Goal: Contribute content

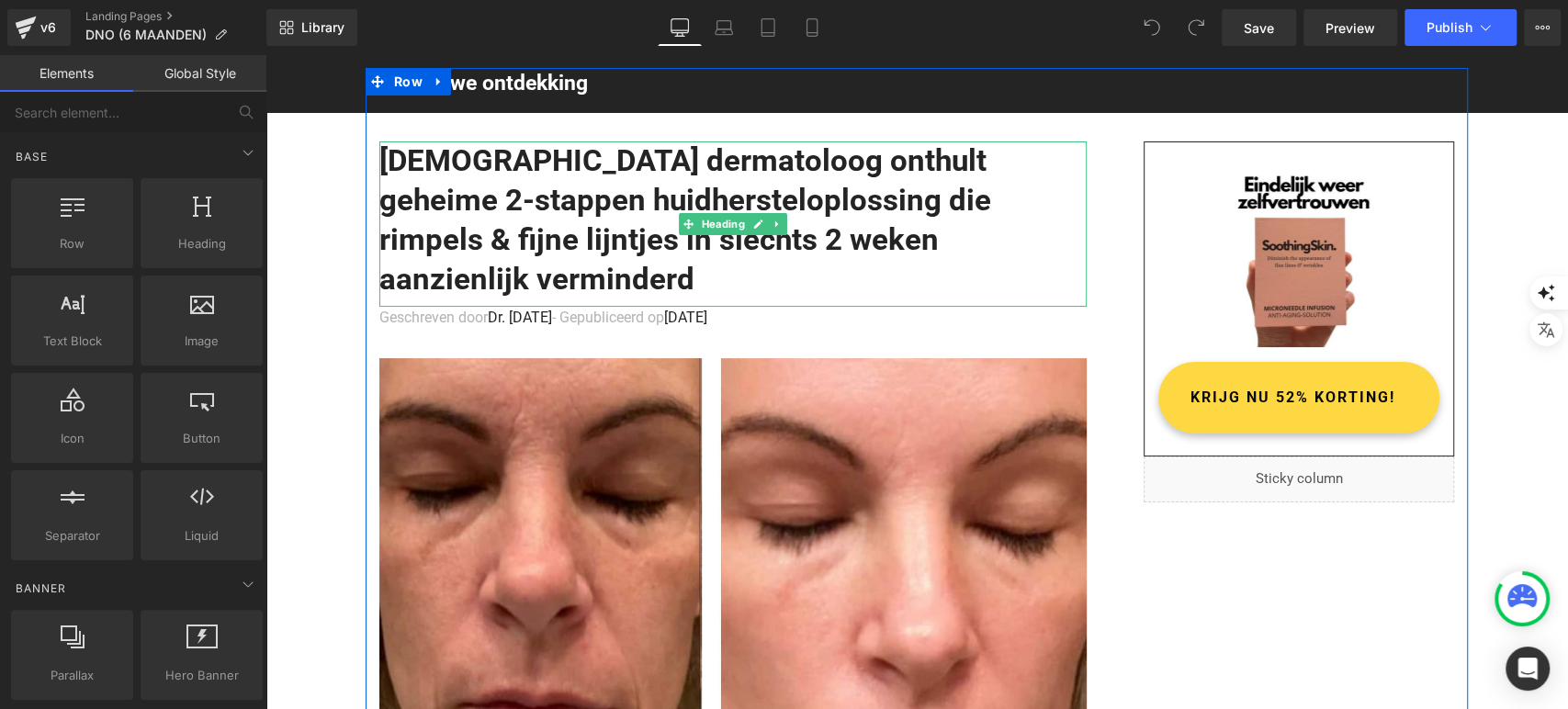
click at [538, 182] on h1 "Nederlandse dermatoloog onthult geheime 2-stappen huidhersteloplossing die rimp…" at bounding box center [734, 220] width 707 height 158
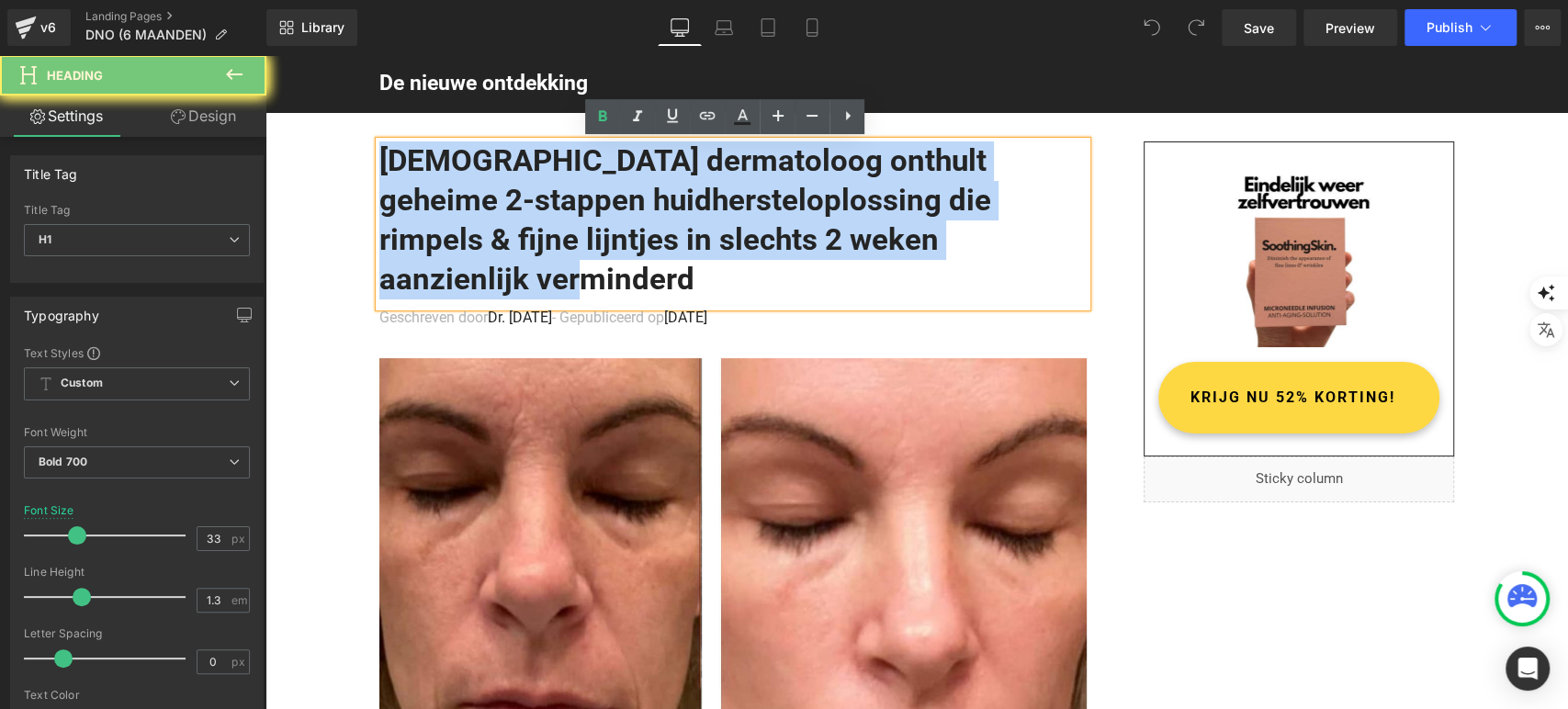
click at [538, 182] on h1 "Nederlandse dermatoloog onthult geheime 2-stappen huidhersteloplossing die rimp…" at bounding box center [734, 220] width 707 height 158
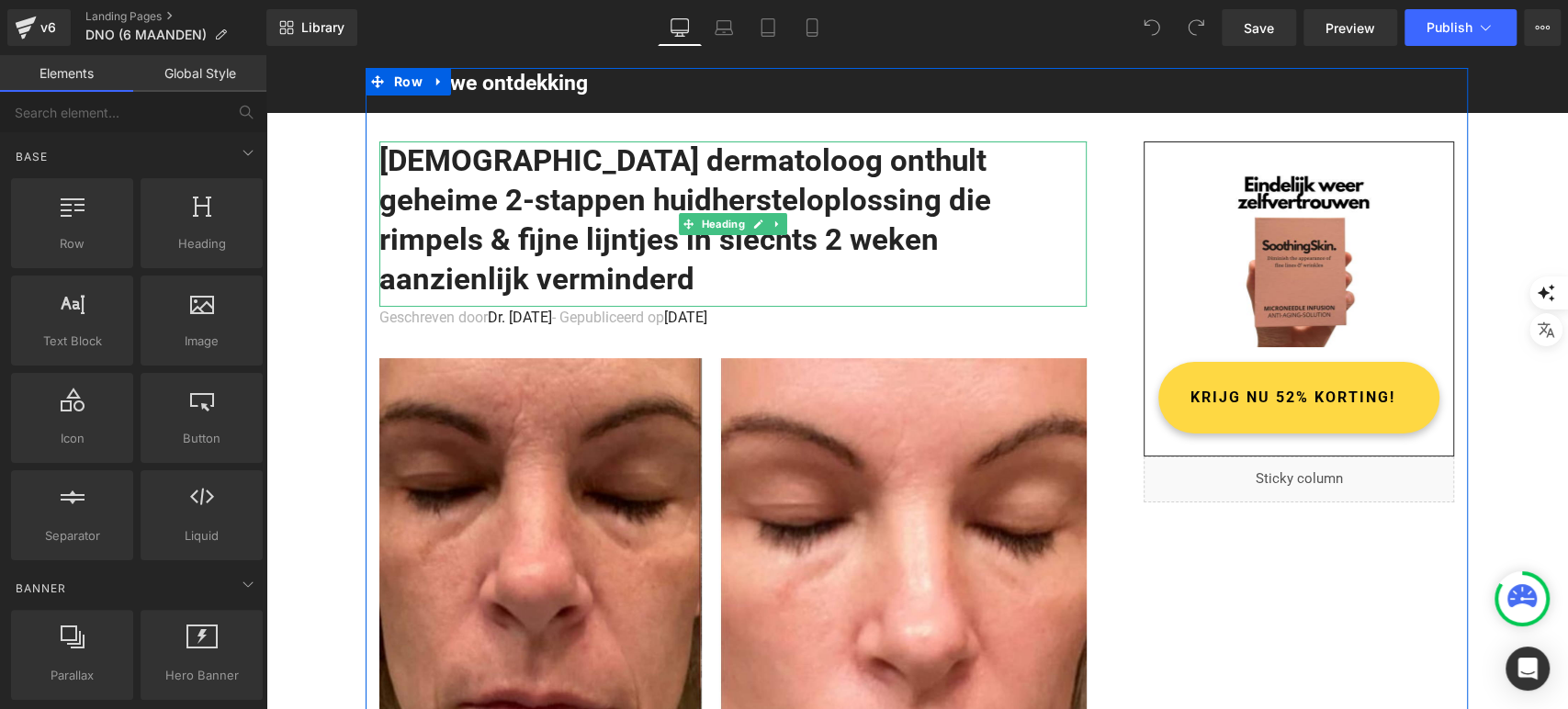
click at [601, 178] on h1 "Nederlandse dermatoloog onthult geheime 2-stappen huidhersteloplossing die rimp…" at bounding box center [734, 220] width 707 height 158
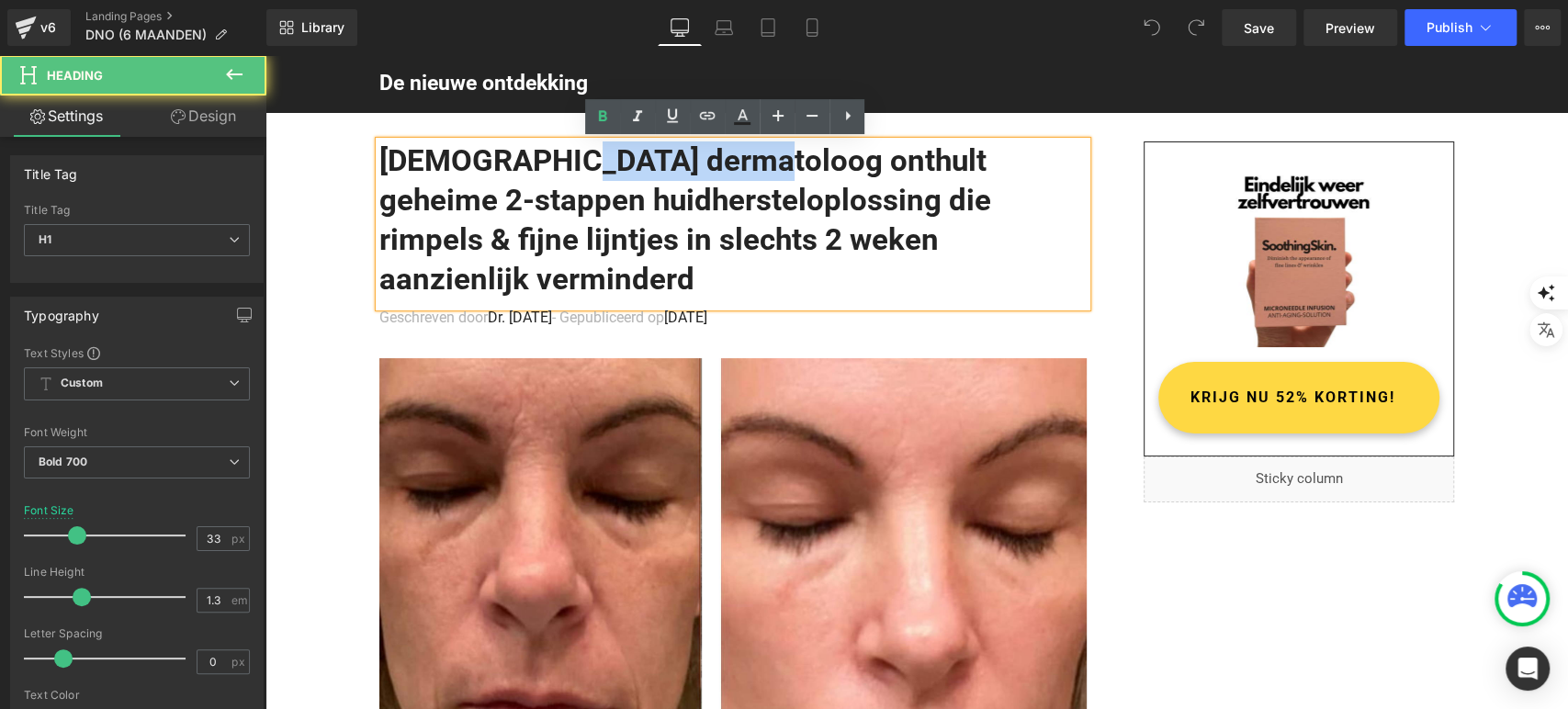
click at [601, 178] on h1 "Nederlandse dermatoloog onthult geheime 2-stappen huidhersteloplossing die rimp…" at bounding box center [734, 220] width 707 height 158
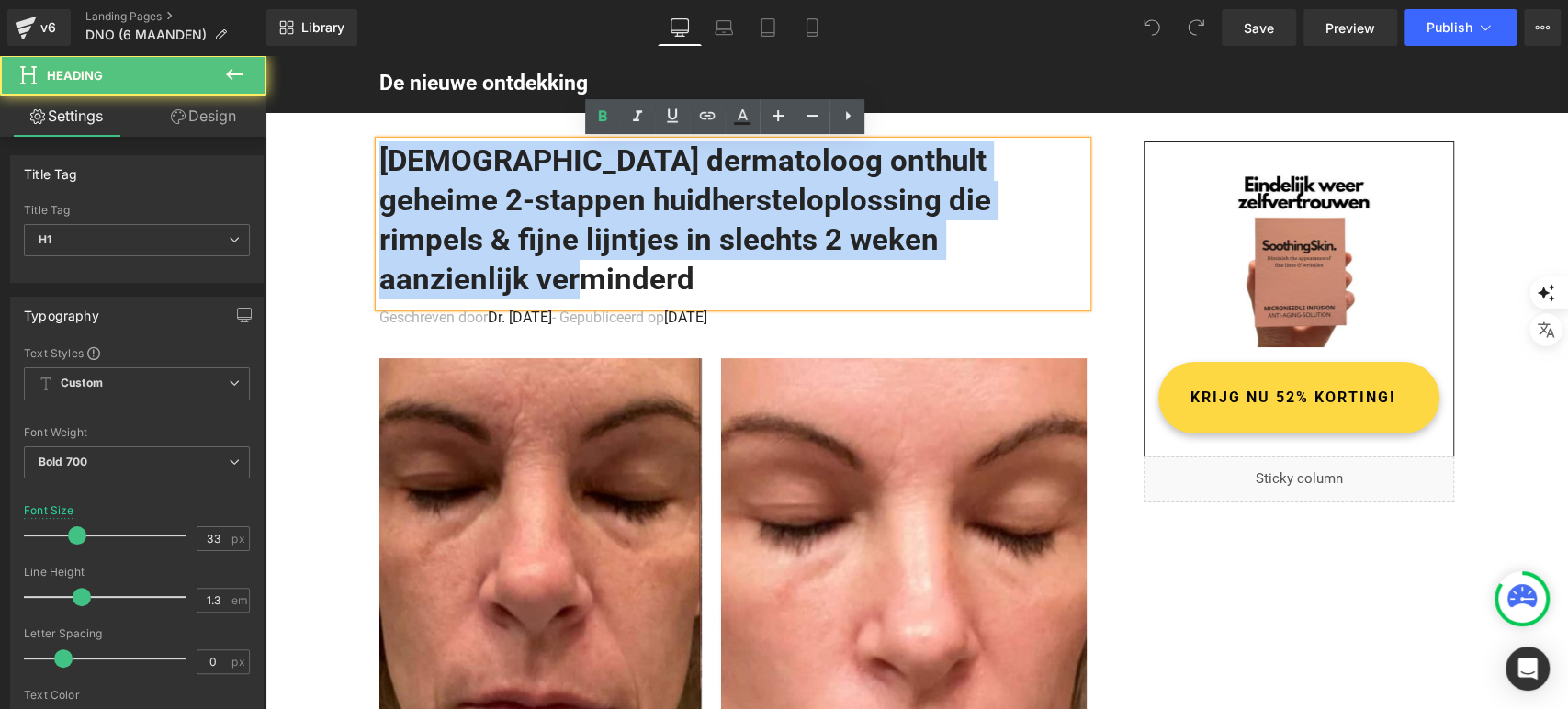
click at [601, 178] on h1 "Nederlandse dermatoloog onthult geheime 2-stappen huidhersteloplossing die rimp…" at bounding box center [734, 220] width 707 height 158
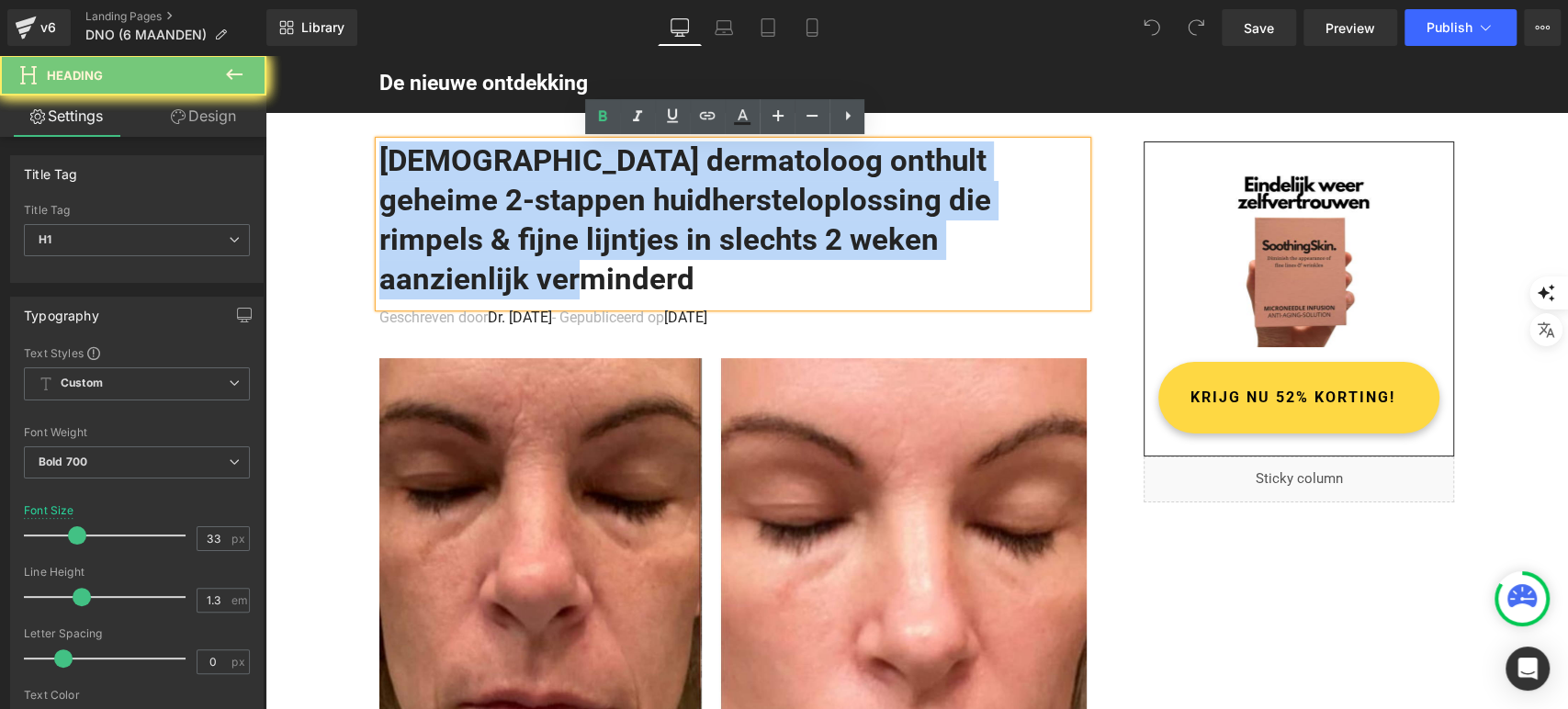
paste div
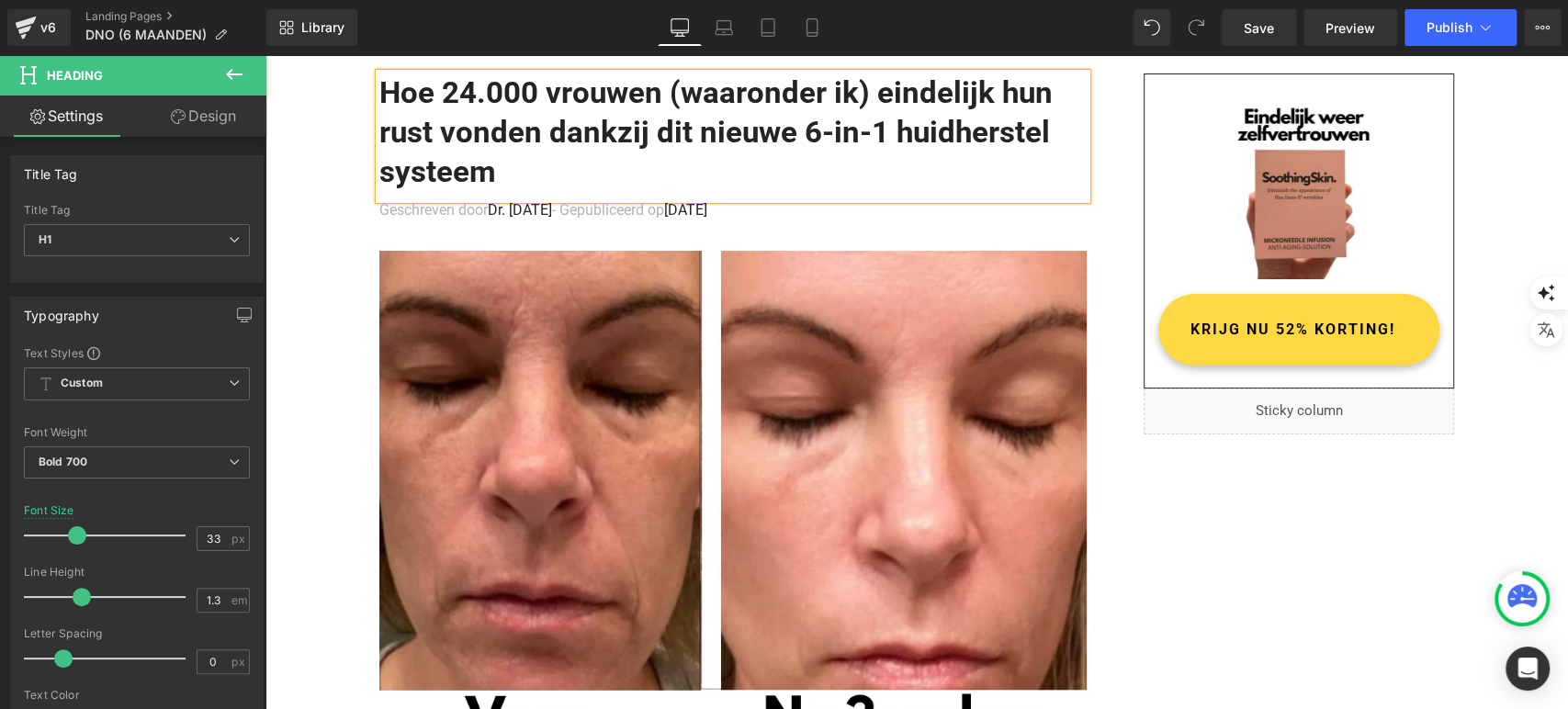
scroll to position [66, 0]
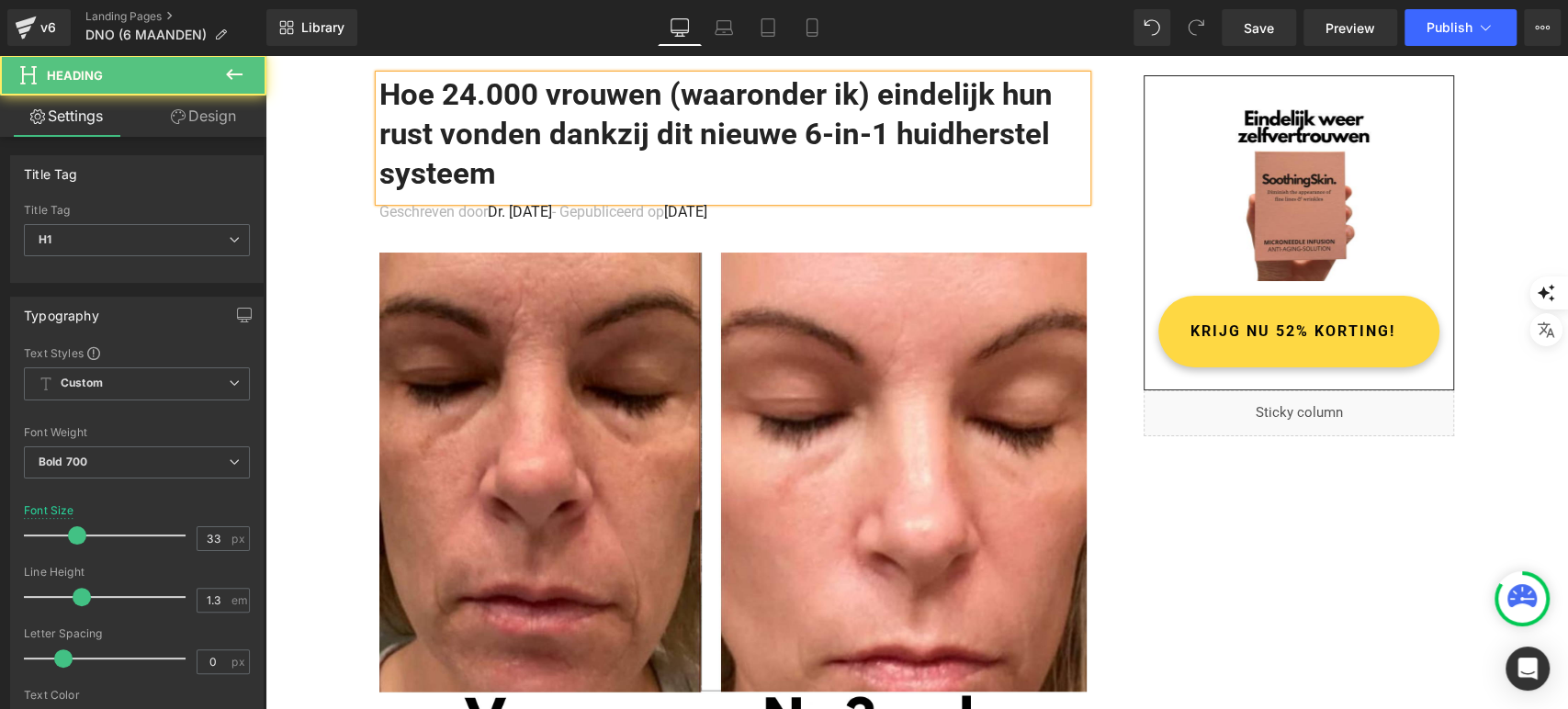
click at [836, 135] on h1 "Hoe 24.000 vrouwen (waaronder ik) eindelijk hun rust vonden dankzij dit nieuwe …" at bounding box center [734, 135] width 707 height 118
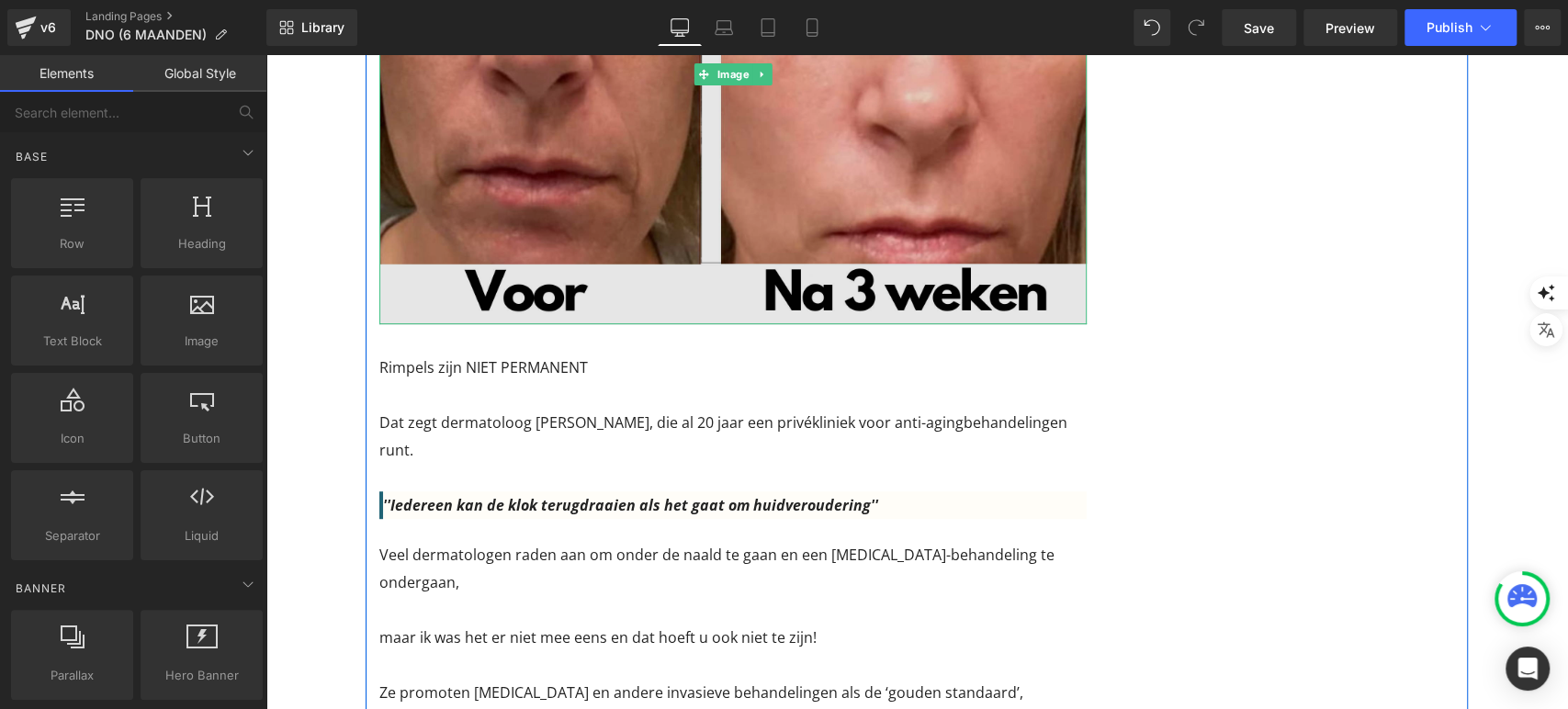
scroll to position [496, 0]
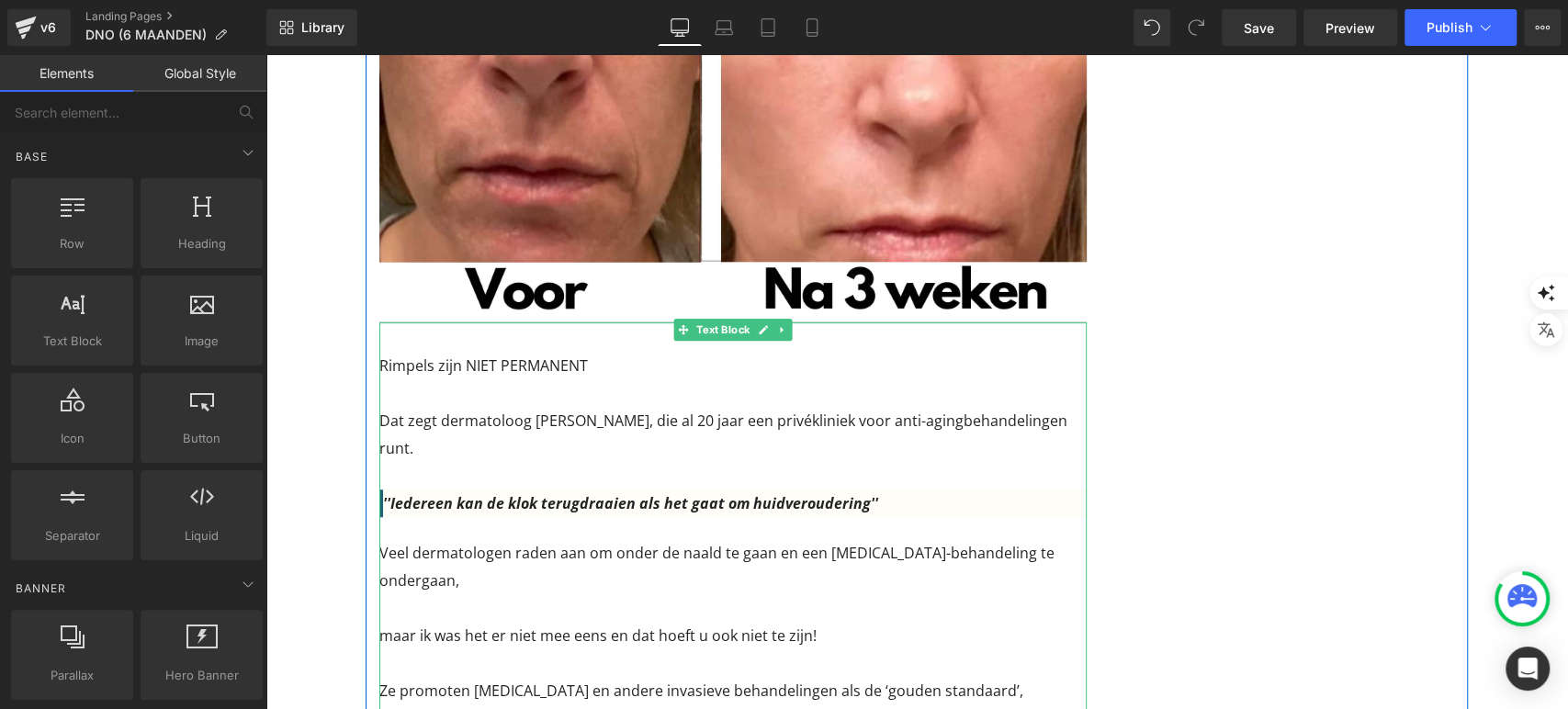
click at [415, 374] on p "Rimpels zijn NIET PERMANENT" at bounding box center [734, 365] width 707 height 27
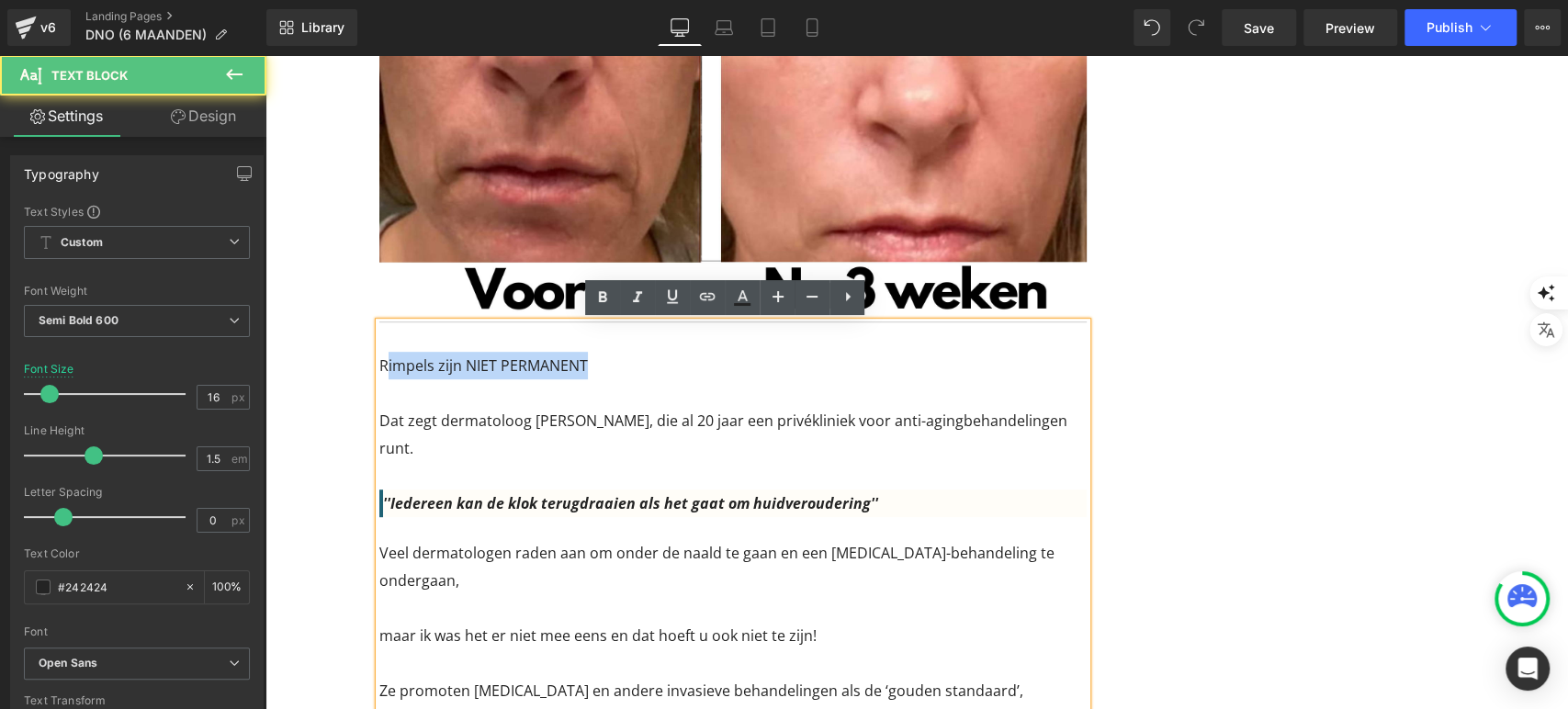
drag, startPoint x: 377, startPoint y: 370, endPoint x: 394, endPoint y: 391, distance: 27.0
click at [394, 391] on div "Rimpels zijn NIET PERMANENT Dat zegt dermatoloog dr. Anna Jansen, die al 20 jaa…" at bounding box center [734, 706] width 707 height 768
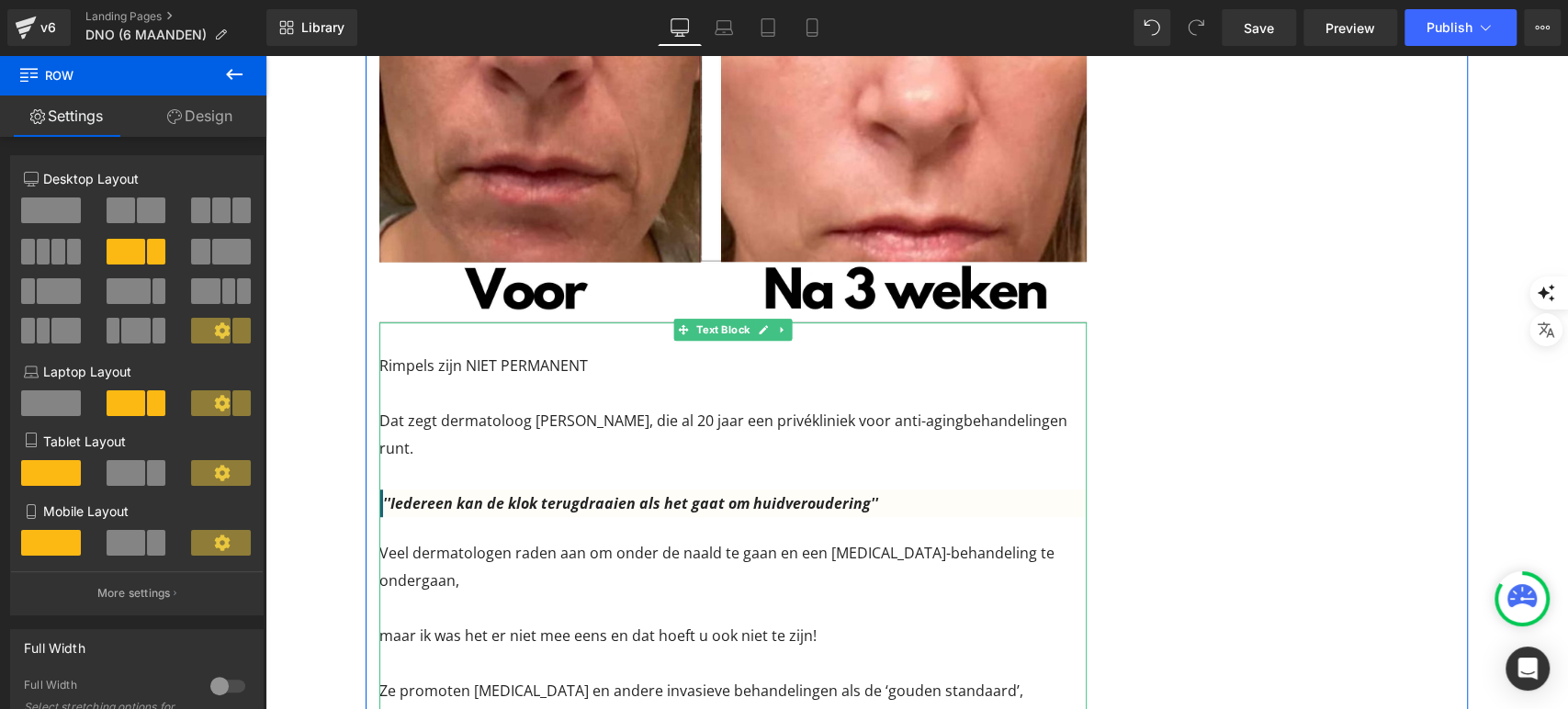
click at [380, 367] on font "Rimpels zijn NIET PERMANENT" at bounding box center [484, 365] width 208 height 20
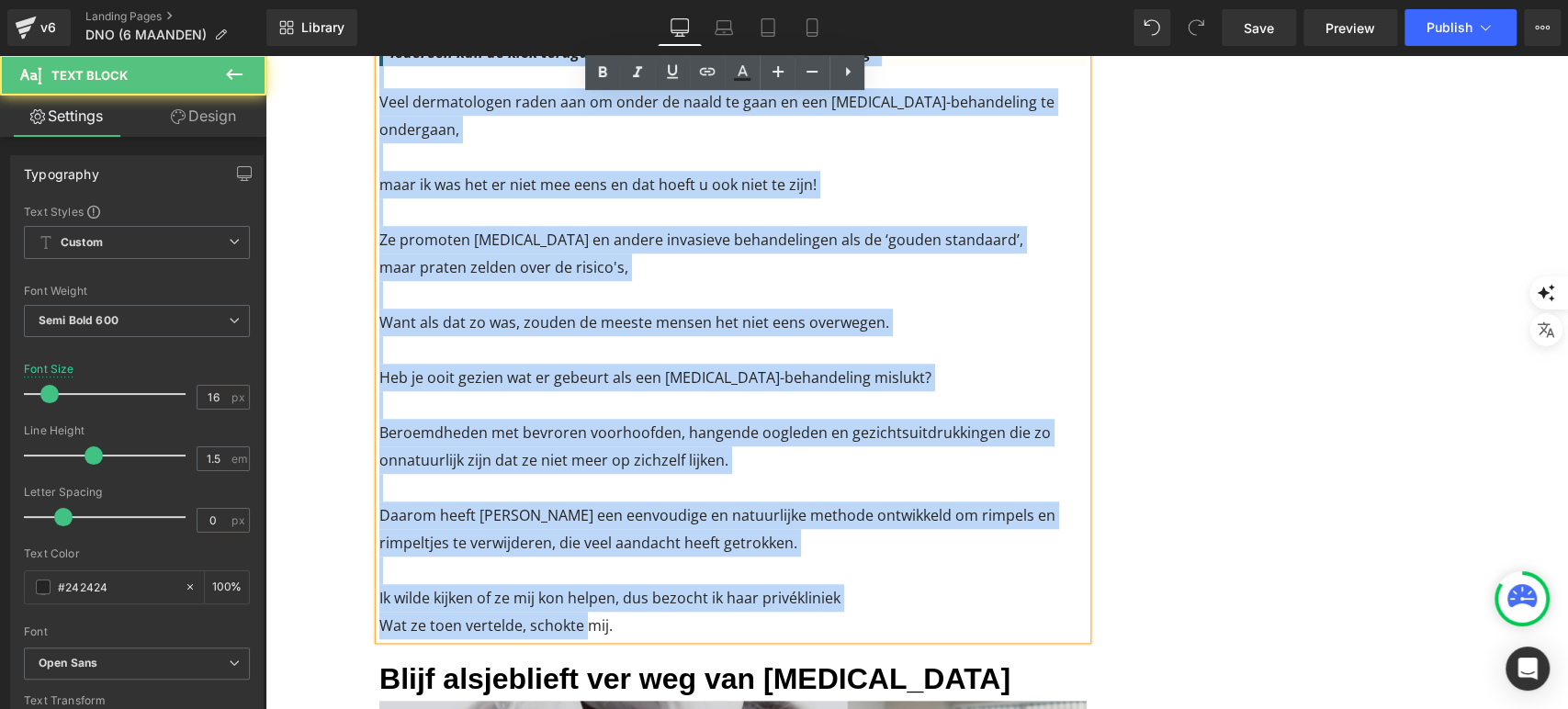
scroll to position [1104, 0]
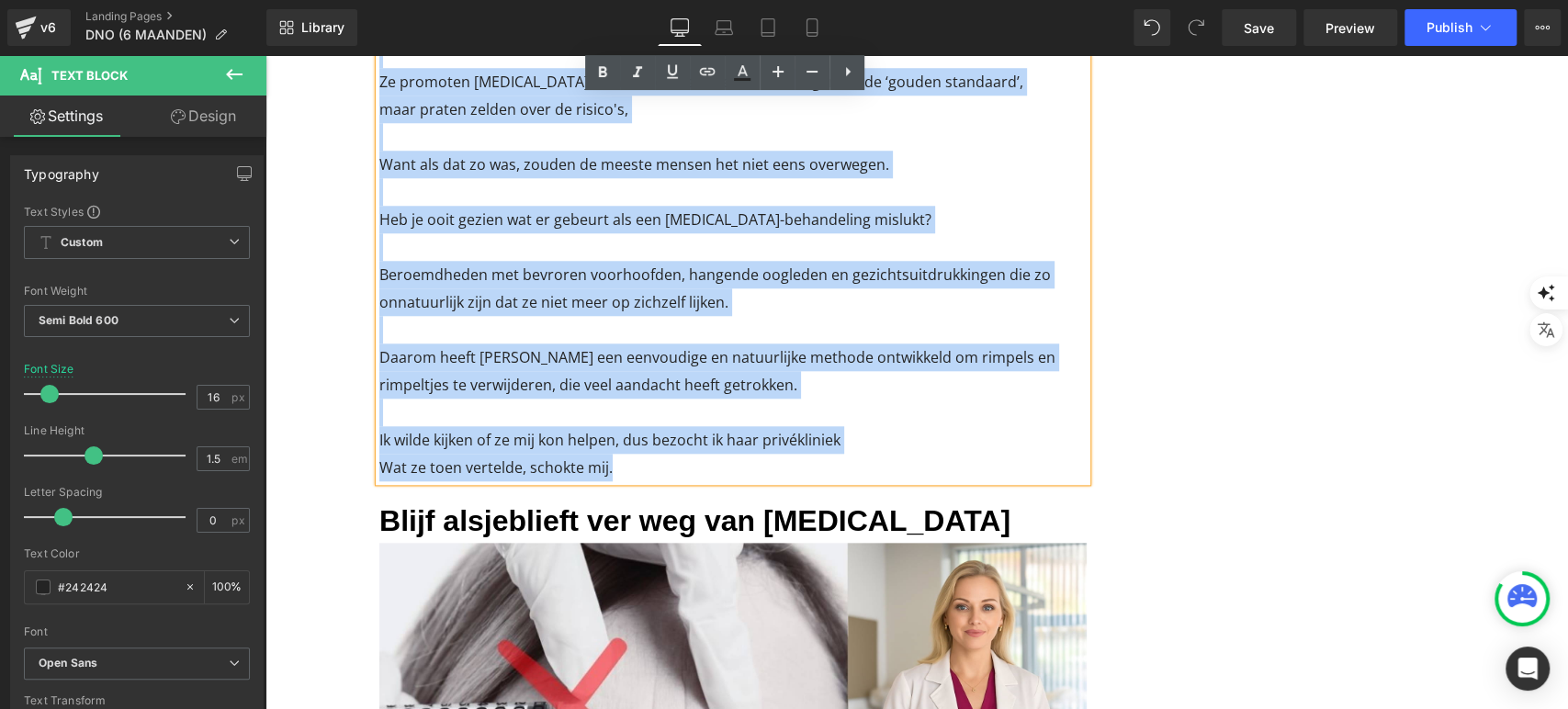
drag, startPoint x: 373, startPoint y: 365, endPoint x: 643, endPoint y: 450, distance: 283.1
click at [643, 450] on div "Rimpels zijn NIET PERMANENT Dat zegt dermatoloog dr. Anna Jansen, die al 20 jaa…" at bounding box center [734, 97] width 707 height 768
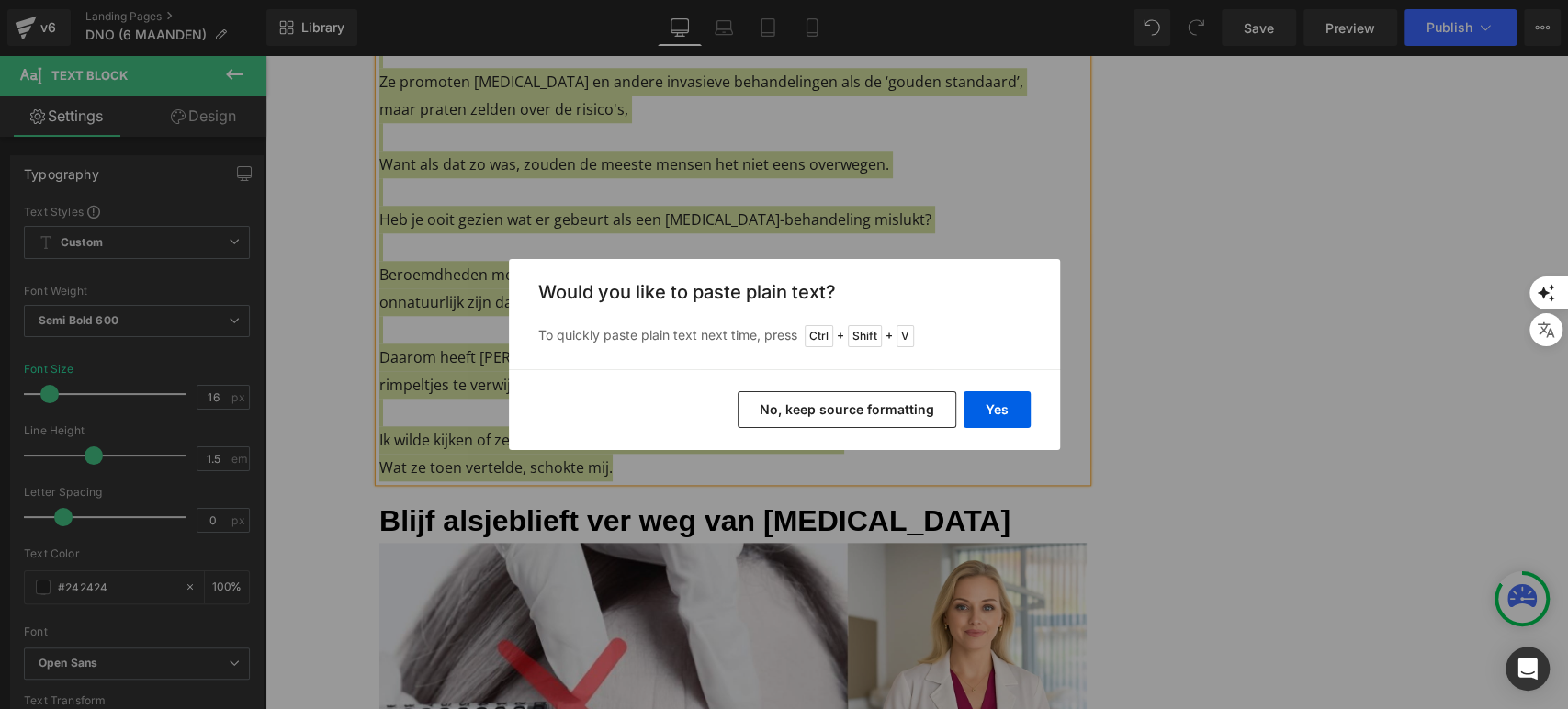
click at [790, 416] on button "No, keep source formatting" at bounding box center [847, 410] width 219 height 37
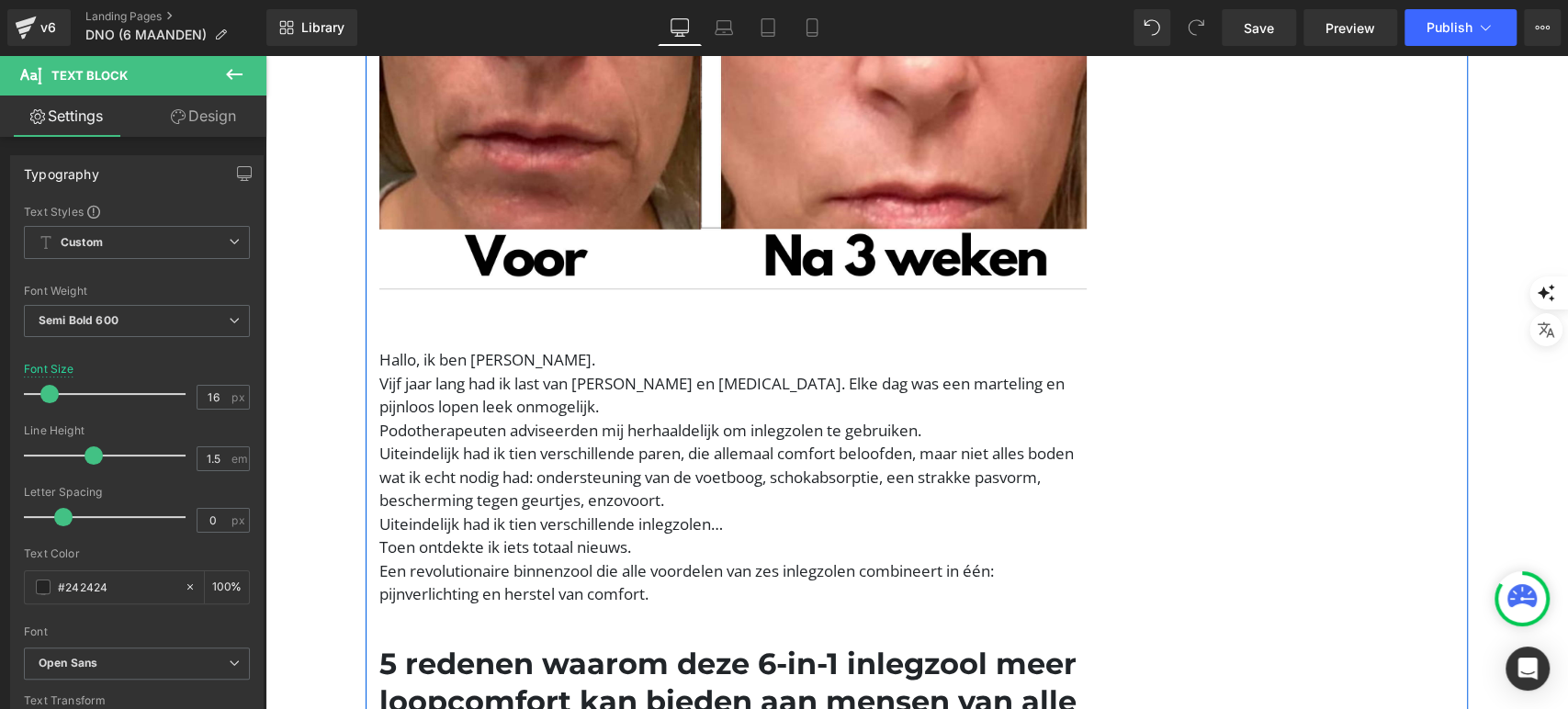
scroll to position [626, 0]
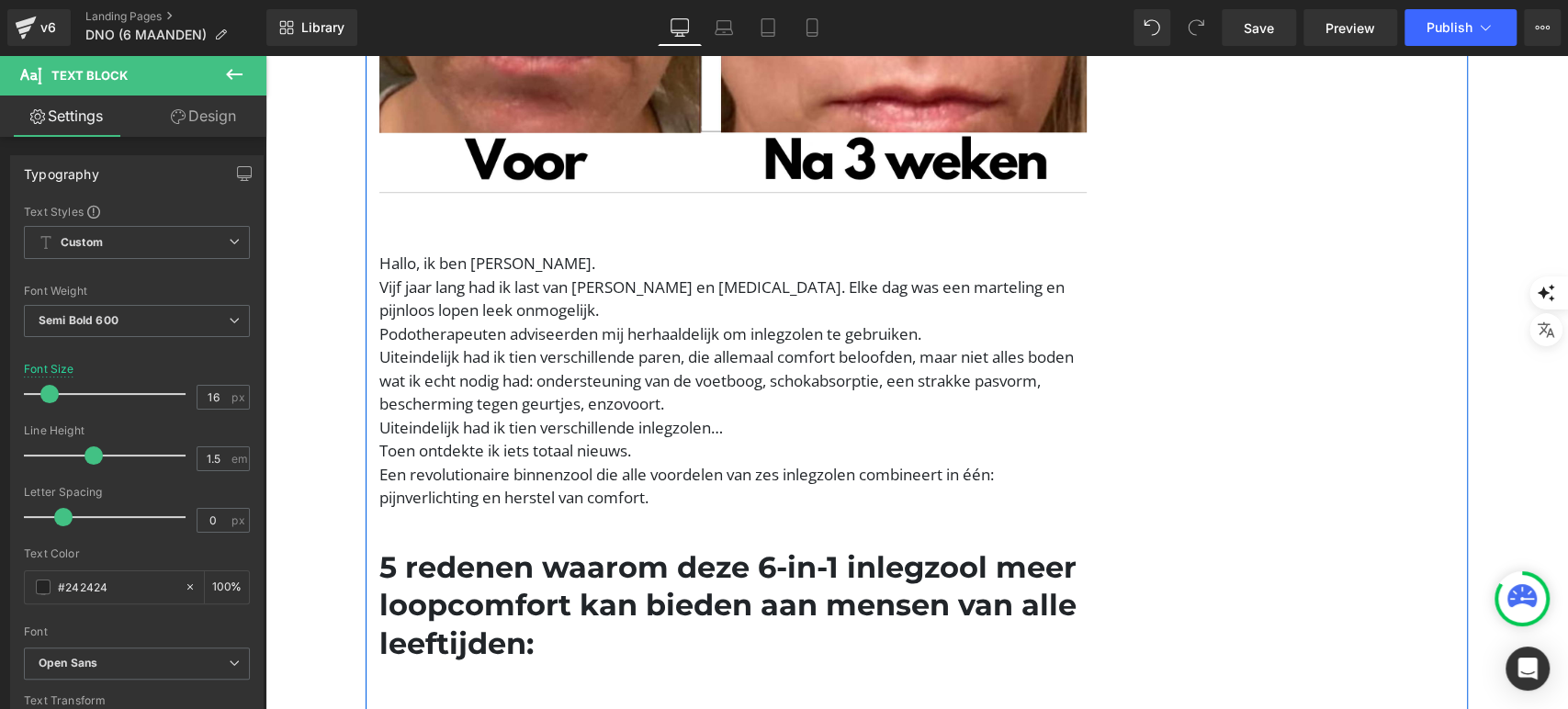
click at [517, 303] on font "Vijf jaar lang had ik last van voetpijn en hallux valgus. Elke dag was een mart…" at bounding box center [722, 298] width 685 height 45
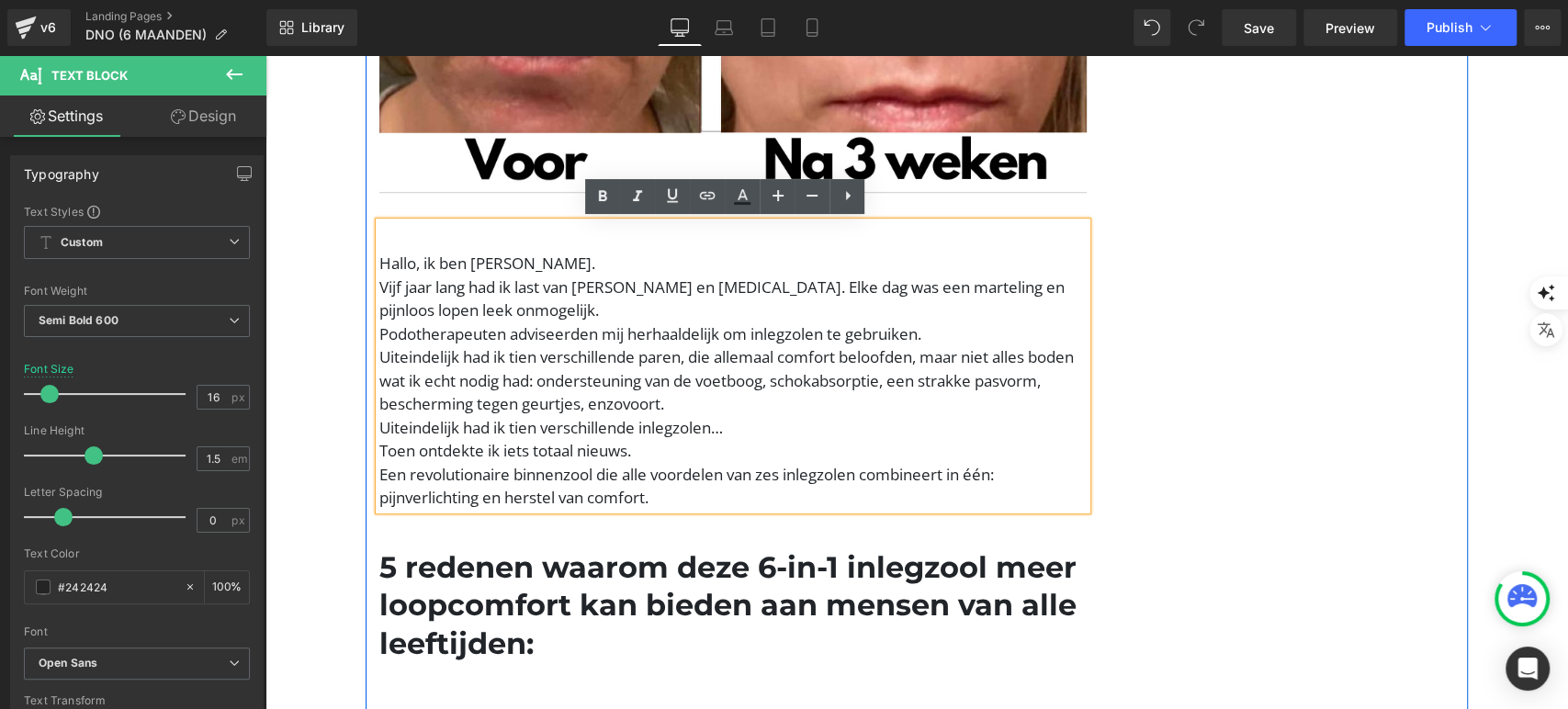
click at [517, 303] on font "Vijf jaar lang had ik last van voetpijn en hallux valgus. Elke dag was een mart…" at bounding box center [722, 298] width 685 height 45
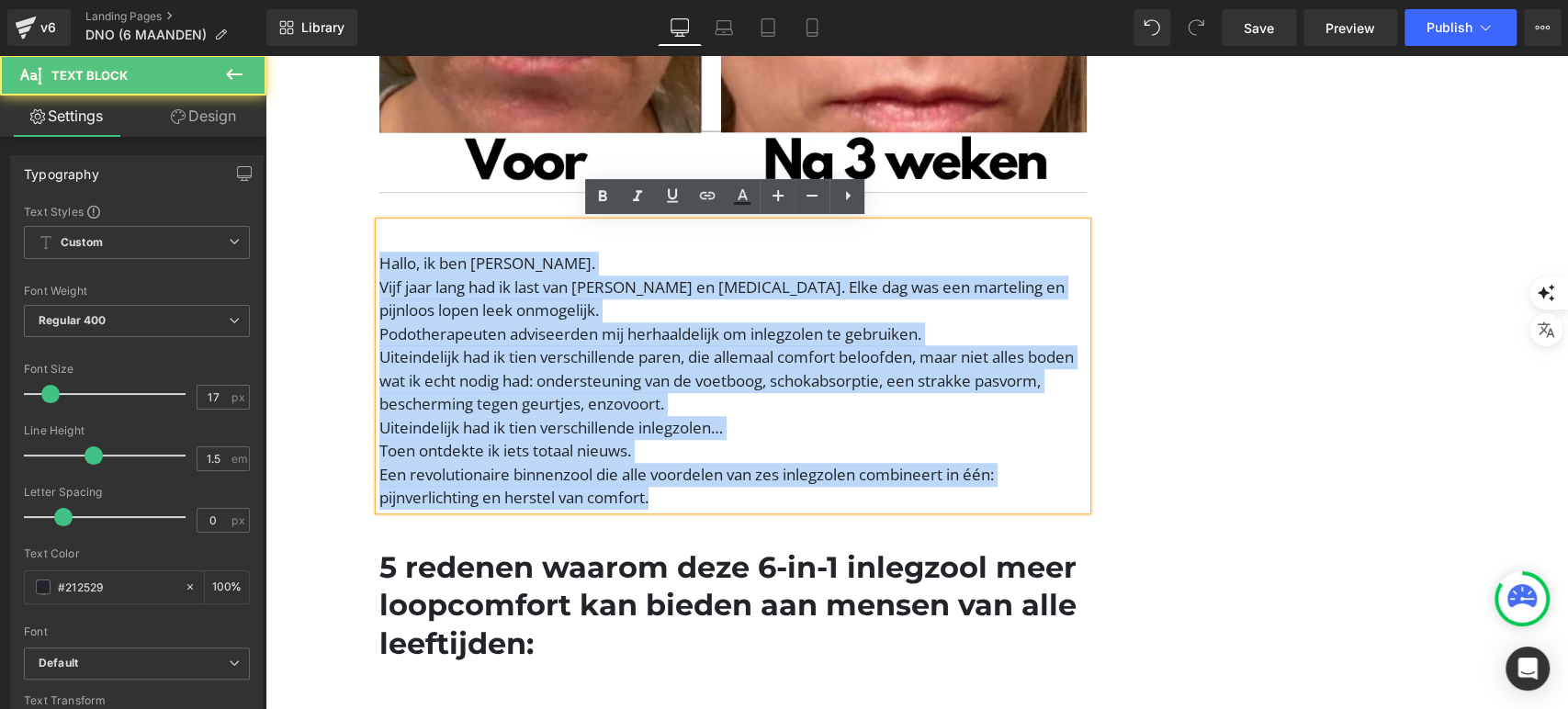
drag, startPoint x: 664, startPoint y: 493, endPoint x: 374, endPoint y: 258, distance: 373.3
click at [380, 258] on div "Hallo, ik ben Julia Rozenberg. Vijf jaar lang had ik last van voetpijn en hallu…" at bounding box center [734, 365] width 707 height 288
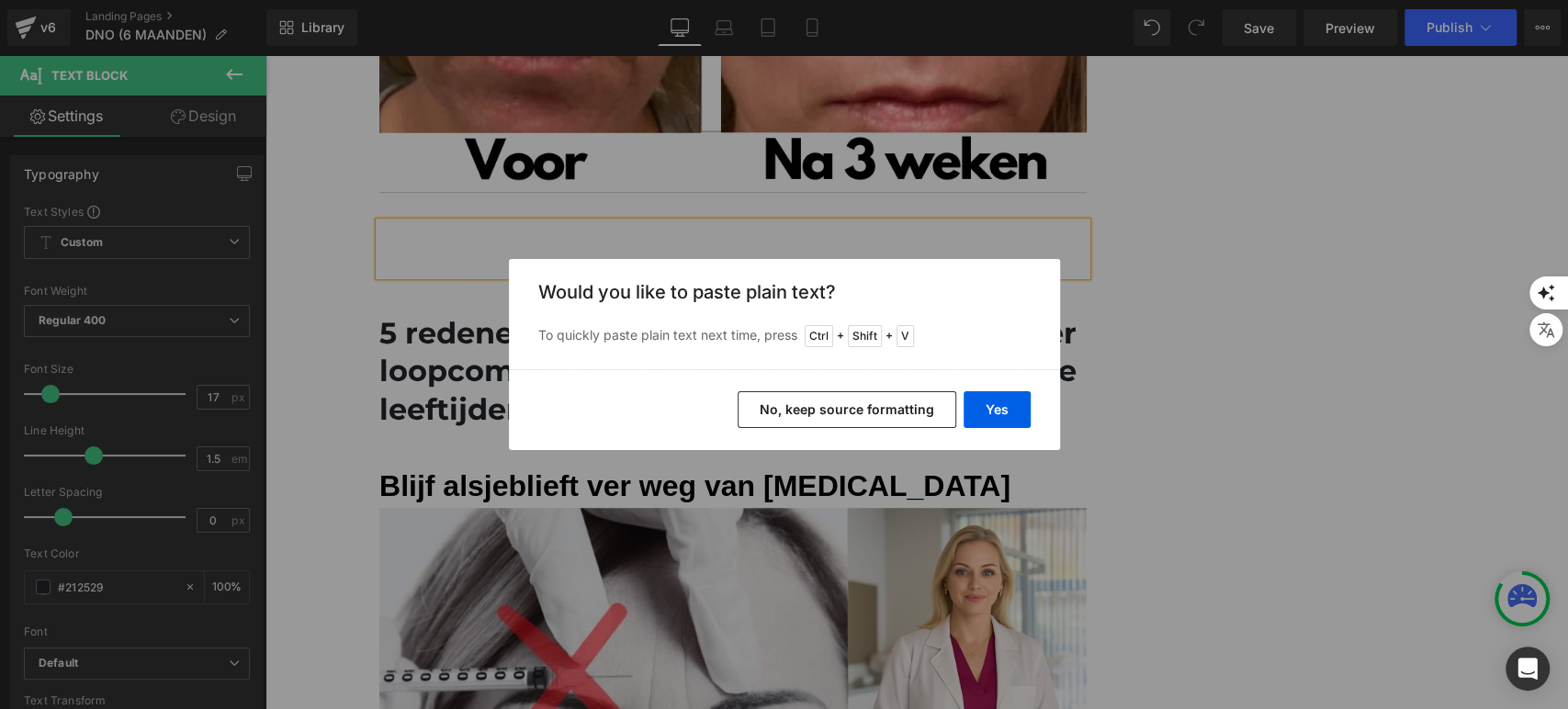
click at [867, 403] on button "No, keep source formatting" at bounding box center [847, 410] width 219 height 37
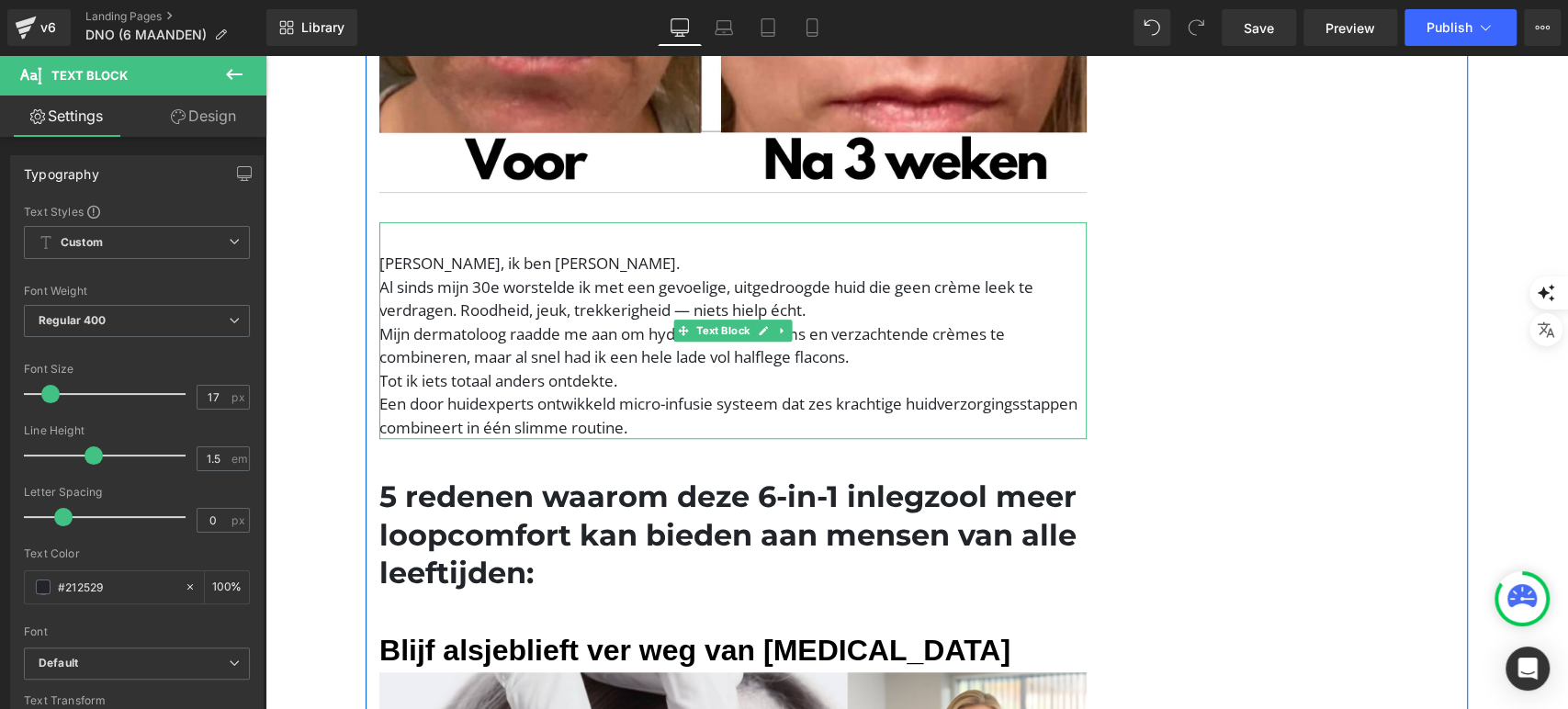
click at [593, 257] on p "Hallo, ik ben Nathalie van Rijn." at bounding box center [734, 263] width 707 height 24
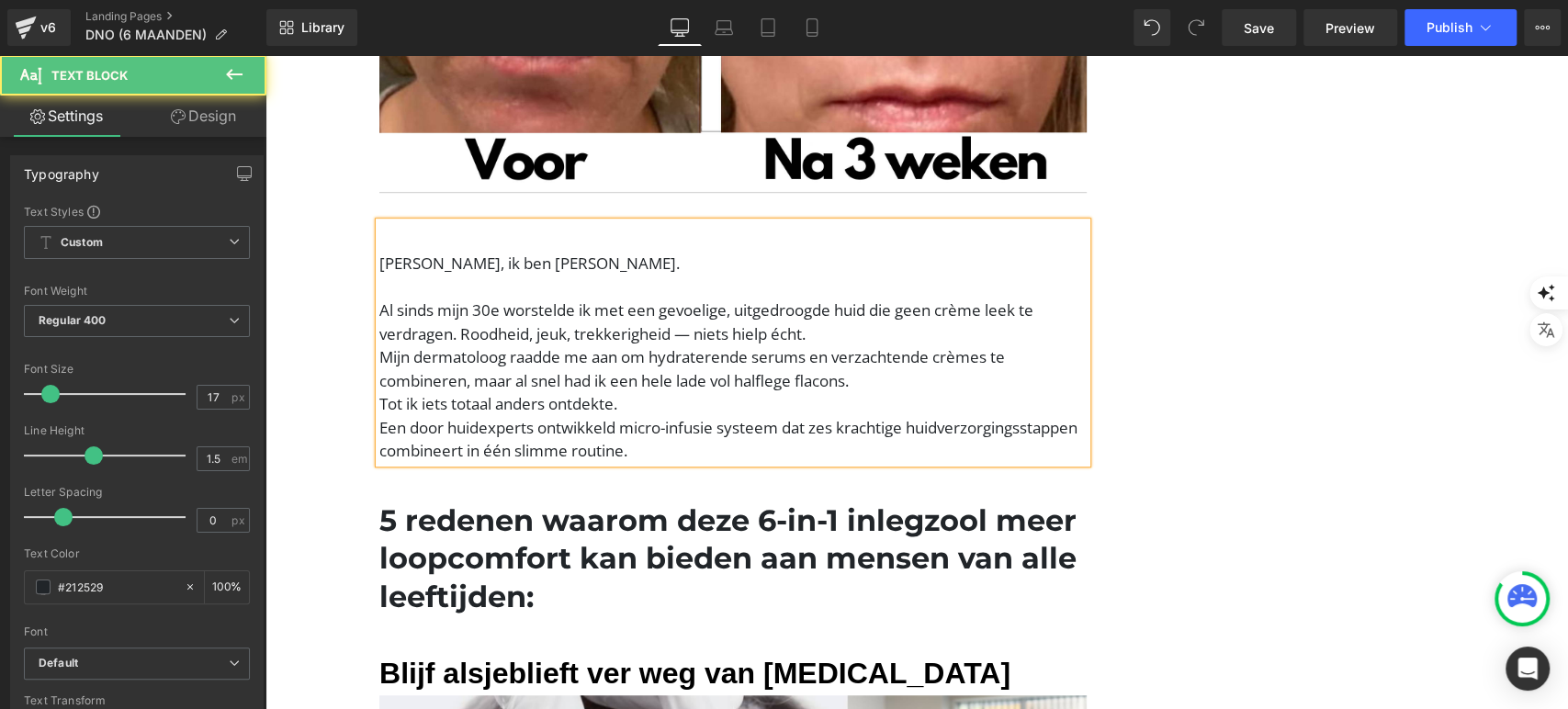
click at [832, 333] on p "Al sinds mijn 30e worstelde ik met een gevoelige, uitgedroogde huid die geen cr…" at bounding box center [734, 322] width 707 height 46
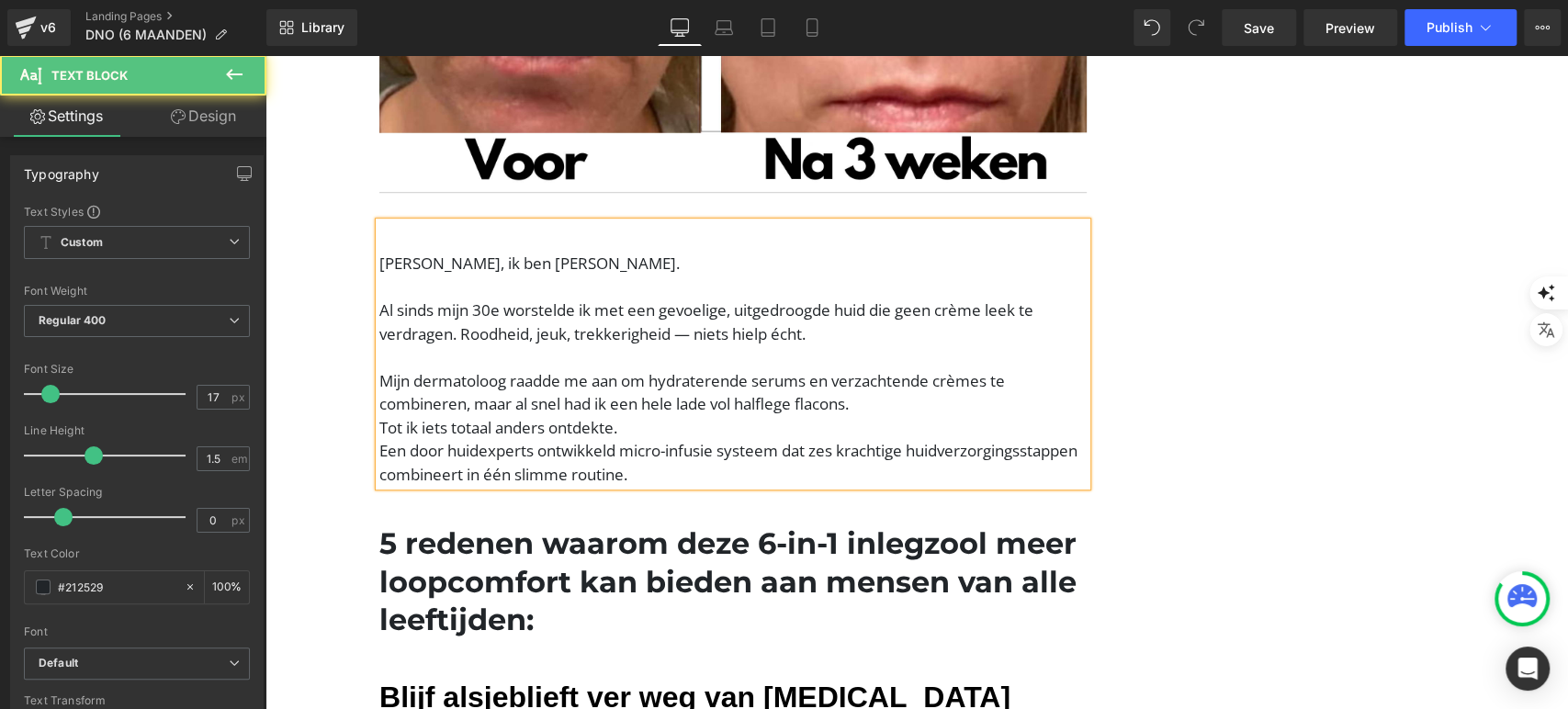
click at [880, 416] on p "Tot ik iets totaal anders ontdekte." at bounding box center [734, 427] width 707 height 24
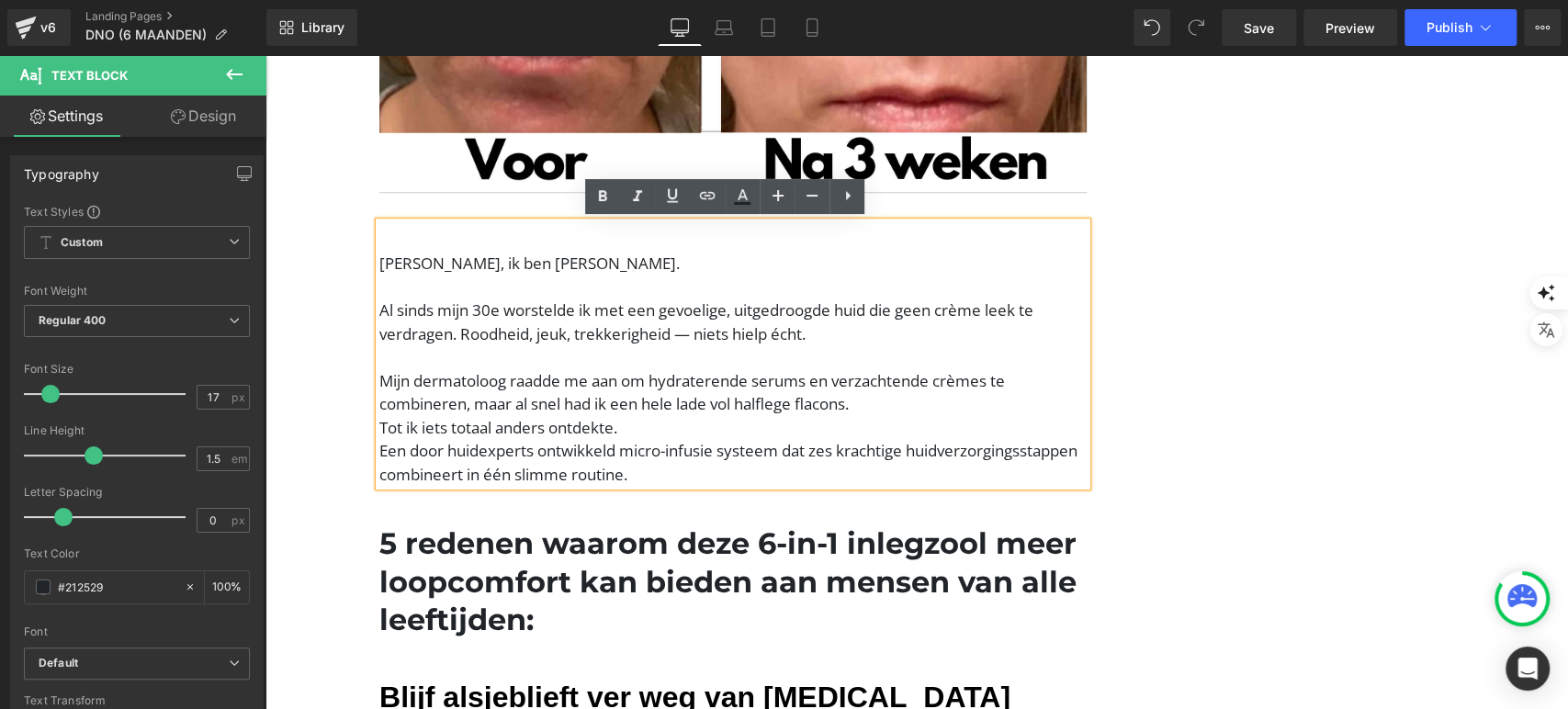
click at [883, 403] on p "Mijn dermatoloog raadde me aan om hydraterende serums en verzachtende crèmes te…" at bounding box center [734, 392] width 707 height 46
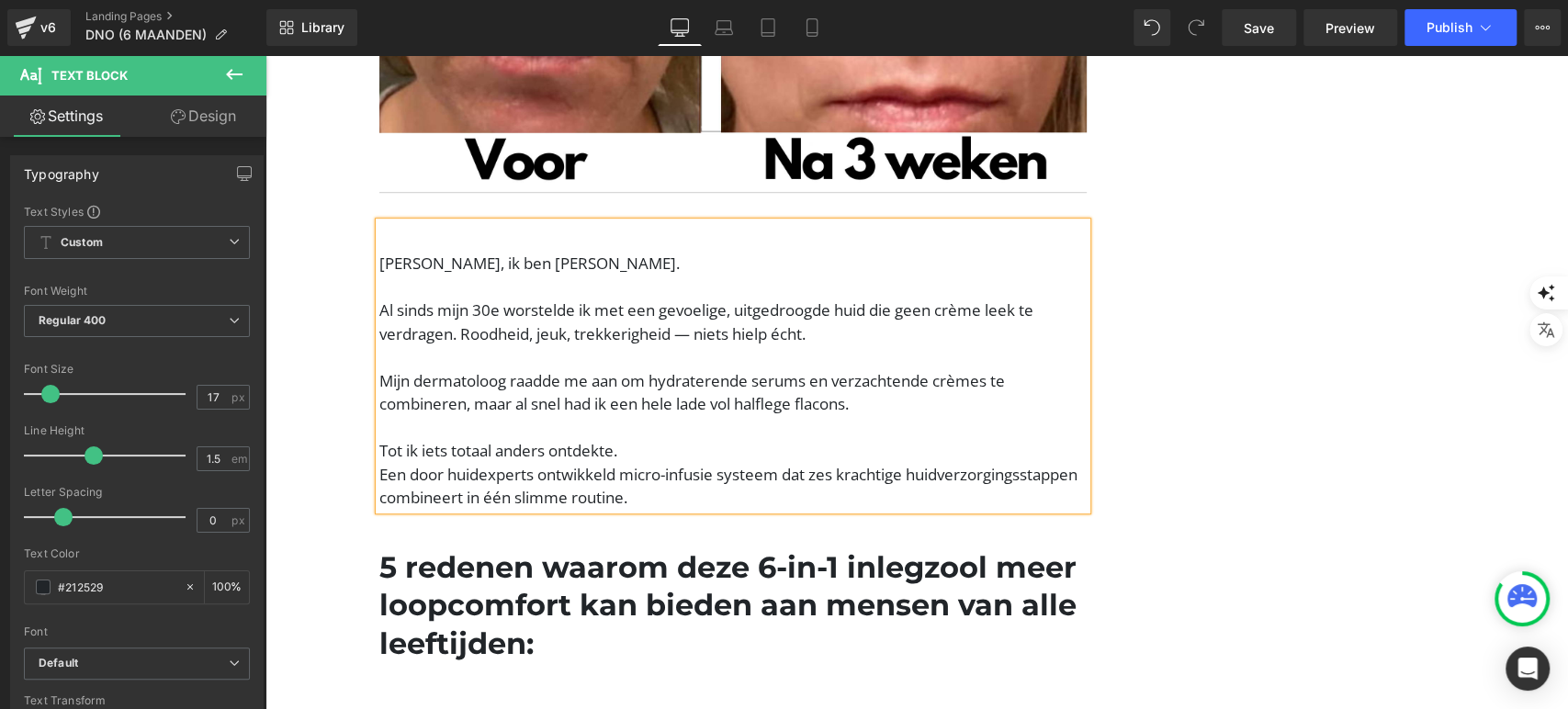
click at [686, 447] on p "Tot ik iets totaal anders ontdekte." at bounding box center [734, 450] width 707 height 24
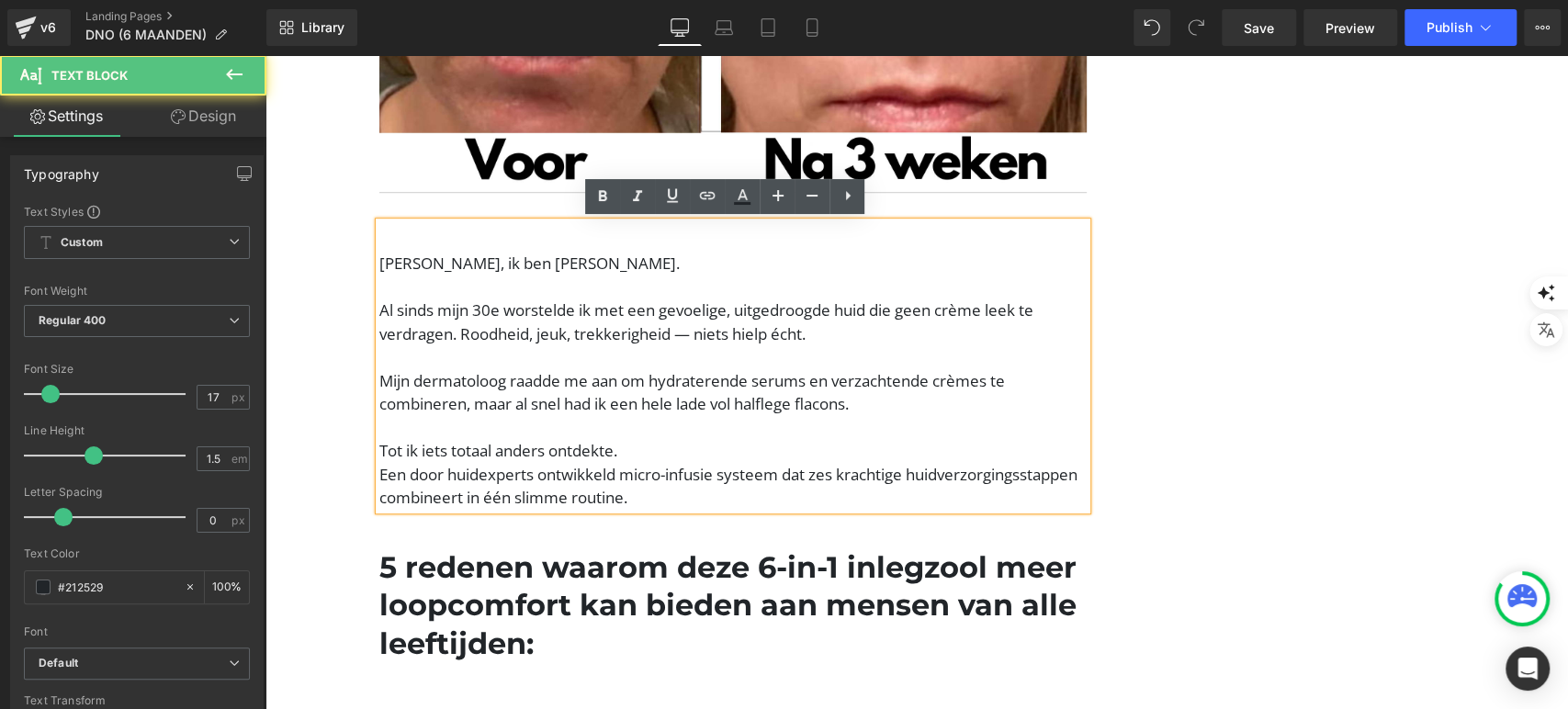
click at [624, 441] on p "Tot ik iets totaal anders ontdekte." at bounding box center [734, 450] width 707 height 24
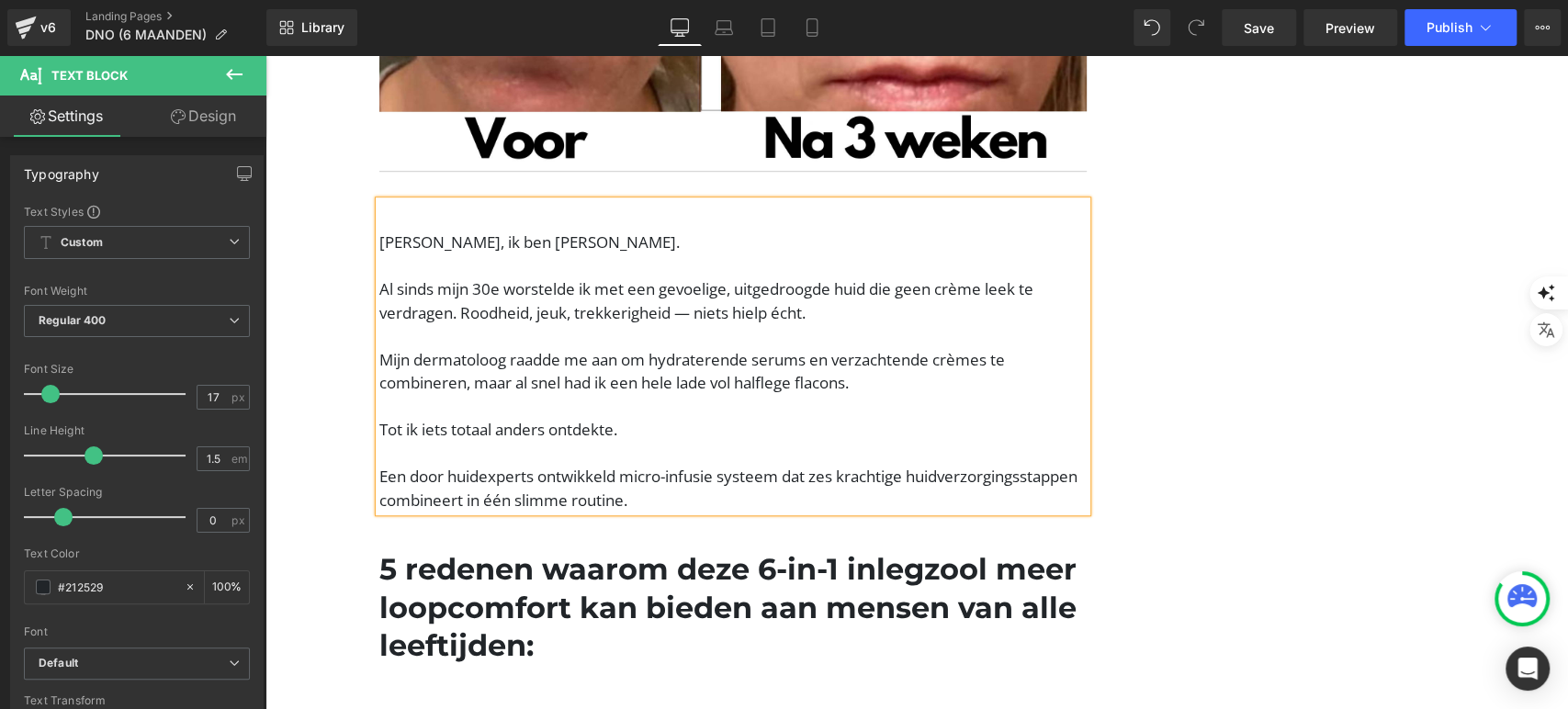
scroll to position [656, 0]
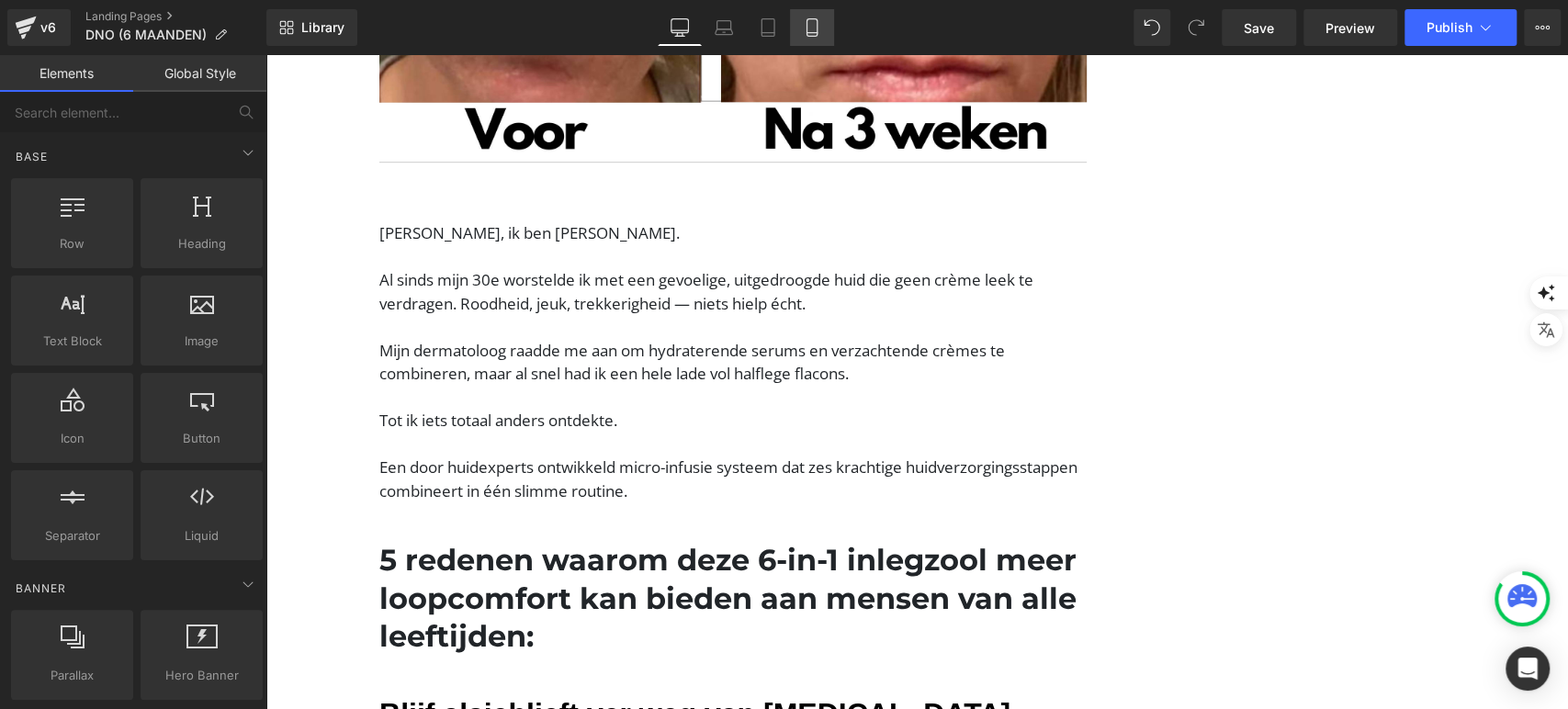
click at [816, 38] on link "Mobile" at bounding box center [812, 27] width 45 height 37
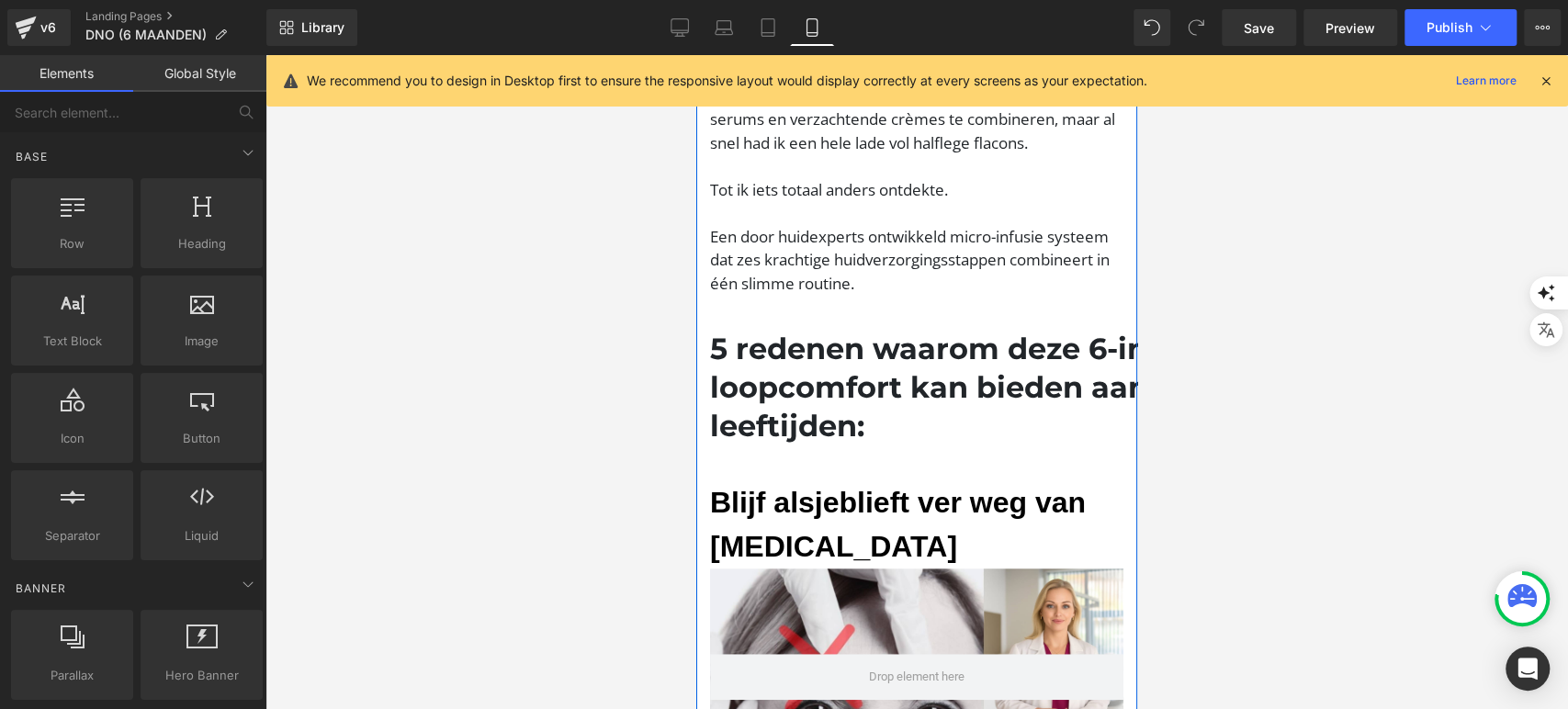
scroll to position [0, 0]
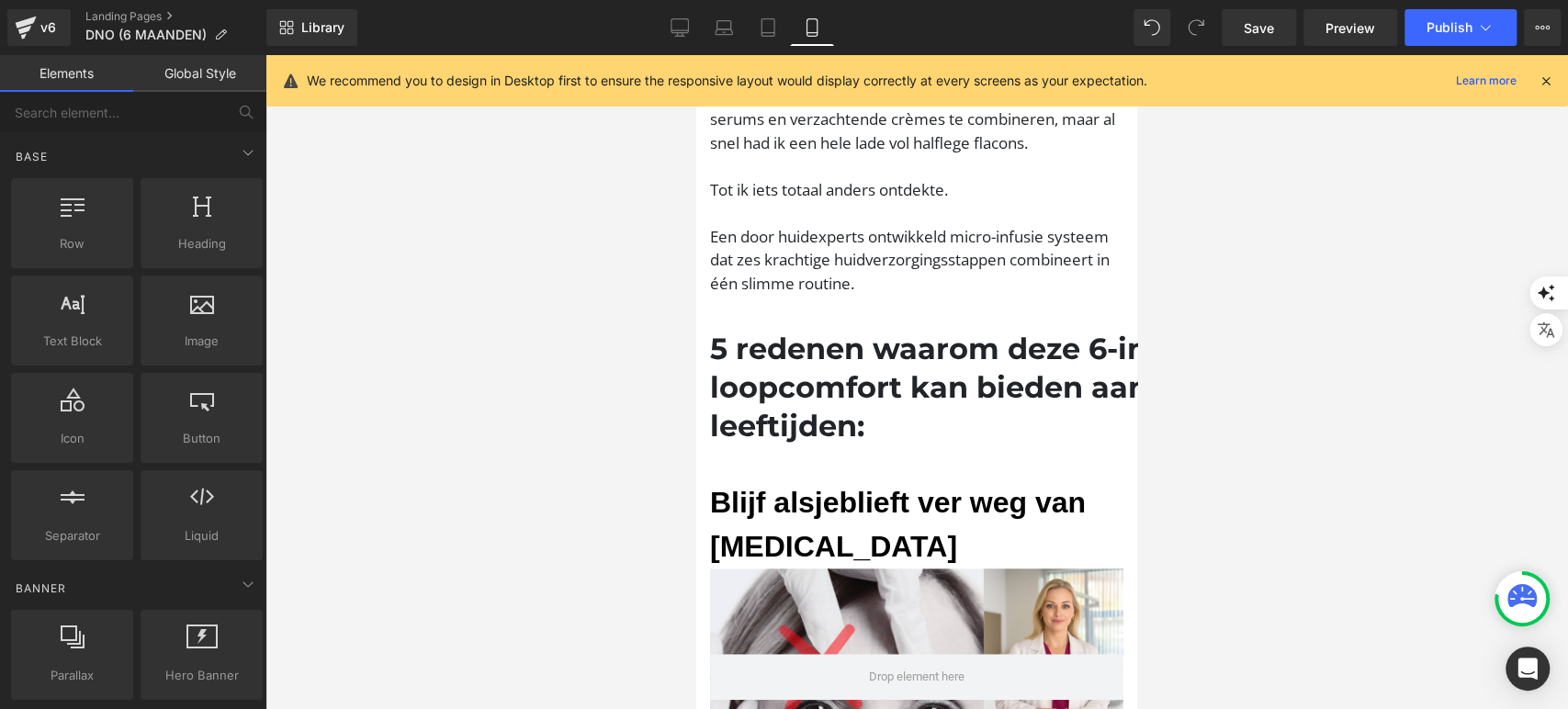
click at [1540, 79] on icon at bounding box center [1546, 80] width 16 height 16
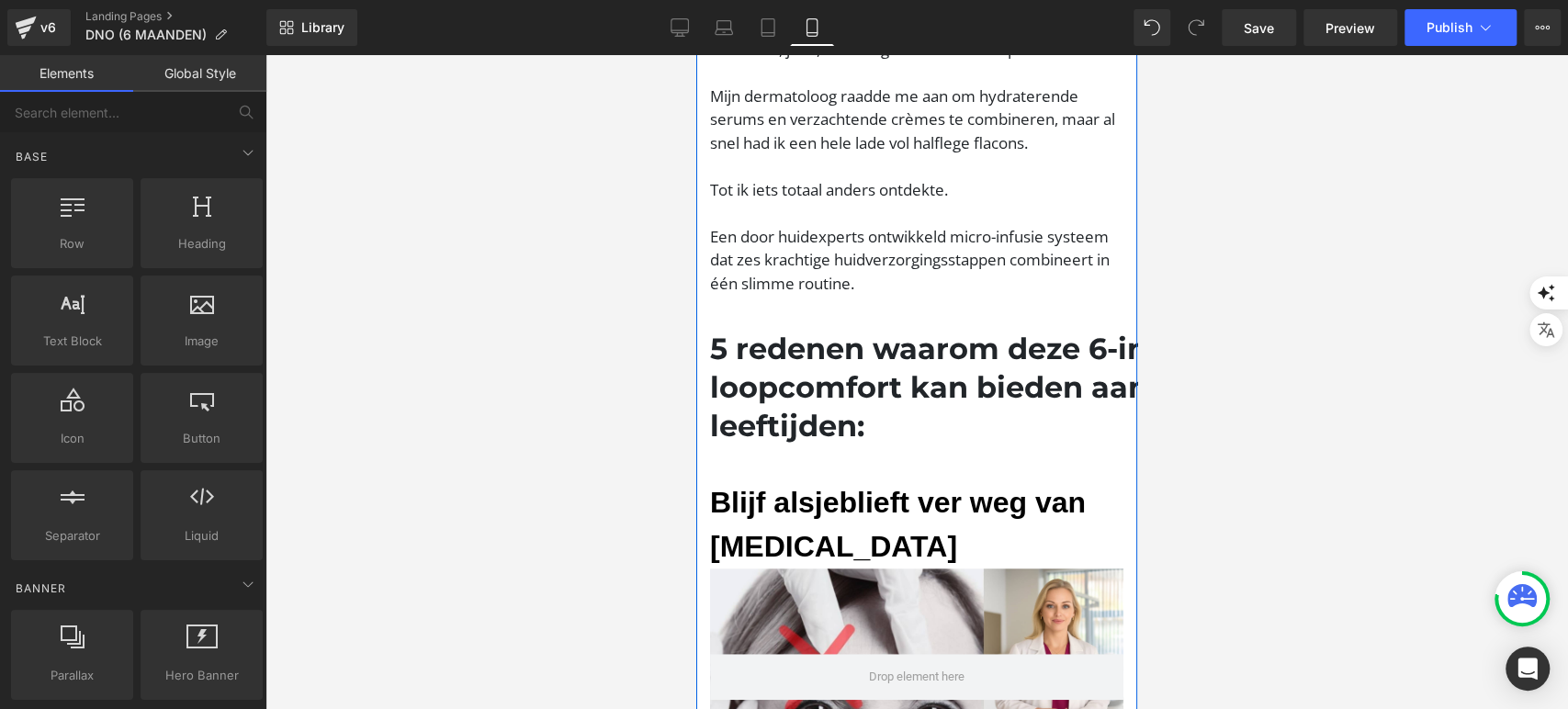
scroll to position [709, 0]
click at [774, 330] on font "5 redenen waarom deze 6-in-1 inlegzool meer loopcomfort kan bieden aan mensen v…" at bounding box center [1059, 386] width 698 height 112
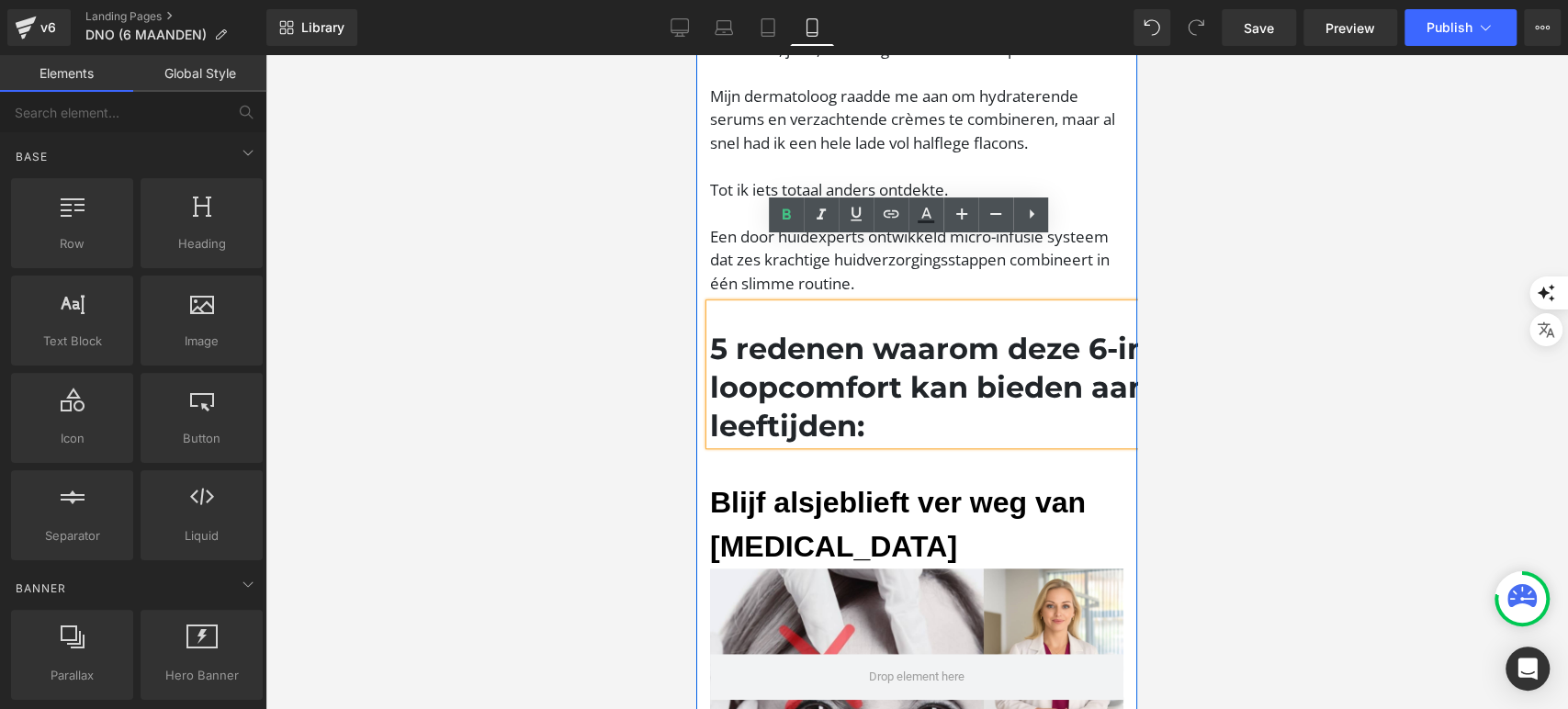
click at [774, 330] on font "5 redenen waarom deze 6-in-1 inlegzool meer loopcomfort kan bieden aan mensen v…" at bounding box center [1059, 386] width 698 height 112
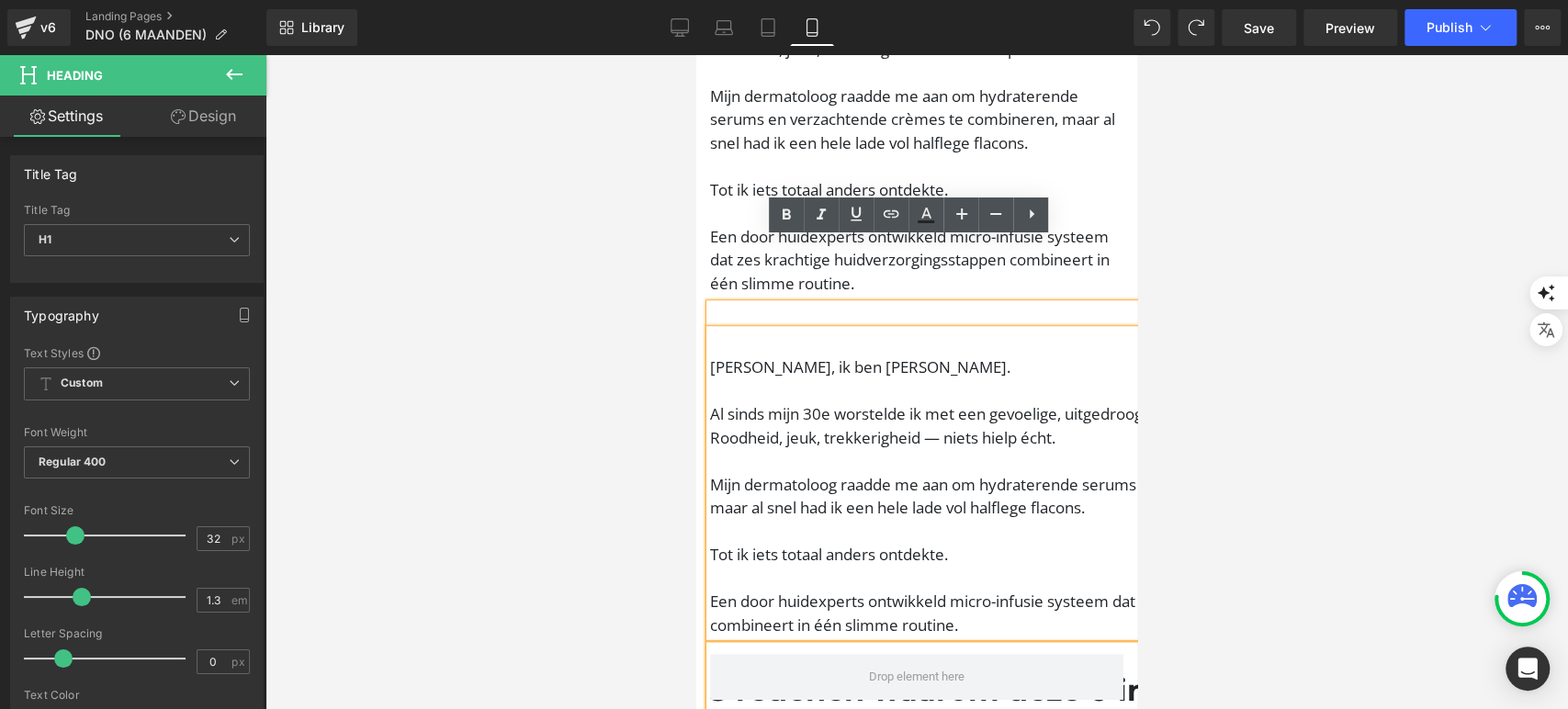
scroll to position [1117, 0]
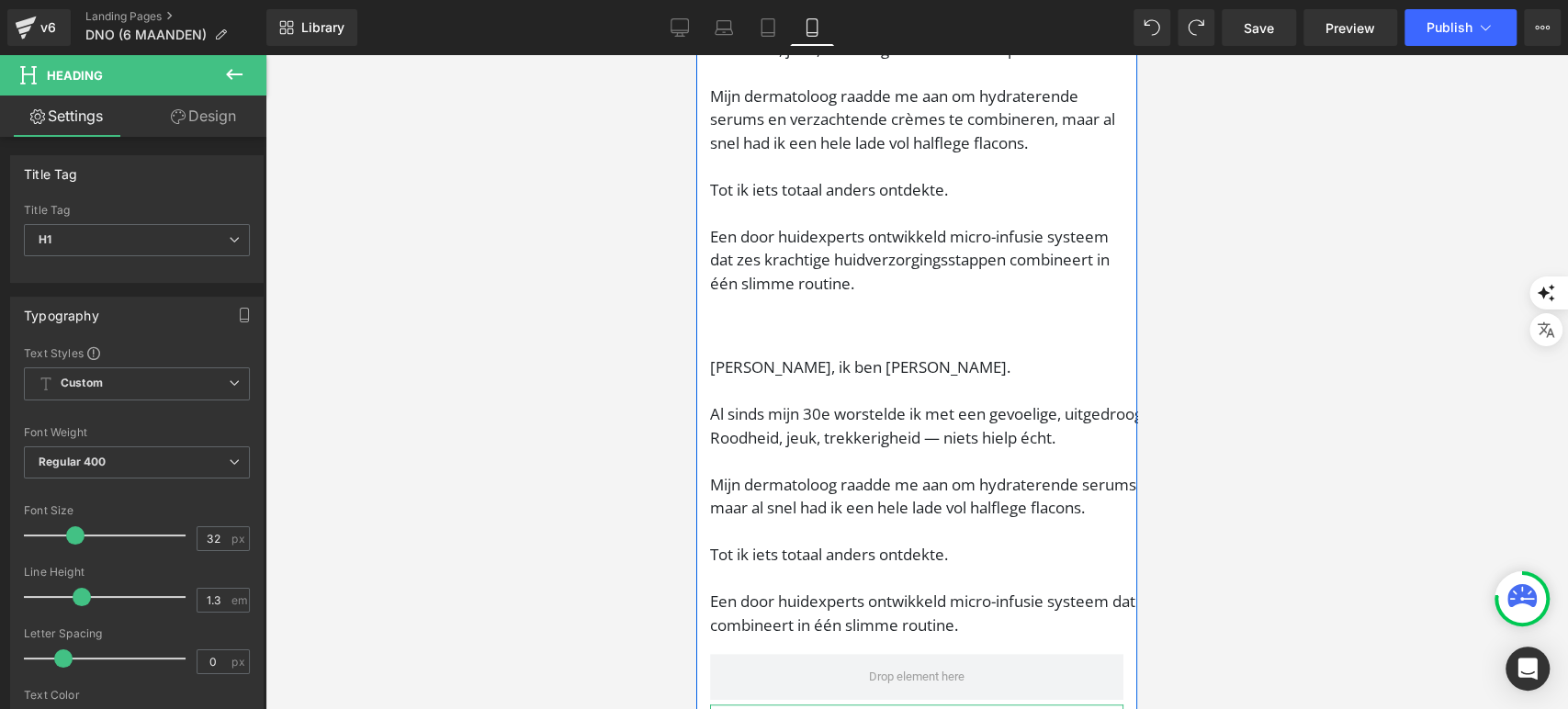
click at [590, 186] on div at bounding box center [917, 382] width 1302 height 654
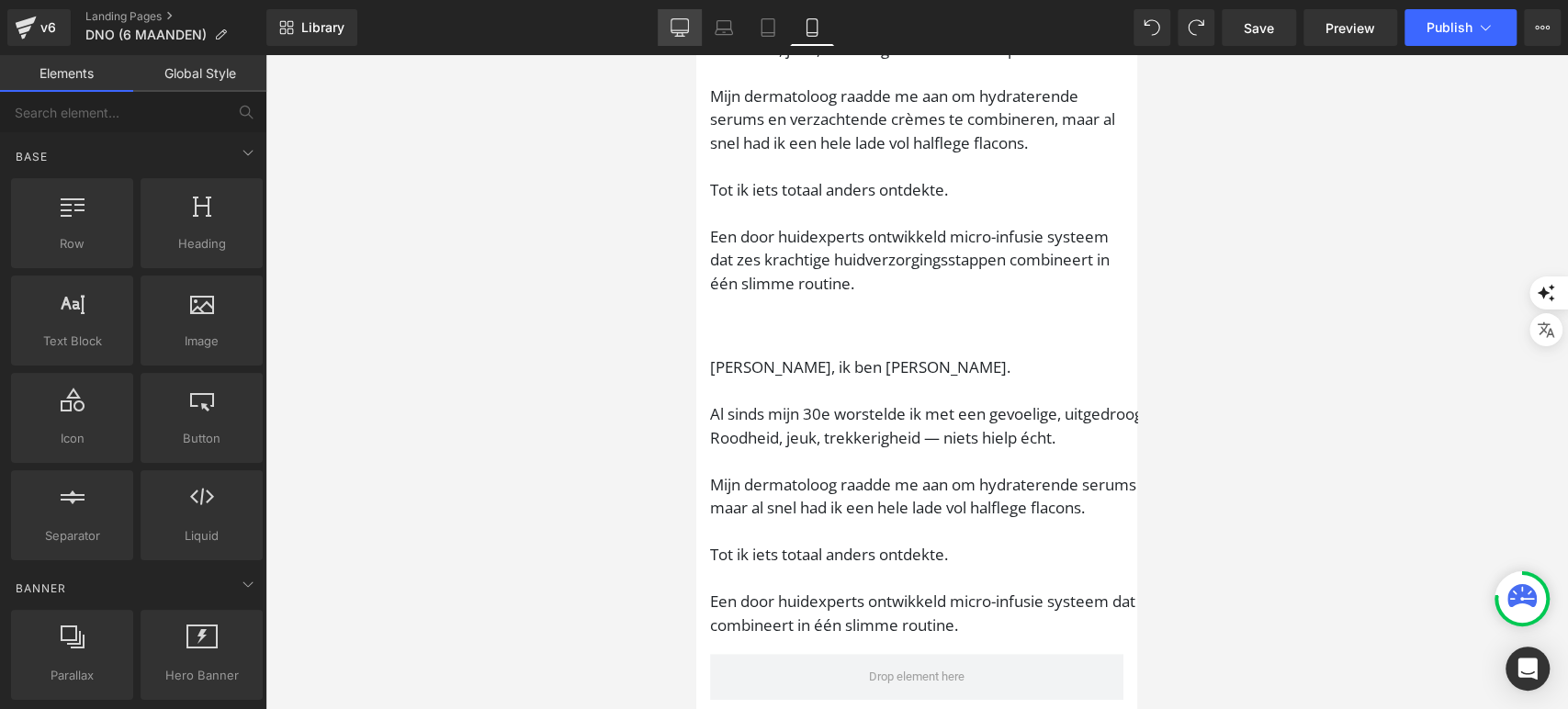
click at [682, 11] on link "Desktop" at bounding box center [680, 27] width 45 height 37
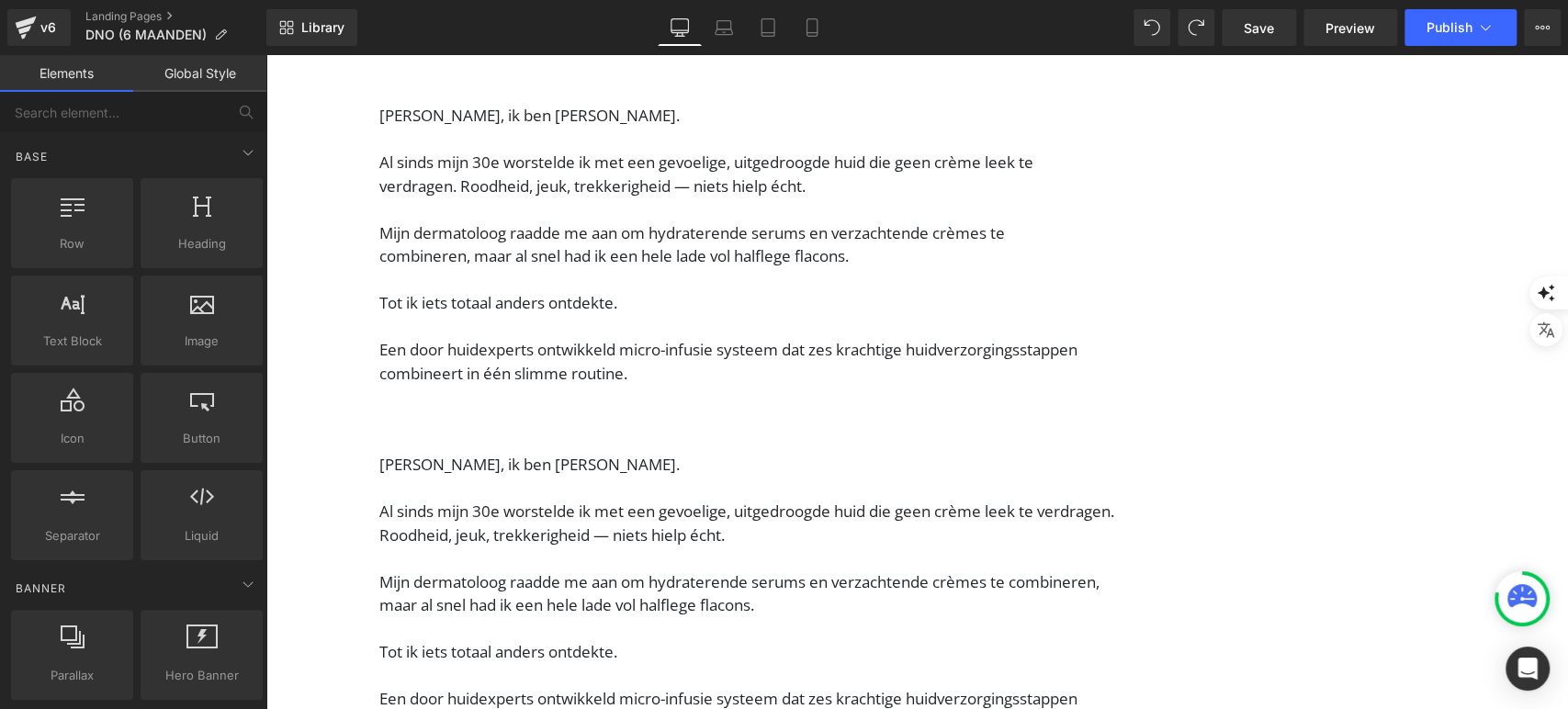
scroll to position [771, 0]
click at [189, 272] on div "Image images, photos, alts, uploads" at bounding box center [202, 321] width 130 height 97
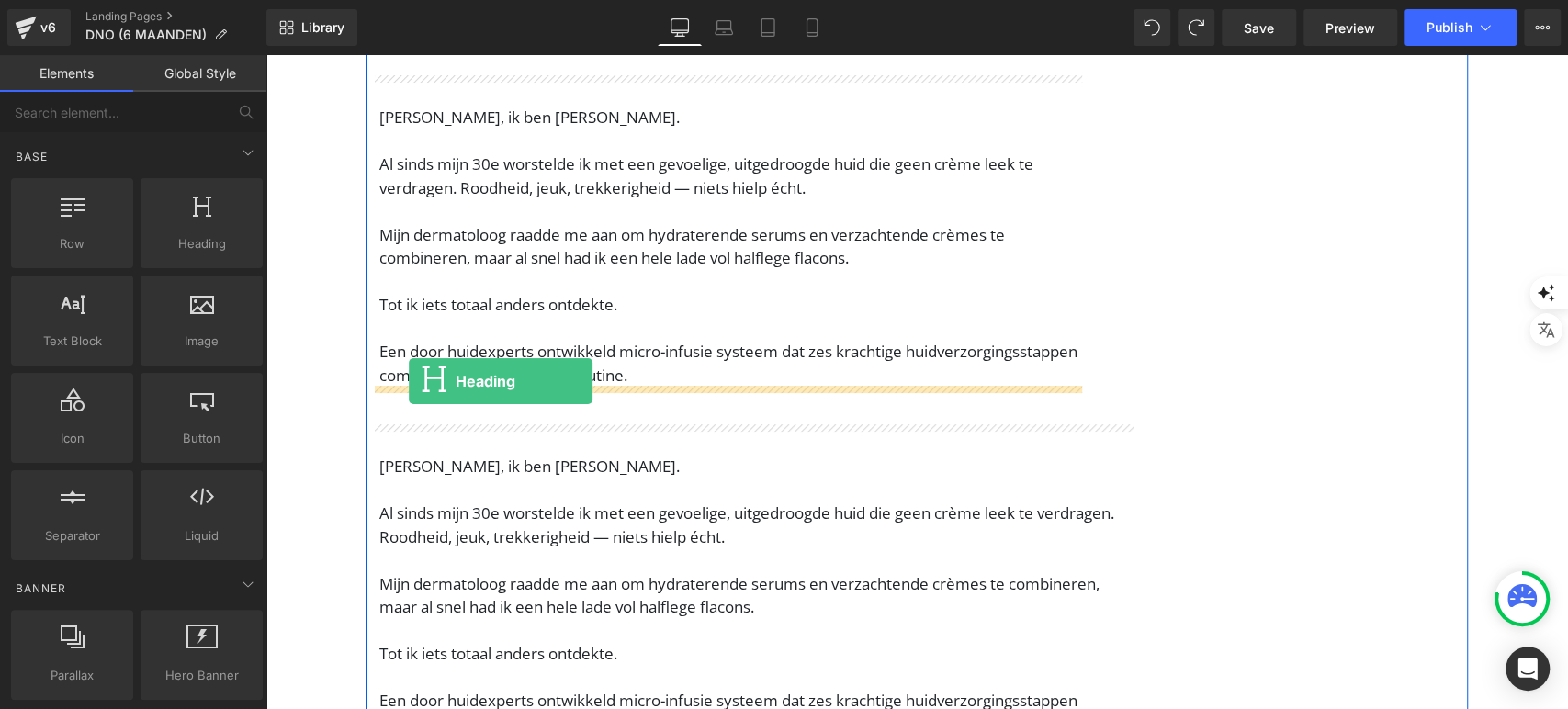
drag, startPoint x: 441, startPoint y: 299, endPoint x: 407, endPoint y: 380, distance: 87.8
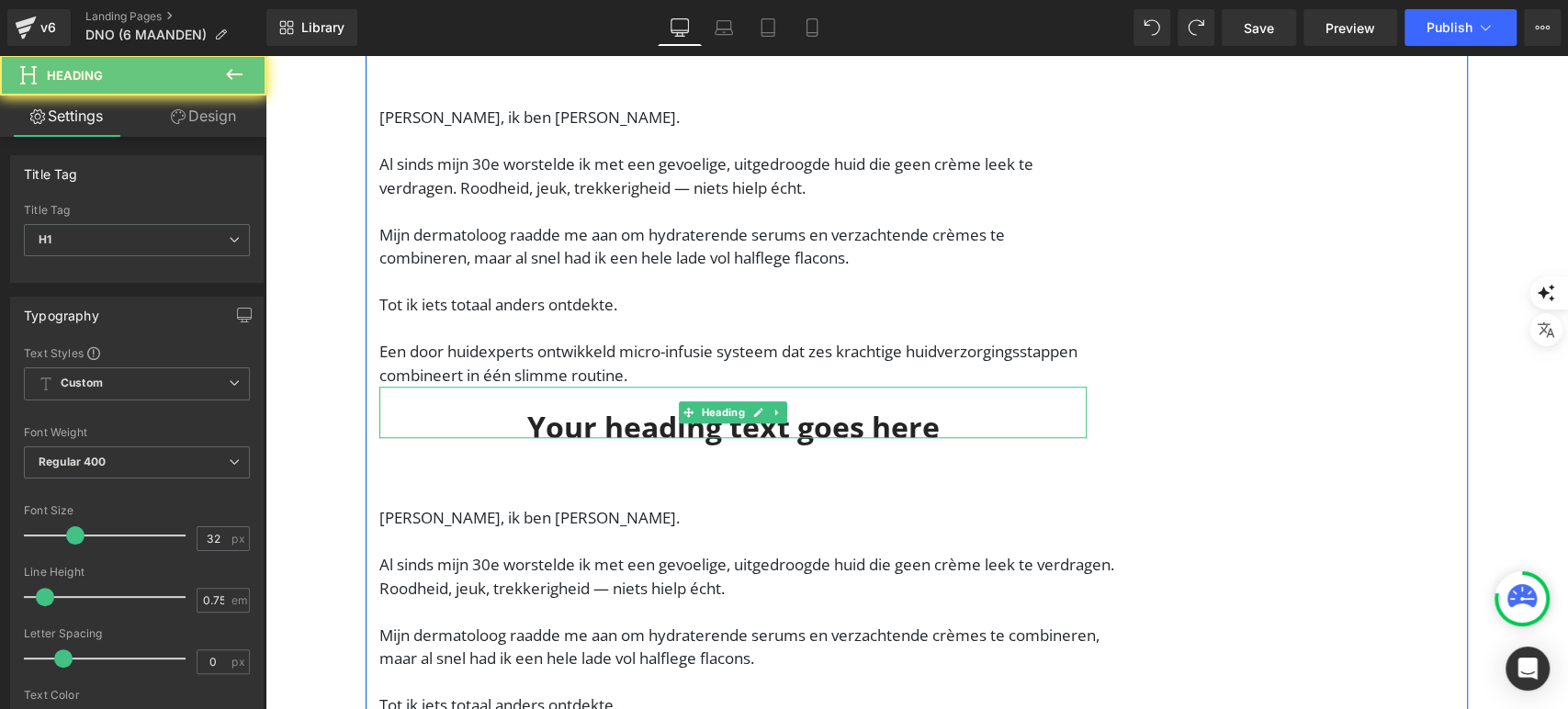
click at [491, 418] on h1 "Your heading text goes here" at bounding box center [734, 426] width 707 height 22
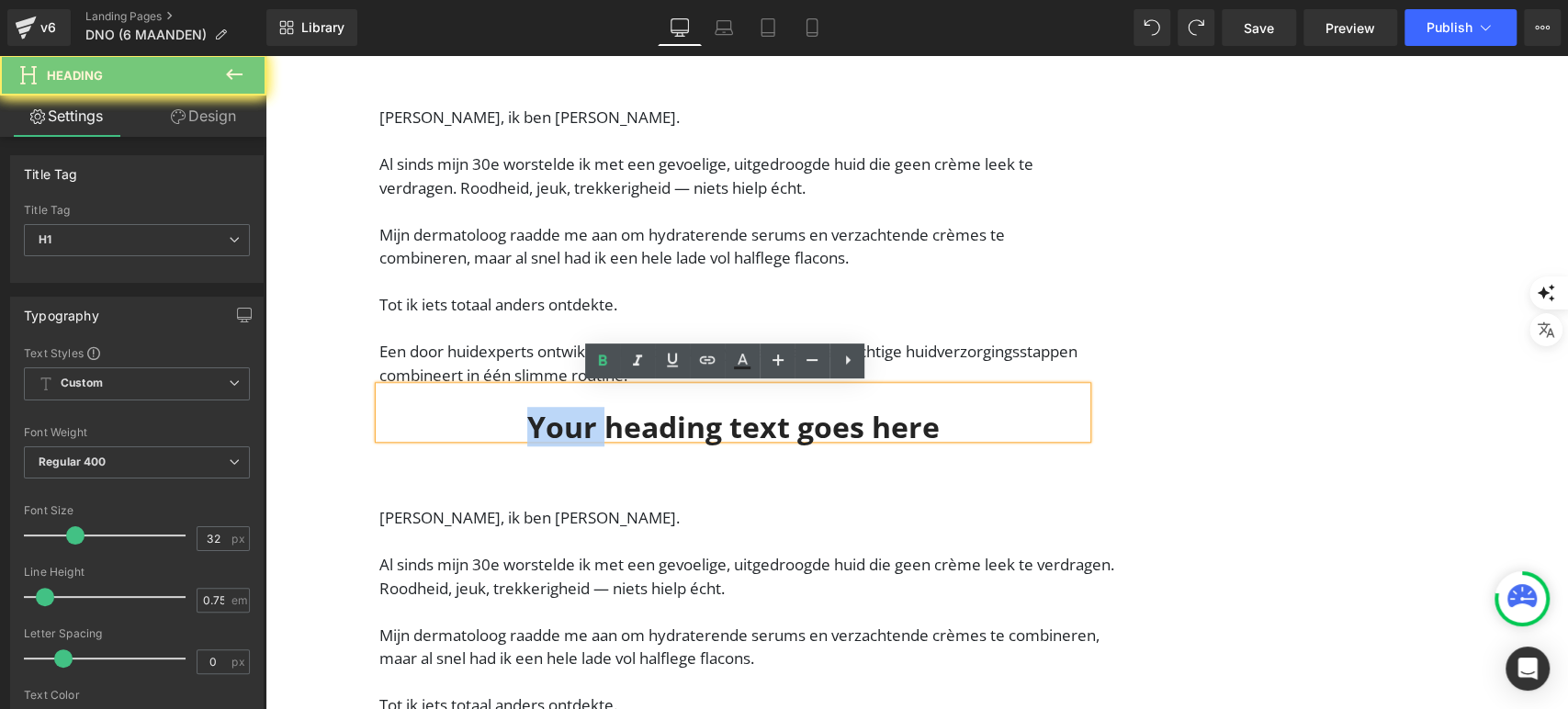
click at [491, 418] on h1 "Your heading text goes here" at bounding box center [734, 426] width 707 height 22
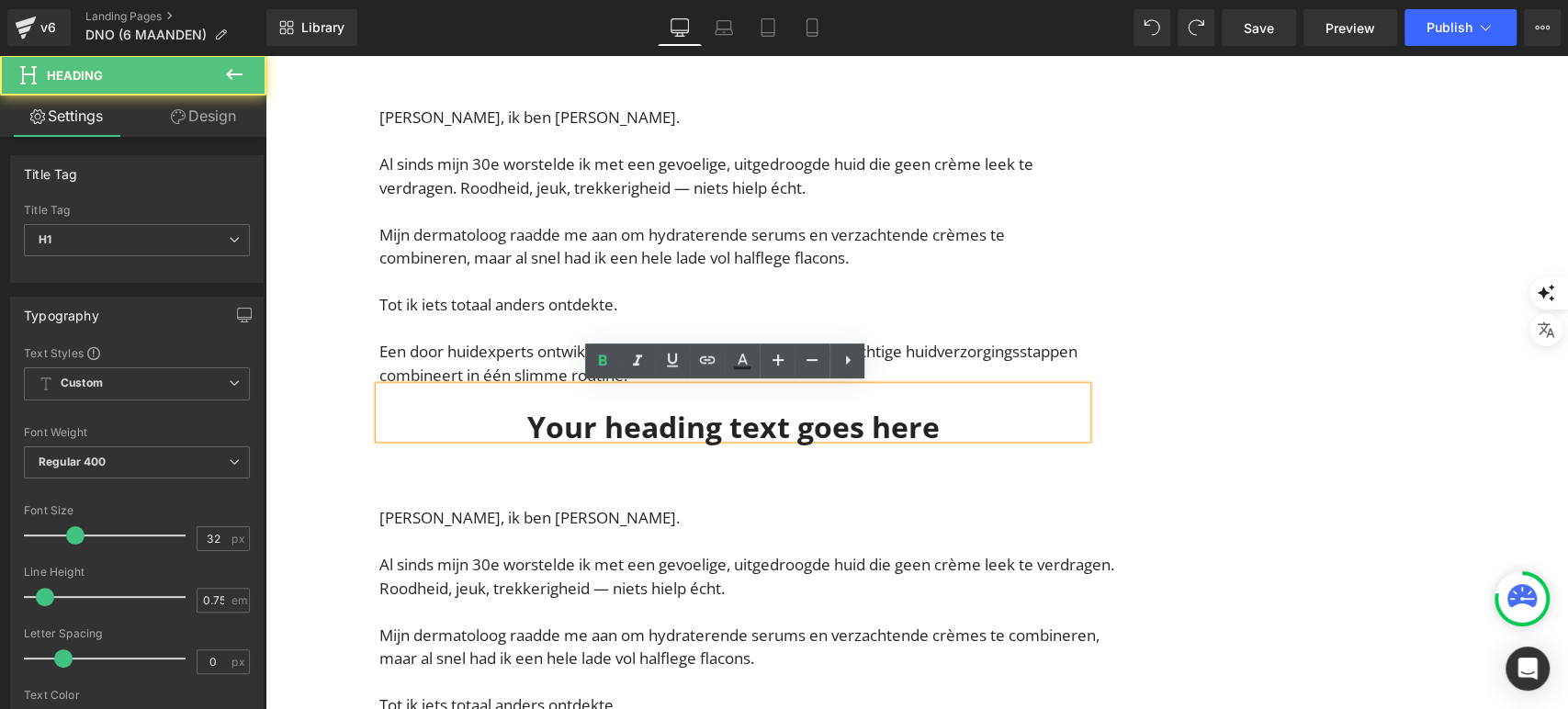
click at [657, 428] on h1 "Your heading text goes here" at bounding box center [734, 426] width 707 height 22
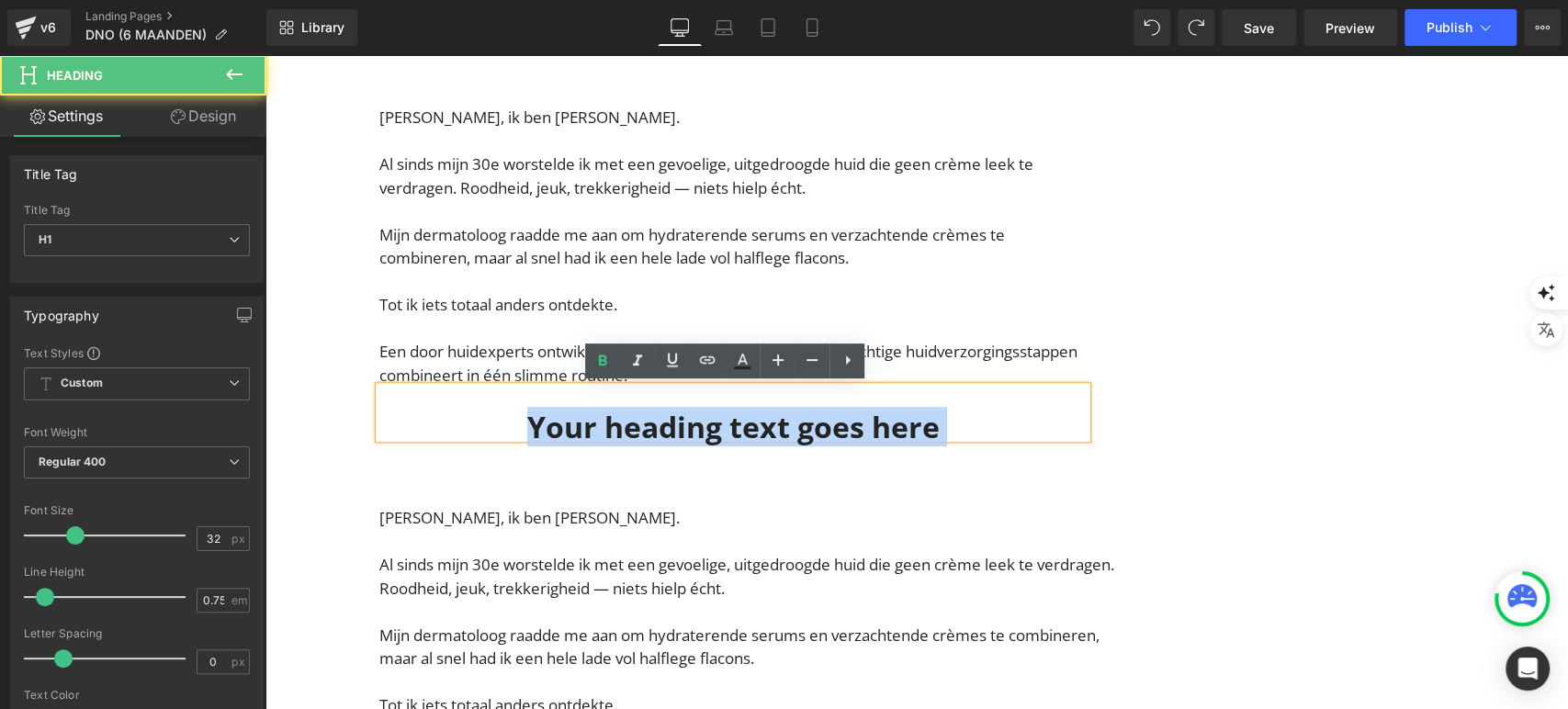
click at [657, 428] on h1 "Your heading text goes here" at bounding box center [734, 426] width 707 height 22
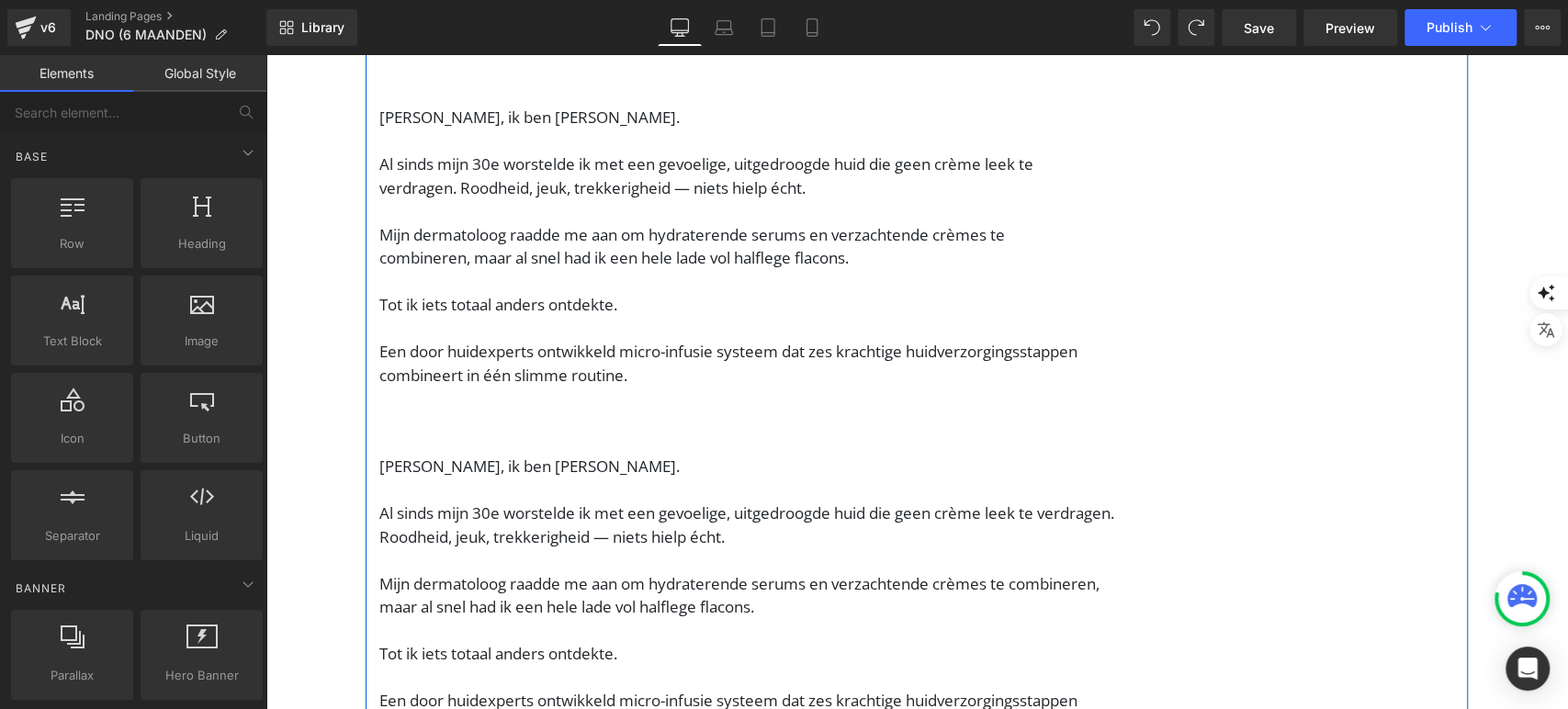
click at [415, 465] on p "Hallo, ik ben Nathalie van Rijn." at bounding box center [760, 478] width 760 height 46
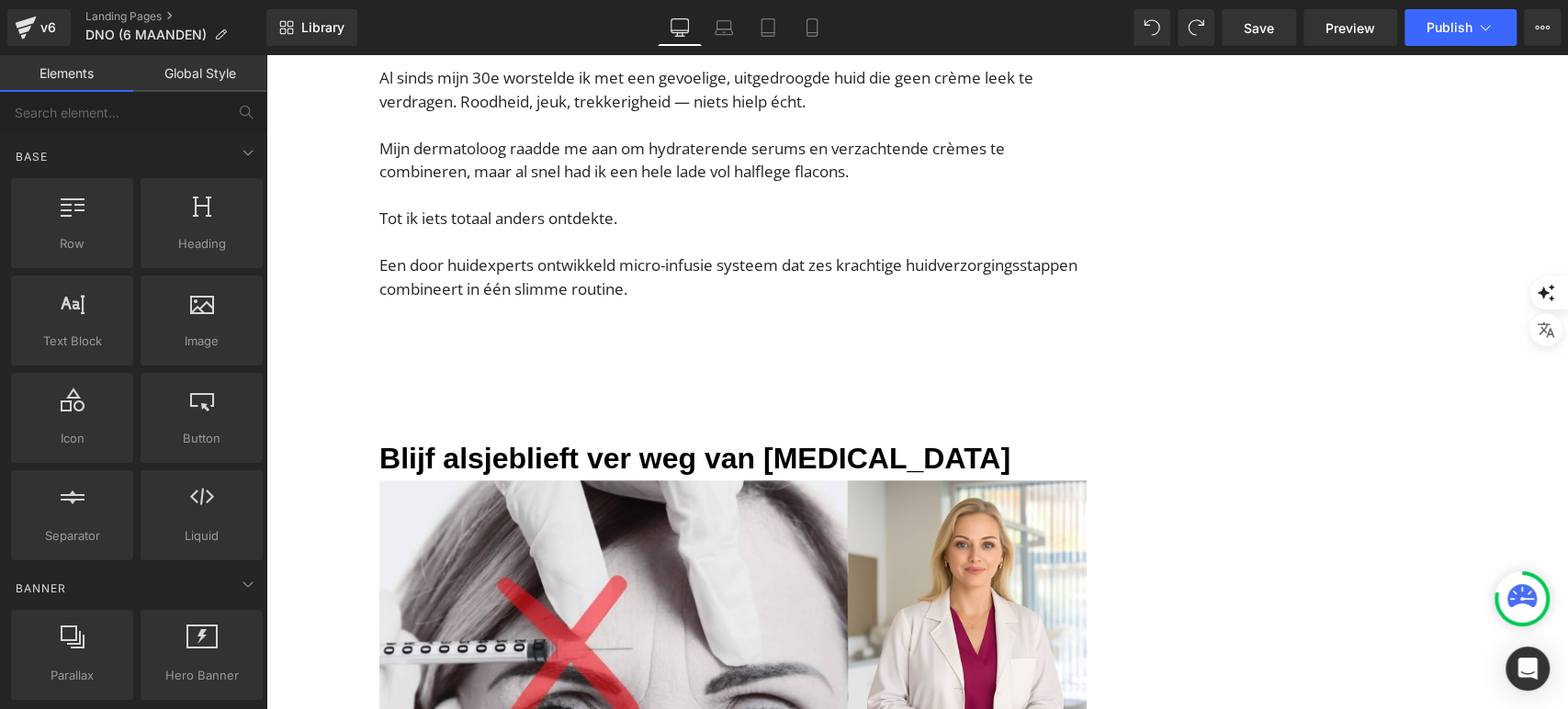
scroll to position [827, 0]
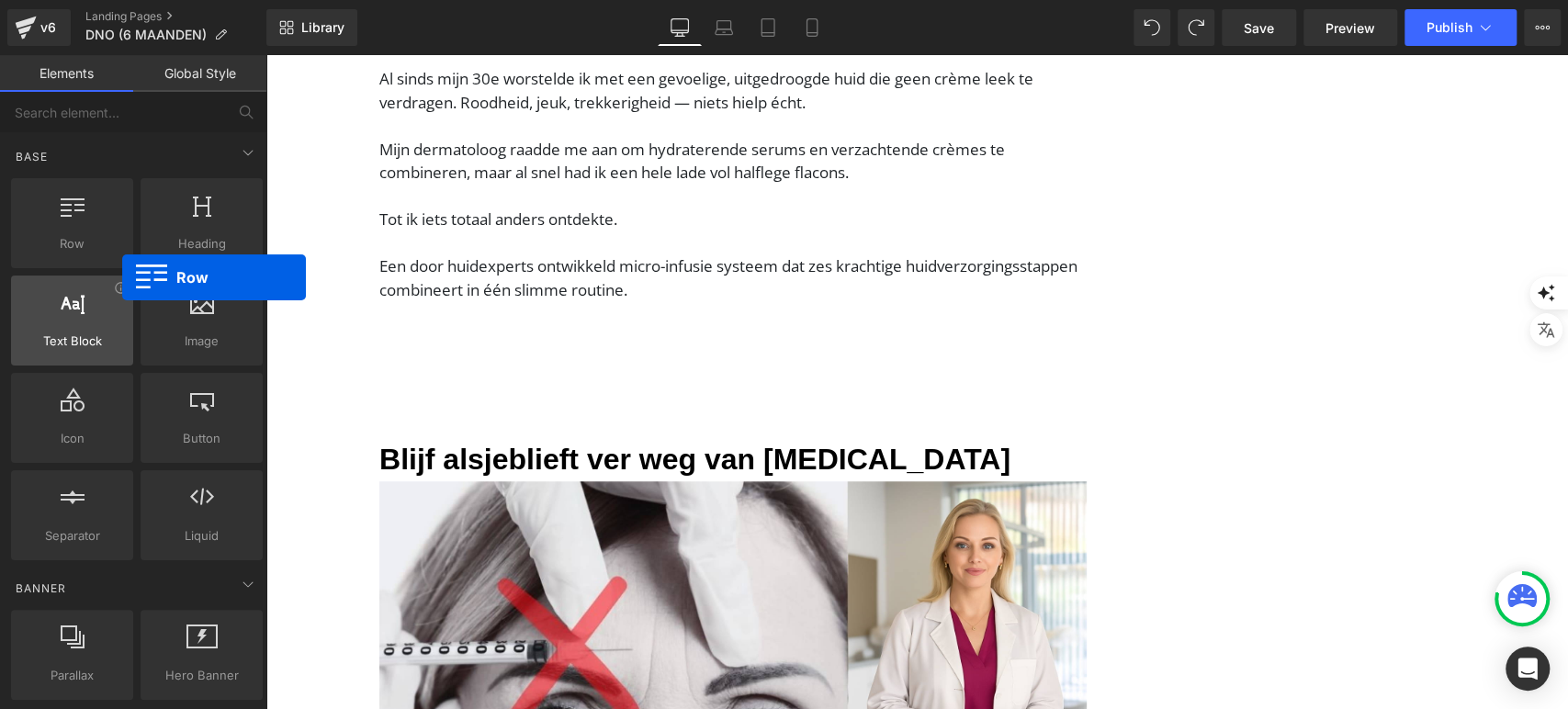
drag, startPoint x: 110, startPoint y: 240, endPoint x: 127, endPoint y: 282, distance: 45.3
click at [127, 282] on div "Row rows, columns, layouts, div Heading headings, titles, h1,h2,h3,h4,h5,h6 Tex…" at bounding box center [137, 369] width 259 height 389
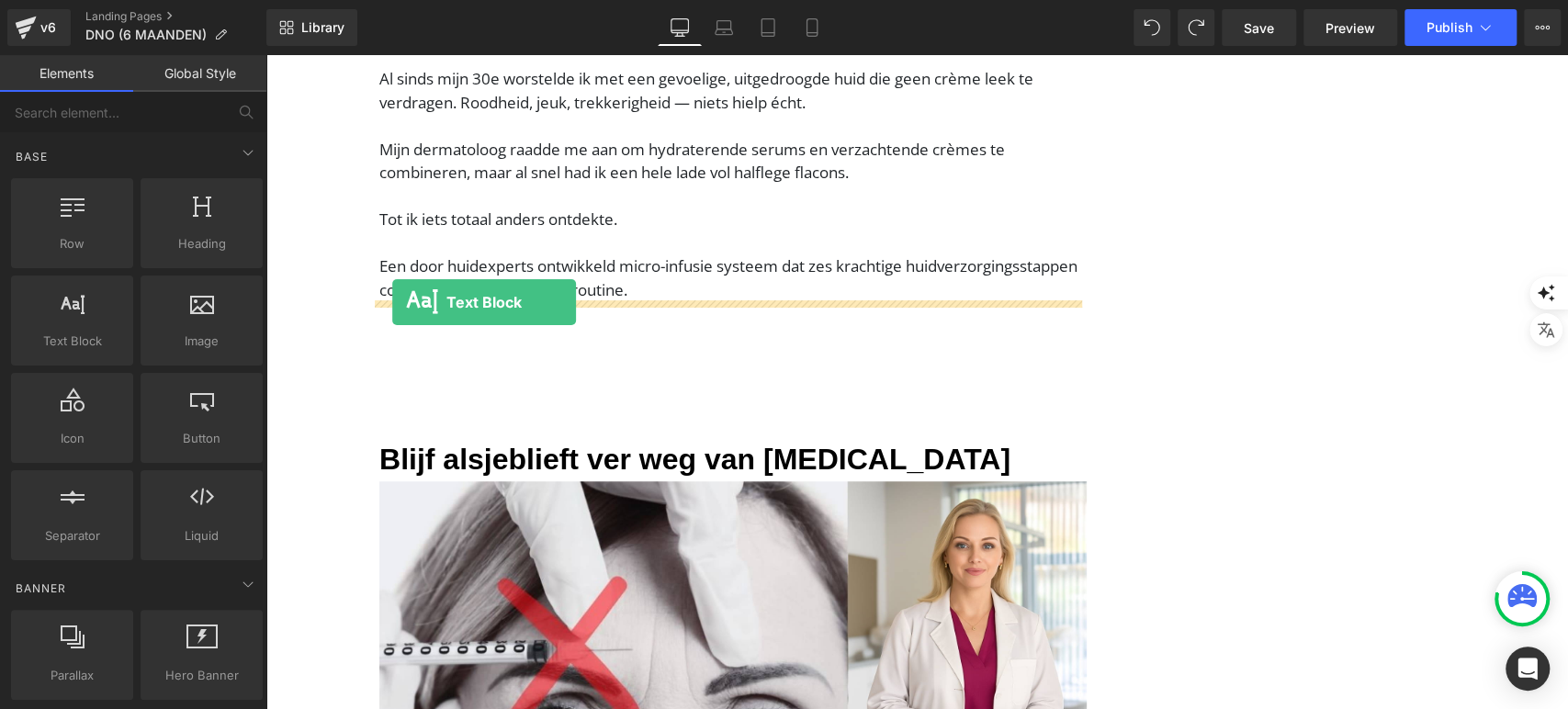
drag, startPoint x: 363, startPoint y: 368, endPoint x: 392, endPoint y: 302, distance: 72.1
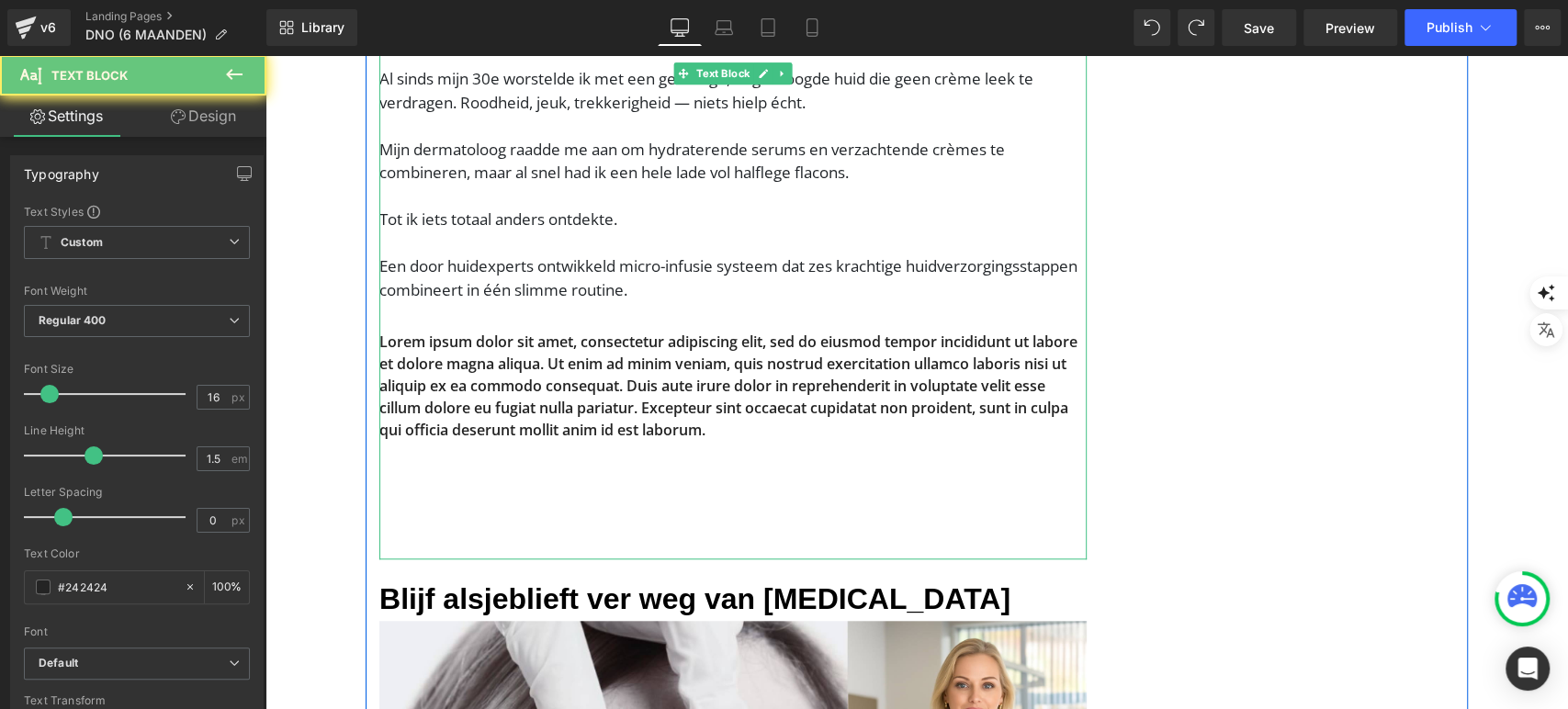
click at [455, 339] on p "Lorem ipsum dolor sit amet, consectetur adipiscing elit, sed do eiusmod tempor …" at bounding box center [734, 385] width 707 height 110
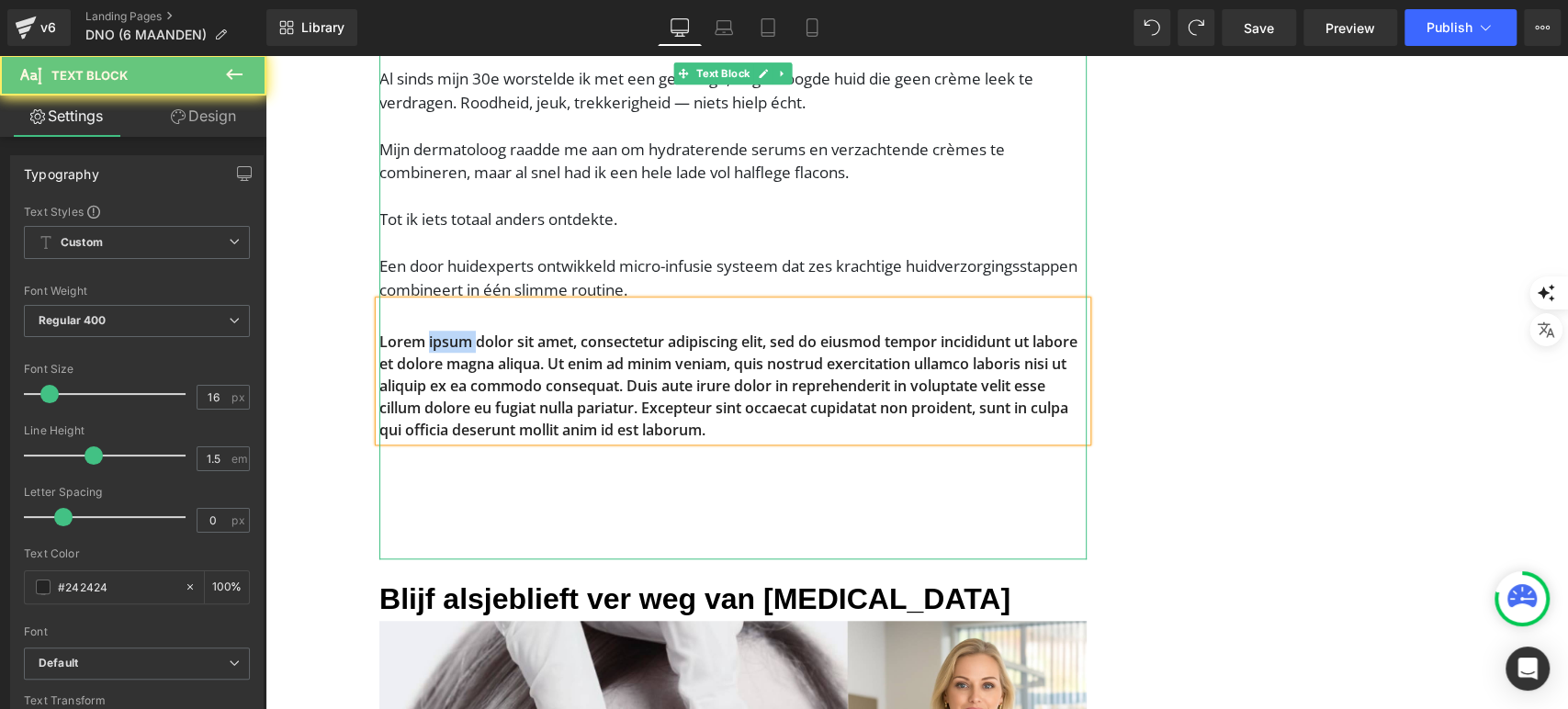
click at [455, 339] on p "Lorem ipsum dolor sit amet, consectetur adipiscing elit, sed do eiusmod tempor …" at bounding box center [734, 385] width 707 height 110
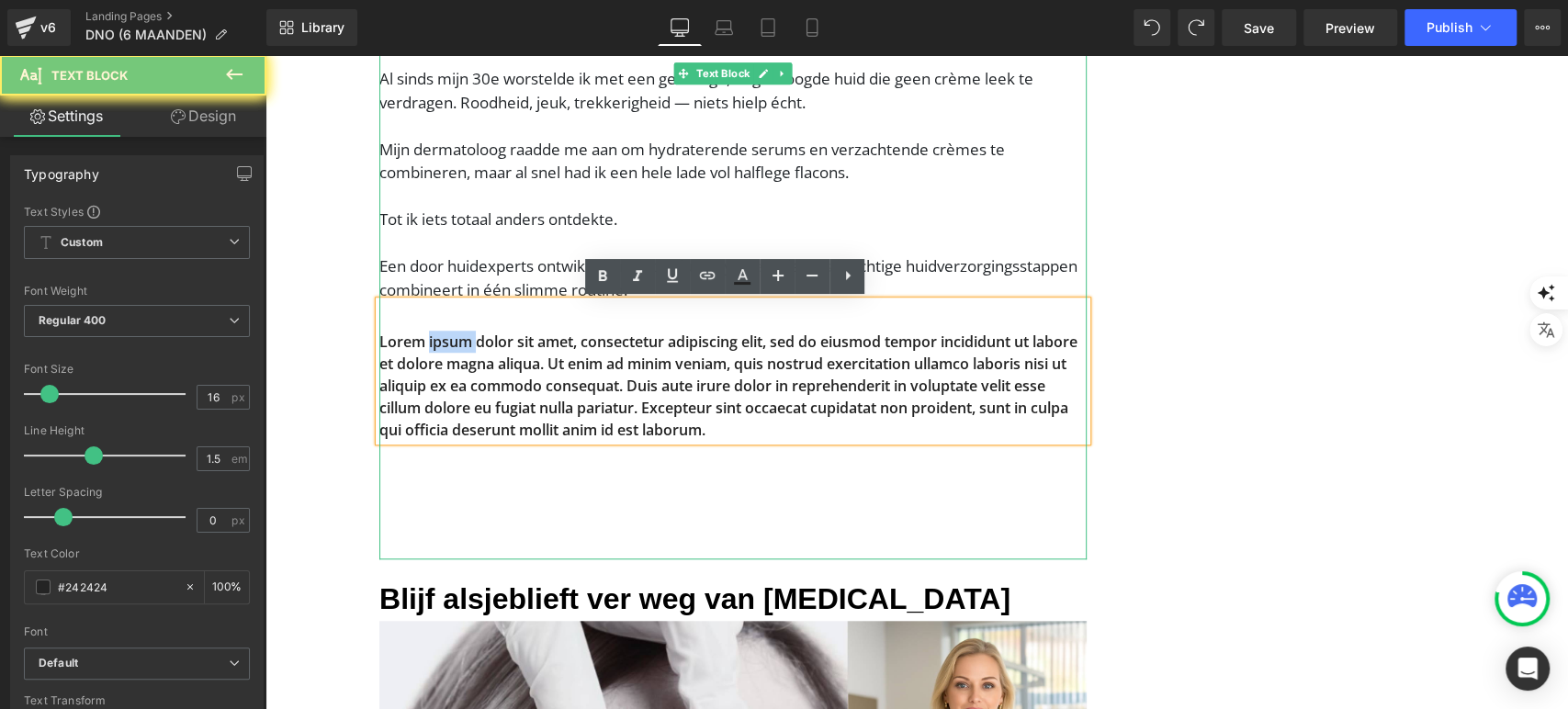
click at [455, 343] on p "Lorem ipsum dolor sit amet, consectetur adipiscing elit, sed do eiusmod tempor …" at bounding box center [734, 385] width 707 height 110
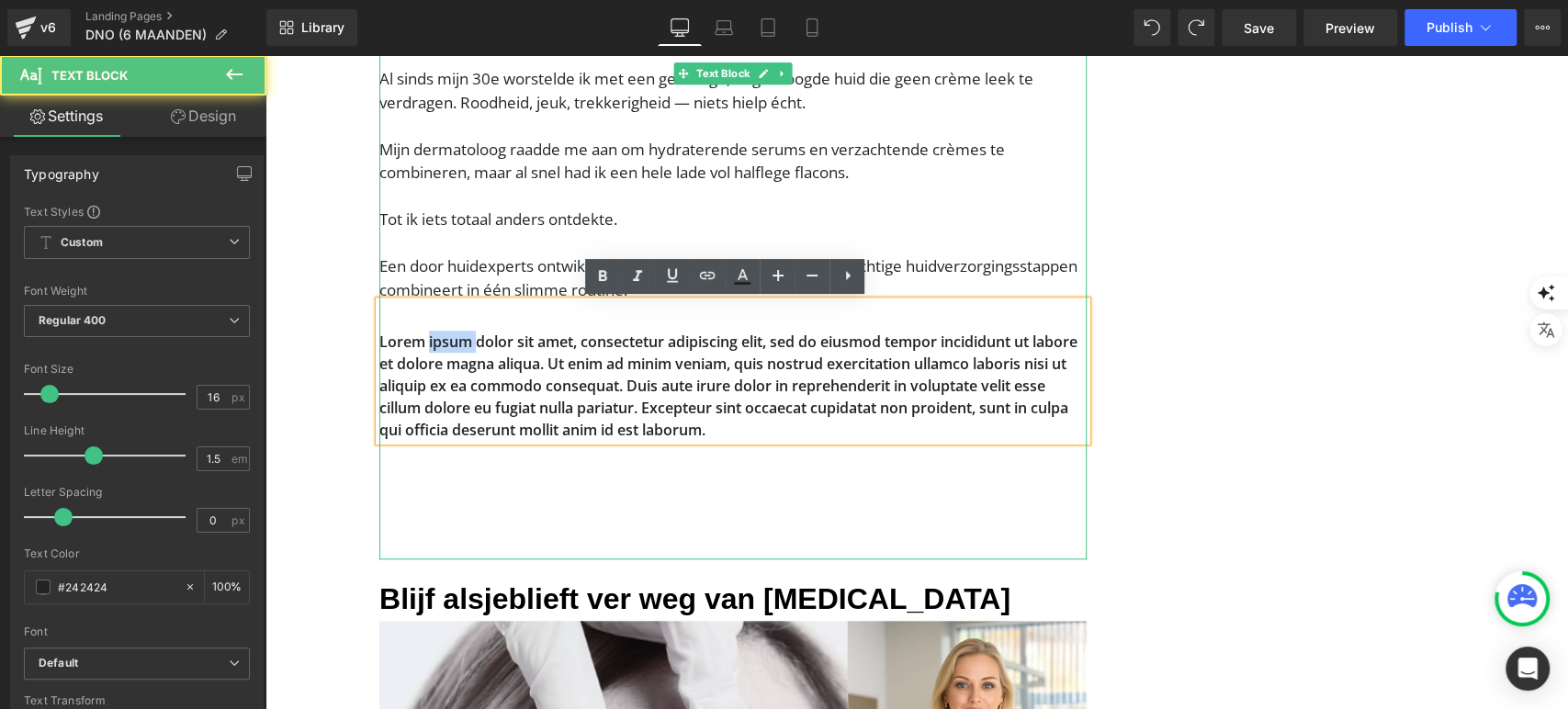
click at [455, 343] on p "Lorem ipsum dolor sit amet, consectetur adipiscing elit, sed do eiusmod tempor …" at bounding box center [734, 385] width 707 height 110
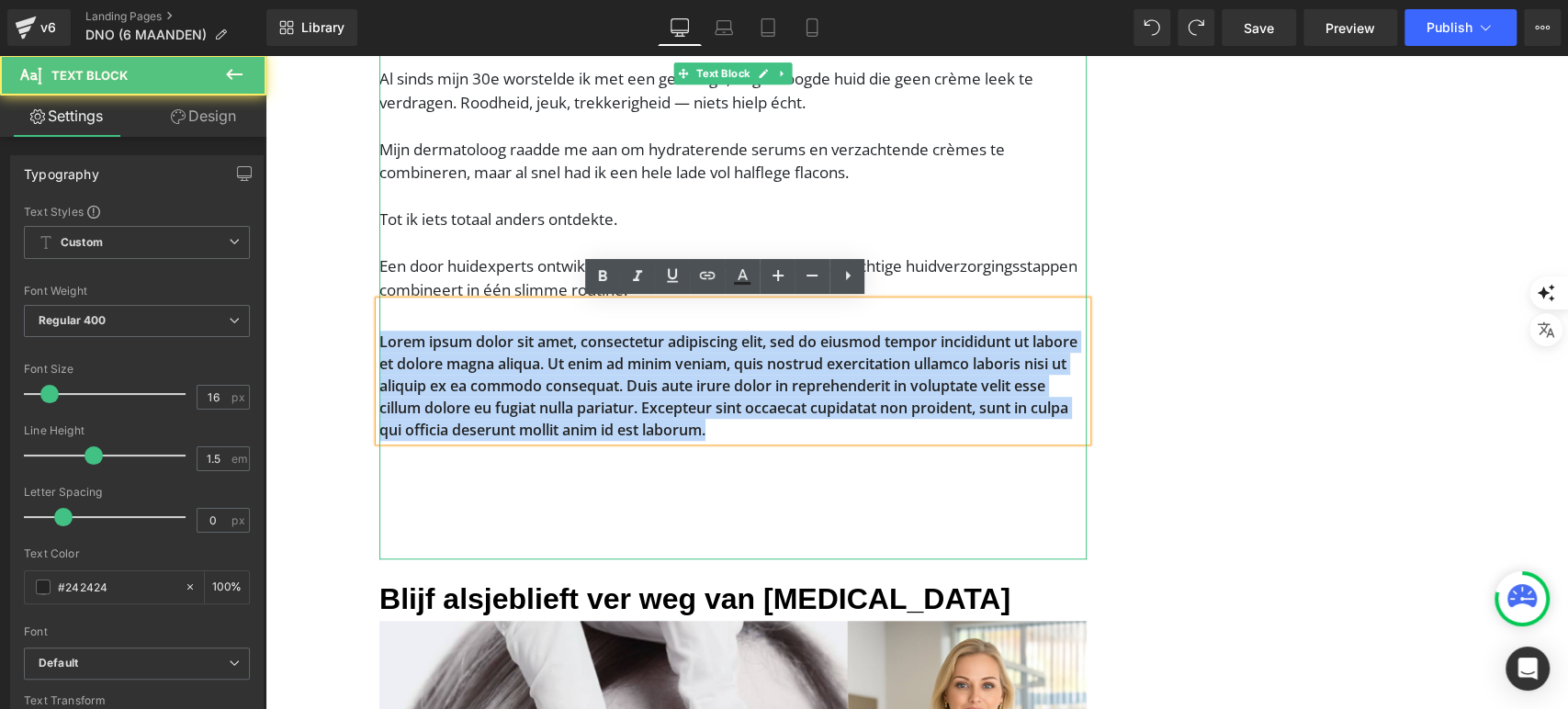
click at [455, 343] on p "Lorem ipsum dolor sit amet, consectetur adipiscing elit, sed do eiusmod tempor …" at bounding box center [734, 385] width 707 height 110
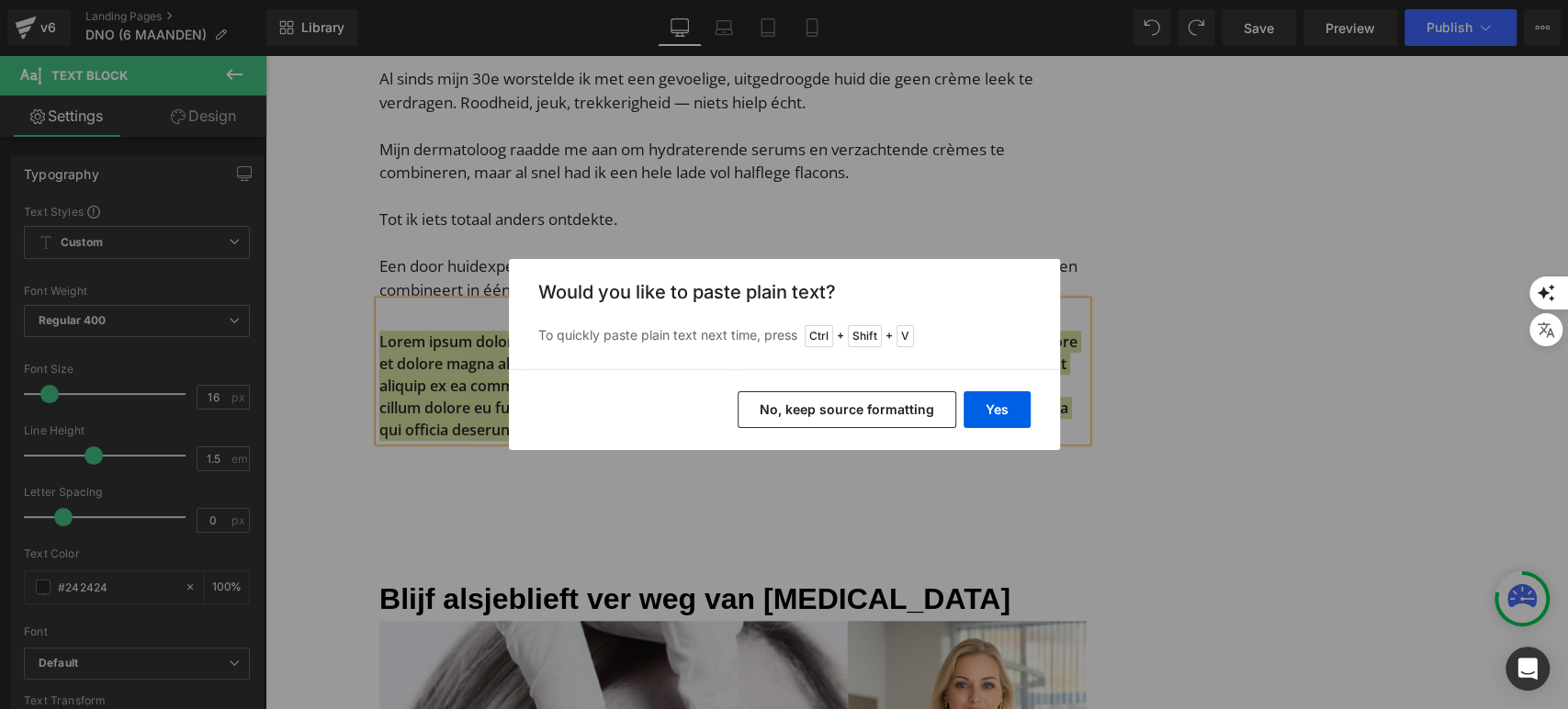
click at [834, 412] on button "No, keep source formatting" at bounding box center [847, 410] width 219 height 37
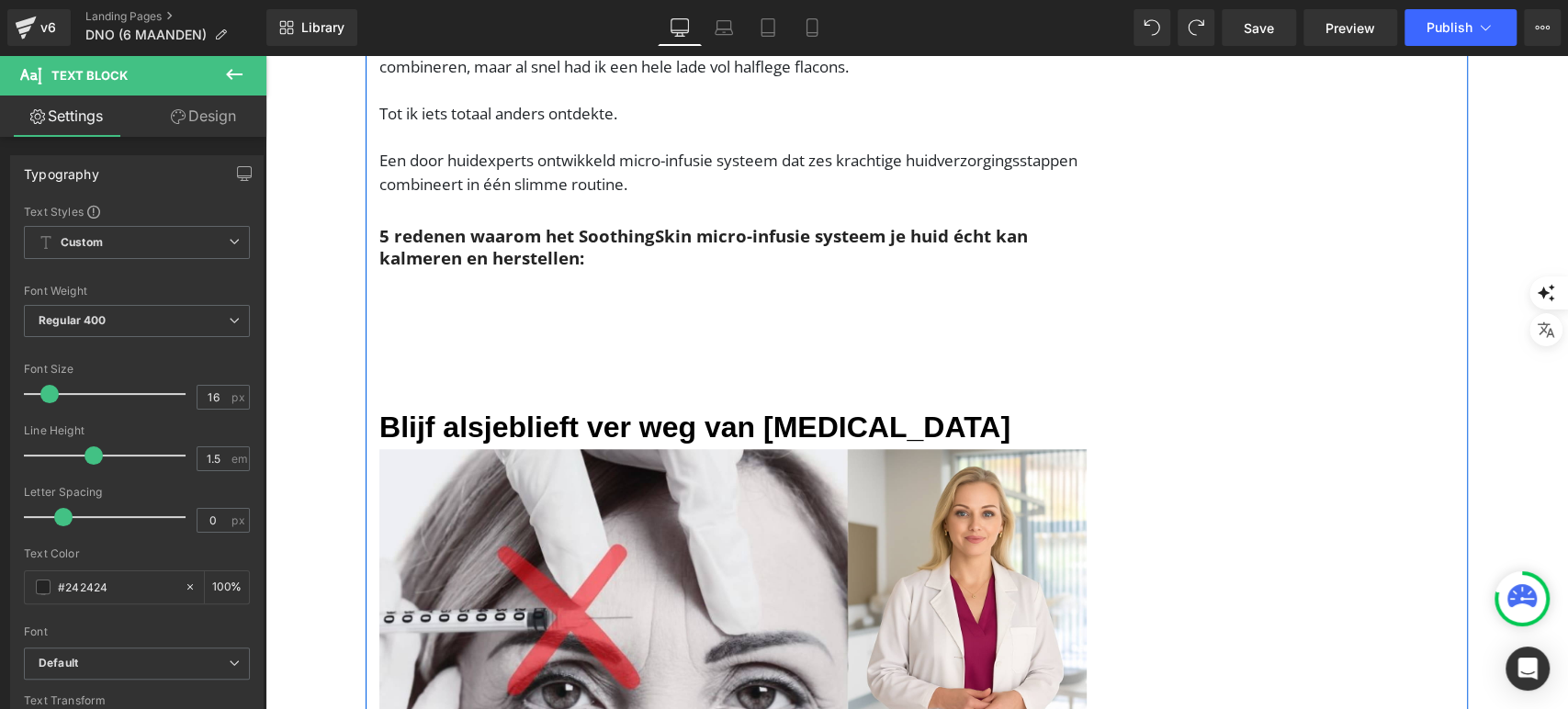
scroll to position [985, 0]
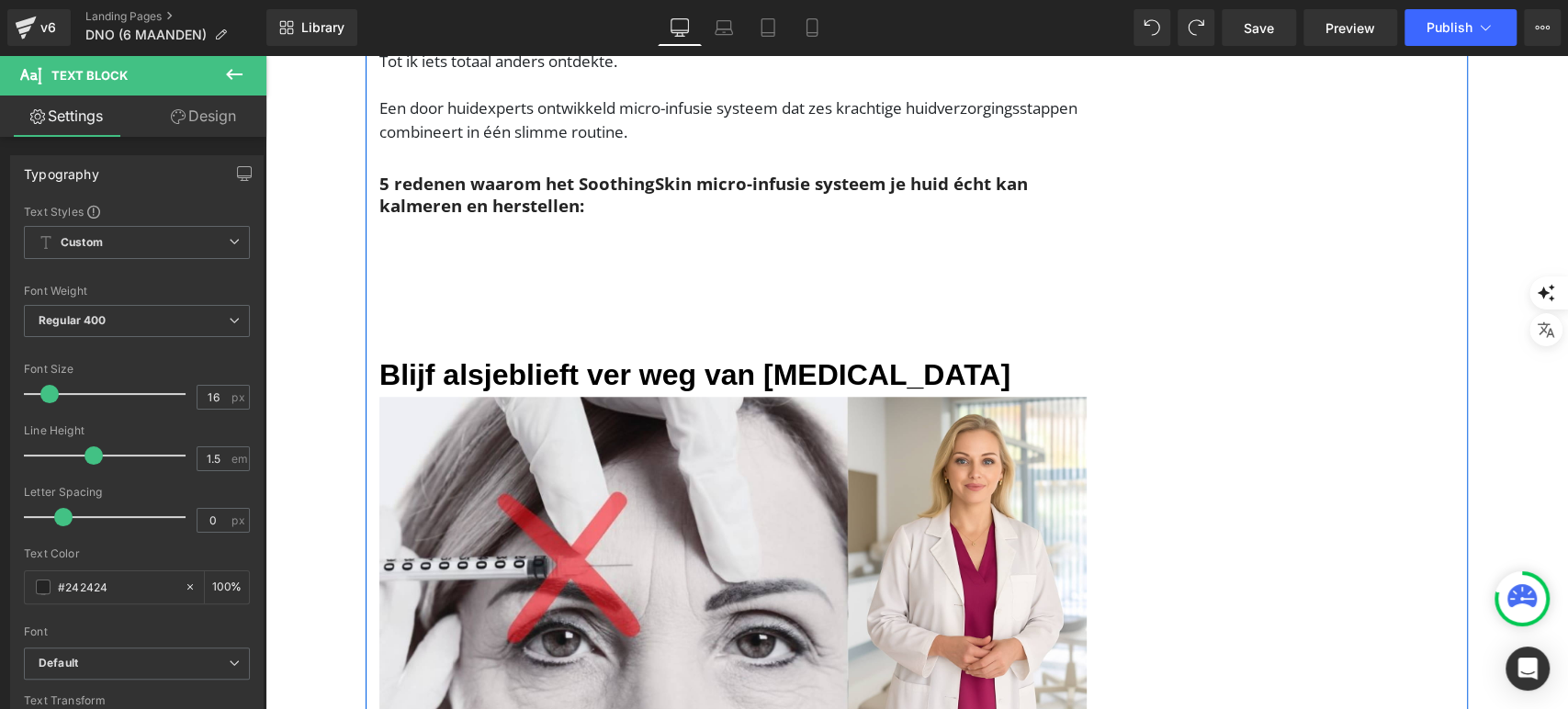
click at [444, 360] on font "Blijf alsjeblieft ver weg van Botox" at bounding box center [695, 375] width 631 height 33
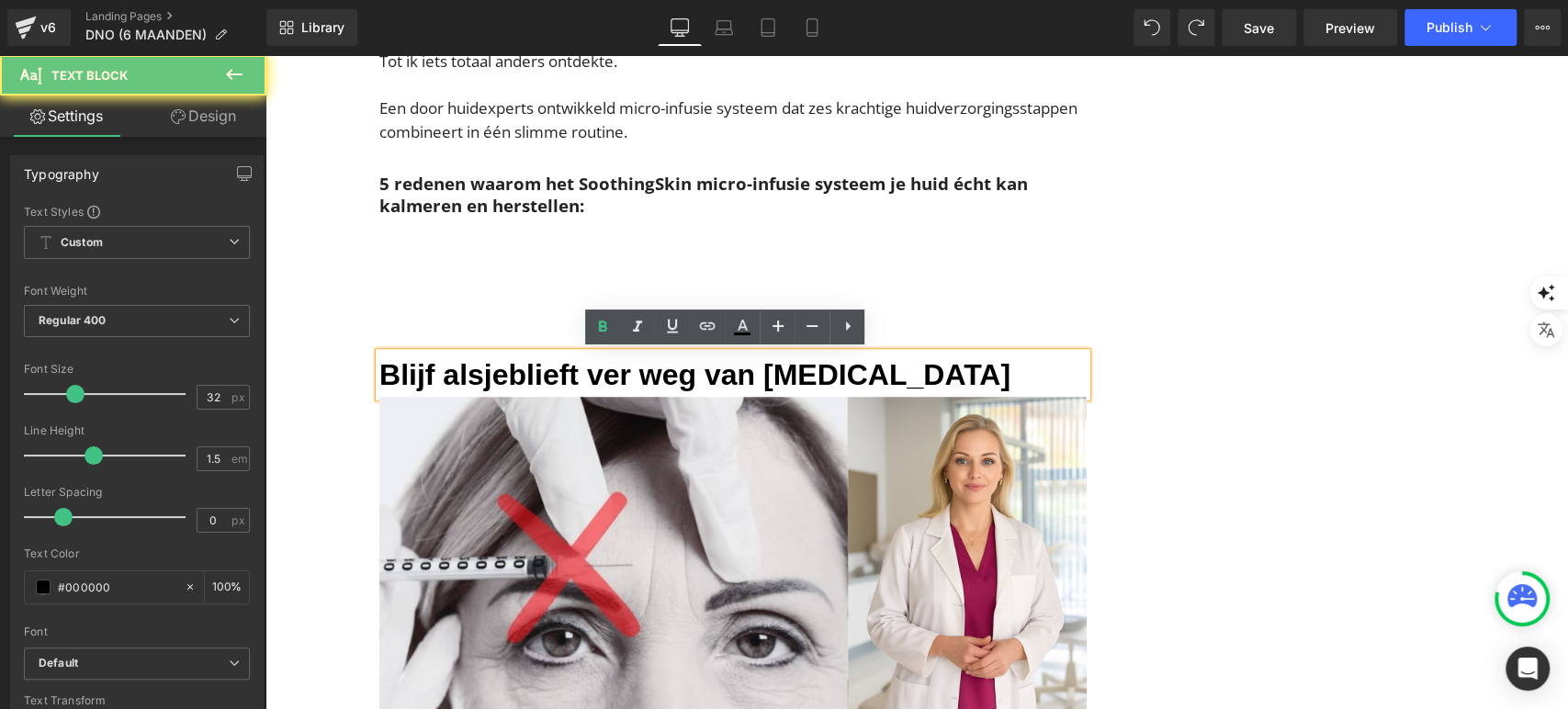
click at [444, 360] on font "Blijf alsjeblieft ver weg van Botox" at bounding box center [695, 375] width 631 height 33
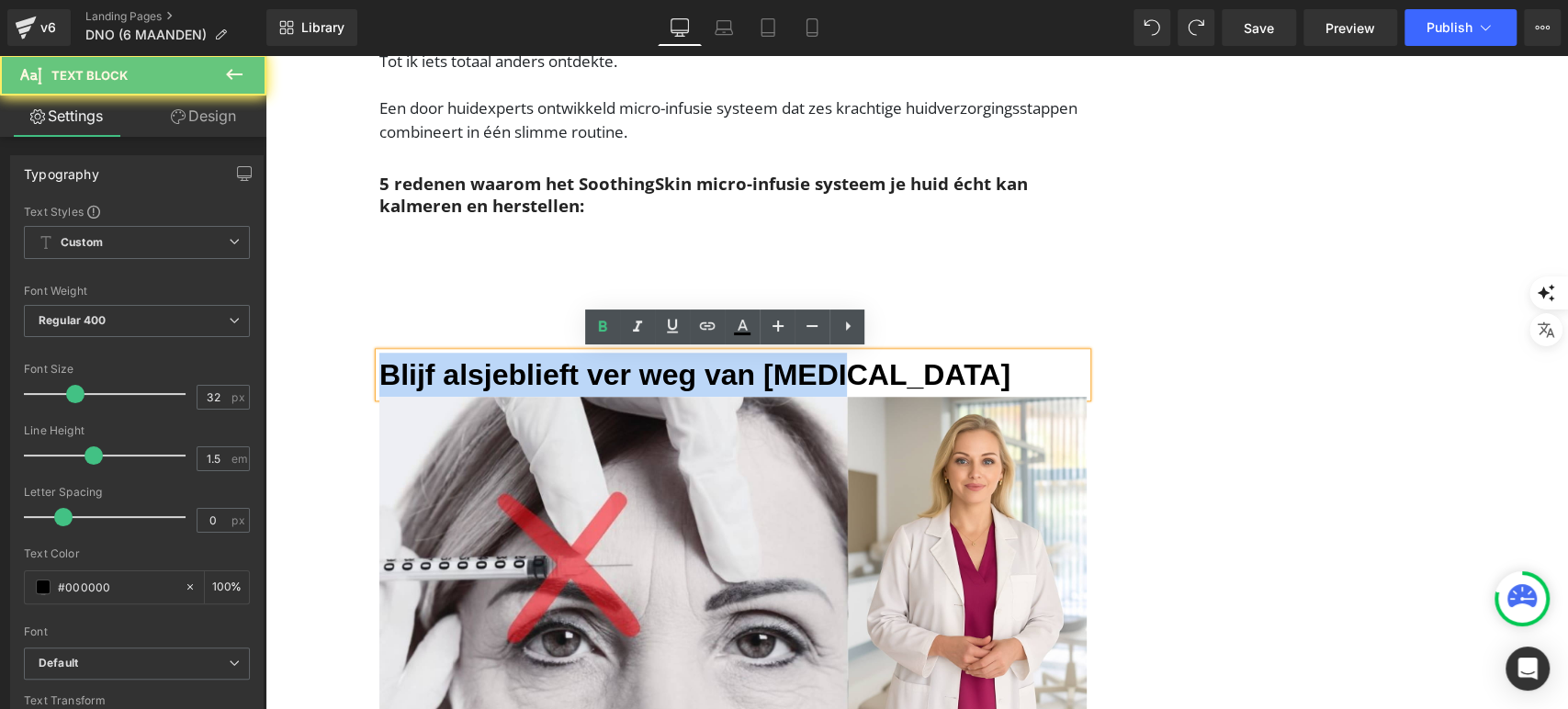
click at [444, 360] on font "Blijf alsjeblieft ver weg van Botox" at bounding box center [695, 375] width 631 height 33
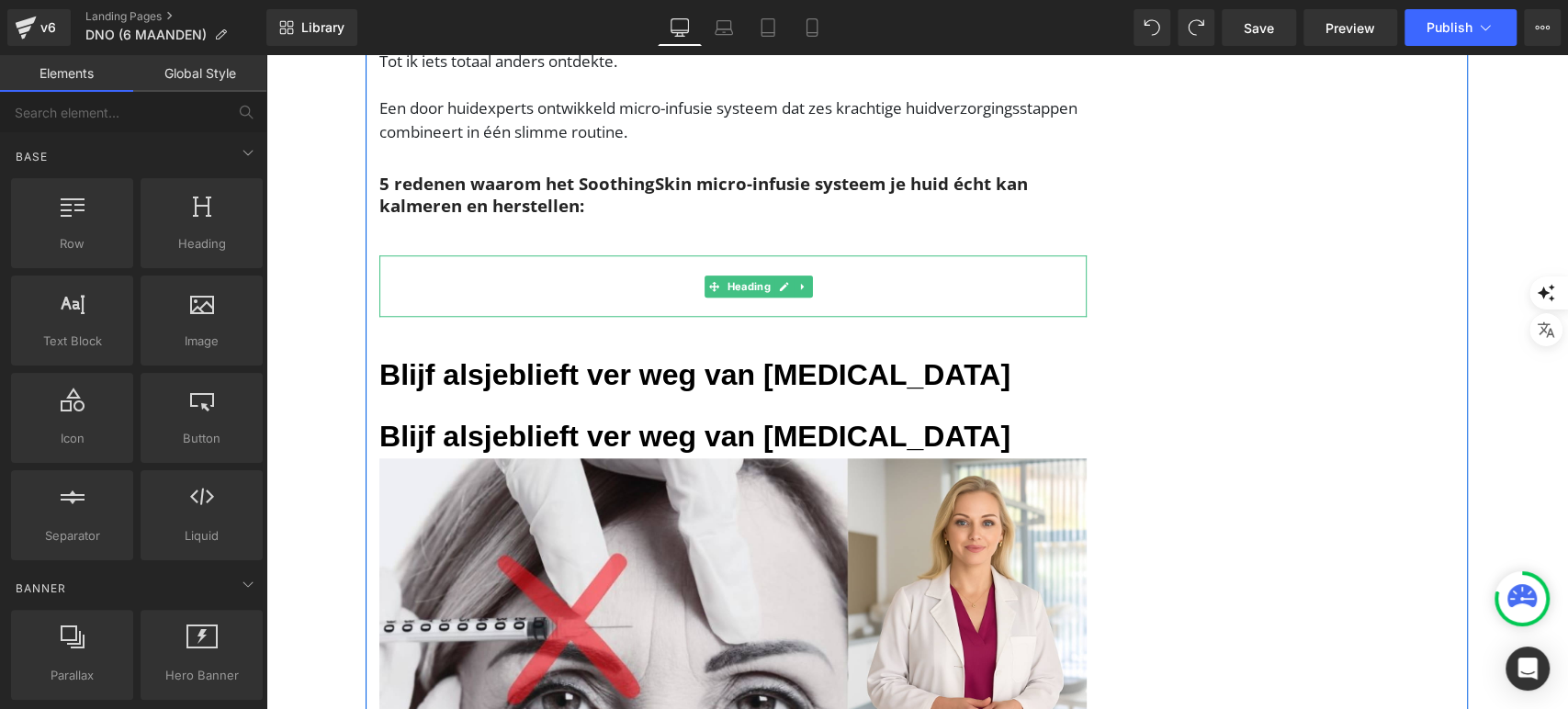
click at [447, 268] on div "Heading" at bounding box center [760, 287] width 760 height 62
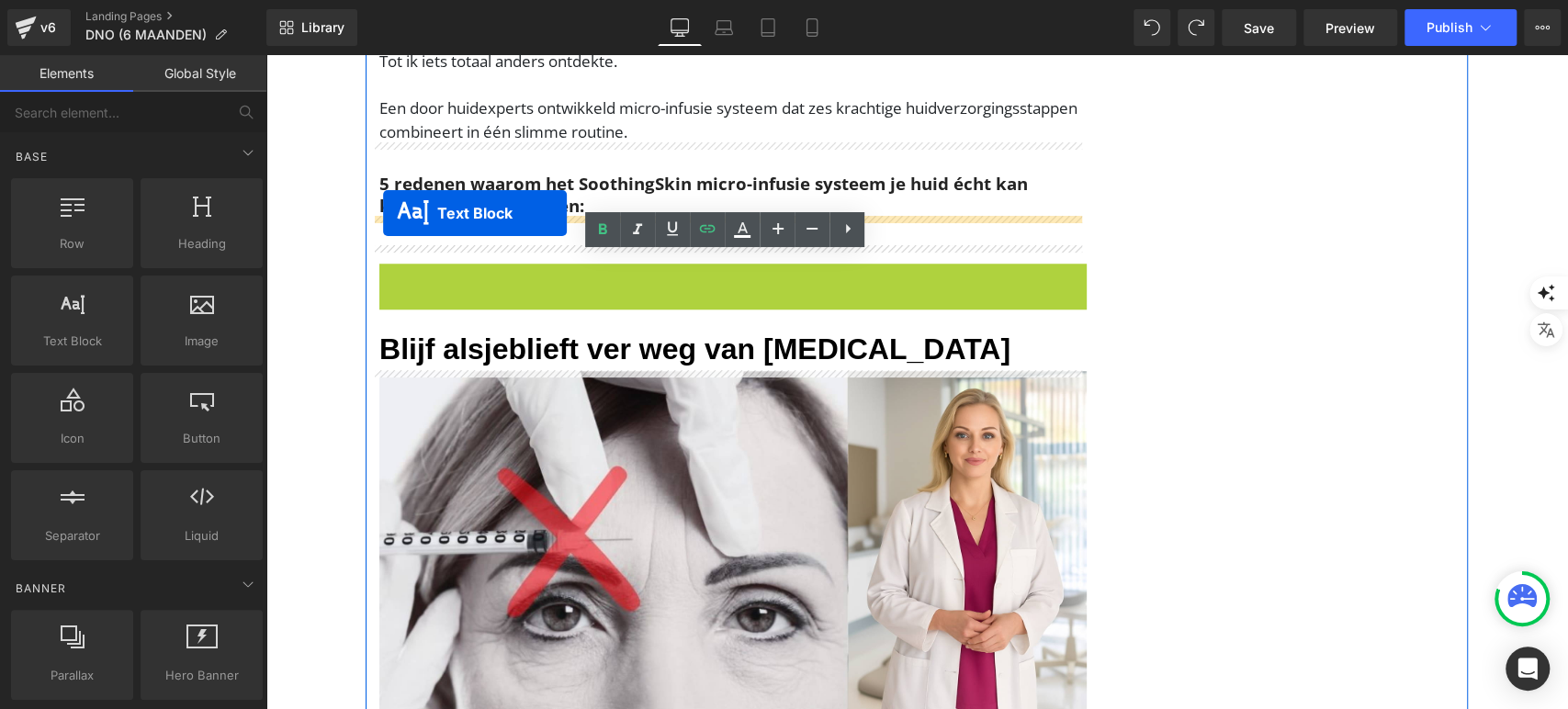
drag, startPoint x: 670, startPoint y: 287, endPoint x: 384, endPoint y: 214, distance: 295.2
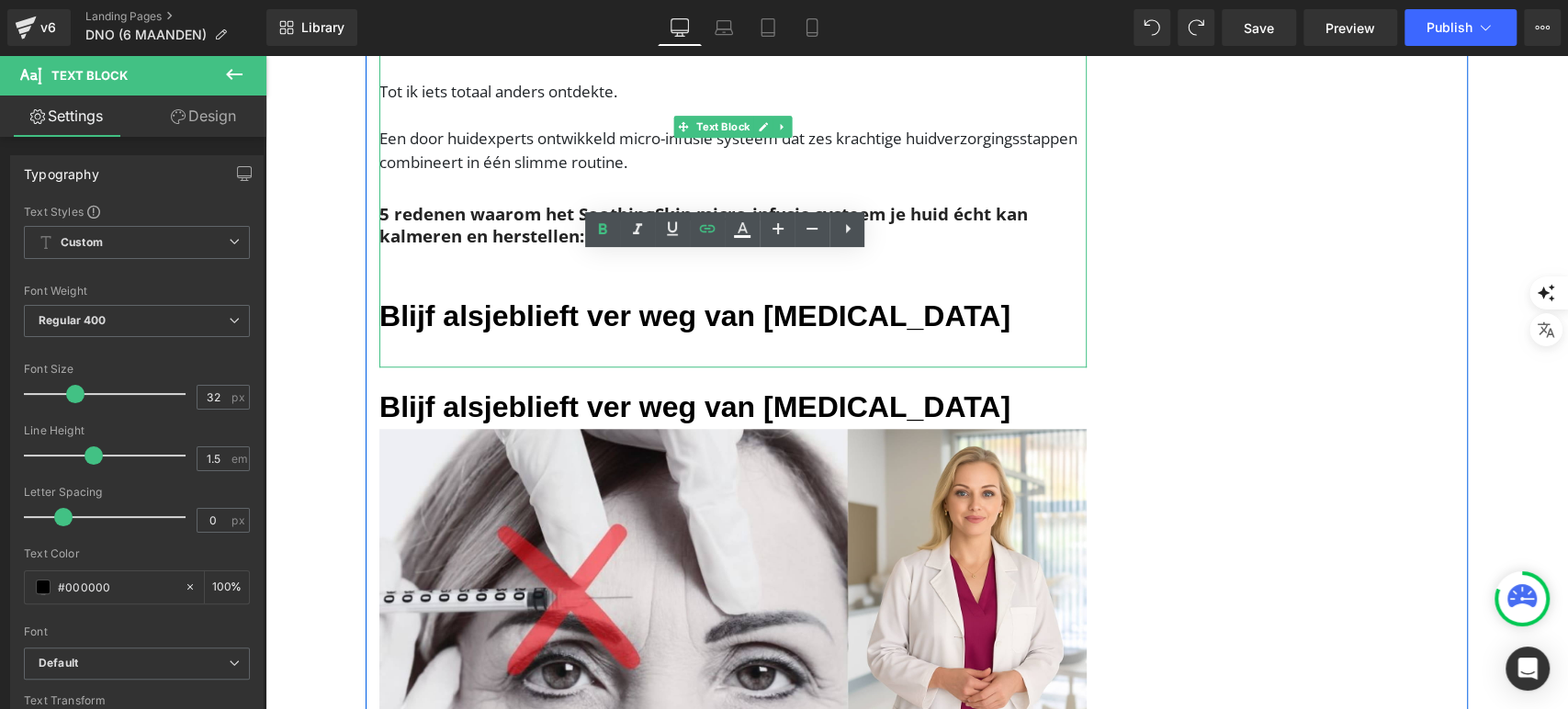
scroll to position [949, 0]
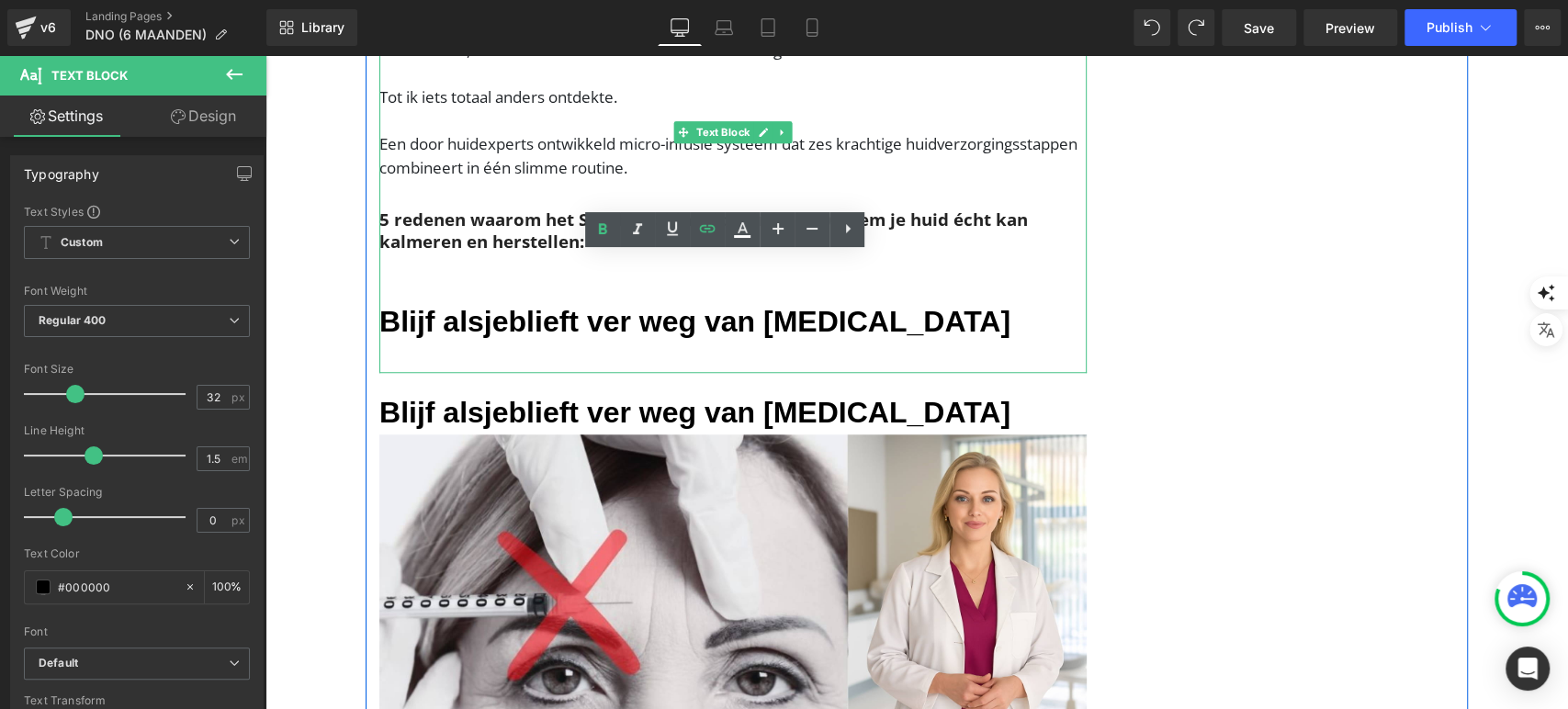
click at [466, 231] on h3 "5 redenen waarom het SoothingSkin micro-infusie systeem je huid écht kan kalmer…" at bounding box center [734, 231] width 707 height 45
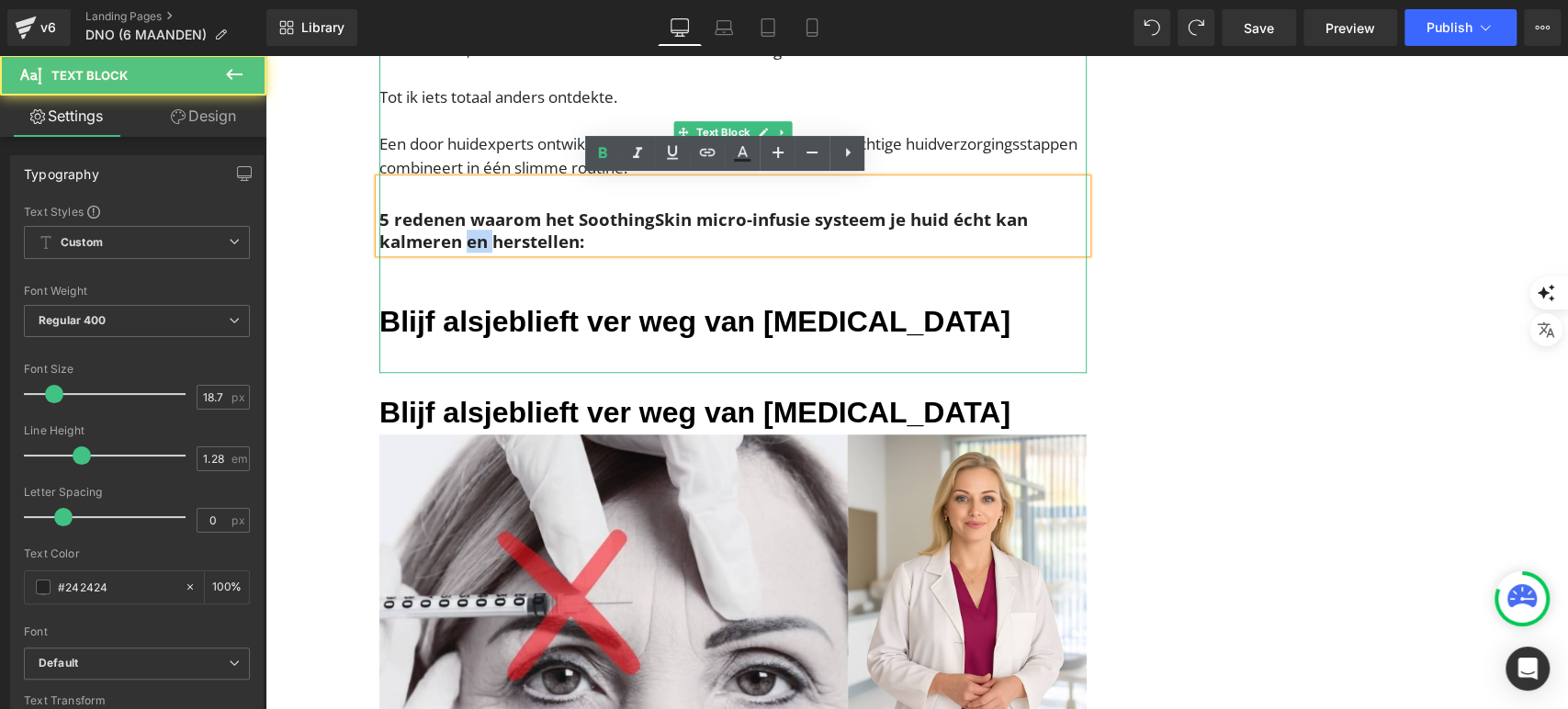
click at [466, 231] on h3 "5 redenen waarom het SoothingSkin micro-infusie systeem je huid écht kan kalmer…" at bounding box center [734, 231] width 707 height 45
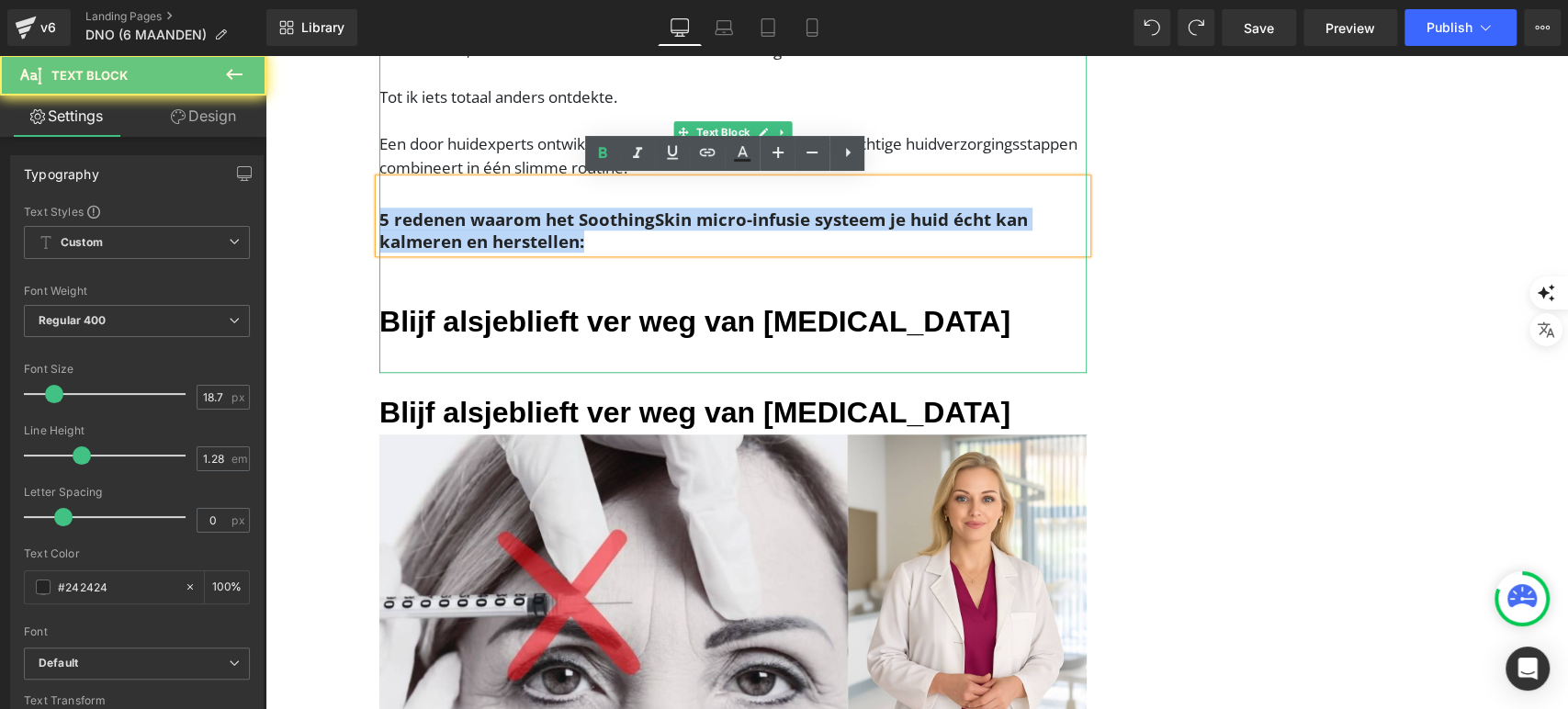
click at [466, 231] on h3 "5 redenen waarom het SoothingSkin micro-infusie systeem je huid écht kan kalmer…" at bounding box center [734, 231] width 707 height 45
copy h3 "5 redenen waarom het SoothingSkin micro-infusie systeem je huid écht kan kalmer…"
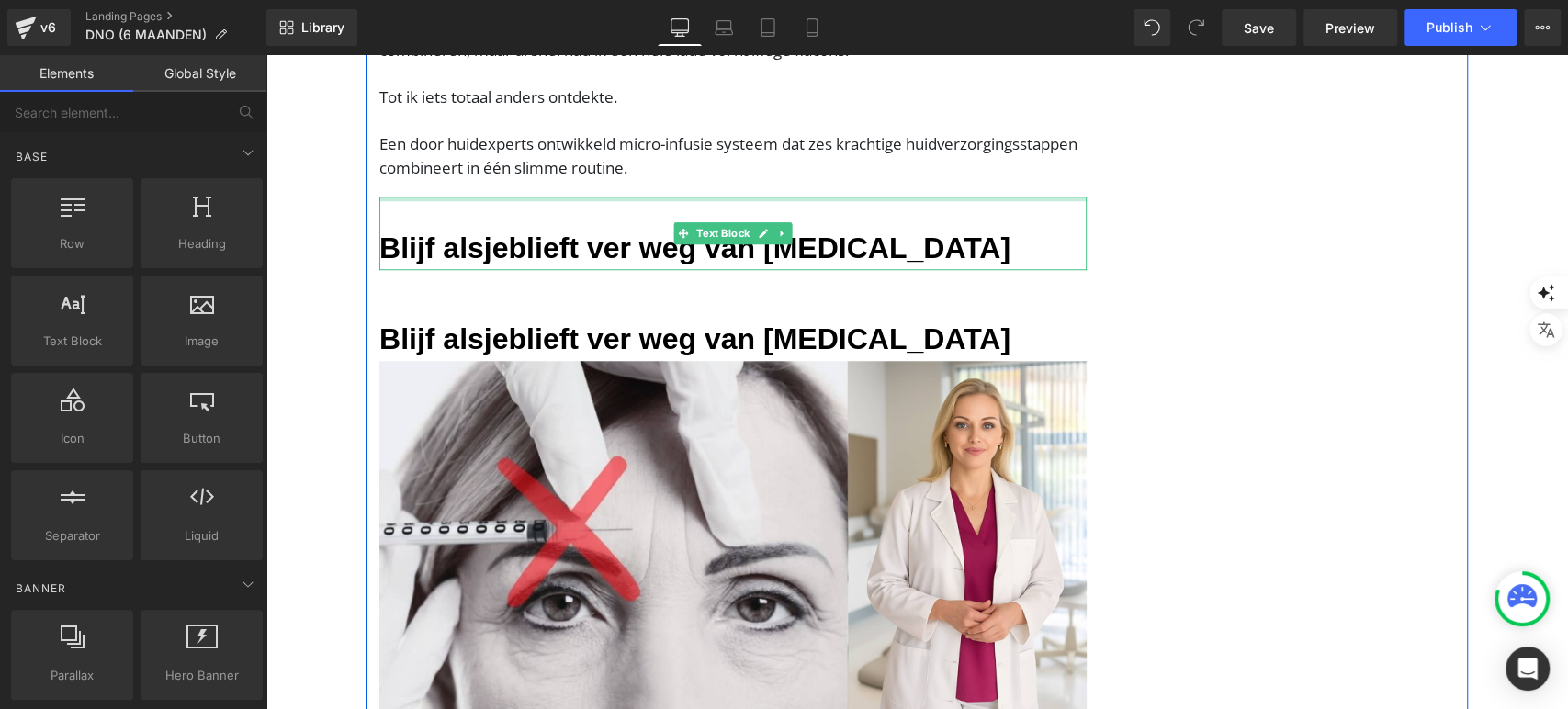
click at [478, 226] on h3 "Blijf alsjeblieft ver weg van Botox" at bounding box center [734, 248] width 707 height 45
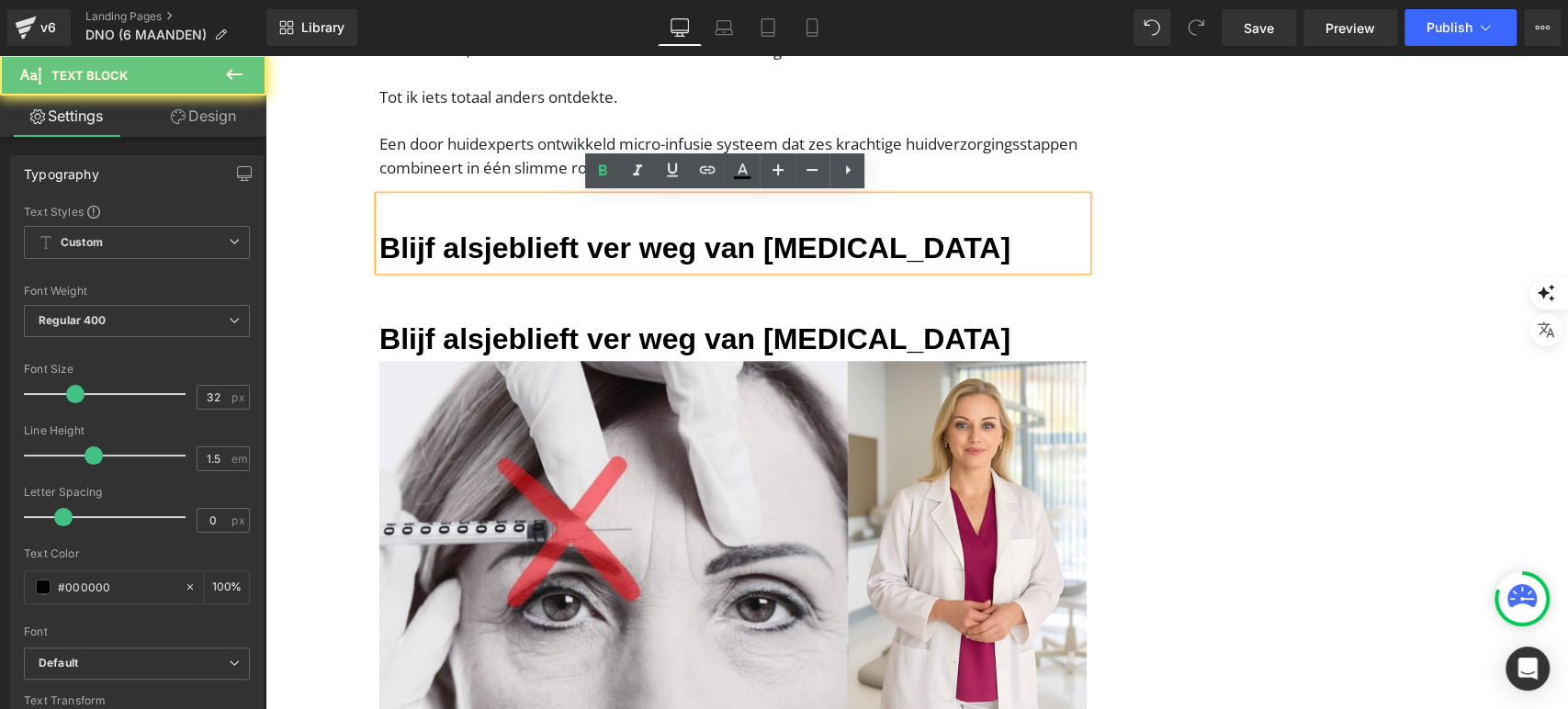
click at [478, 226] on h3 "Blijf alsjeblieft ver weg van Botox" at bounding box center [734, 248] width 707 height 45
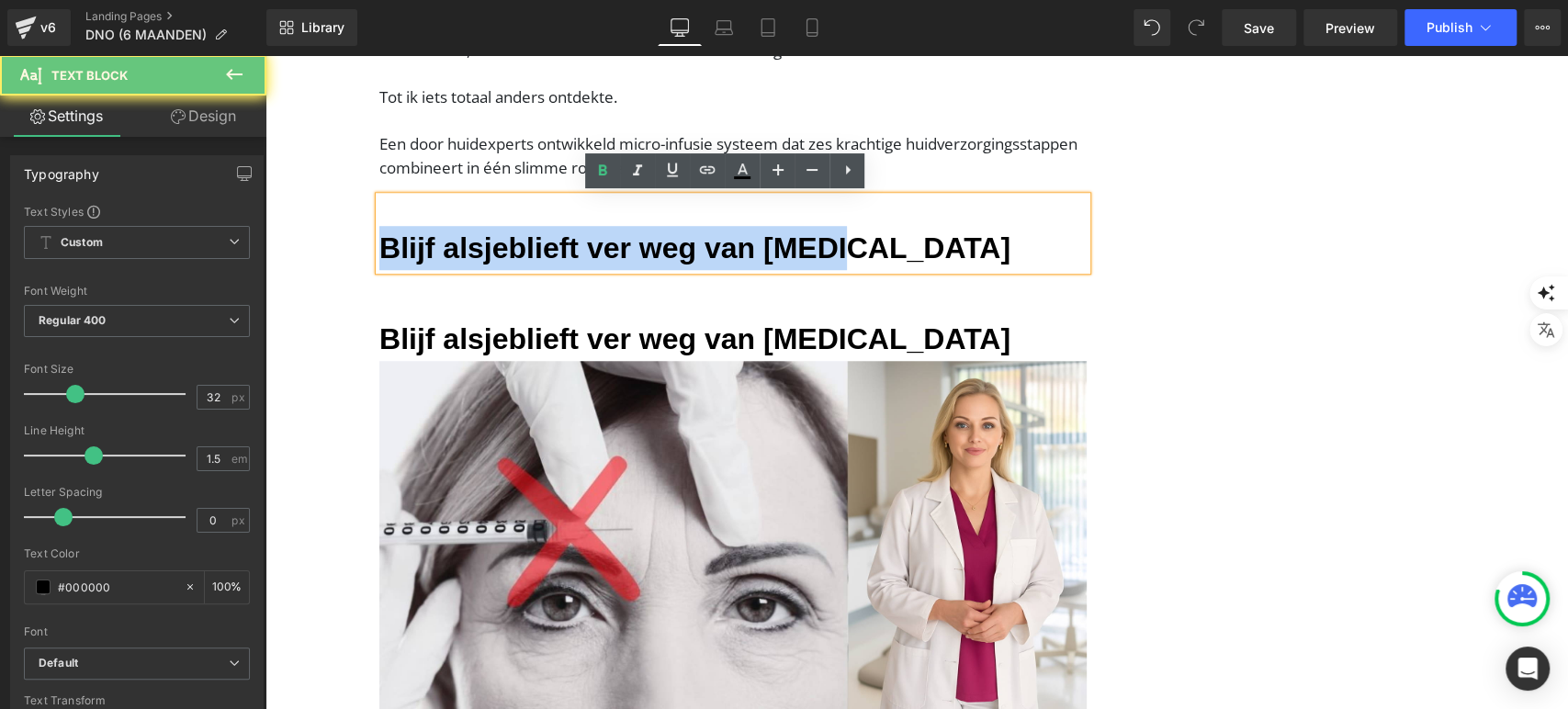
click at [478, 226] on h3 "Blijf alsjeblieft ver weg van Botox" at bounding box center [734, 248] width 707 height 45
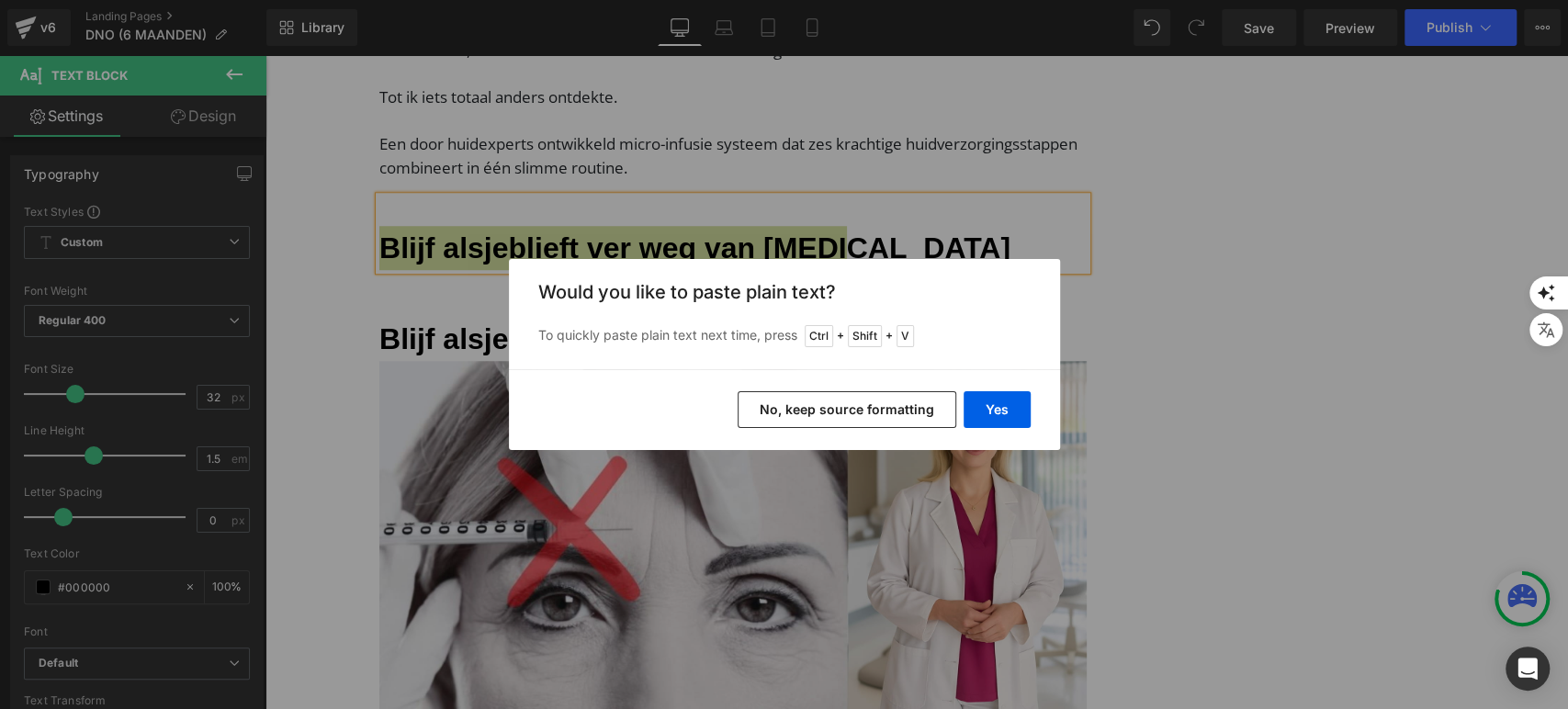
click at [784, 407] on button "No, keep source formatting" at bounding box center [847, 410] width 219 height 37
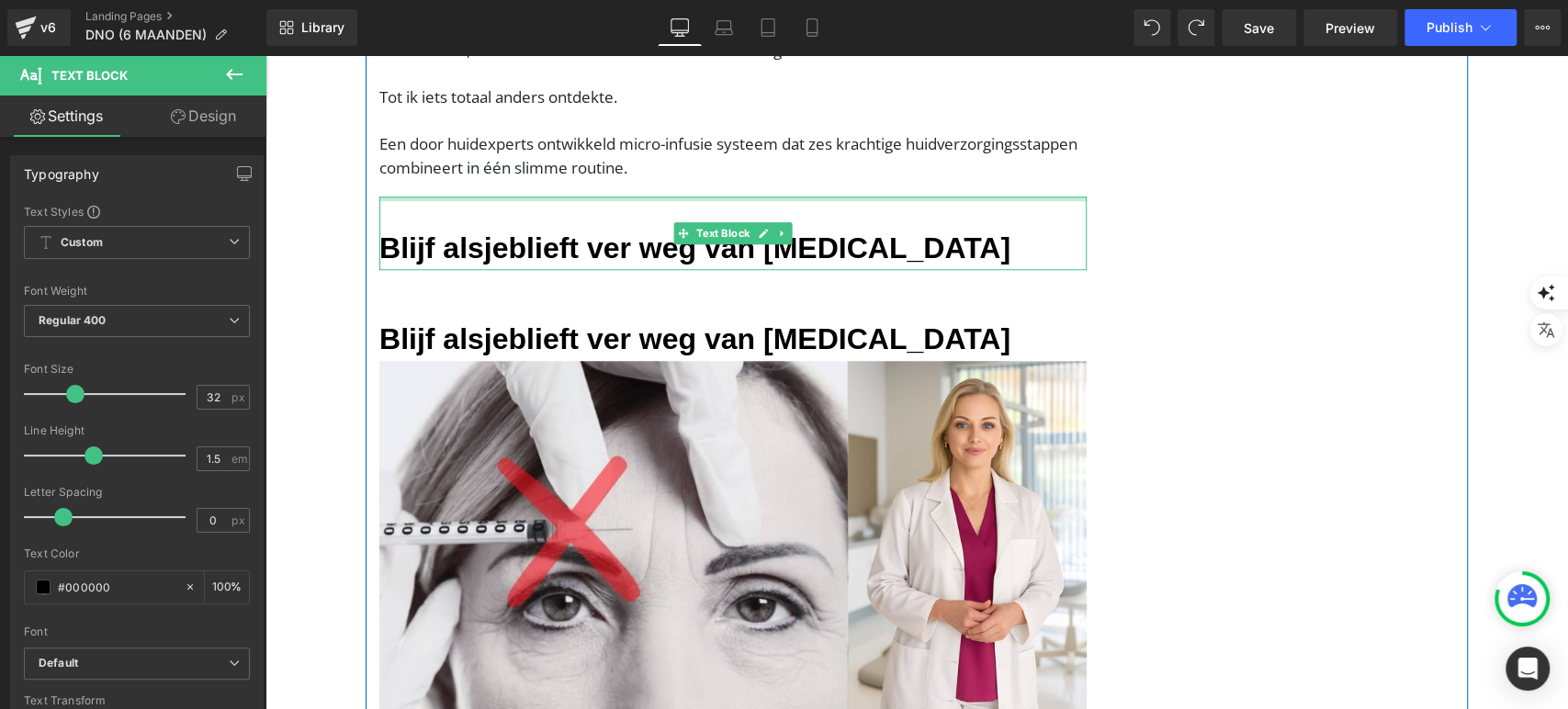
click at [510, 247] on font "Blijf alsjeblieft ver weg van Botox" at bounding box center [695, 248] width 631 height 33
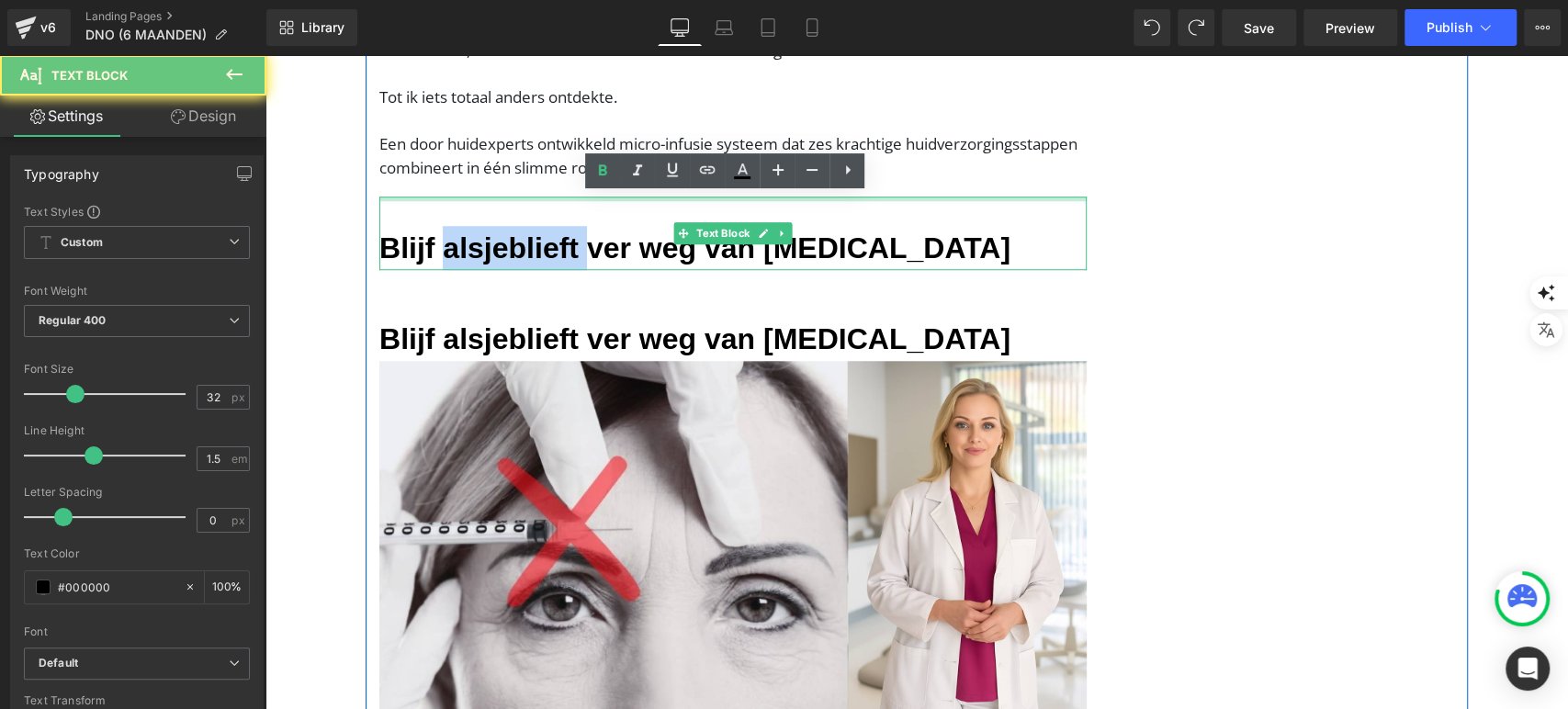
click at [510, 247] on font "Blijf alsjeblieft ver weg van Botox" at bounding box center [695, 248] width 631 height 33
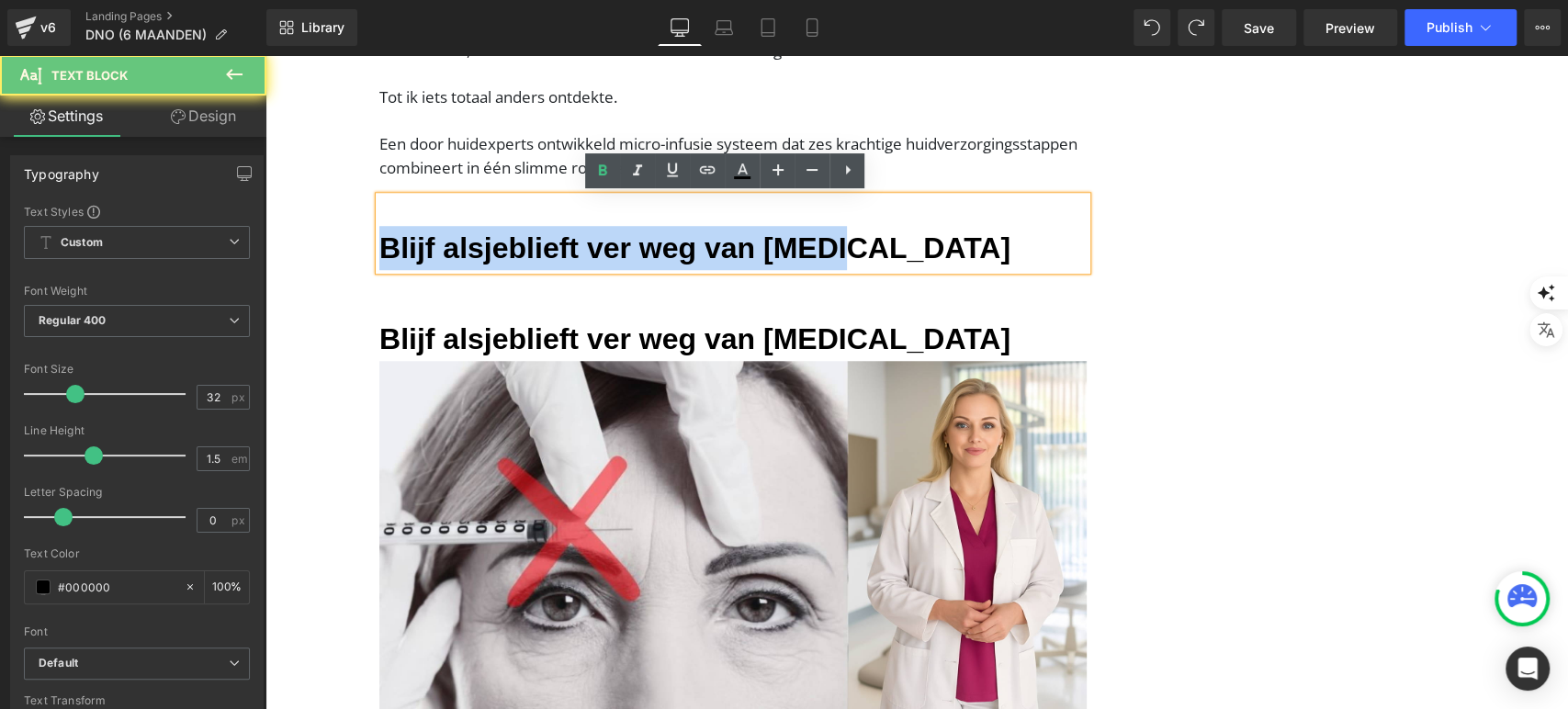
click at [510, 247] on font "Blijf alsjeblieft ver weg van Botox" at bounding box center [695, 248] width 631 height 33
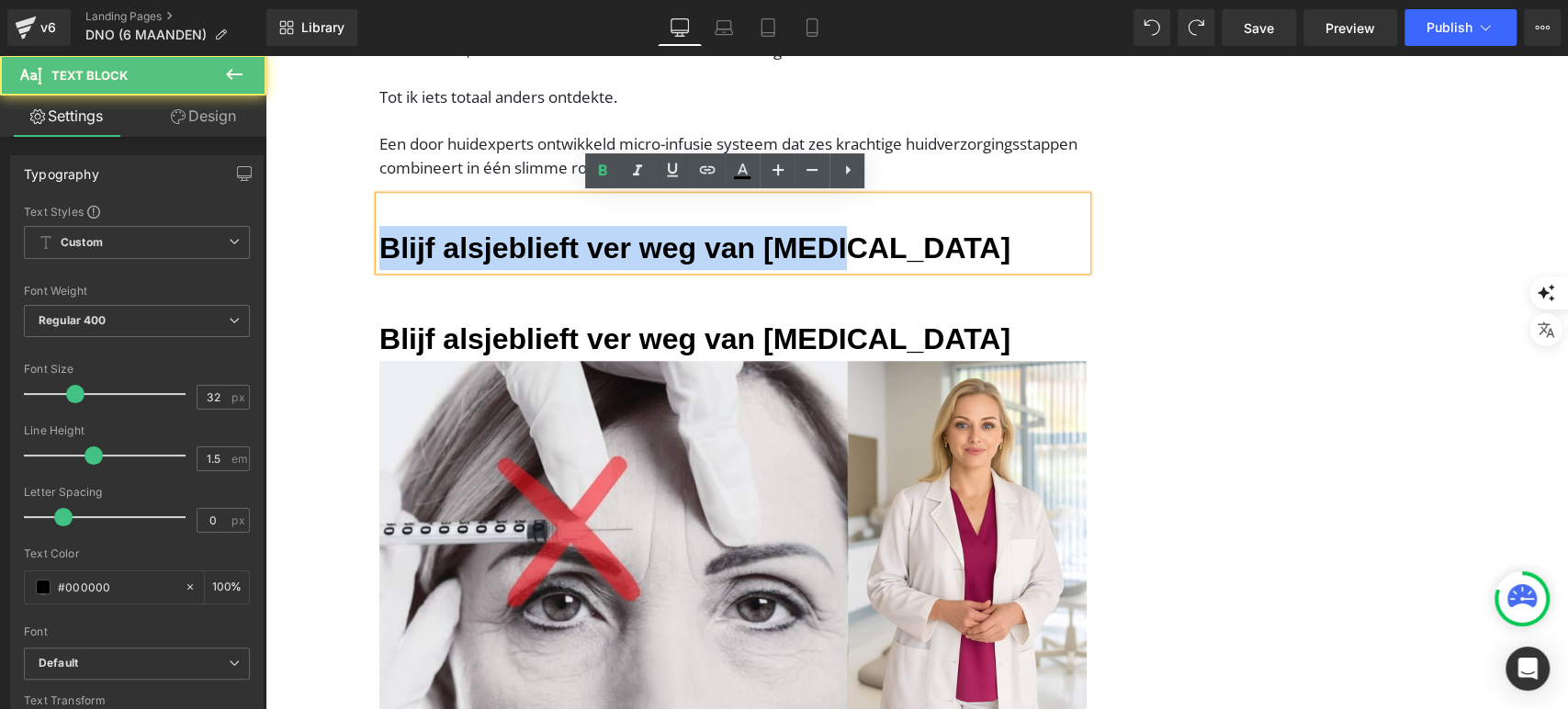
click at [883, 246] on h3 "Blijf alsjeblieft ver weg van Botox" at bounding box center [734, 248] width 707 height 45
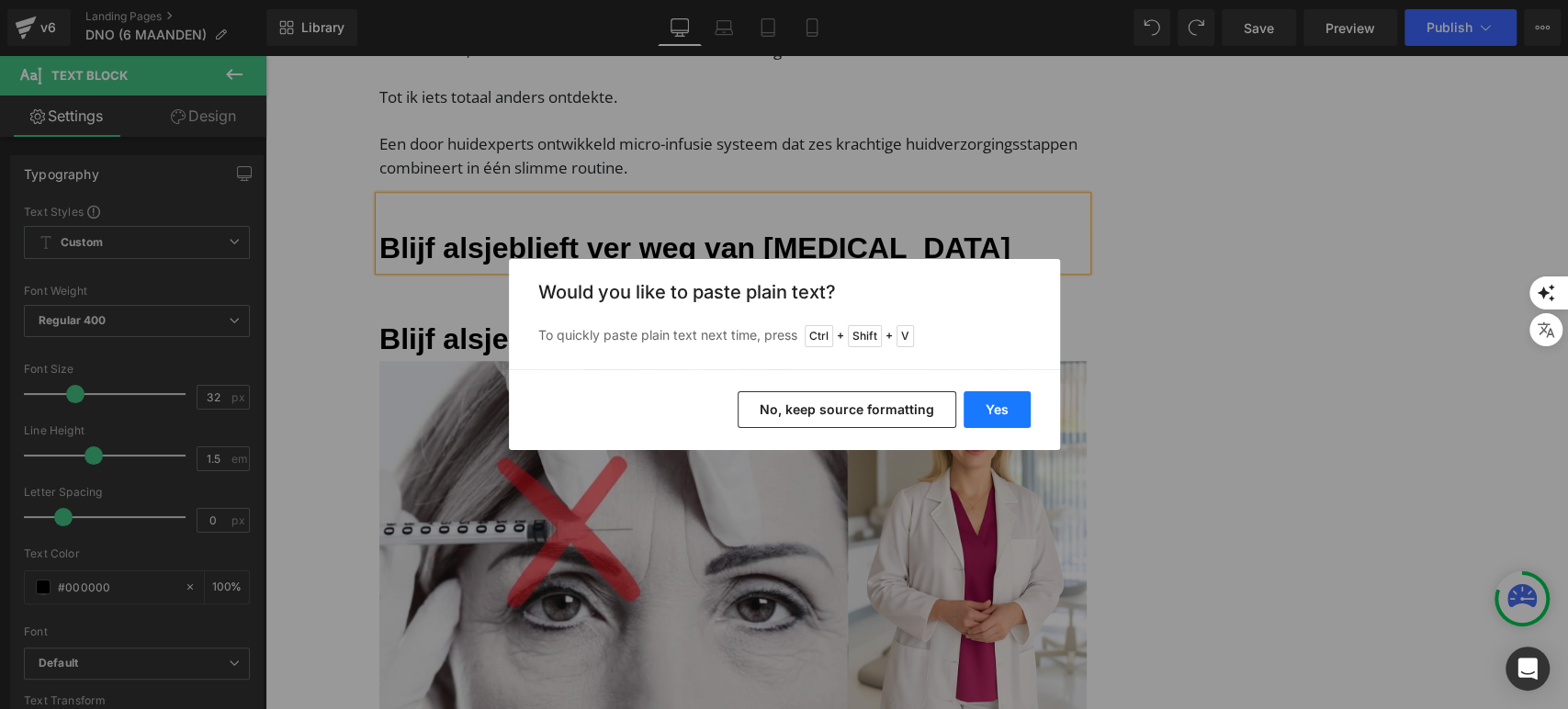
click at [991, 422] on button "Yes" at bounding box center [996, 410] width 67 height 37
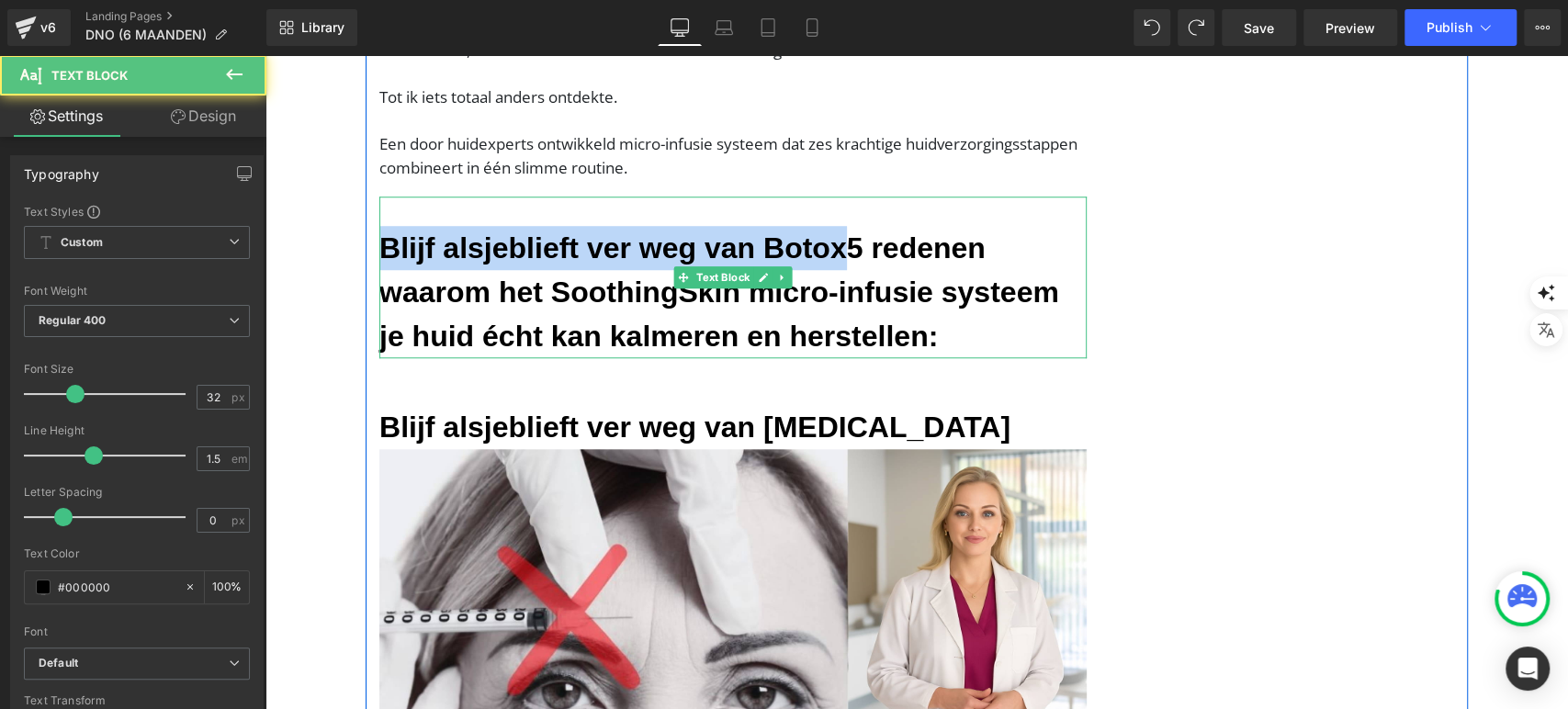
drag, startPoint x: 839, startPoint y: 252, endPoint x: 350, endPoint y: 238, distance: 489.2
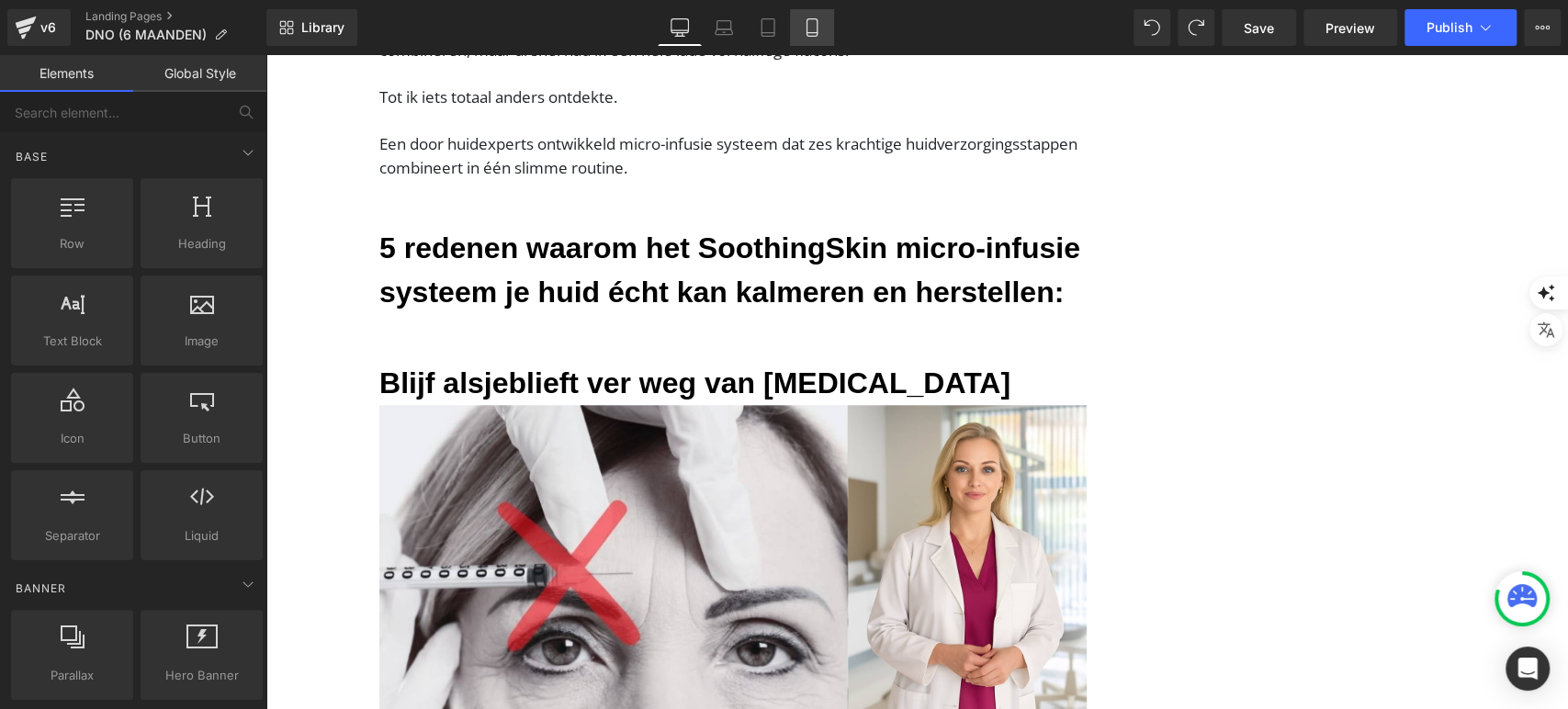
click at [803, 11] on link "Mobile" at bounding box center [812, 27] width 45 height 37
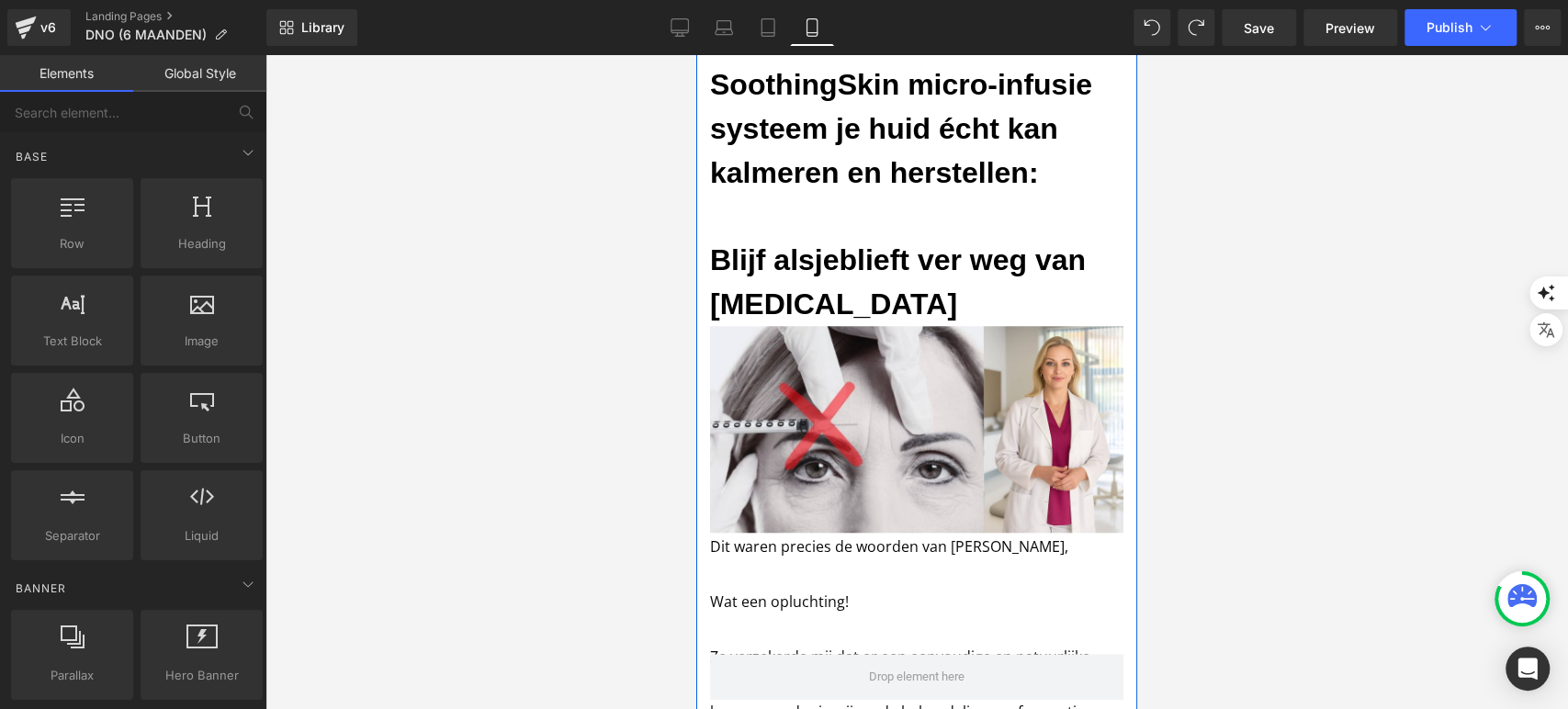
scroll to position [693, 0]
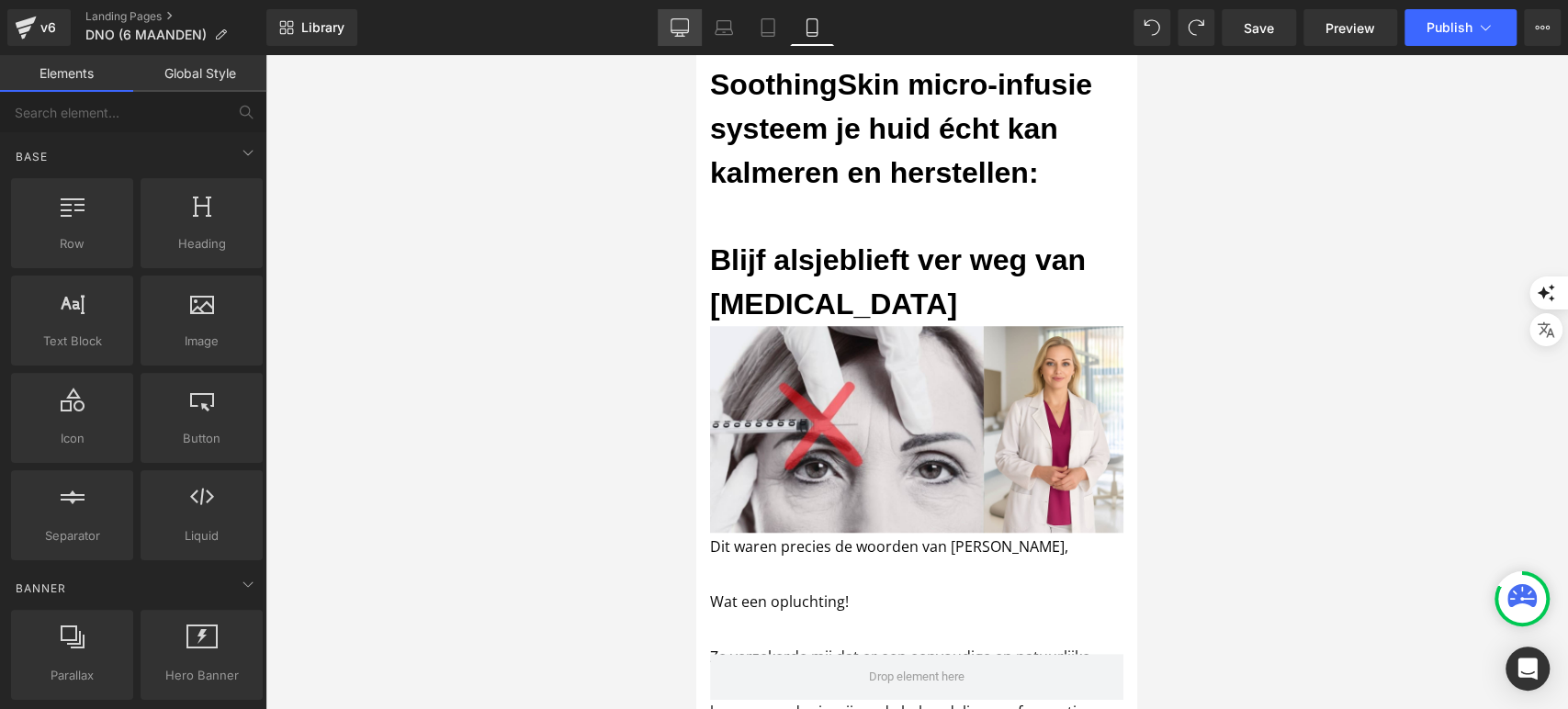
click at [692, 28] on link "Desktop" at bounding box center [680, 27] width 45 height 37
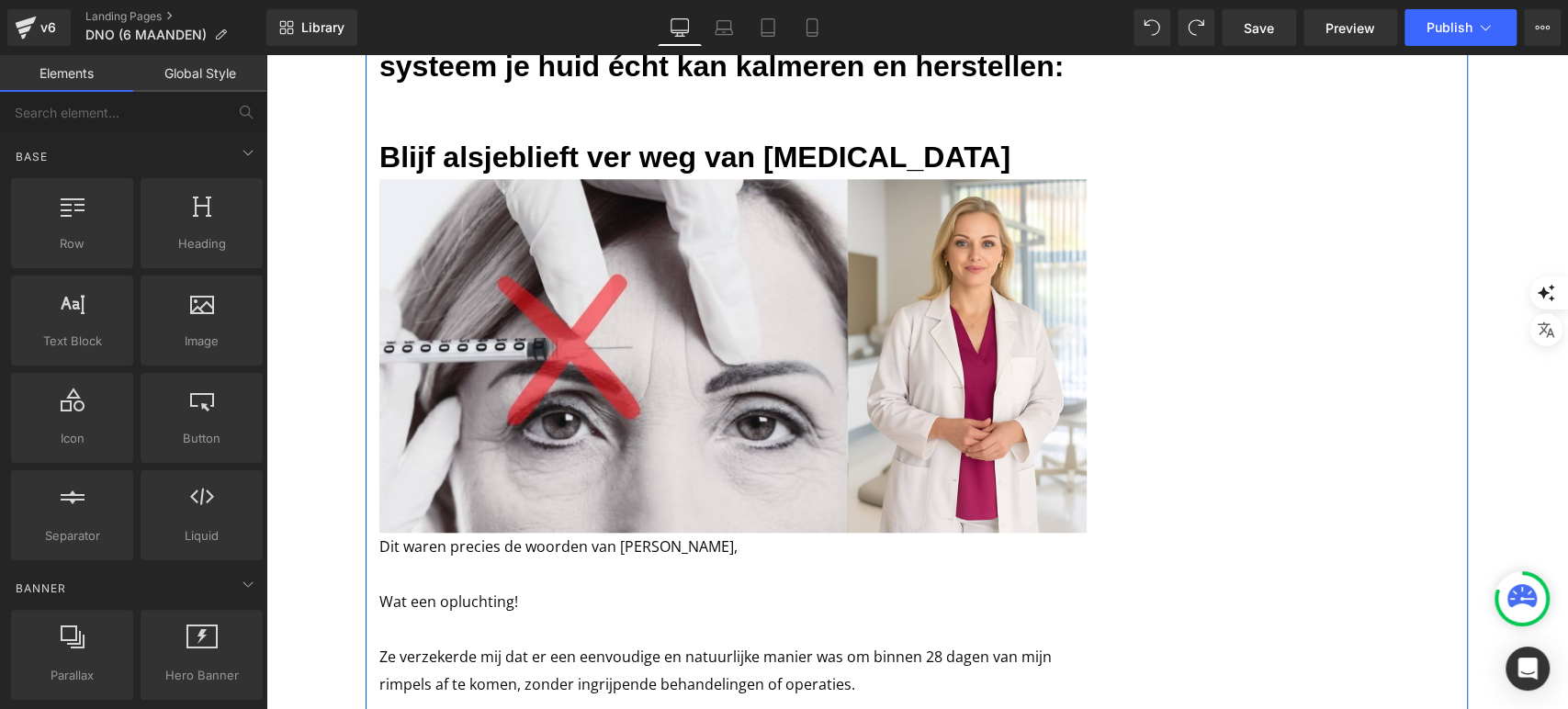
scroll to position [999, 0]
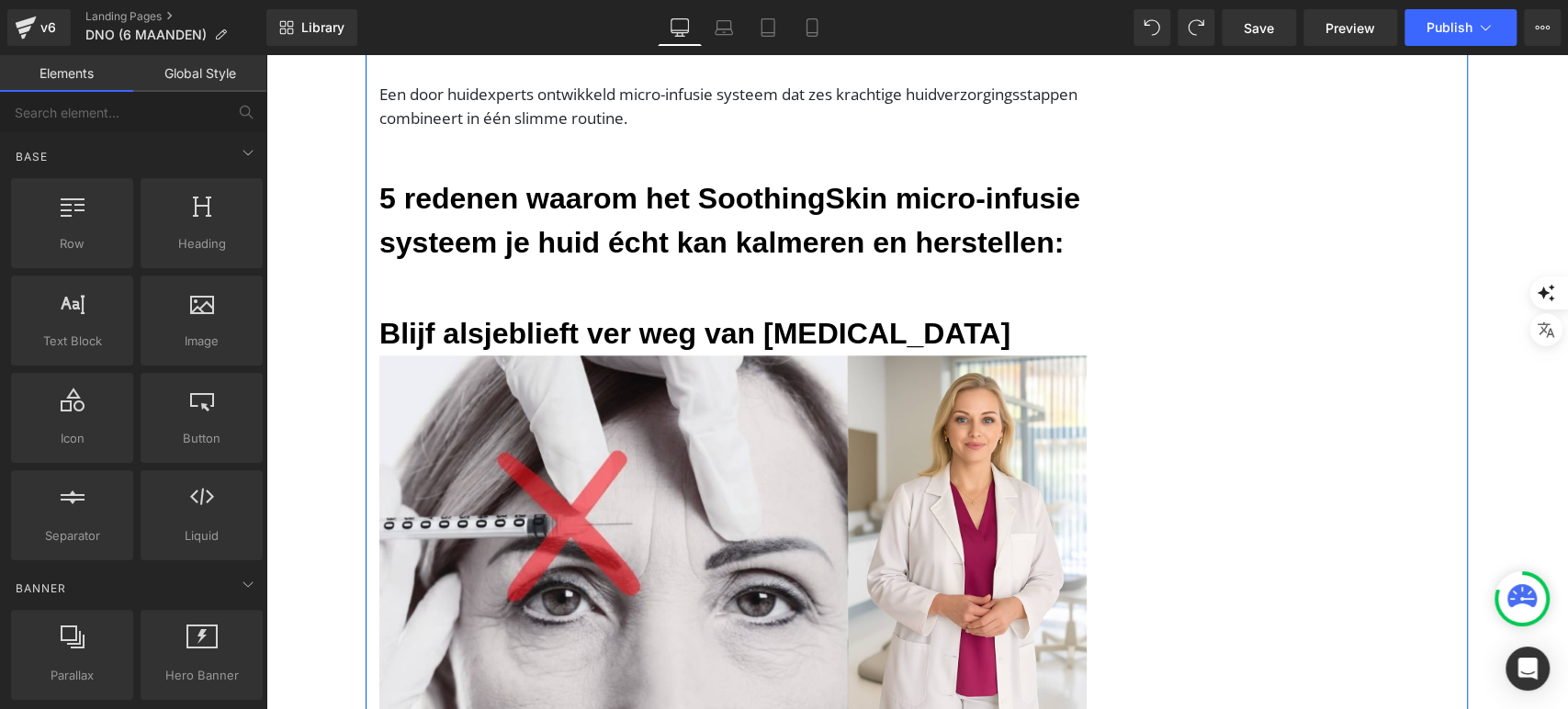
click at [266, 55] on div at bounding box center [266, 55] width 0 height 0
click at [561, 312] on h3 "Blijf alsjeblieft ver weg van Botox" at bounding box center [734, 333] width 707 height 45
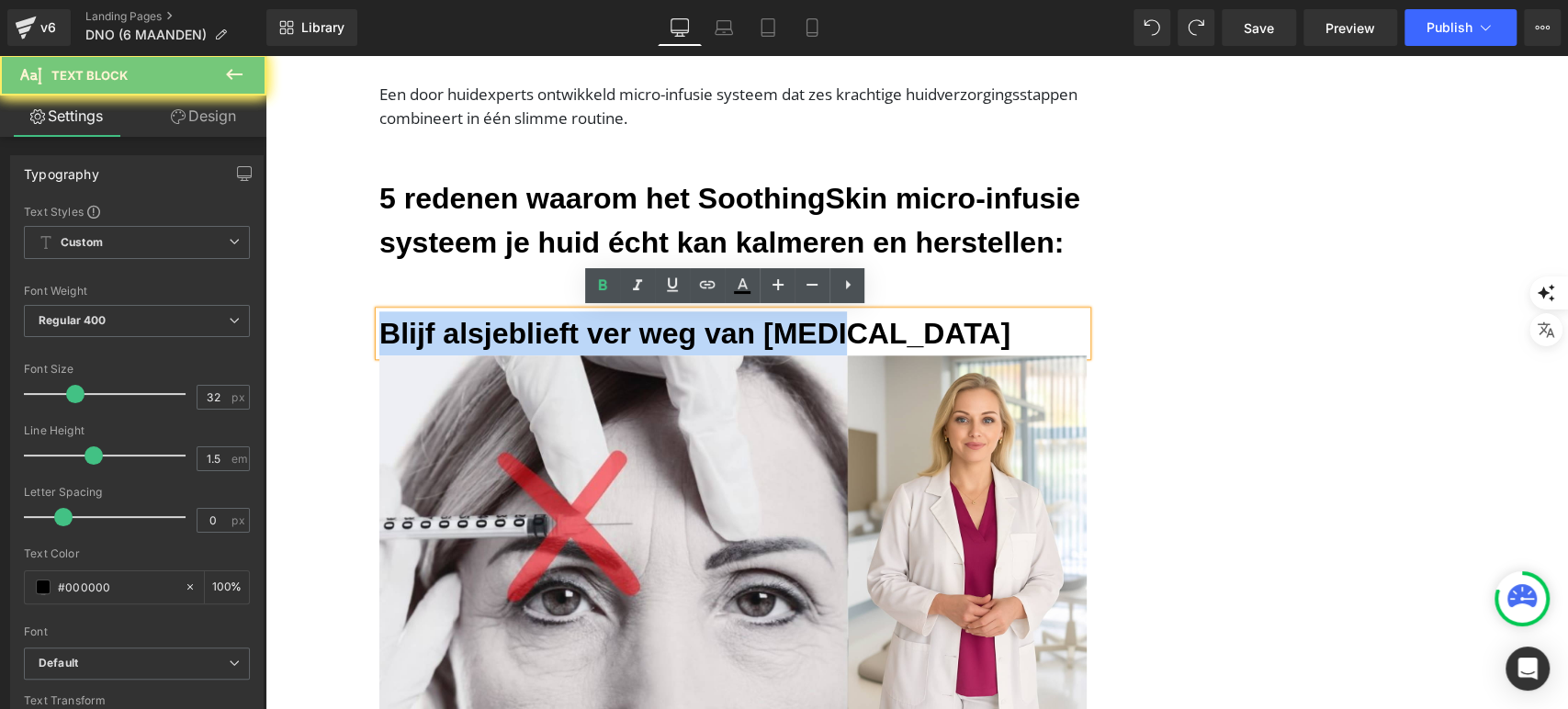
click at [561, 312] on h3 "Blijf alsjeblieft ver weg van Botox" at bounding box center [734, 333] width 707 height 45
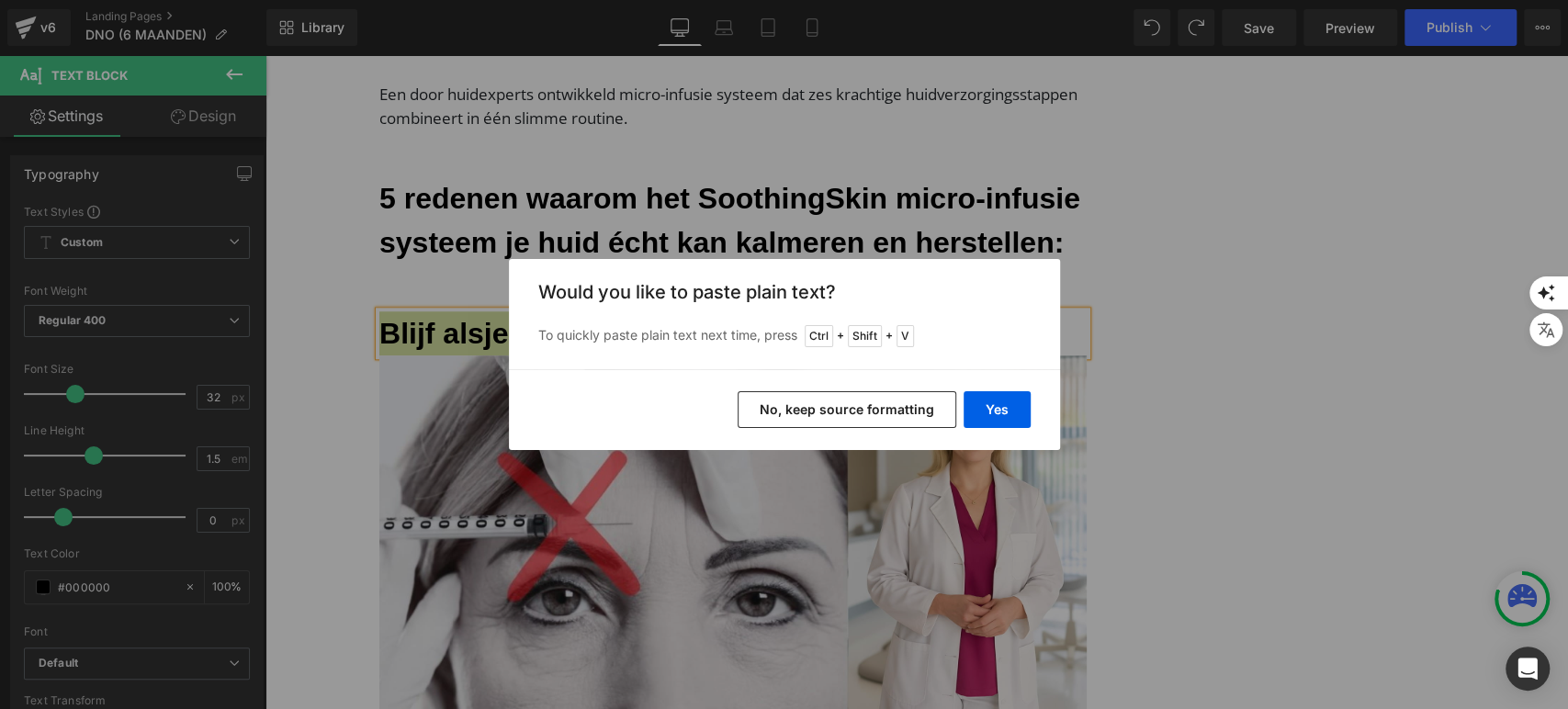
click at [745, 409] on button "No, keep source formatting" at bounding box center [847, 410] width 219 height 37
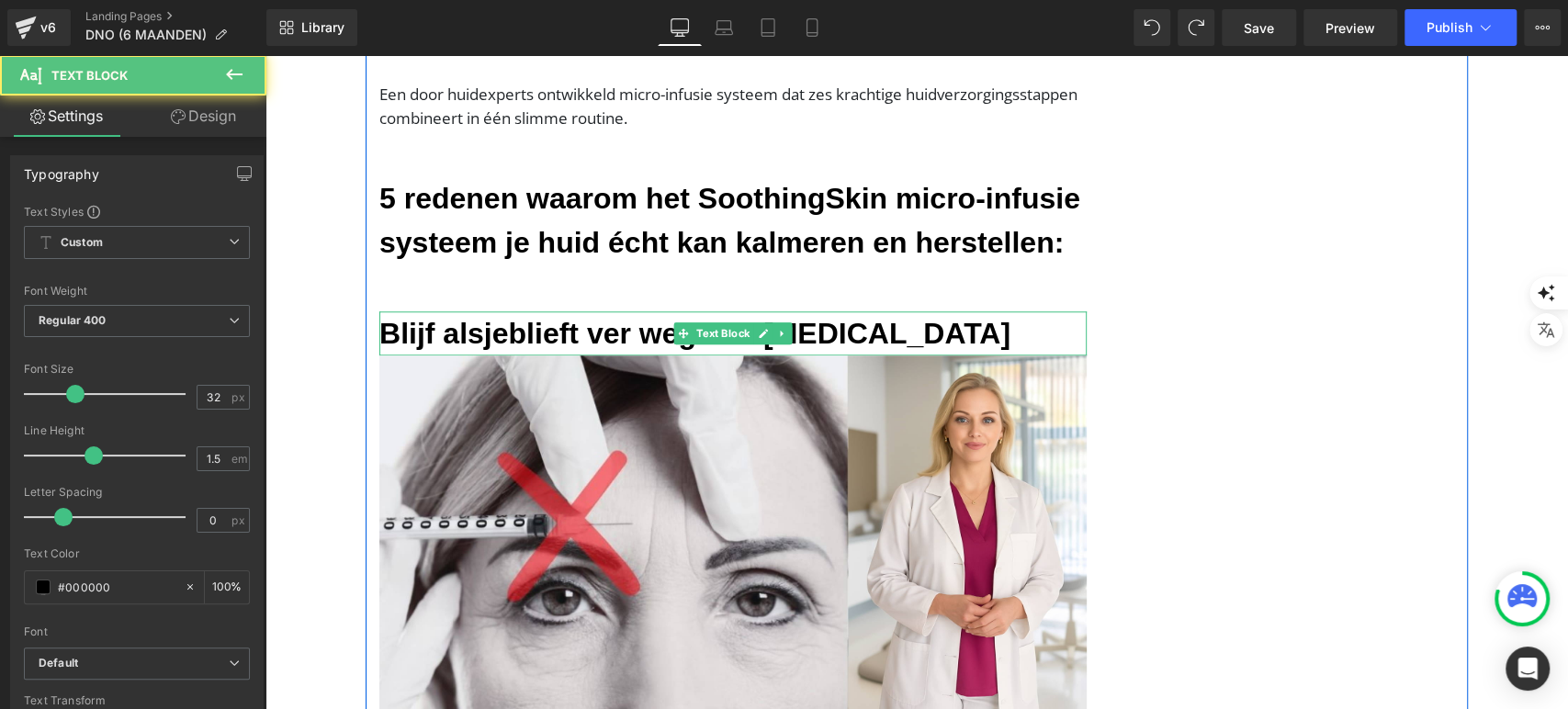
click at [544, 321] on font "Blijf alsjeblieft ver weg van Botox" at bounding box center [695, 333] width 631 height 33
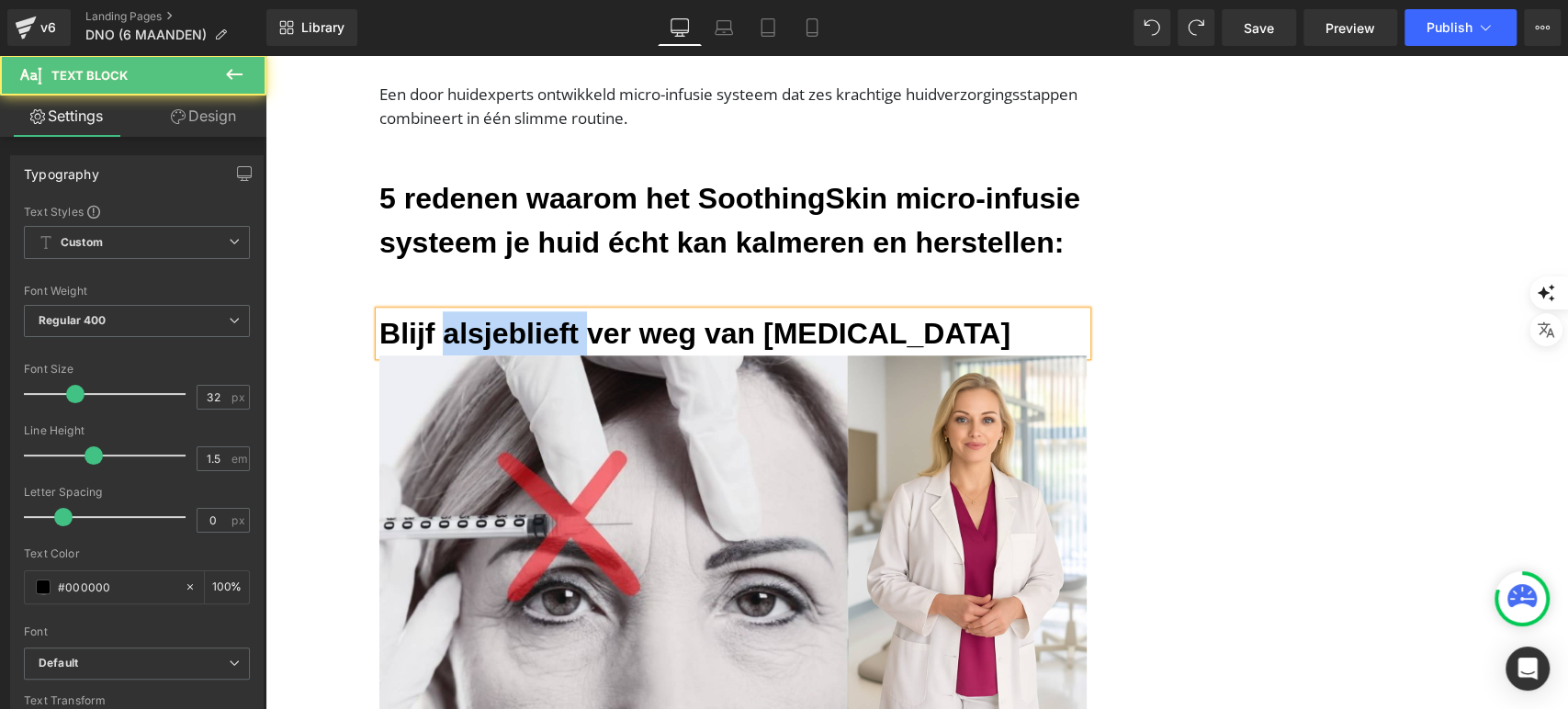
click at [544, 321] on font "Blijf alsjeblieft ver weg van Botox" at bounding box center [695, 333] width 631 height 33
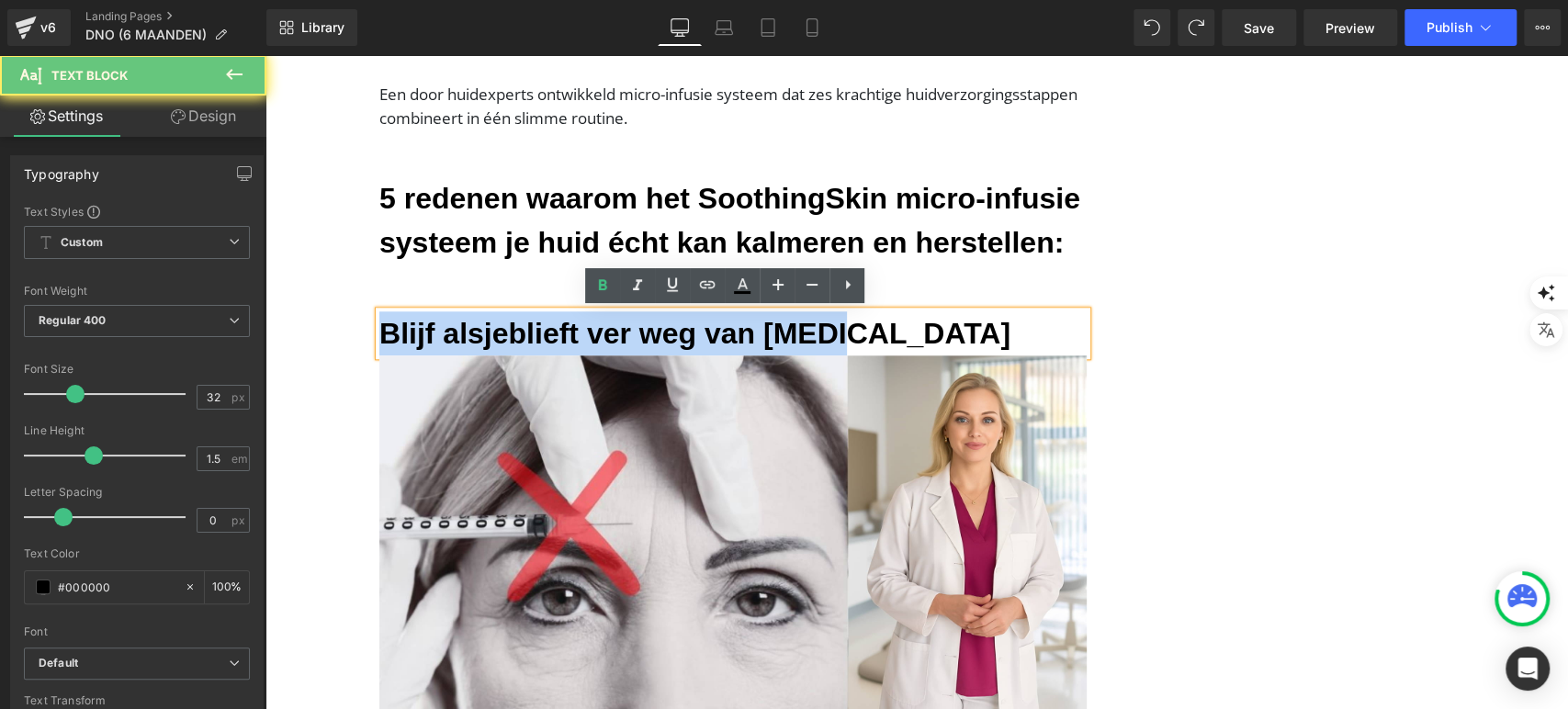
click at [544, 321] on font "Blijf alsjeblieft ver weg van Botox" at bounding box center [695, 333] width 631 height 33
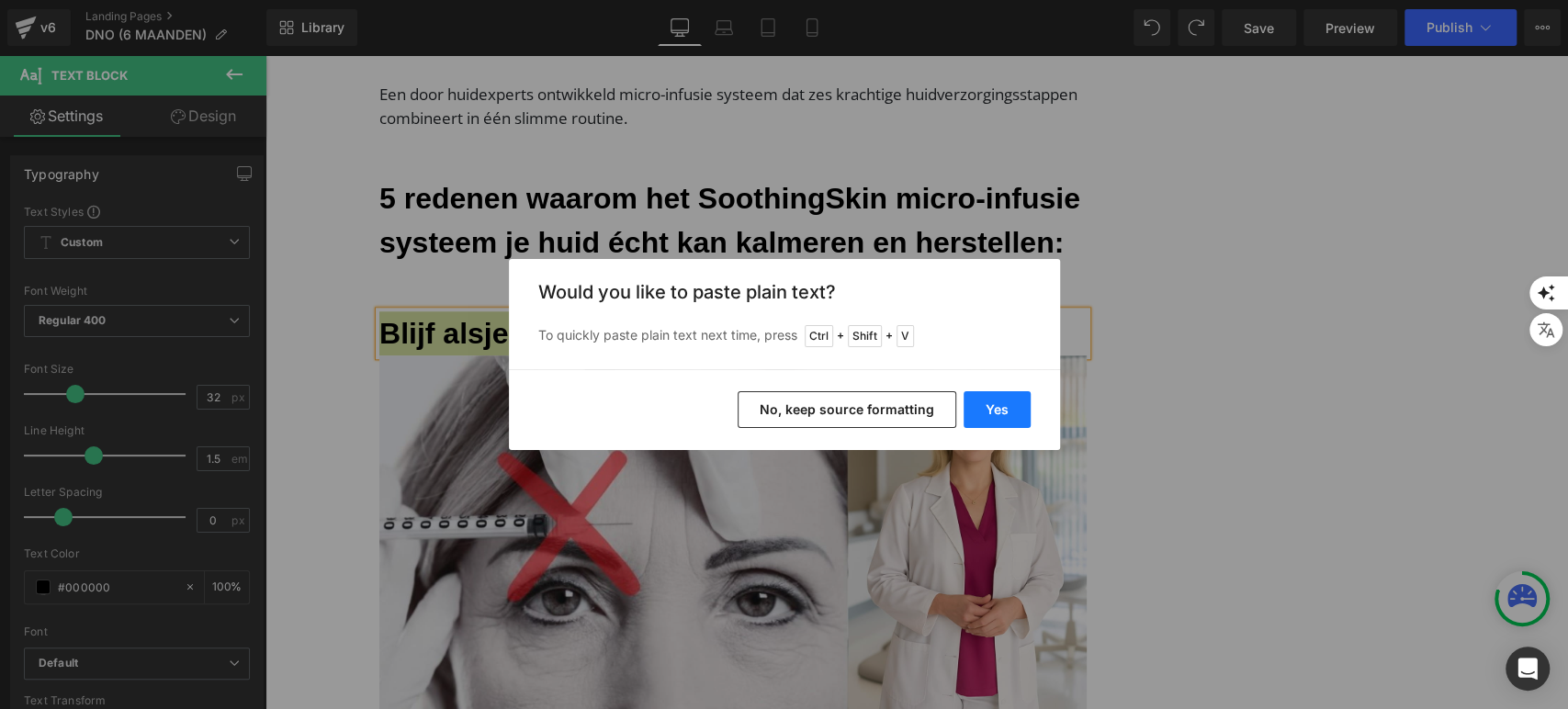
click at [984, 413] on button "Yes" at bounding box center [996, 410] width 67 height 37
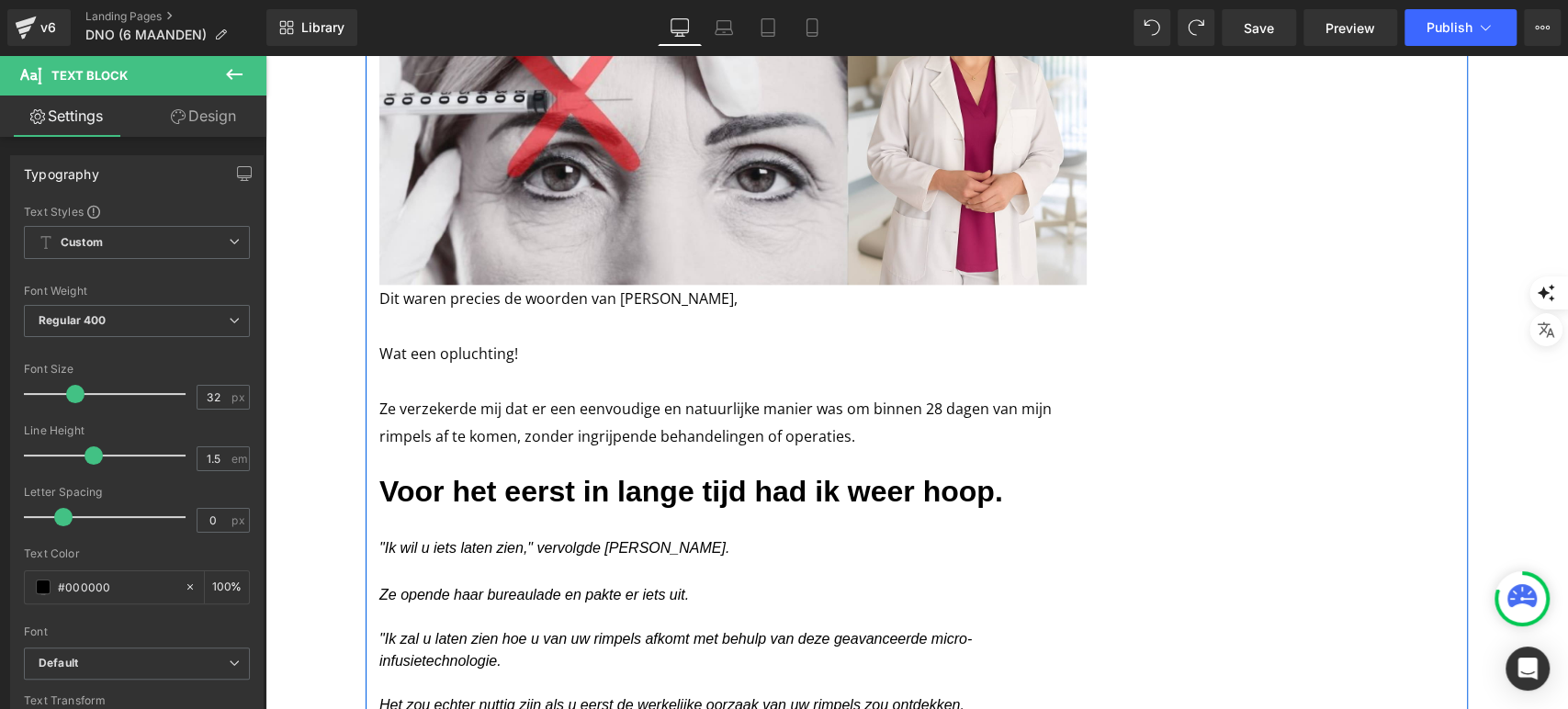
scroll to position [1474, 0]
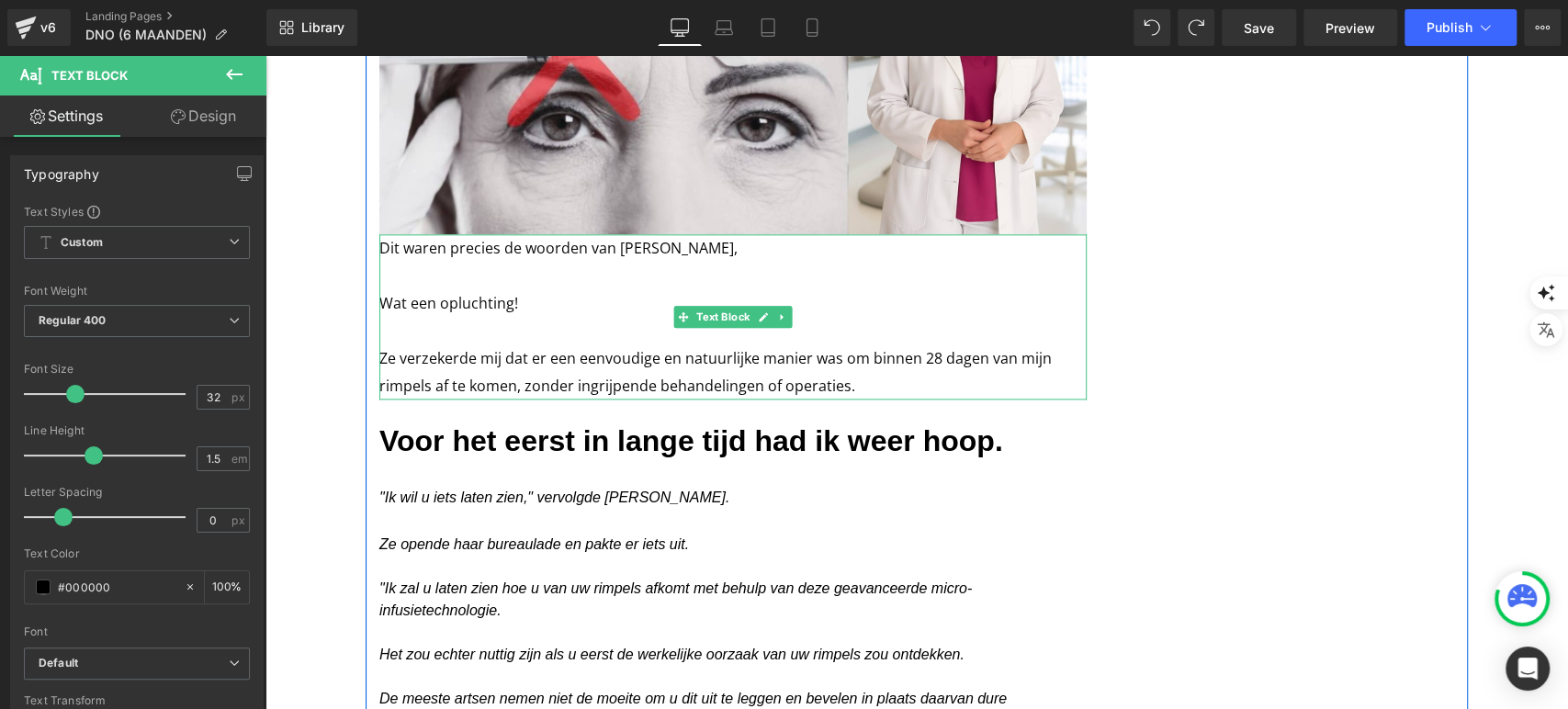
click at [482, 277] on p at bounding box center [734, 275] width 707 height 27
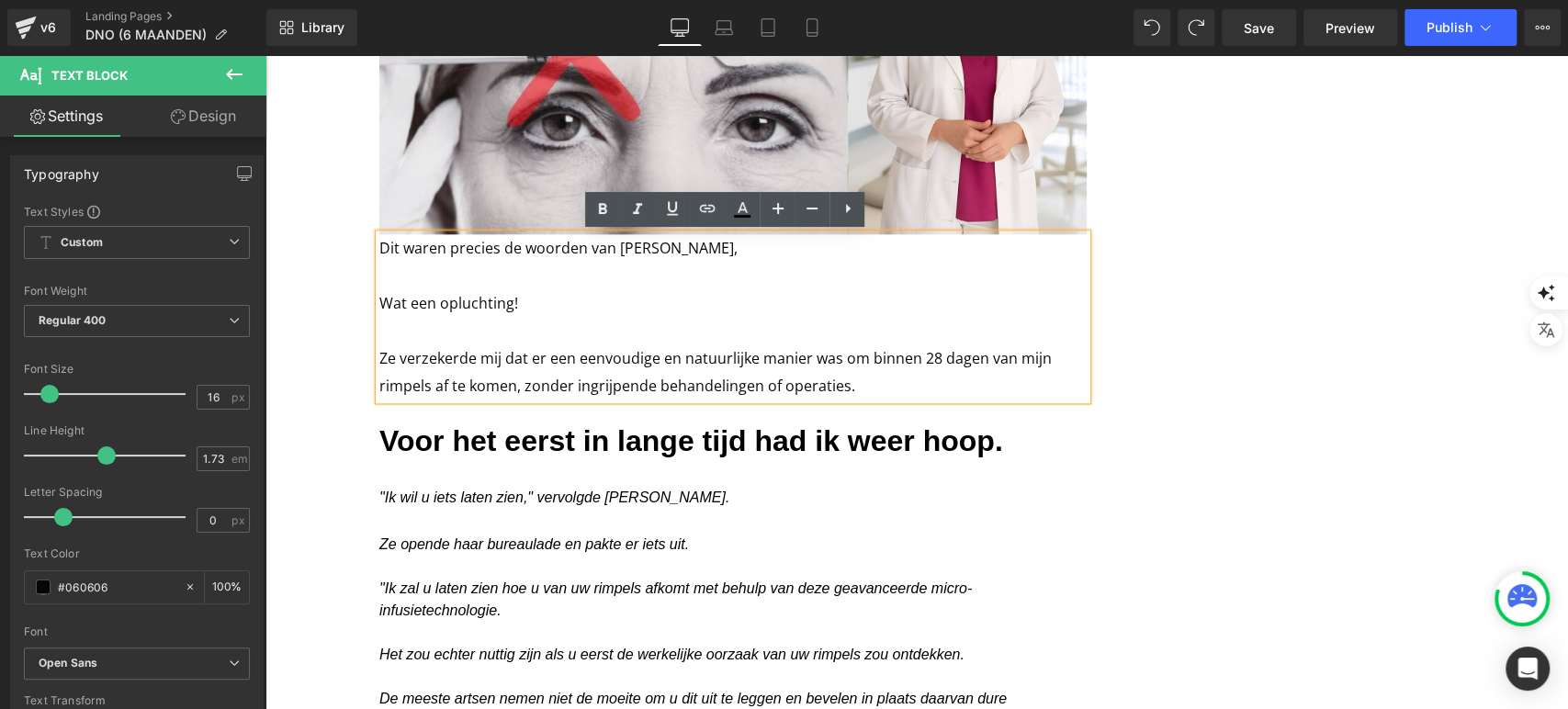
click at [879, 380] on p "Ze verzekerde mij dat er een eenvoudige en natuurlijke manier was om binnen 28 …" at bounding box center [734, 372] width 707 height 55
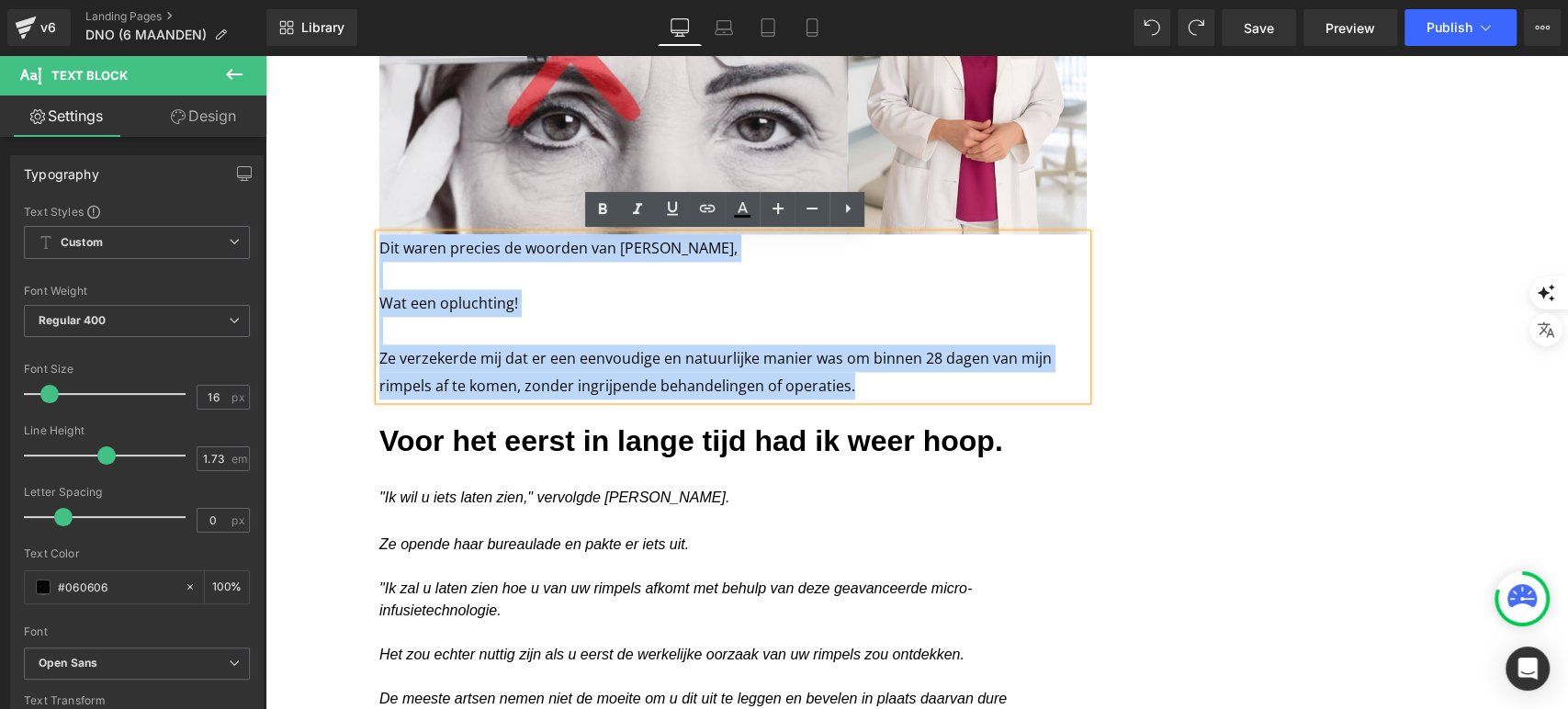
drag, startPoint x: 879, startPoint y: 380, endPoint x: 374, endPoint y: 248, distance: 522.0
click at [380, 248] on div "Dit waren precies de woorden van Dr. Anna Jansen, Wat een opluchting! Ze verzek…" at bounding box center [734, 317] width 707 height 166
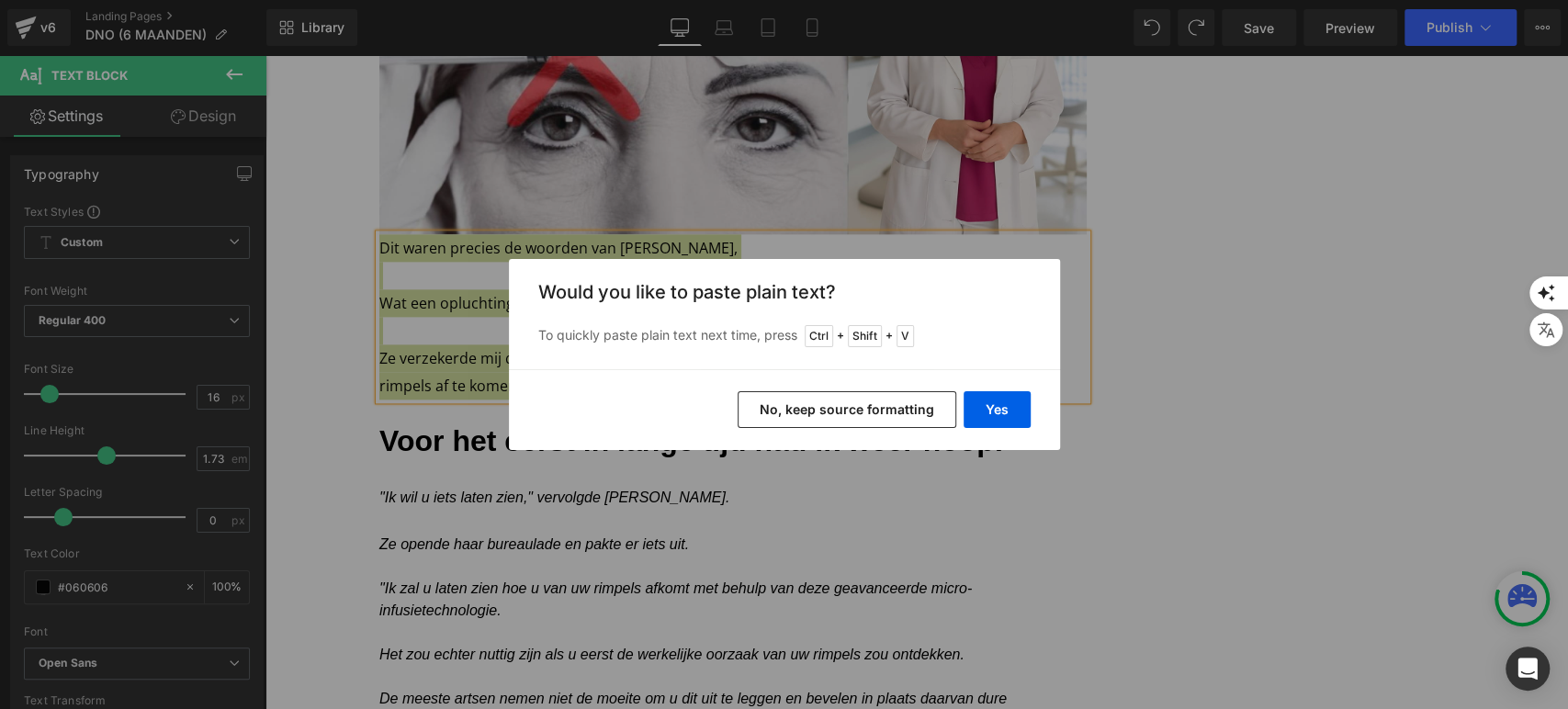
click at [760, 405] on button "No, keep source formatting" at bounding box center [847, 410] width 219 height 37
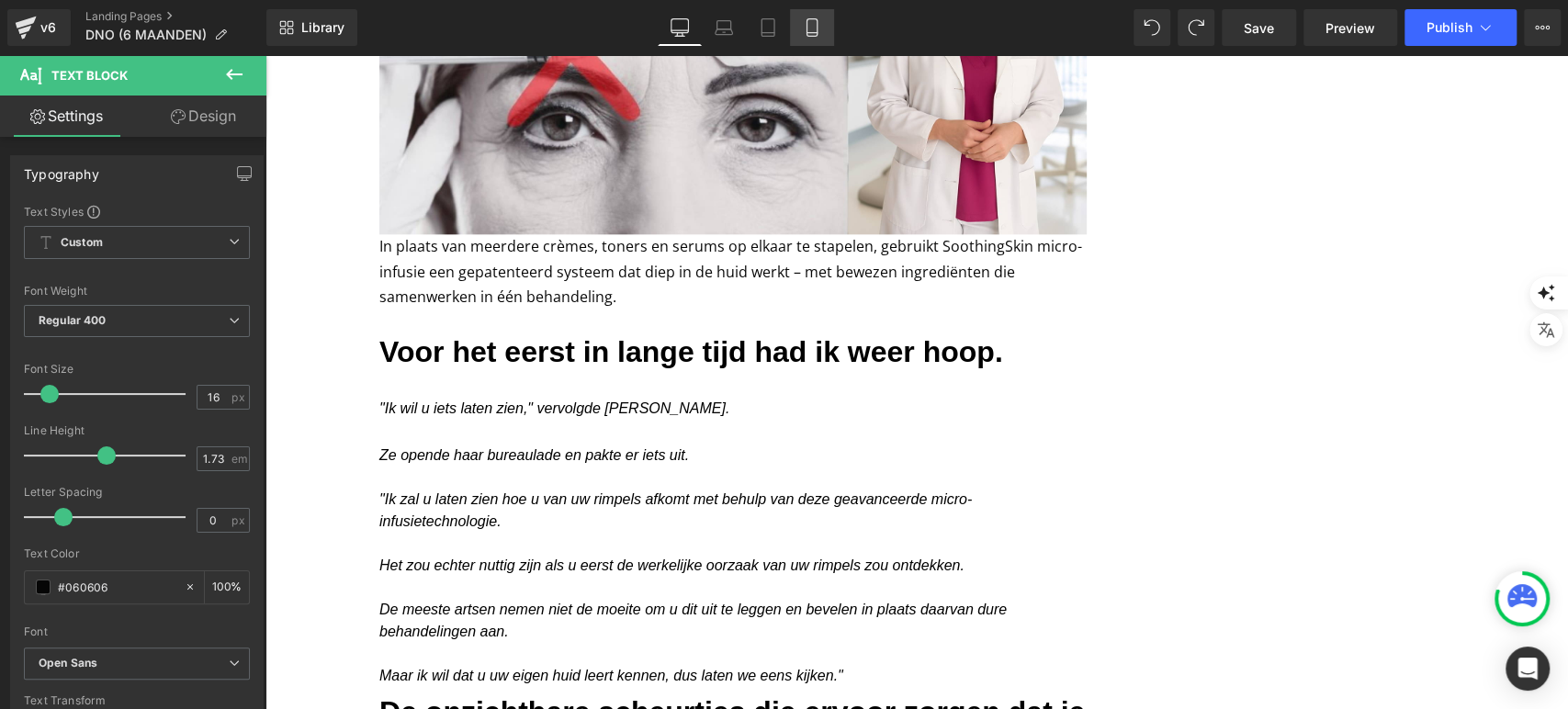
click at [806, 29] on icon at bounding box center [811, 28] width 10 height 17
type input "100"
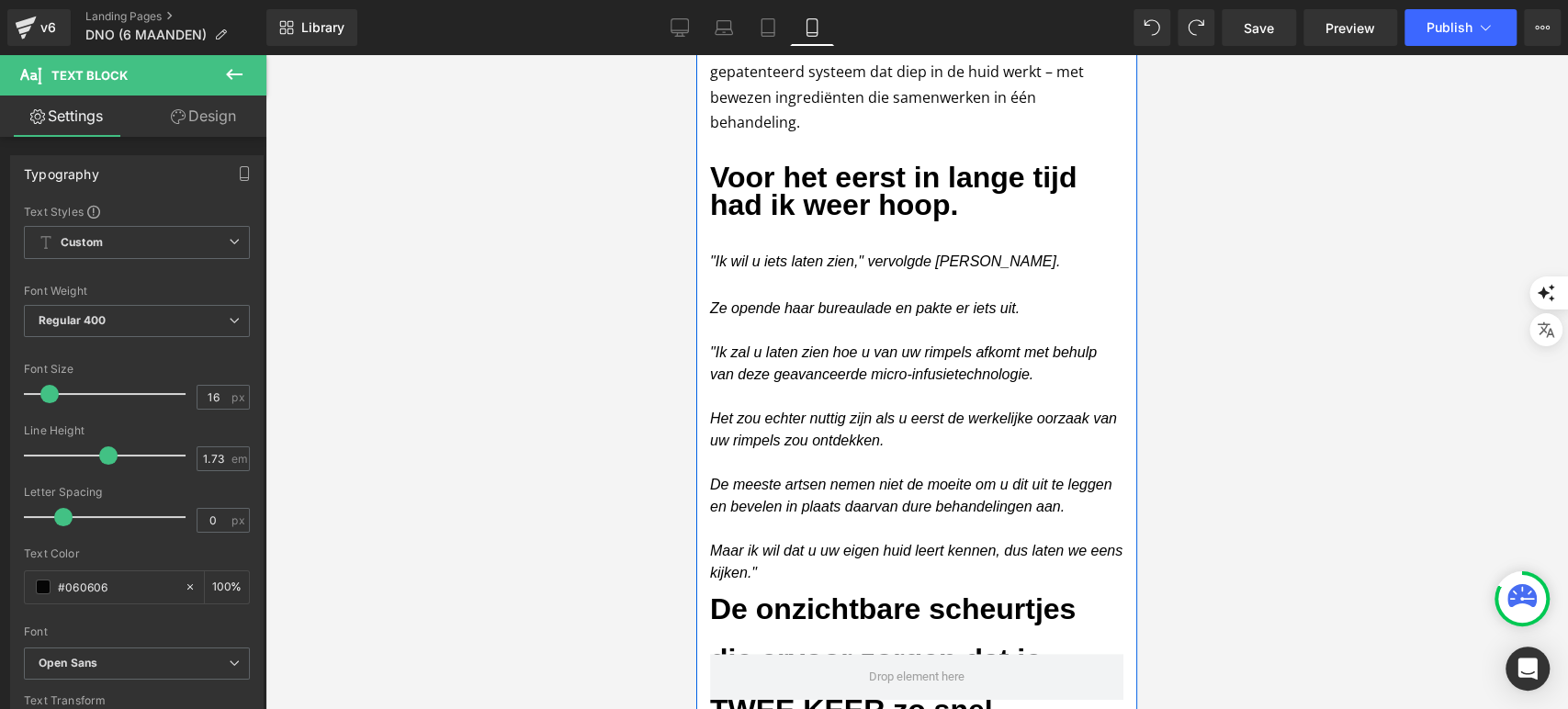
scroll to position [1031, 0]
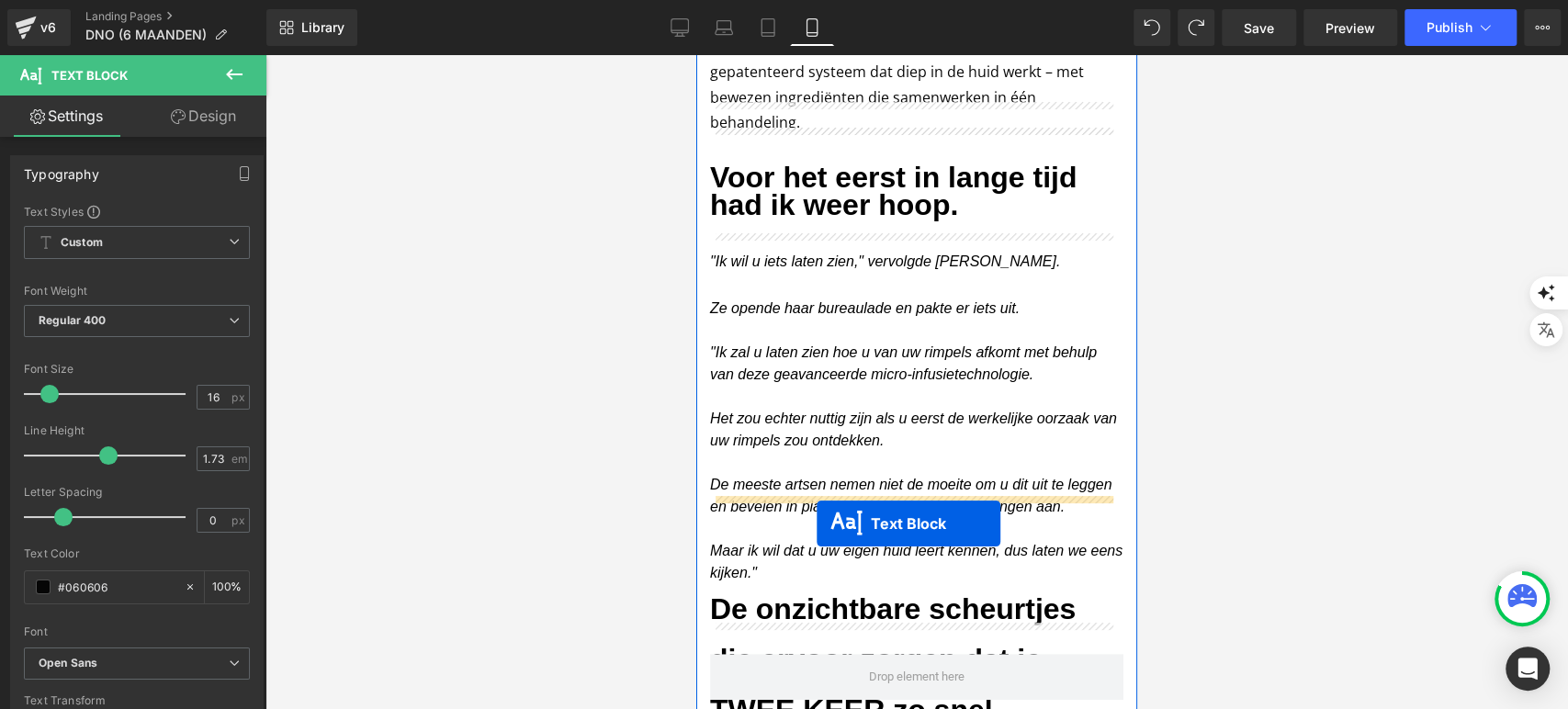
drag, startPoint x: 860, startPoint y: 291, endPoint x: 810, endPoint y: 533, distance: 247.1
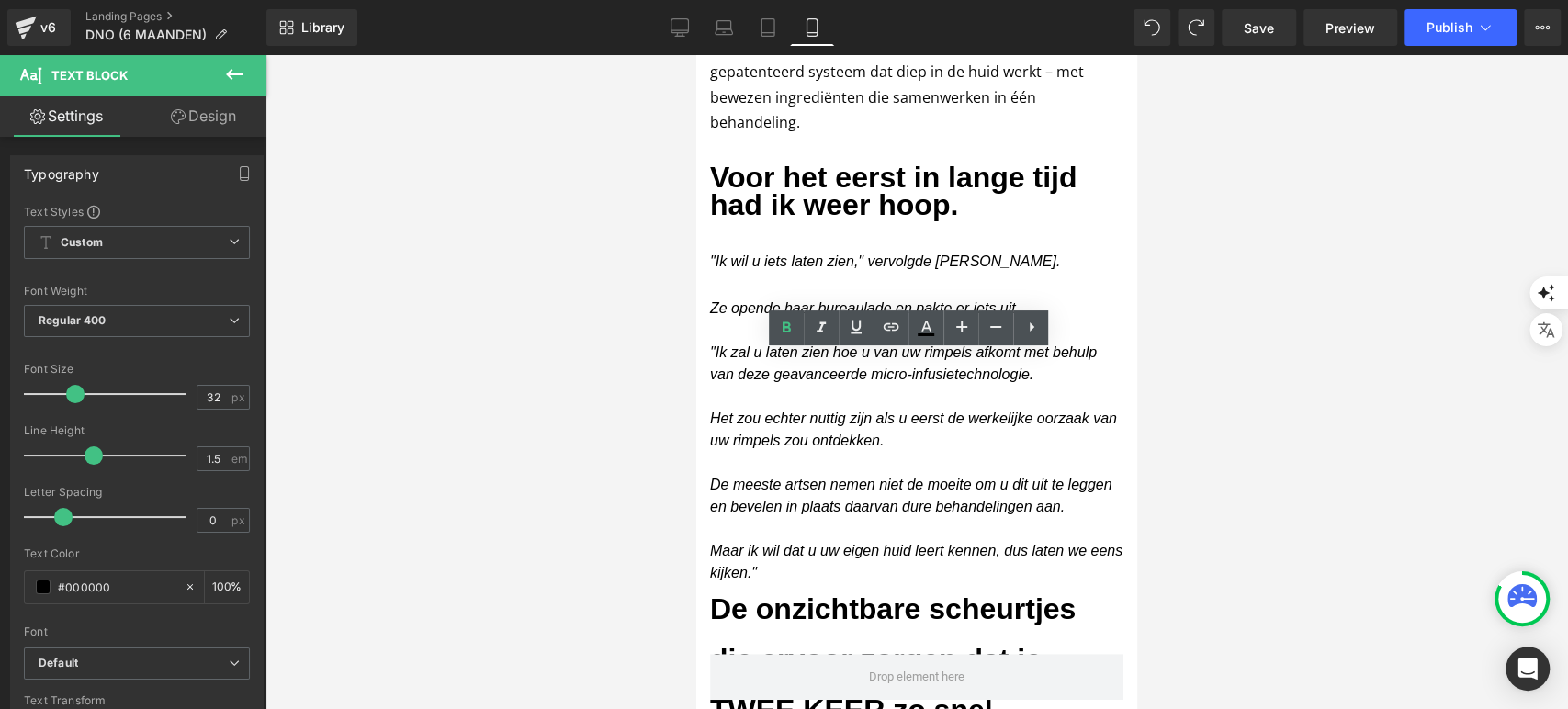
scroll to position [1156, 0]
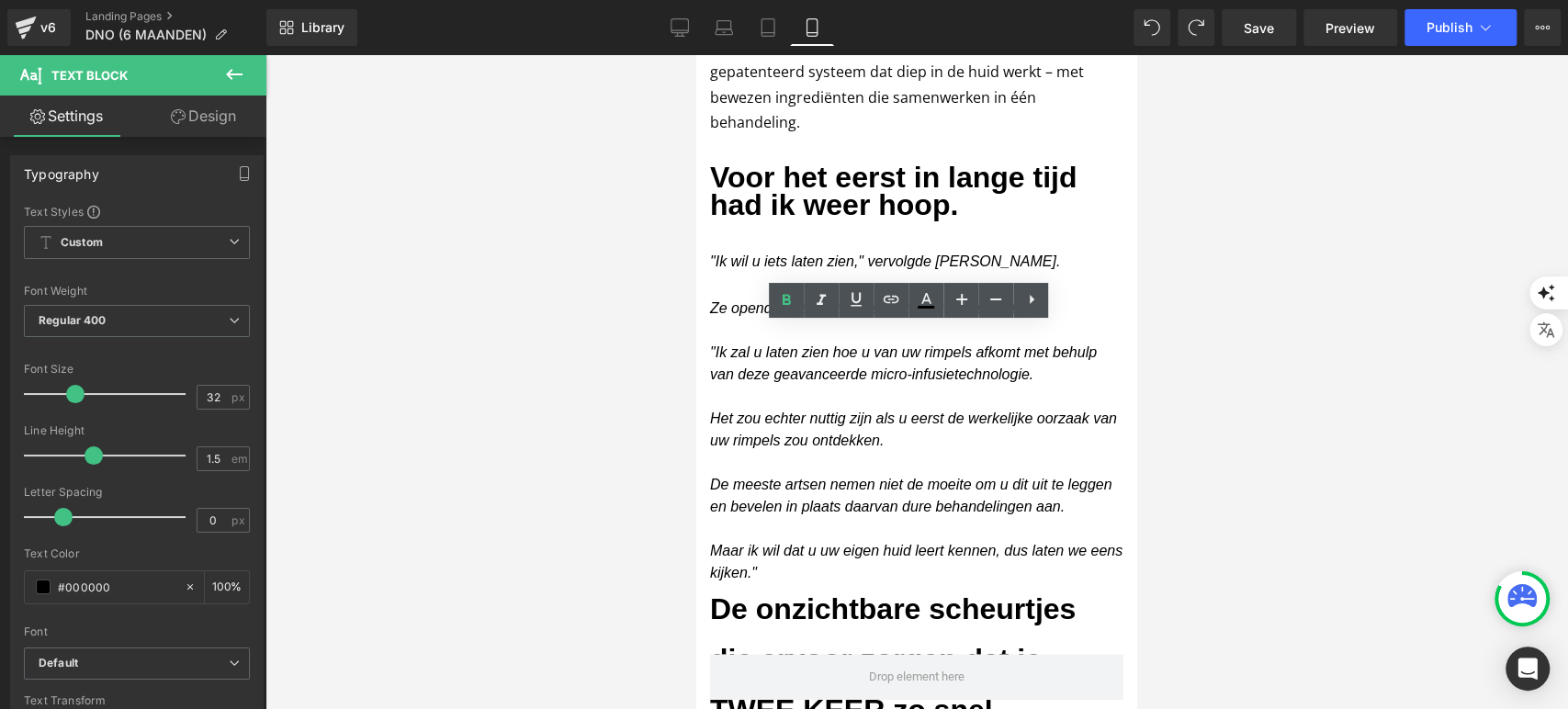
click at [678, 334] on div at bounding box center [917, 382] width 1302 height 654
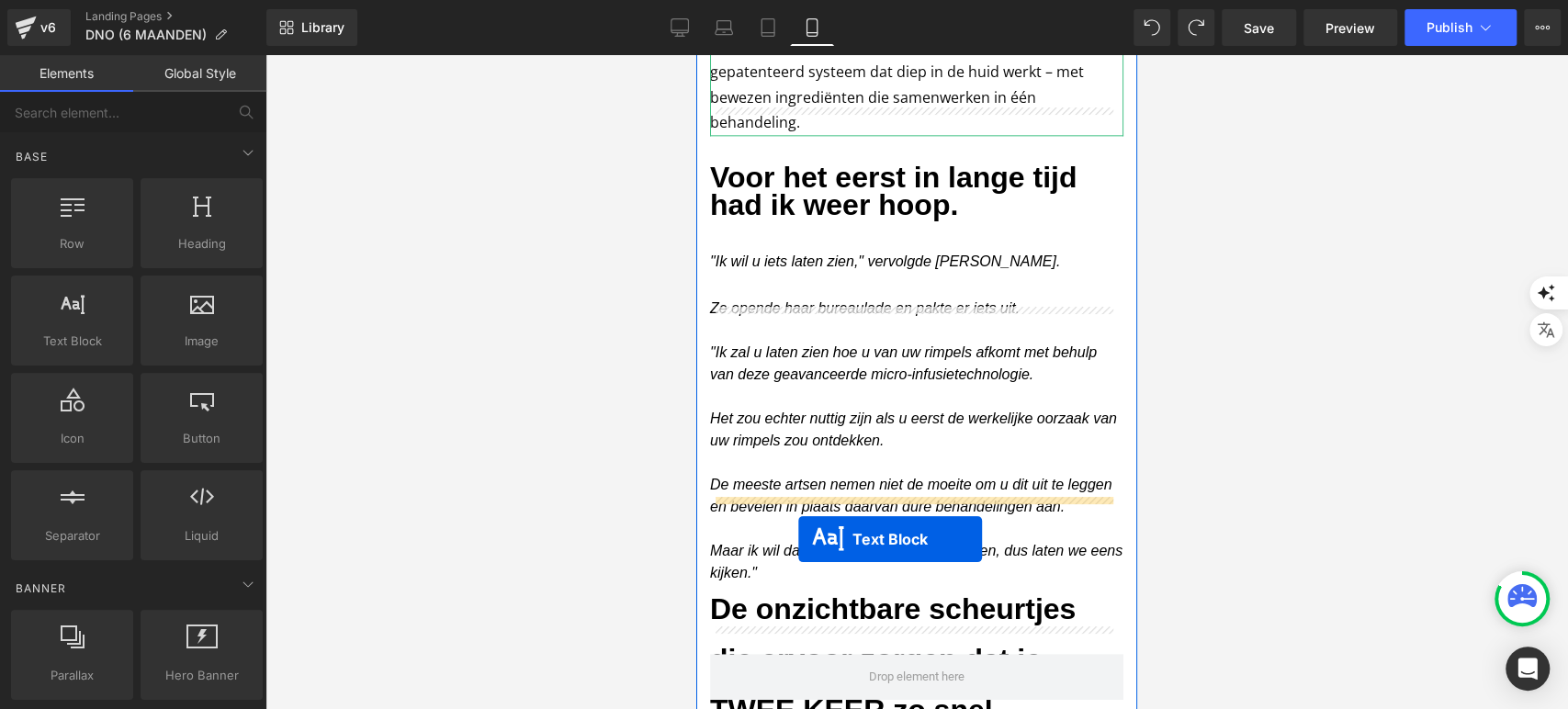
drag, startPoint x: 859, startPoint y: 374, endPoint x: 797, endPoint y: 535, distance: 172.5
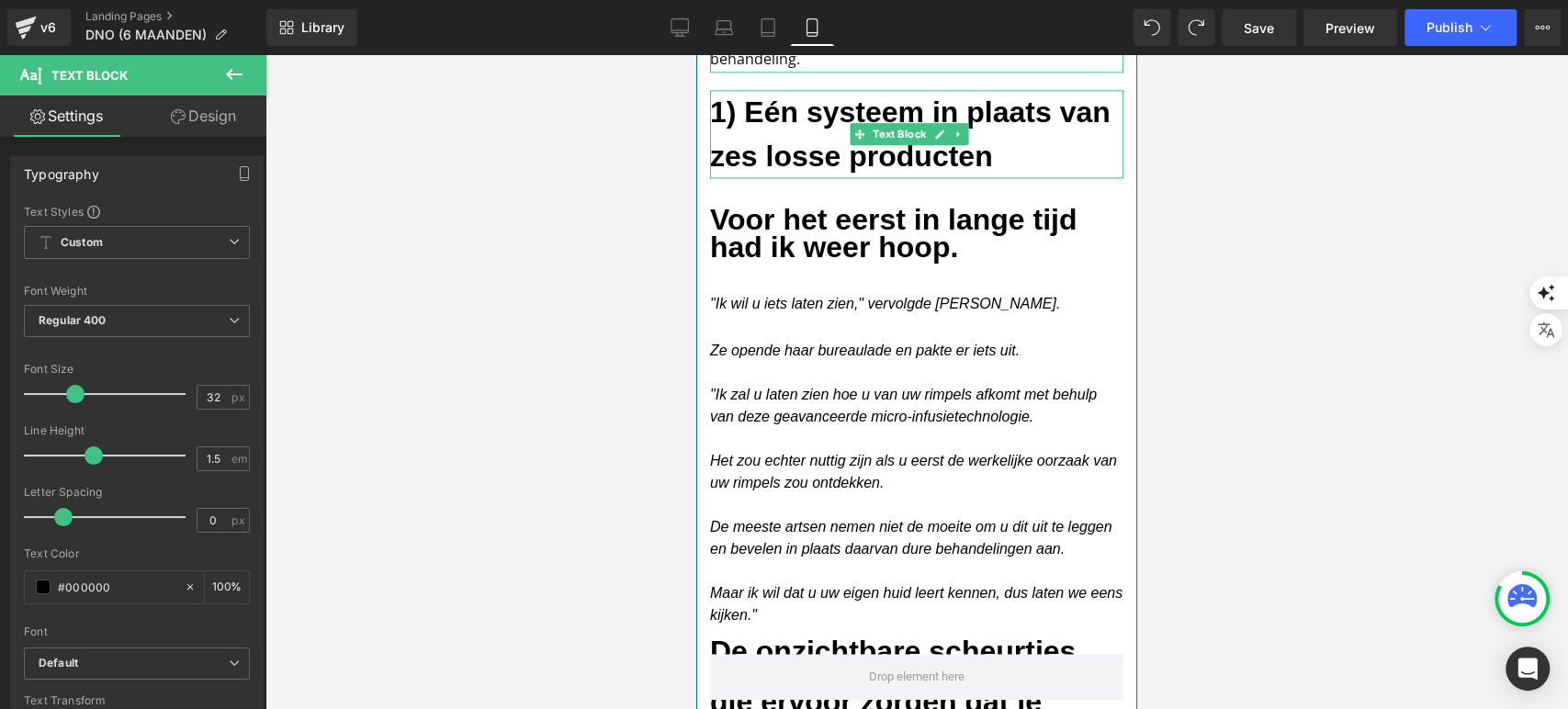
scroll to position [1418, 0]
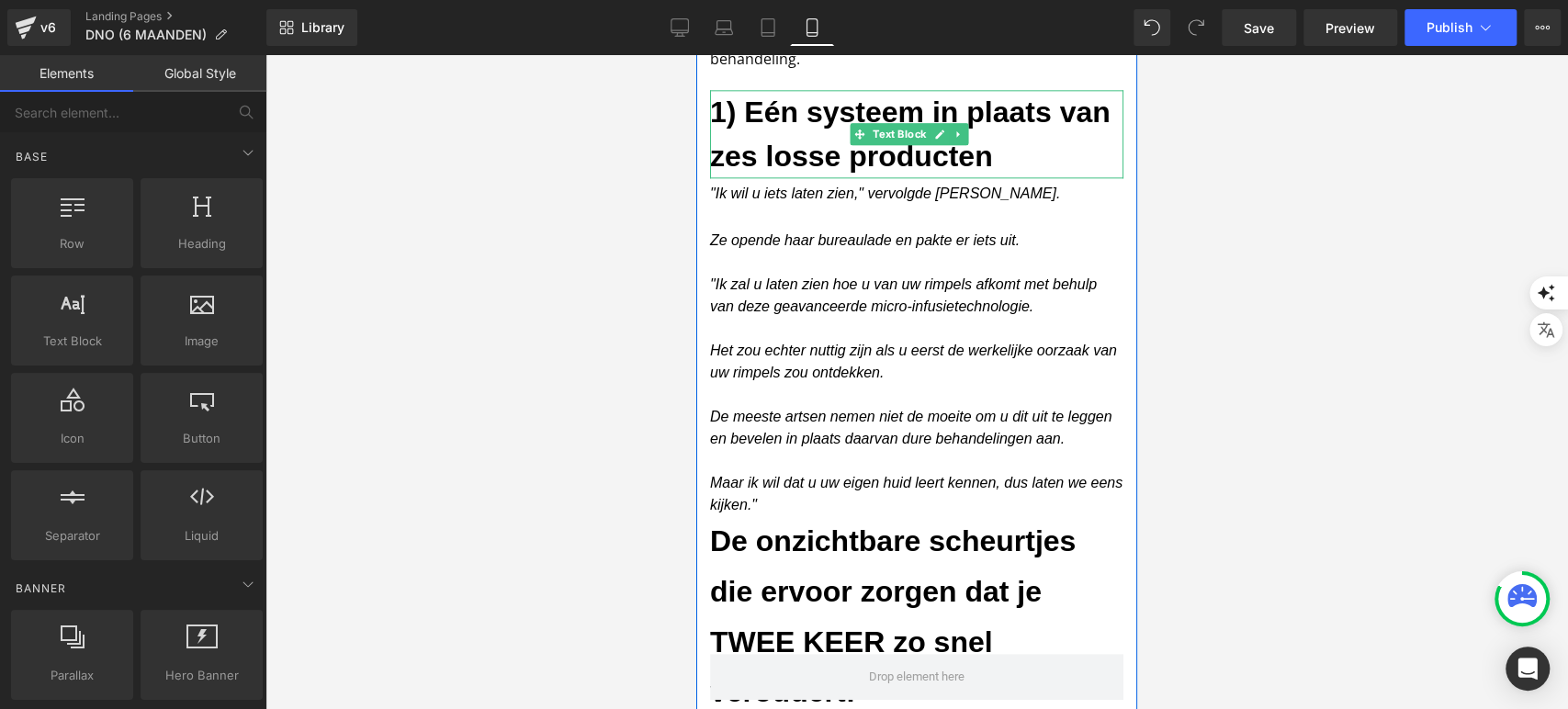
click at [784, 178] on h3 "1) Eén systeem in plaats van zes losse producten" at bounding box center [917, 134] width 414 height 88
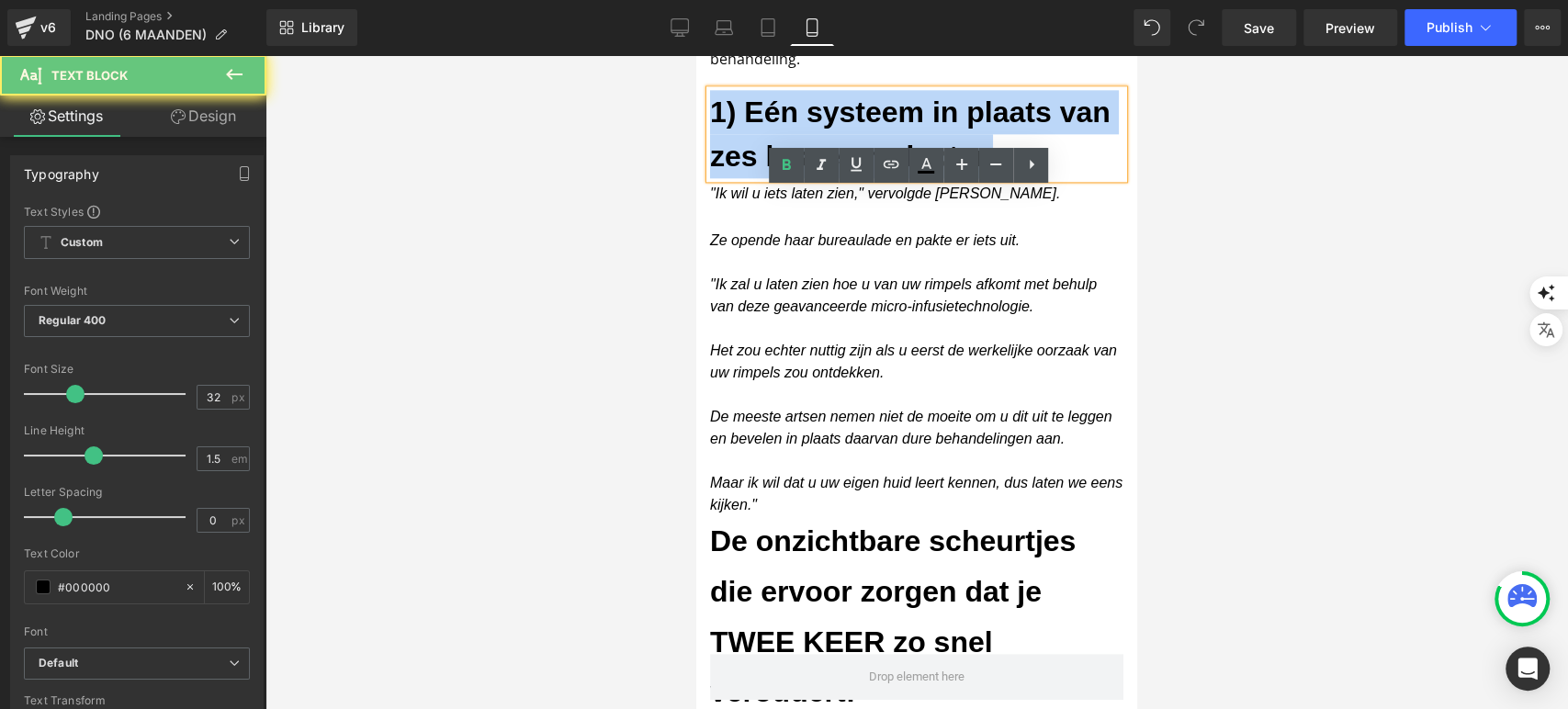
click at [784, 178] on h3 "1) Eén systeem in plaats van zes losse producten" at bounding box center [917, 134] width 414 height 88
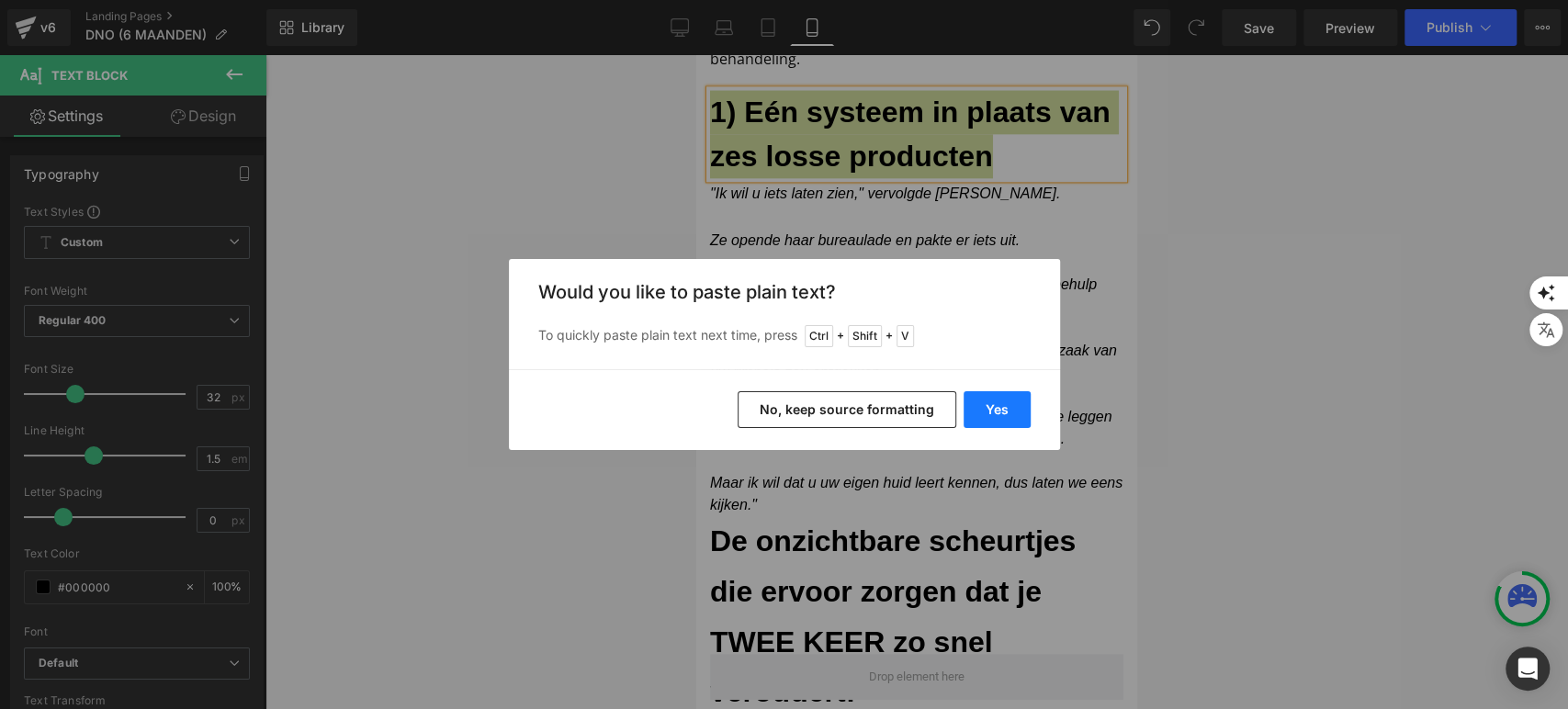
click at [992, 407] on button "Yes" at bounding box center [996, 410] width 67 height 37
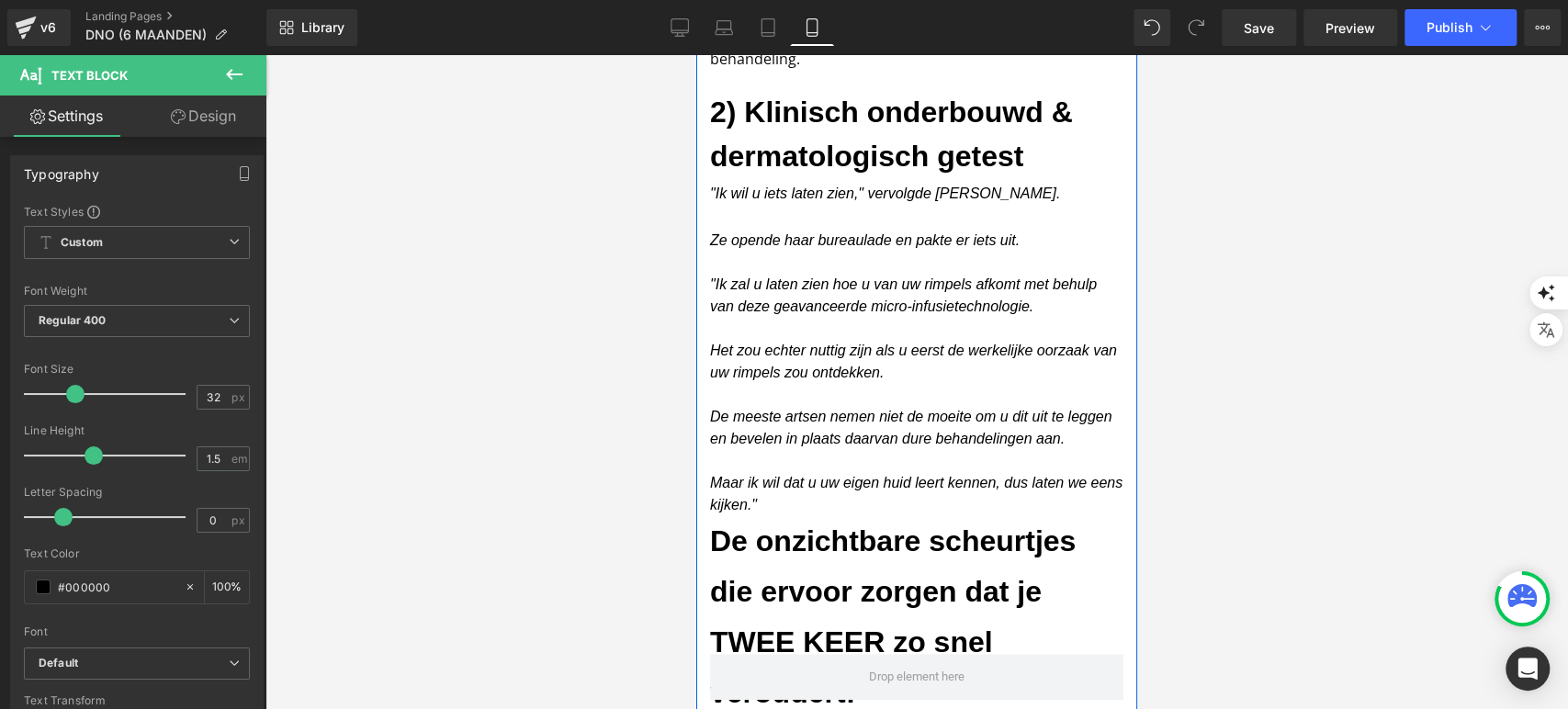
scroll to position [1479, 0]
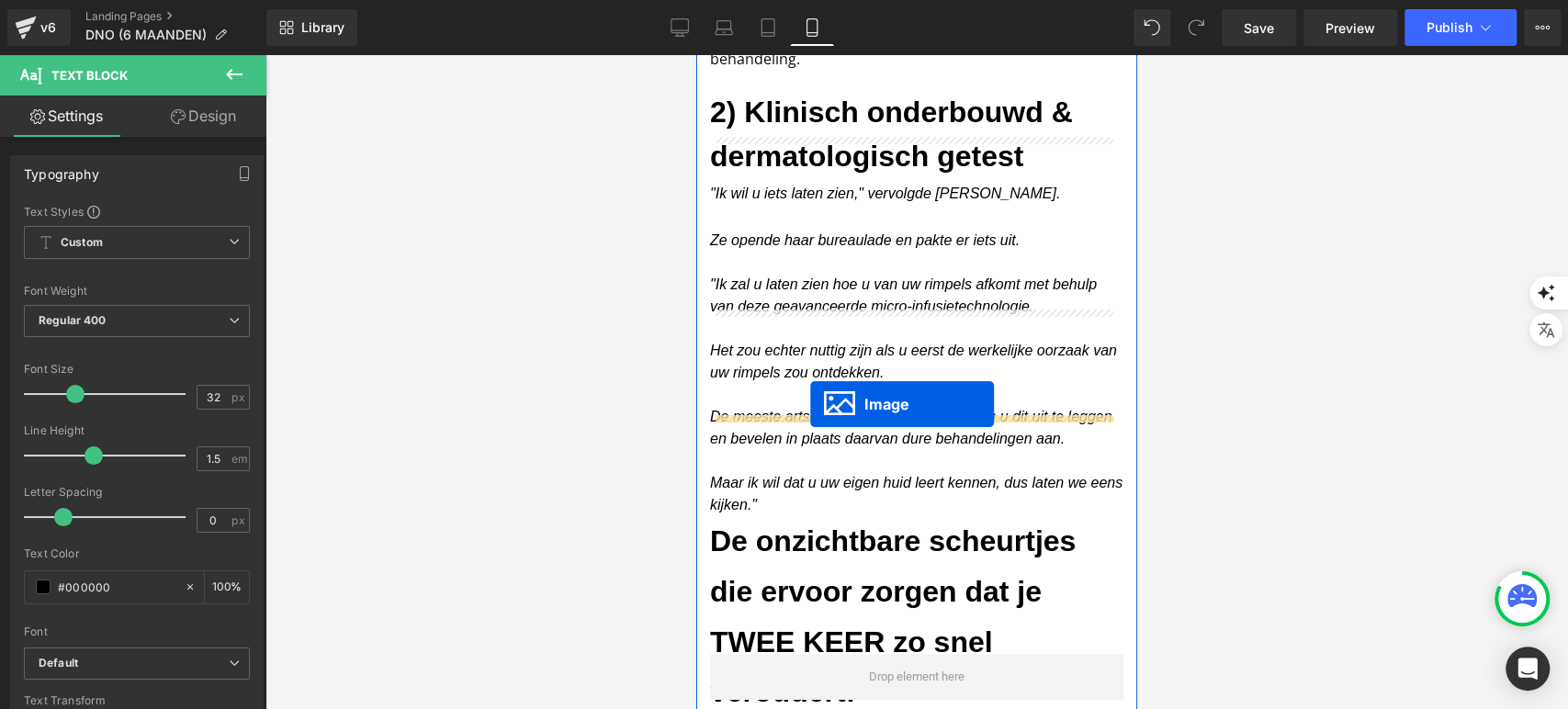
drag, startPoint x: 879, startPoint y: 87, endPoint x: 810, endPoint y: 402, distance: 322.5
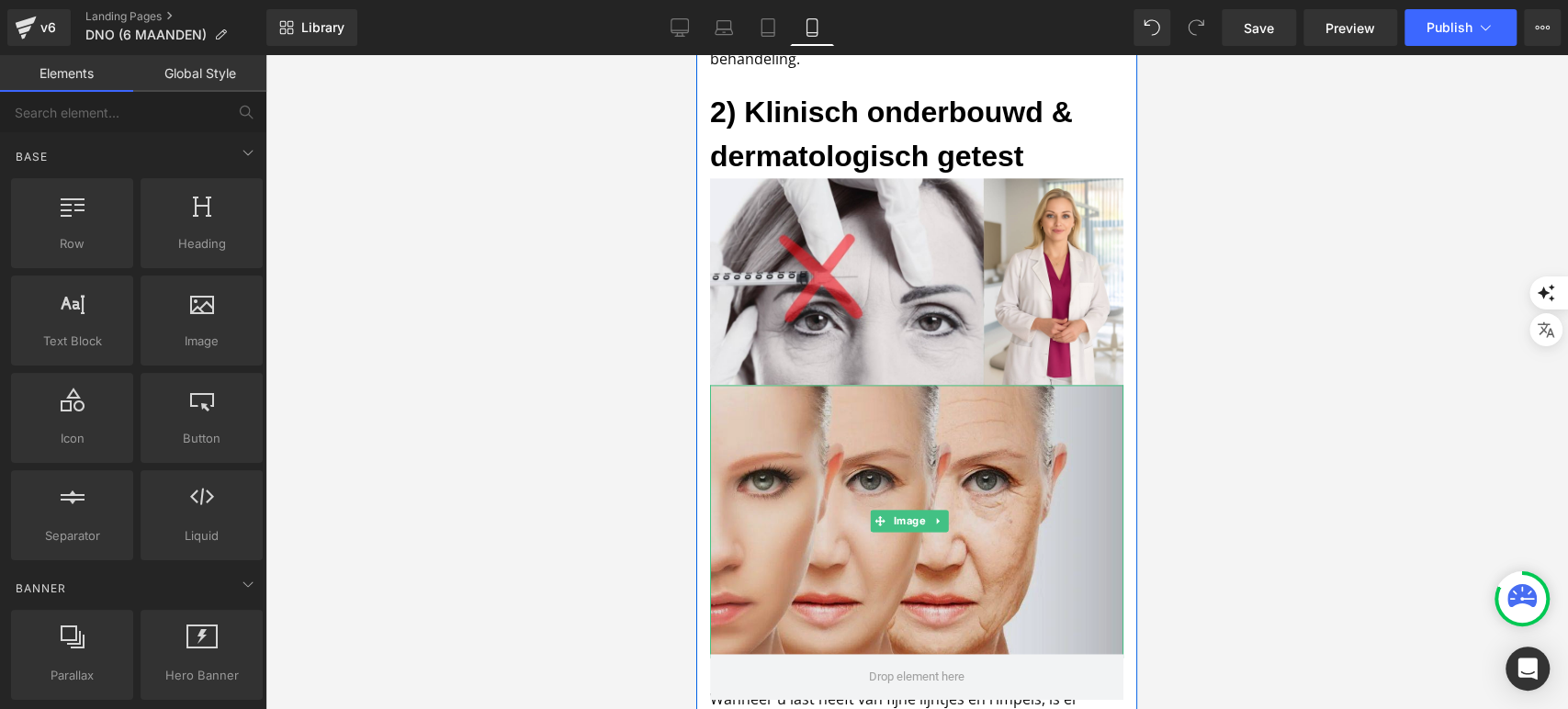
scroll to position [1313, 0]
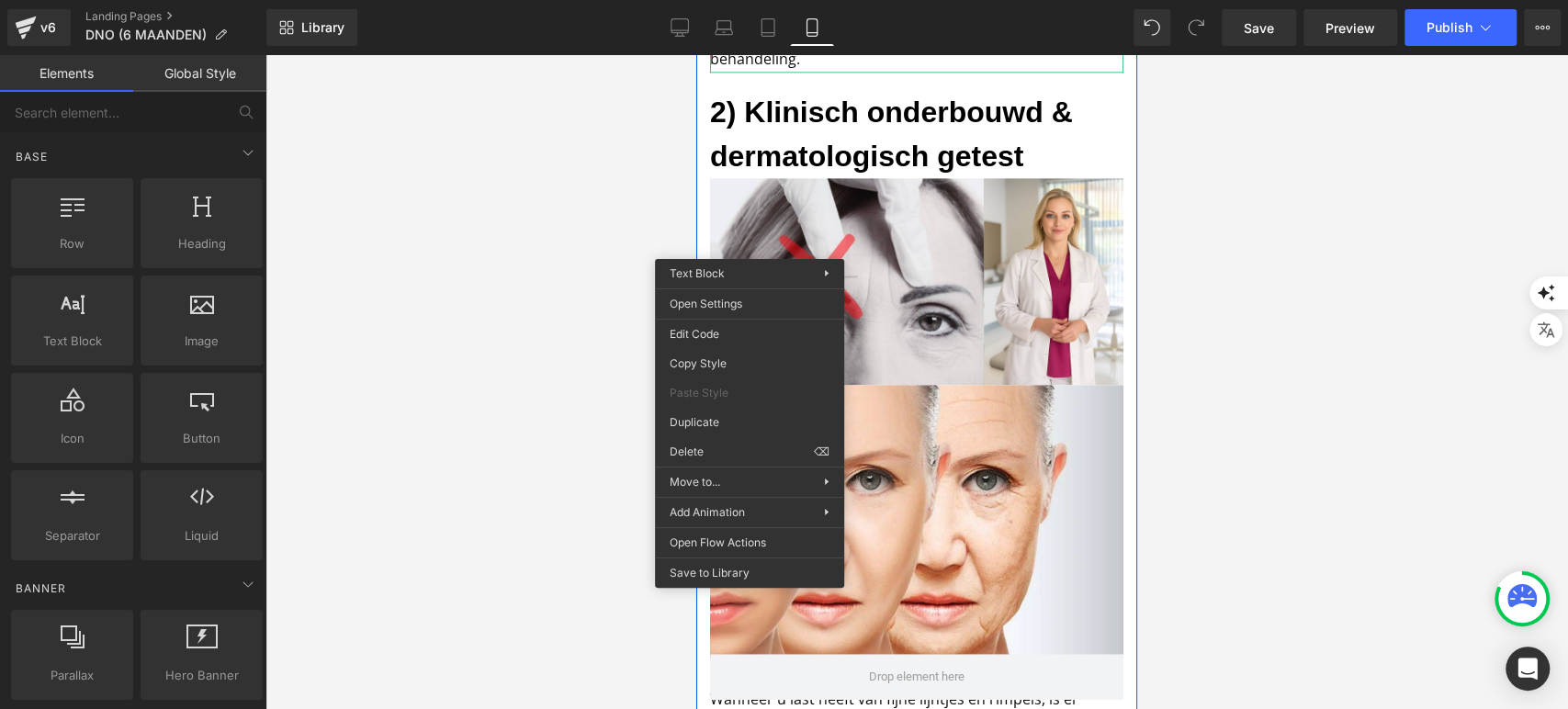
click at [787, 72] on p "In plaats van meerdere crèmes, toners en serums op elkaar te stapelen, gebruikt…" at bounding box center [917, 8] width 414 height 127
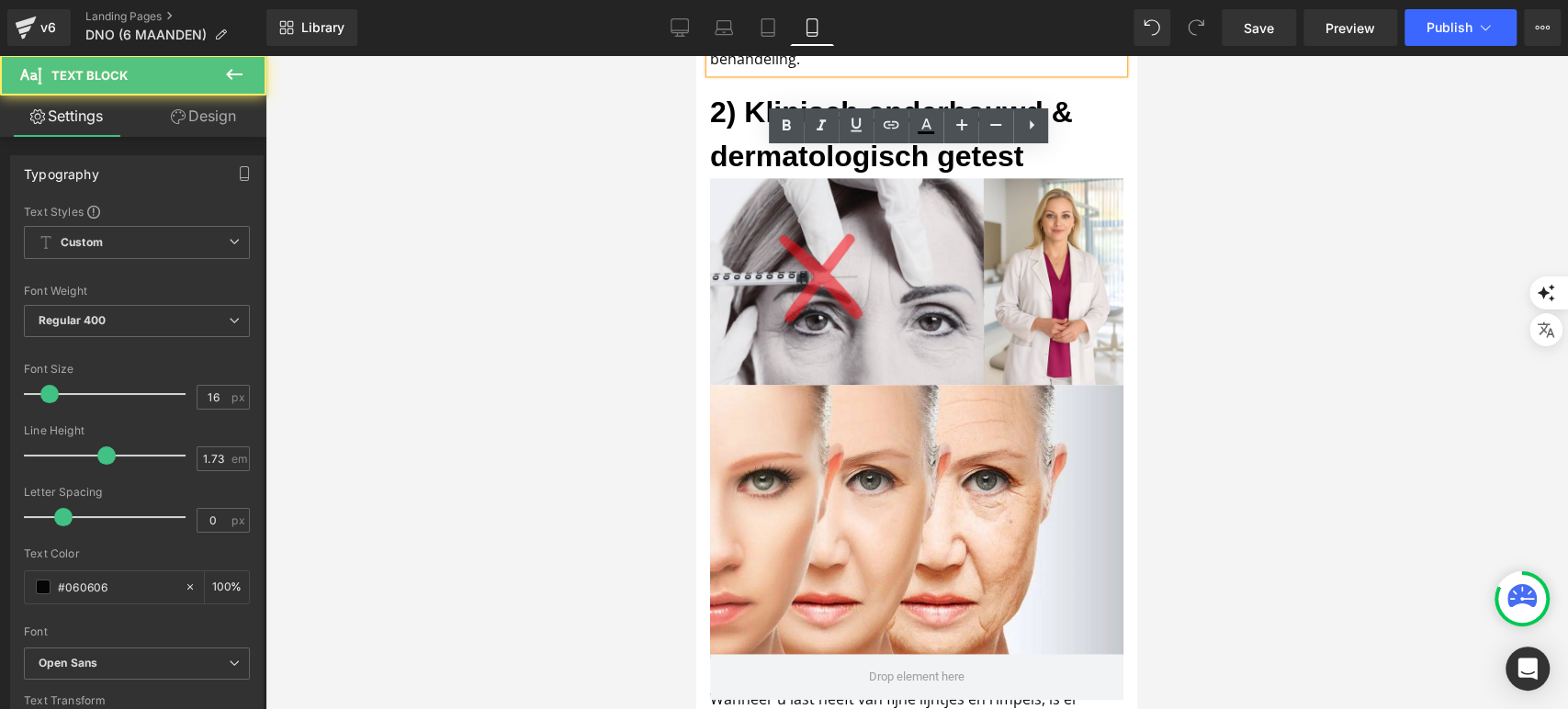
click at [617, 203] on div at bounding box center [917, 382] width 1302 height 654
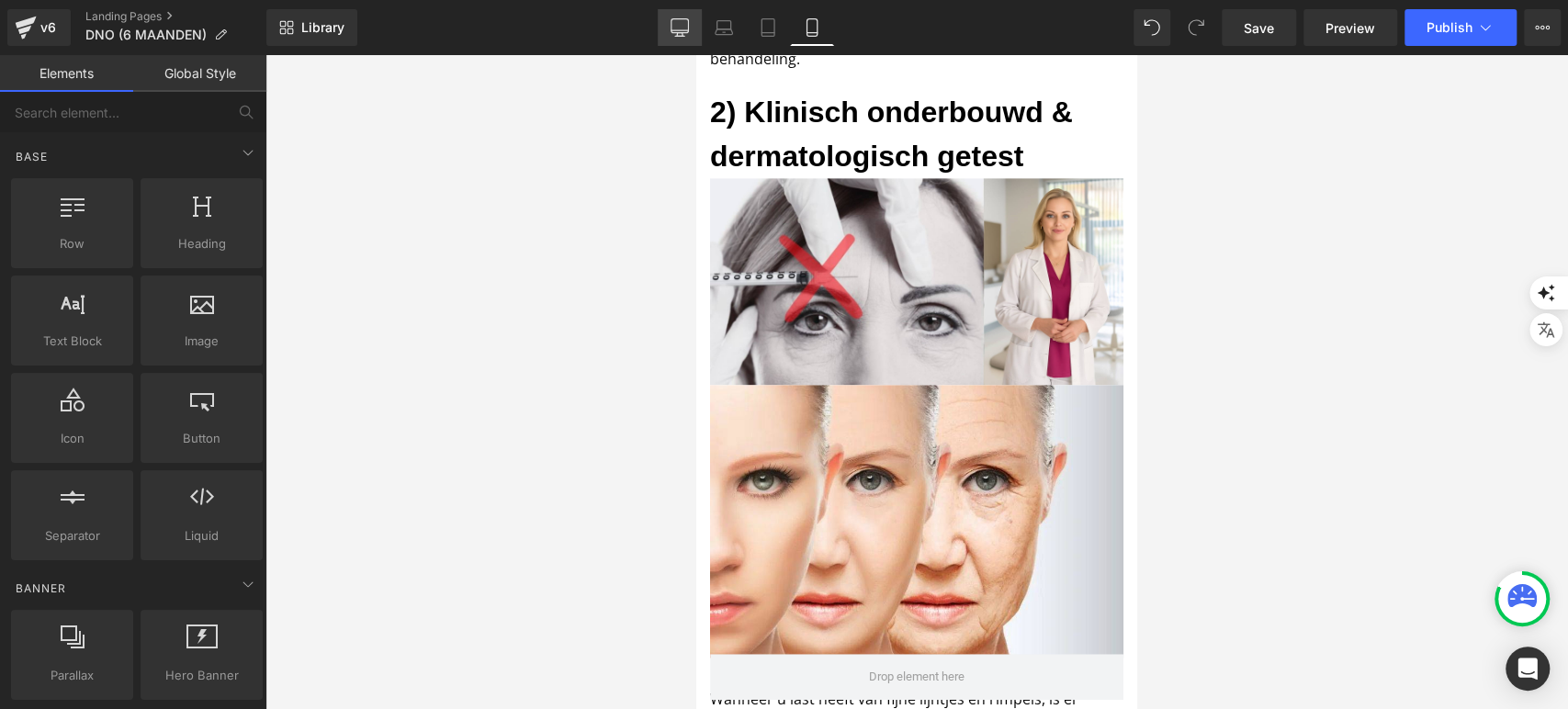
click at [678, 28] on icon at bounding box center [679, 27] width 18 height 18
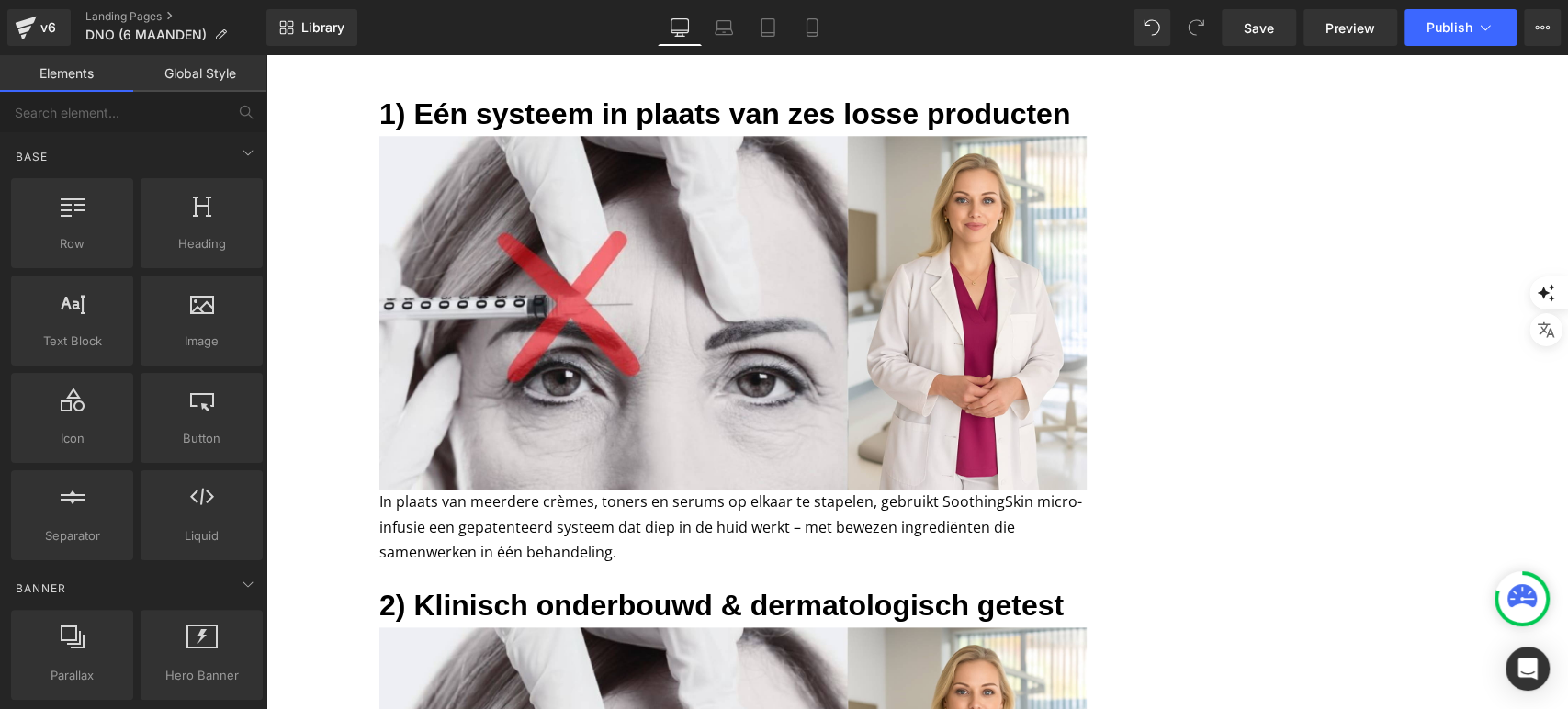
scroll to position [1121, 0]
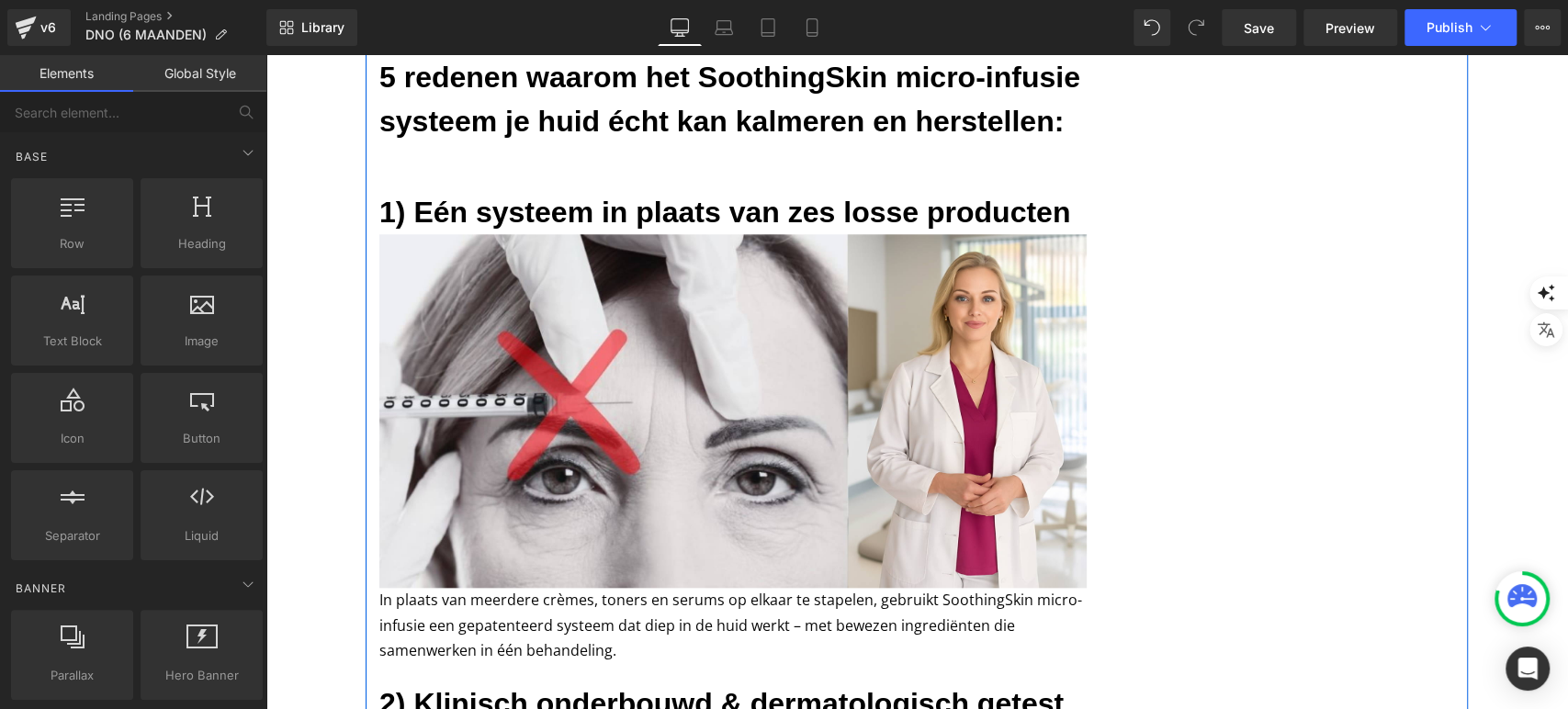
click at [486, 607] on p "In plaats van meerdere crèmes, toners en serums op elkaar te stapelen, gebruikt…" at bounding box center [734, 626] width 707 height 77
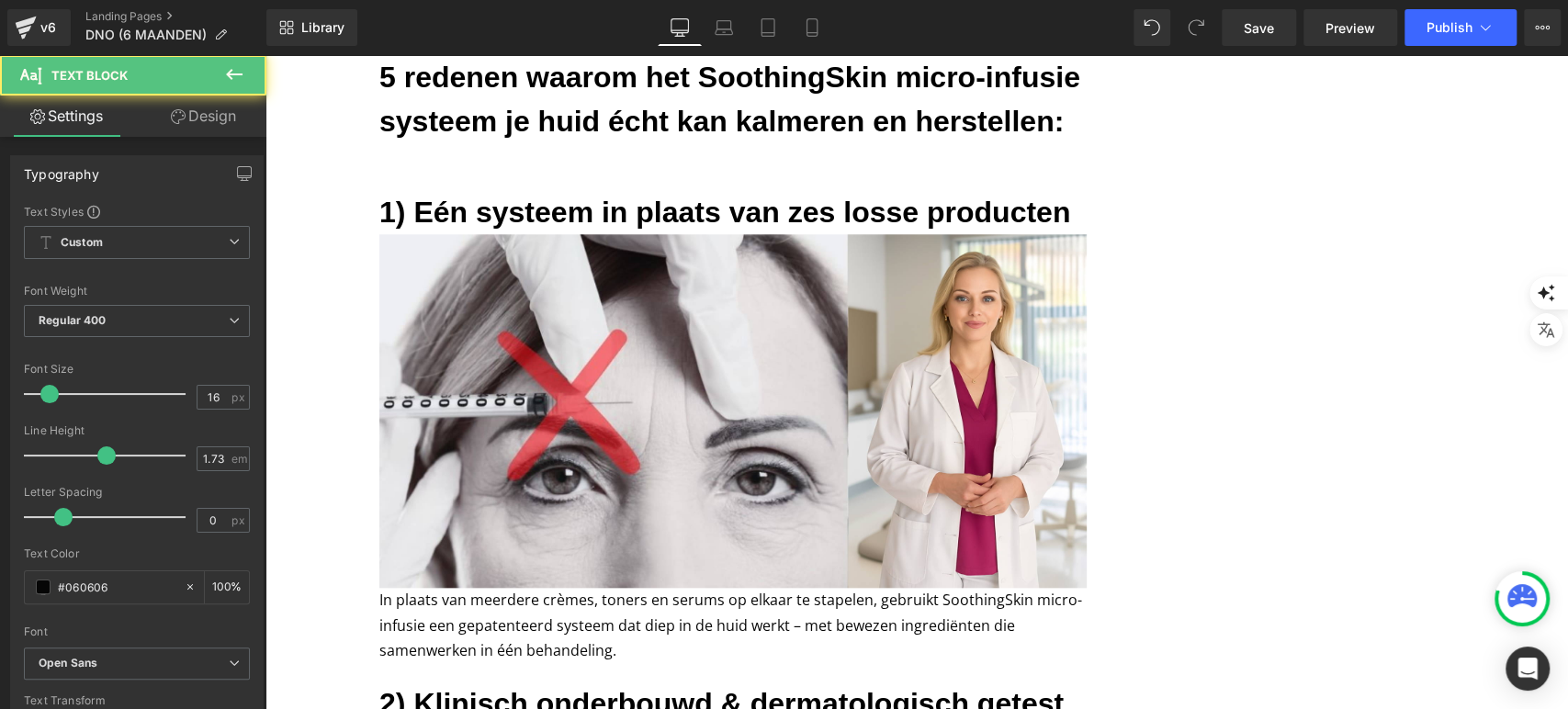
click at [208, 102] on link "Design" at bounding box center [203, 116] width 133 height 42
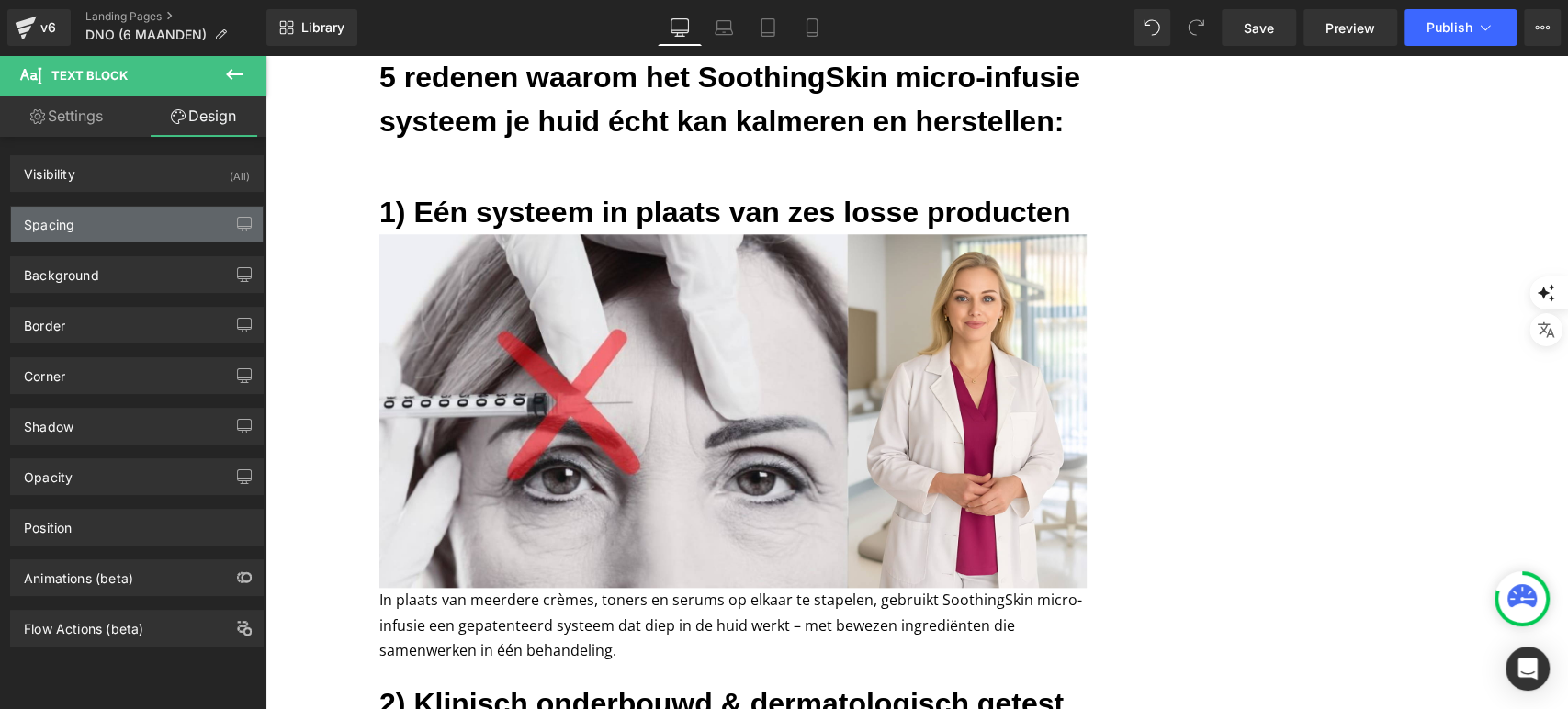
click at [102, 219] on div "Spacing" at bounding box center [137, 224] width 252 height 35
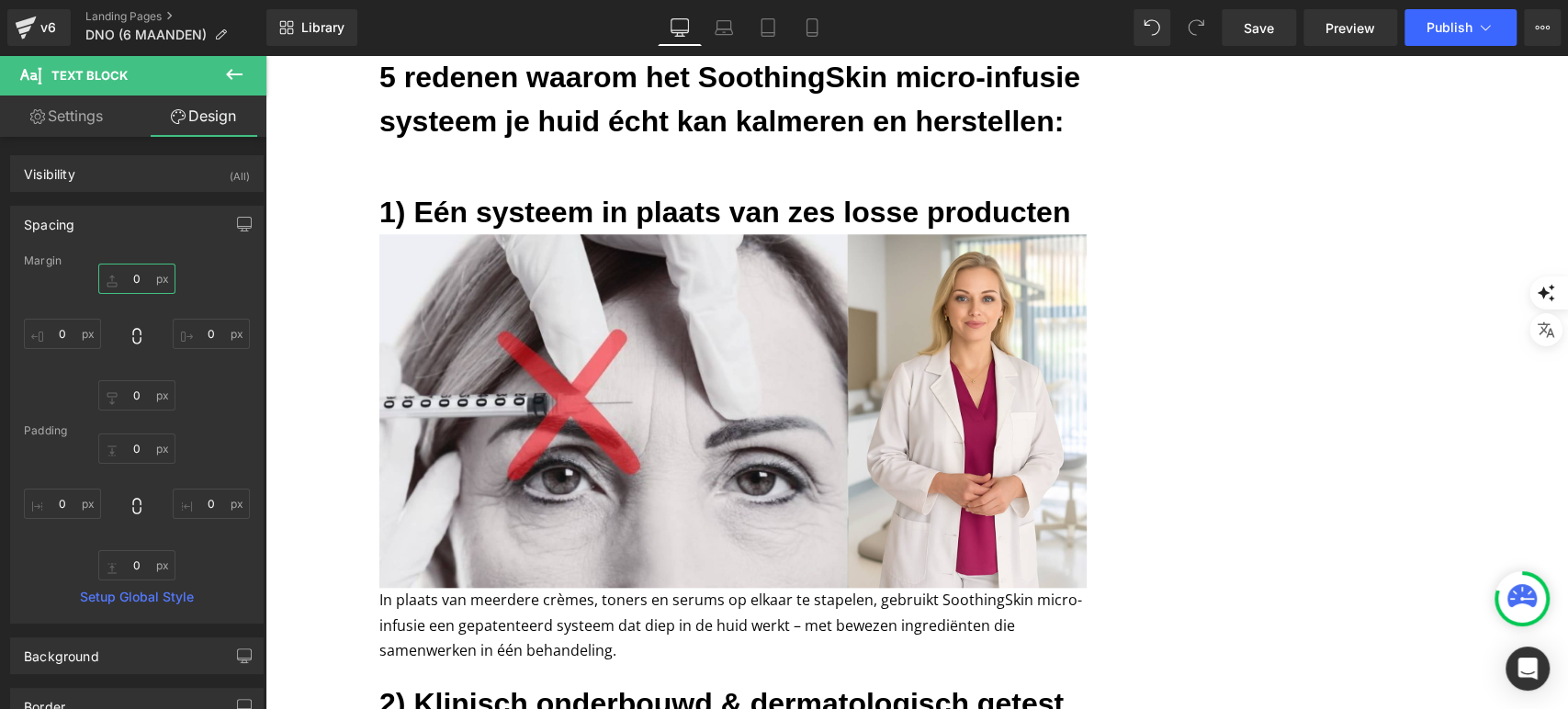
click at [132, 272] on input "0" at bounding box center [137, 278] width 78 height 30
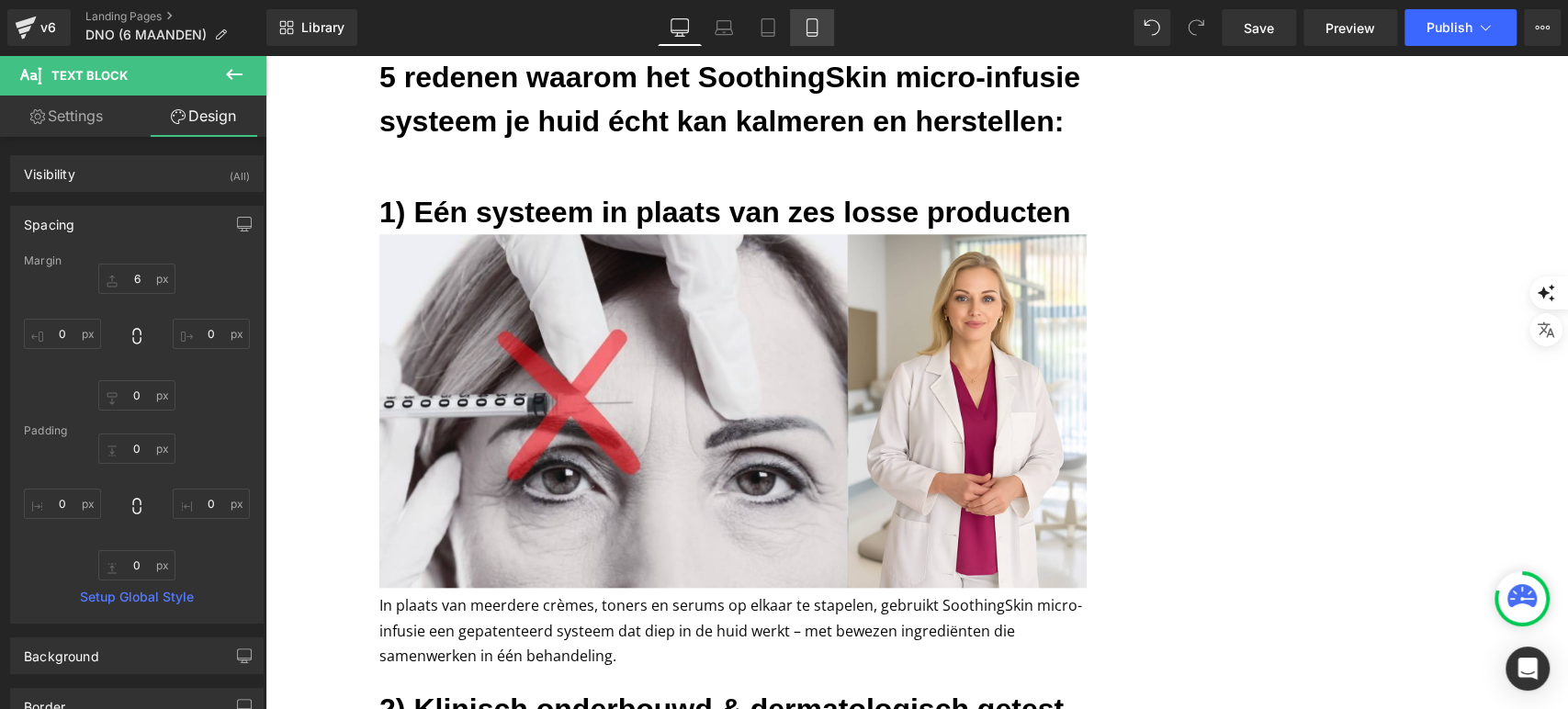
click at [825, 23] on link "Mobile" at bounding box center [812, 27] width 45 height 37
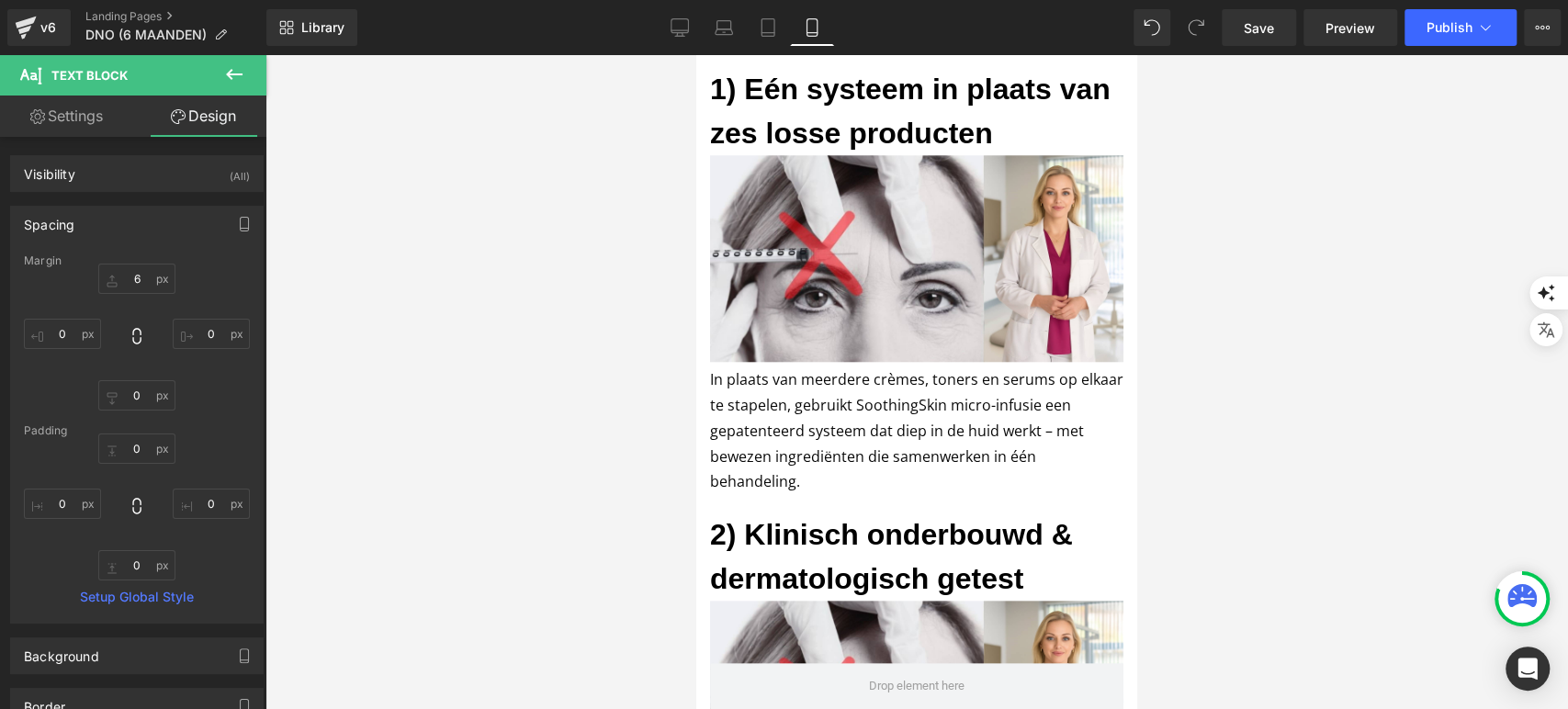
type input "6"
type input "0"
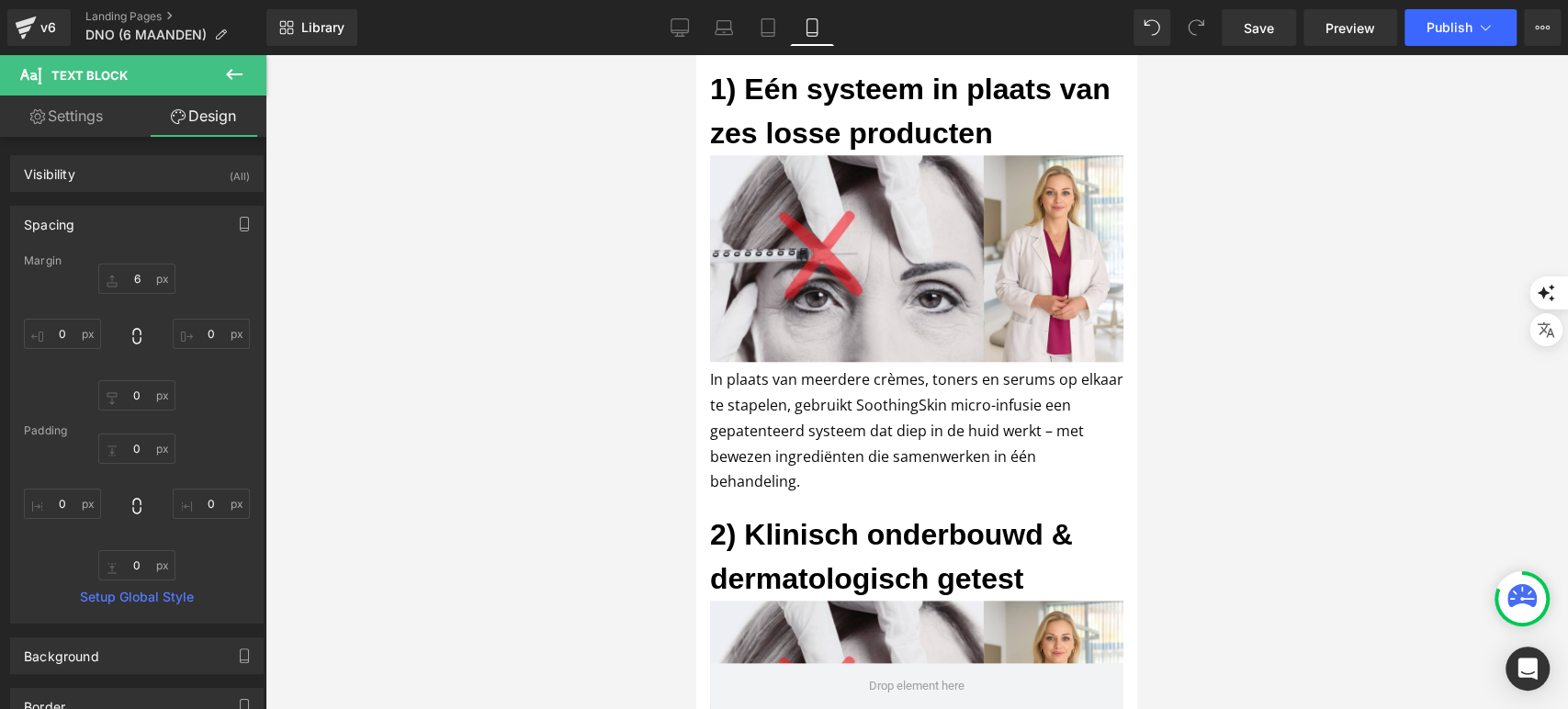
type input "0"
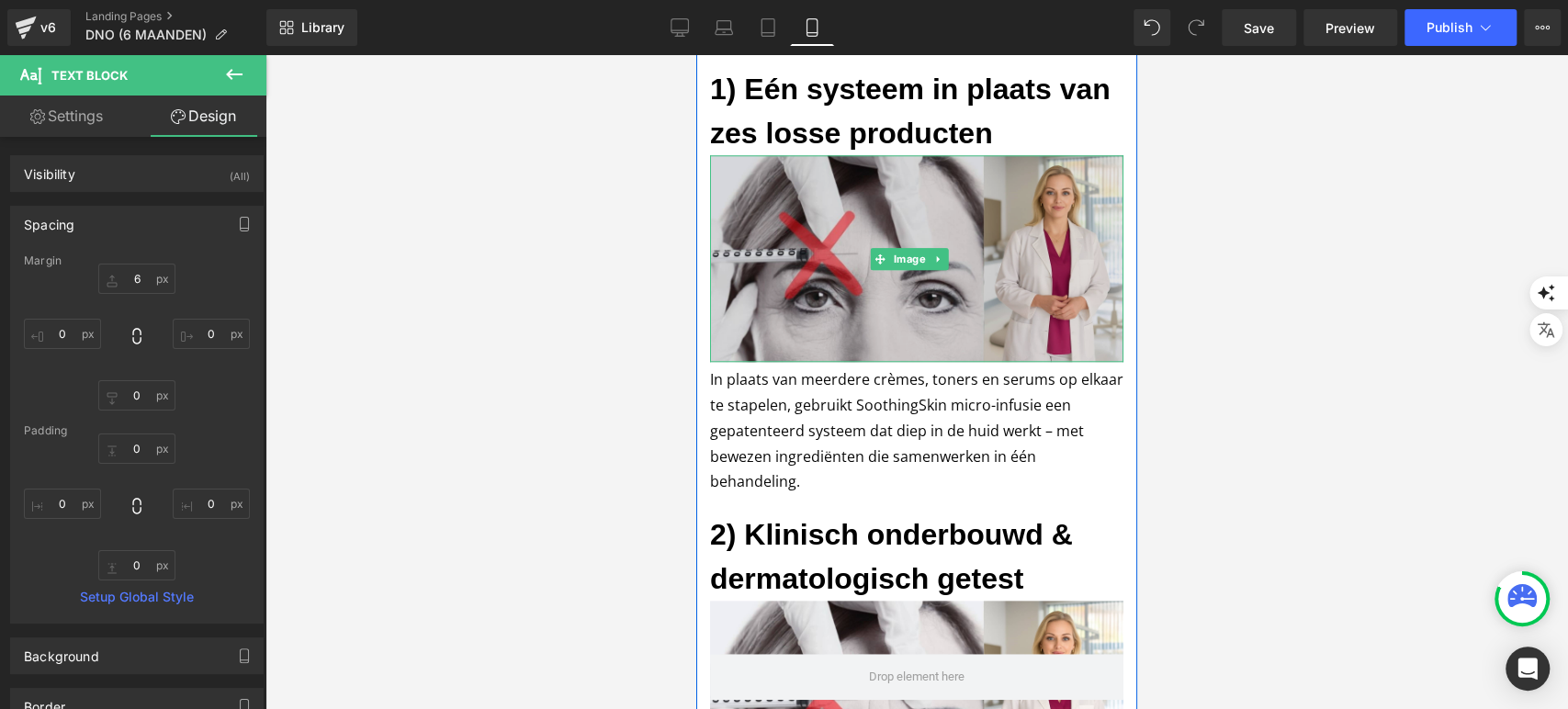
scroll to position [1043, 0]
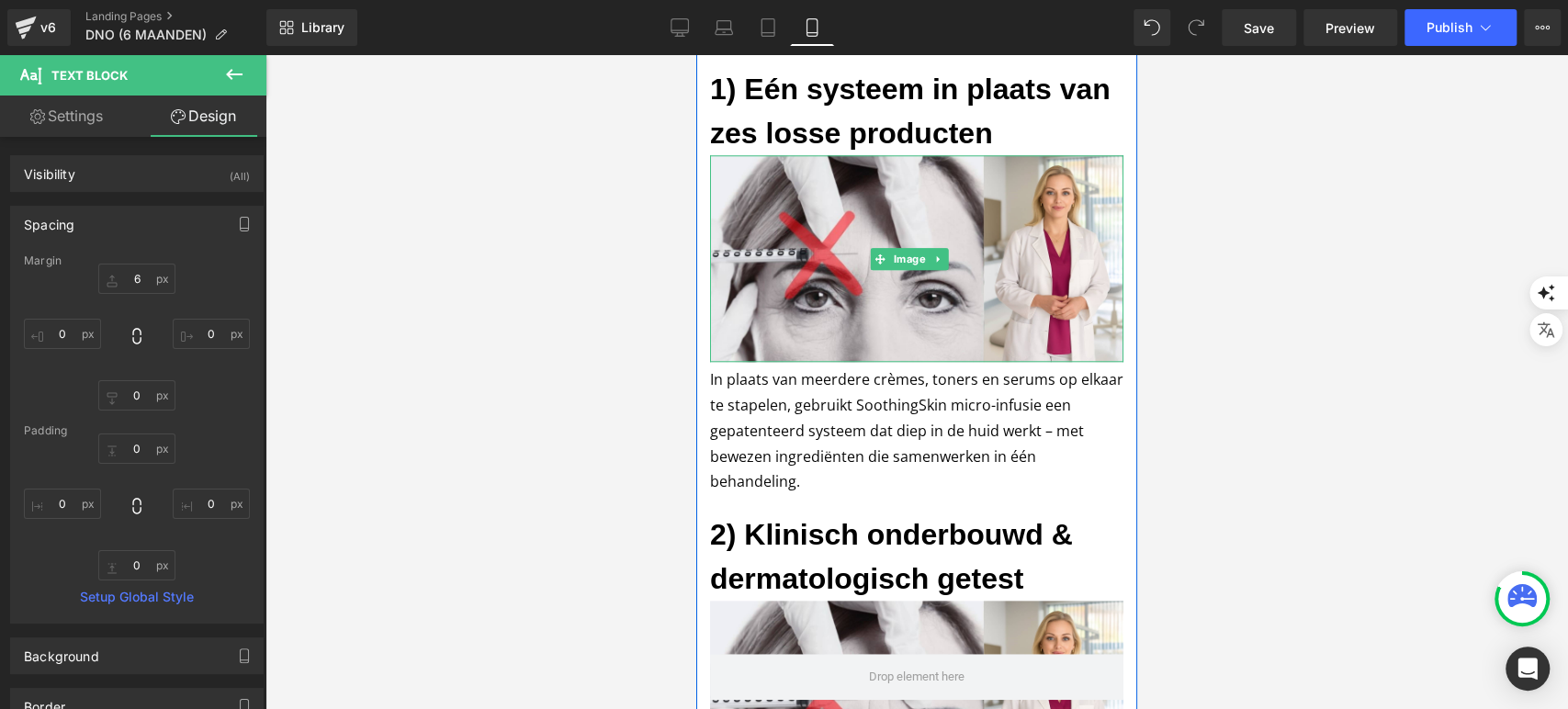
click at [761, 461] on p "In plaats van meerdere crèmes, toners en serums op elkaar te stapelen, gebruikt…" at bounding box center [917, 430] width 414 height 127
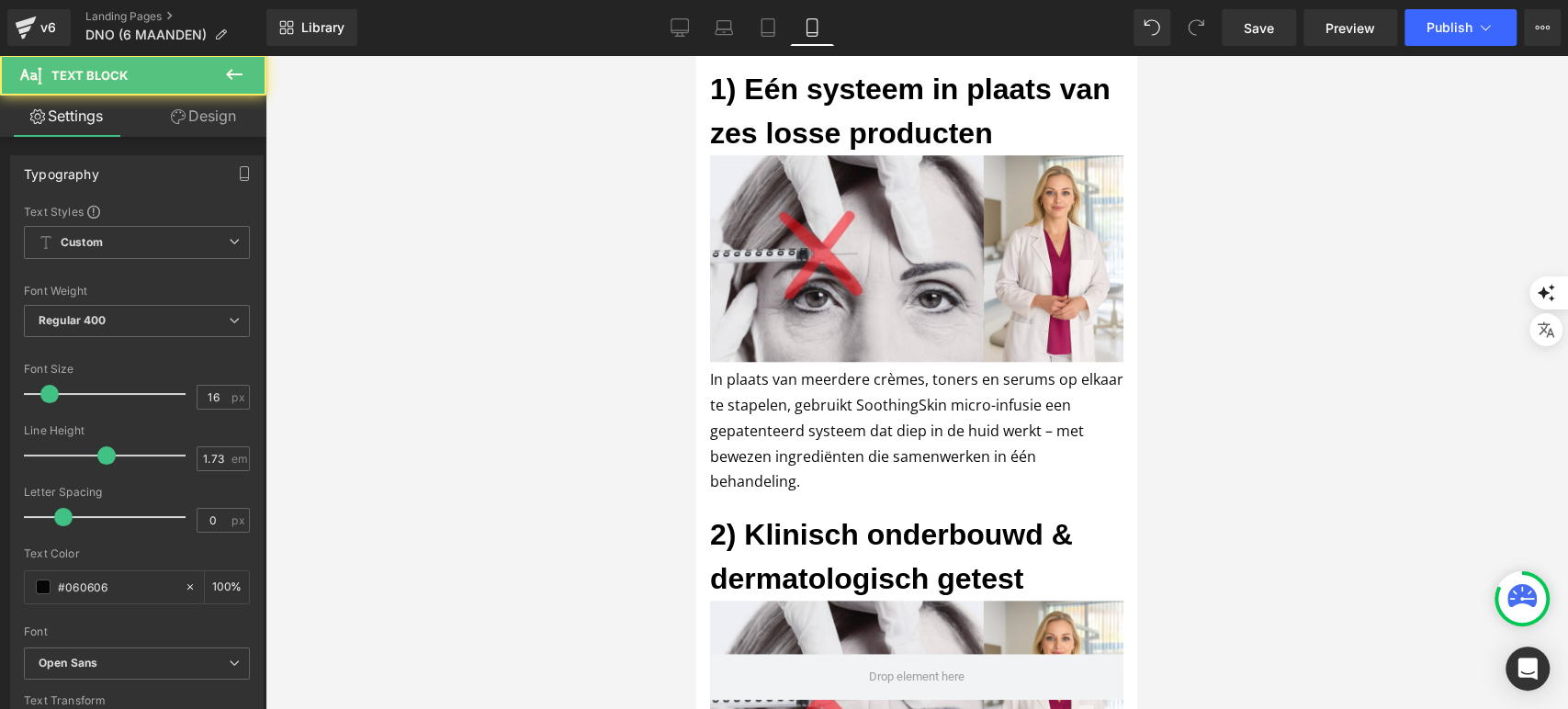
click at [191, 136] on link "Design" at bounding box center [203, 116] width 133 height 42
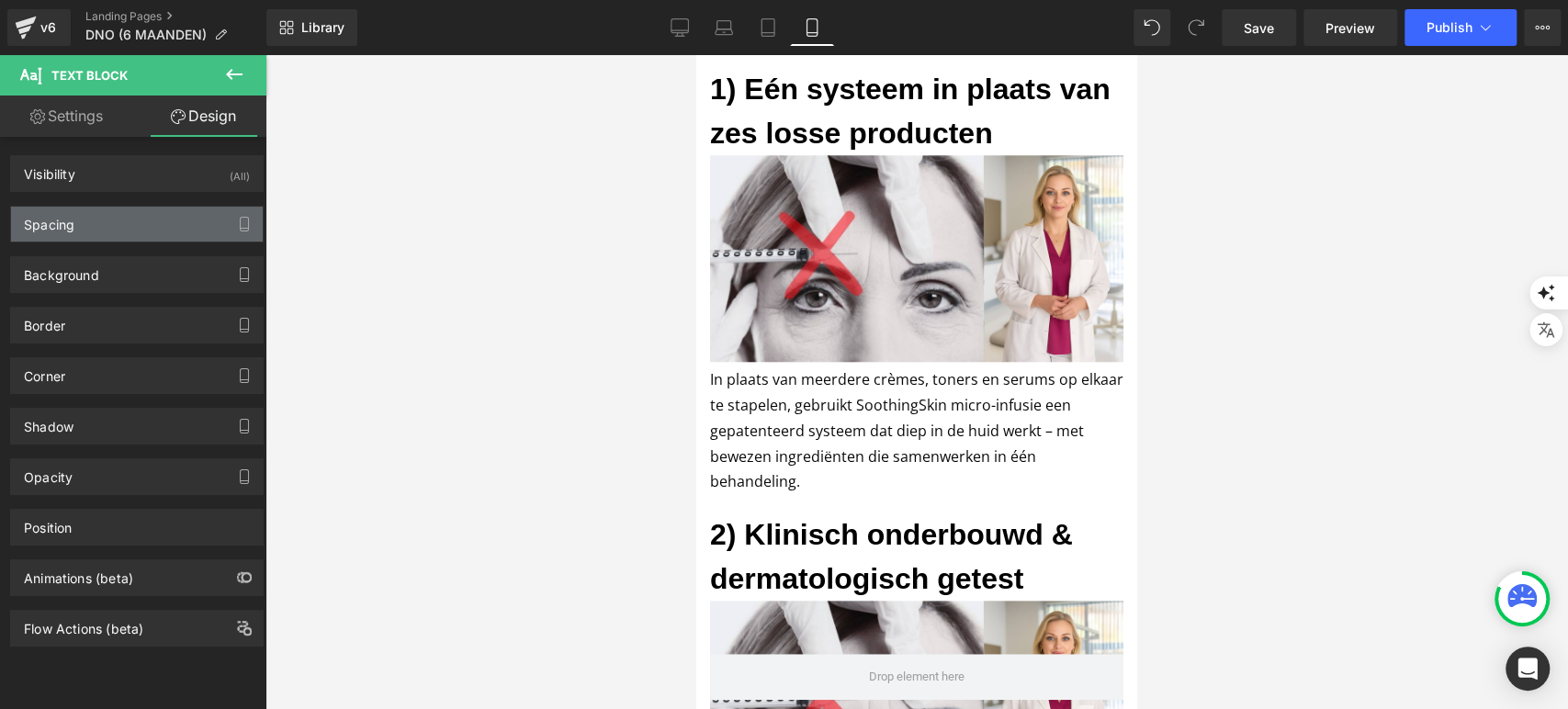
click at [125, 210] on div "Spacing" at bounding box center [137, 224] width 252 height 35
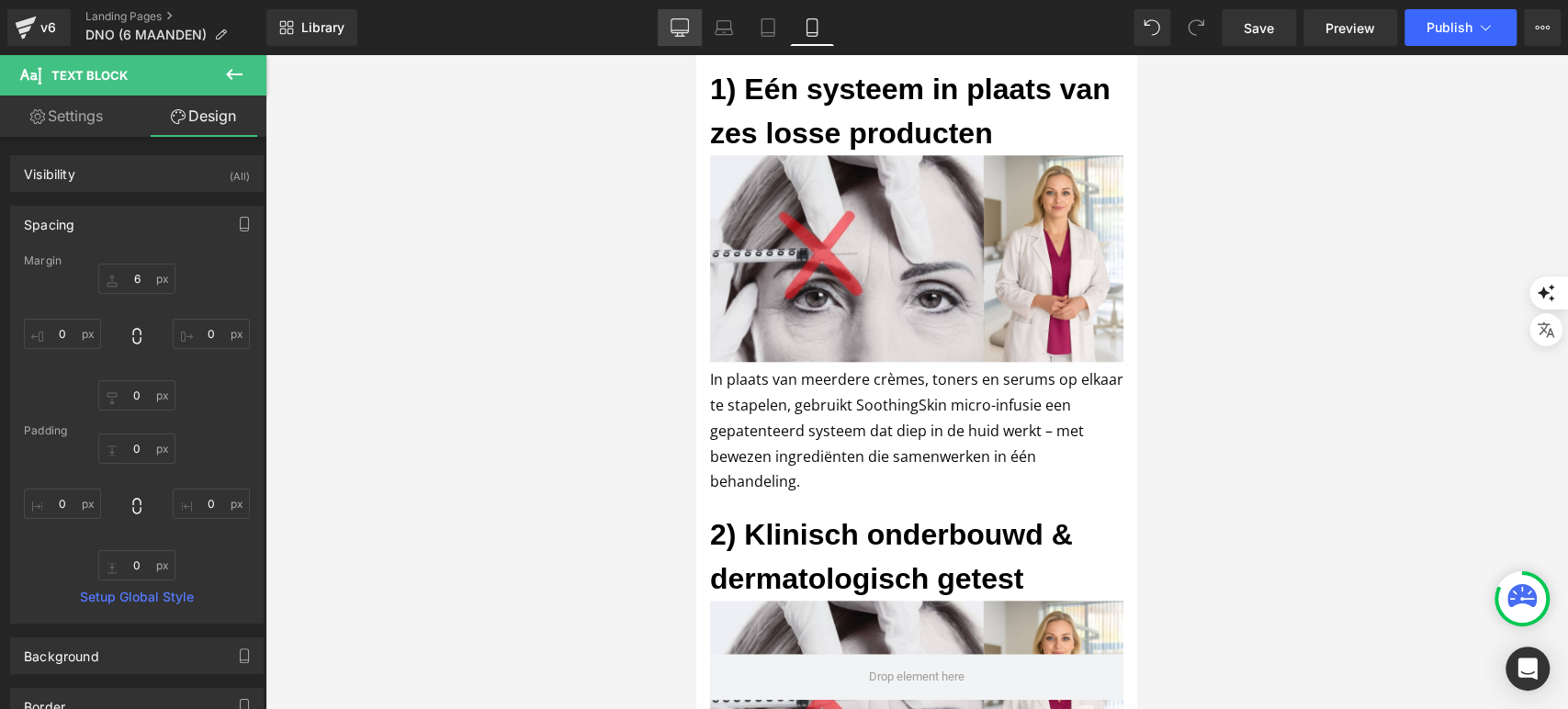
click at [693, 15] on link "Desktop" at bounding box center [680, 27] width 45 height 37
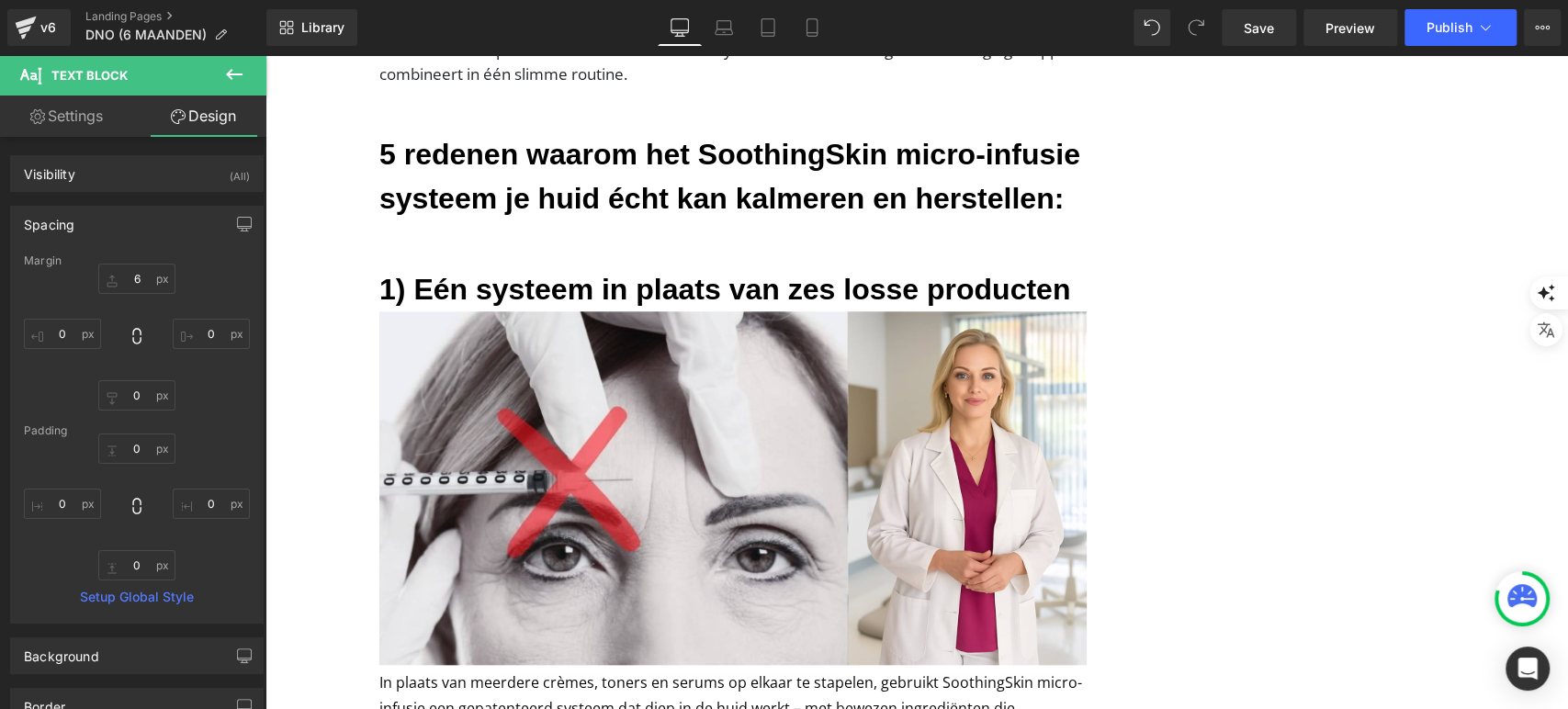
type input "6"
type input "0"
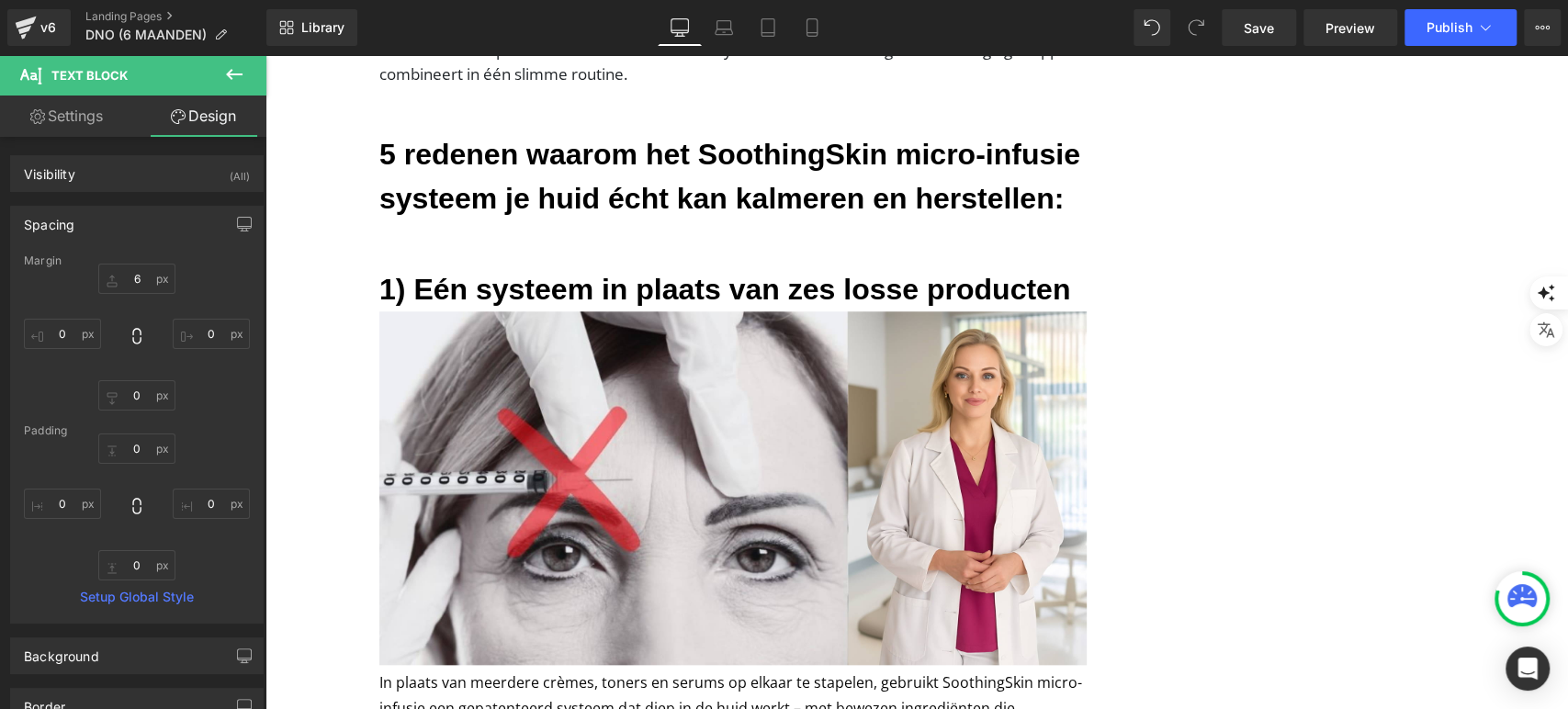
type input "0"
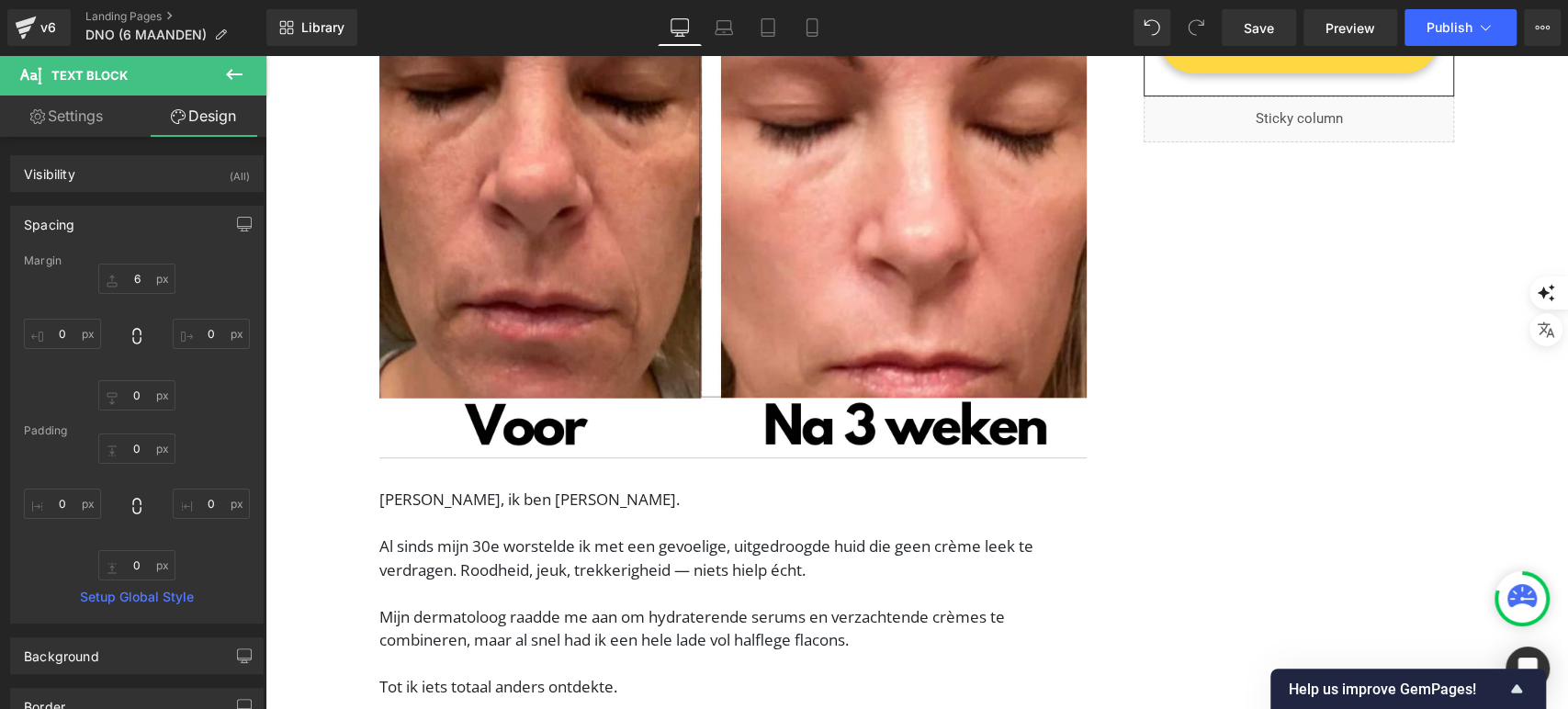
scroll to position [0, 0]
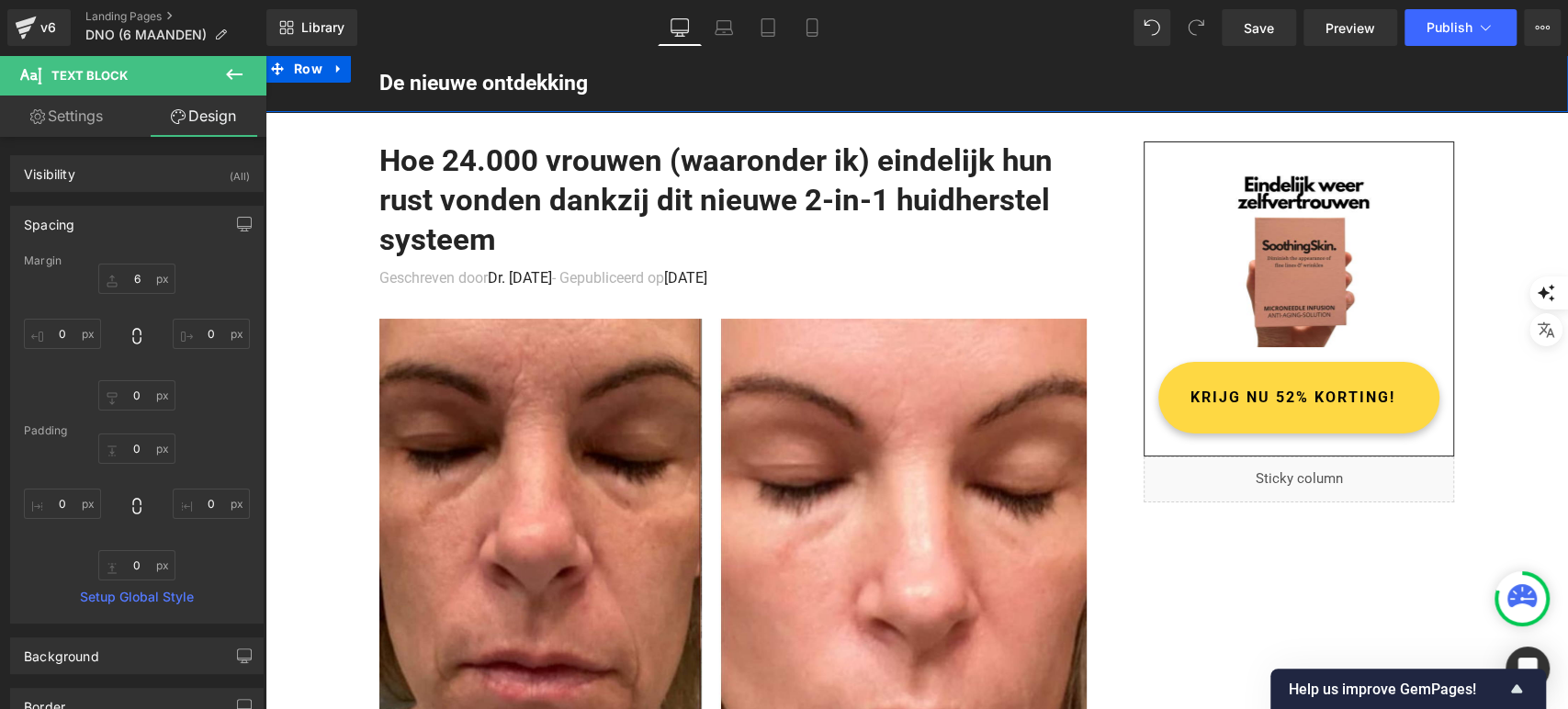
click at [445, 201] on h1 "Hoe 24.000 vrouwen (waaronder ik) eindelijk hun rust vonden dankzij dit nieuwe …" at bounding box center [734, 200] width 707 height 118
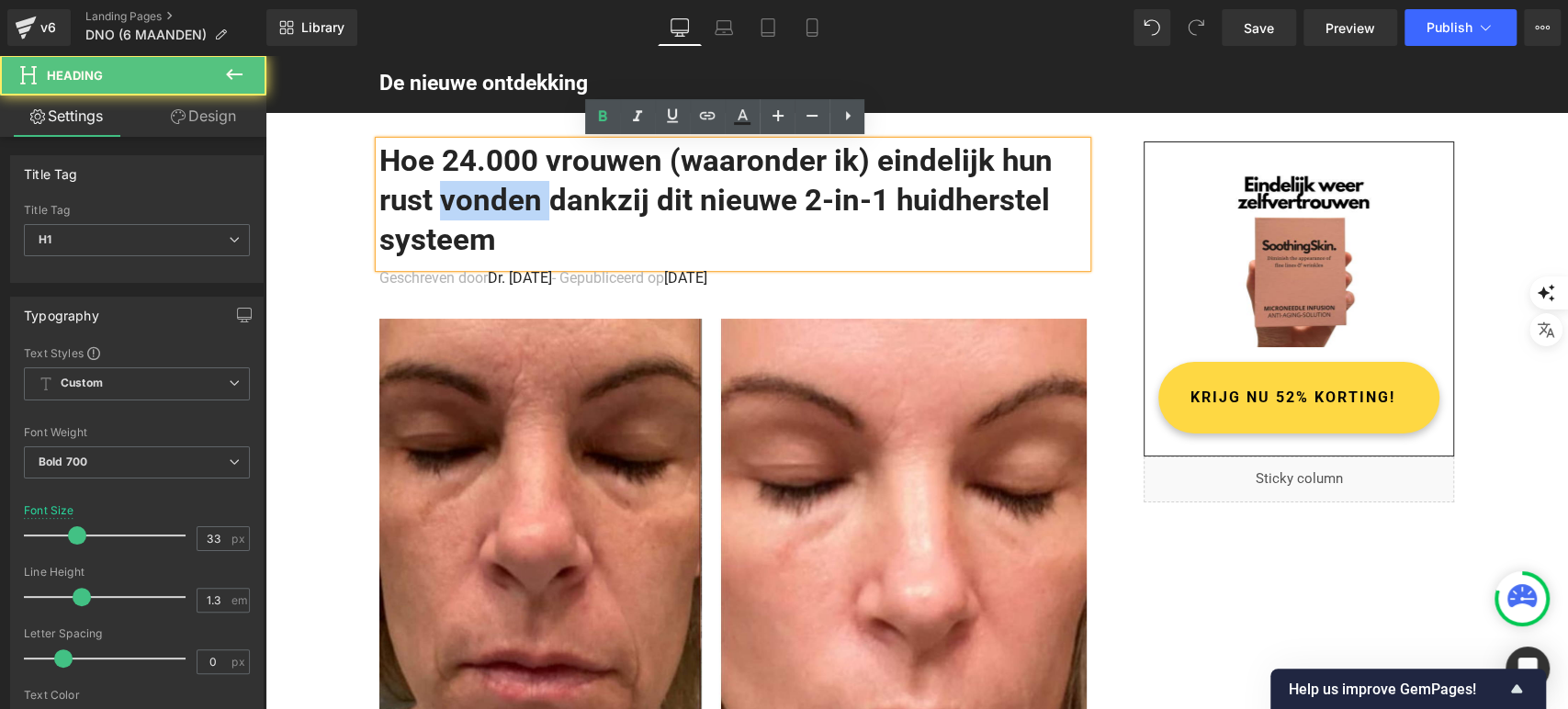
click at [550, 200] on h1 "Hoe 24.000 vrouwen (waaronder ik) eindelijk hun rust vonden dankzij dit nieuwe …" at bounding box center [734, 200] width 707 height 118
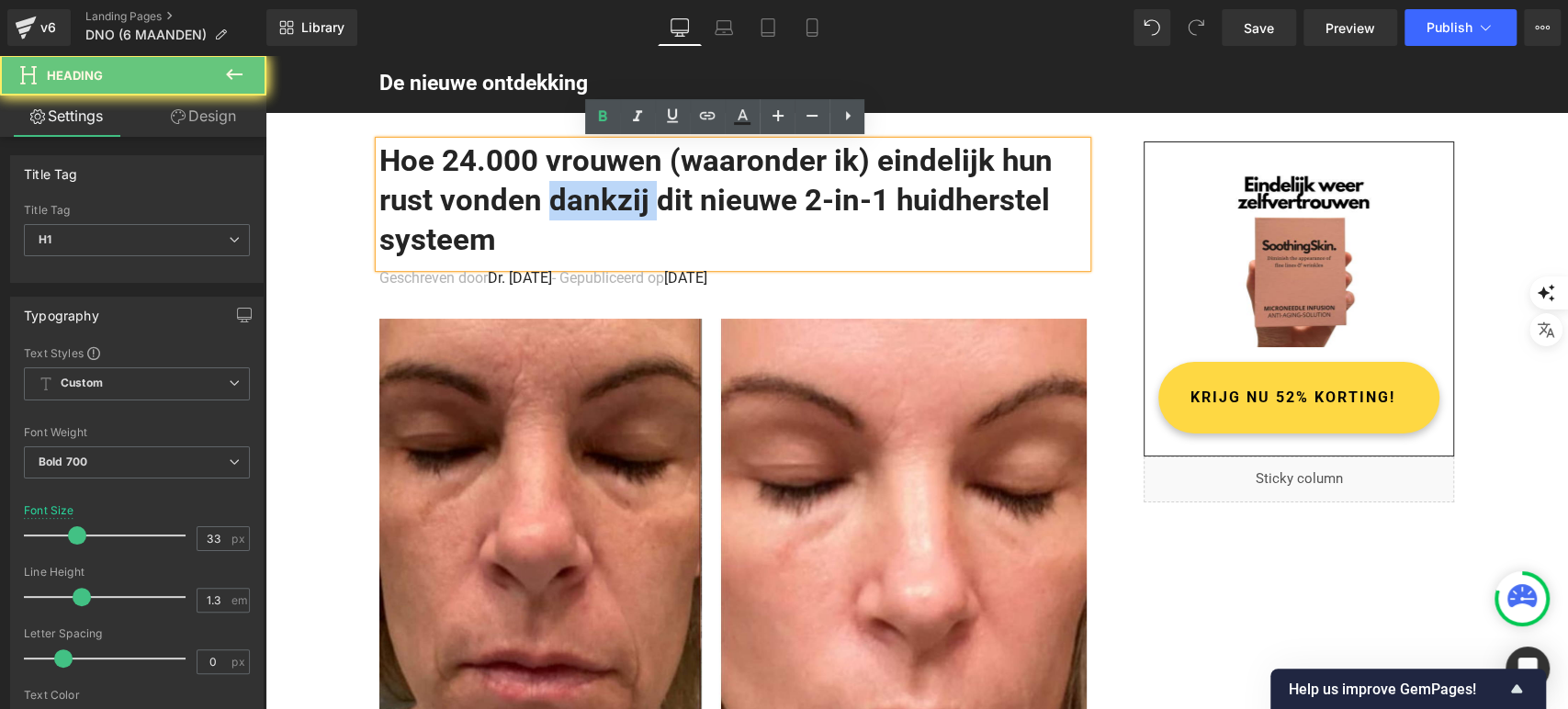
click at [550, 200] on h1 "Hoe 24.000 vrouwen (waaronder ik) eindelijk hun rust vonden dankzij dit nieuwe …" at bounding box center [734, 200] width 707 height 118
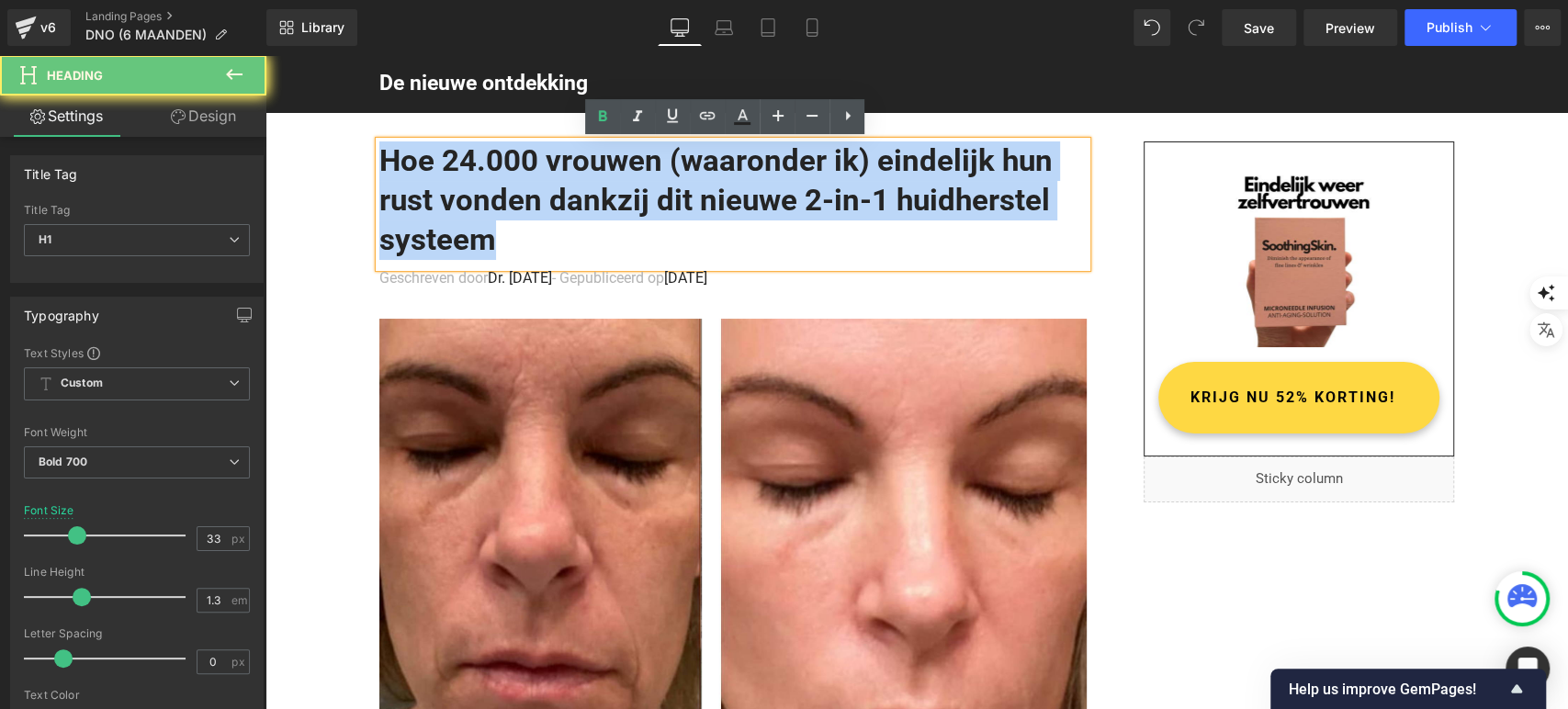
click at [550, 200] on h1 "Hoe 24.000 vrouwen (waaronder ik) eindelijk hun rust vonden dankzij dit nieuwe …" at bounding box center [734, 200] width 707 height 118
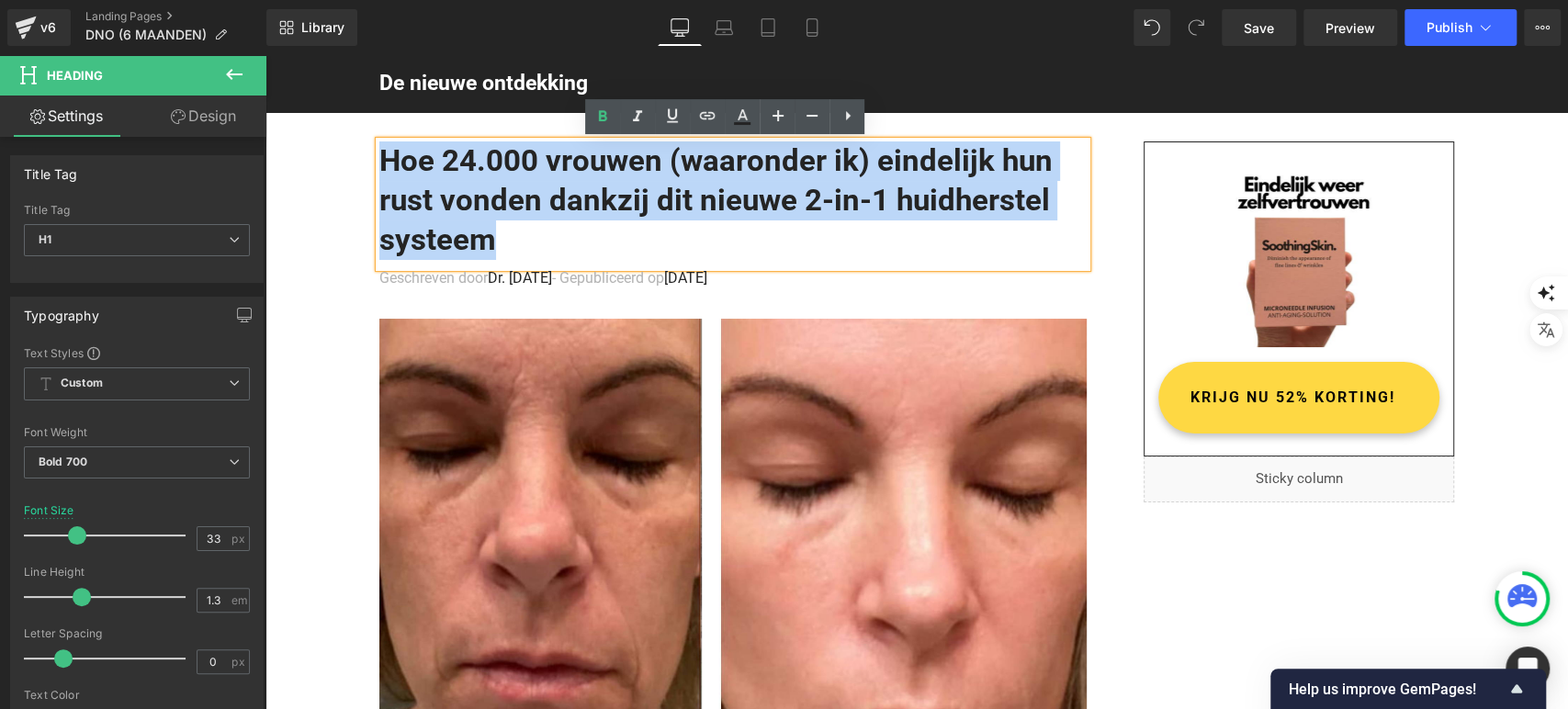
click at [533, 197] on h1 "Hoe 24.000 vrouwen (waaronder ik) eindelijk hun rust vonden dankzij dit nieuwe …" at bounding box center [734, 200] width 707 height 118
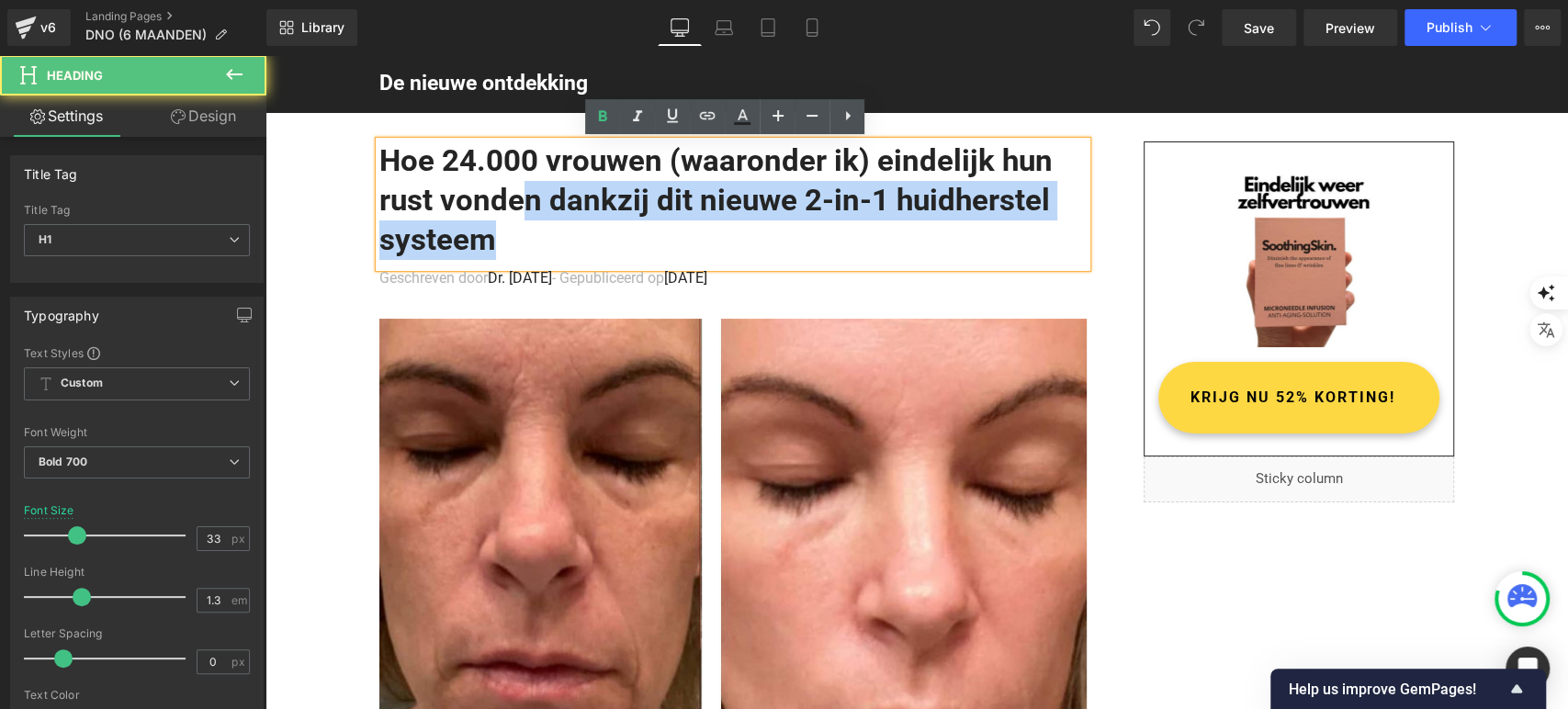
drag, startPoint x: 370, startPoint y: 200, endPoint x: 524, endPoint y: 197, distance: 154.0
click at [524, 197] on div "Hoe 24.000 vrouwen (waaronder ik) eindelijk hun rust vonden dankzij dit nieuwe …" at bounding box center [734, 204] width 707 height 126
click at [535, 203] on h1 "Hoe 24.000 vrouwen (waaronder ik) eindelijk hun rust vonden dankzij dit nieuwe …" at bounding box center [734, 200] width 707 height 118
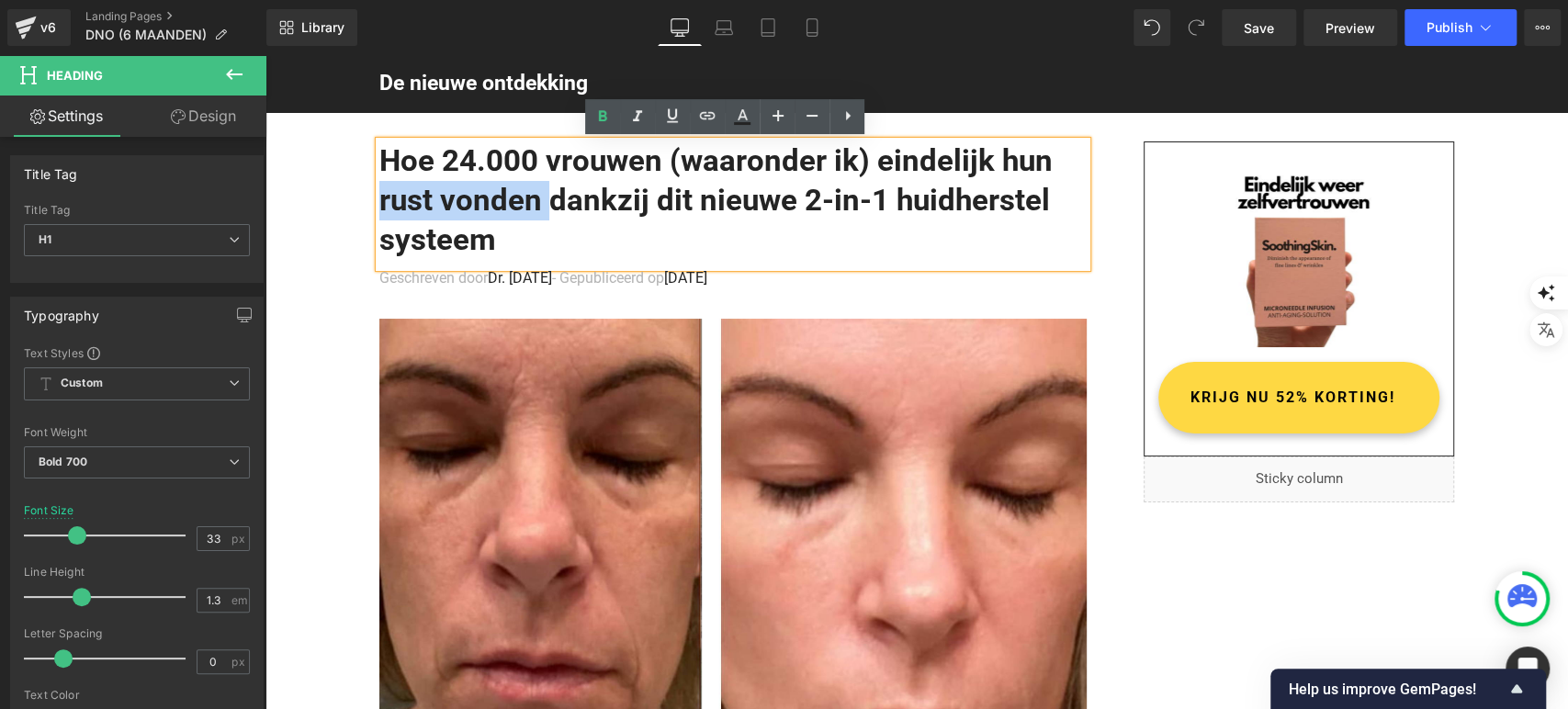
drag, startPoint x: 535, startPoint y: 203, endPoint x: 385, endPoint y: 205, distance: 150.0
click at [385, 205] on h1 "Hoe 24.000 vrouwen (waaronder ik) eindelijk hun rust vonden dankzij dit nieuwe …" at bounding box center [734, 200] width 707 height 118
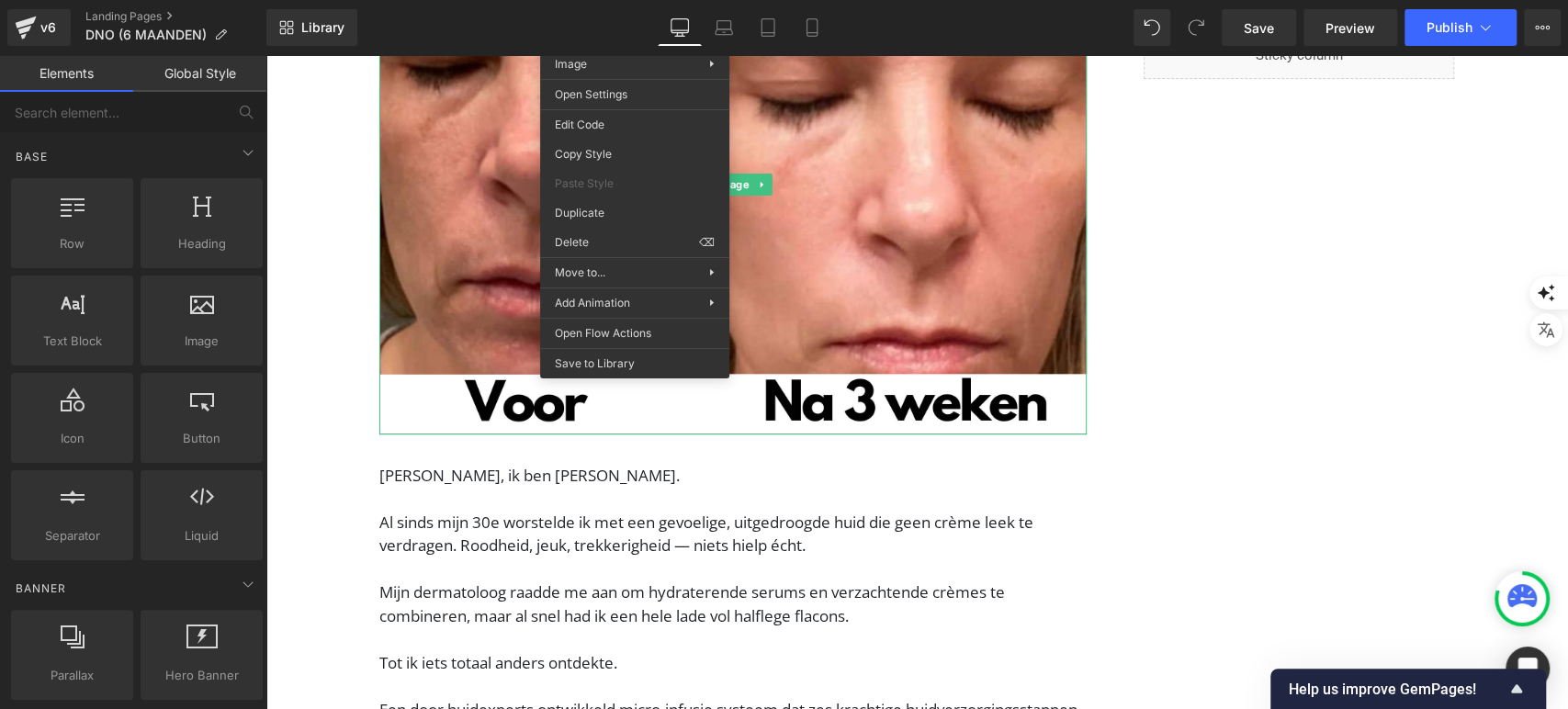
scroll to position [425, 0]
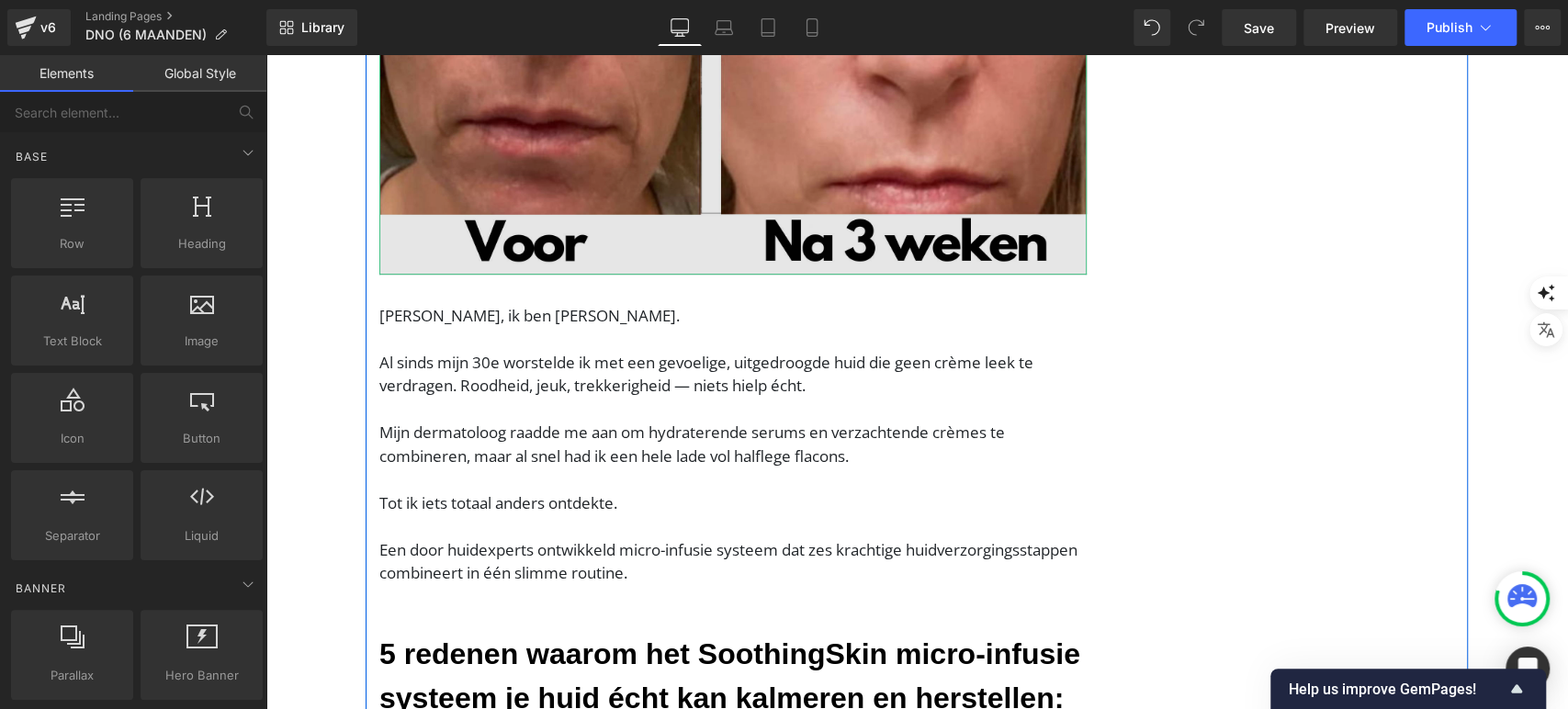
scroll to position [0, 0]
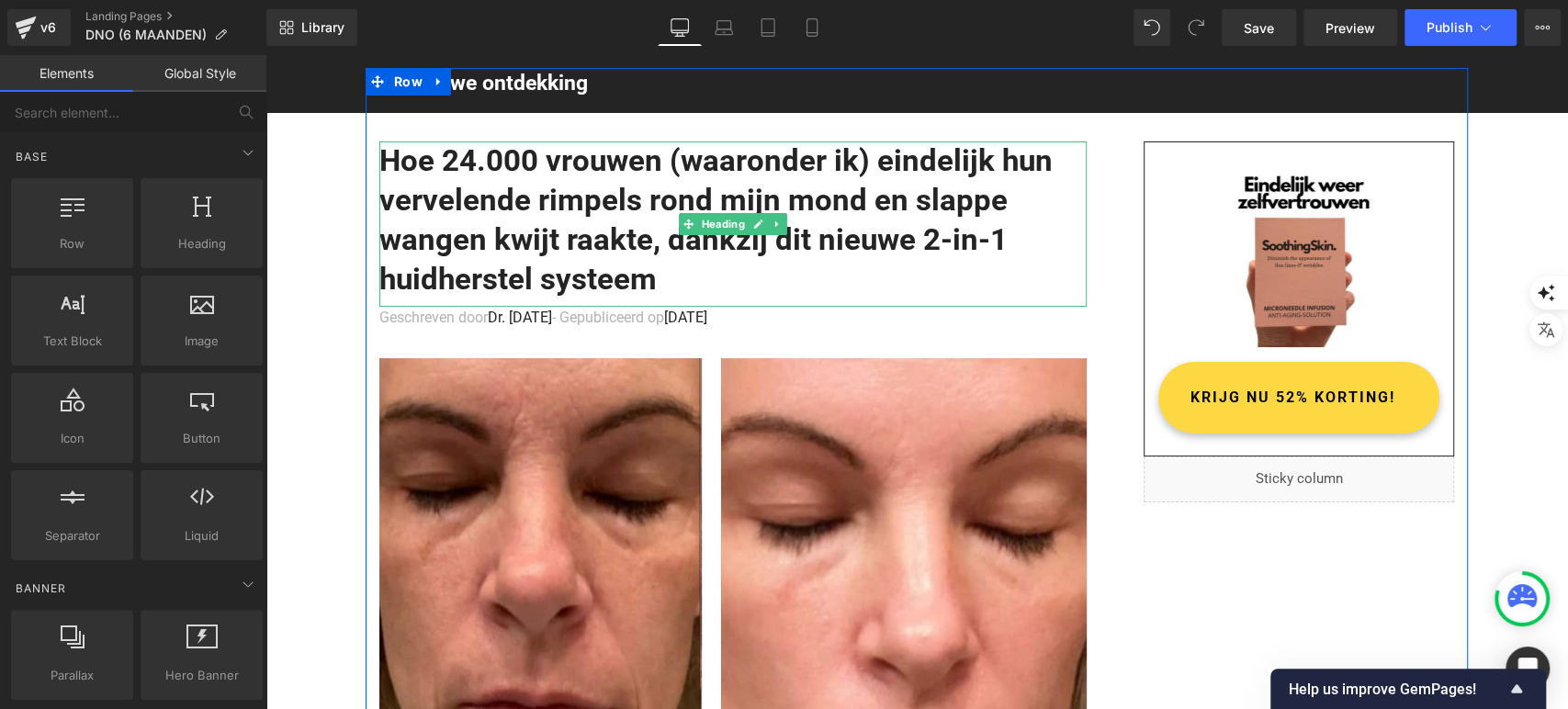
click at [533, 189] on h1 "Hoe 24.000 vrouwen (waaronder ik) eindelijk hun vervelende rimpels rond mijn mo…" at bounding box center [734, 220] width 707 height 158
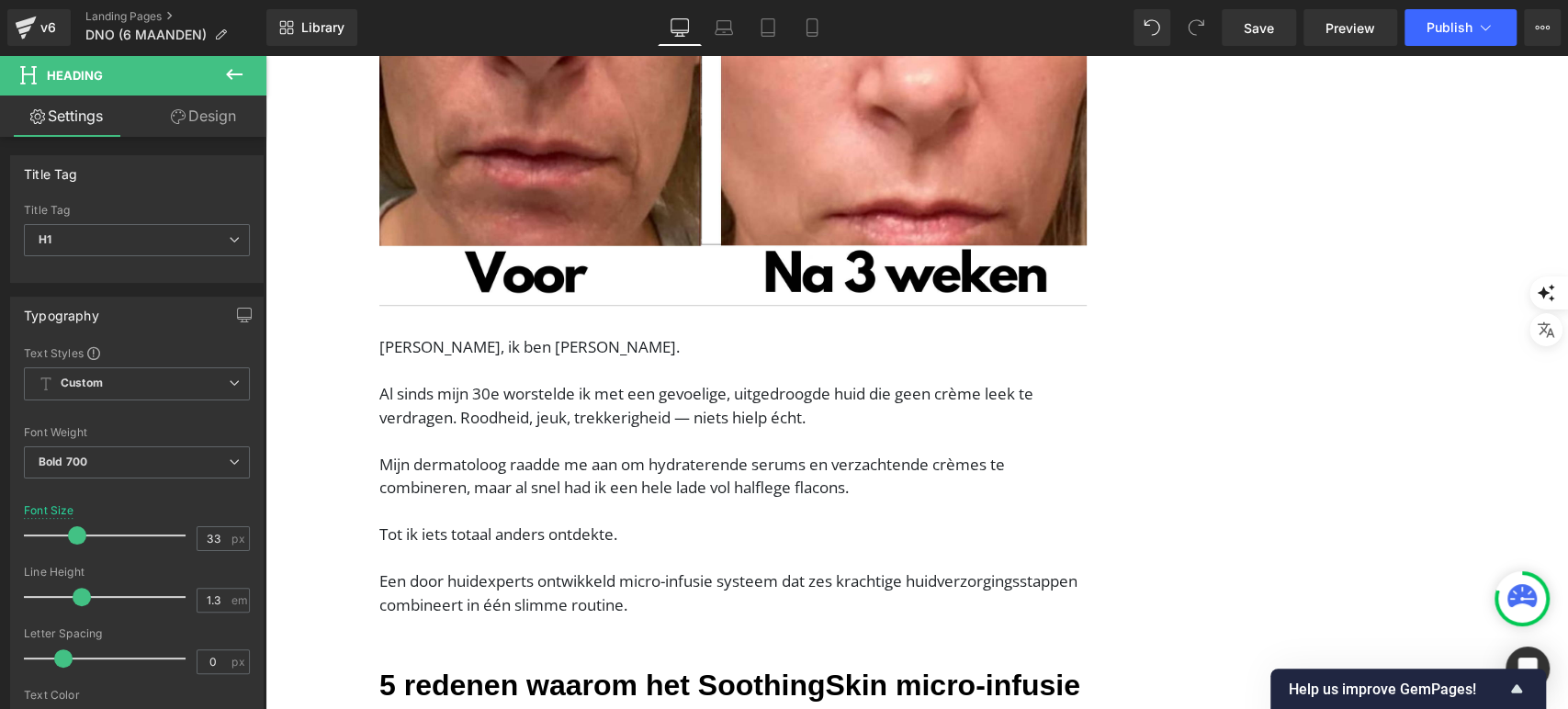
scroll to position [615, 0]
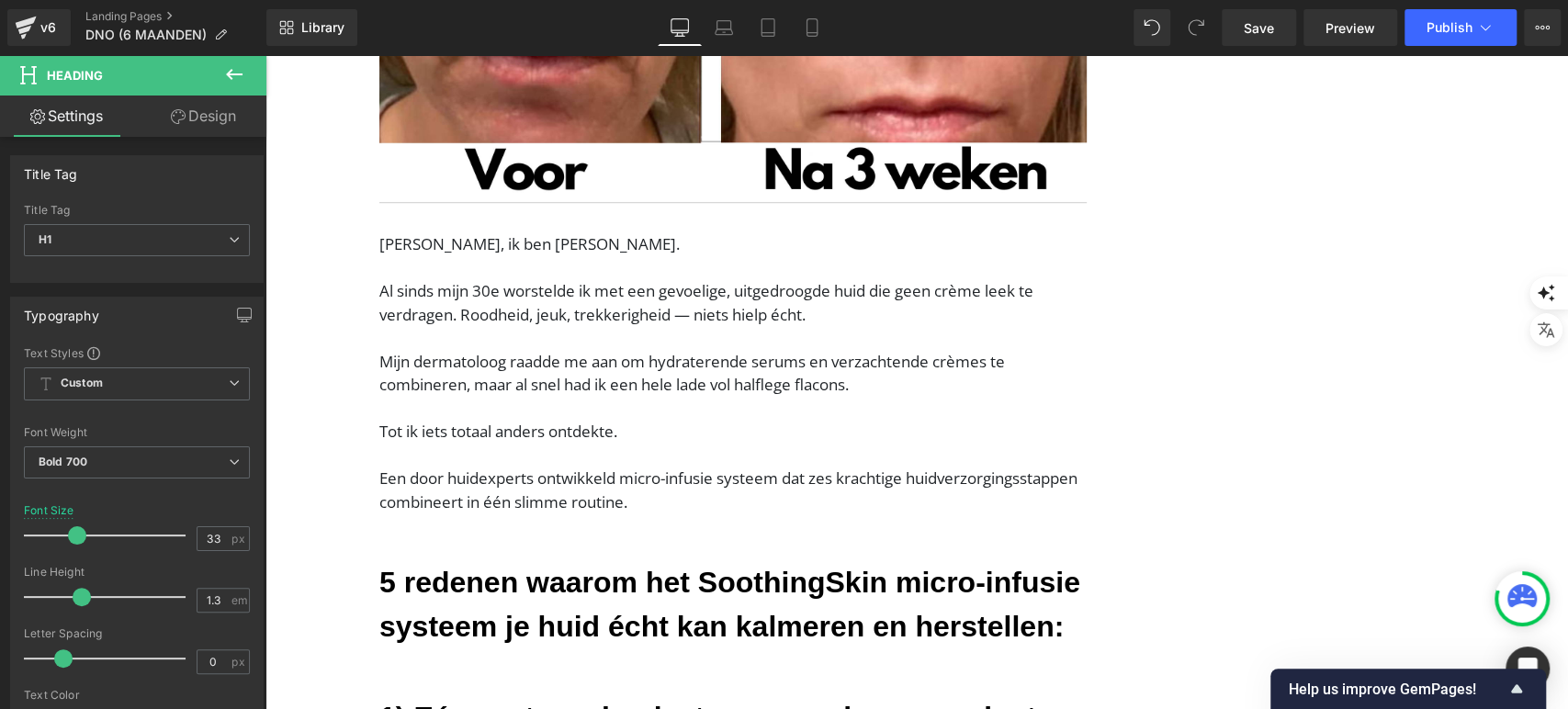
click at [466, 321] on p "Al sinds mijn 30e worstelde ik met een gevoelige, uitgedroogde huid die geen cr…" at bounding box center [734, 314] width 707 height 71
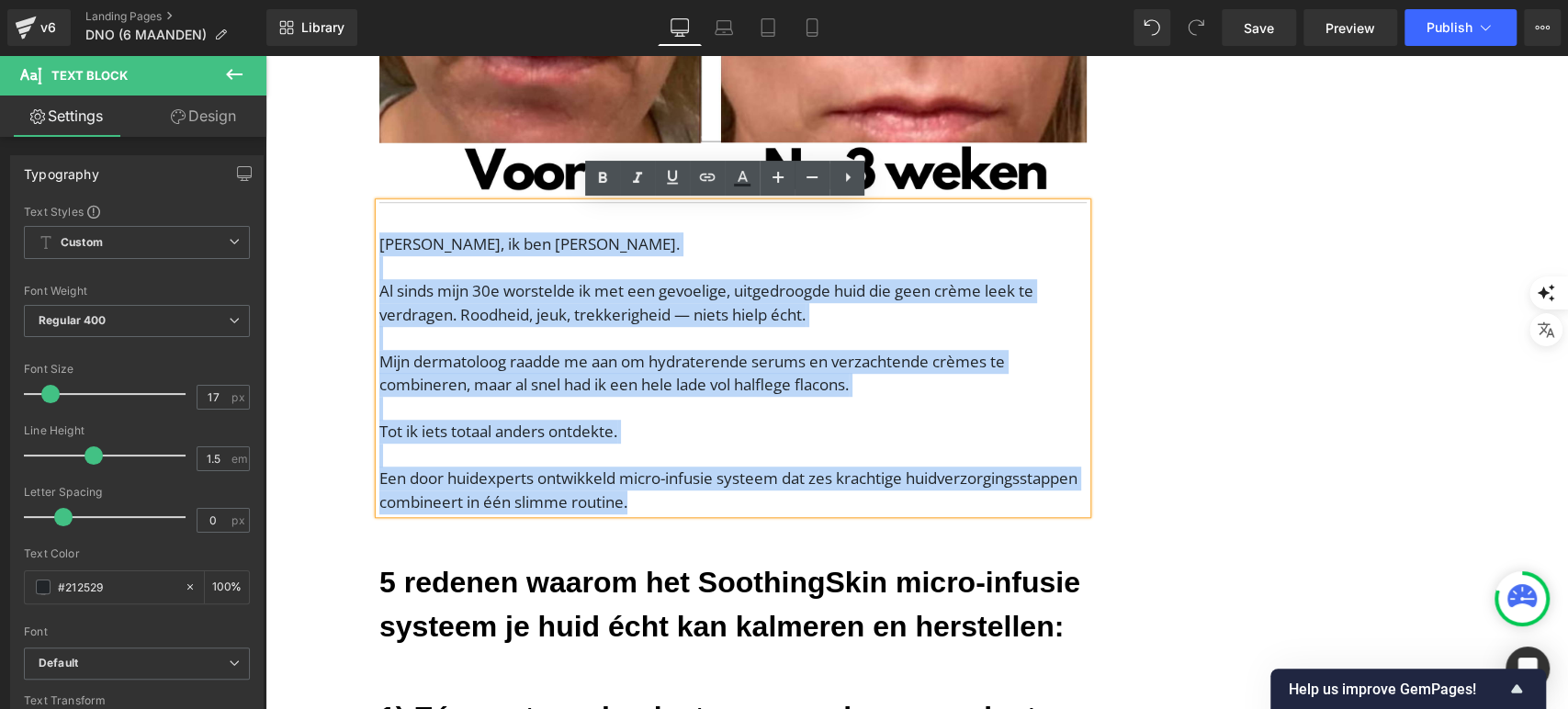
drag, startPoint x: 846, startPoint y: 498, endPoint x: 373, endPoint y: 249, distance: 534.5
click at [380, 249] on div "Hallo, ik ben Nathalie van Rijn. Al sinds mijn 30e worstelde ik met een gevoeli…" at bounding box center [734, 358] width 707 height 310
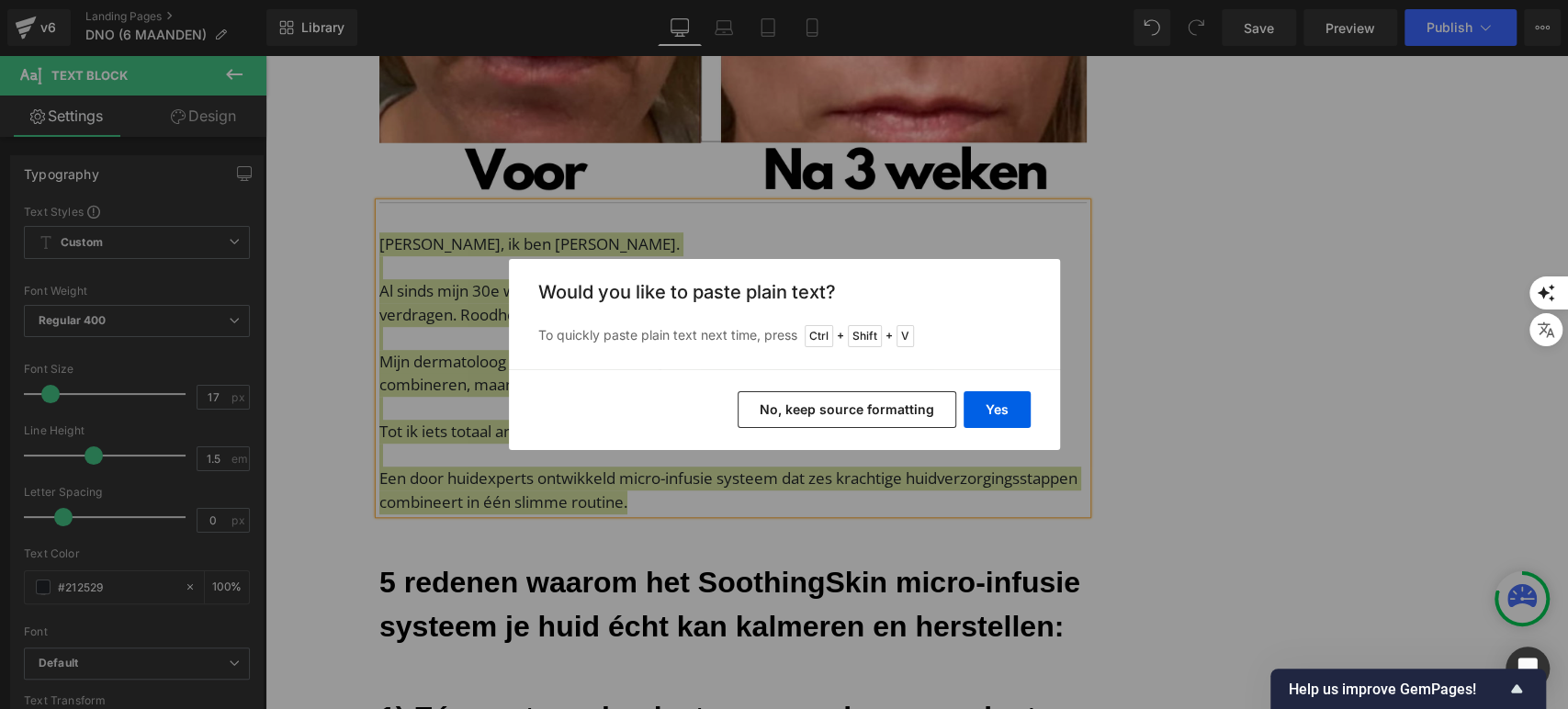
click at [771, 409] on button "No, keep source formatting" at bounding box center [847, 410] width 219 height 37
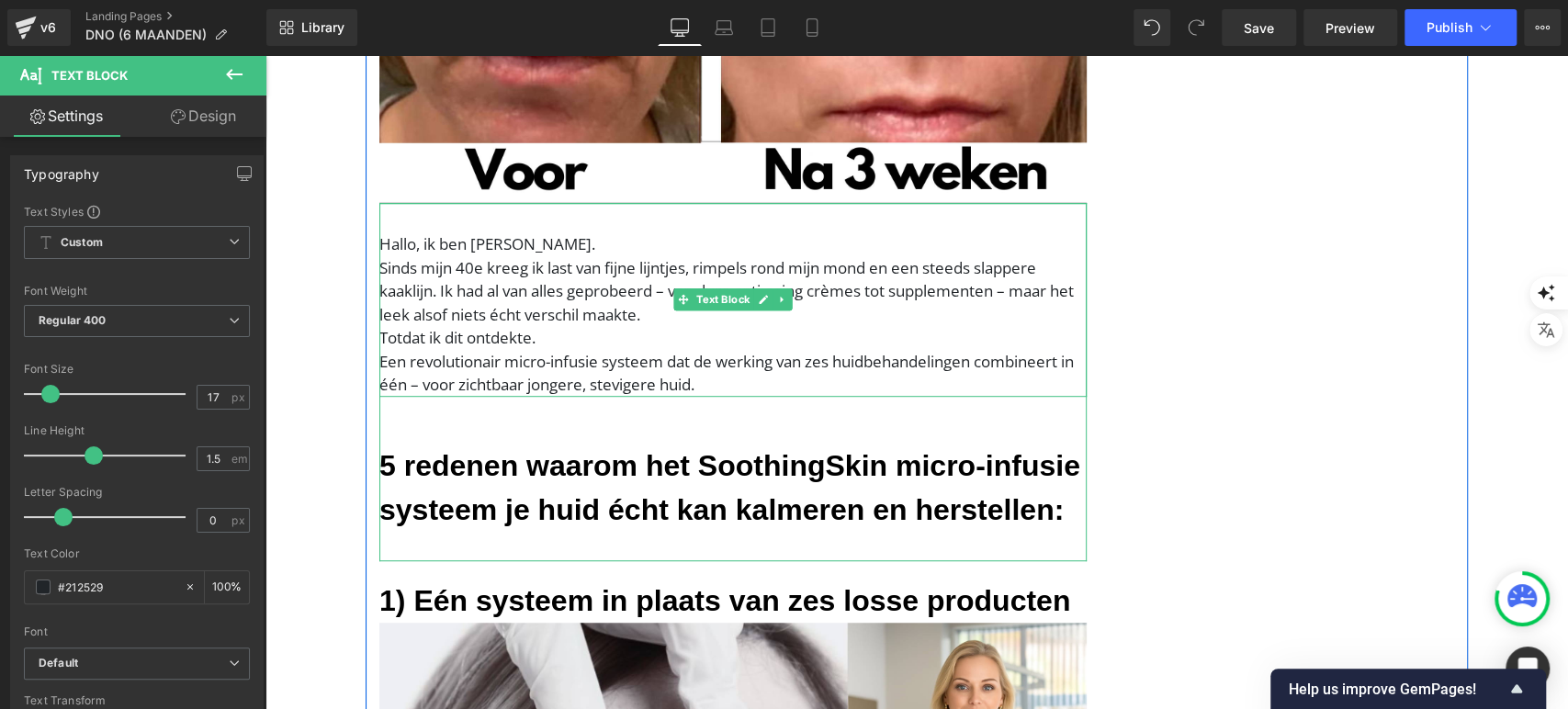
click at [657, 249] on p "Hallo, ik ben [PERSON_NAME]." at bounding box center [734, 244] width 707 height 24
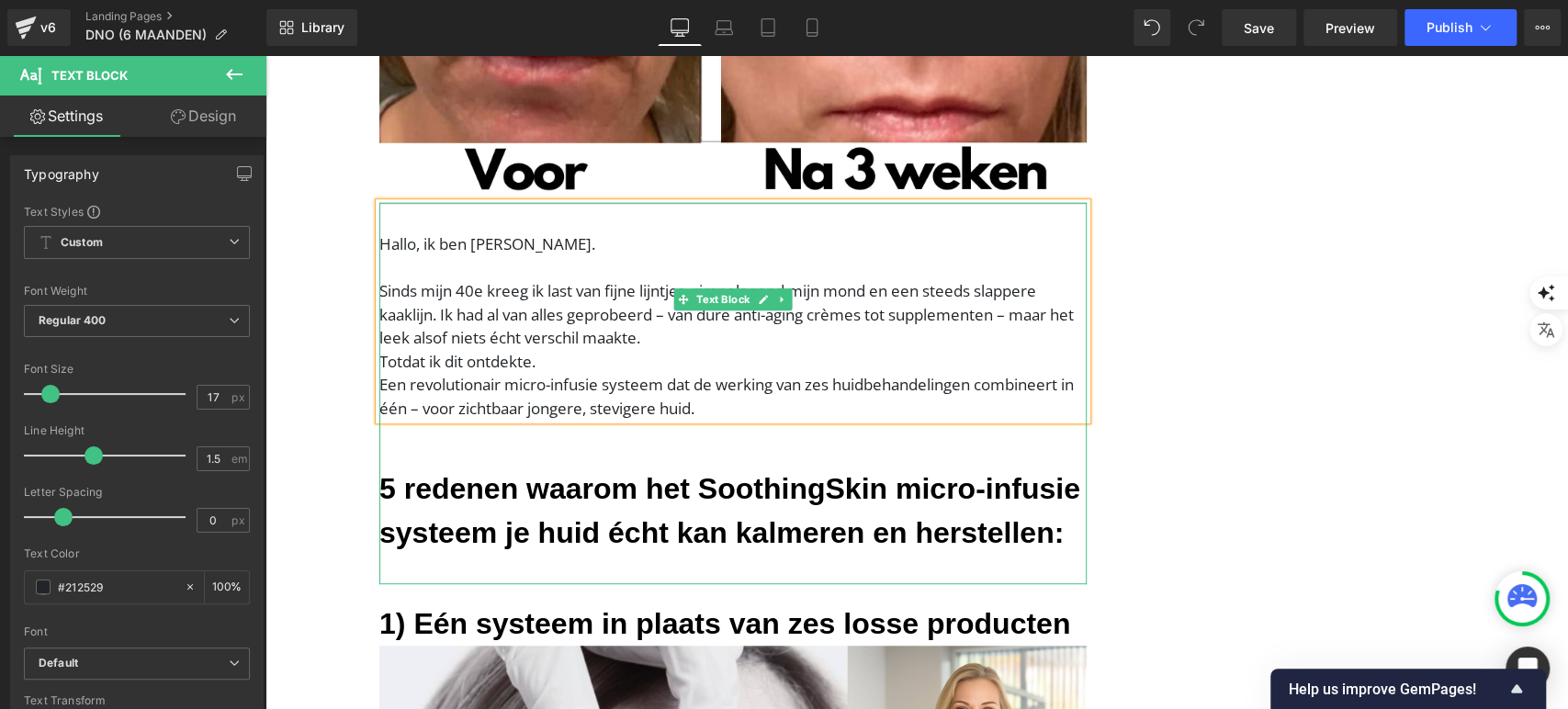
click at [651, 312] on p "Sinds mijn 40e kreeg ik last van fijne lijntjes, rimpels rond mijn mond en een …" at bounding box center [734, 314] width 707 height 71
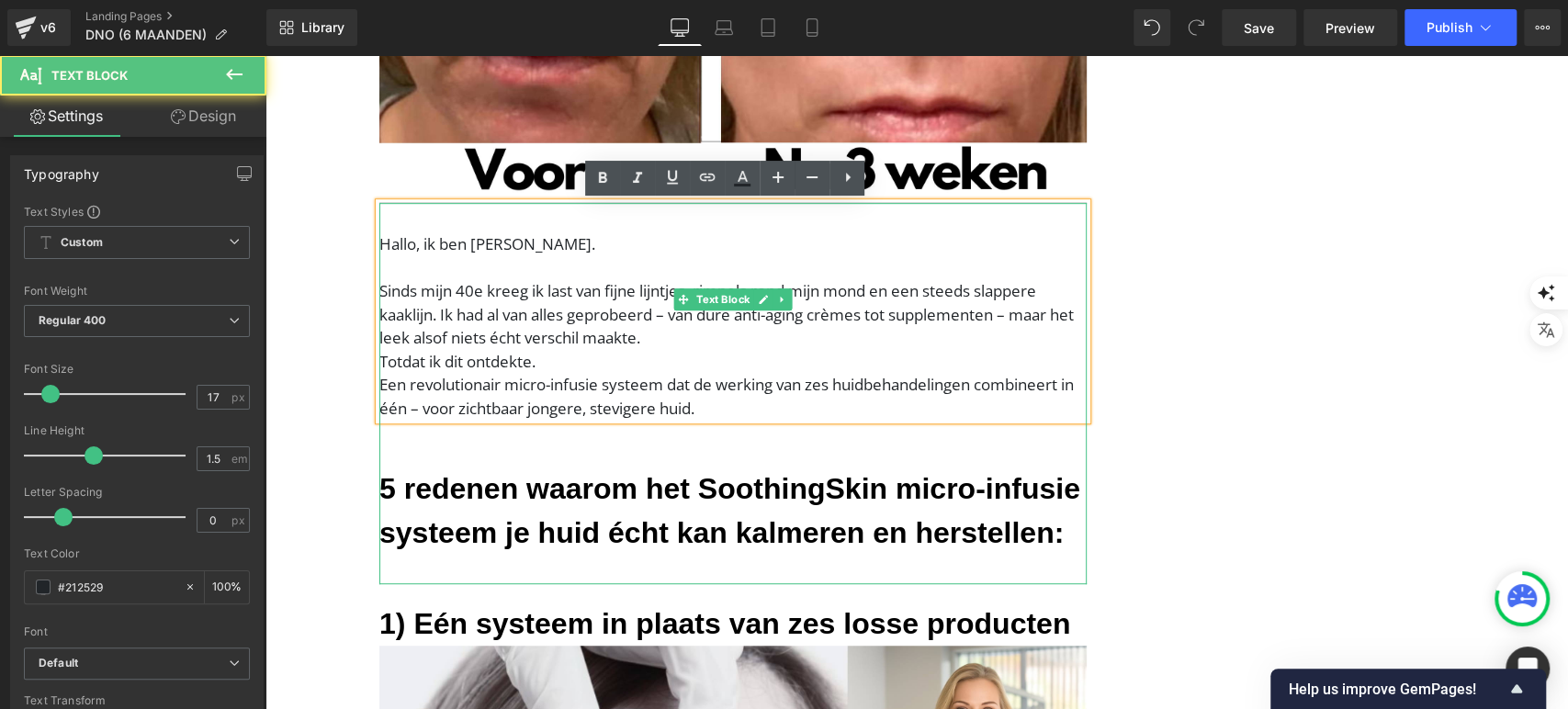
click at [680, 343] on p "Sinds mijn 40e kreeg ik last van fijne lijntjes, rimpels rond mijn mond en een …" at bounding box center [734, 314] width 707 height 71
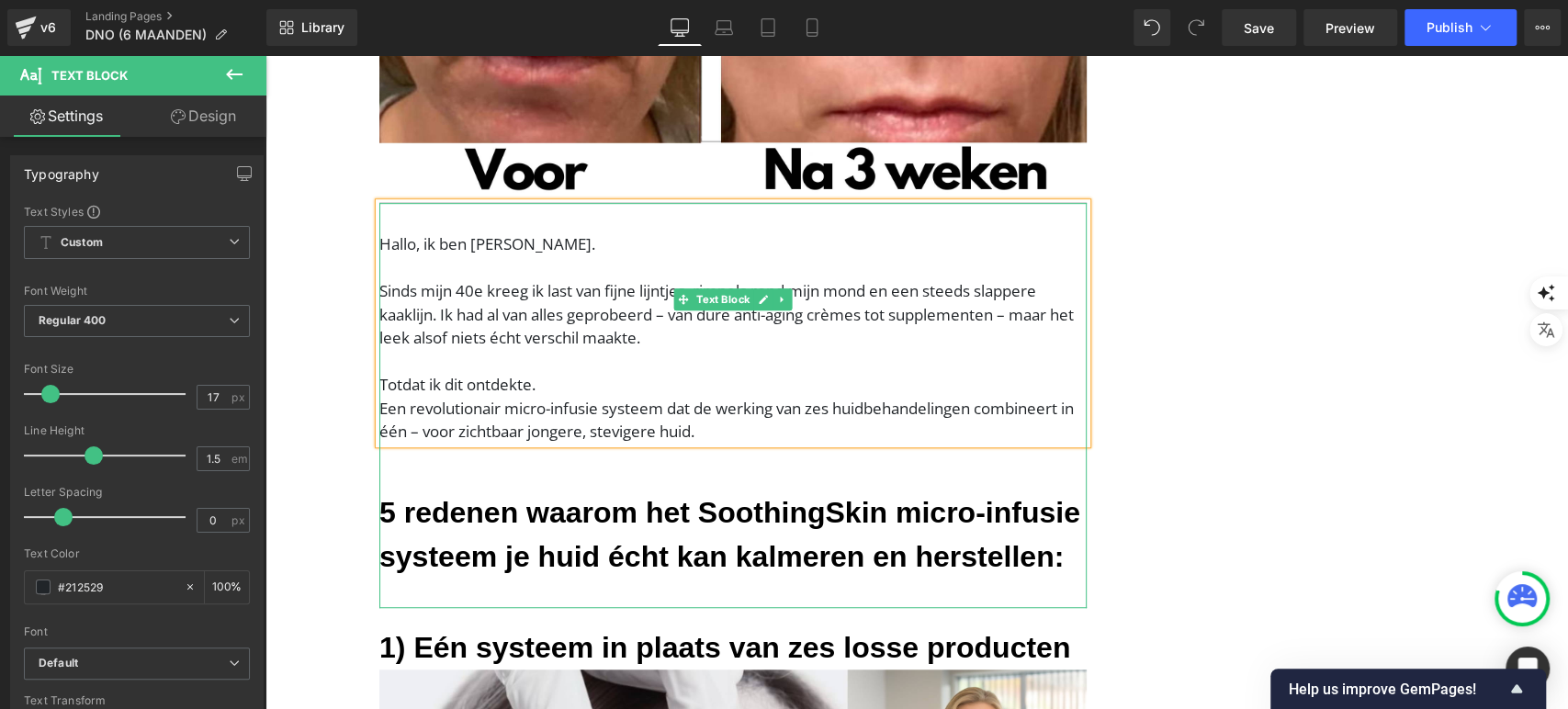
click at [533, 381] on p "Totdat ik dit ontdekte." at bounding box center [734, 385] width 707 height 24
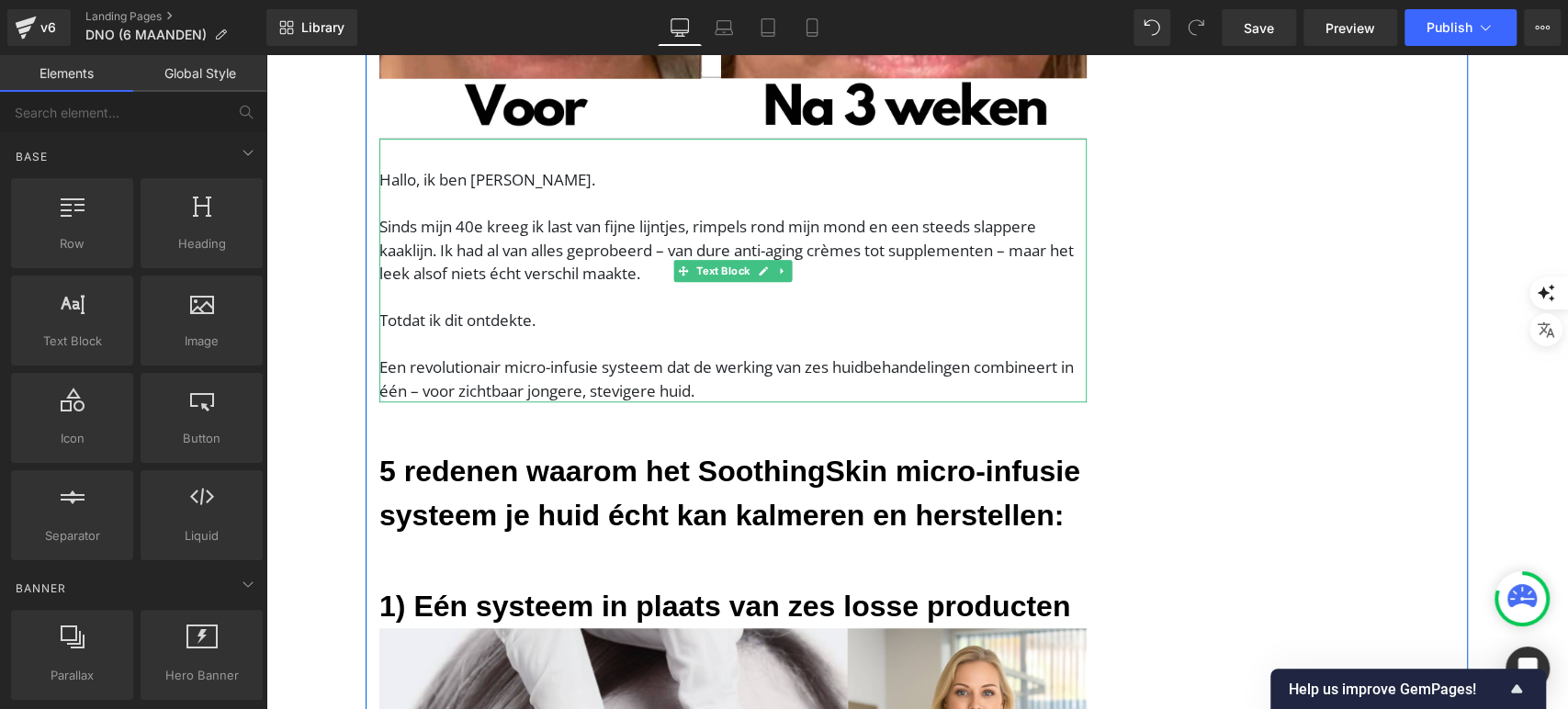
scroll to position [684, 0]
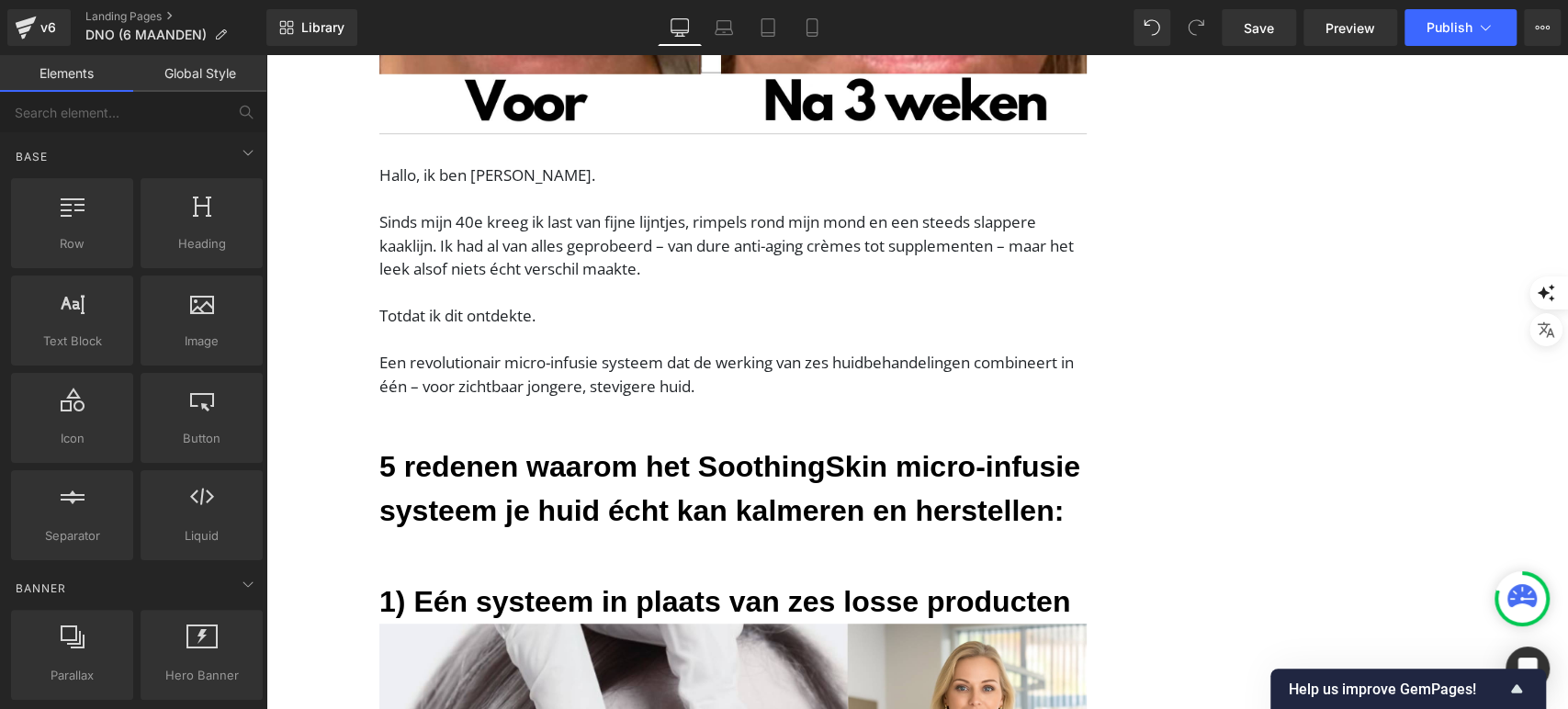
click at [440, 505] on font "5 redenen waarom het SoothingSkin micro-infusie systeem je huid écht kan kalmer…" at bounding box center [730, 489] width 701 height 77
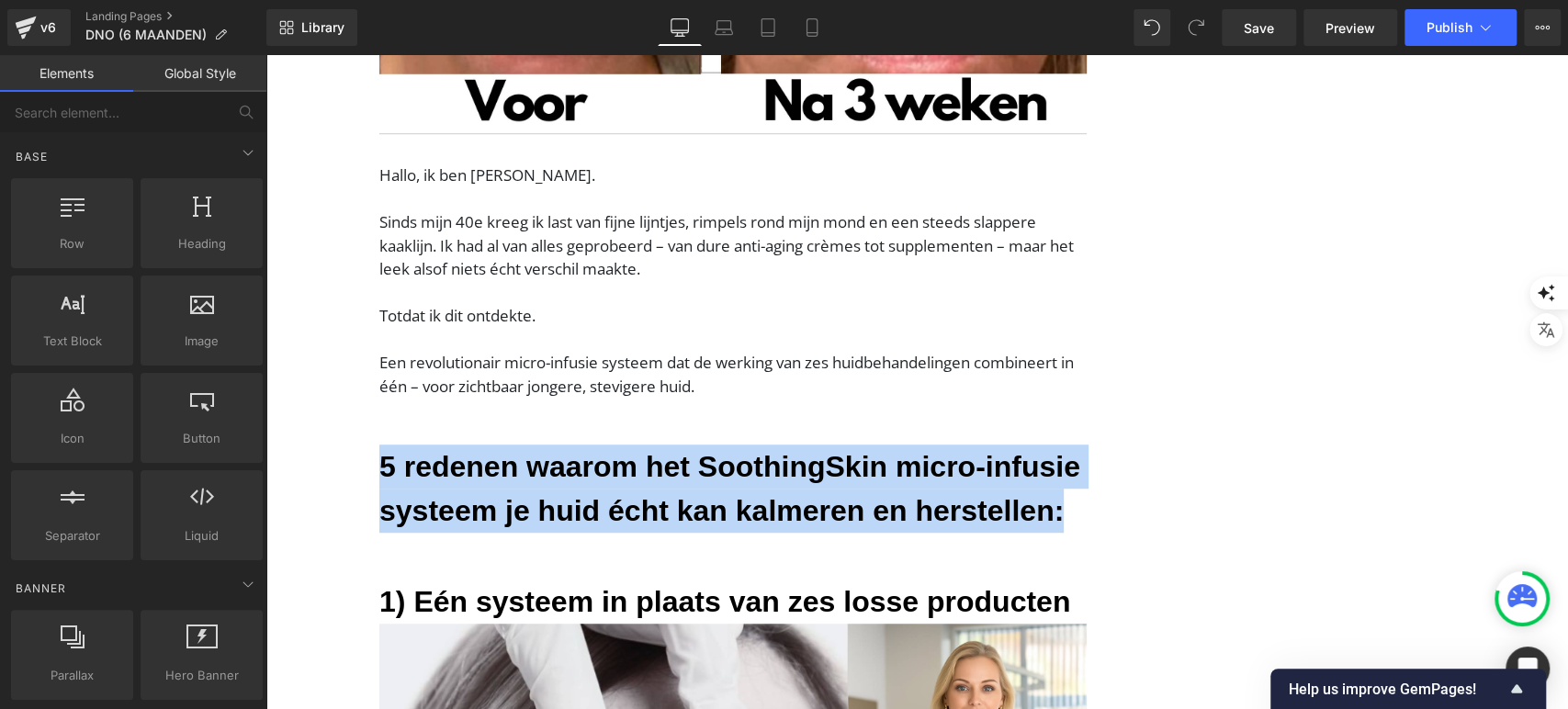
click at [440, 505] on font "5 redenen waarom het SoothingSkin micro-infusie systeem je huid écht kan kalmer…" at bounding box center [730, 489] width 701 height 77
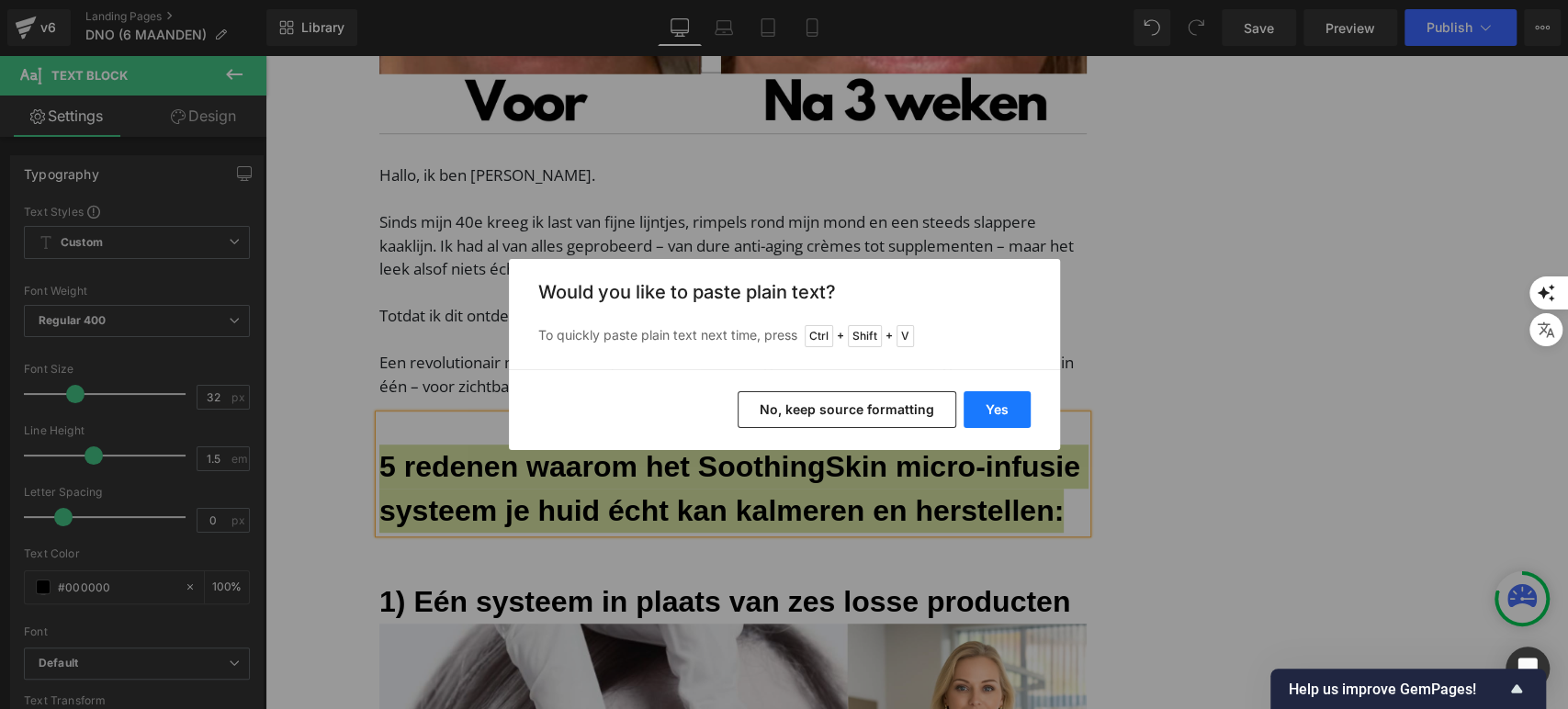
click at [997, 412] on button "Yes" at bounding box center [996, 410] width 67 height 37
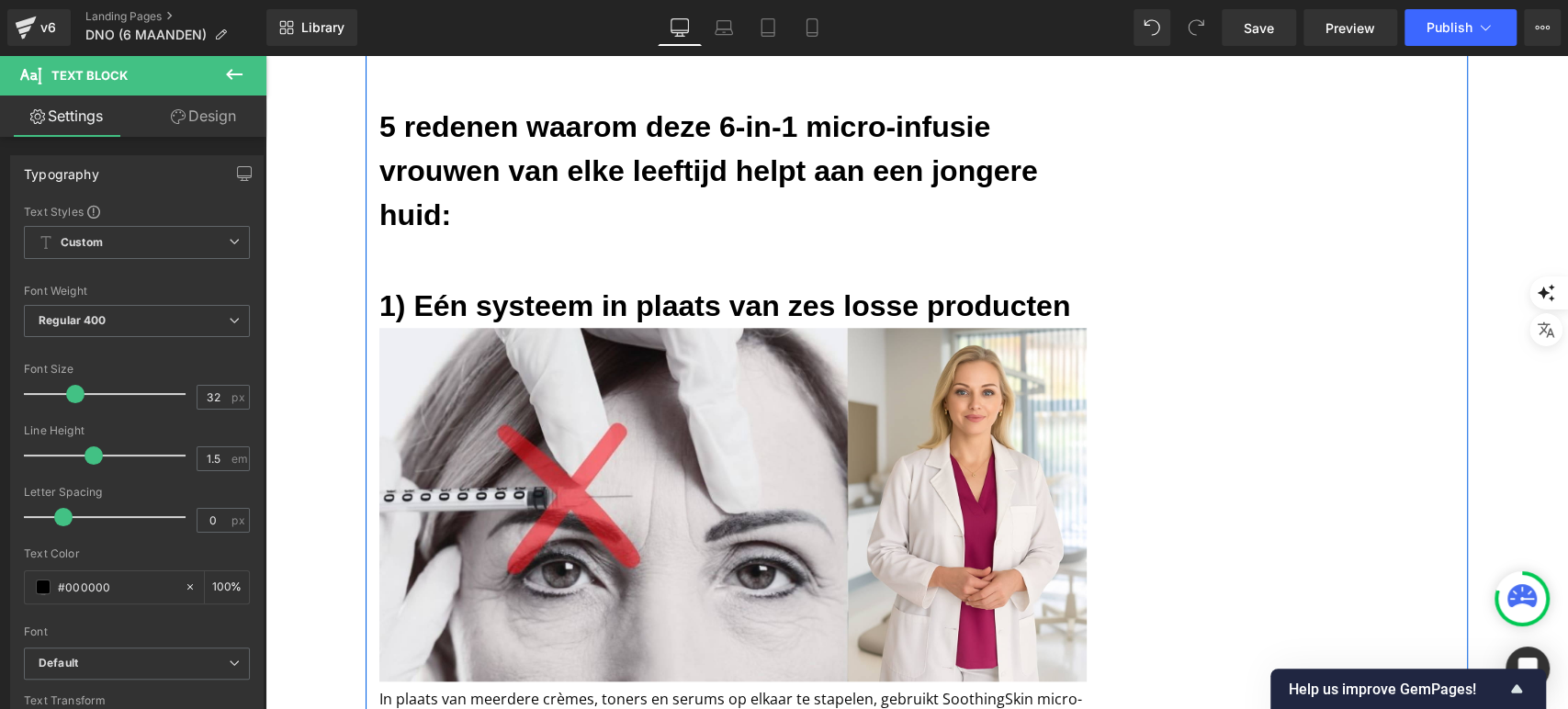
scroll to position [1027, 0]
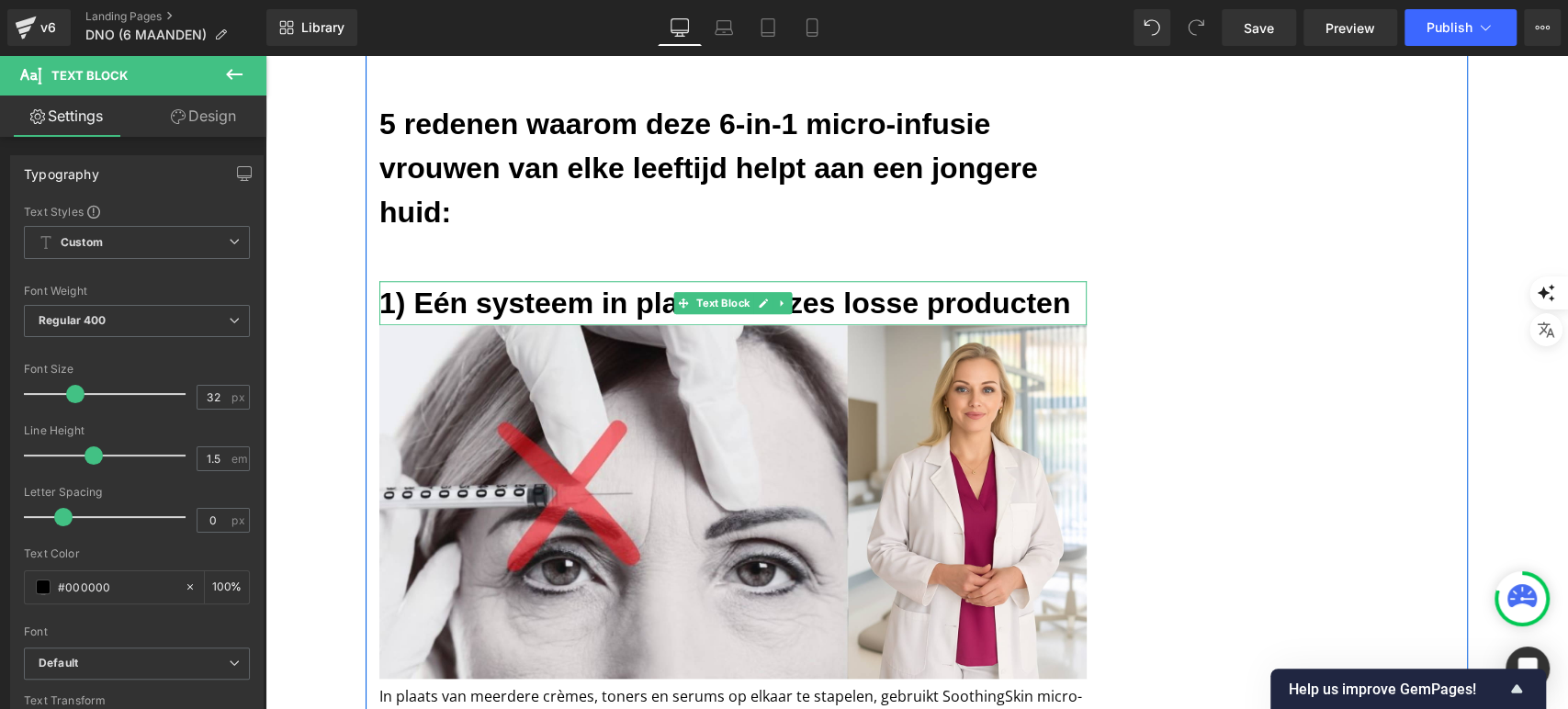
click at [521, 311] on h3 "1) Eén systeem in plaats van zes losse producten" at bounding box center [734, 303] width 707 height 45
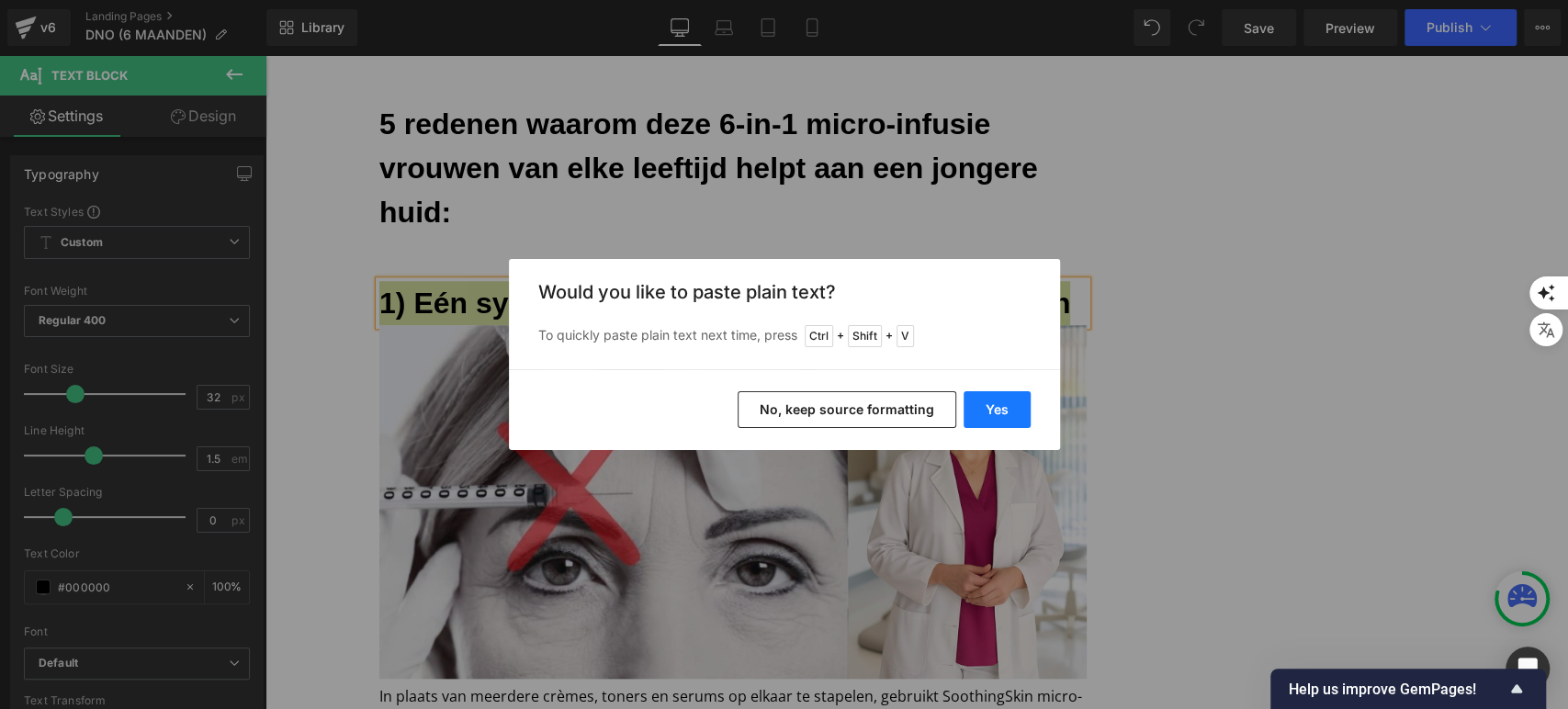
click at [988, 415] on button "Yes" at bounding box center [996, 410] width 67 height 37
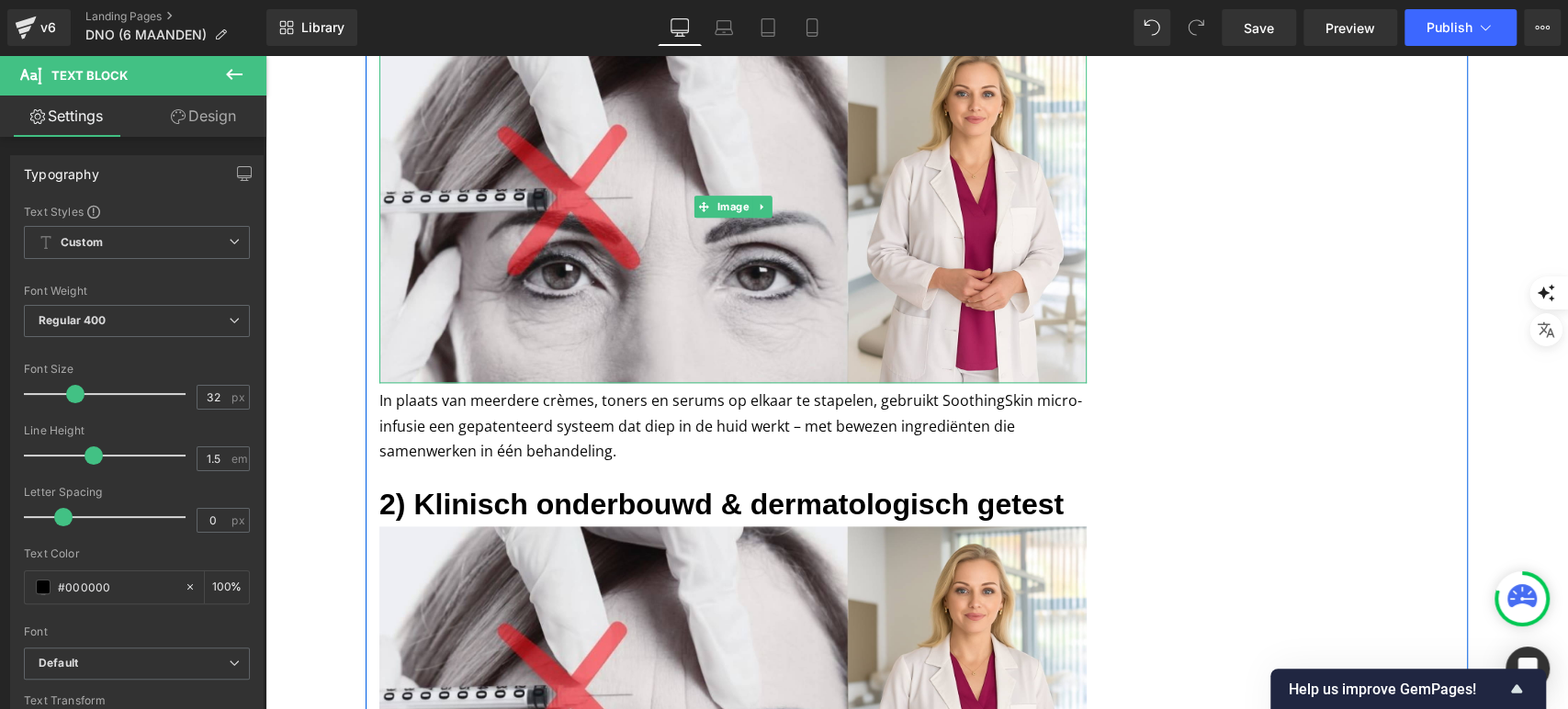
scroll to position [1420, 0]
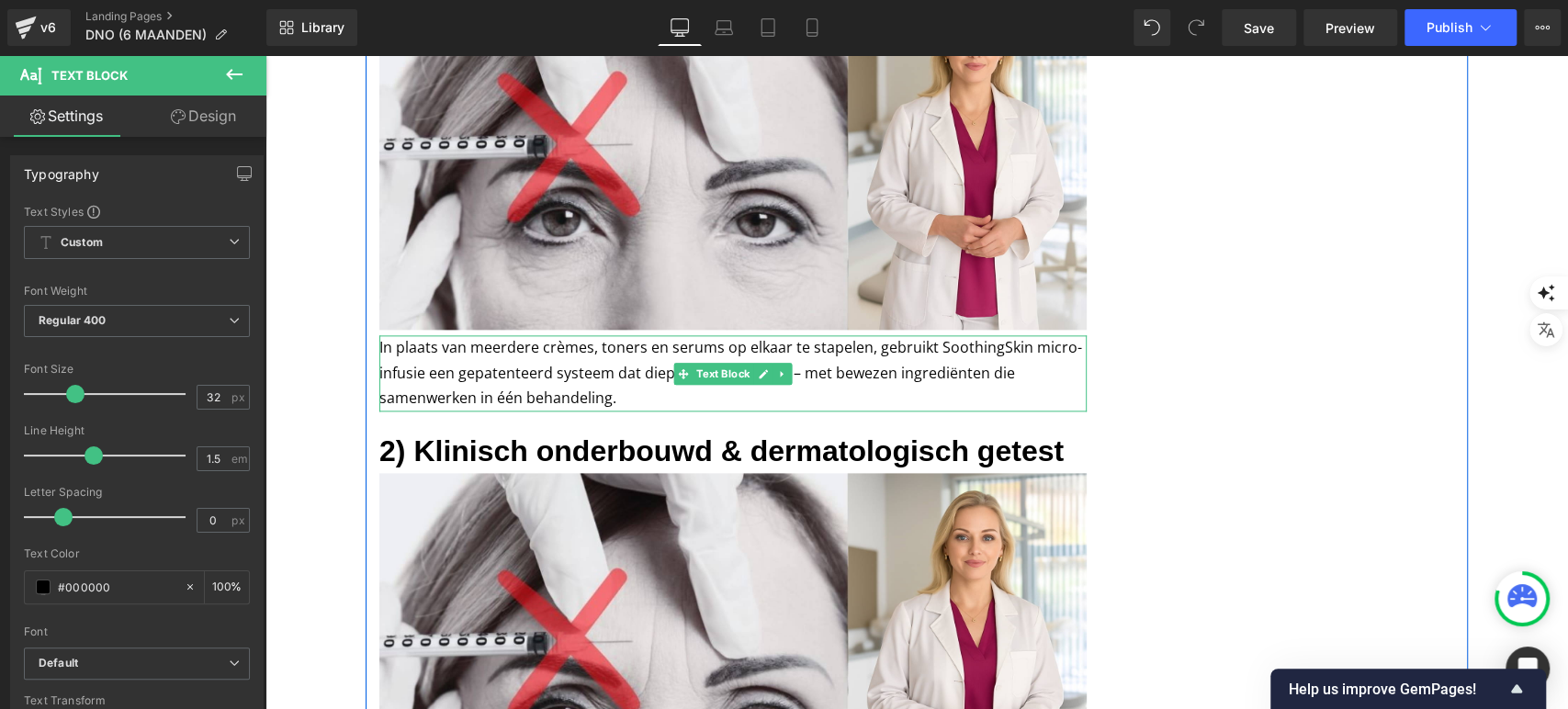
click at [472, 373] on p "In plaats van meerdere crèmes, toners en serums op elkaar te stapelen, gebruikt…" at bounding box center [734, 373] width 707 height 77
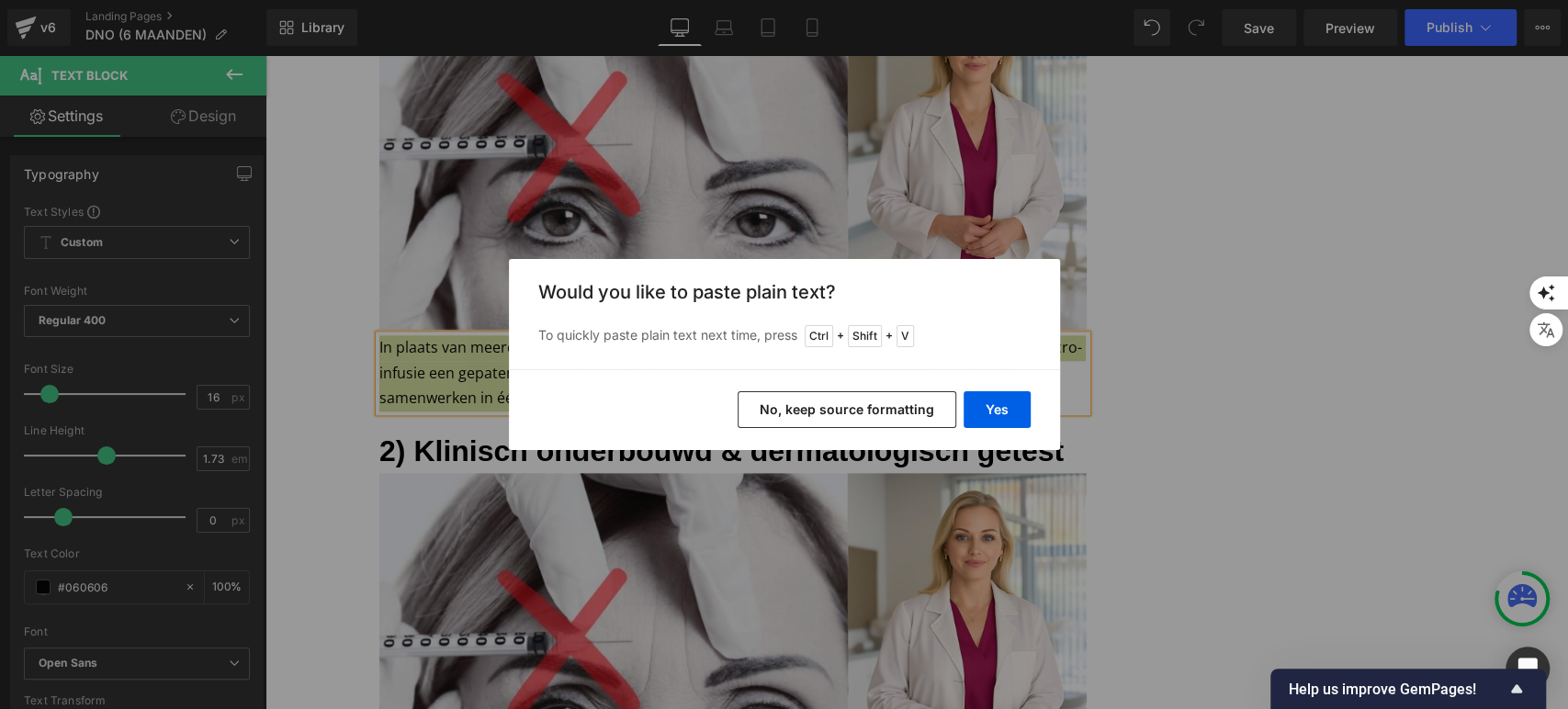
click at [846, 387] on div "Yes No, keep source formatting" at bounding box center [784, 409] width 551 height 80
click at [991, 417] on button "Yes" at bounding box center [996, 410] width 67 height 37
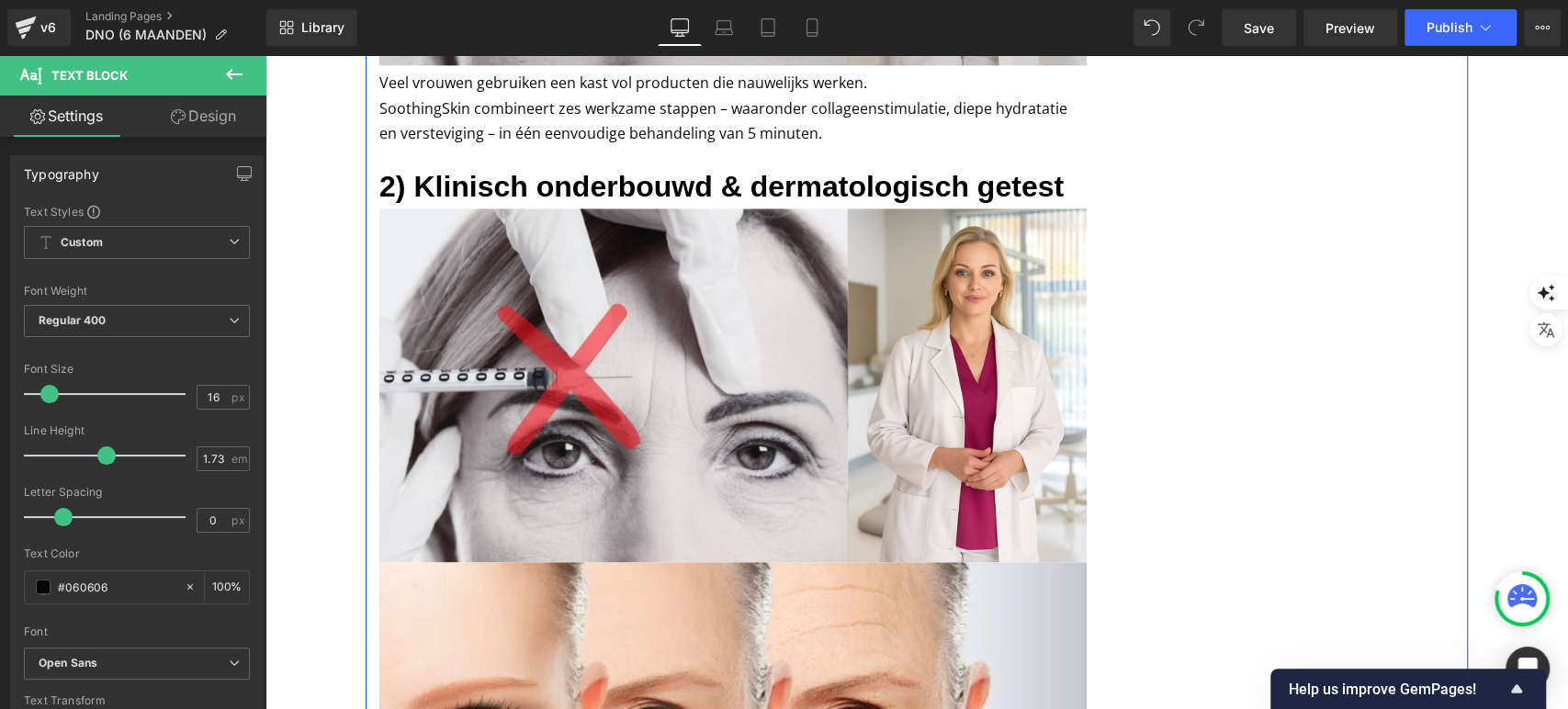
scroll to position [1694, 0]
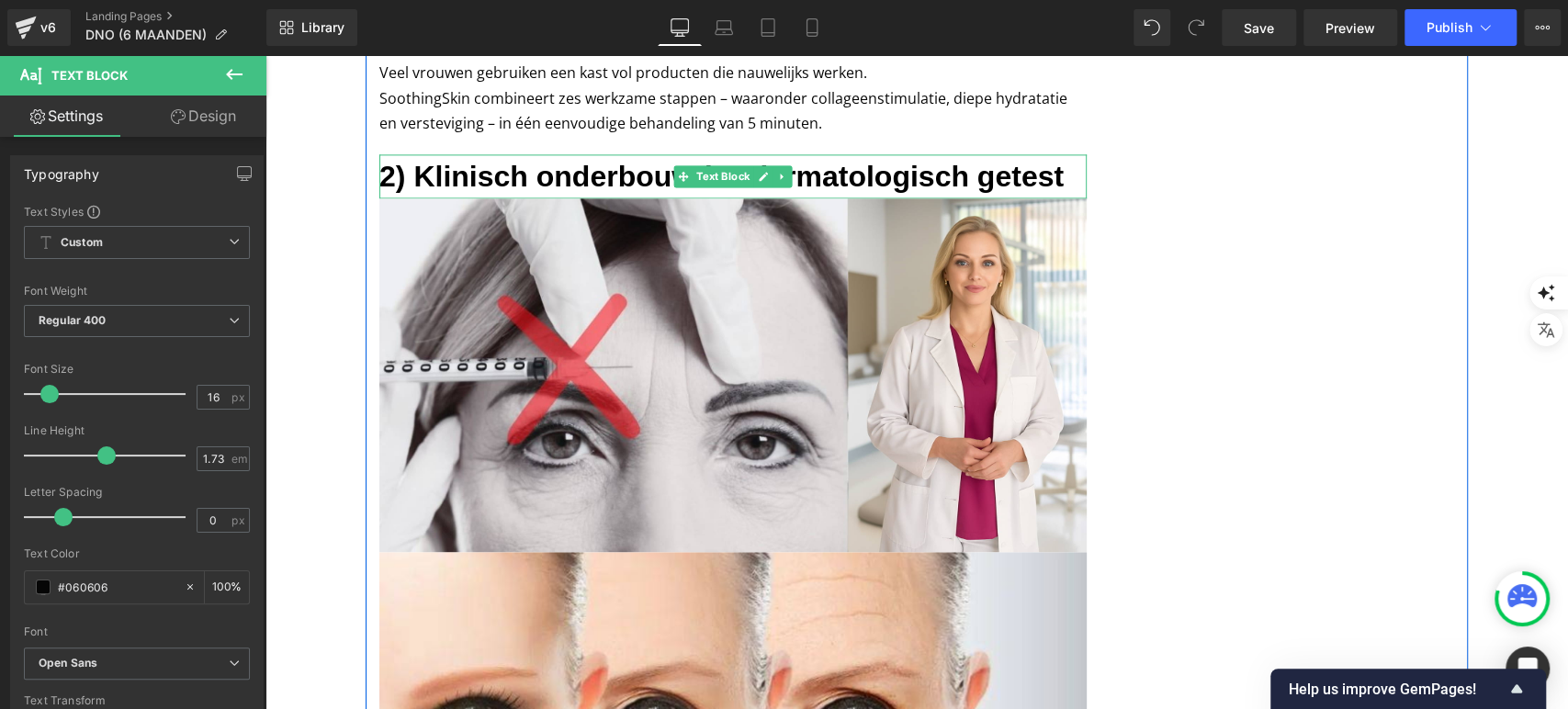
click at [494, 181] on h3 "2) Klinisch onderbouwd & dermatologisch getest" at bounding box center [734, 176] width 707 height 45
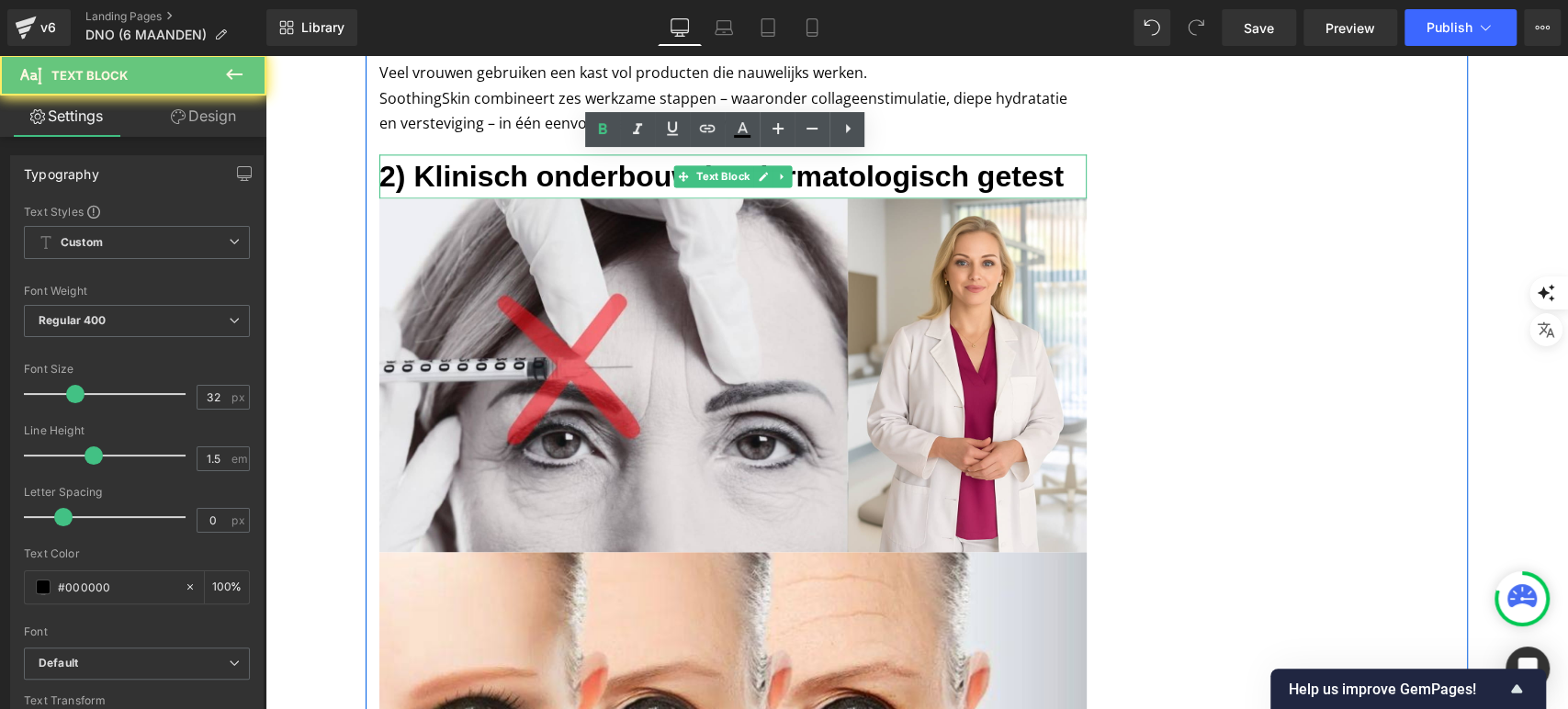
click at [494, 181] on h3 "2) Klinisch onderbouwd & dermatologisch getest" at bounding box center [734, 176] width 707 height 45
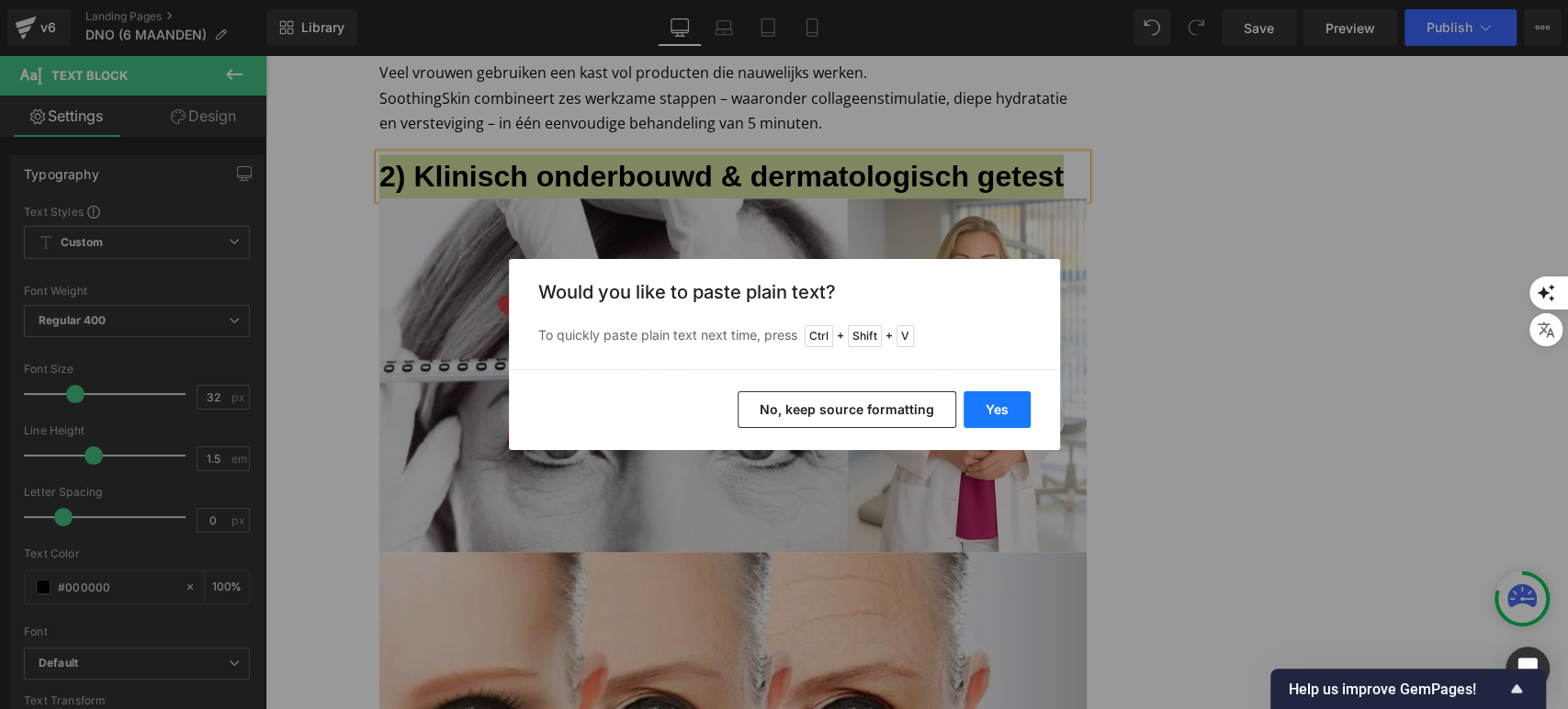
click at [1010, 415] on button "Yes" at bounding box center [996, 410] width 67 height 37
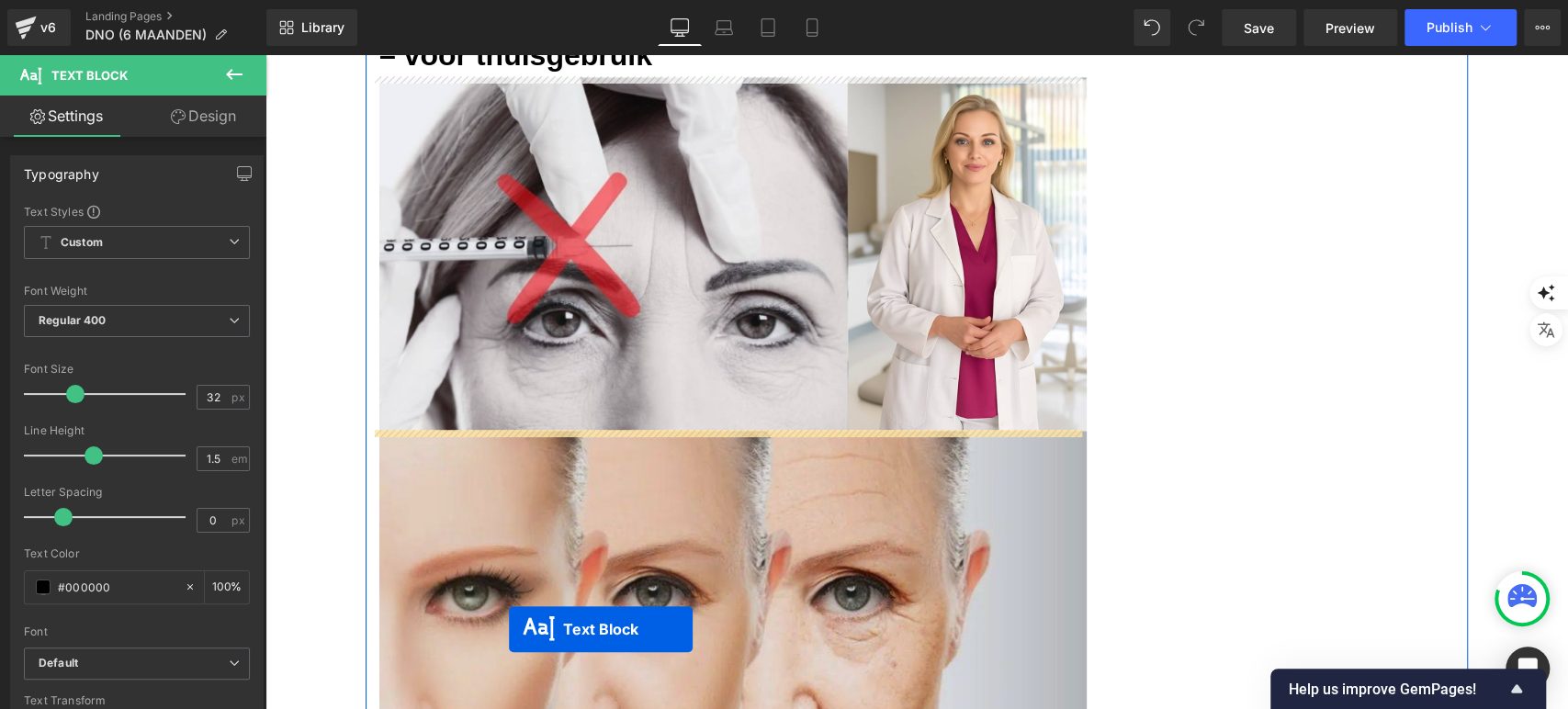
scroll to position [1987, 0]
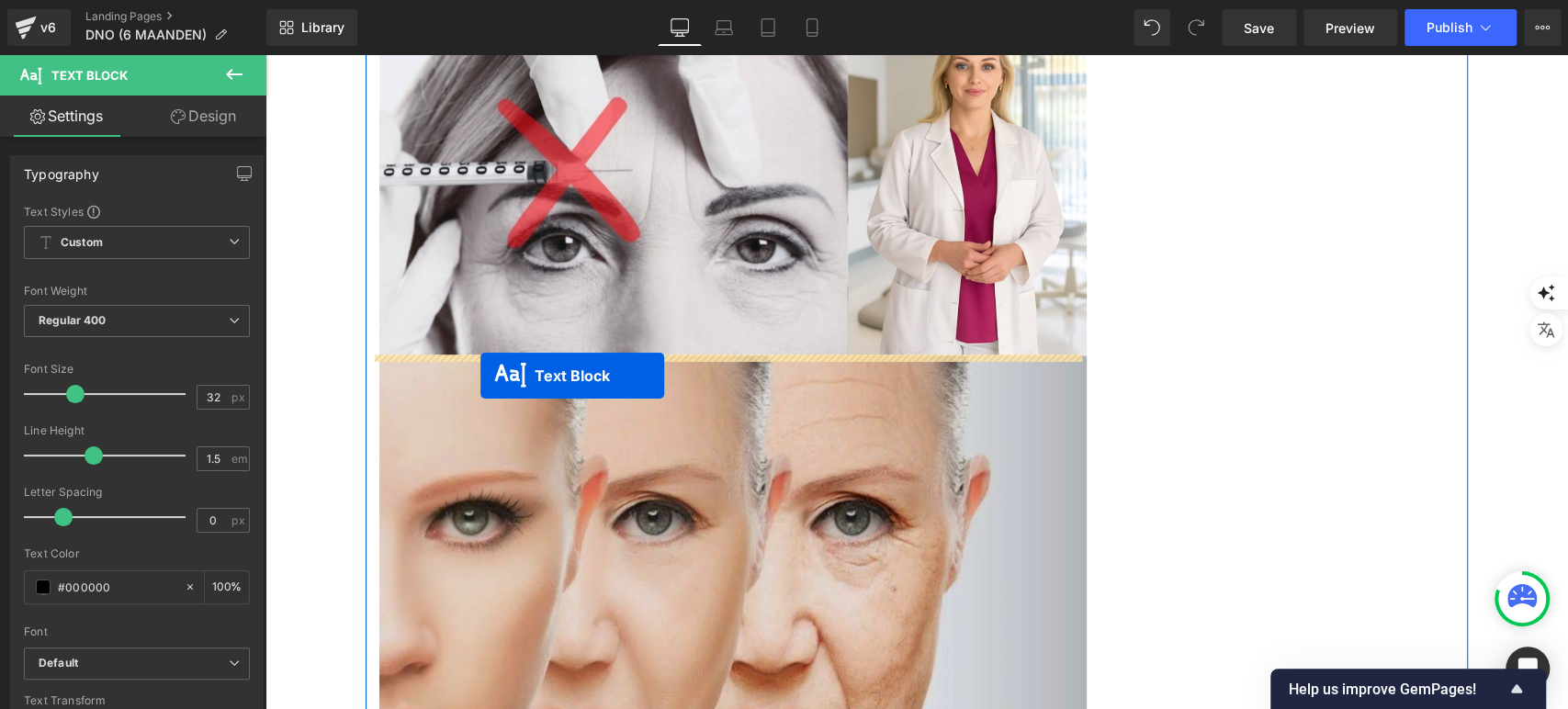
drag, startPoint x: 671, startPoint y: 165, endPoint x: 481, endPoint y: 376, distance: 283.9
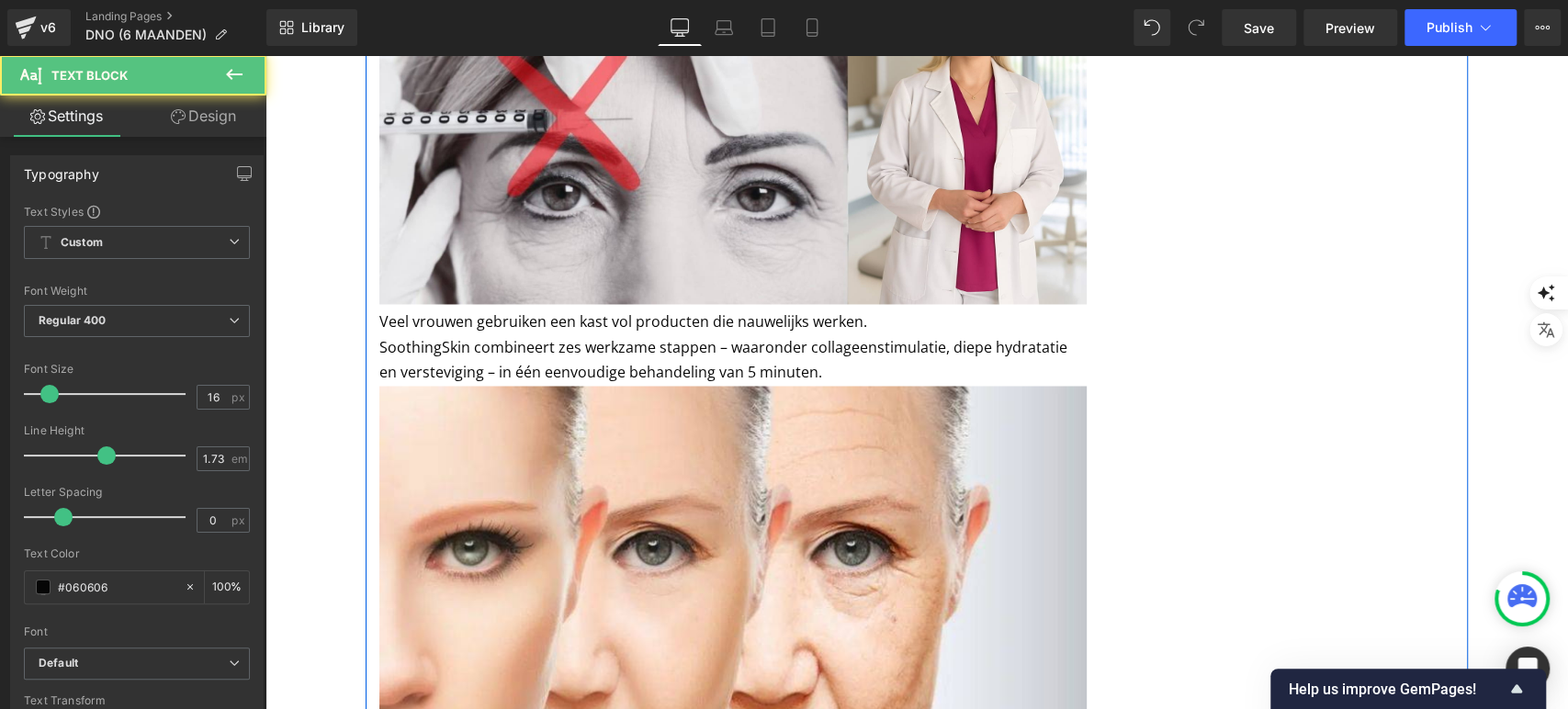
scroll to position [1934, 0]
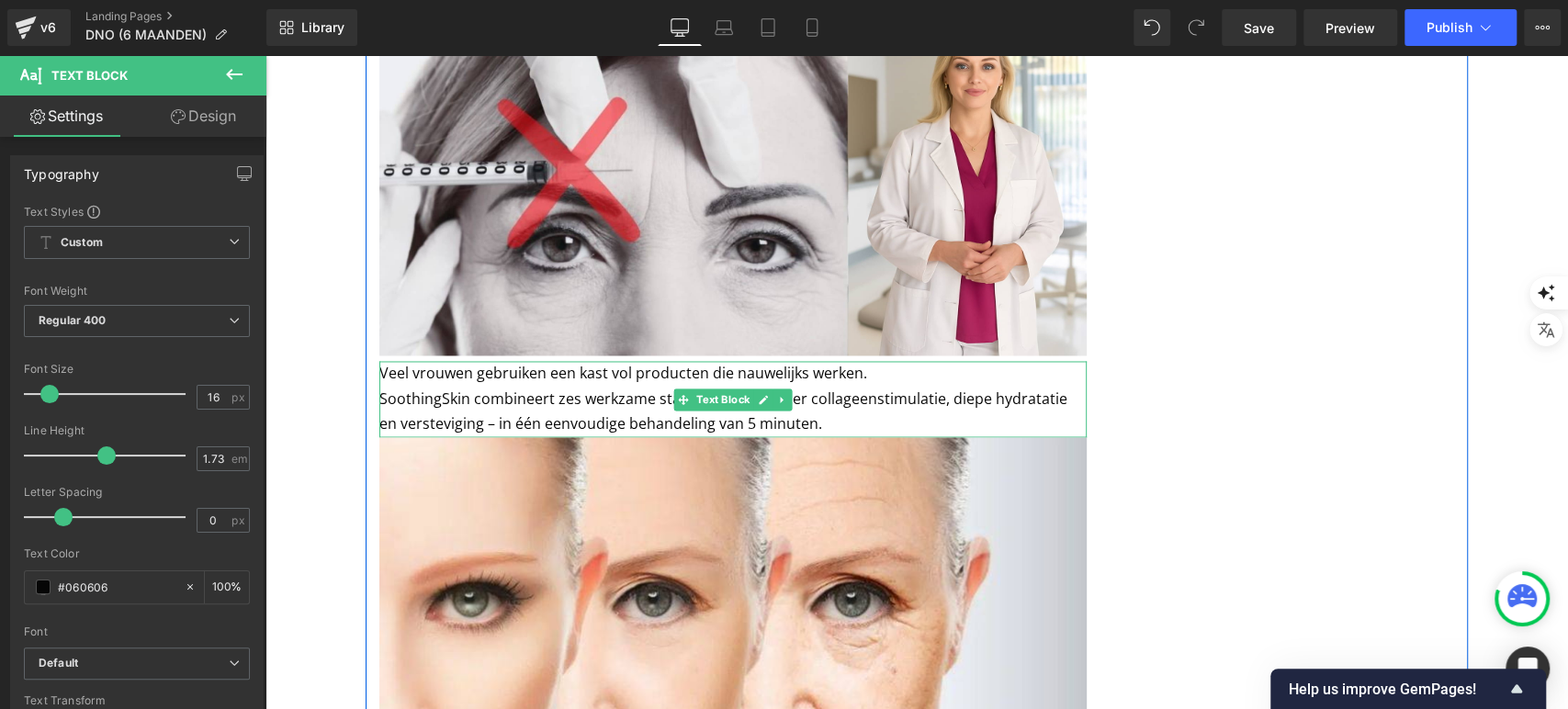
click at [461, 397] on p "SoothingSkin combineert zes werkzame stappen – waaronder collageenstimulatie, d…" at bounding box center [734, 412] width 707 height 50
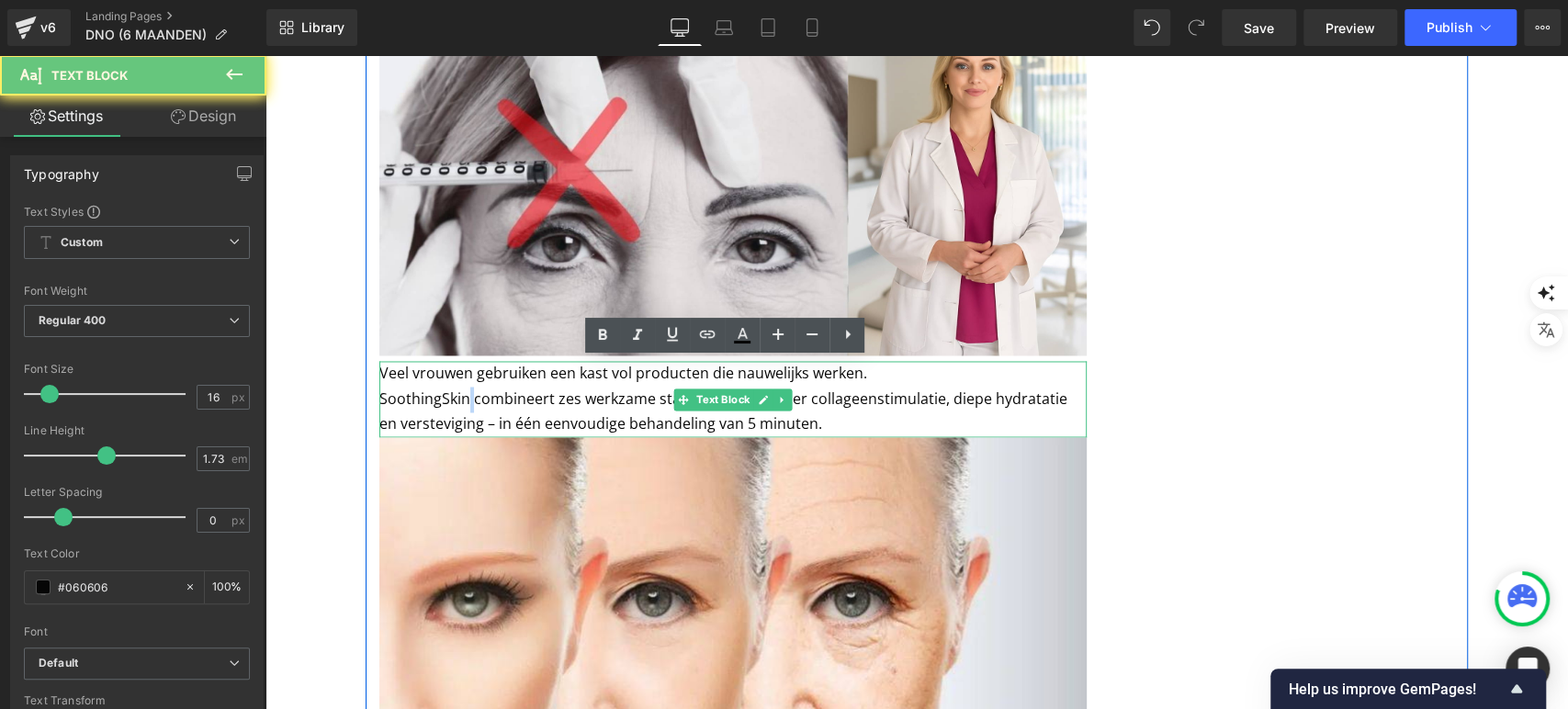
click at [461, 397] on p "SoothingSkin combineert zes werkzame stappen – waaronder collageenstimulatie, d…" at bounding box center [734, 412] width 707 height 50
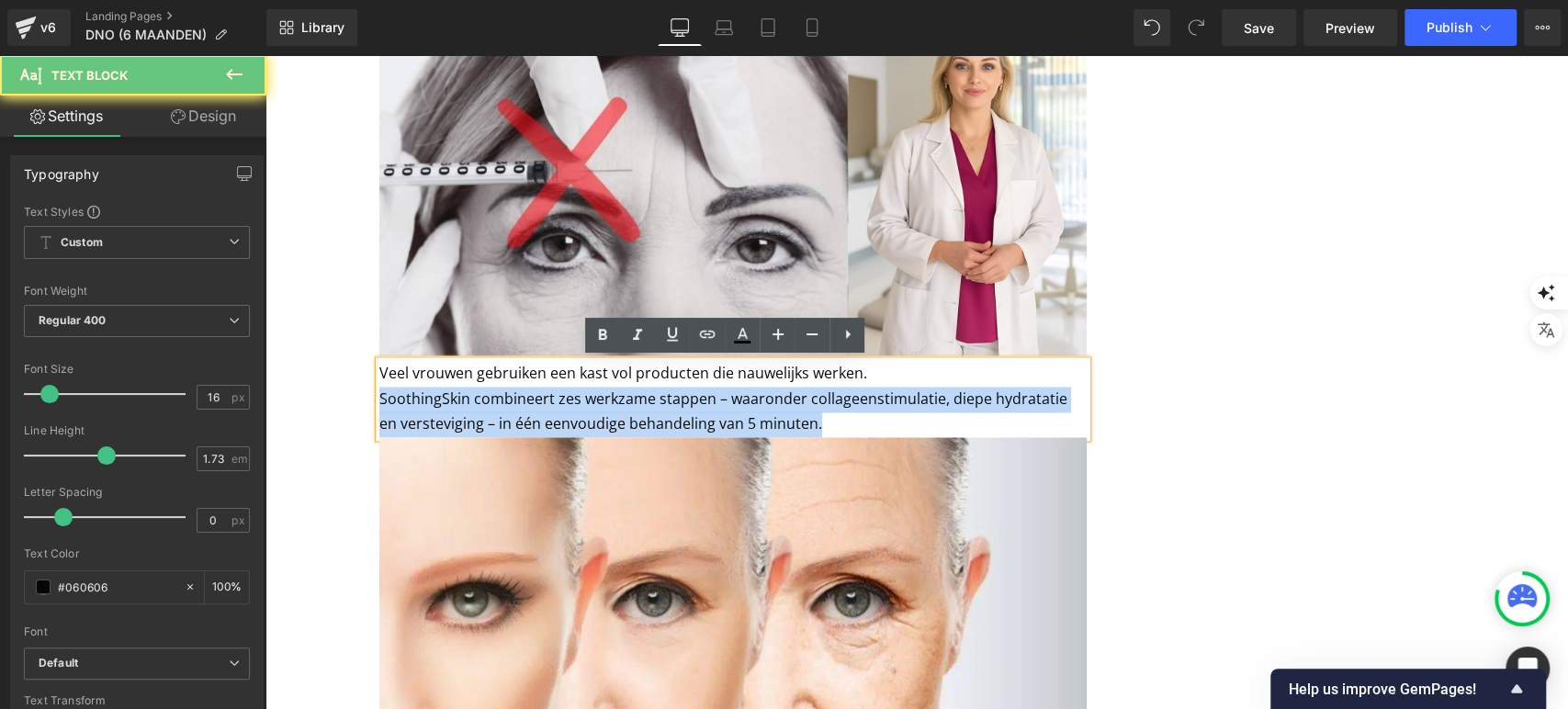
click at [461, 397] on p "SoothingSkin combineert zes werkzame stappen – waaronder collageenstimulatie, d…" at bounding box center [734, 412] width 707 height 50
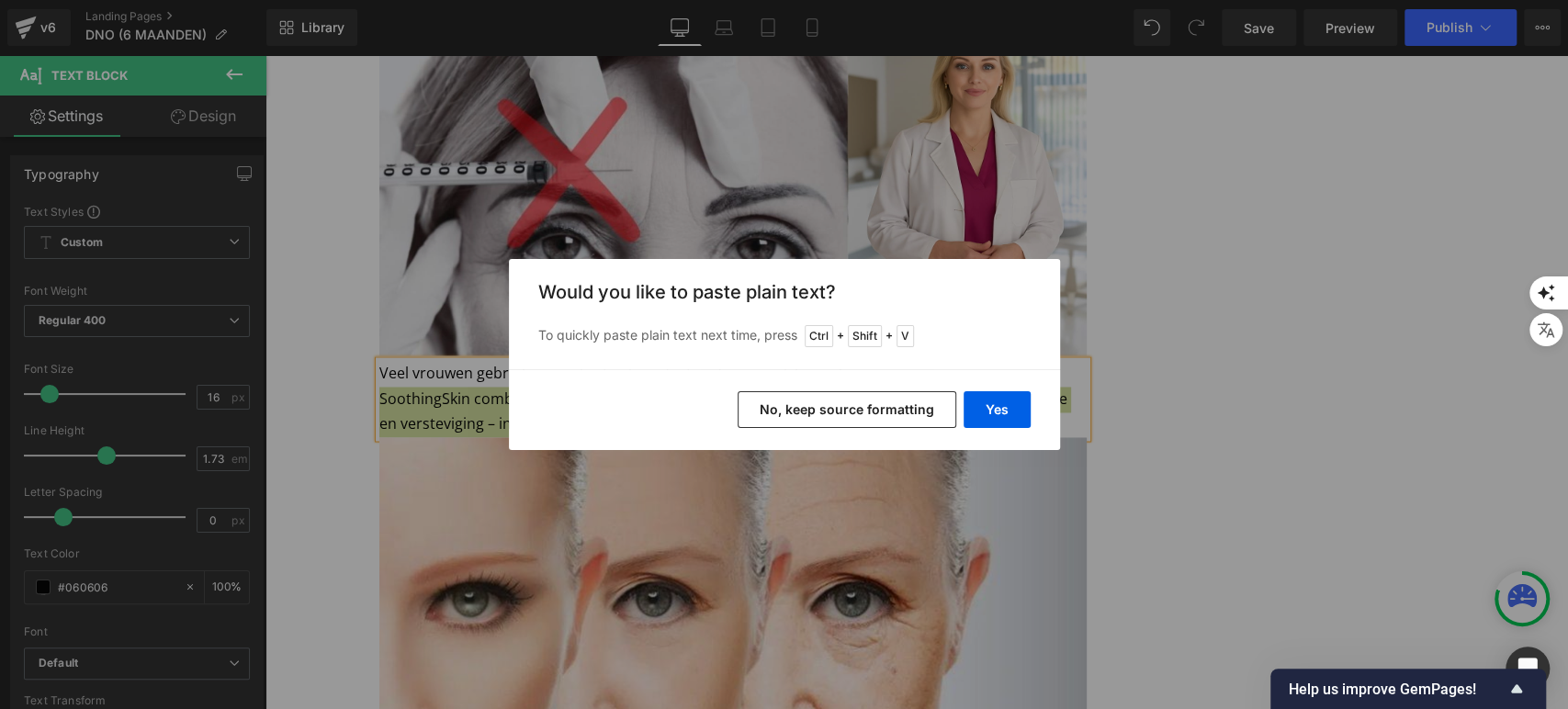
click at [899, 409] on button "No, keep source formatting" at bounding box center [847, 410] width 219 height 37
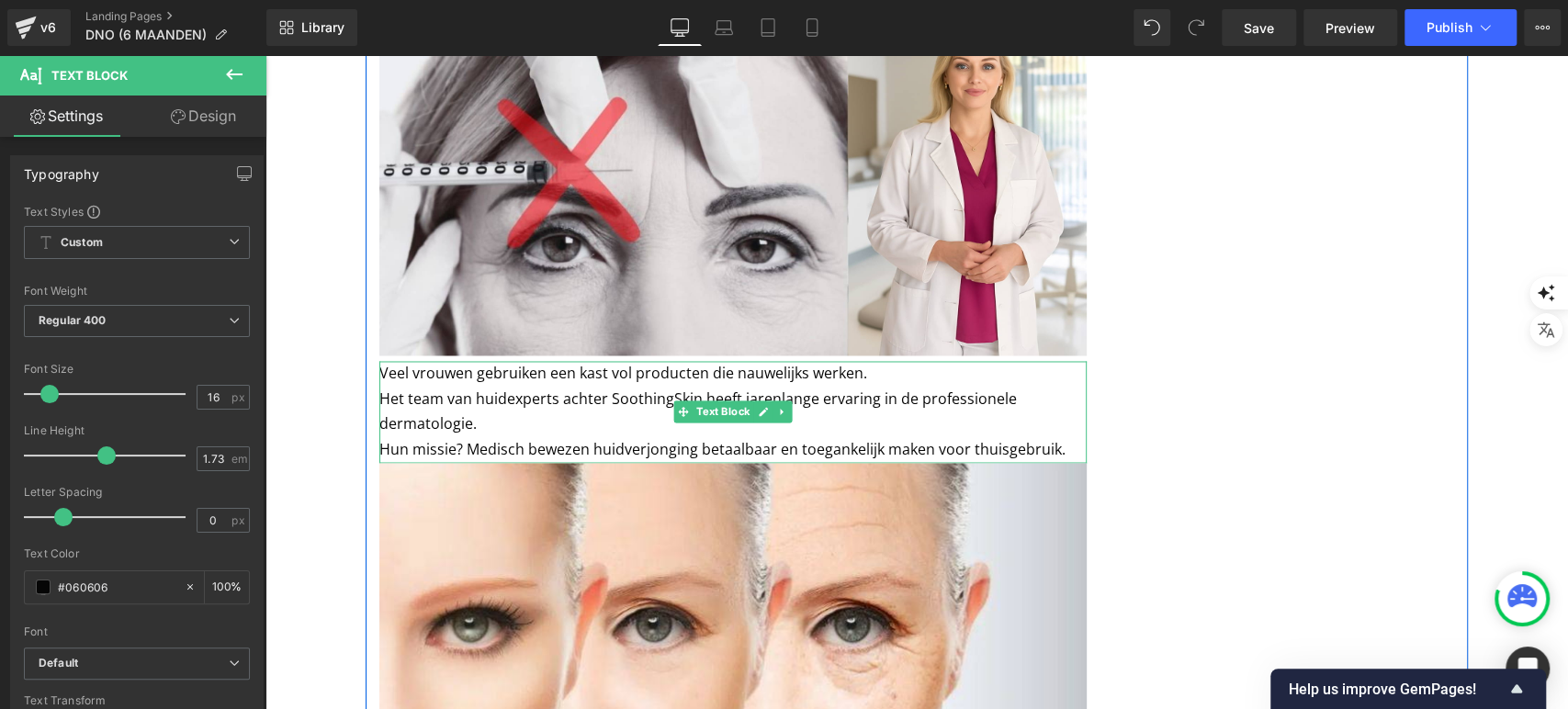
click at [657, 366] on p "Veel vrouwen gebruiken een kast vol producten die nauwelijks werken." at bounding box center [734, 374] width 707 height 26
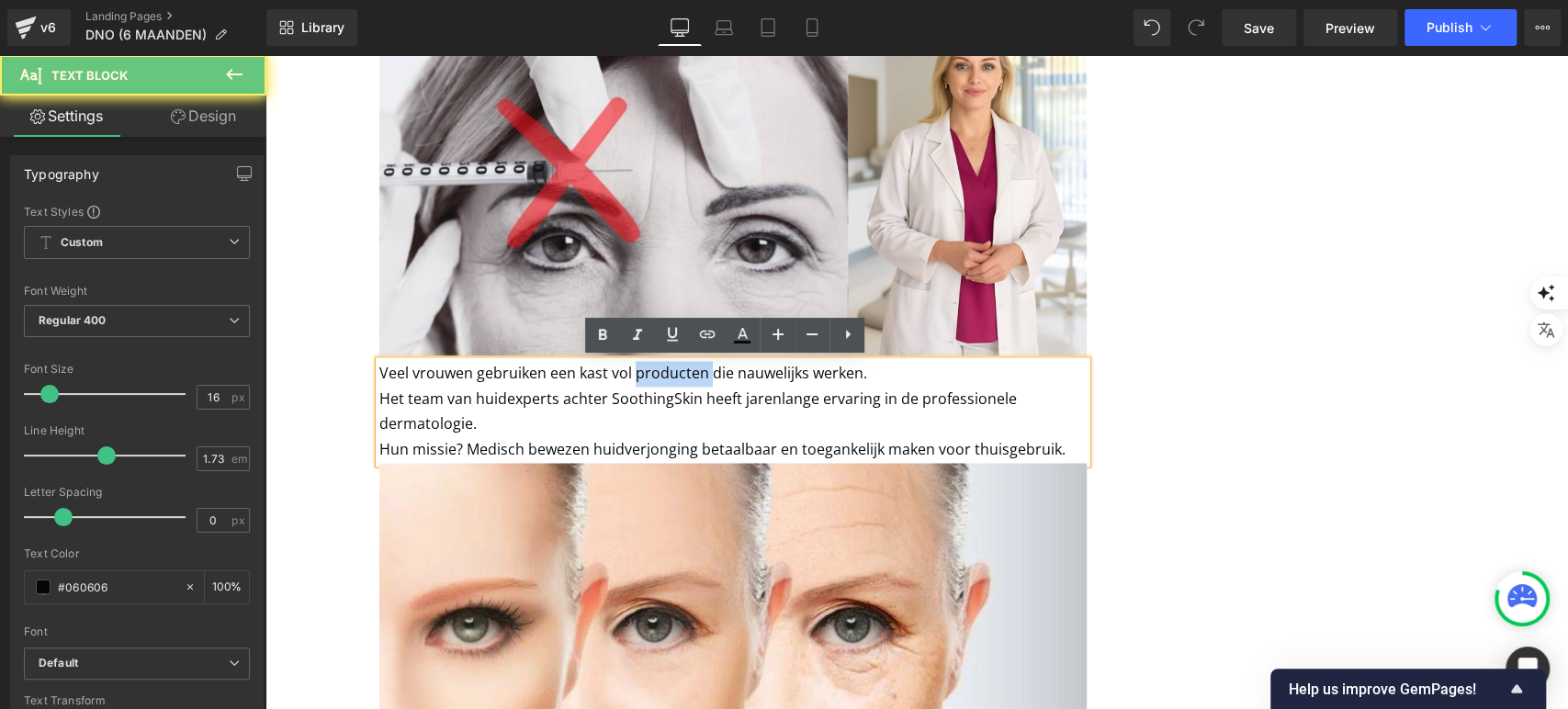
click at [657, 366] on p "Veel vrouwen gebruiken een kast vol producten die nauwelijks werken." at bounding box center [734, 374] width 707 height 26
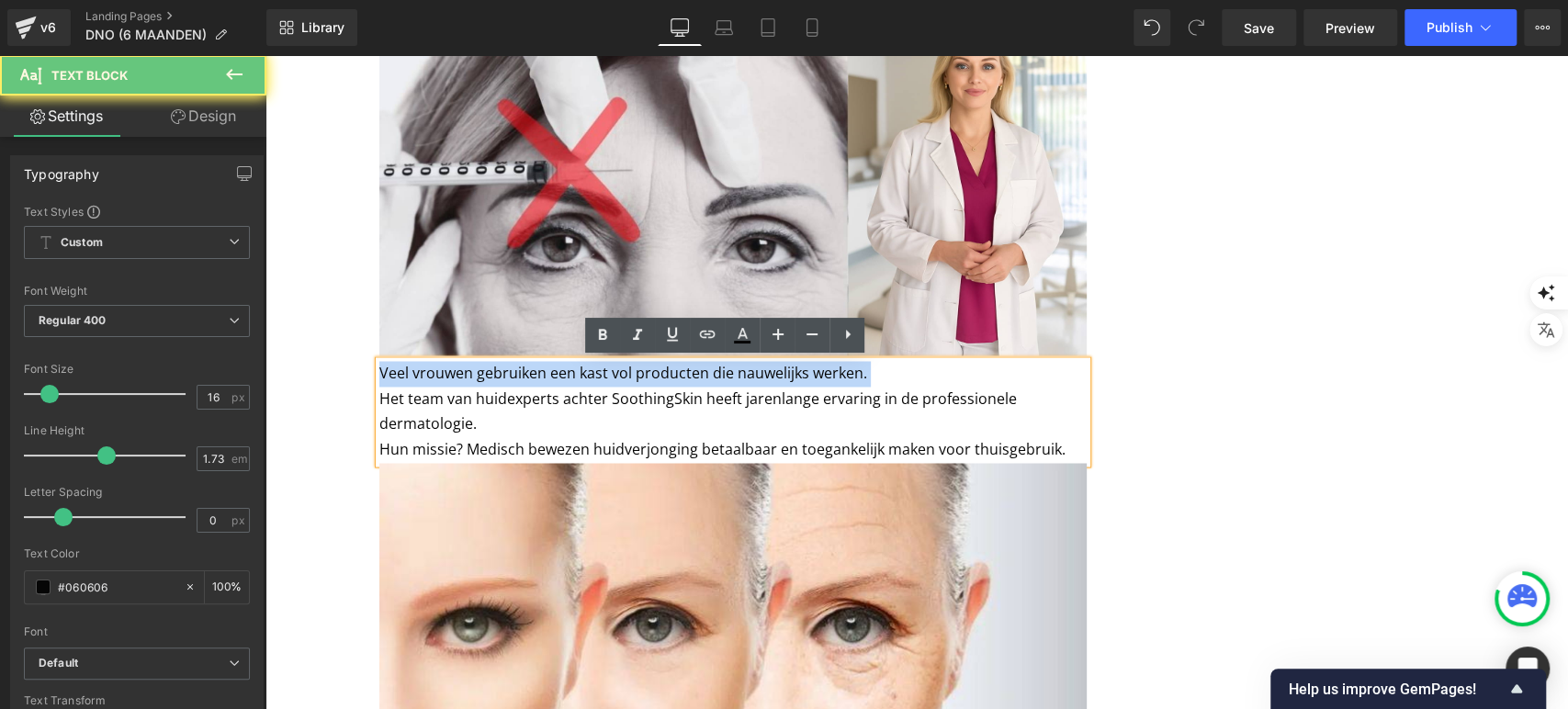
click at [657, 366] on p "Veel vrouwen gebruiken een kast vol producten die nauwelijks werken." at bounding box center [734, 374] width 707 height 26
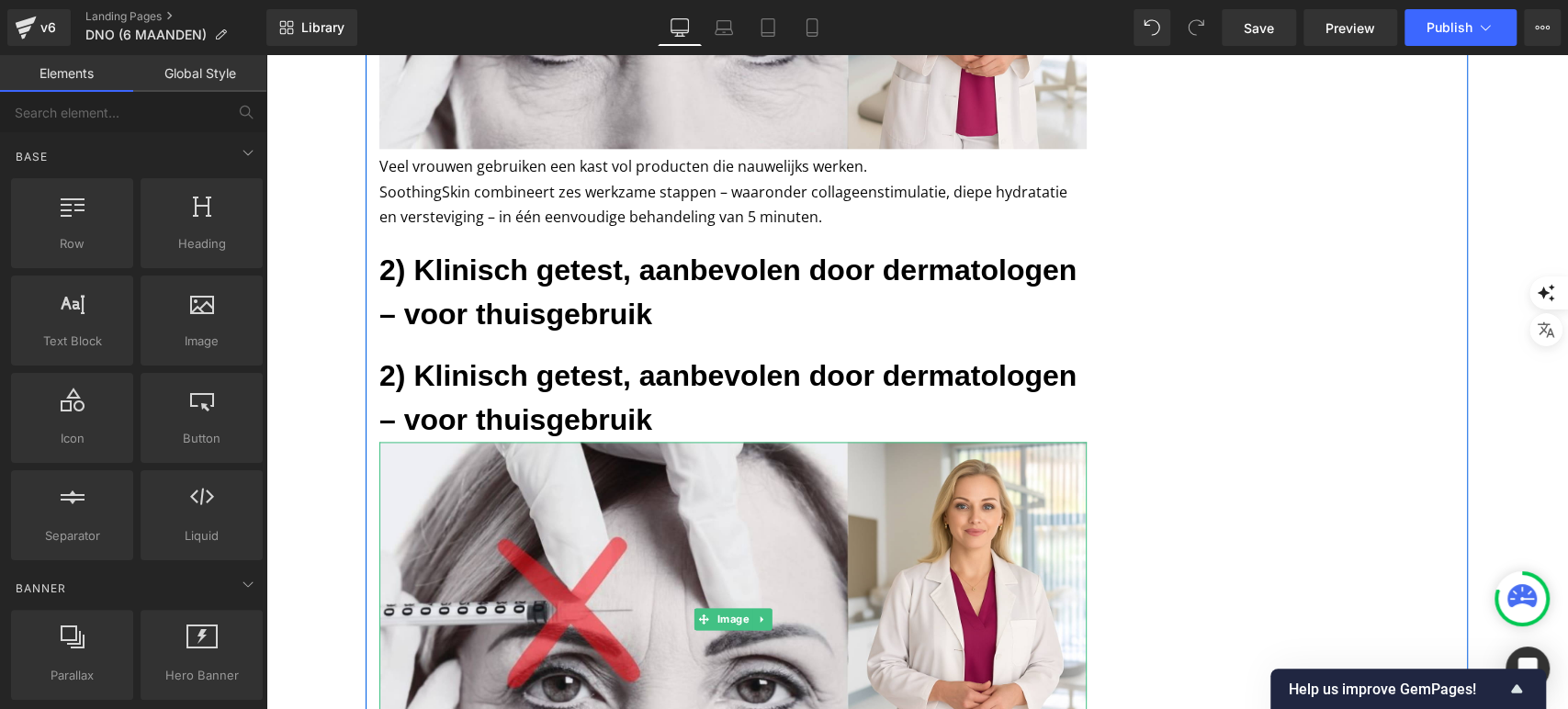
scroll to position [1808, 0]
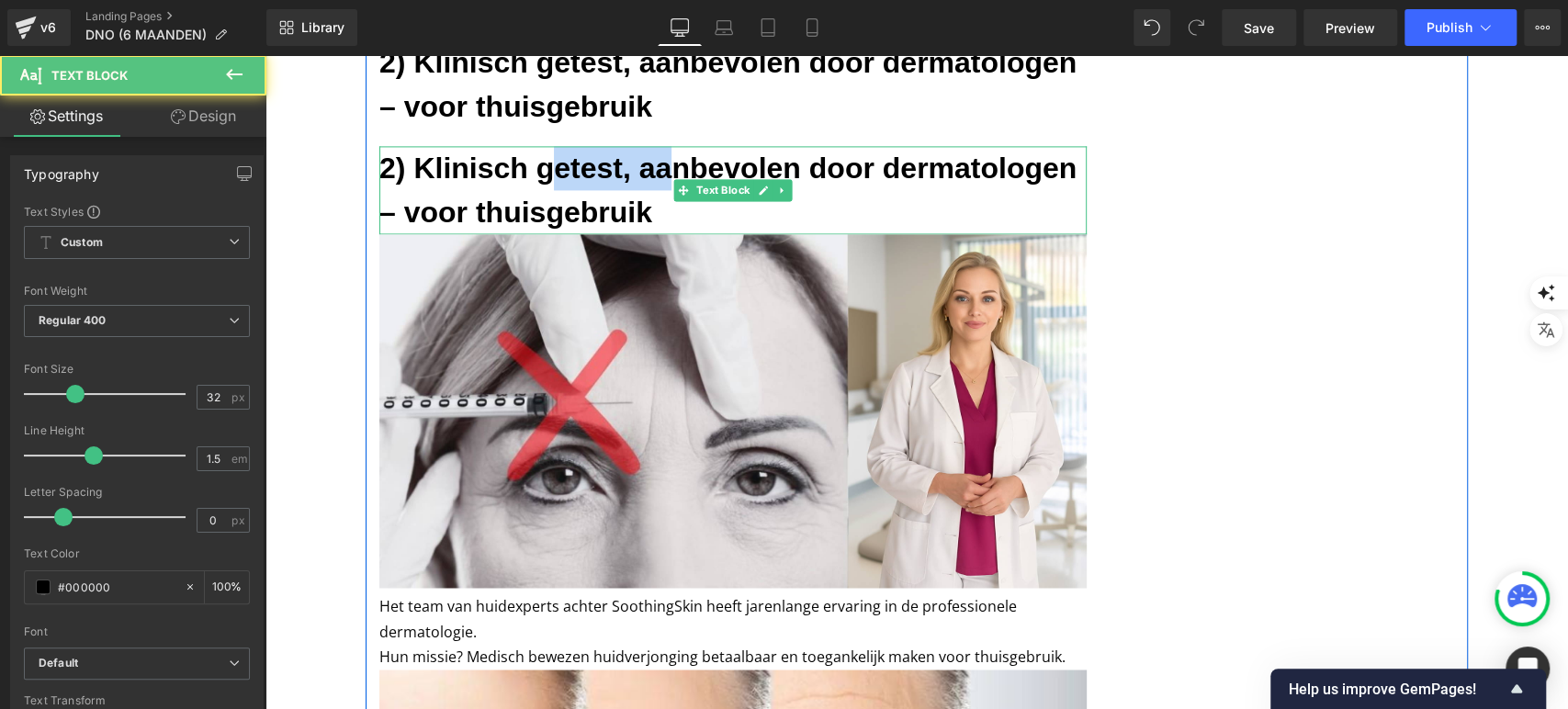
drag, startPoint x: 542, startPoint y: 185, endPoint x: 654, endPoint y: 170, distance: 113.0
click at [654, 170] on h3 "2) Klinisch getest, aanbevolen door dermatologen – voor thuisgebruik" at bounding box center [734, 190] width 707 height 88
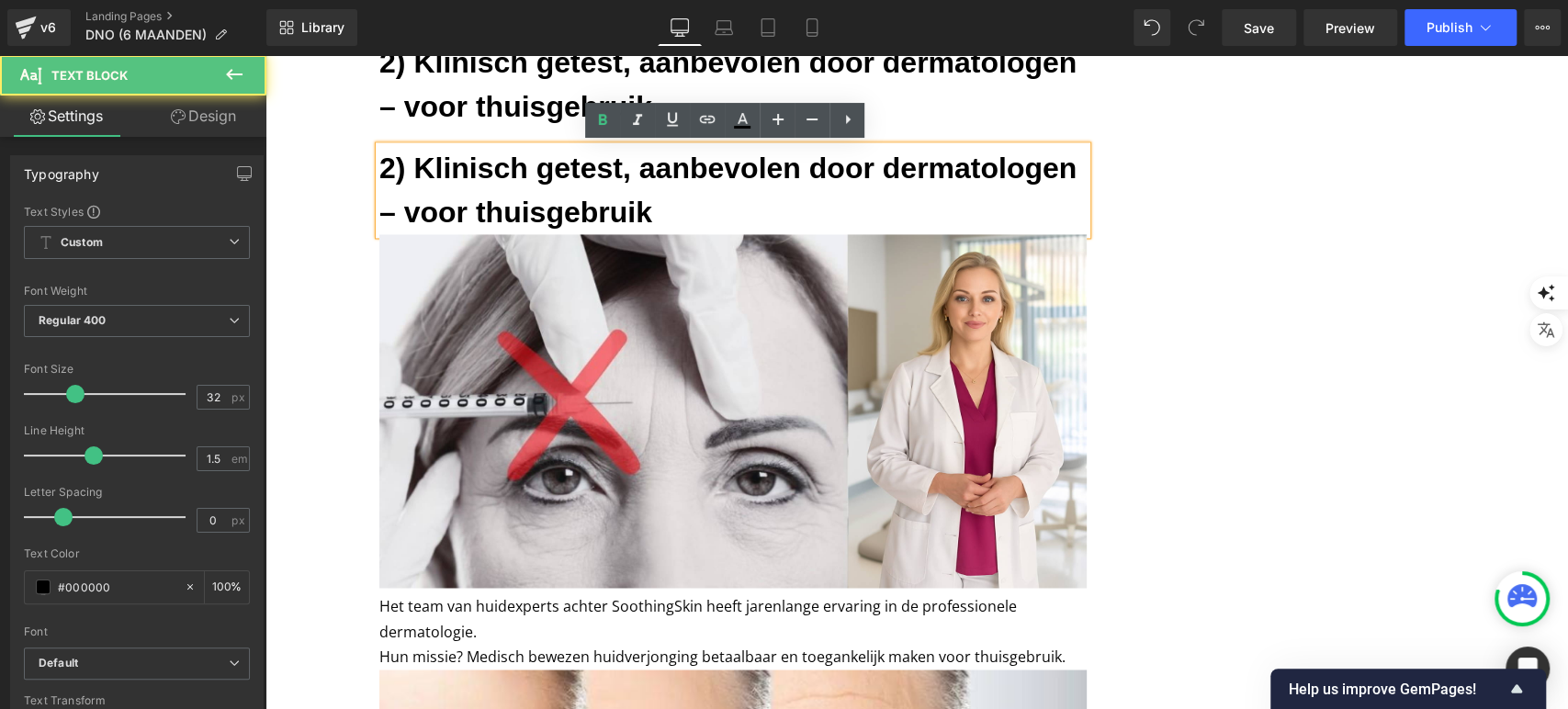
click at [706, 174] on h3 "2) Klinisch getest, aanbevolen door dermatologen – voor thuisgebruik" at bounding box center [734, 190] width 707 height 88
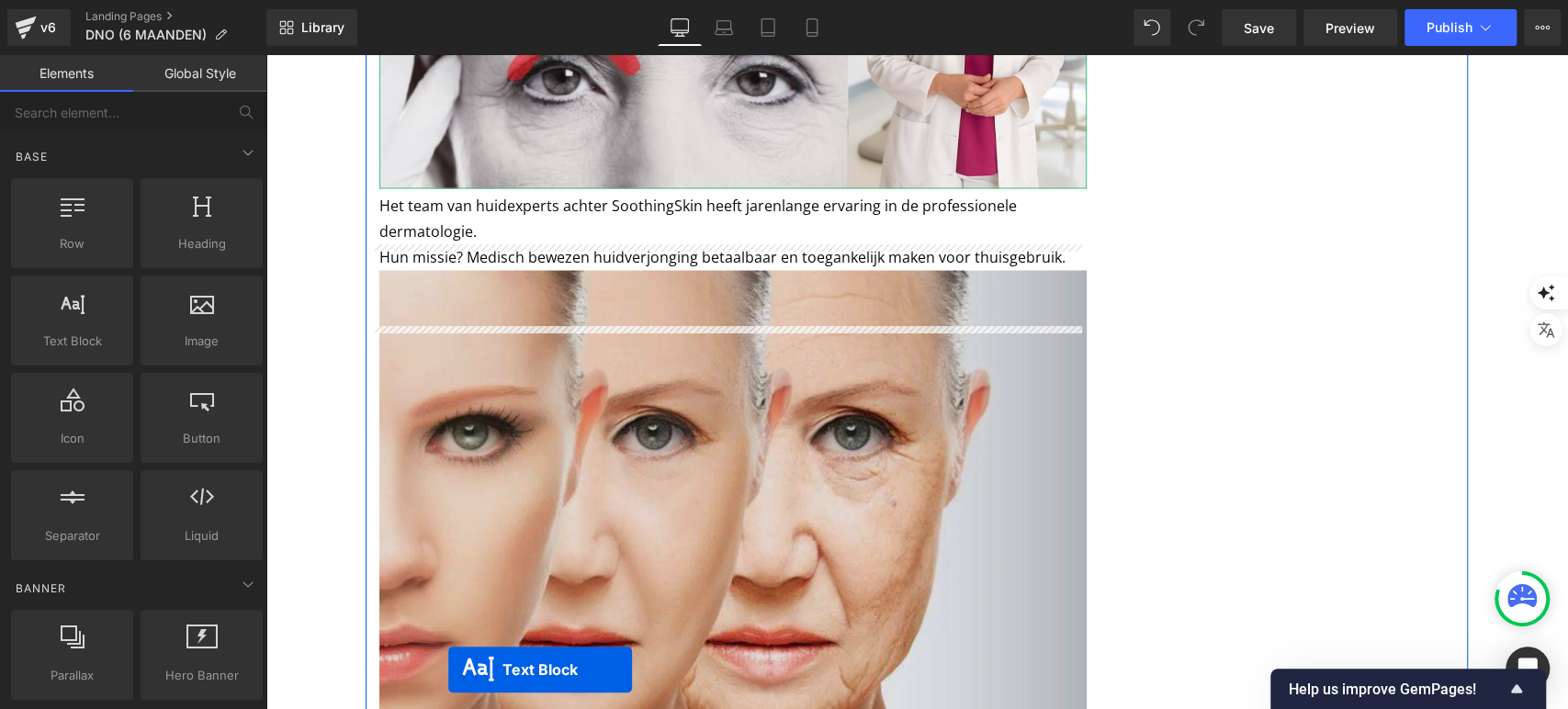
scroll to position [2183, 0]
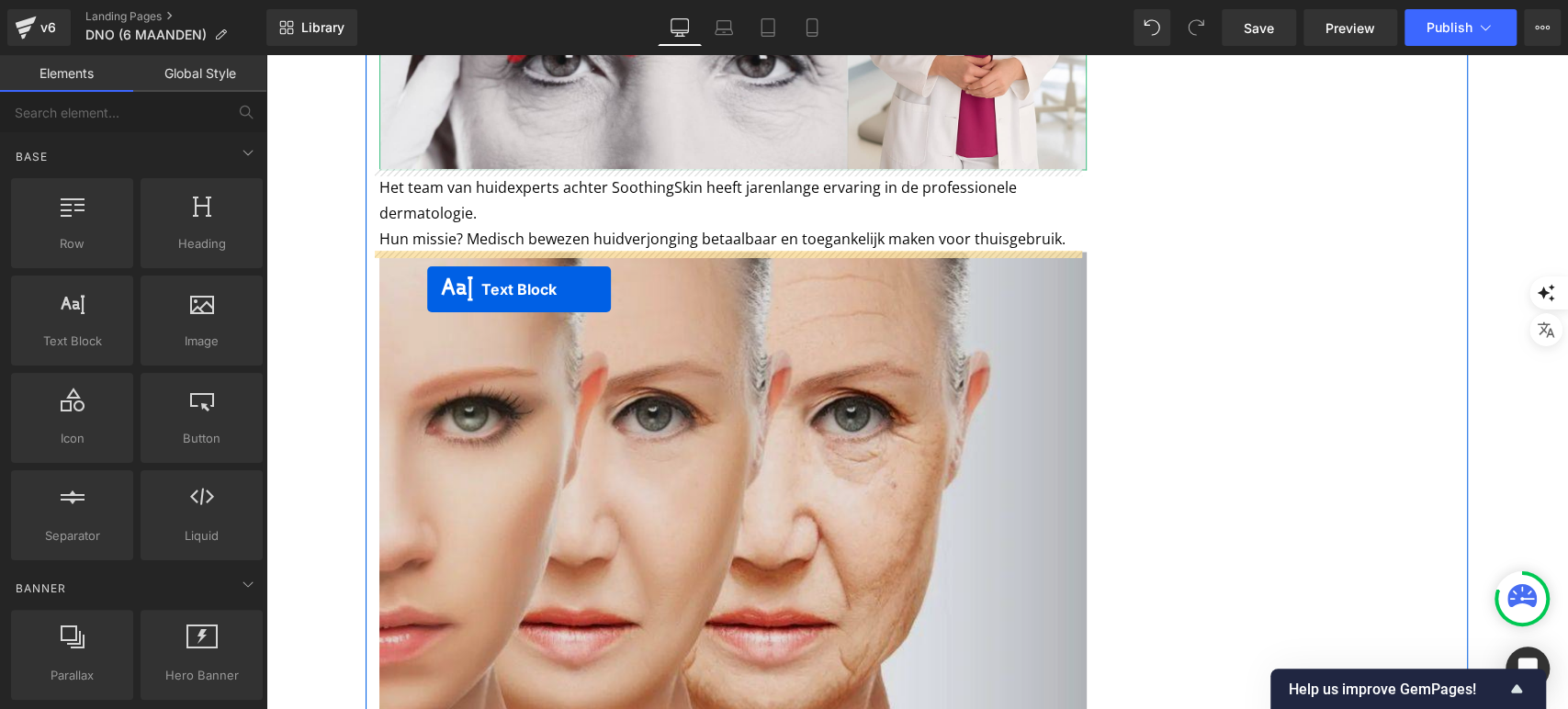
drag, startPoint x: 668, startPoint y: 215, endPoint x: 426, endPoint y: 290, distance: 253.4
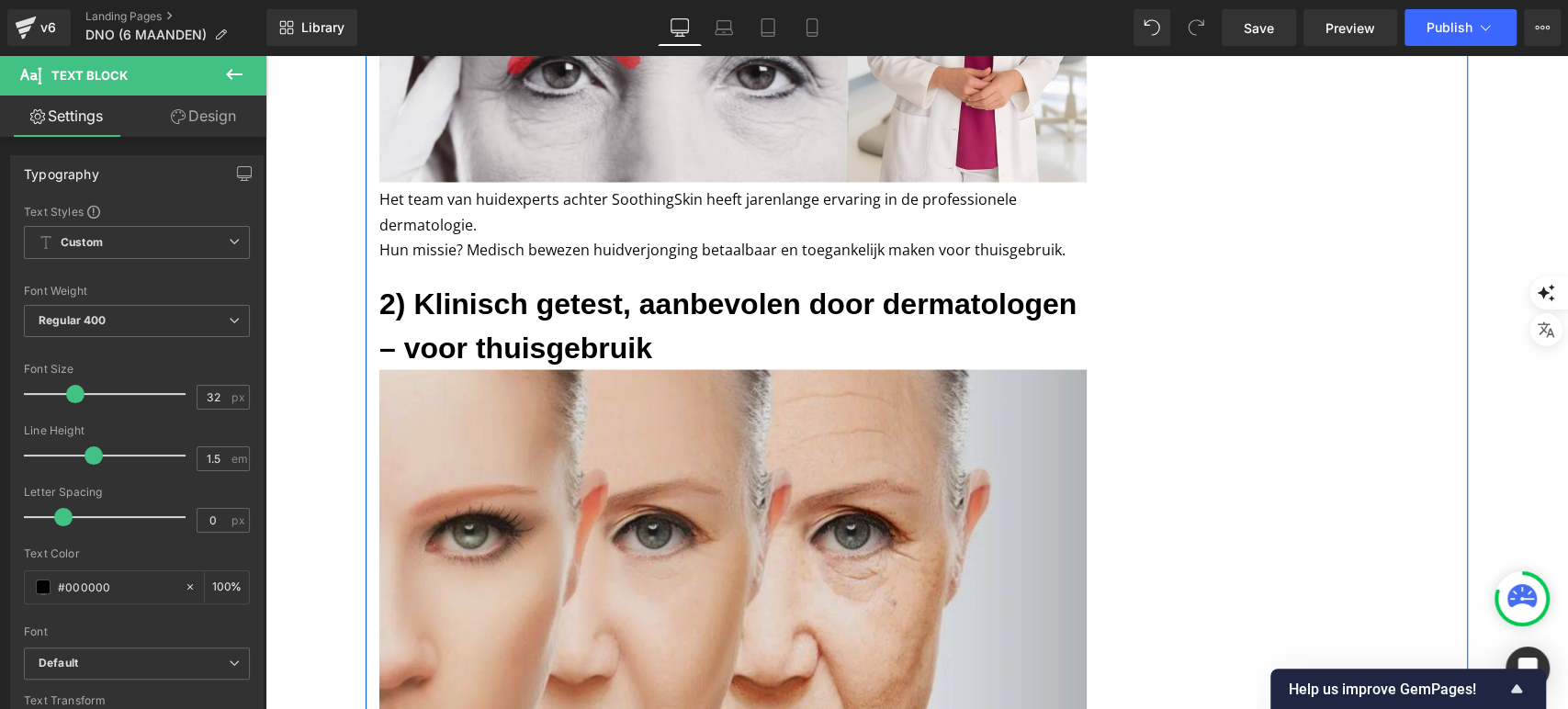
scroll to position [2110, 0]
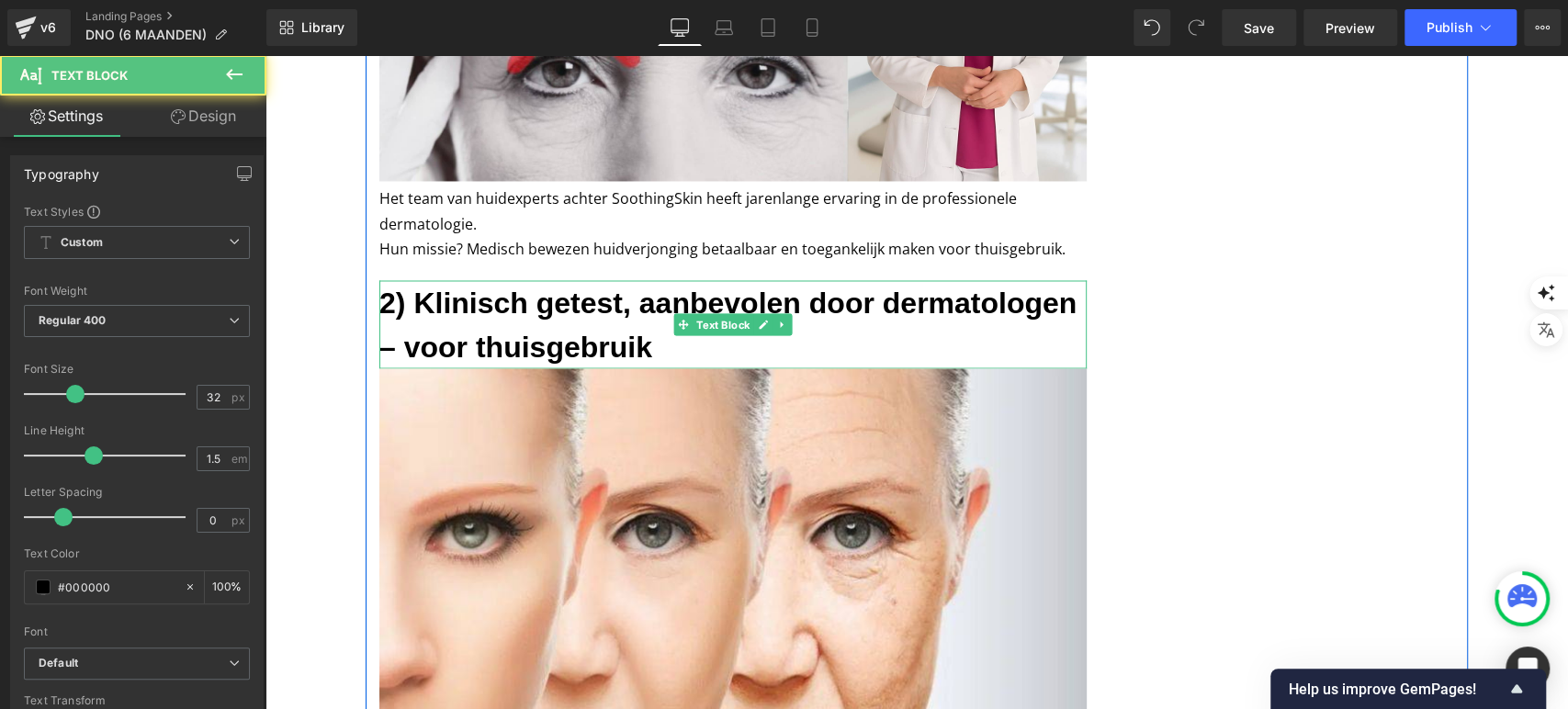
click at [455, 334] on h3 "2) Klinisch getest, aanbevolen door dermatologen – voor thuisgebruik" at bounding box center [734, 324] width 707 height 88
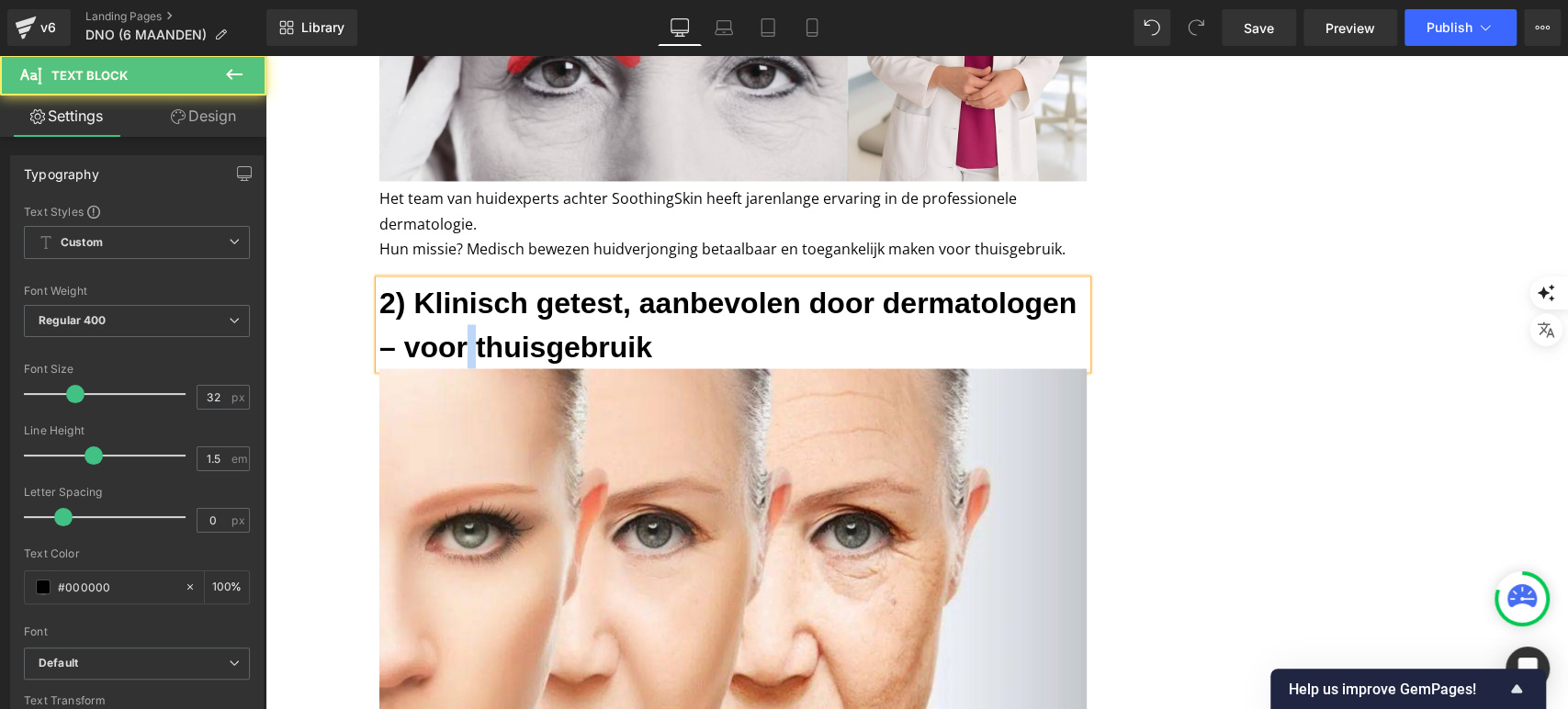
click at [455, 334] on h3 "2) Klinisch getest, aanbevolen door dermatologen – voor thuisgebruik" at bounding box center [734, 324] width 707 height 88
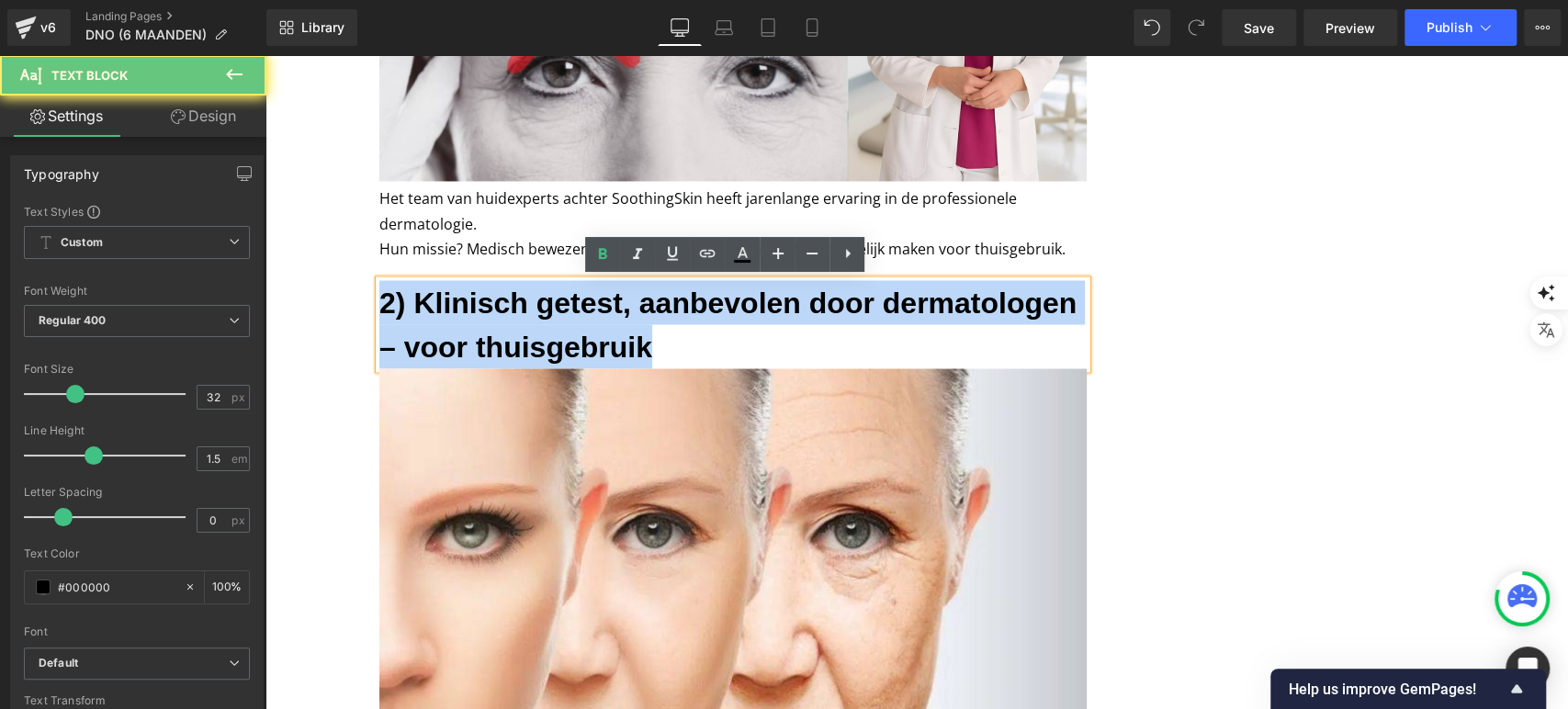
click at [455, 334] on h3 "2) Klinisch getest, aanbevolen door dermatologen – voor thuisgebruik" at bounding box center [734, 324] width 707 height 88
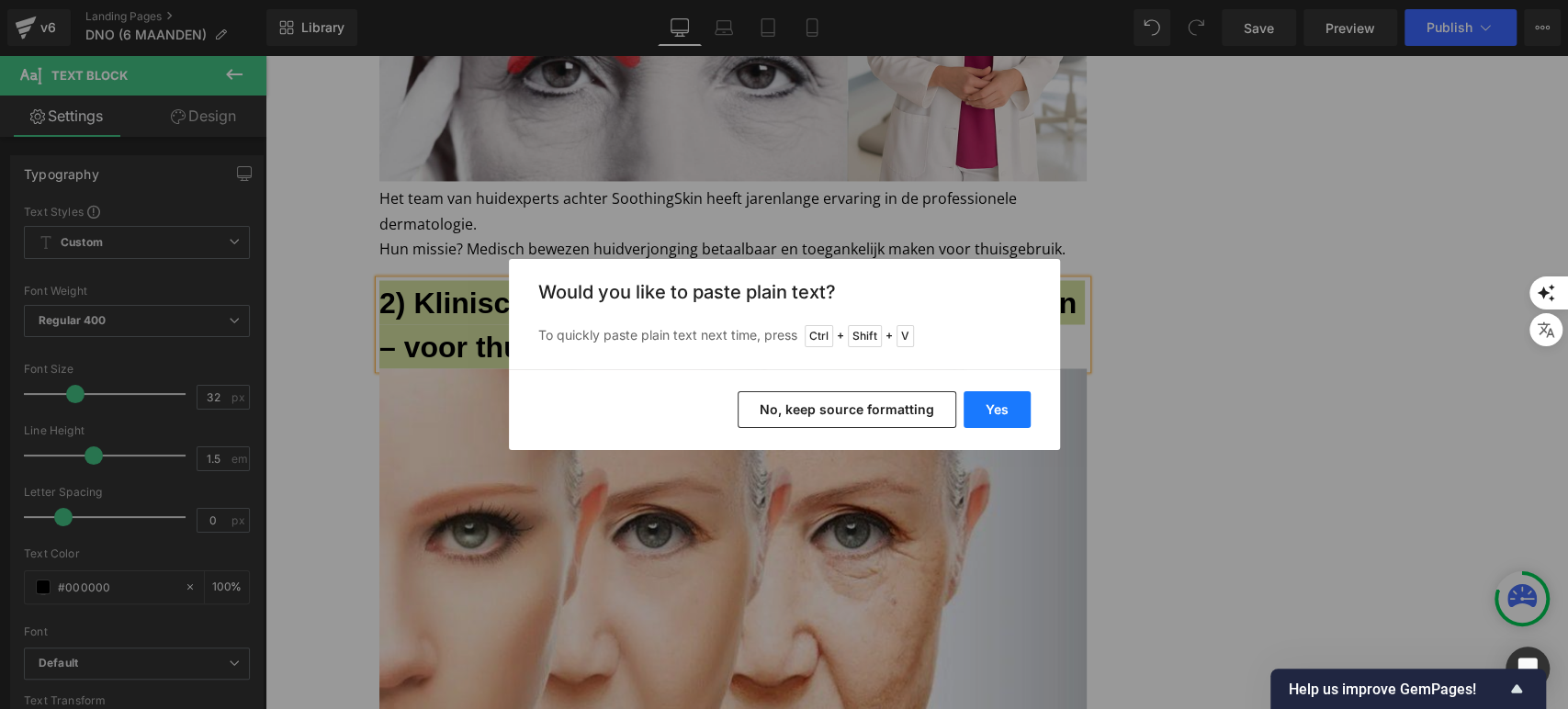
click at [968, 423] on button "Yes" at bounding box center [996, 410] width 67 height 37
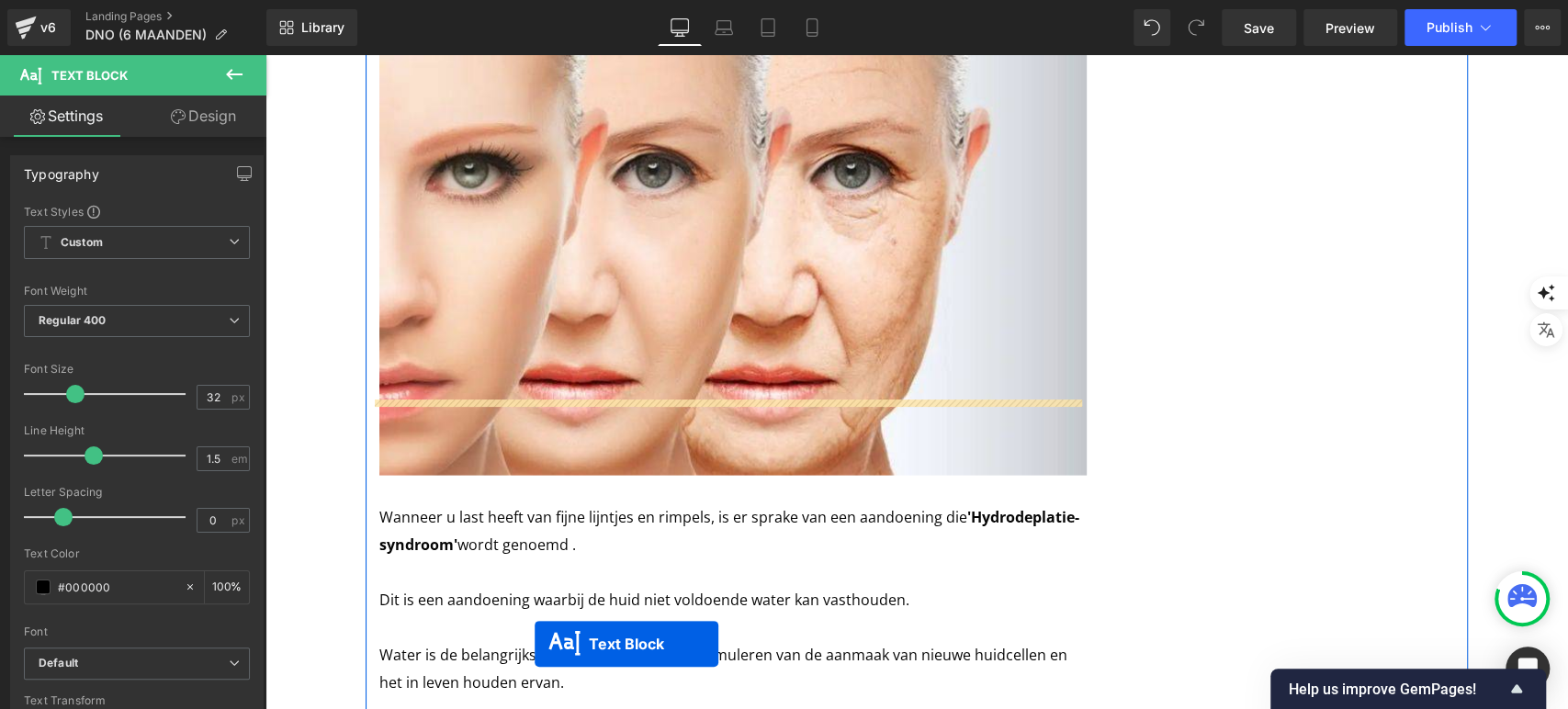
scroll to position [2613, 0]
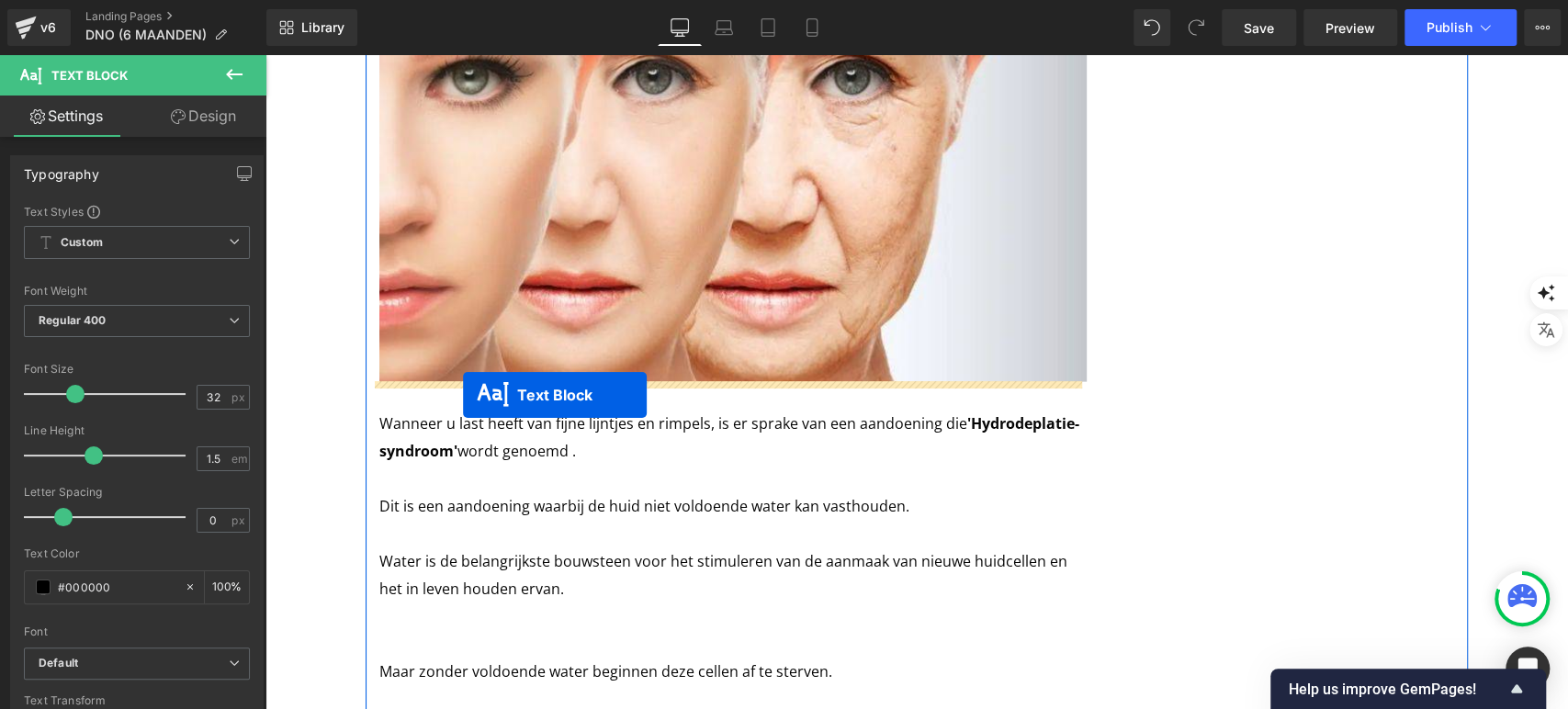
drag, startPoint x: 687, startPoint y: 247, endPoint x: 463, endPoint y: 393, distance: 267.4
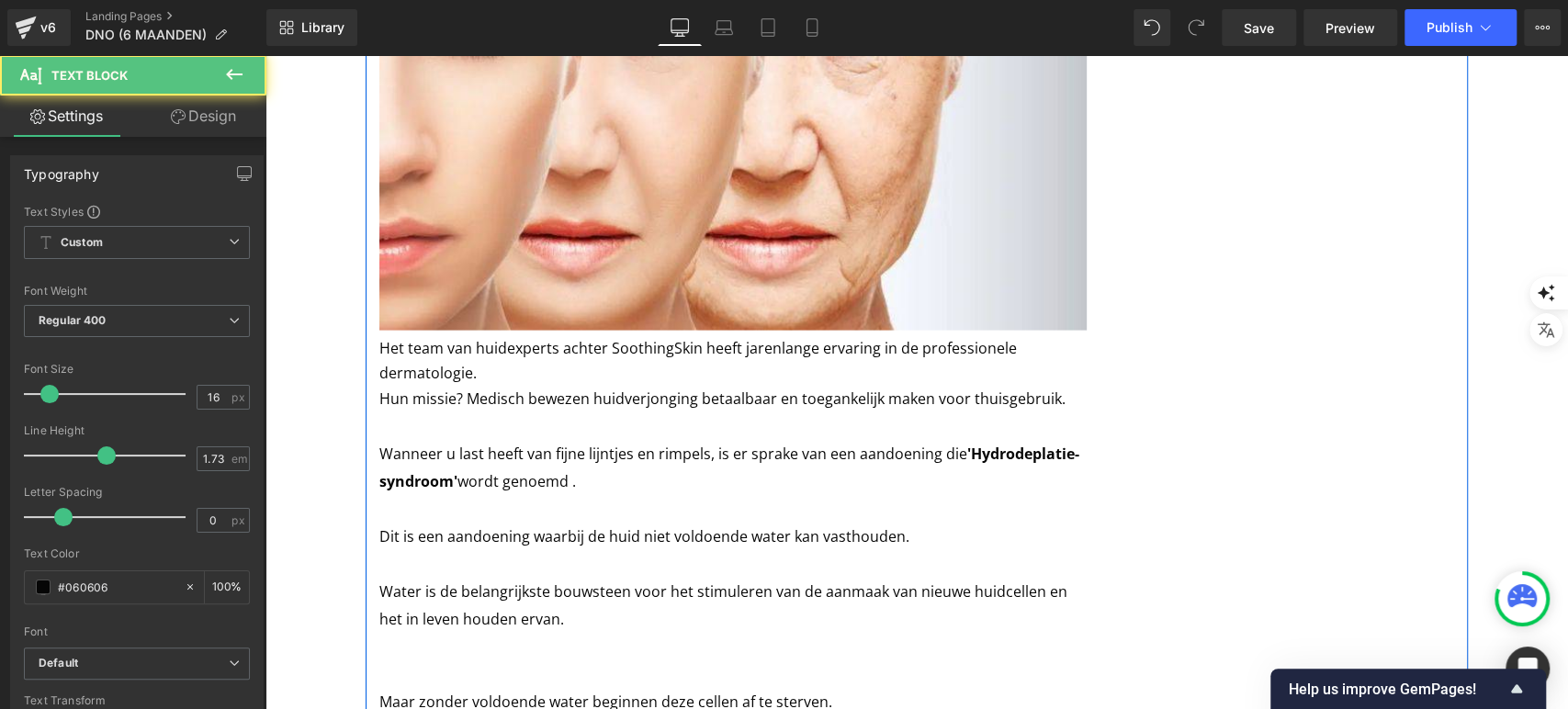
scroll to position [2562, 0]
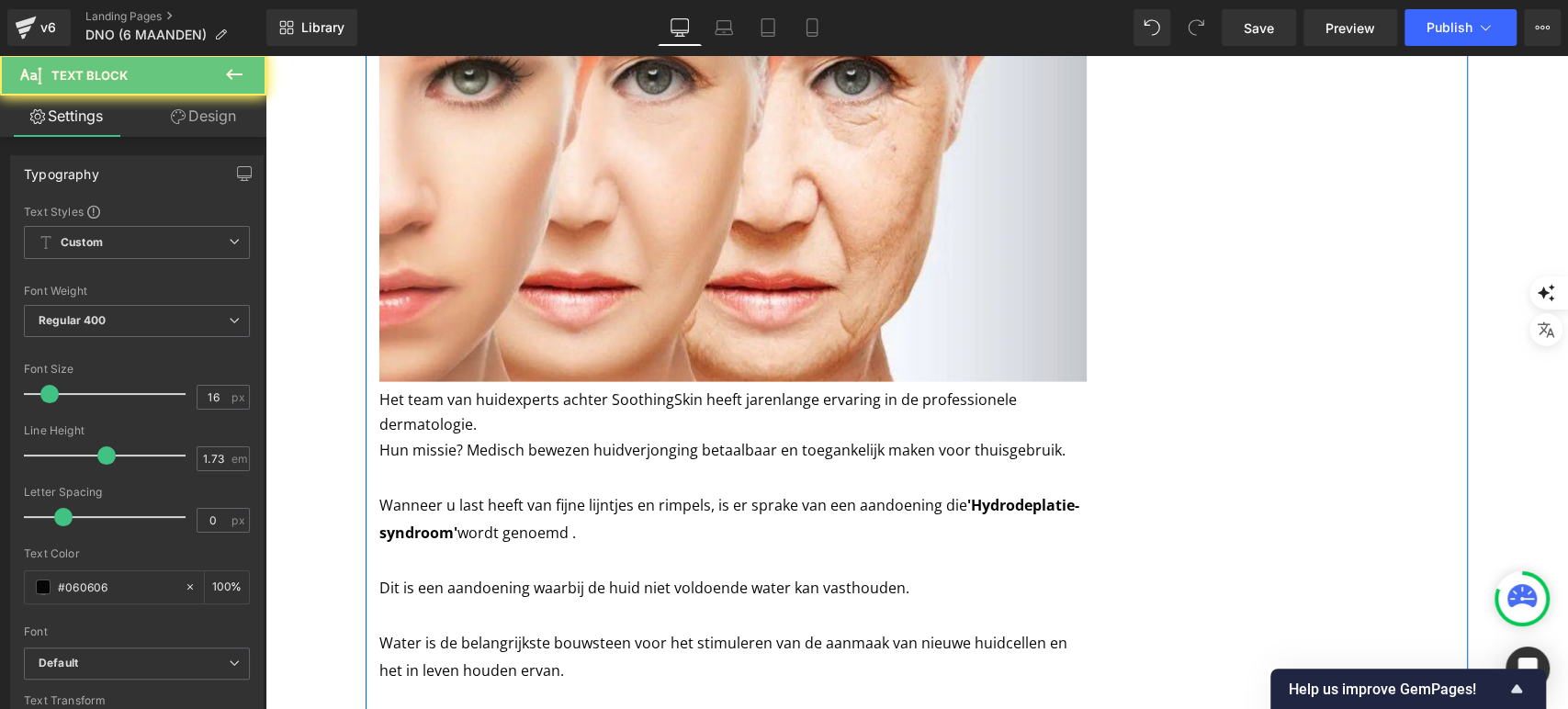
click at [451, 403] on span "Het team van huidexperts achter SoothingSkin heeft jarenlange ervaring in de pr…" at bounding box center [699, 412] width 638 height 46
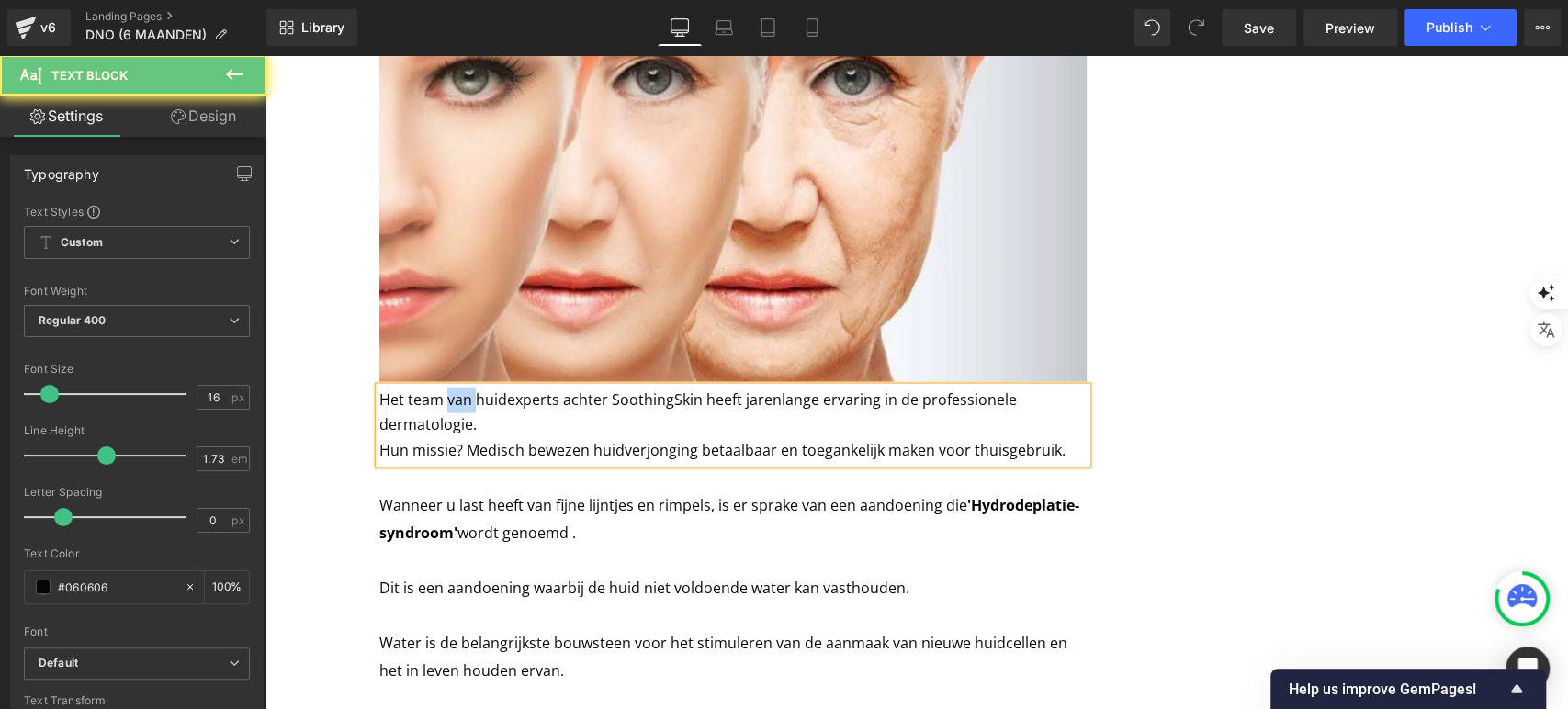
click at [451, 403] on span "Het team van huidexperts achter SoothingSkin heeft jarenlange ervaring in de pr…" at bounding box center [699, 412] width 638 height 46
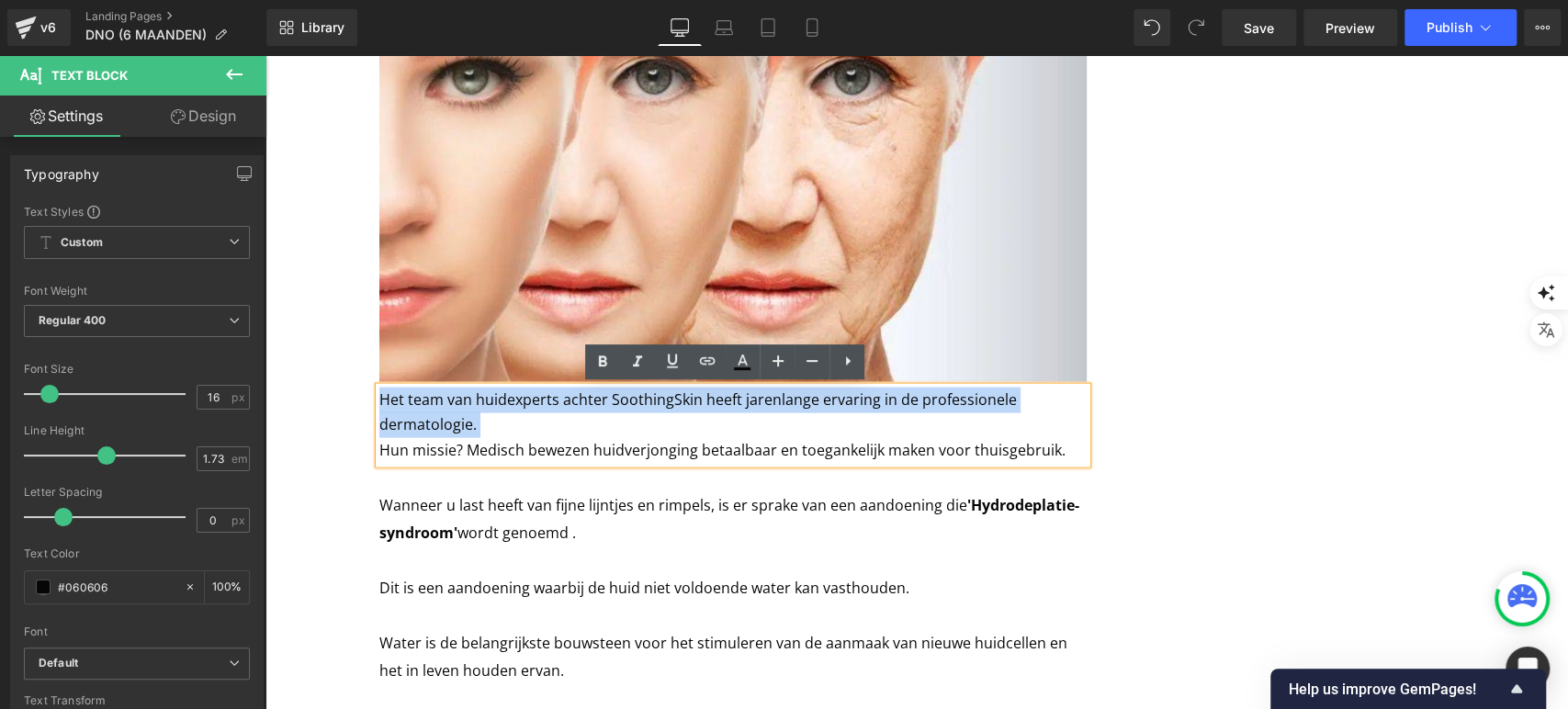
click at [451, 403] on span "Het team van huidexperts achter SoothingSkin heeft jarenlange ervaring in de pr…" at bounding box center [699, 412] width 638 height 46
drag, startPoint x: 1059, startPoint y: 450, endPoint x: 378, endPoint y: 395, distance: 683.2
click at [380, 395] on div "Het team van huidexperts achter SoothingSkin heeft jarenlange ervaring in de pr…" at bounding box center [734, 425] width 707 height 77
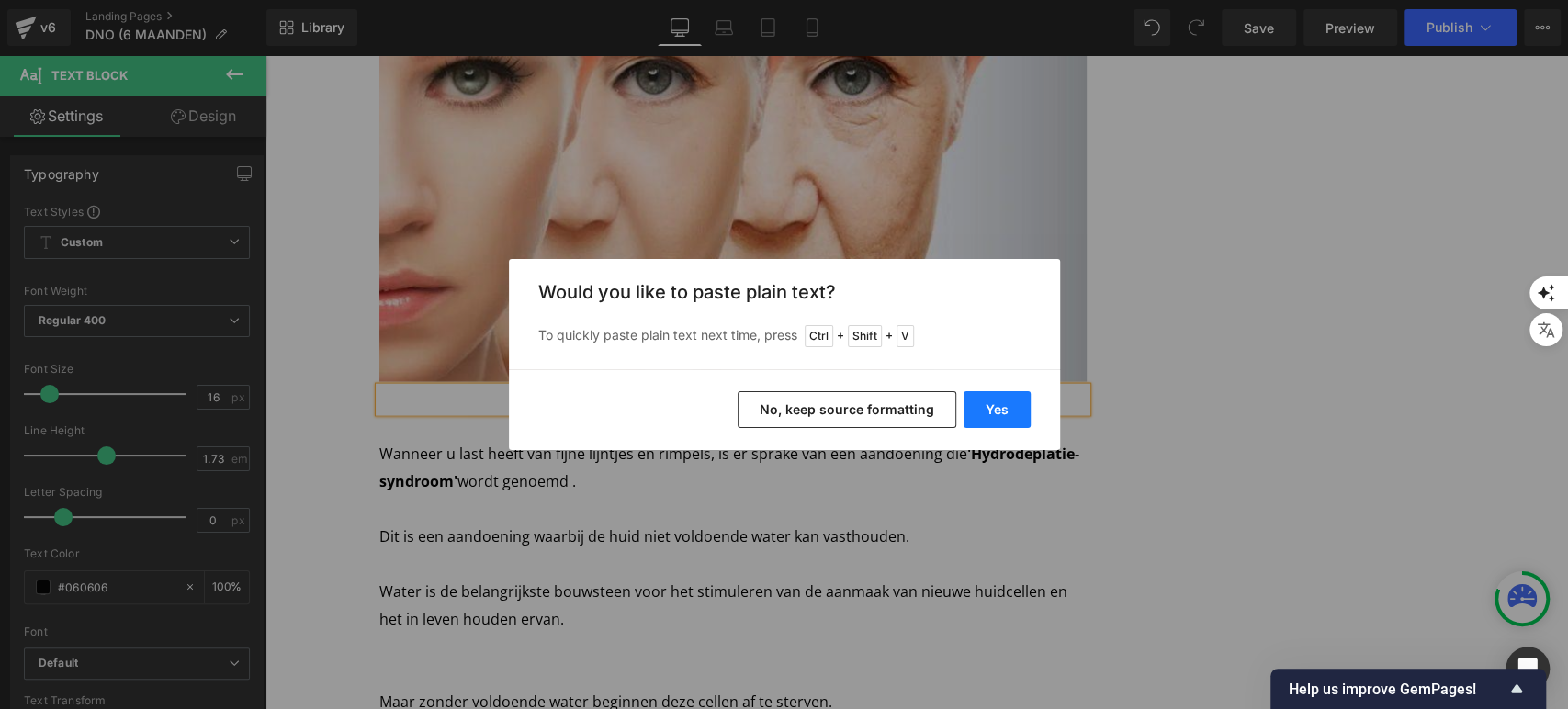
click at [1004, 420] on button "Yes" at bounding box center [996, 410] width 67 height 37
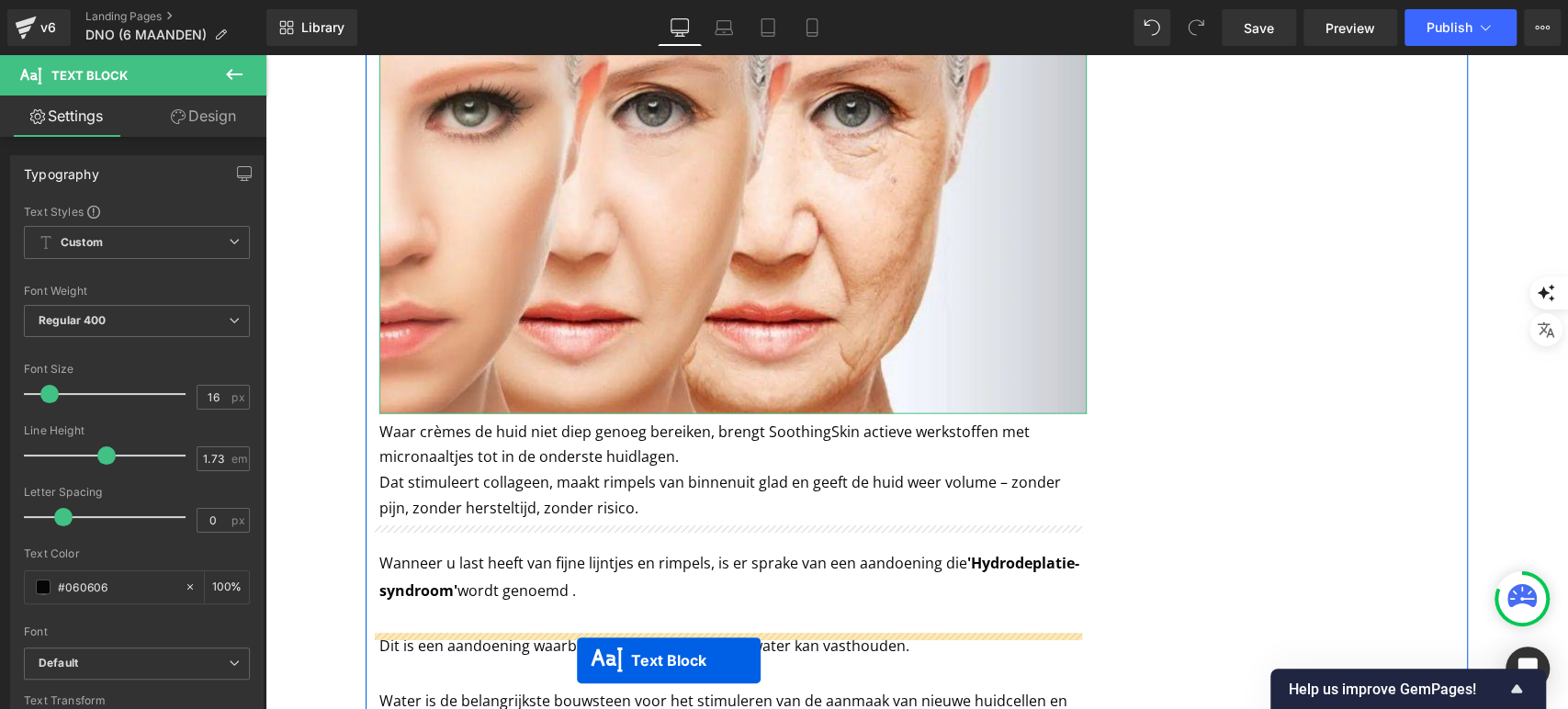
scroll to position [2650, 0]
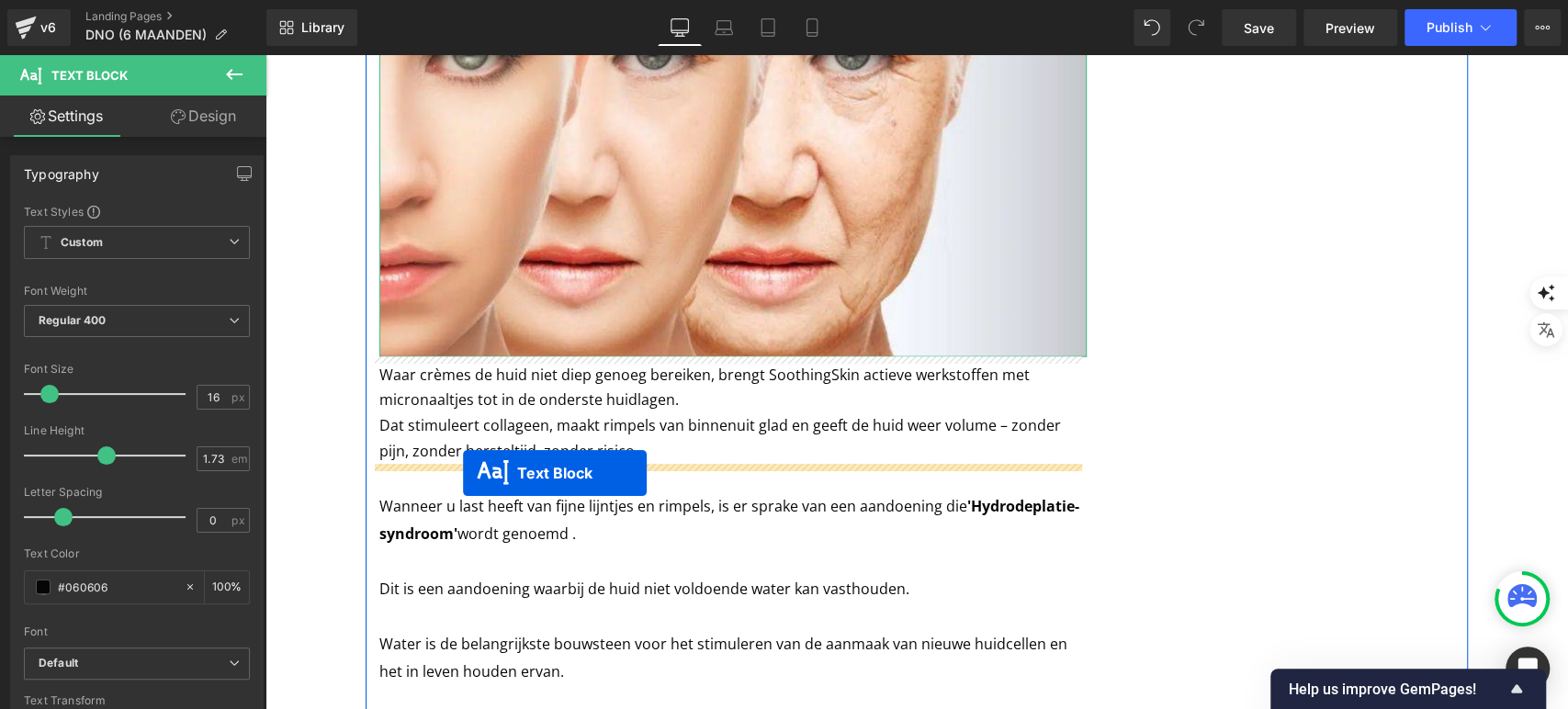
drag, startPoint x: 674, startPoint y: 358, endPoint x: 455, endPoint y: 468, distance: 245.1
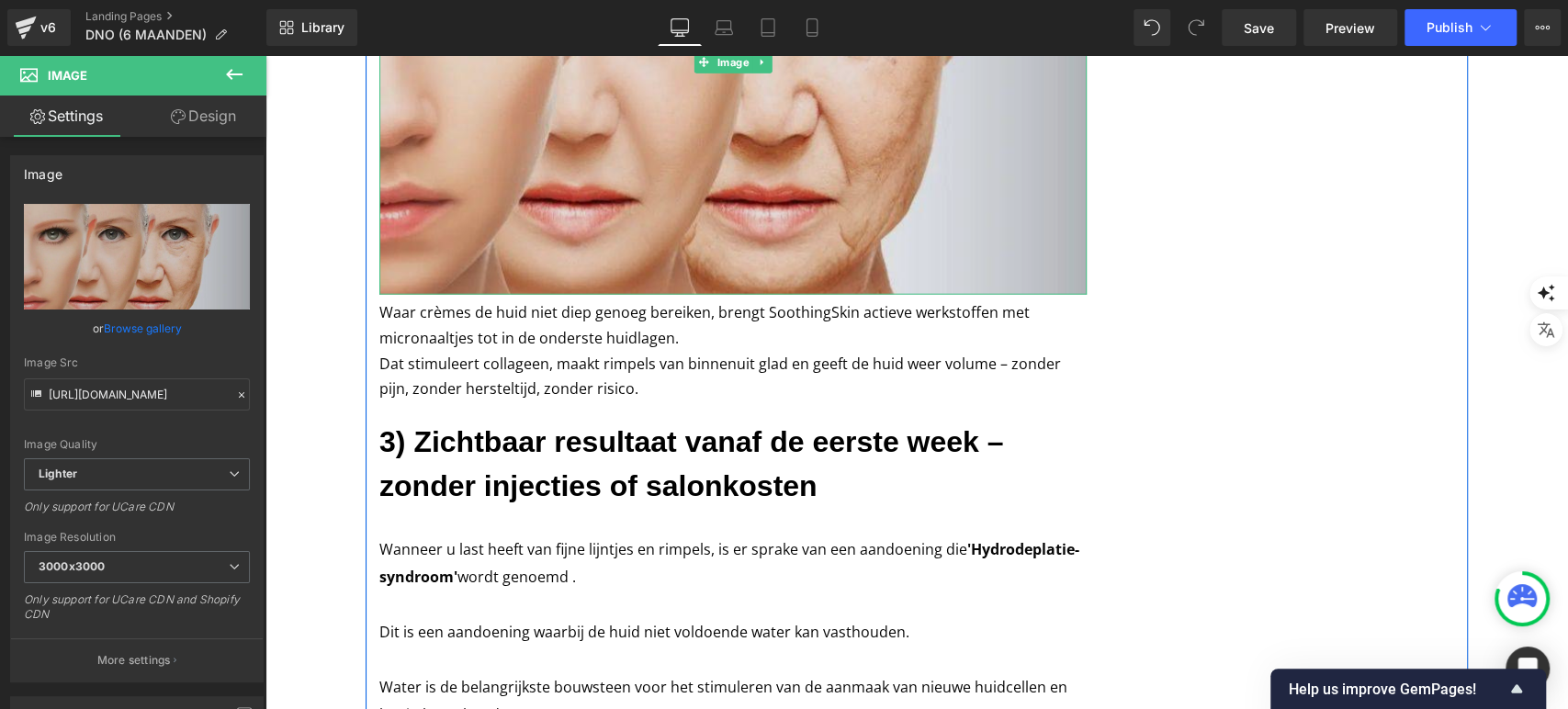
scroll to position [3117, 0]
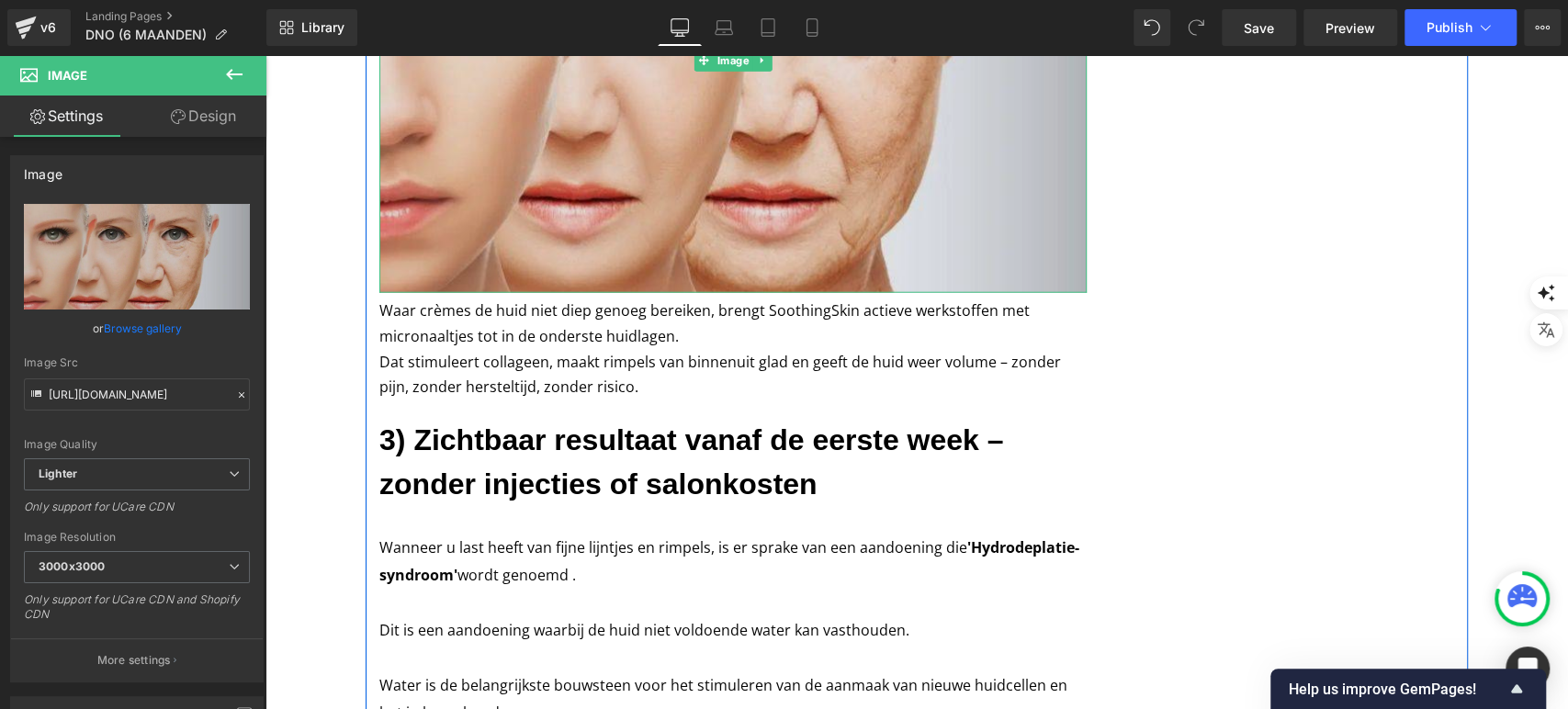
click at [703, 74] on img at bounding box center [734, 61] width 707 height 467
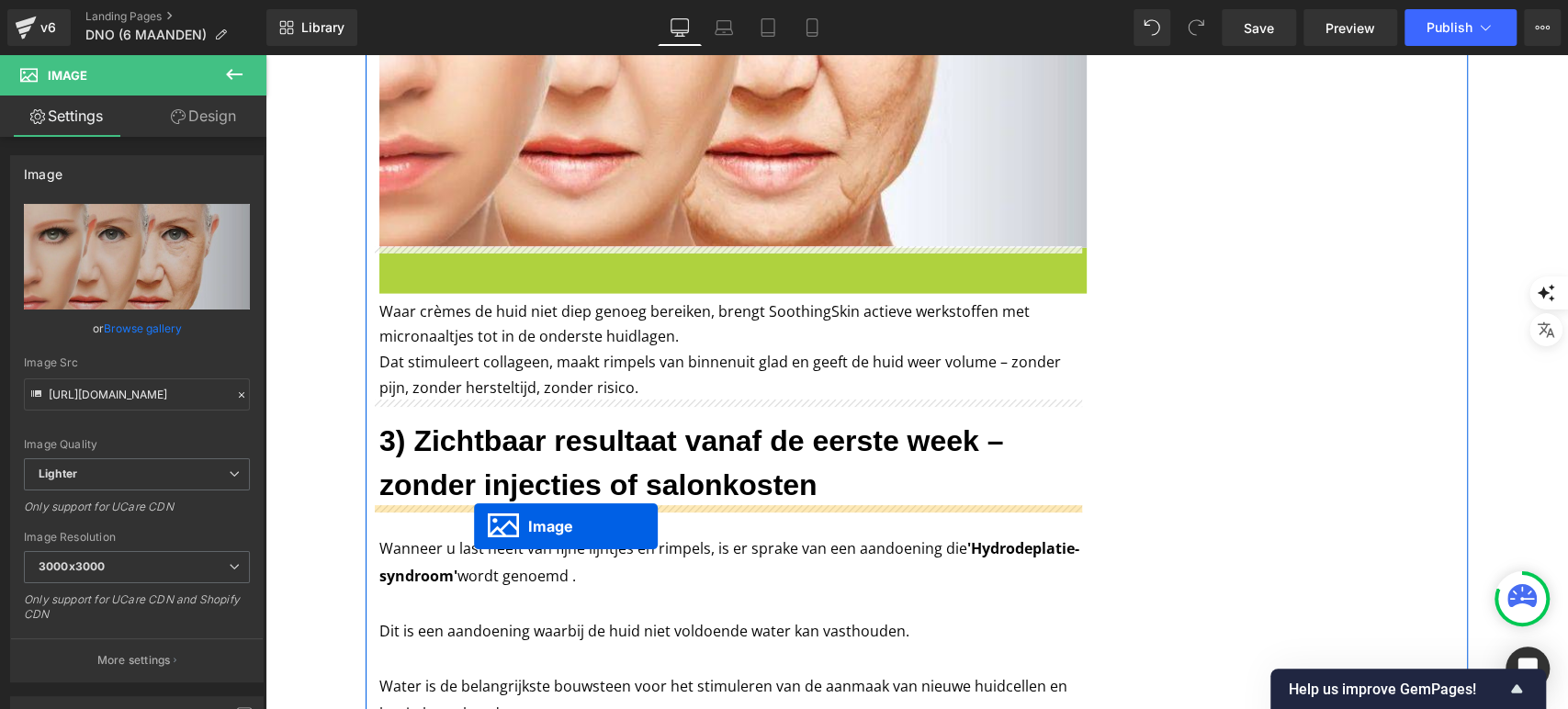
drag, startPoint x: 713, startPoint y: 64, endPoint x: 473, endPoint y: 526, distance: 520.6
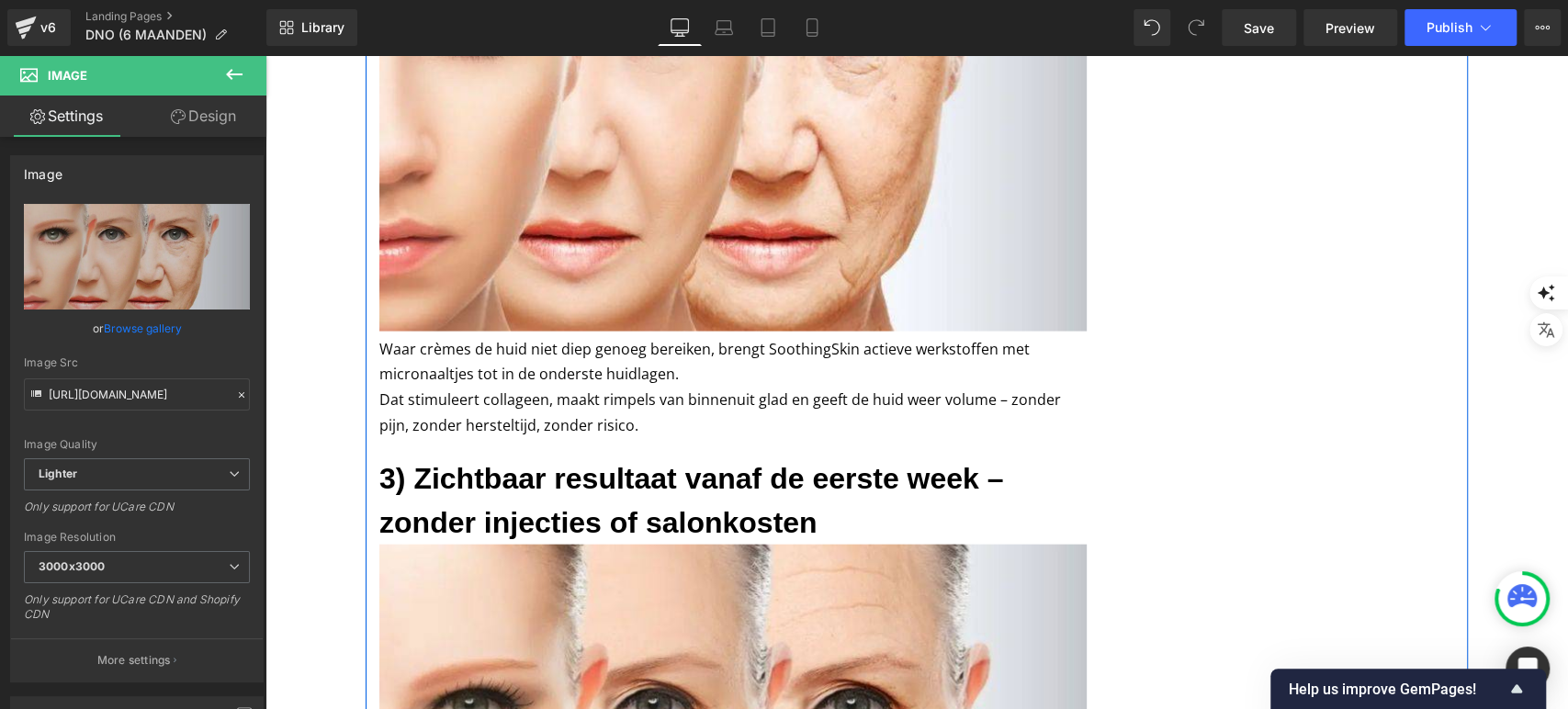
scroll to position [2619, 0]
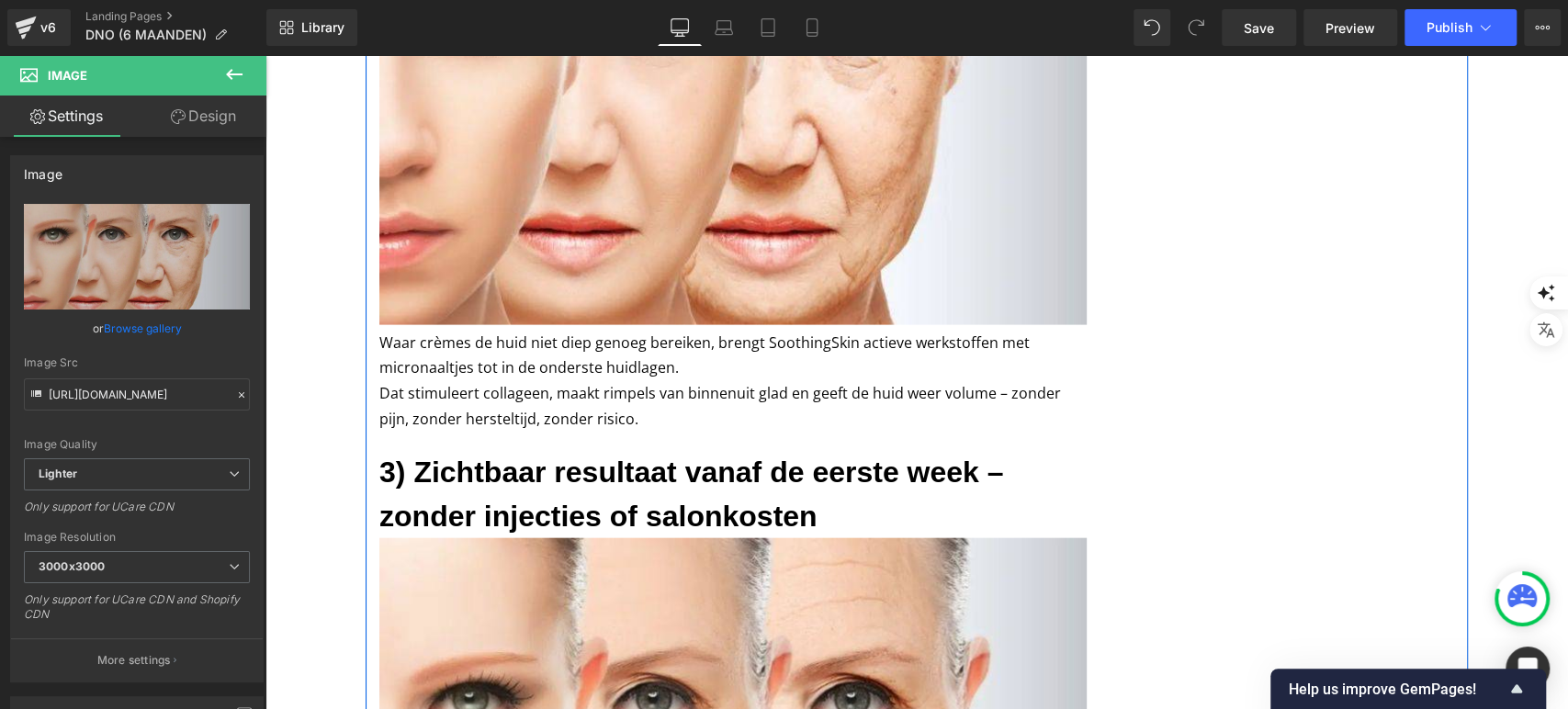
click at [509, 477] on h3 "3) Zichtbaar resultaat vanaf de eerste week – zonder injecties of salonkosten" at bounding box center [734, 494] width 707 height 88
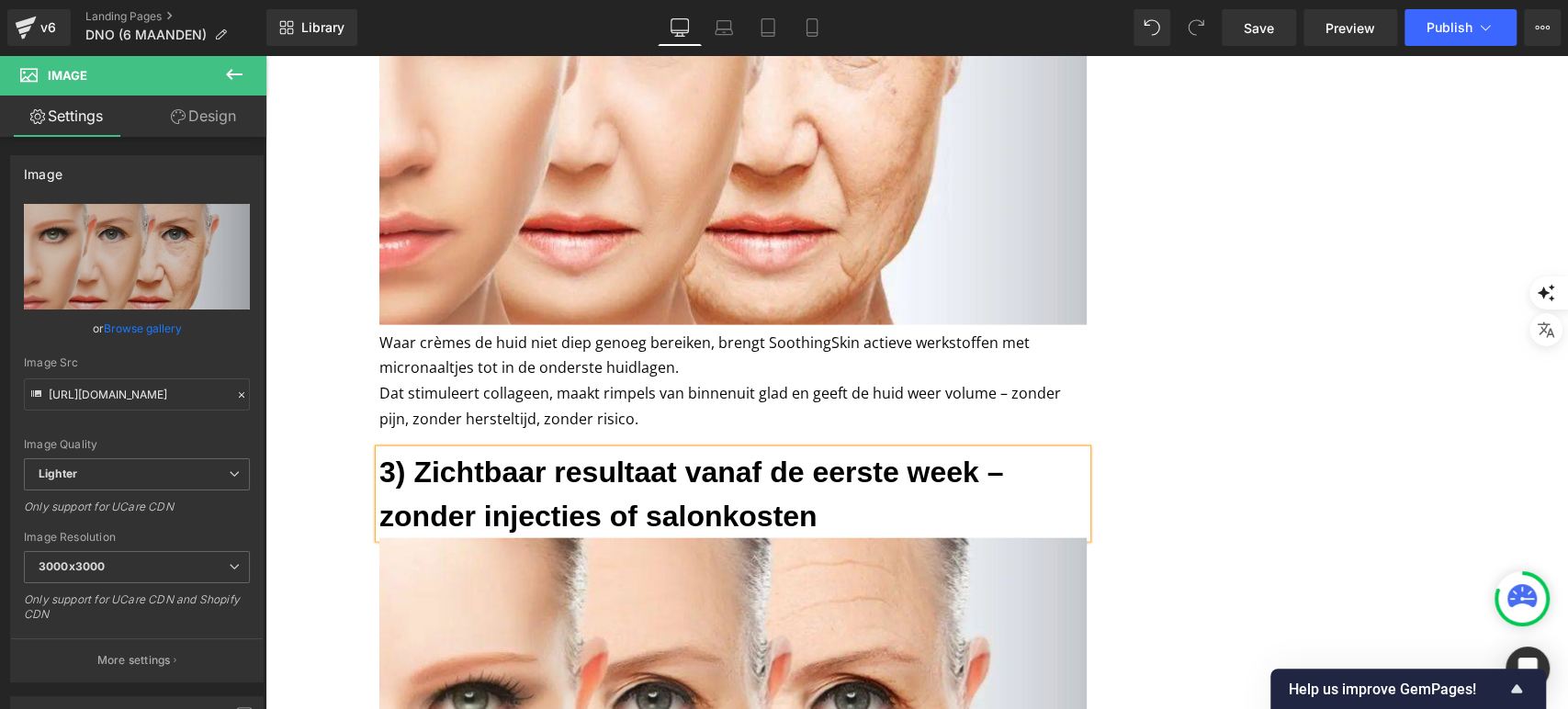
click at [509, 477] on h3 "3) Zichtbaar resultaat vanaf de eerste week – zonder injecties of salonkosten" at bounding box center [734, 494] width 707 height 88
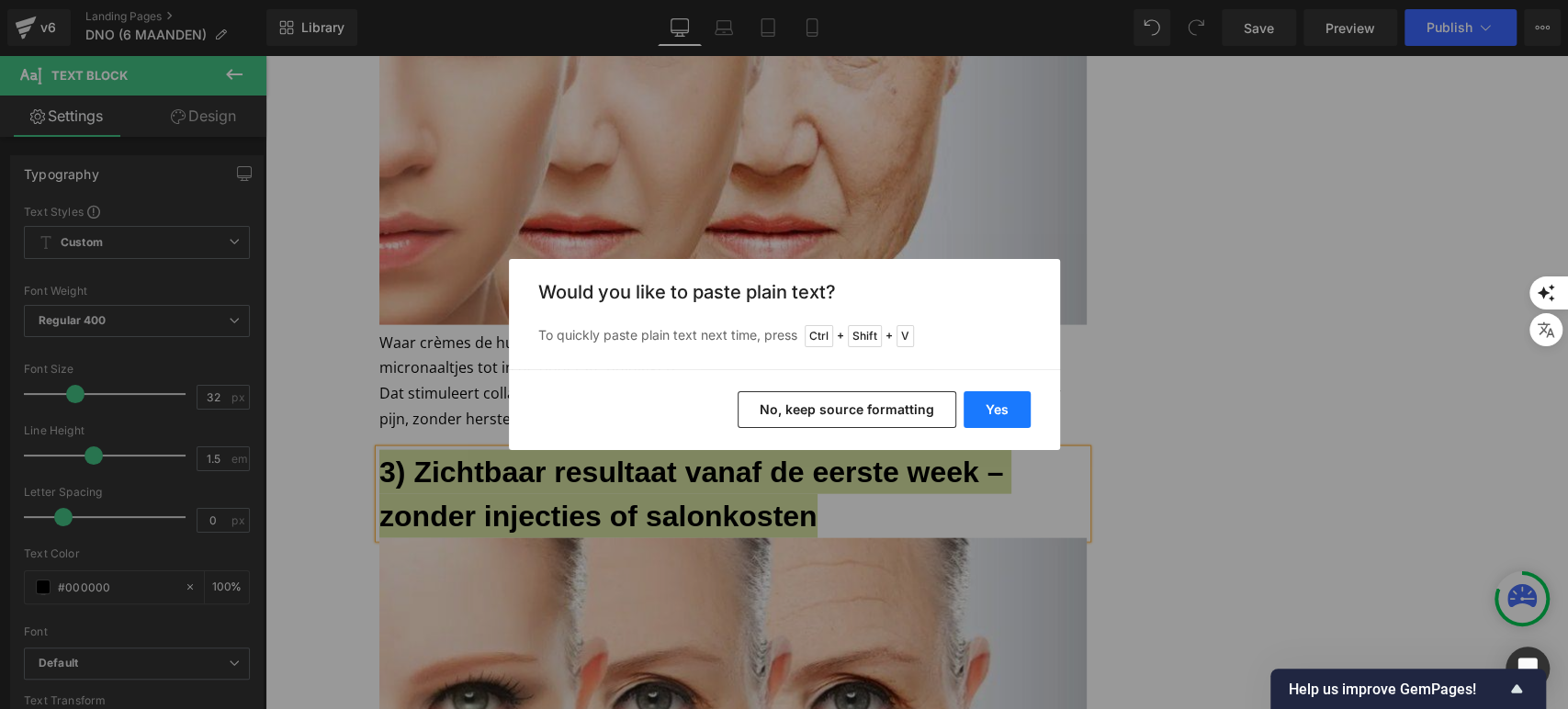
click at [995, 416] on button "Yes" at bounding box center [996, 410] width 67 height 37
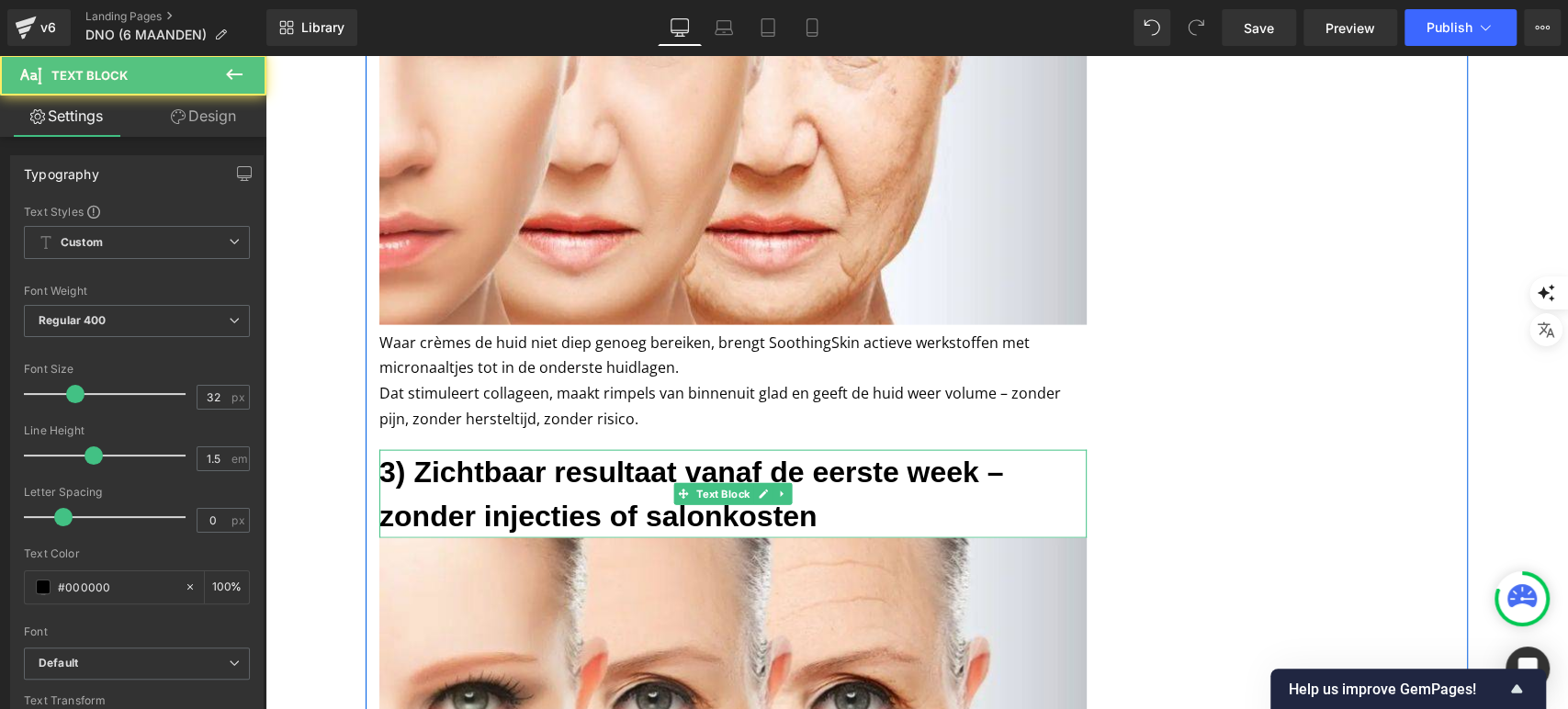
click at [603, 474] on h3 "3) Zichtbaar resultaat vanaf de eerste week – zonder injecties of salonkosten" at bounding box center [734, 494] width 707 height 88
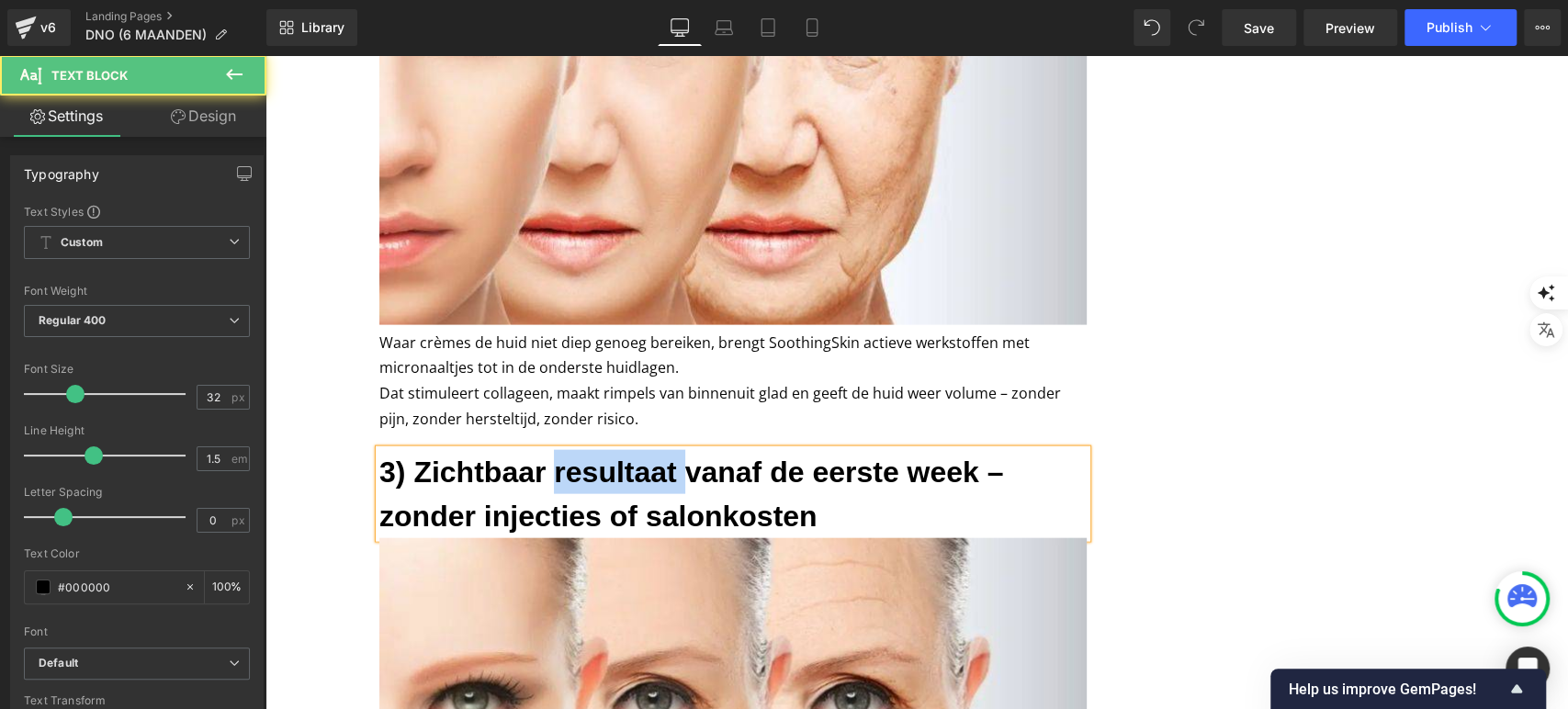
click at [603, 474] on h3 "3) Zichtbaar resultaat vanaf de eerste week – zonder injecties of salonkosten" at bounding box center [734, 494] width 707 height 88
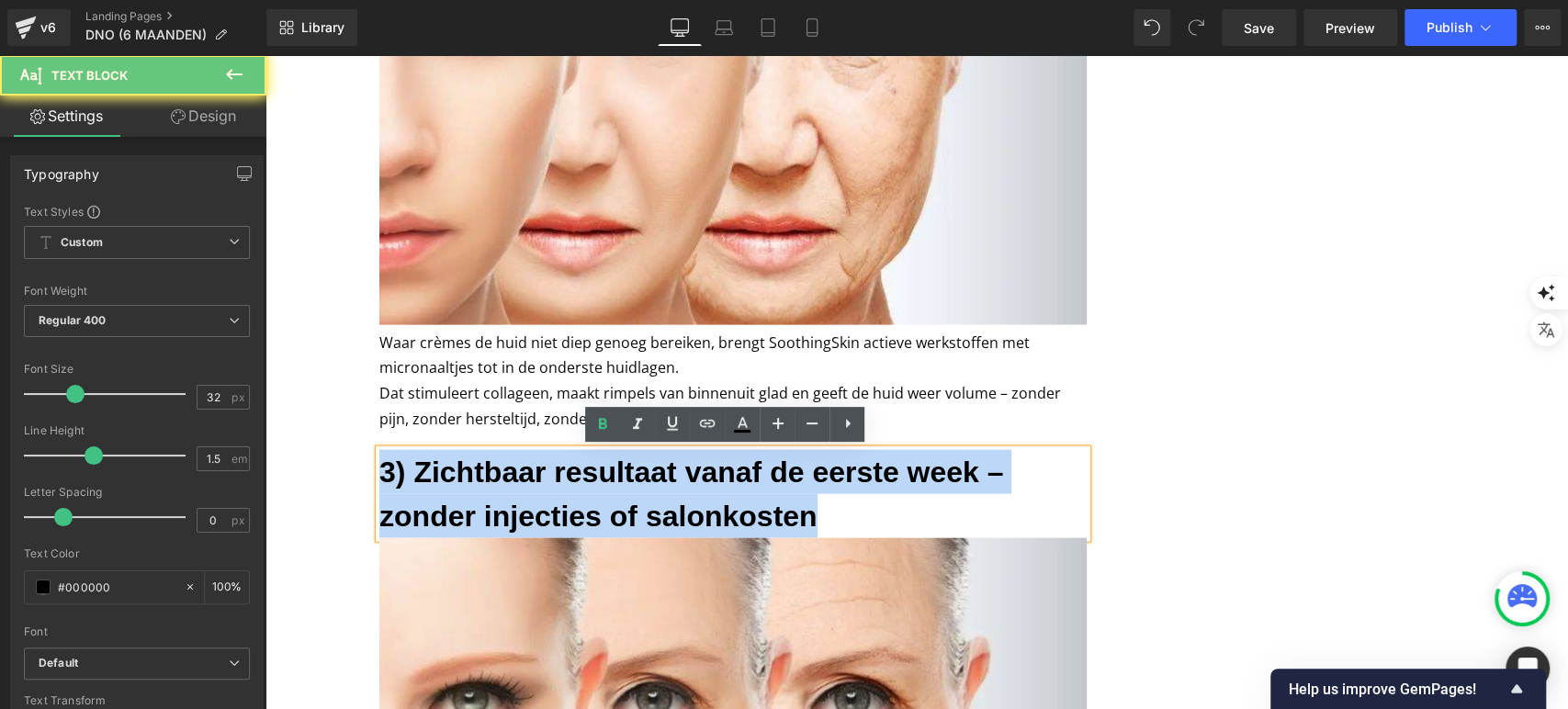
click at [603, 474] on h3 "3) Zichtbaar resultaat vanaf de eerste week – zonder injecties of salonkosten" at bounding box center [734, 494] width 707 height 88
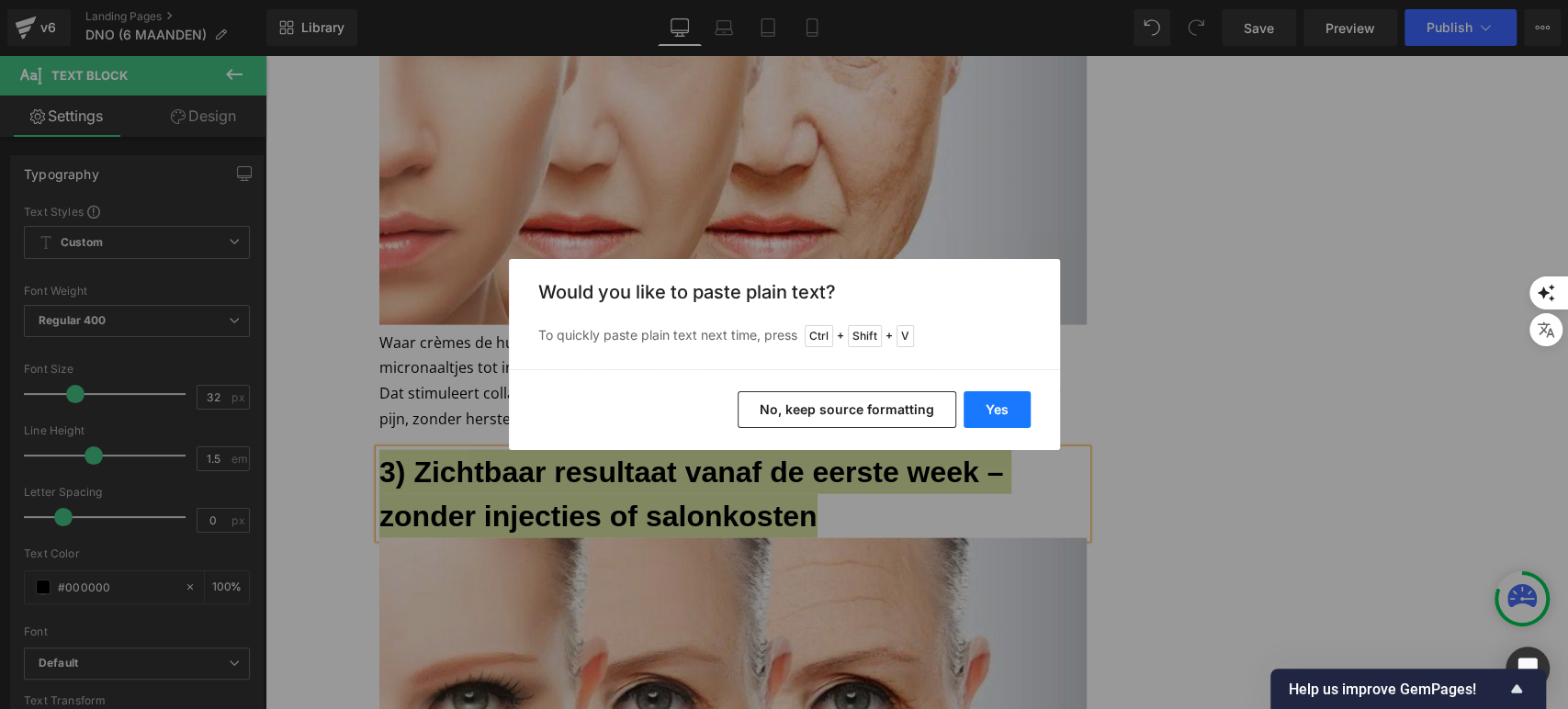
click at [999, 415] on button "Yes" at bounding box center [996, 410] width 67 height 37
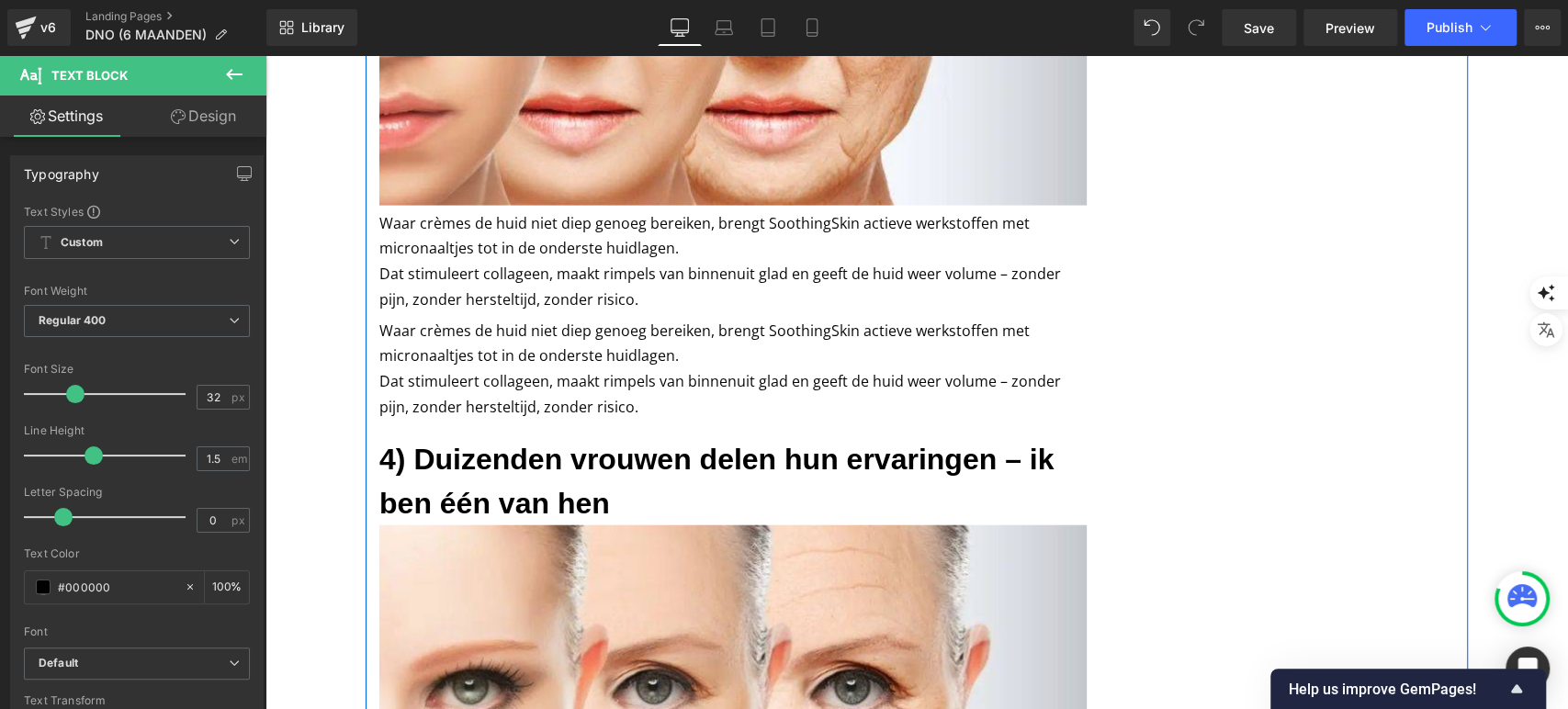
scroll to position [2836, 0]
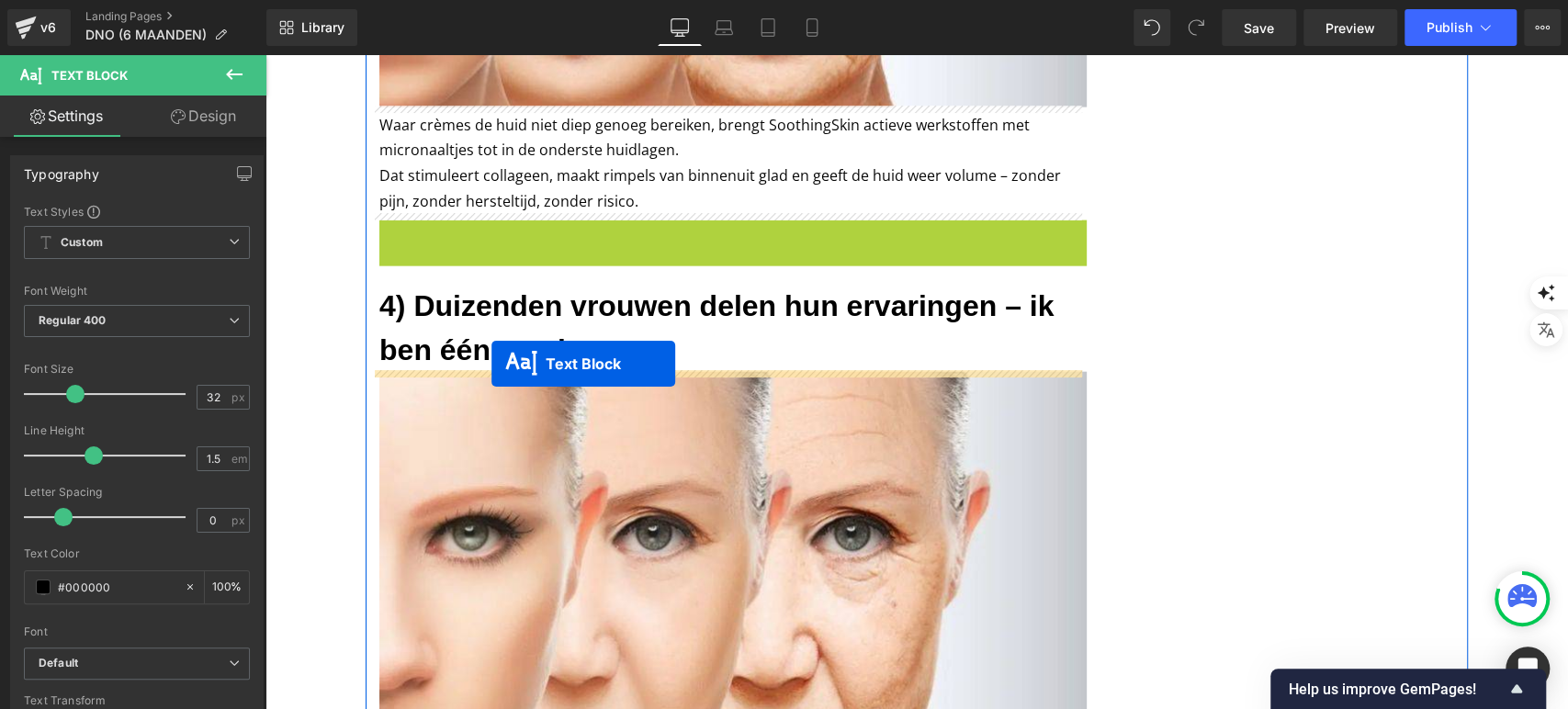
drag, startPoint x: 678, startPoint y: 272, endPoint x: 488, endPoint y: 363, distance: 210.7
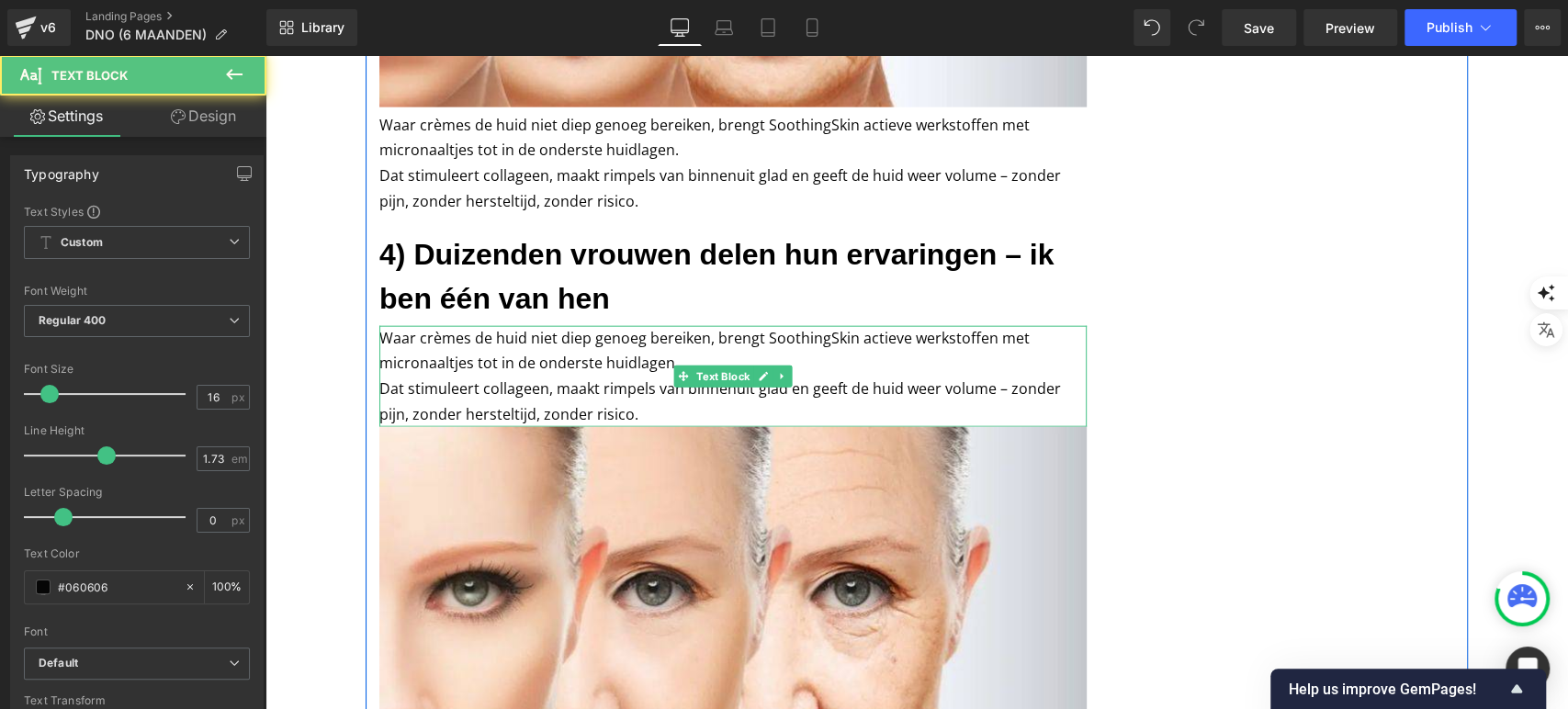
scroll to position [2880, 0]
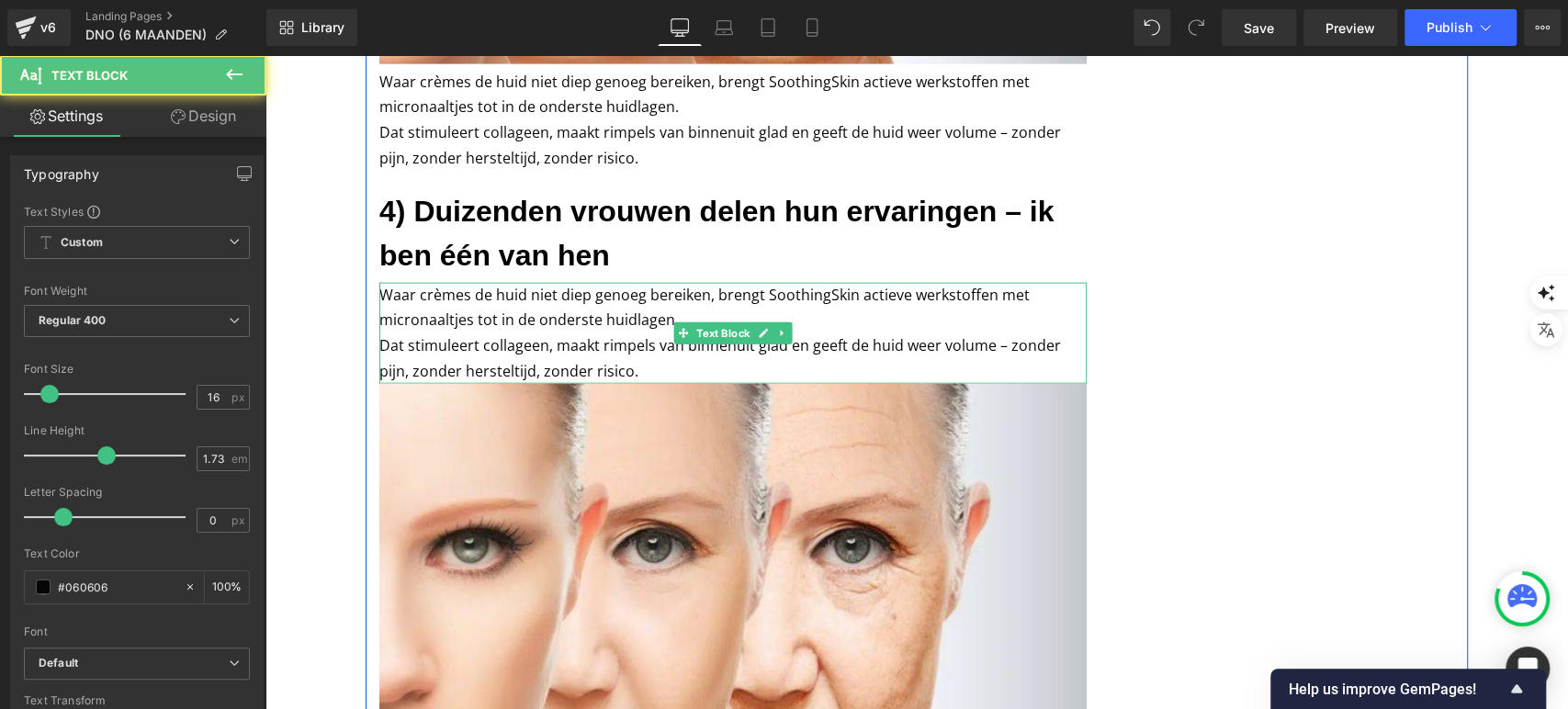
click at [466, 309] on p "Waar crèmes de huid niet diep genoeg bereiken, brengt SoothingSkin actieve werk…" at bounding box center [734, 308] width 707 height 50
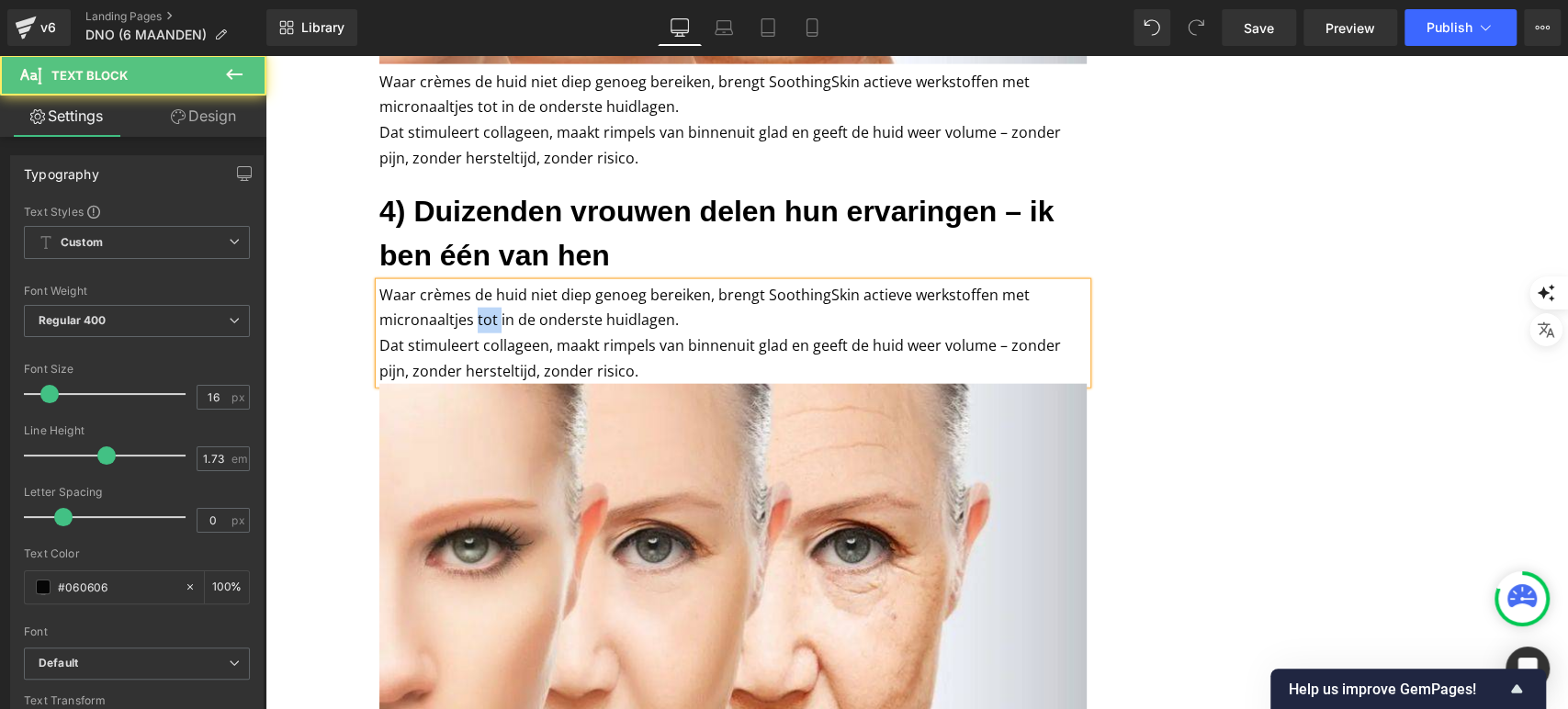
click at [466, 309] on p "Waar crèmes de huid niet diep genoeg bereiken, brengt SoothingSkin actieve werk…" at bounding box center [734, 308] width 707 height 50
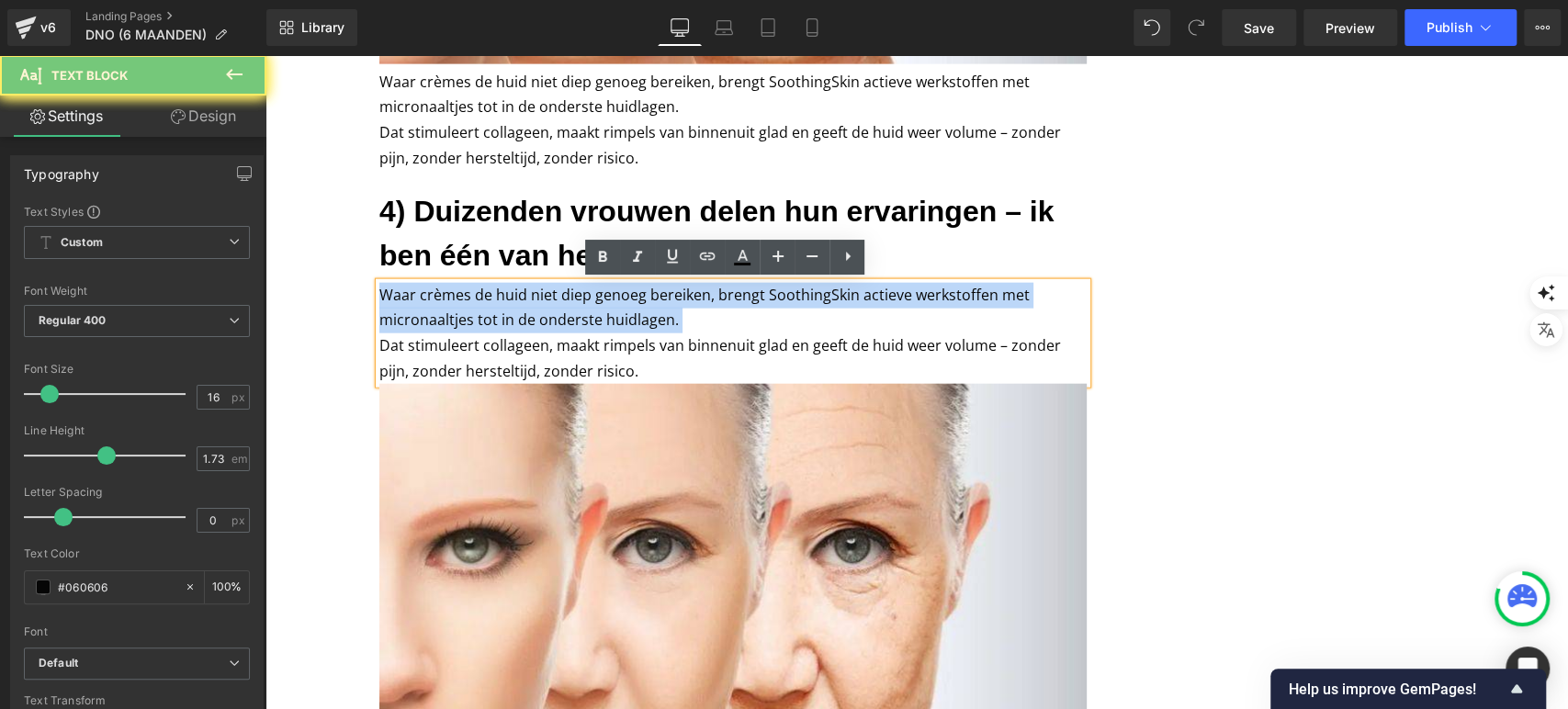
click at [466, 309] on p "Waar crèmes de huid niet diep genoeg bereiken, brengt SoothingSkin actieve werk…" at bounding box center [734, 308] width 707 height 50
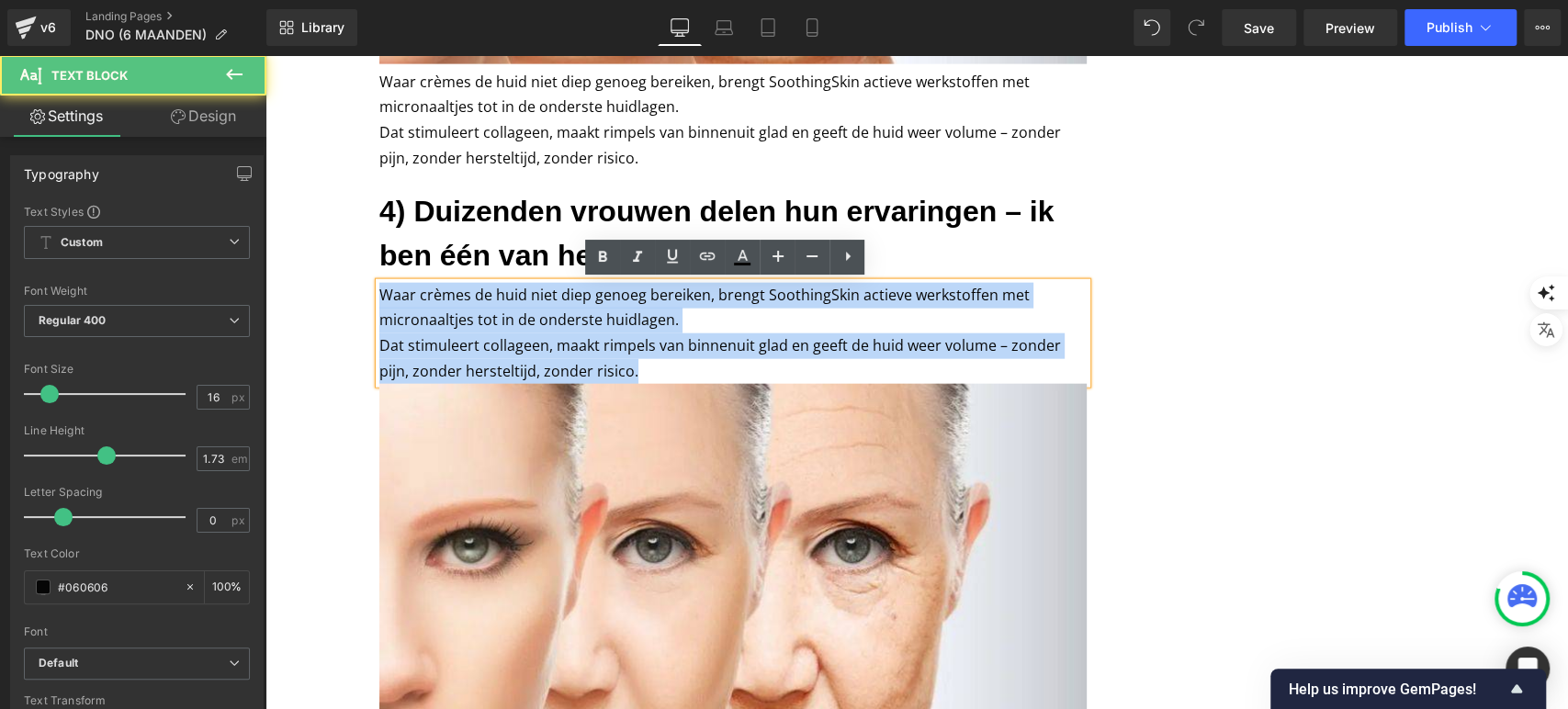
drag, startPoint x: 618, startPoint y: 372, endPoint x: 378, endPoint y: 293, distance: 252.7
click at [380, 293] on div "Waar crèmes de huid niet diep genoeg bereiken, brengt SoothingSkin actieve werk…" at bounding box center [734, 333] width 707 height 102
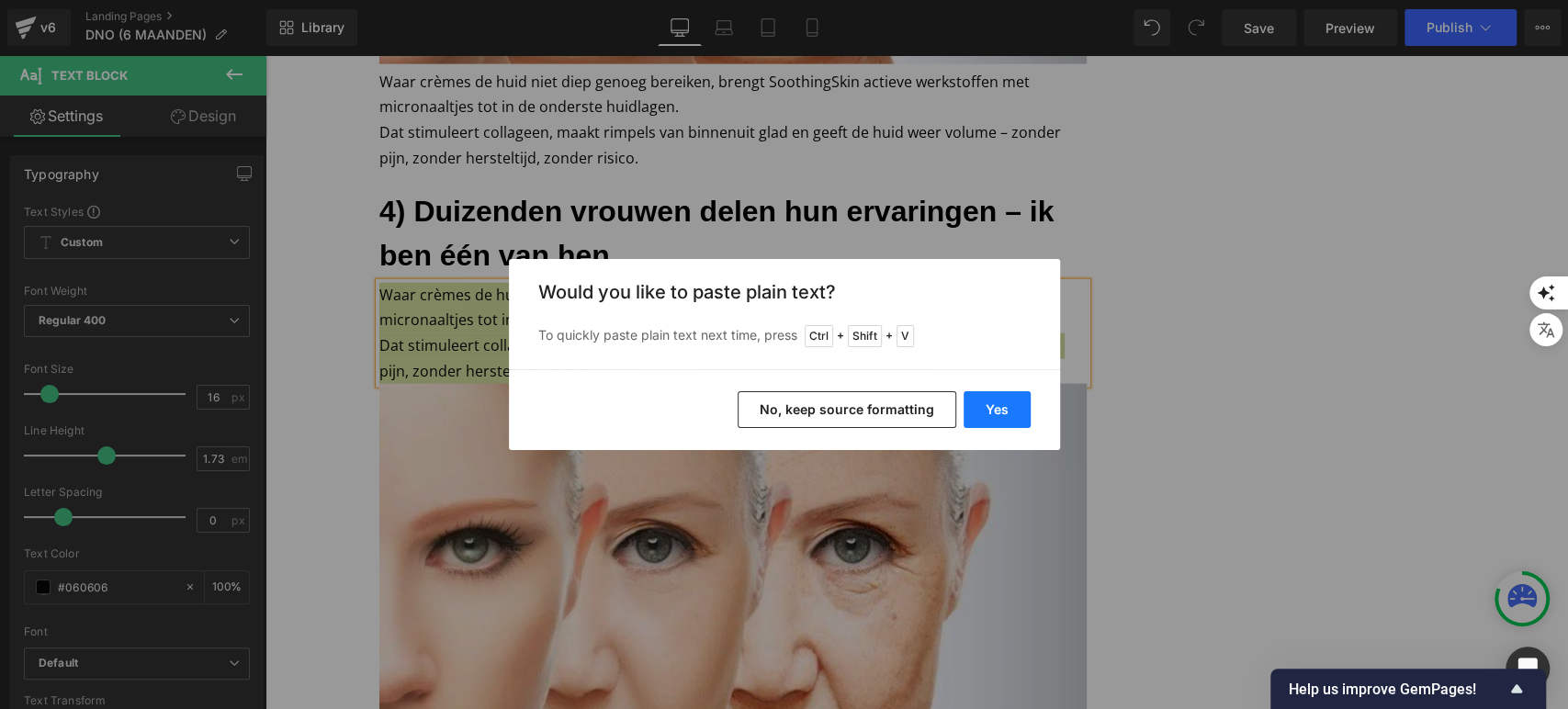
click at [1007, 397] on button "Yes" at bounding box center [996, 410] width 67 height 37
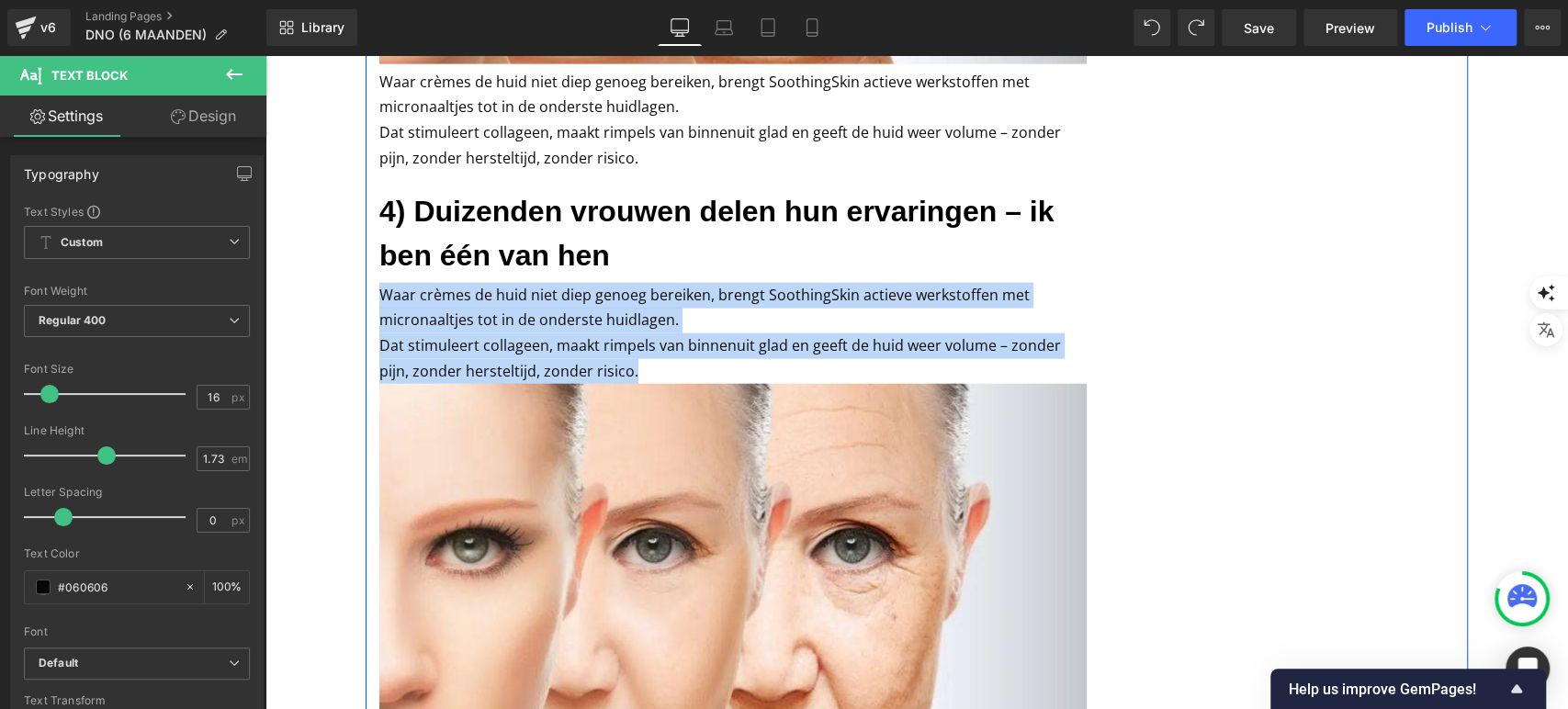
drag, startPoint x: 614, startPoint y: 373, endPoint x: 372, endPoint y: 296, distance: 254.0
click at [380, 296] on div "Waar crèmes de huid niet diep genoeg bereiken, brengt SoothingSkin actieve werk…" at bounding box center [734, 333] width 707 height 102
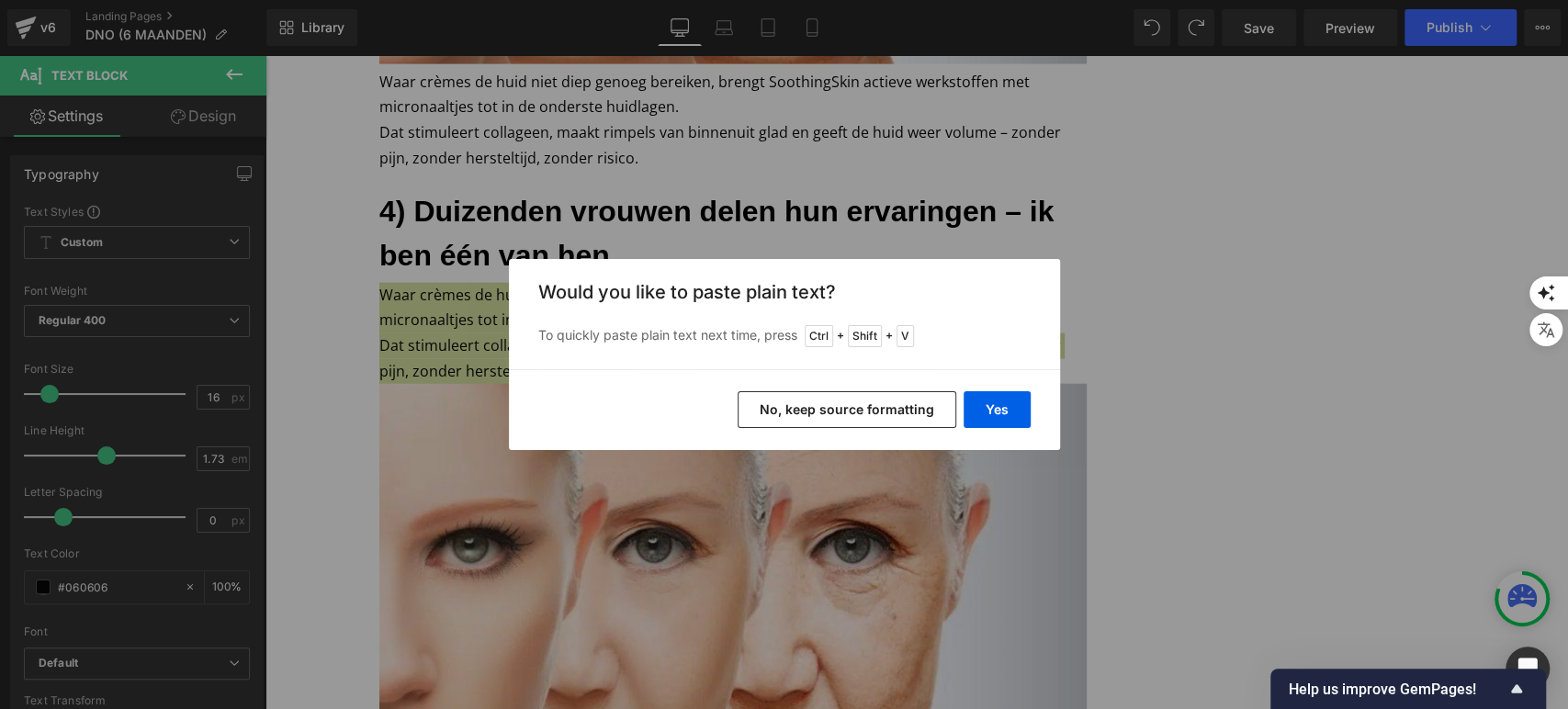
click at [831, 420] on button "No, keep source formatting" at bounding box center [847, 410] width 219 height 37
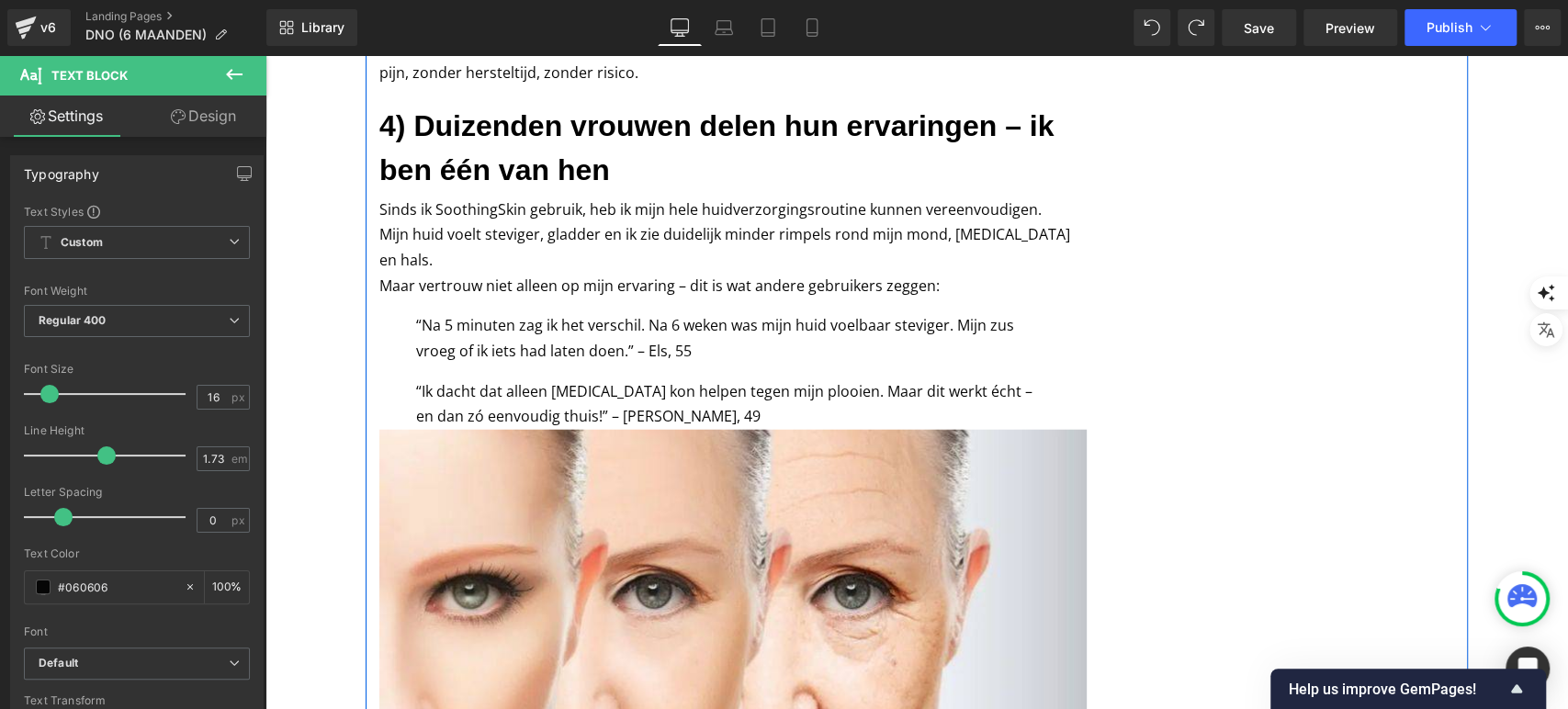
scroll to position [2975, 0]
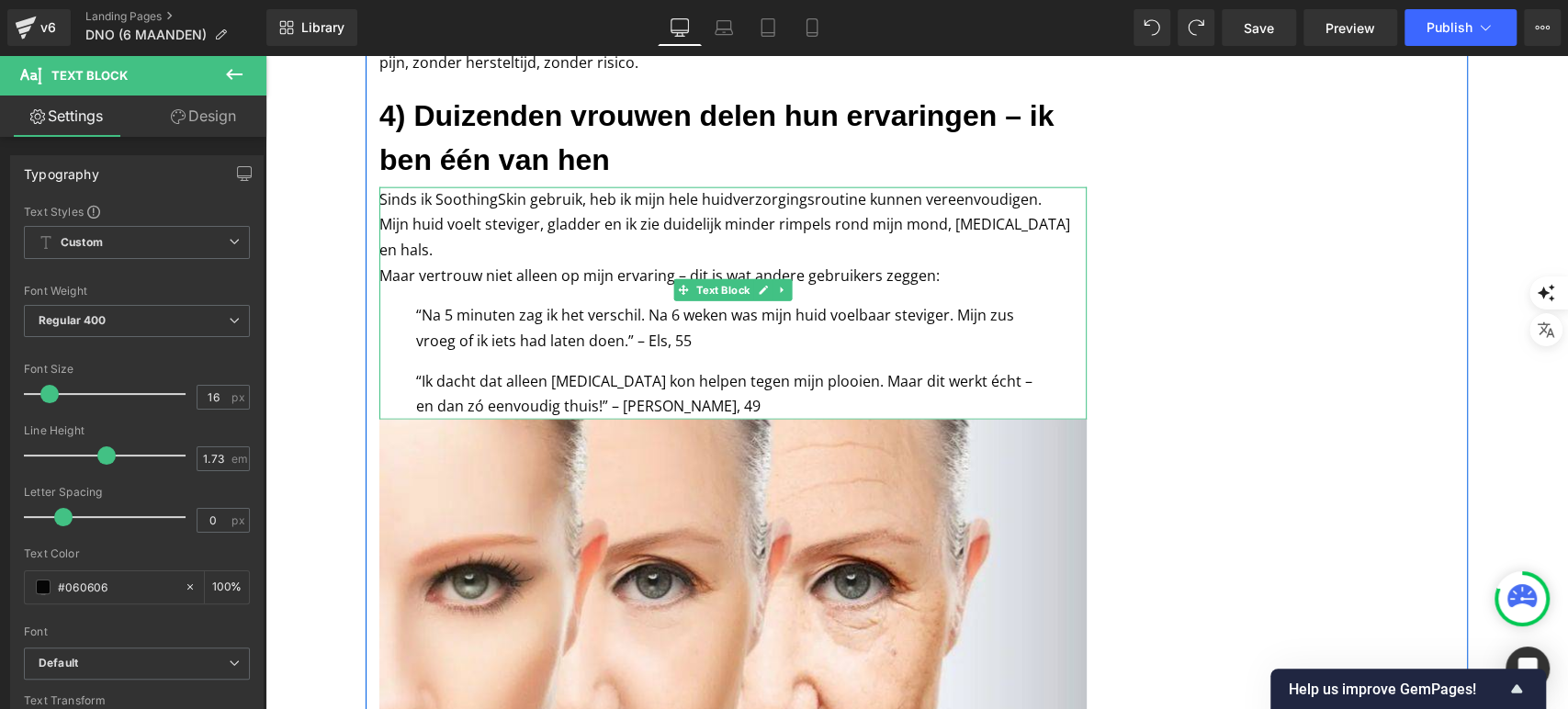
click at [403, 285] on div "Sinds ik SoothingSkin gebruik, heb ik mijn hele huidverzorgingsroutine kunnen v…" at bounding box center [734, 303] width 707 height 233
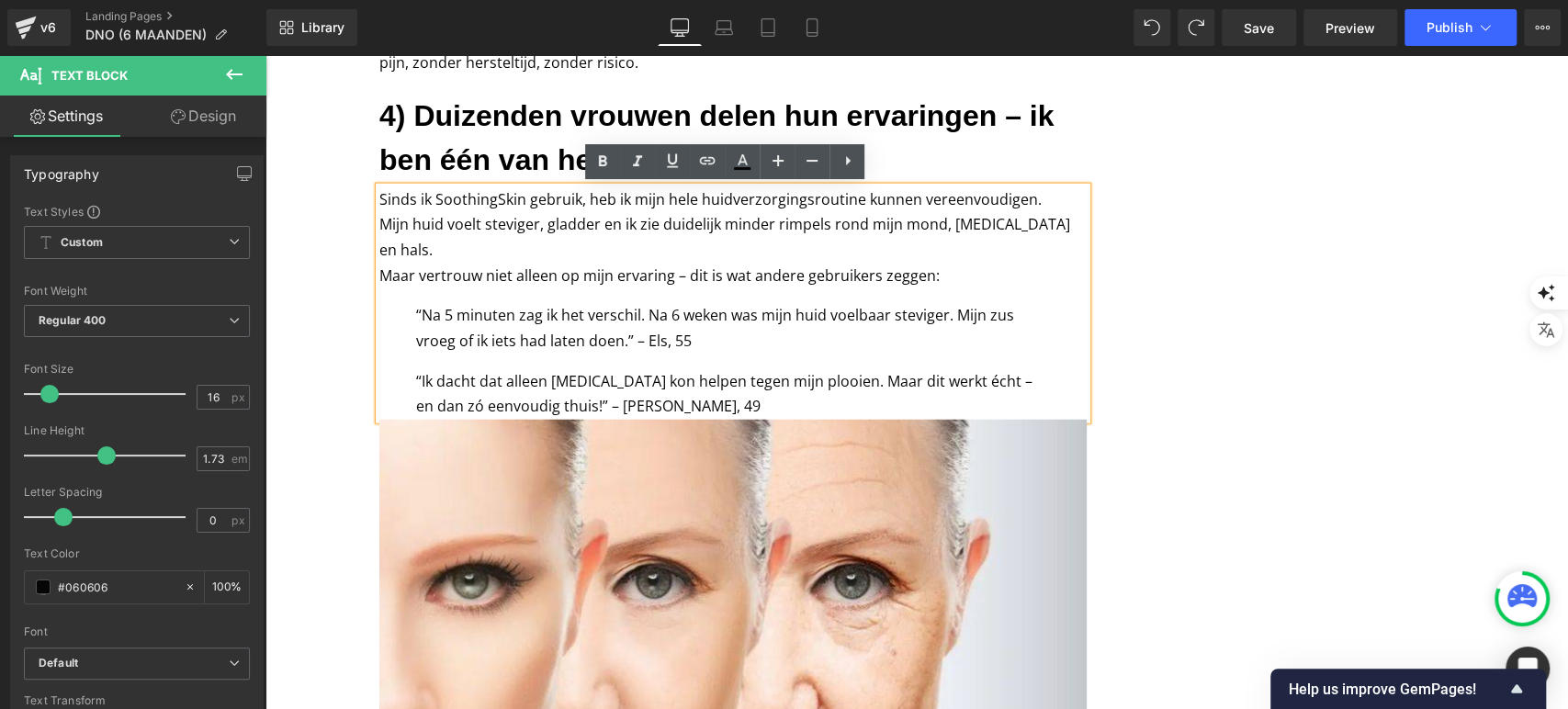
scroll to position [3011, 0]
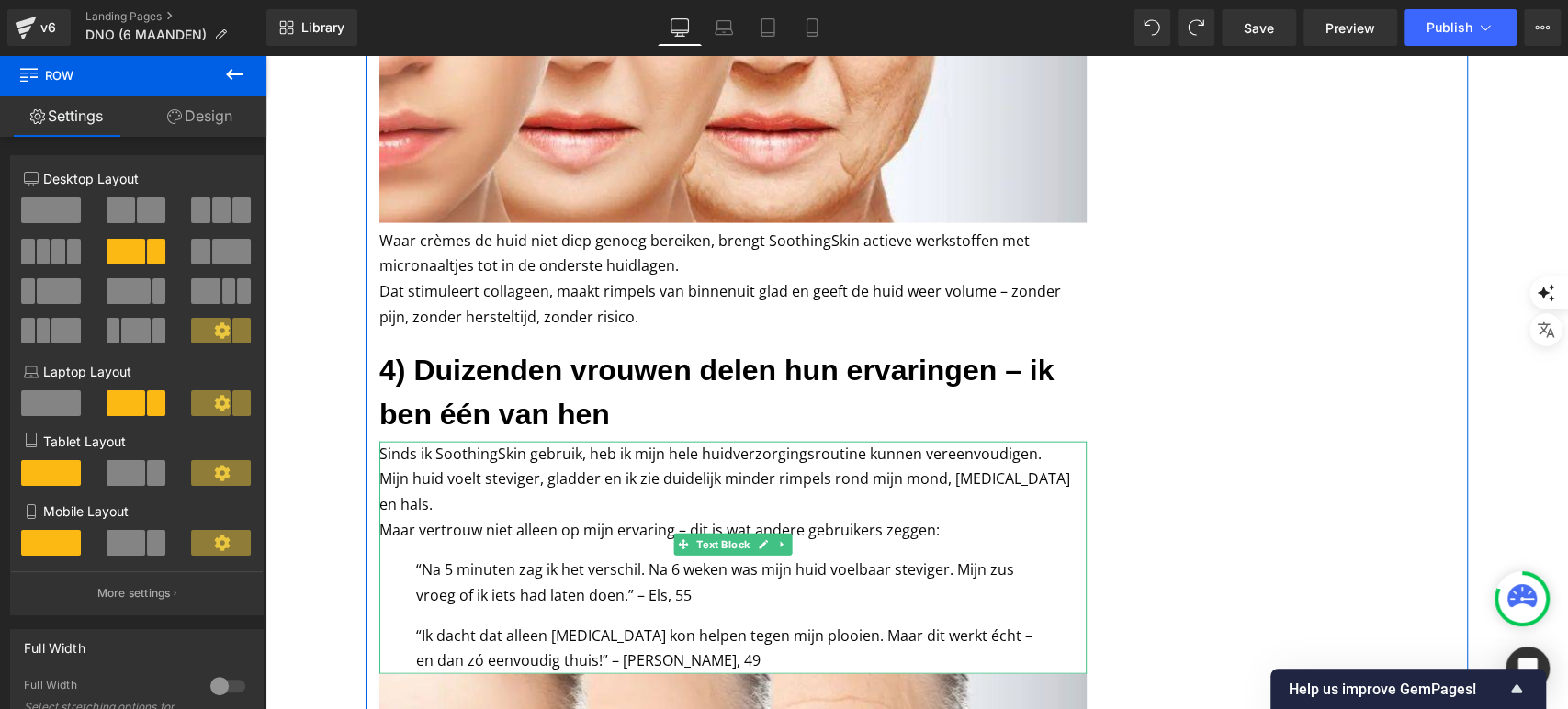
scroll to position [2938, 0]
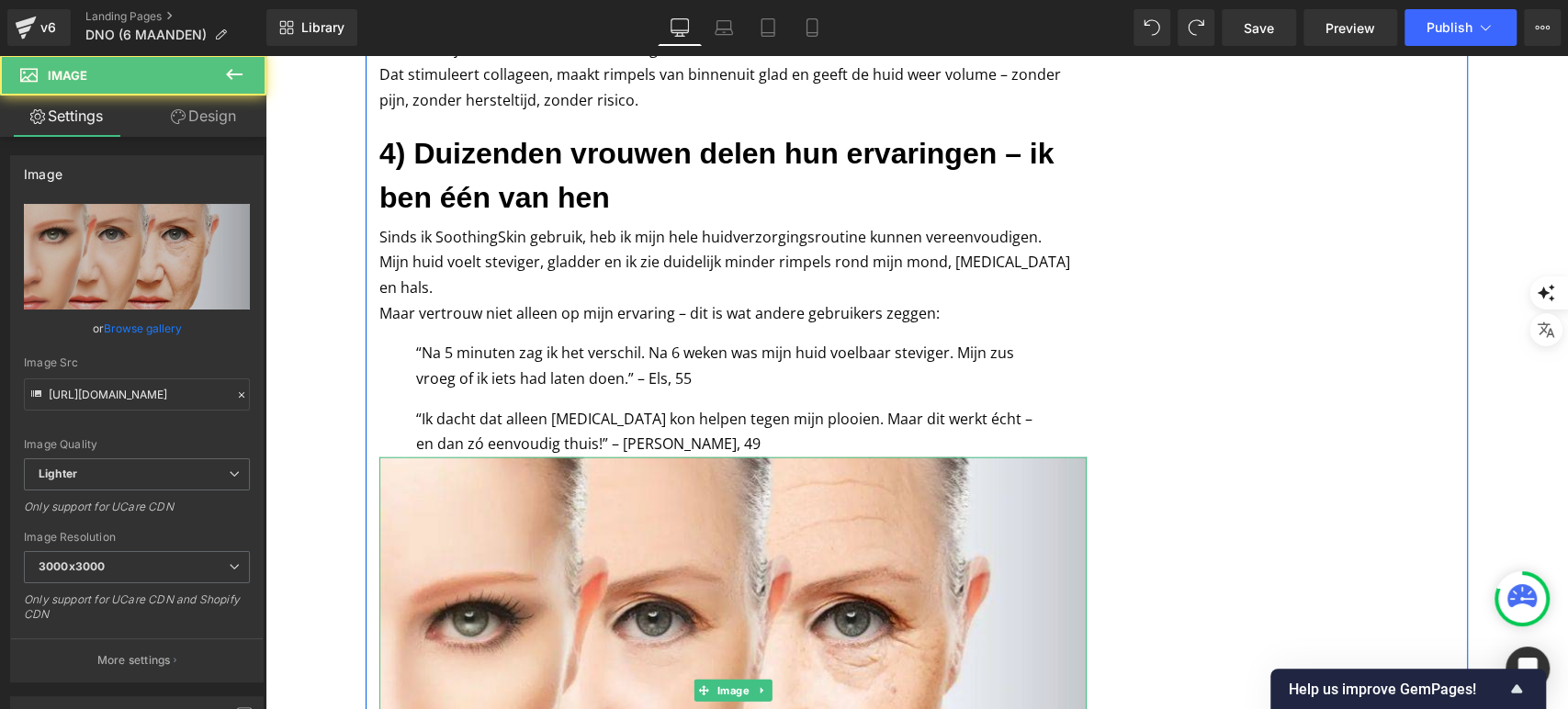
click at [502, 494] on img at bounding box center [734, 691] width 707 height 467
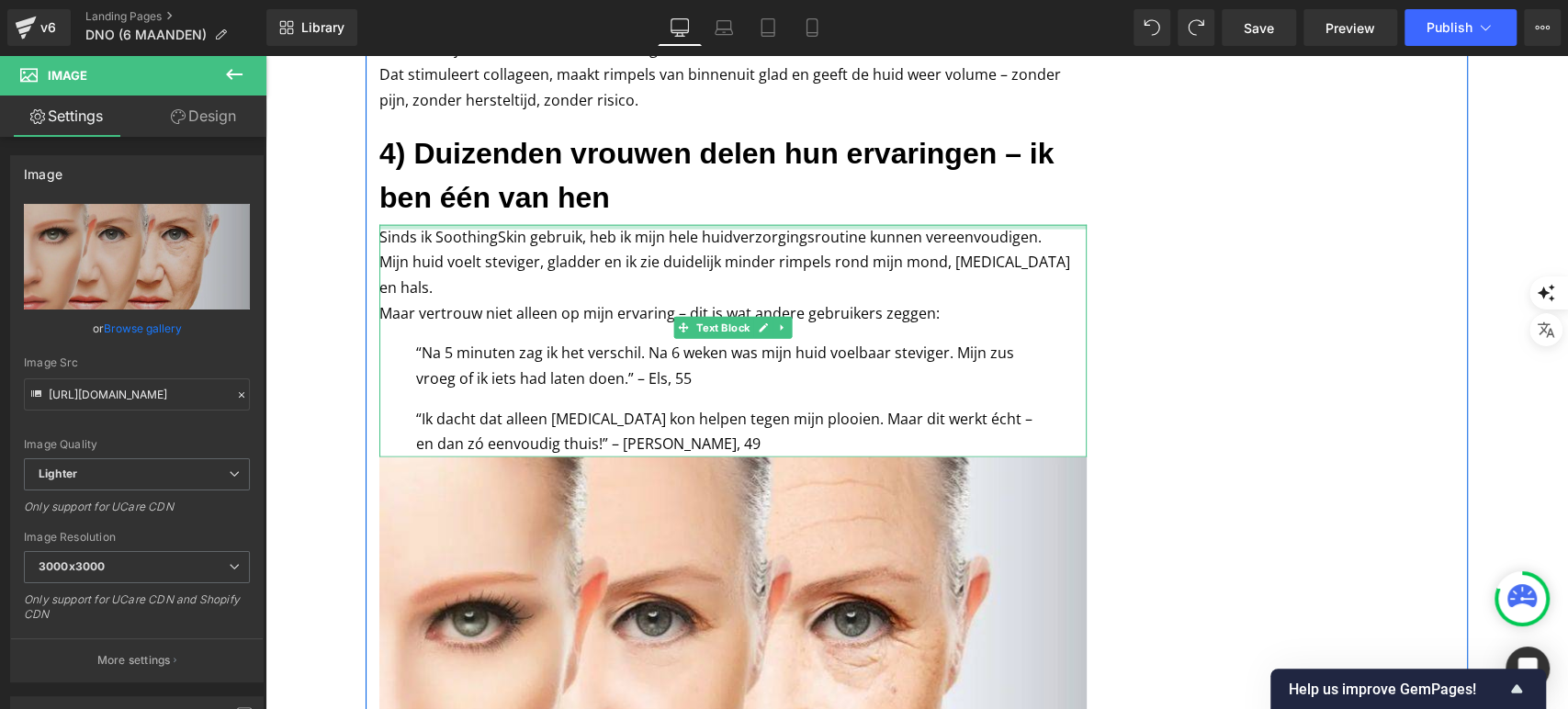
drag, startPoint x: 502, startPoint y: 494, endPoint x: 394, endPoint y: 229, distance: 286.2
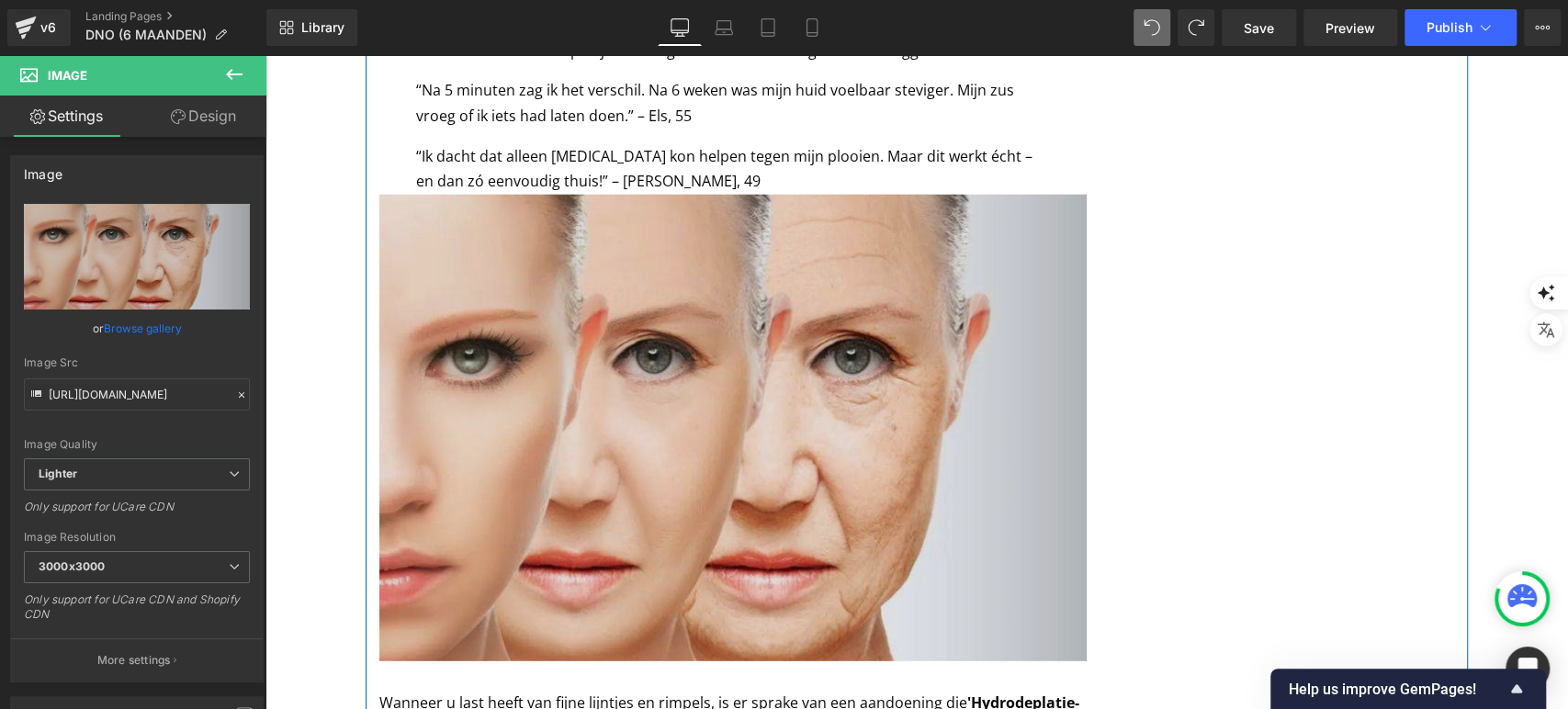
scroll to position [3205, 0]
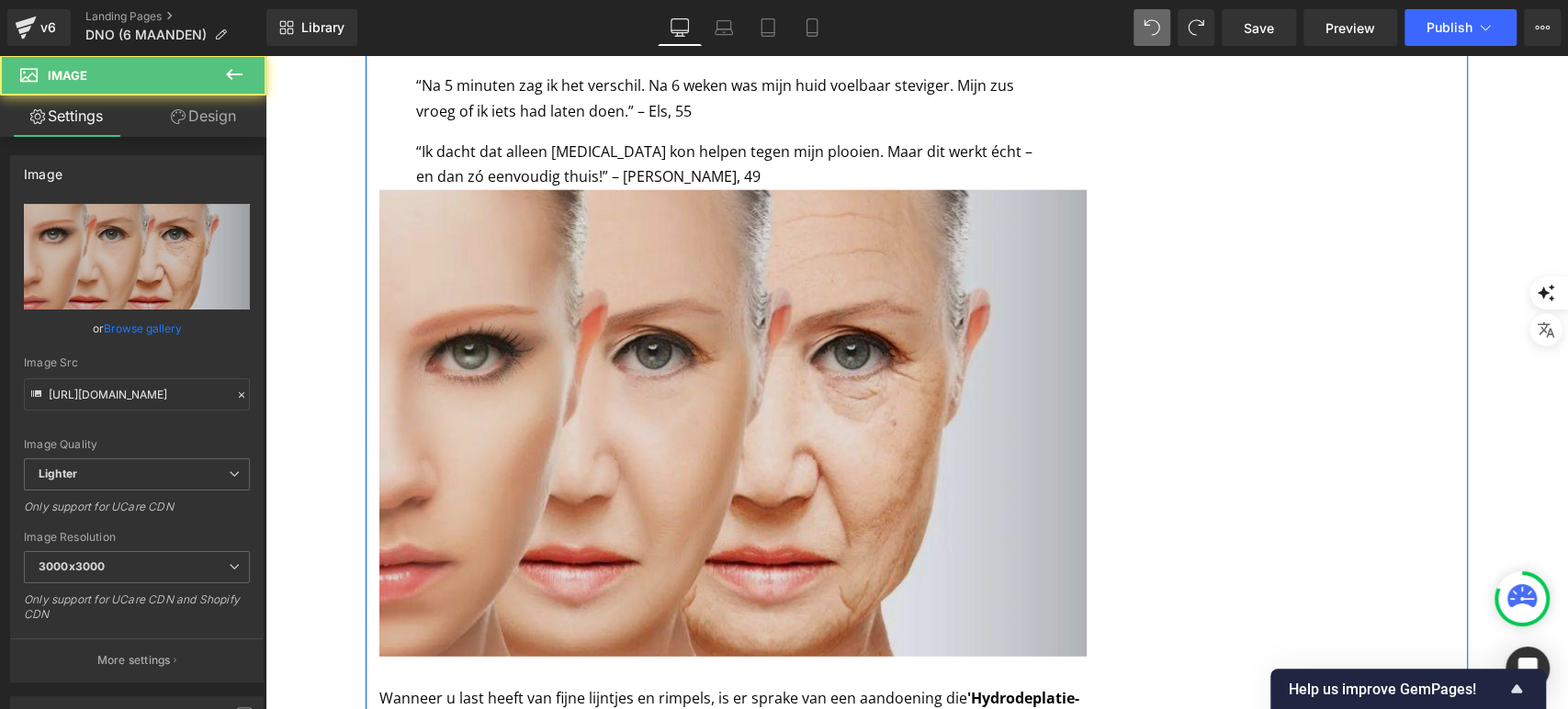
click at [677, 366] on img at bounding box center [734, 423] width 707 height 467
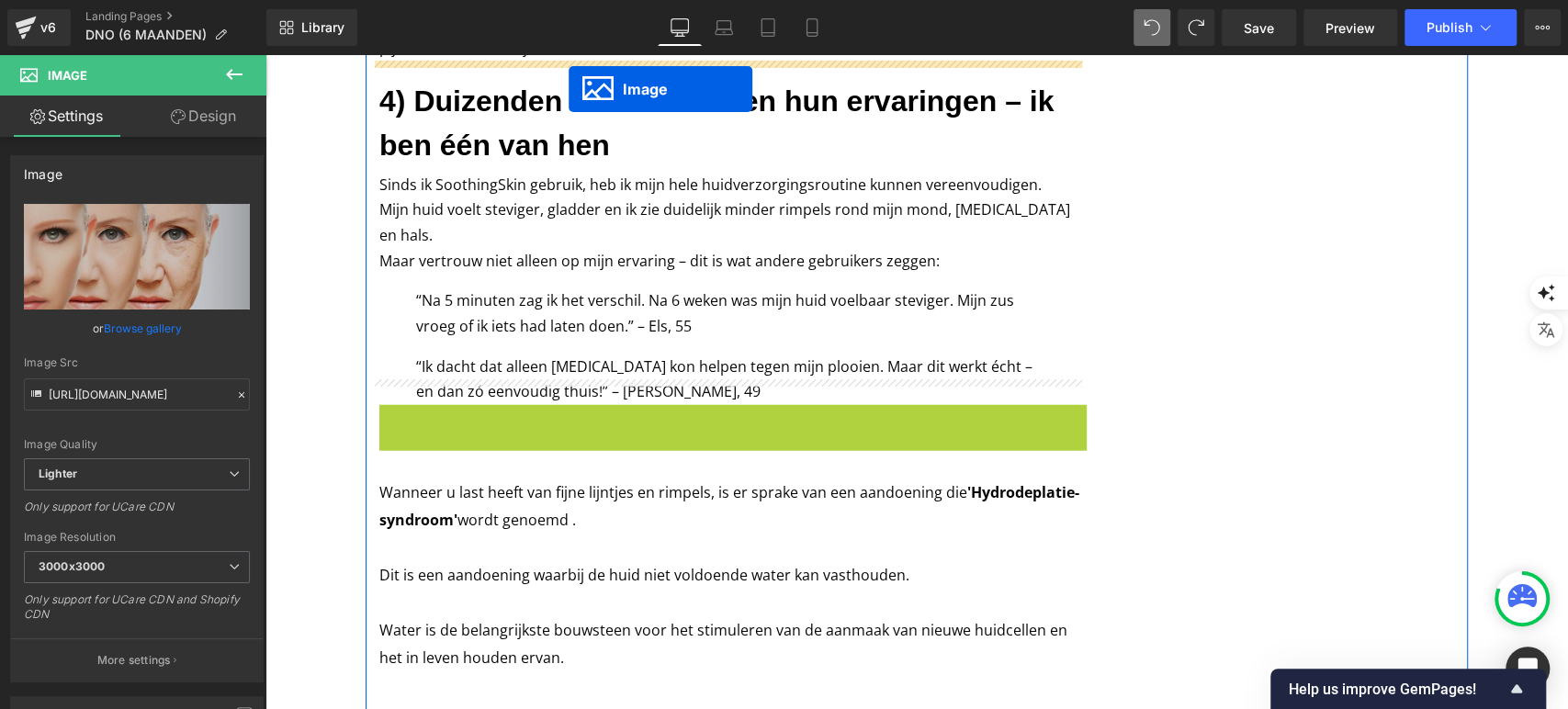
scroll to position [2864, 0]
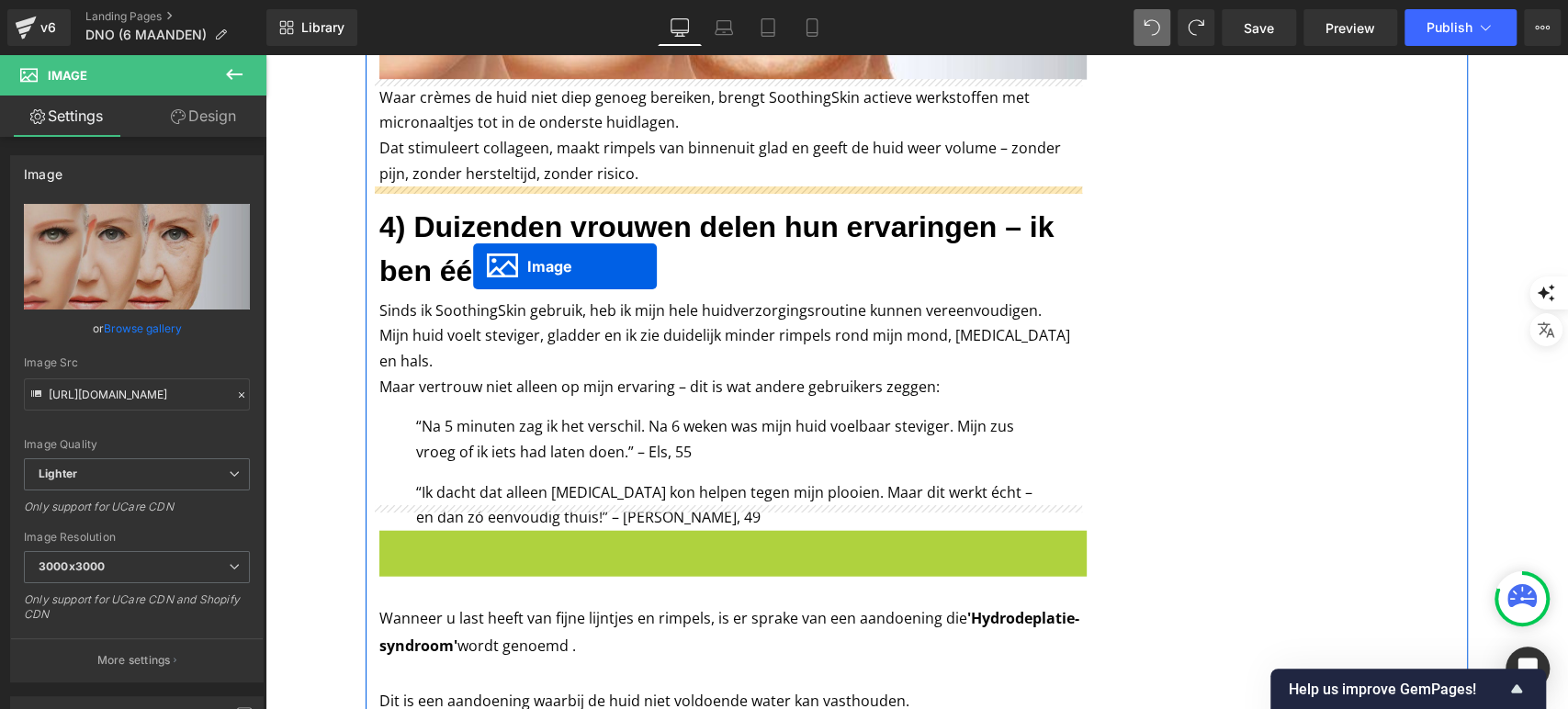
drag, startPoint x: 701, startPoint y: 408, endPoint x: 459, endPoint y: 240, distance: 294.6
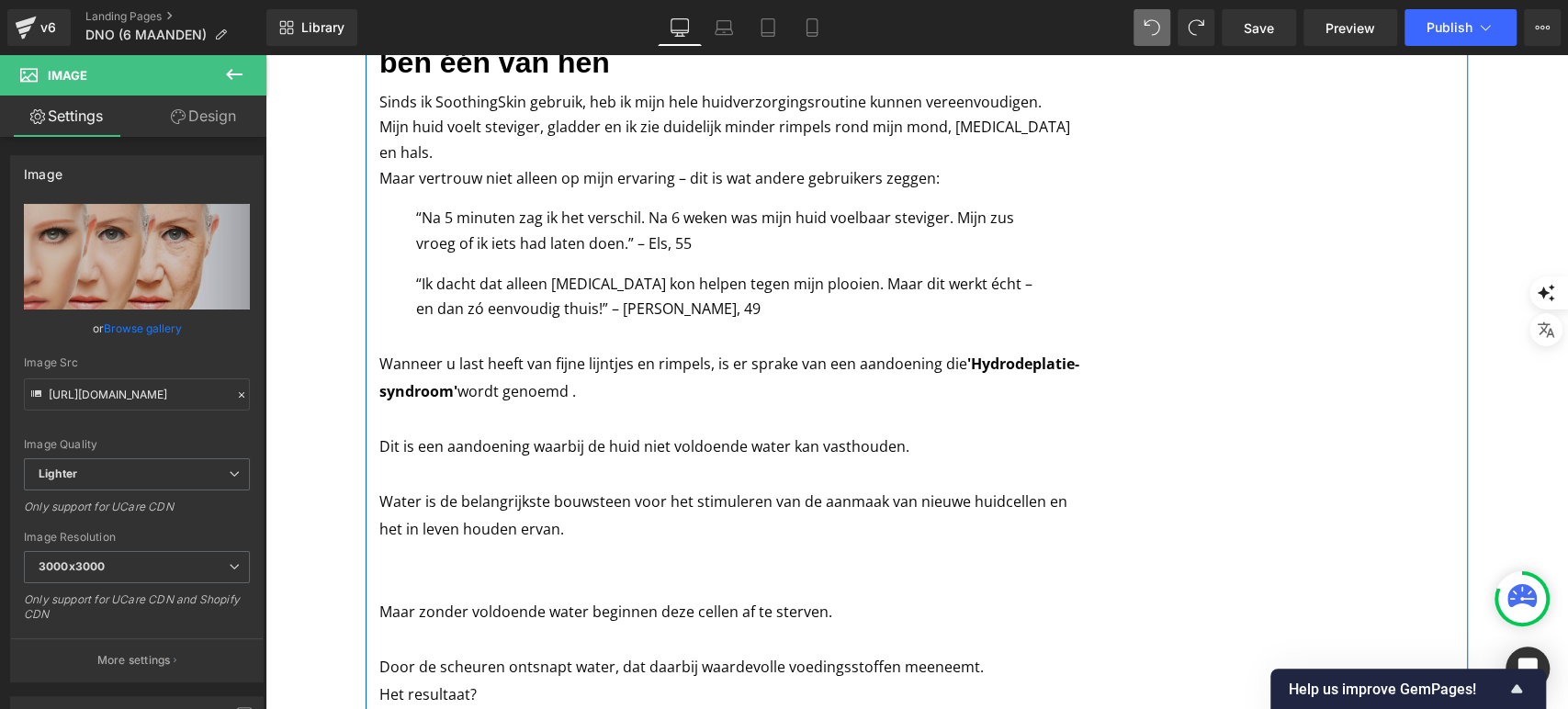
scroll to position [2717, 0]
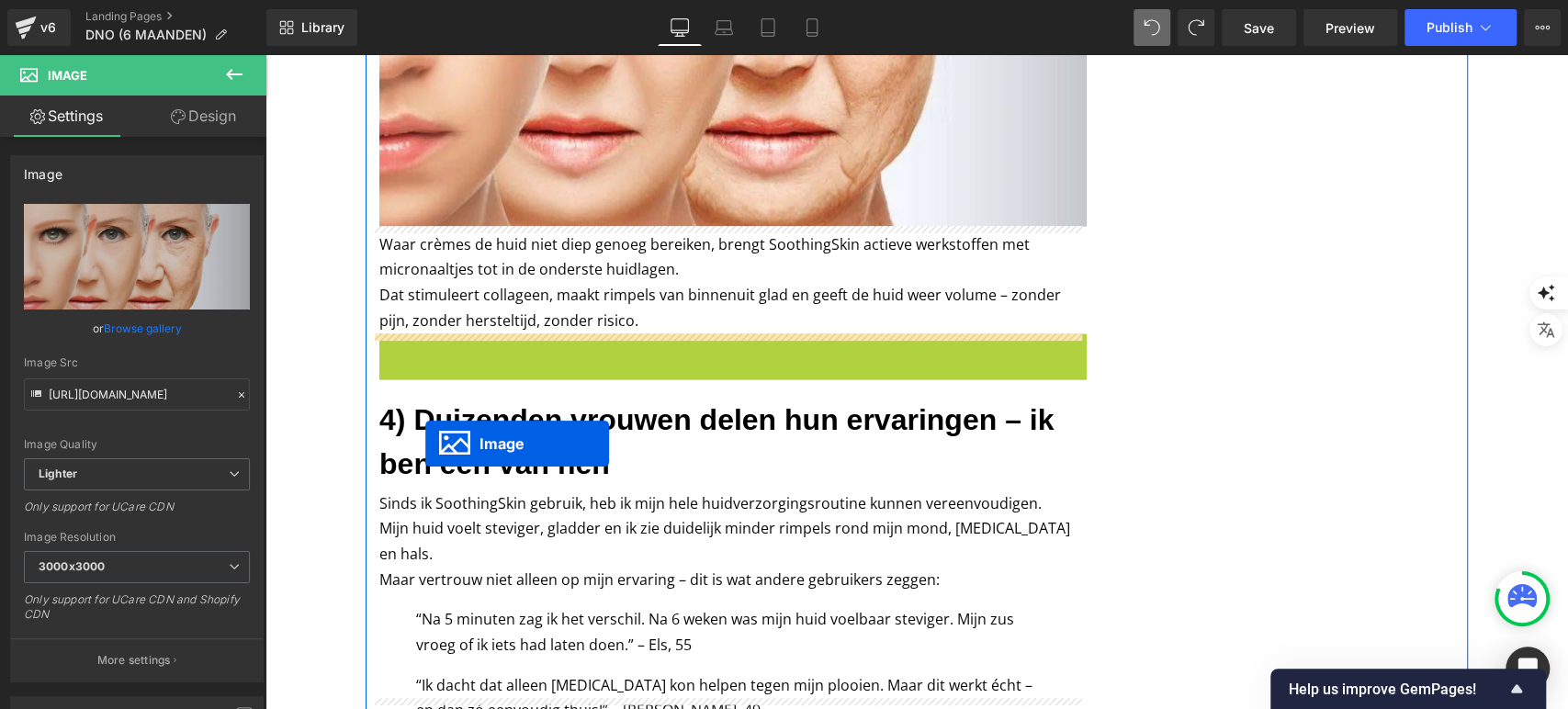
drag, startPoint x: 690, startPoint y: 174, endPoint x: 426, endPoint y: 443, distance: 376.9
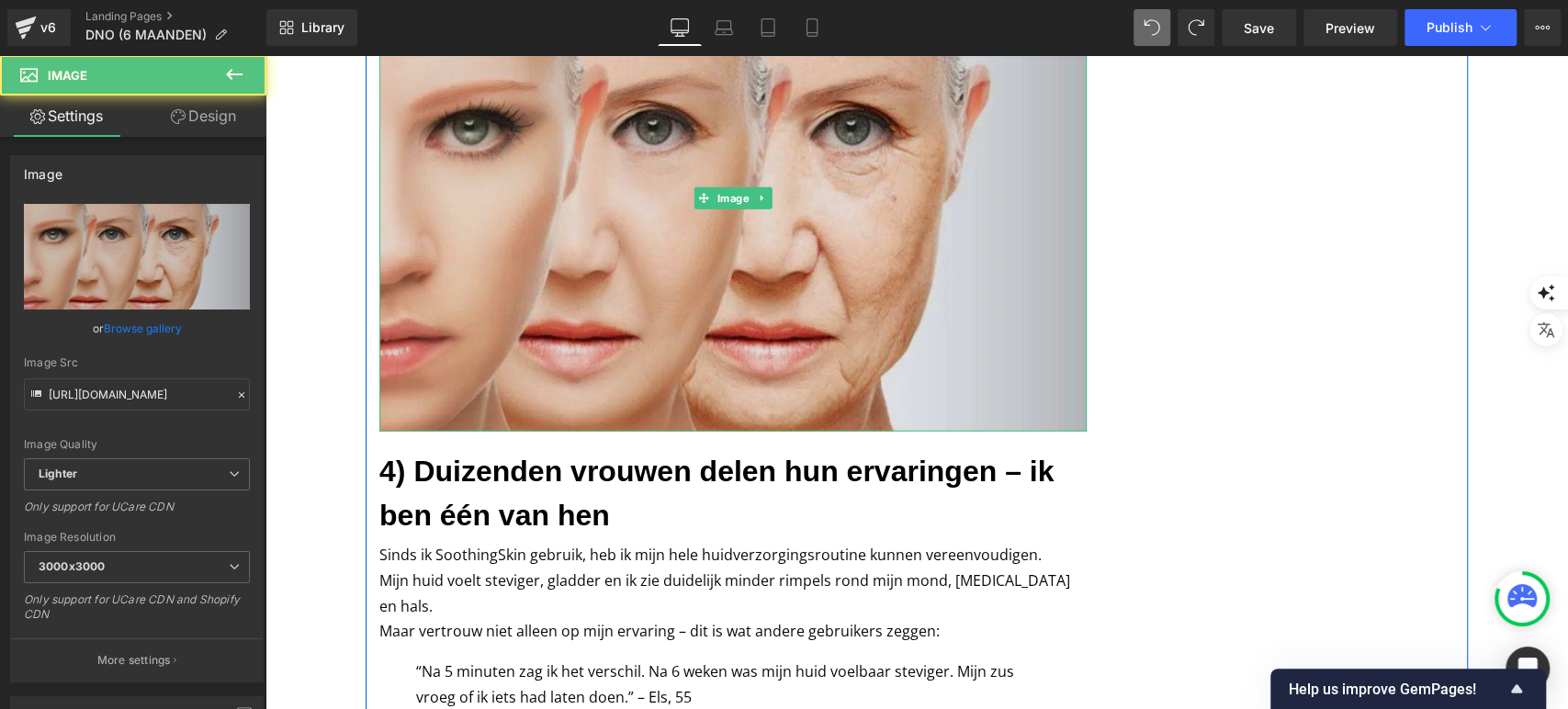
scroll to position [3088, 0]
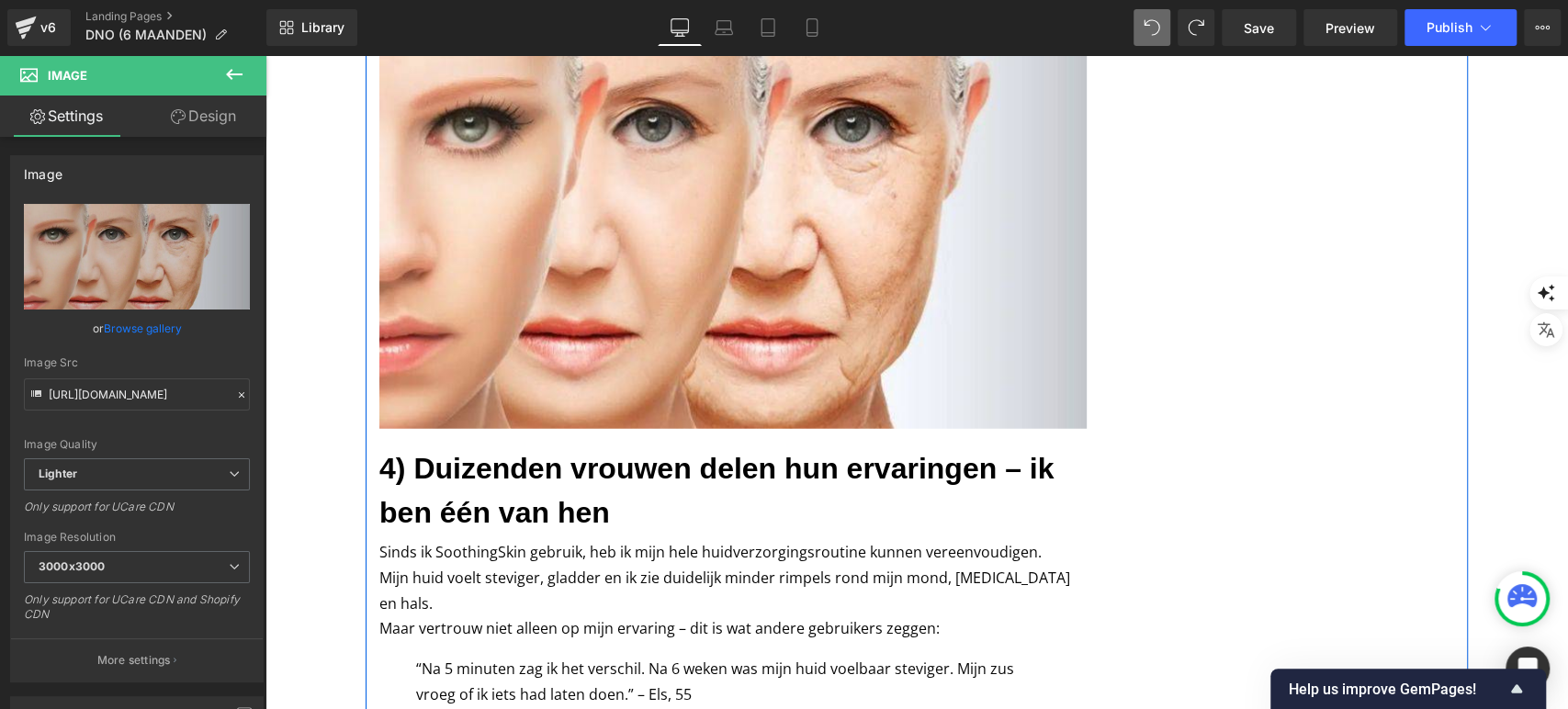
click at [501, 512] on h3 "4) Duizenden vrouwen delen hun ervaringen – ik ben één van hen" at bounding box center [734, 490] width 707 height 88
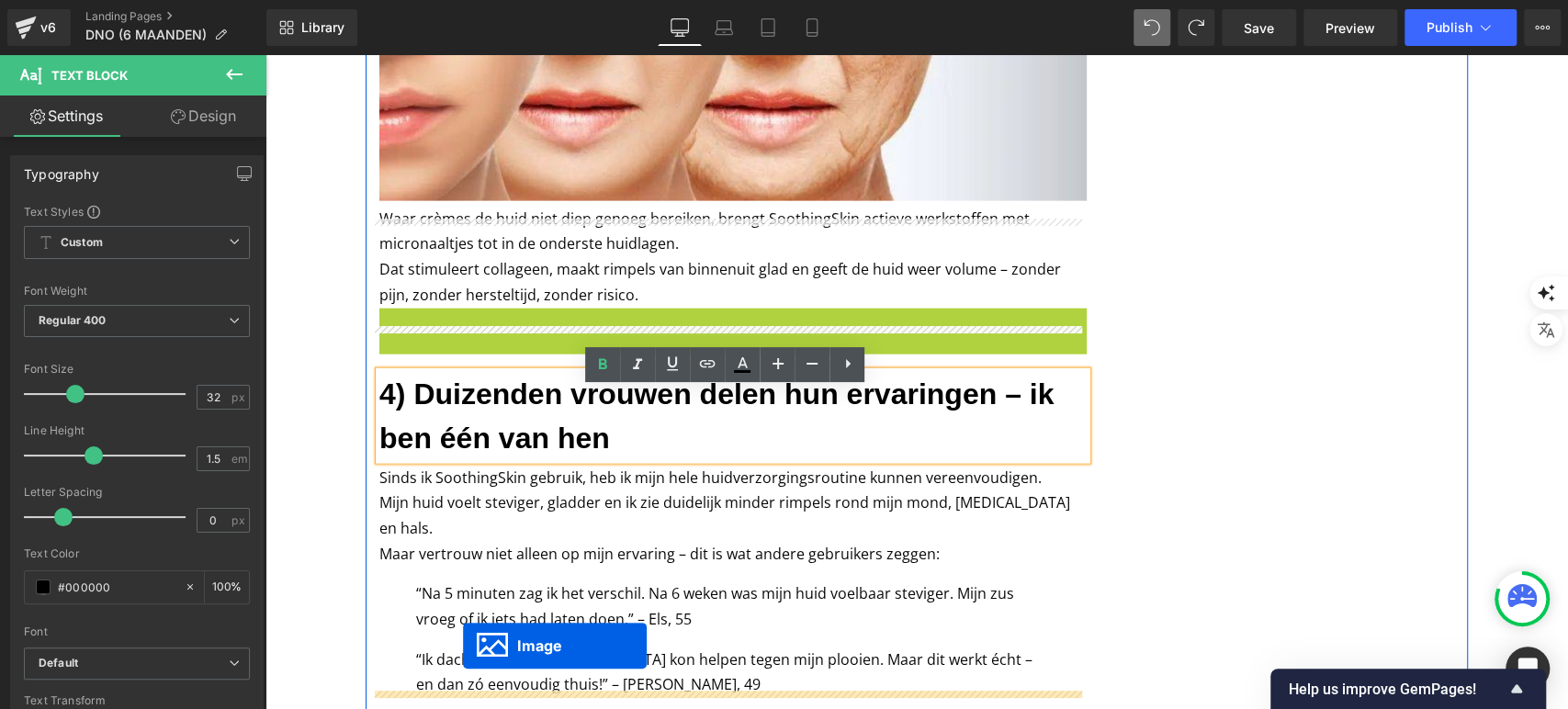
scroll to position [2912, 0]
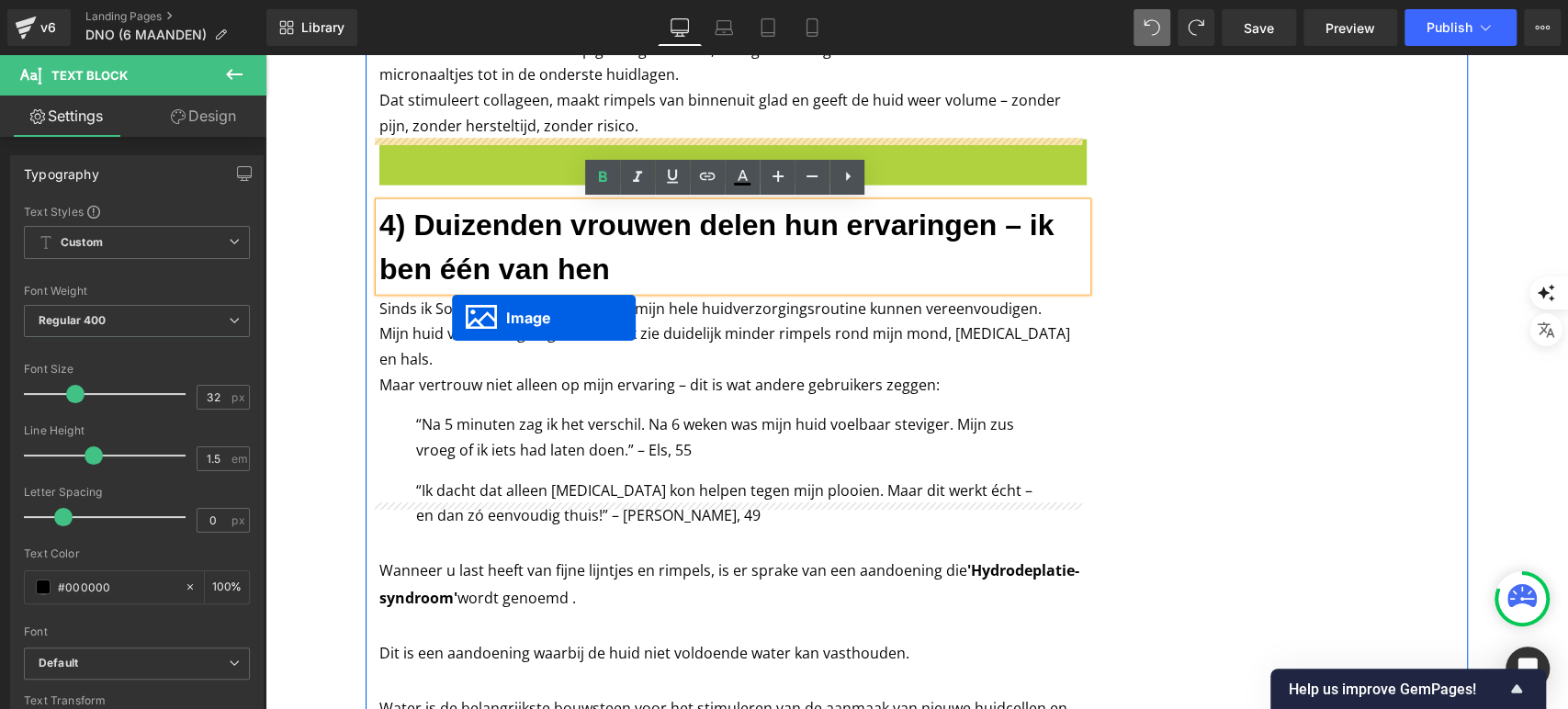
drag, startPoint x: 698, startPoint y: 192, endPoint x: 452, endPoint y: 319, distance: 276.8
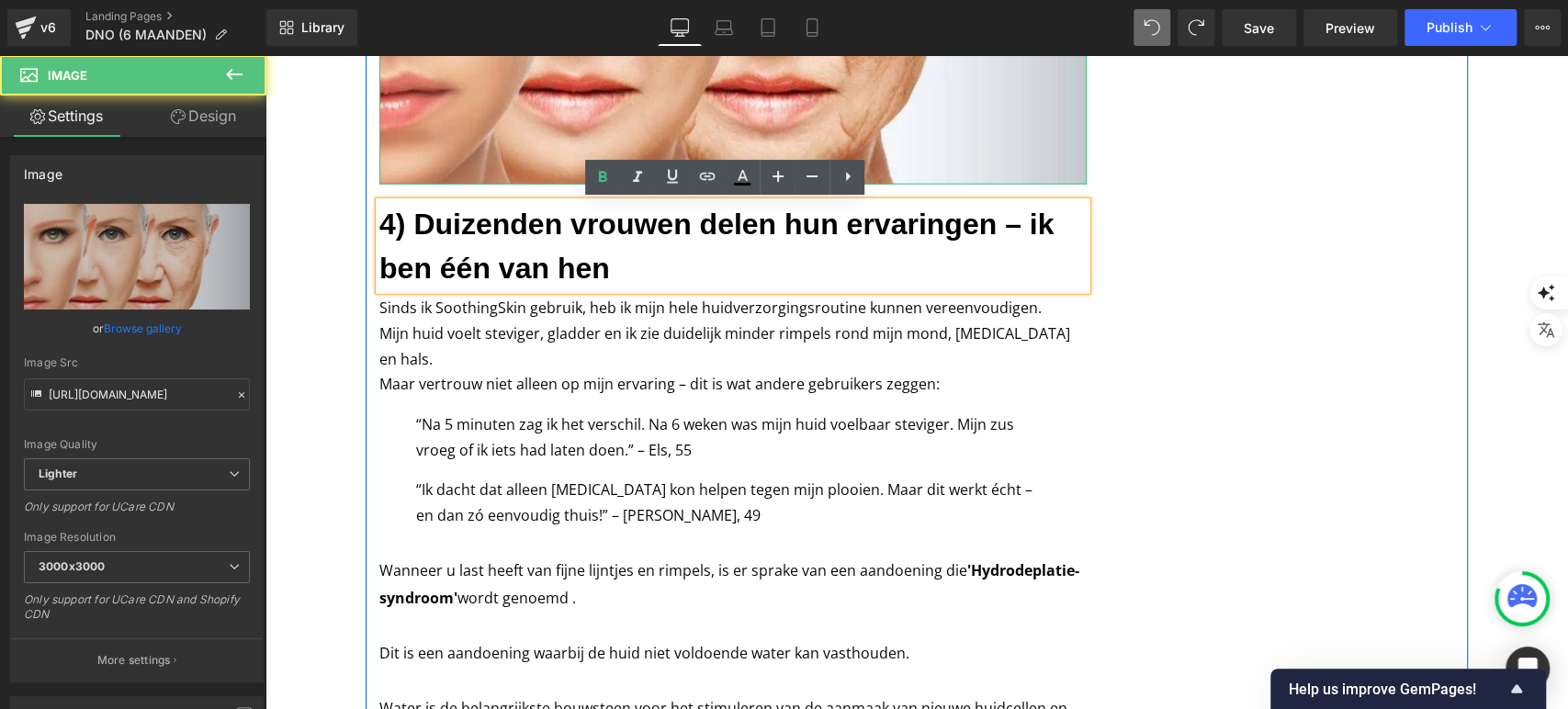
scroll to position [3400, 0]
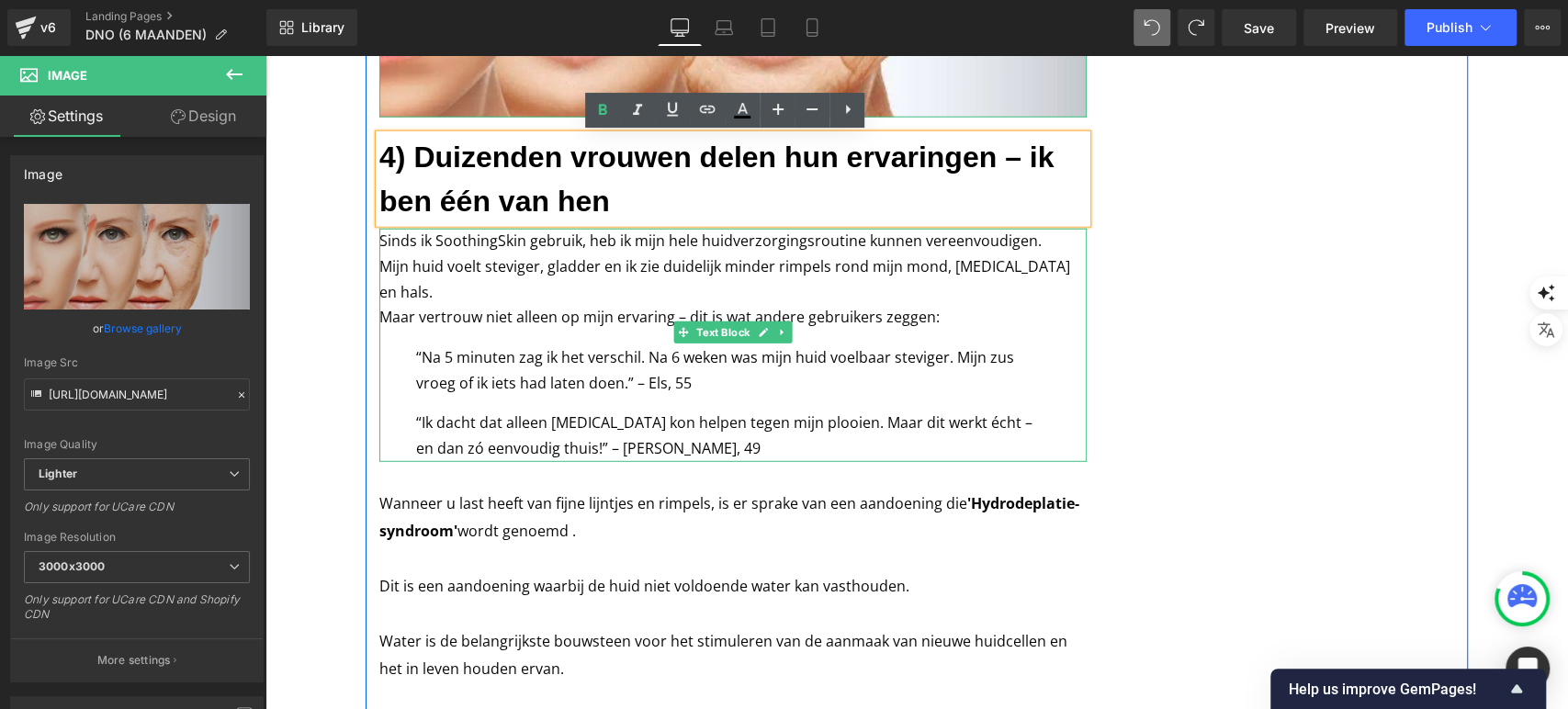
click at [480, 233] on p "Sinds ik SoothingSkin gebruik, heb ik mijn hele huidverzorgingsroutine kunnen v…" at bounding box center [734, 266] width 707 height 77
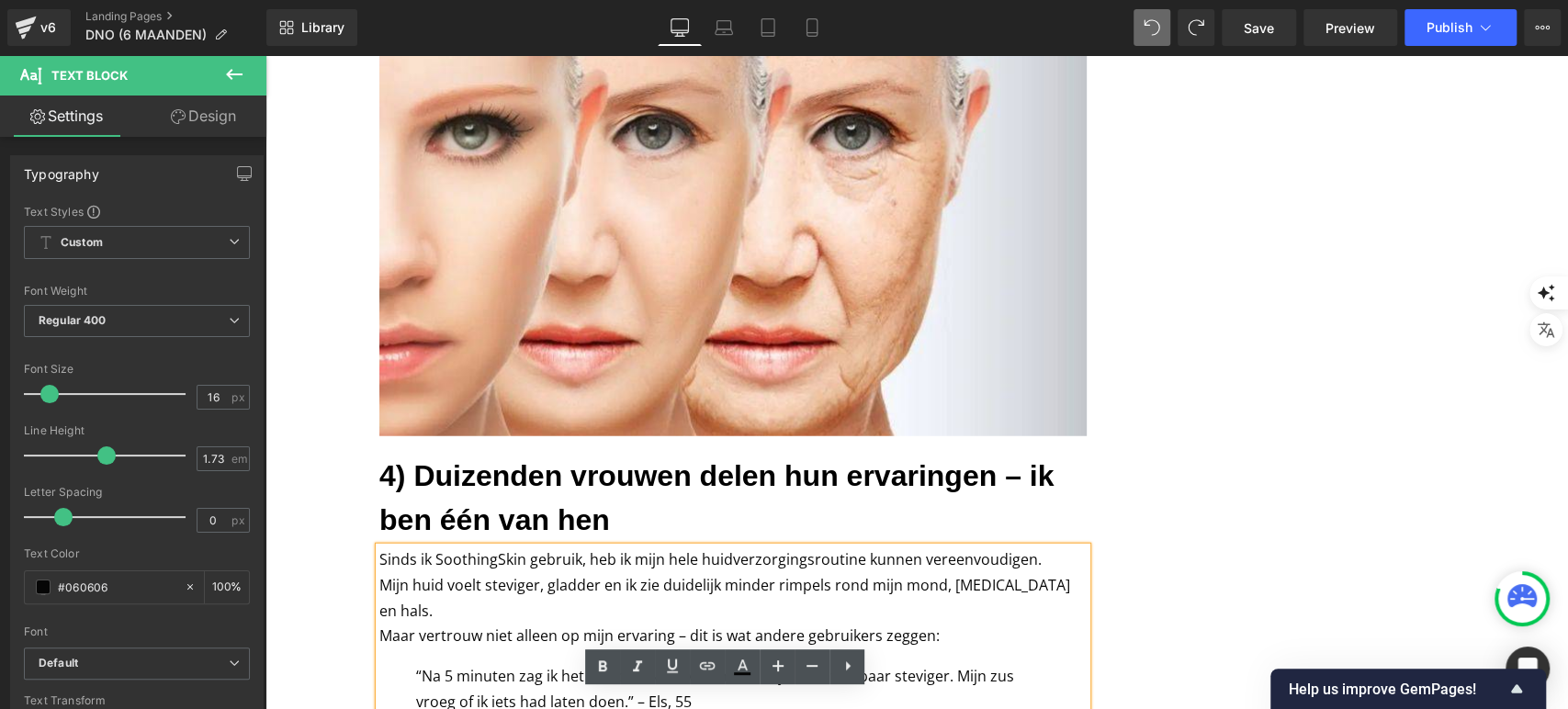
scroll to position [3082, 0]
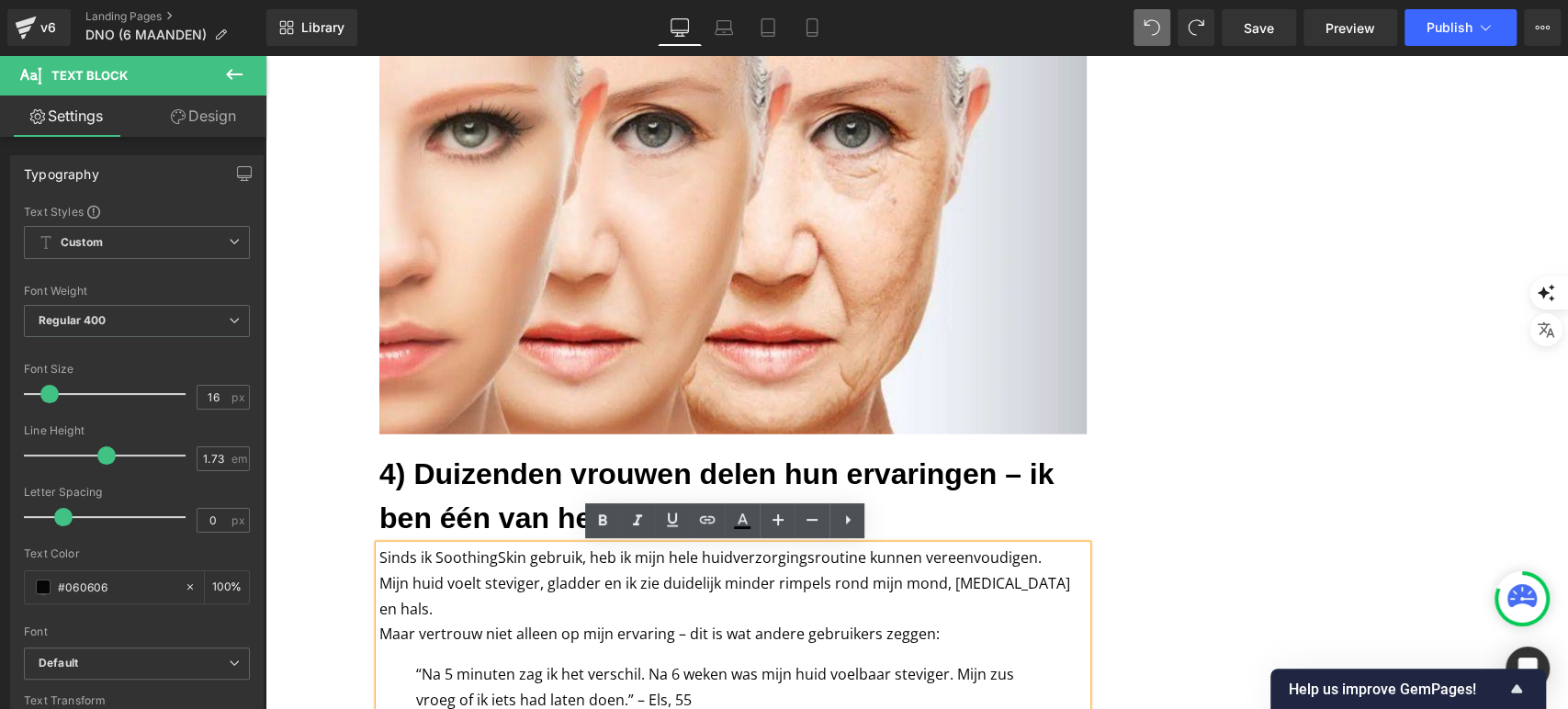
click at [480, 233] on img at bounding box center [734, 202] width 707 height 467
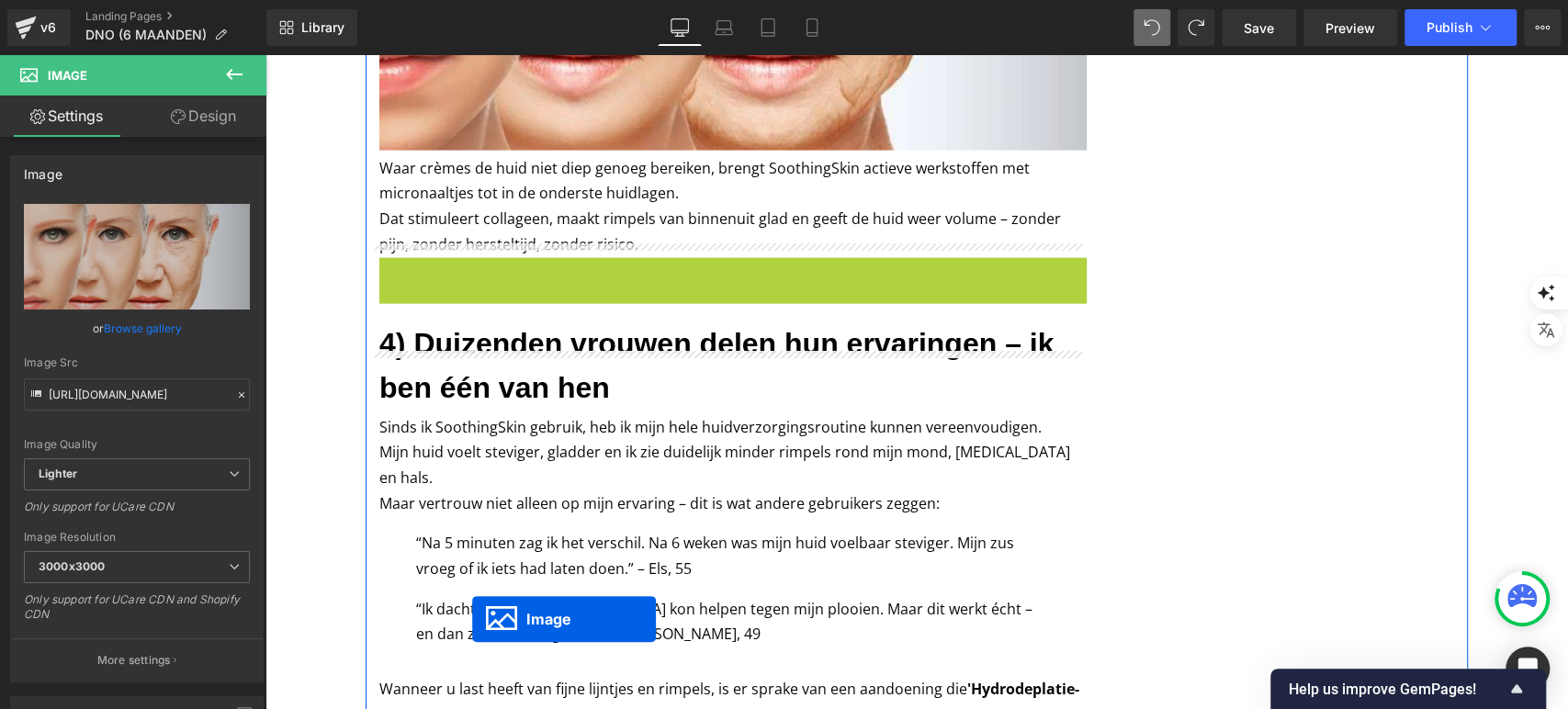
scroll to position [2813, 0]
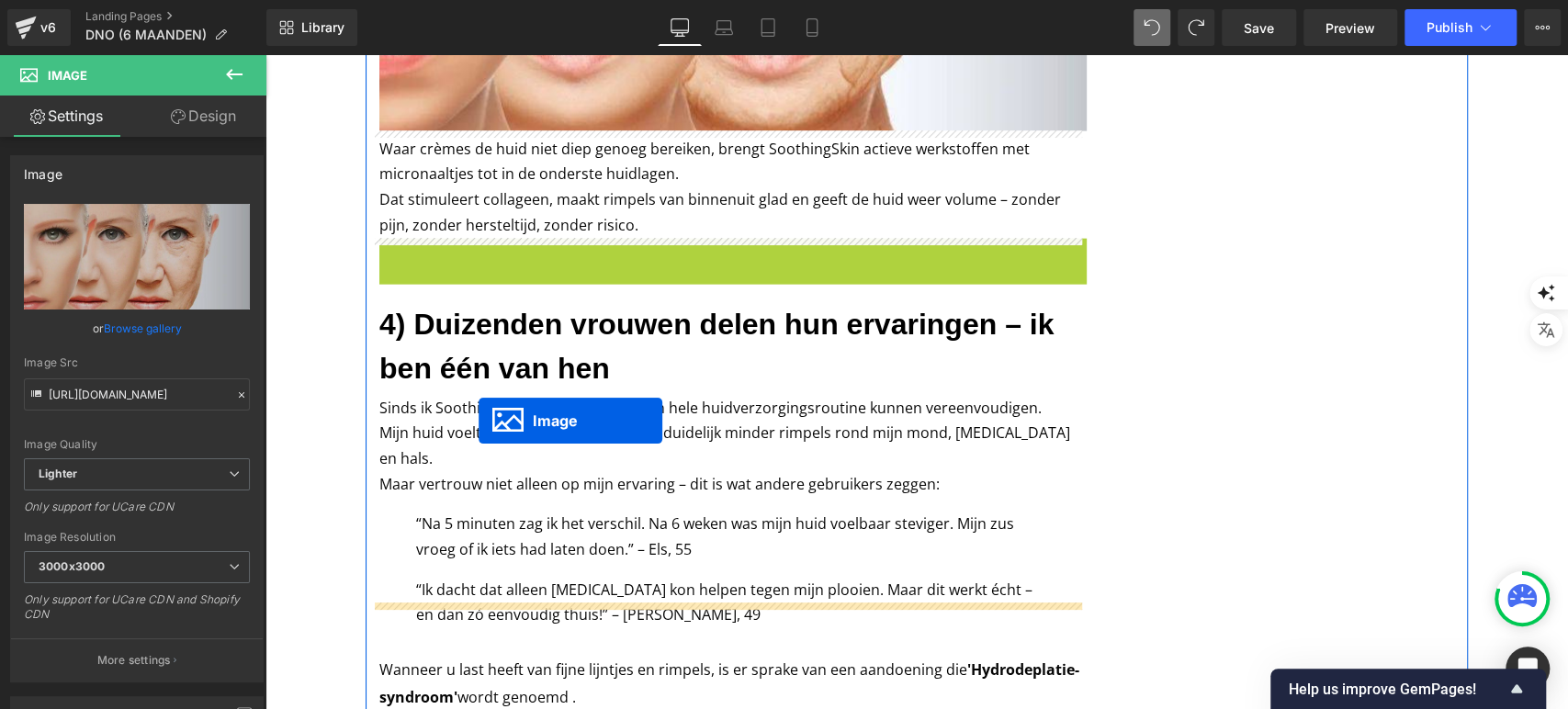
drag, startPoint x: 698, startPoint y: 202, endPoint x: 479, endPoint y: 421, distance: 309.7
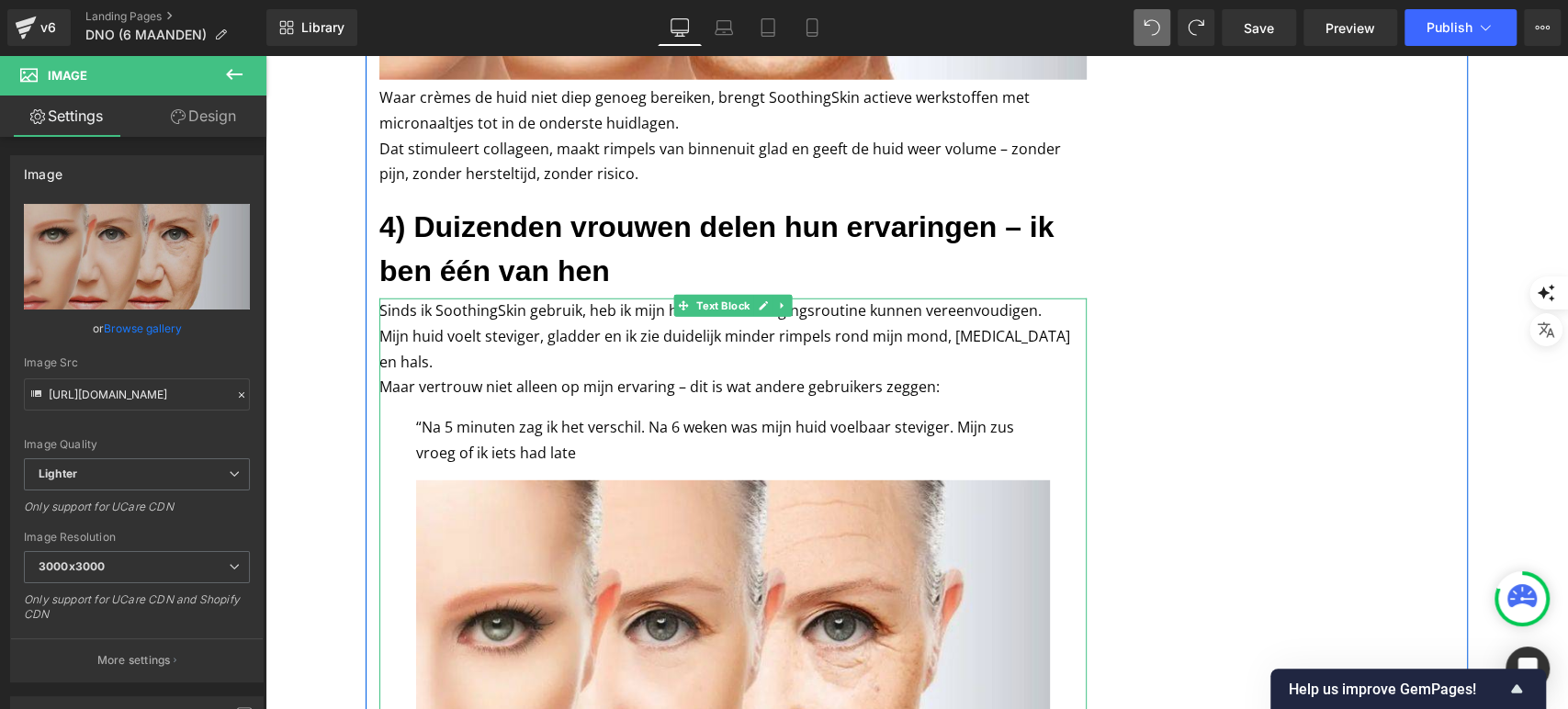
scroll to position [3333, 0]
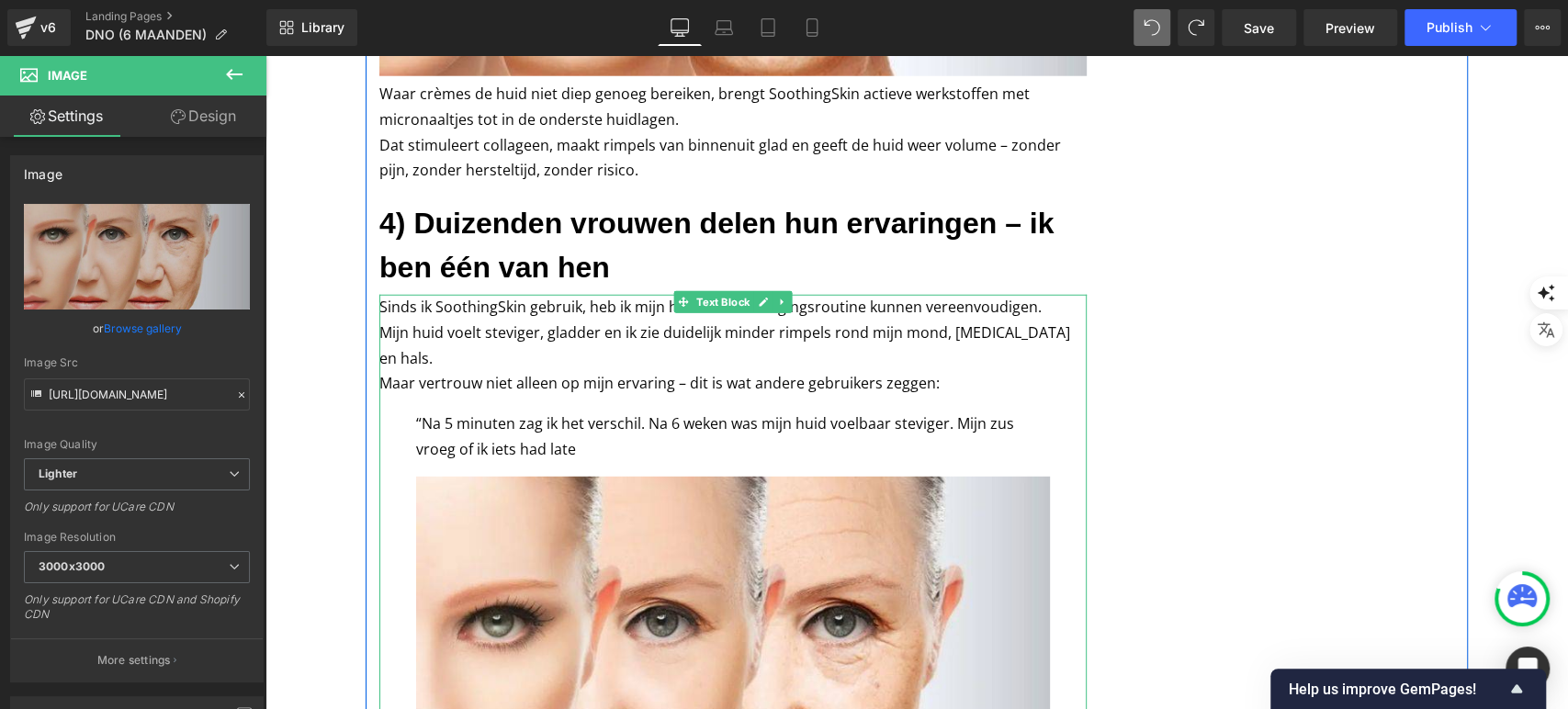
click at [585, 509] on img at bounding box center [733, 685] width 634 height 417
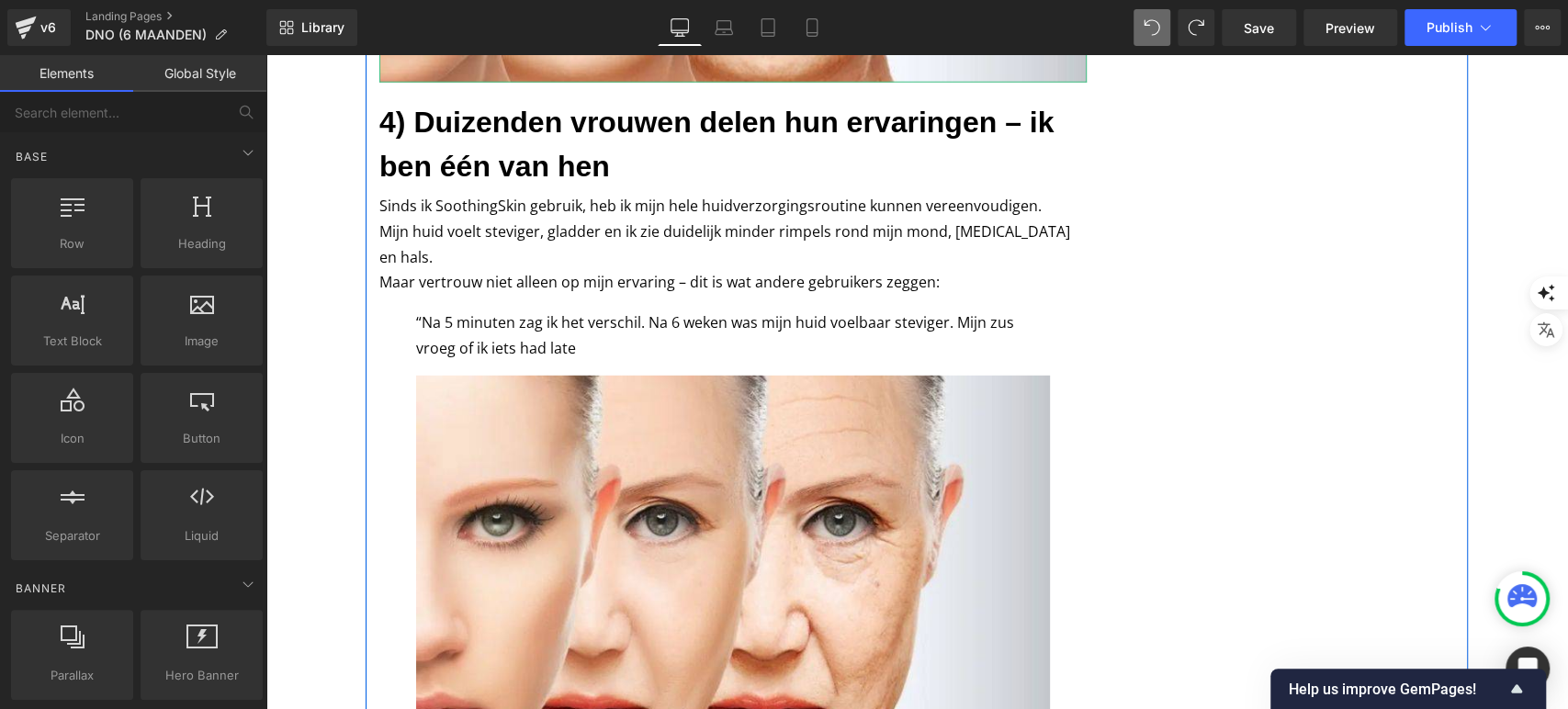
scroll to position [3436, 0]
click at [663, 410] on img at bounding box center [733, 583] width 634 height 417
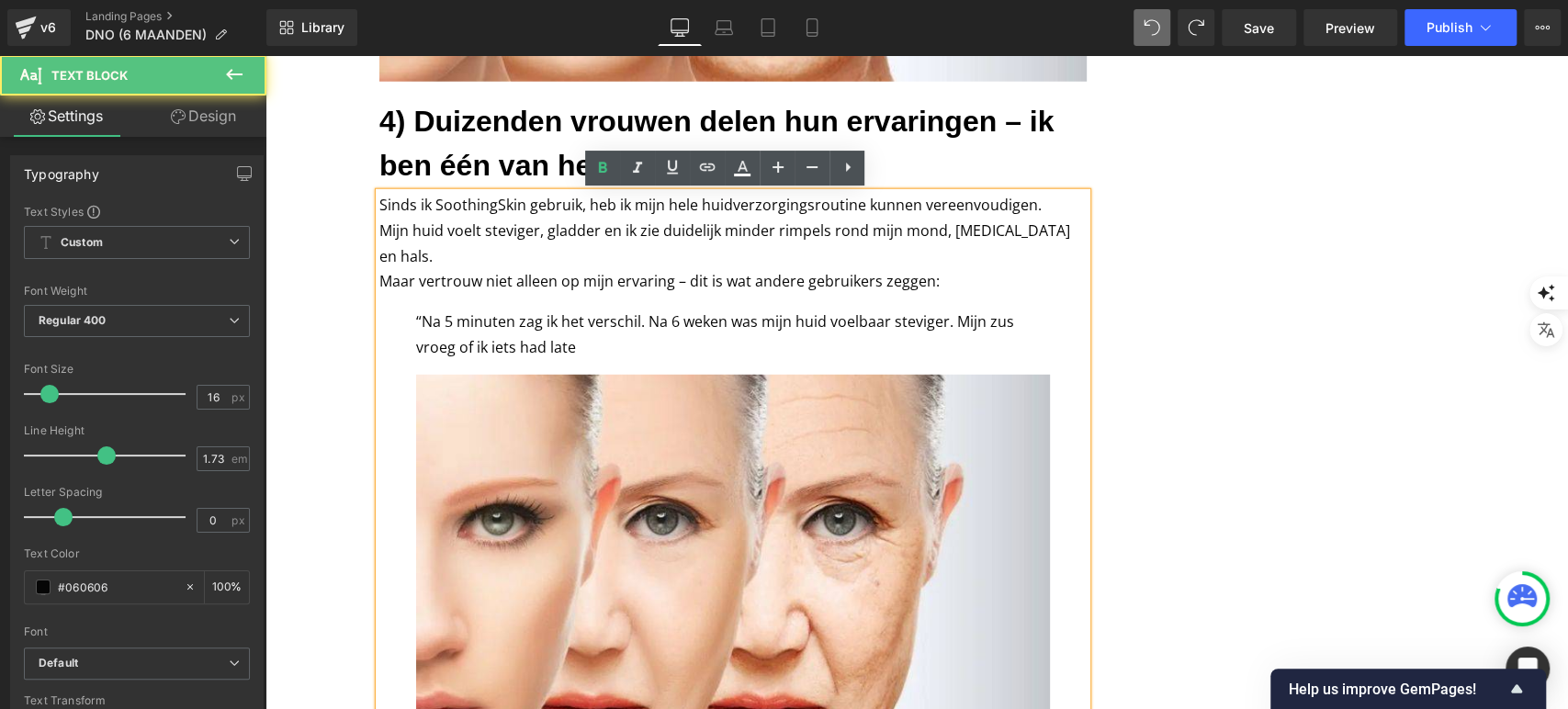
click at [679, 474] on img at bounding box center [733, 583] width 634 height 417
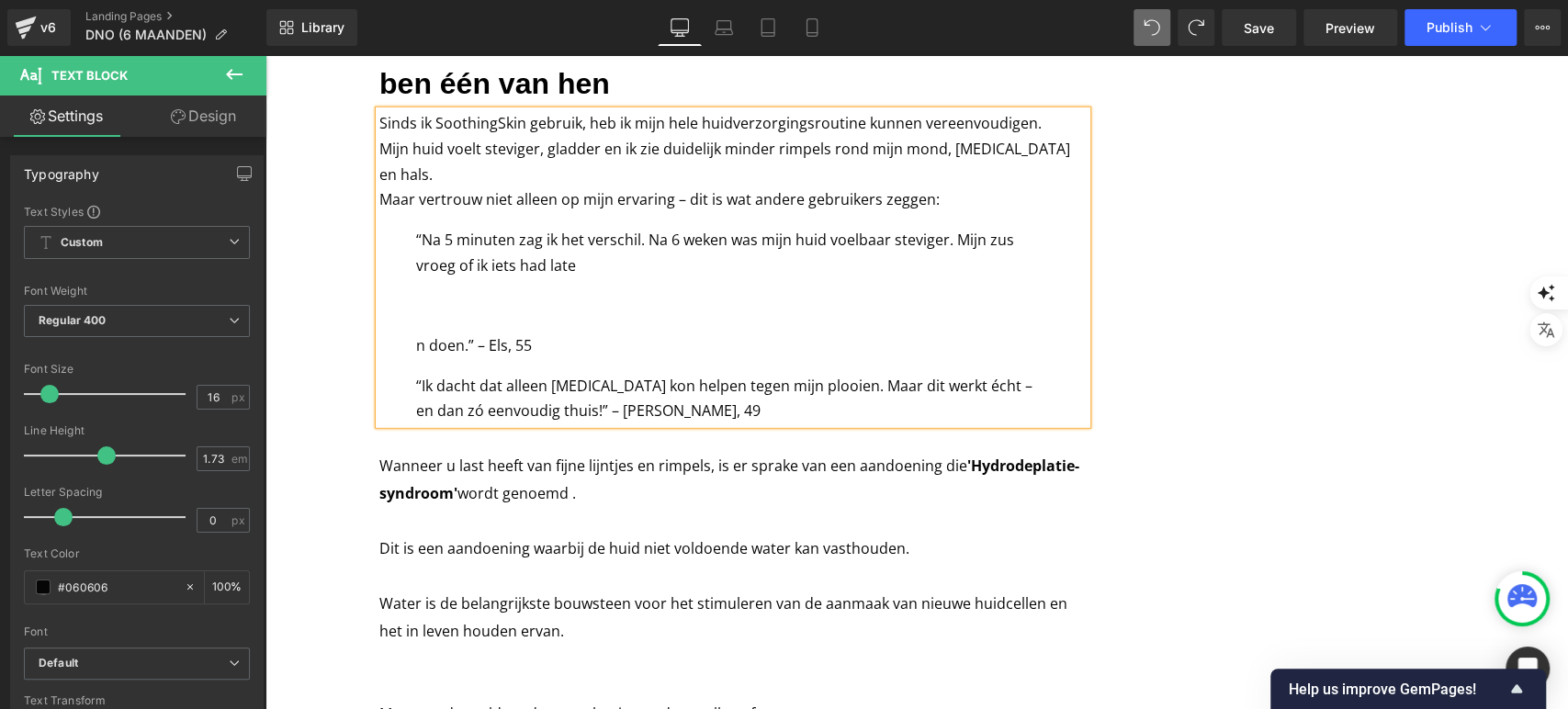
scroll to position [3483, 0]
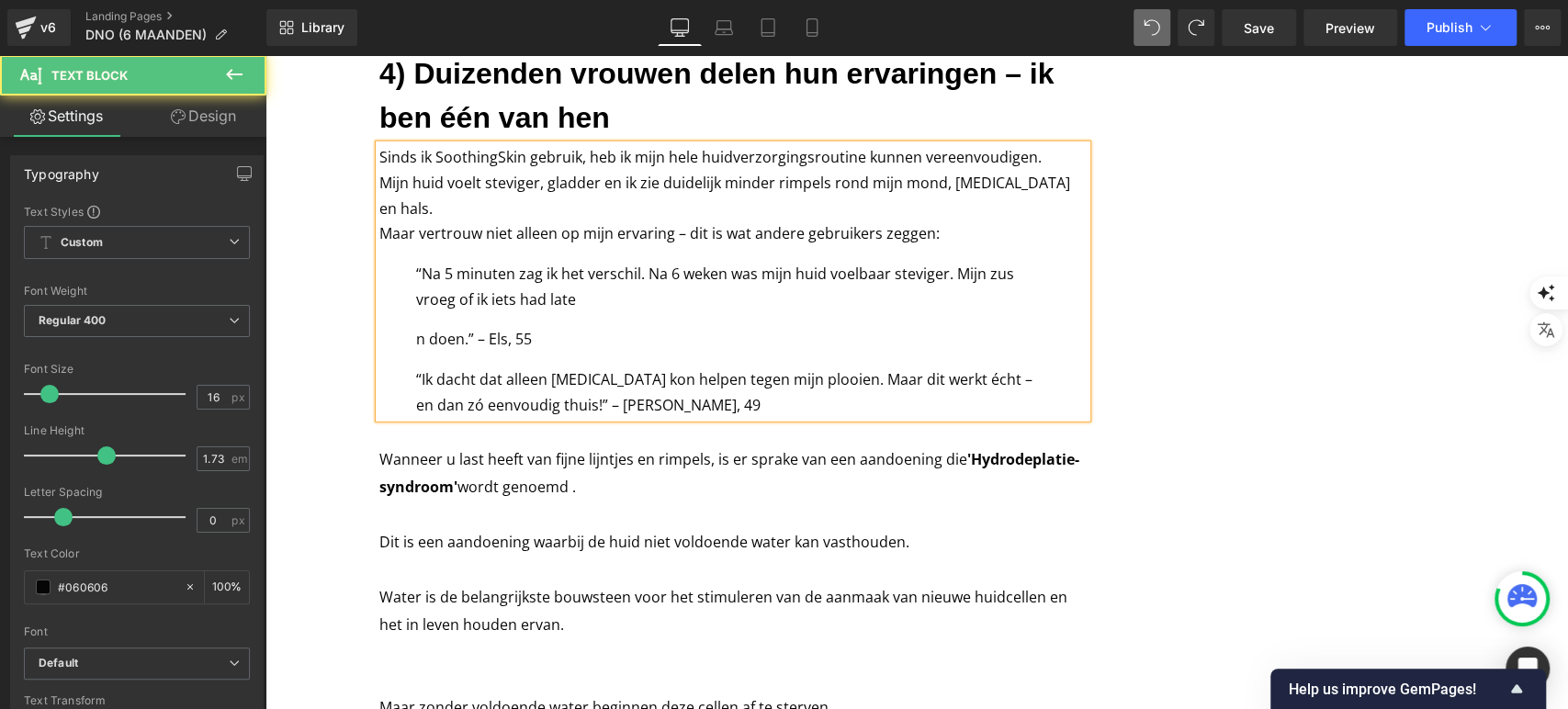
click at [399, 307] on div "Sinds ik SoothingSkin gebruik, heb ik mijn hele huidverzorgingsroutine kunnen v…" at bounding box center [734, 282] width 707 height 273
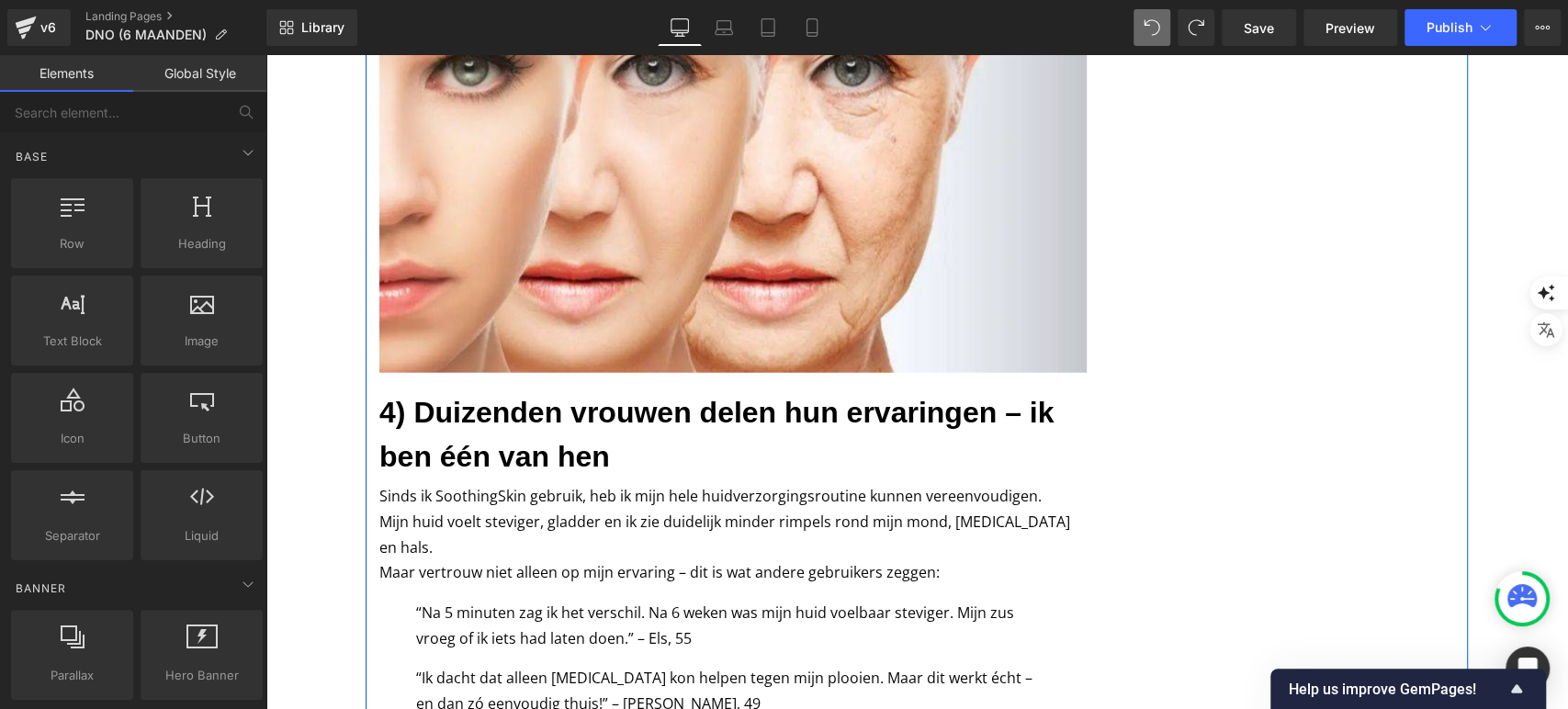
scroll to position [3131, 0]
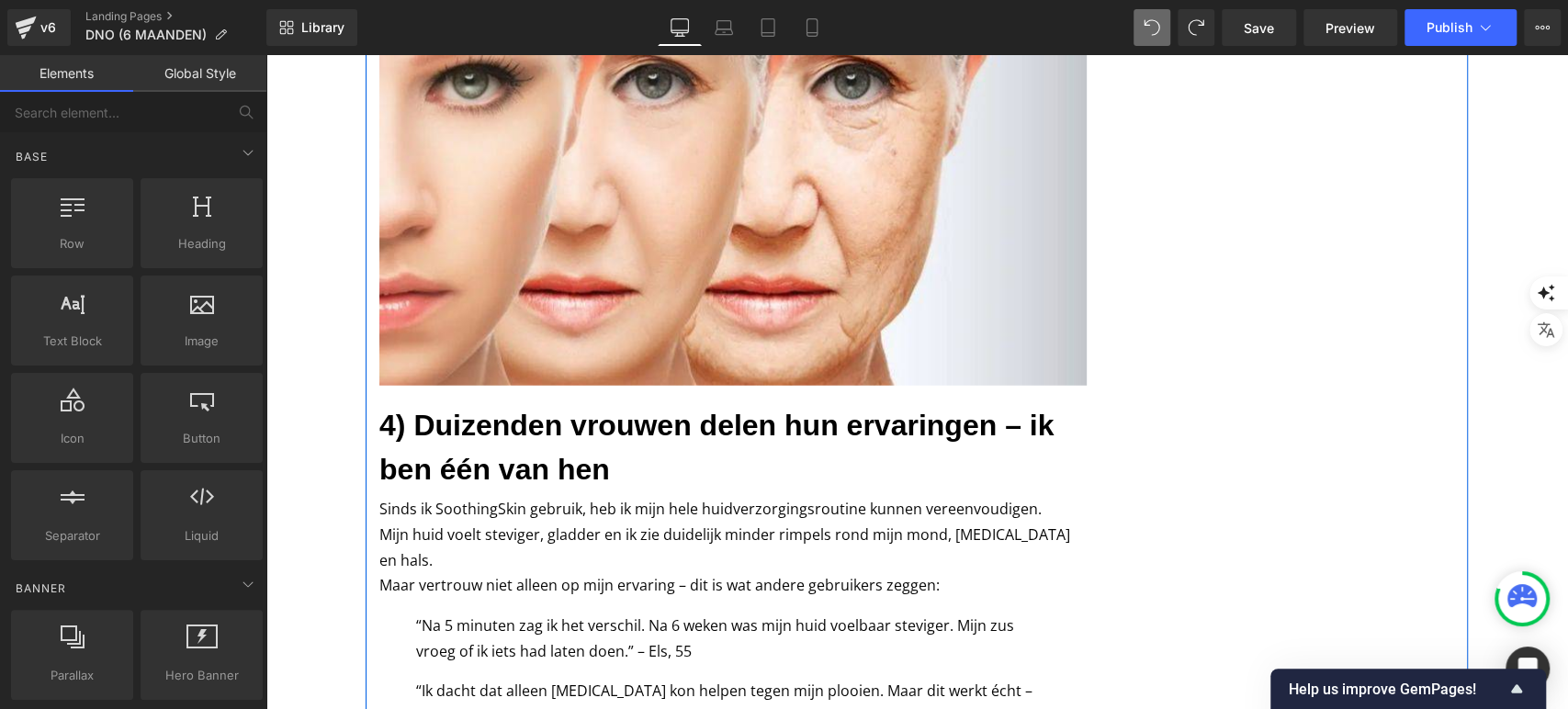
click at [448, 305] on img at bounding box center [734, 154] width 707 height 467
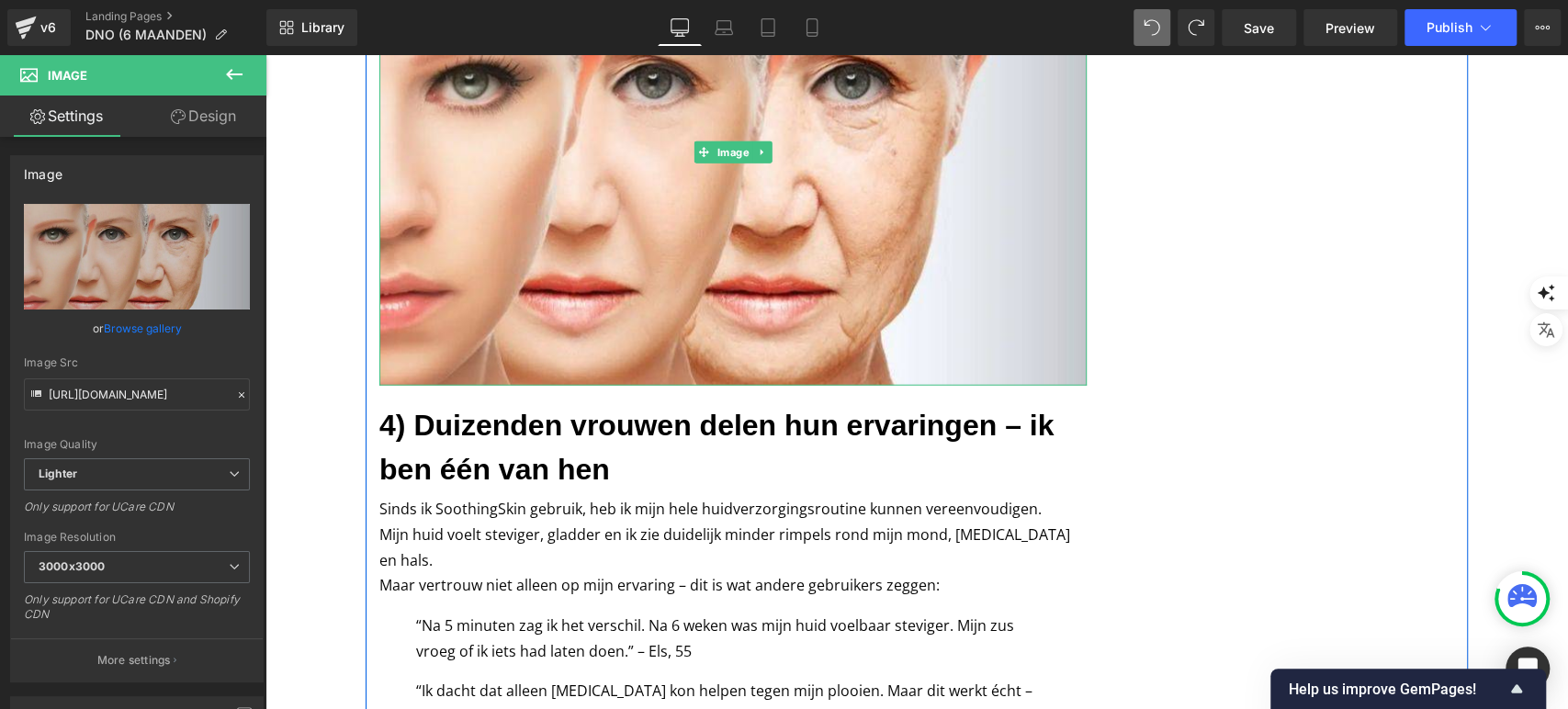
scroll to position [2711, 0]
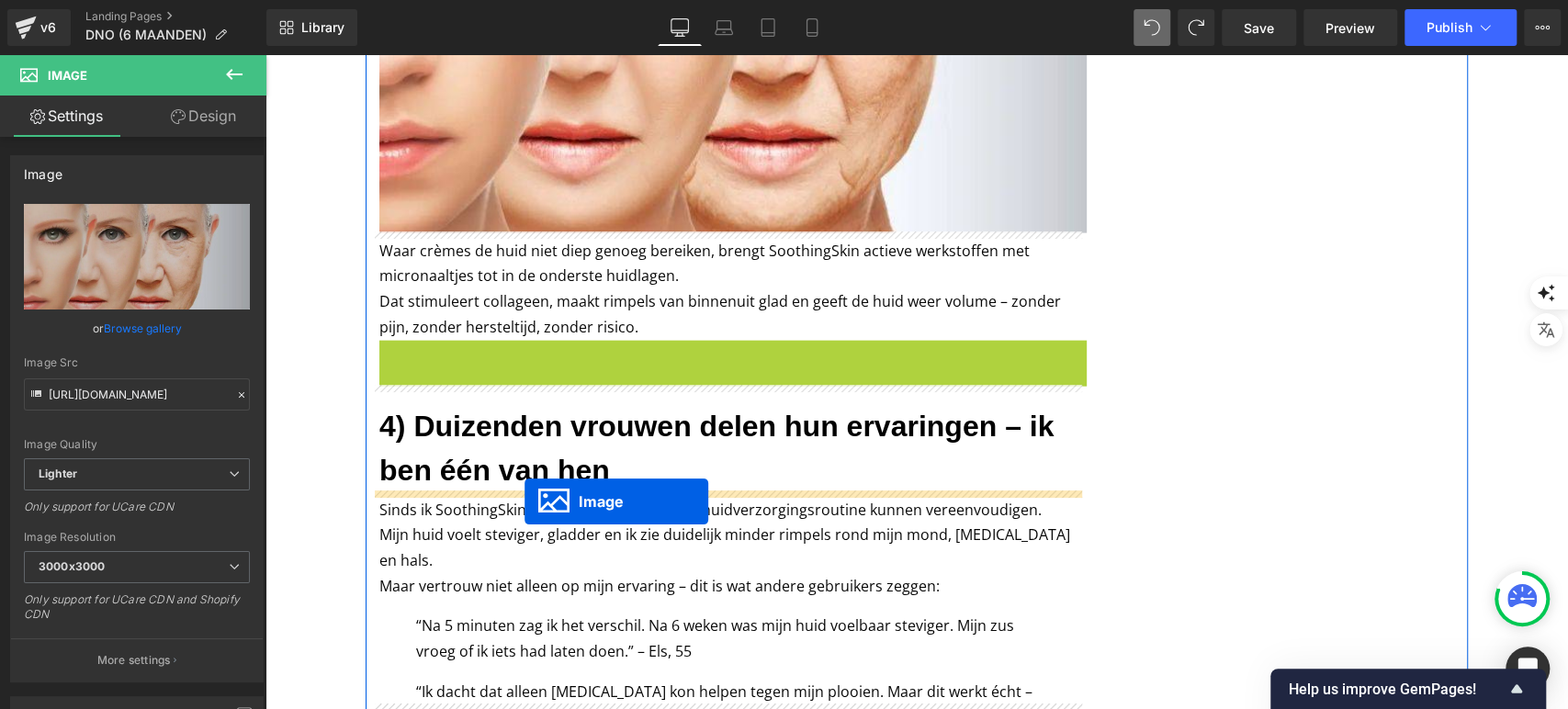
drag, startPoint x: 706, startPoint y: 148, endPoint x: 524, endPoint y: 502, distance: 398.0
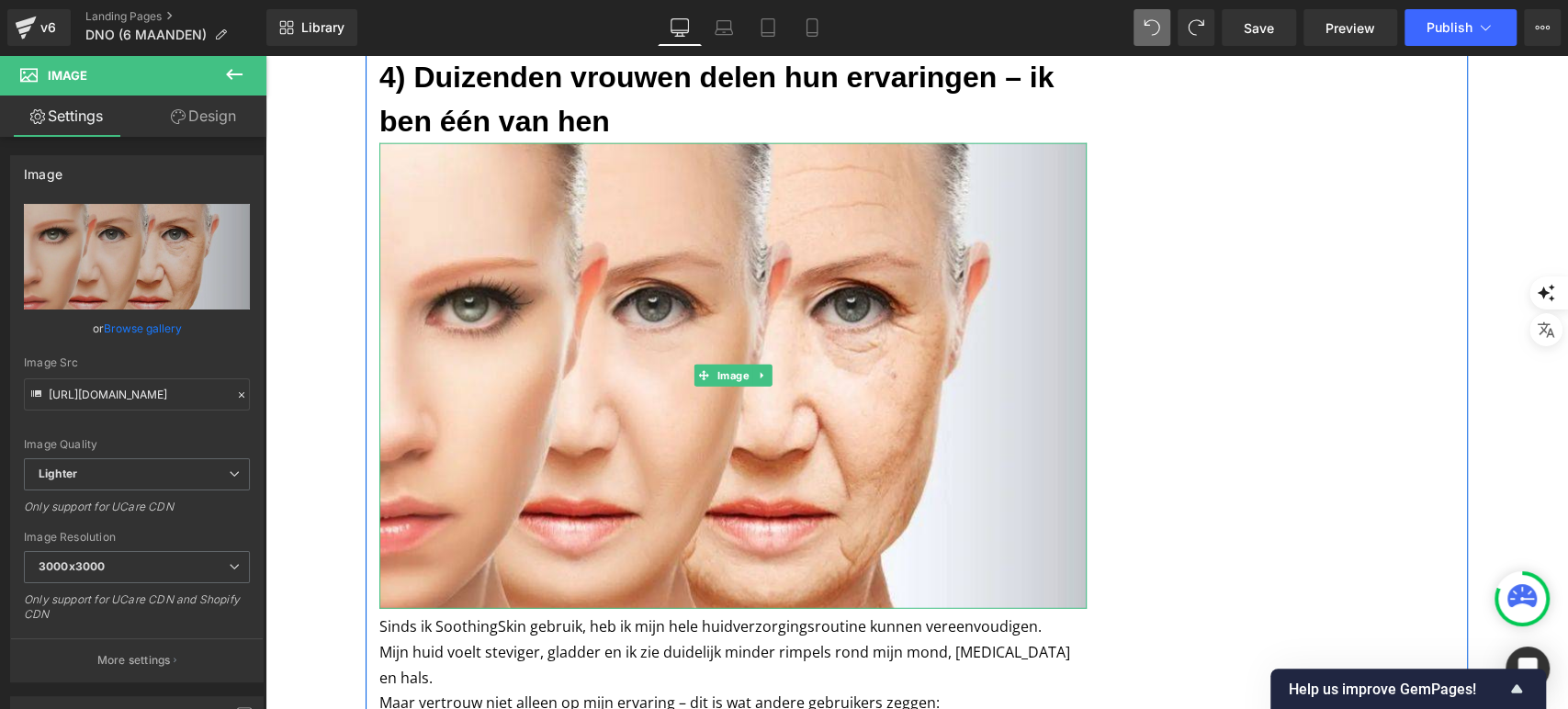
scroll to position [3121, 0]
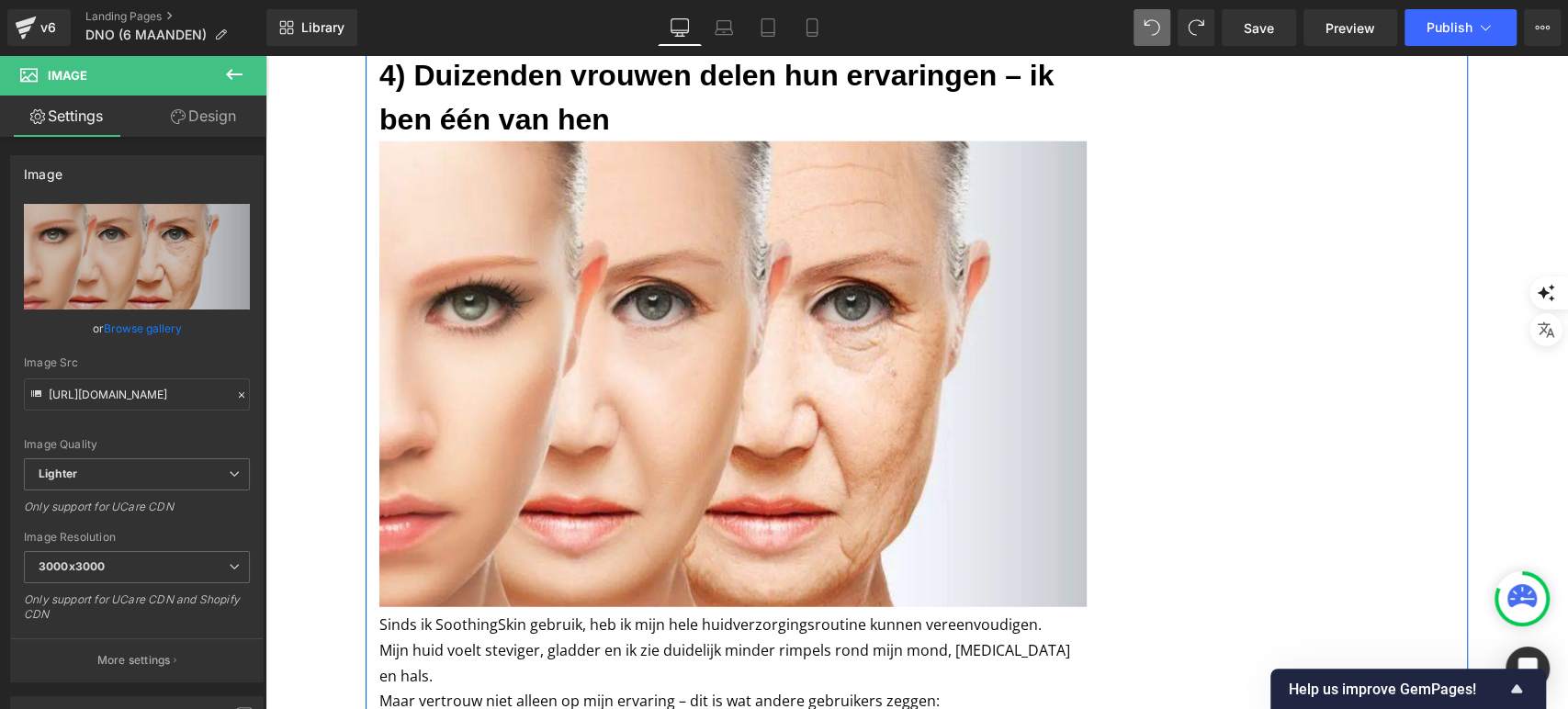
click at [586, 103] on h3 "4) Duizenden vrouwen delen hun ervaringen – ik ben één van hen" at bounding box center [734, 97] width 707 height 88
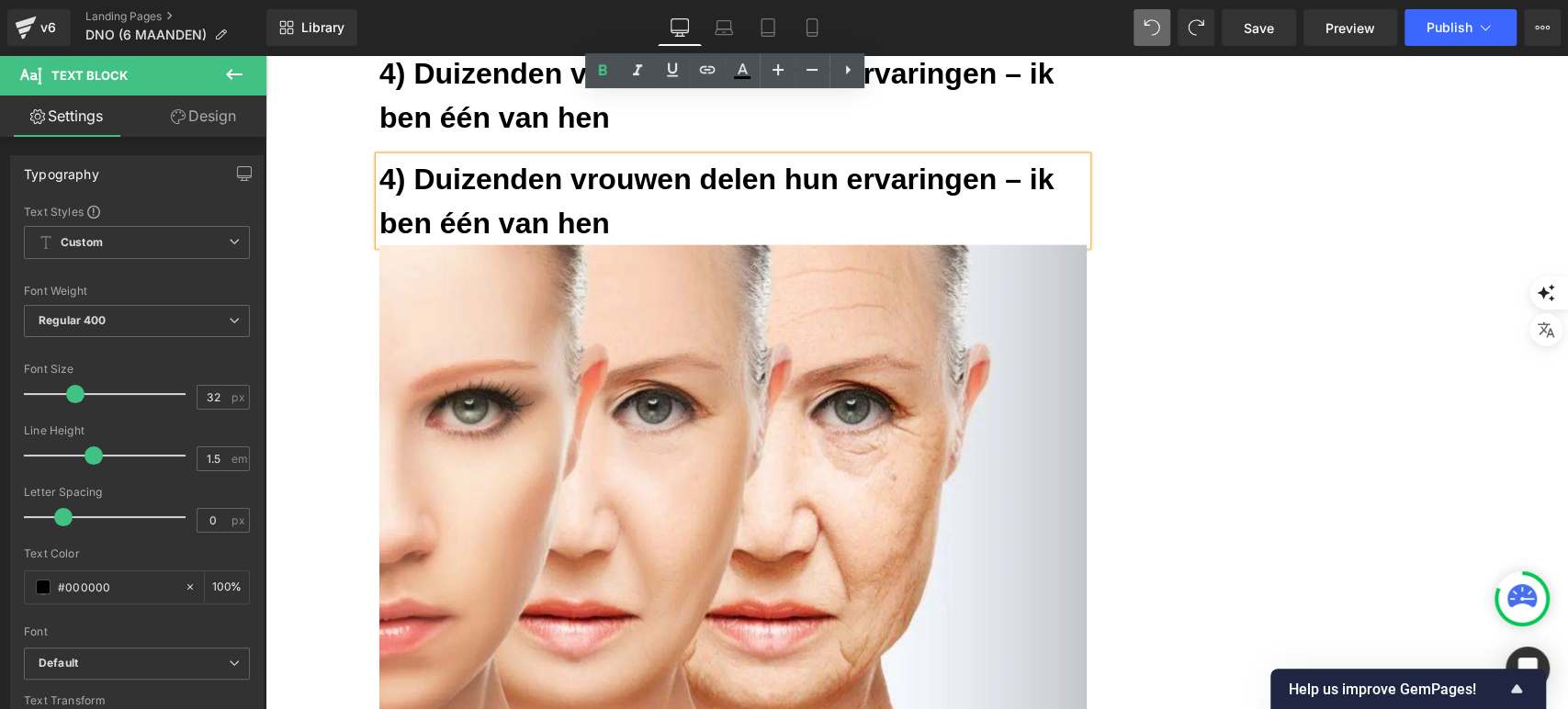
scroll to position [3014, 0]
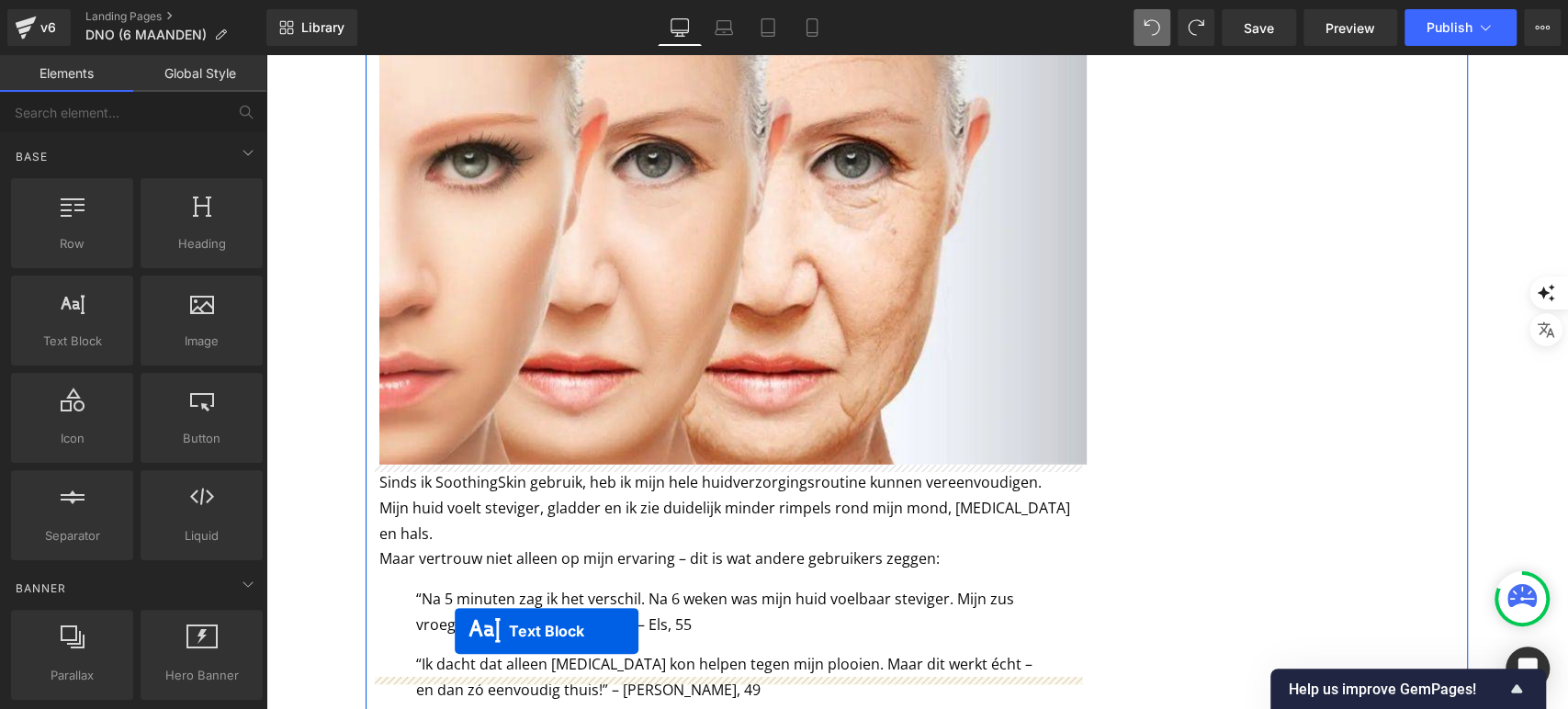
scroll to position [3296, 0]
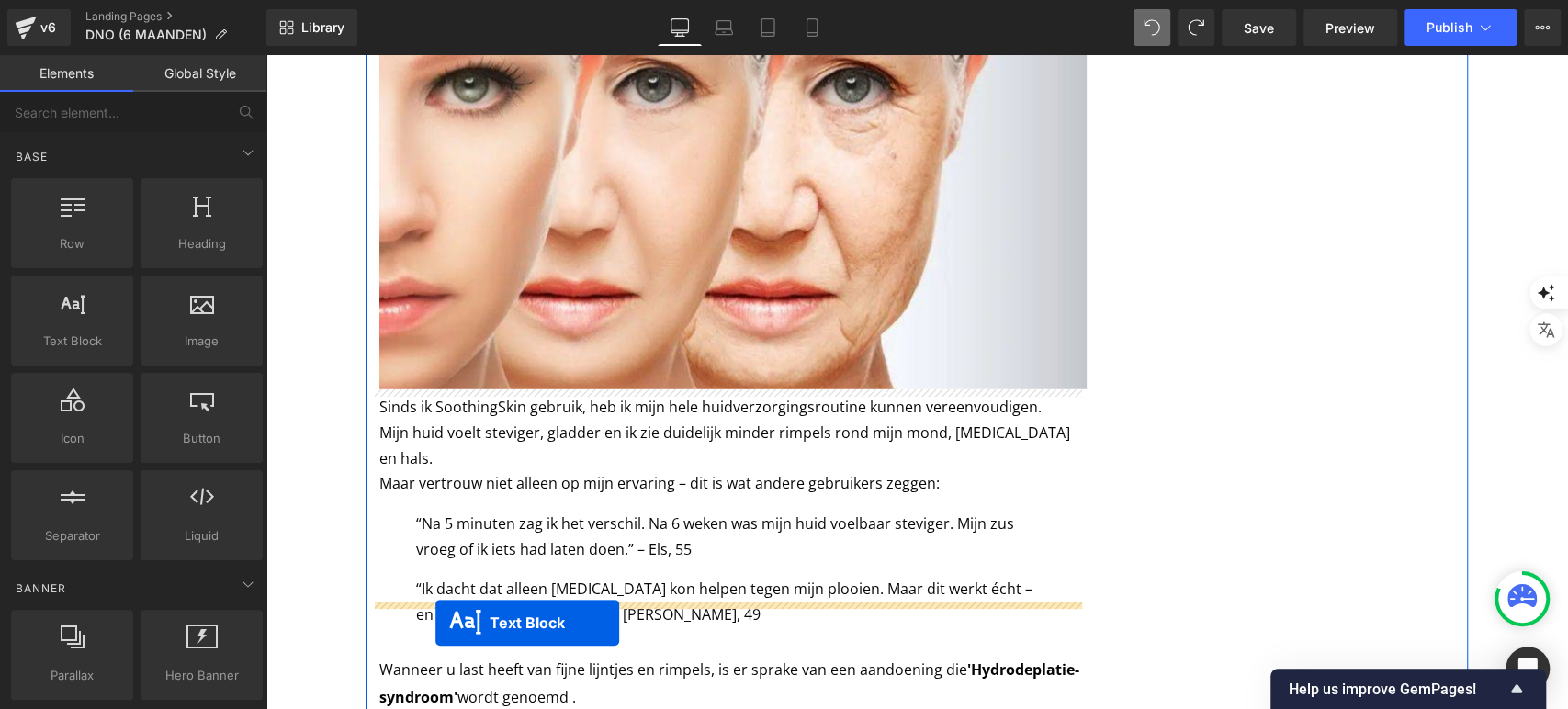
drag, startPoint x: 673, startPoint y: 201, endPoint x: 435, endPoint y: 623, distance: 484.5
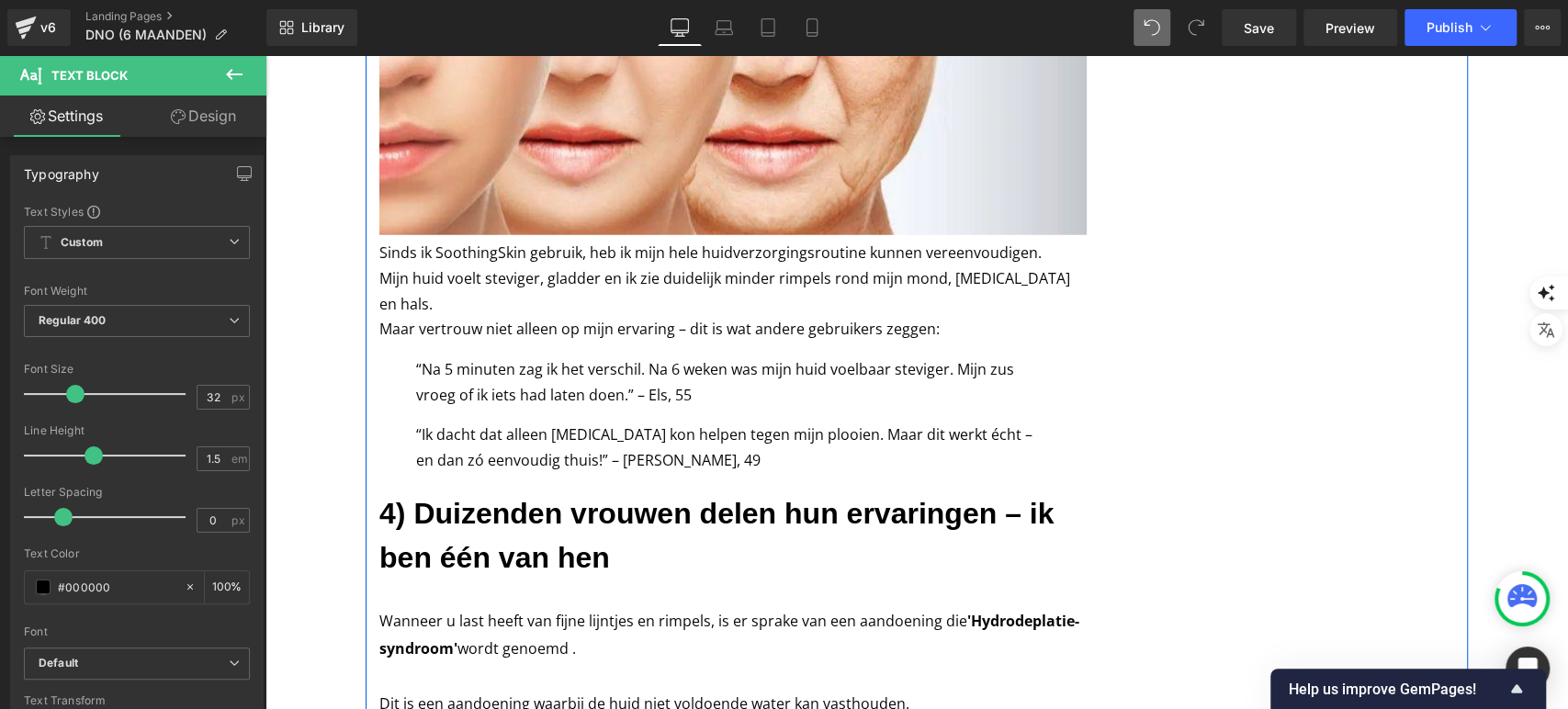
scroll to position [3388, 0]
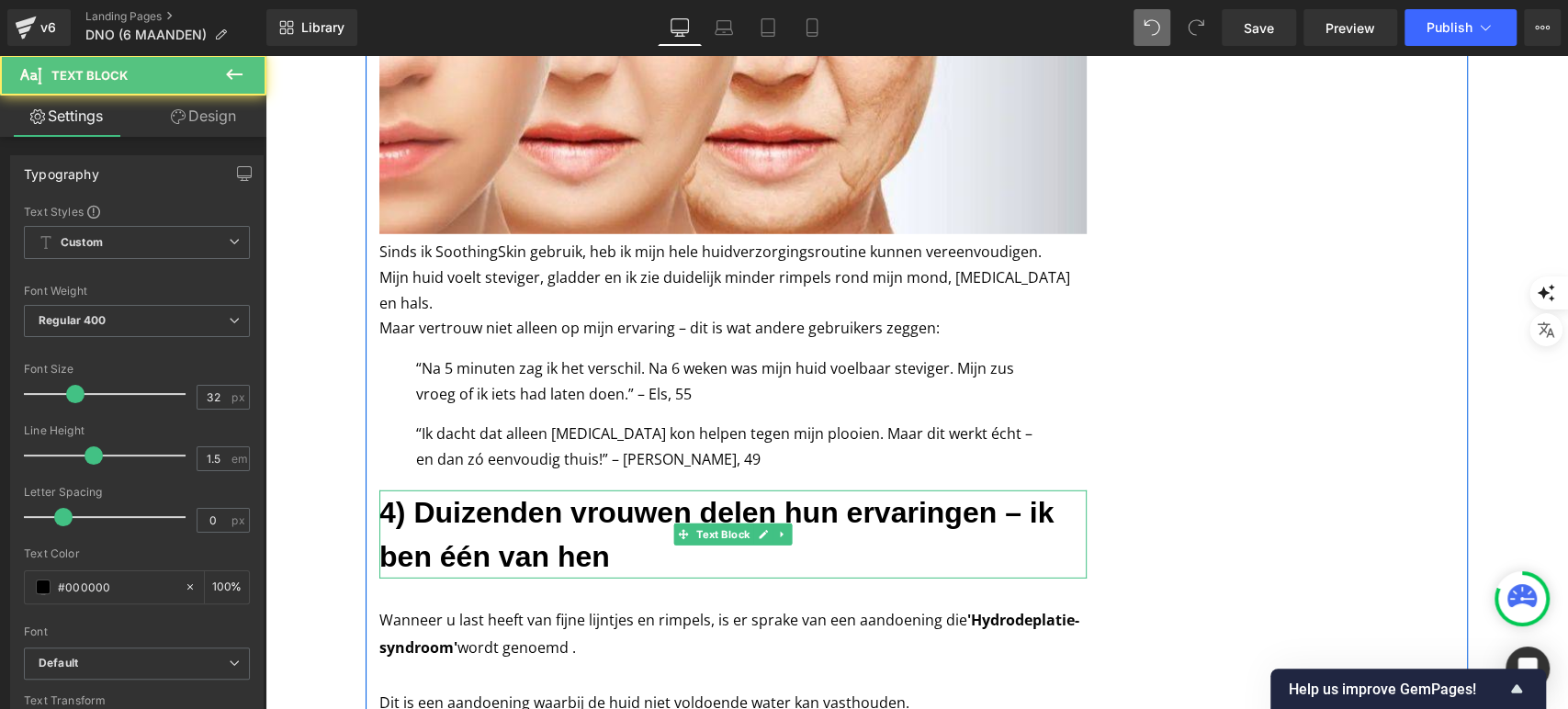
click at [506, 498] on h3 "4) Duizenden vrouwen delen hun ervaringen – ik ben één van hen" at bounding box center [734, 534] width 707 height 88
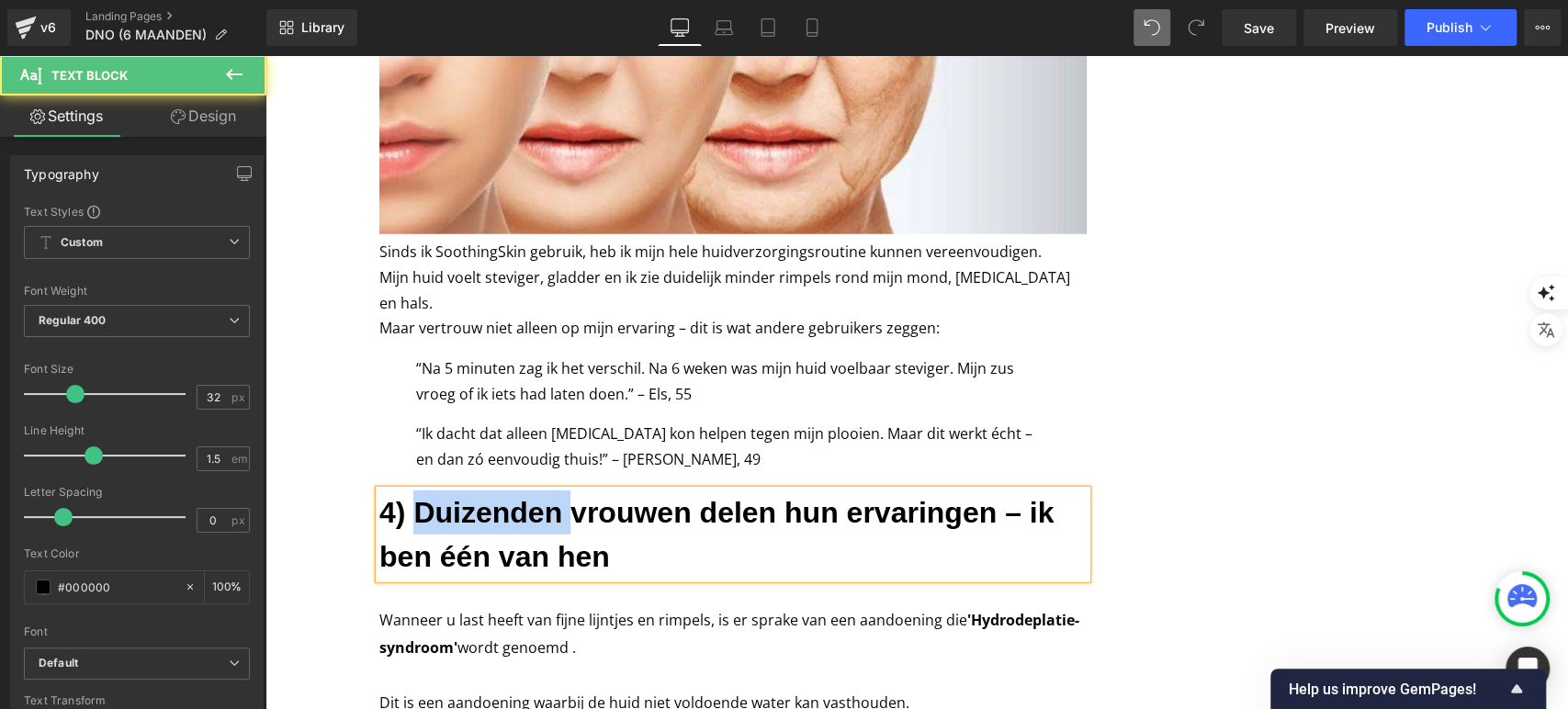
click at [506, 498] on h3 "4) Duizenden vrouwen delen hun ervaringen – ik ben één van hen" at bounding box center [734, 534] width 707 height 88
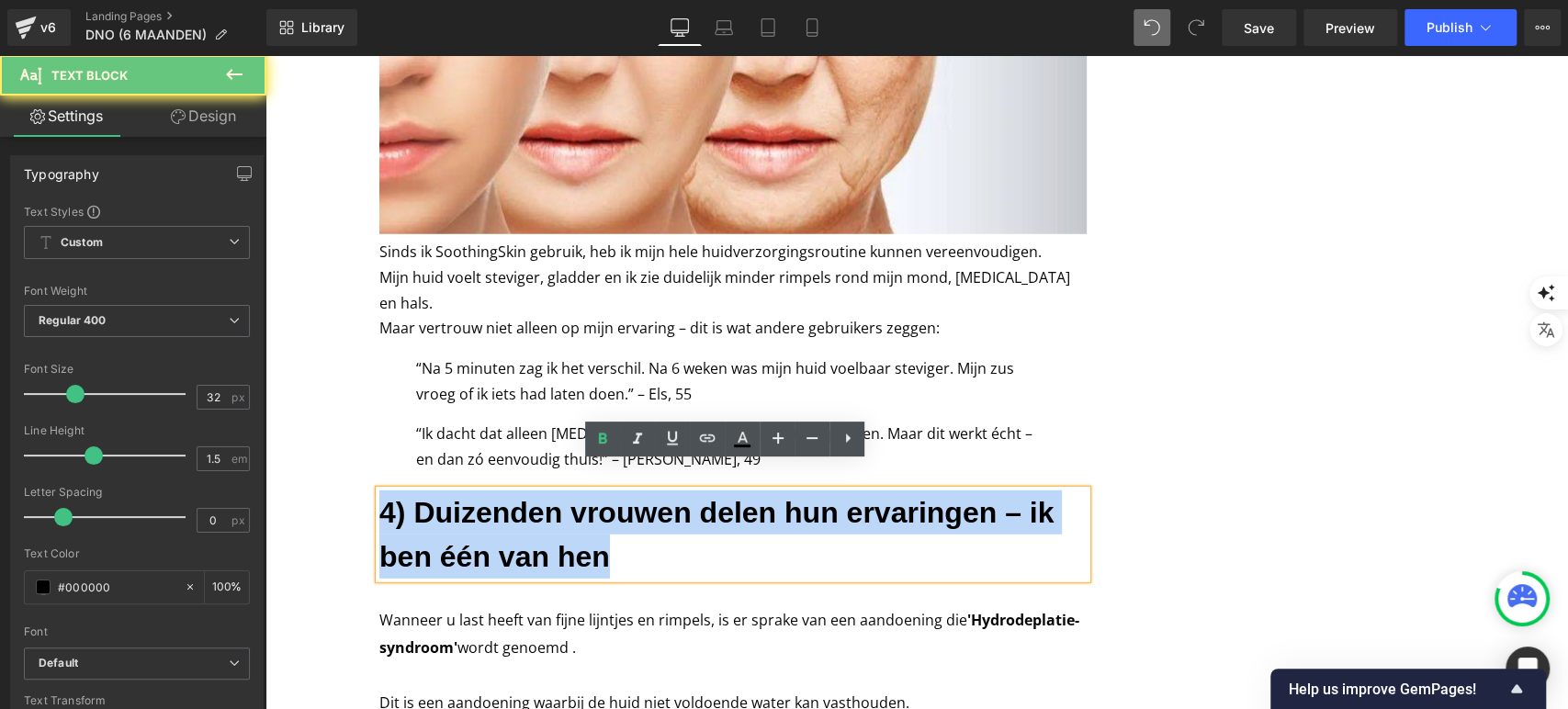
click at [506, 498] on h3 "4) Duizenden vrouwen delen hun ervaringen – ik ben één van hen" at bounding box center [734, 534] width 707 height 88
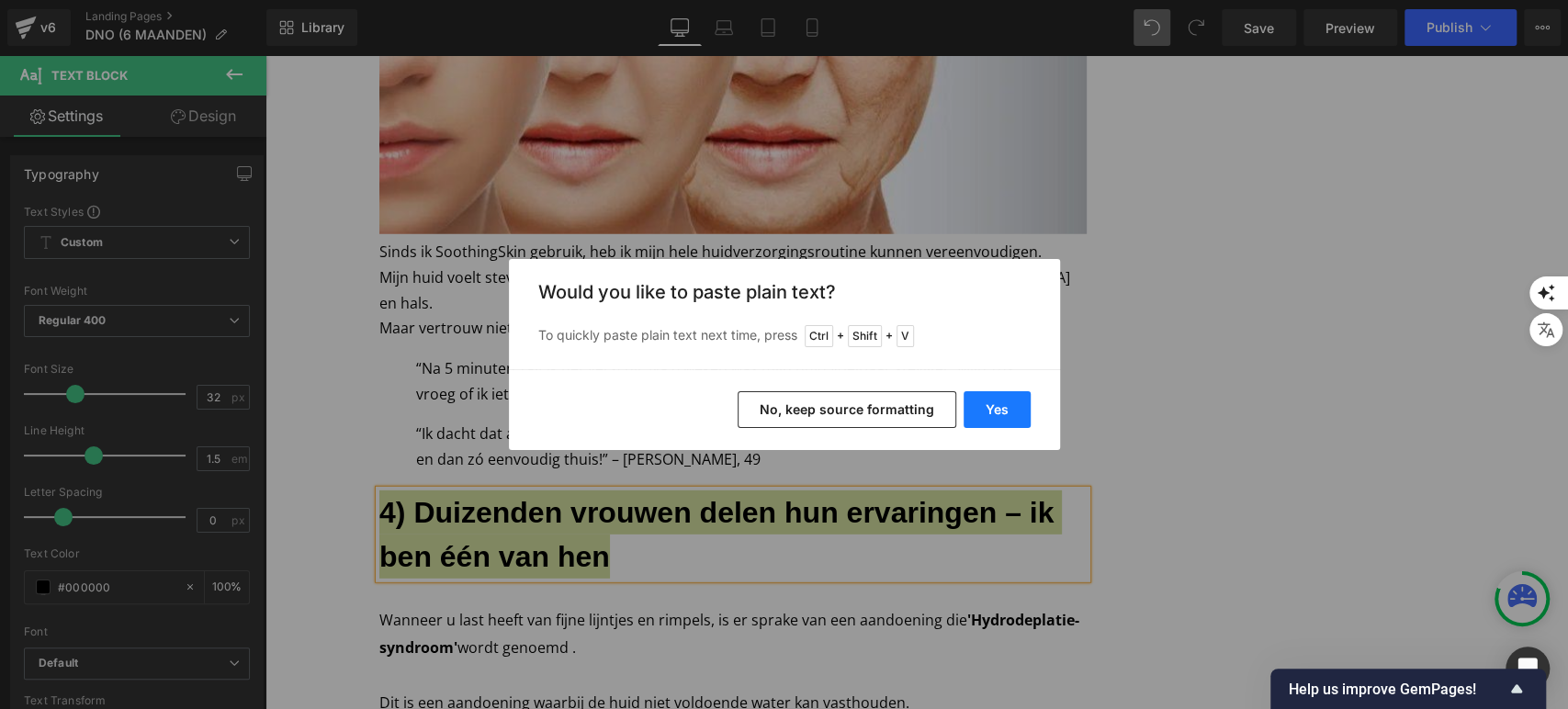
click at [1004, 397] on button "Yes" at bounding box center [996, 410] width 67 height 37
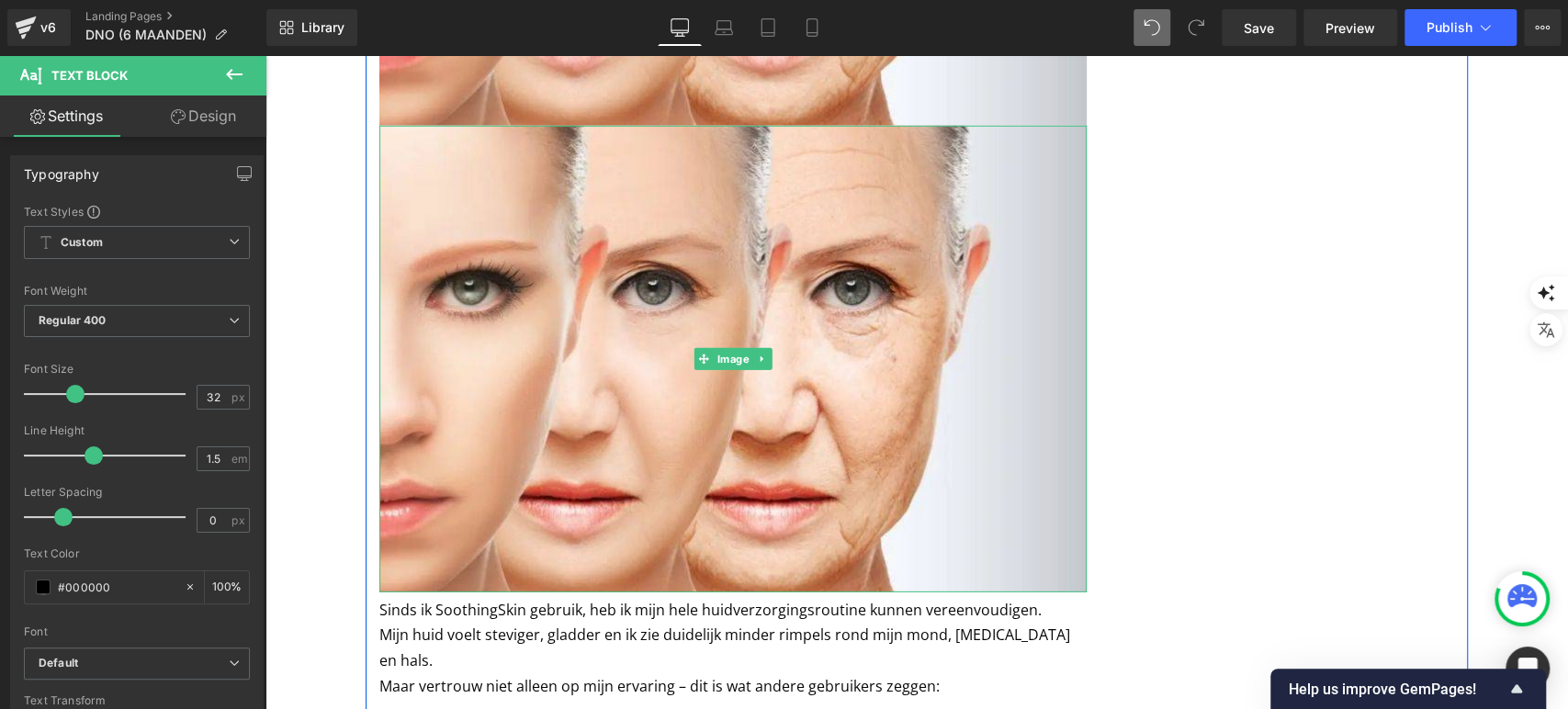
scroll to position [3653, 0]
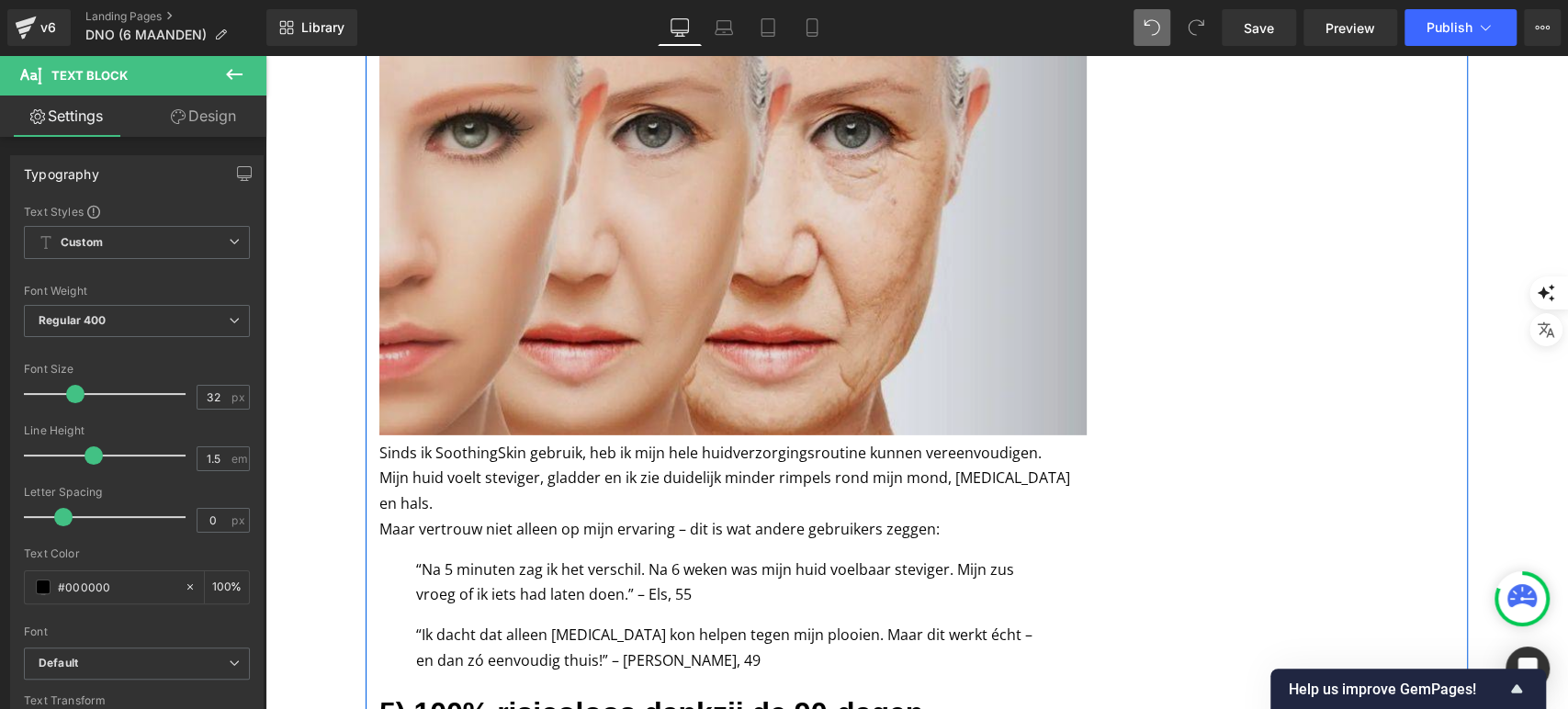
click at [699, 196] on div "Image" at bounding box center [734, 202] width 707 height 467
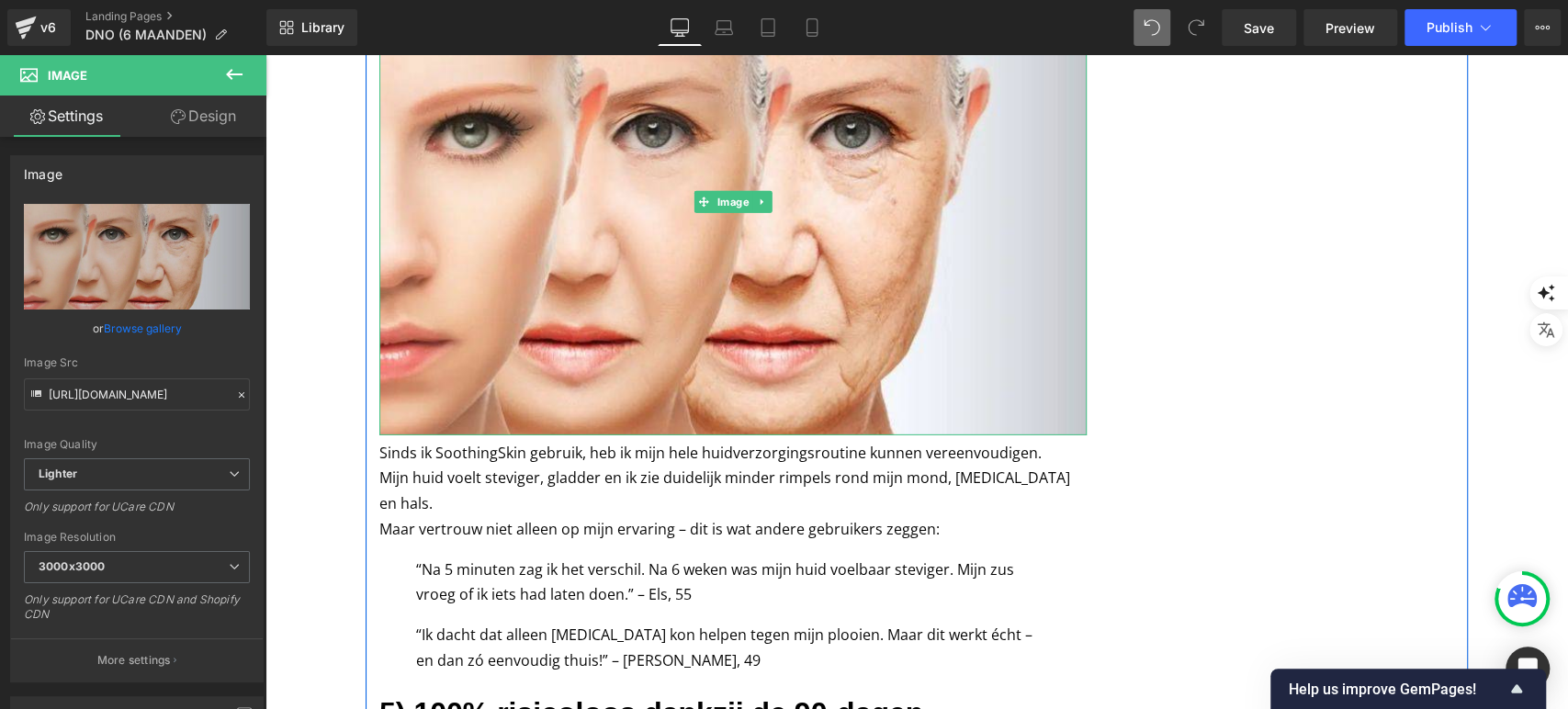
scroll to position [3252, 0]
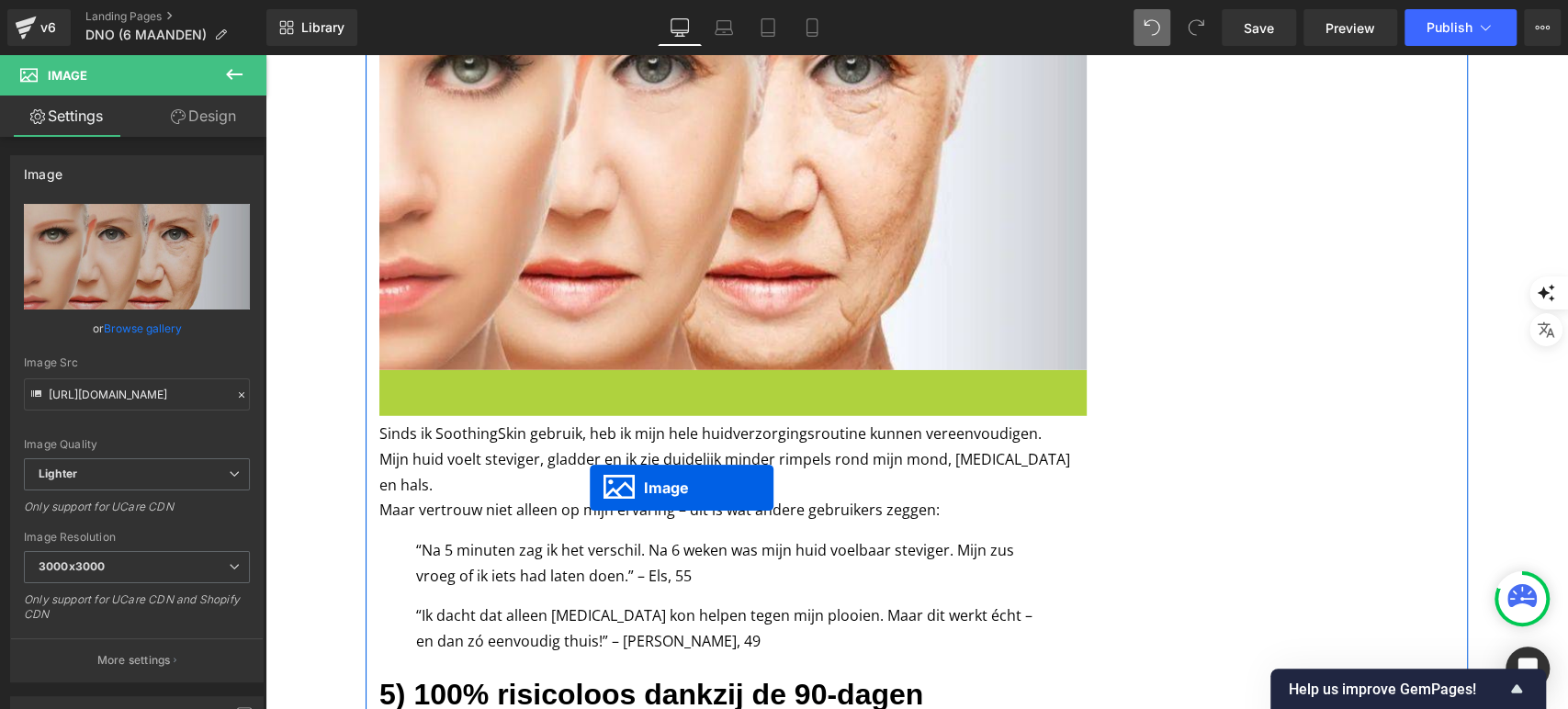
drag, startPoint x: 697, startPoint y: 206, endPoint x: 571, endPoint y: 535, distance: 352.3
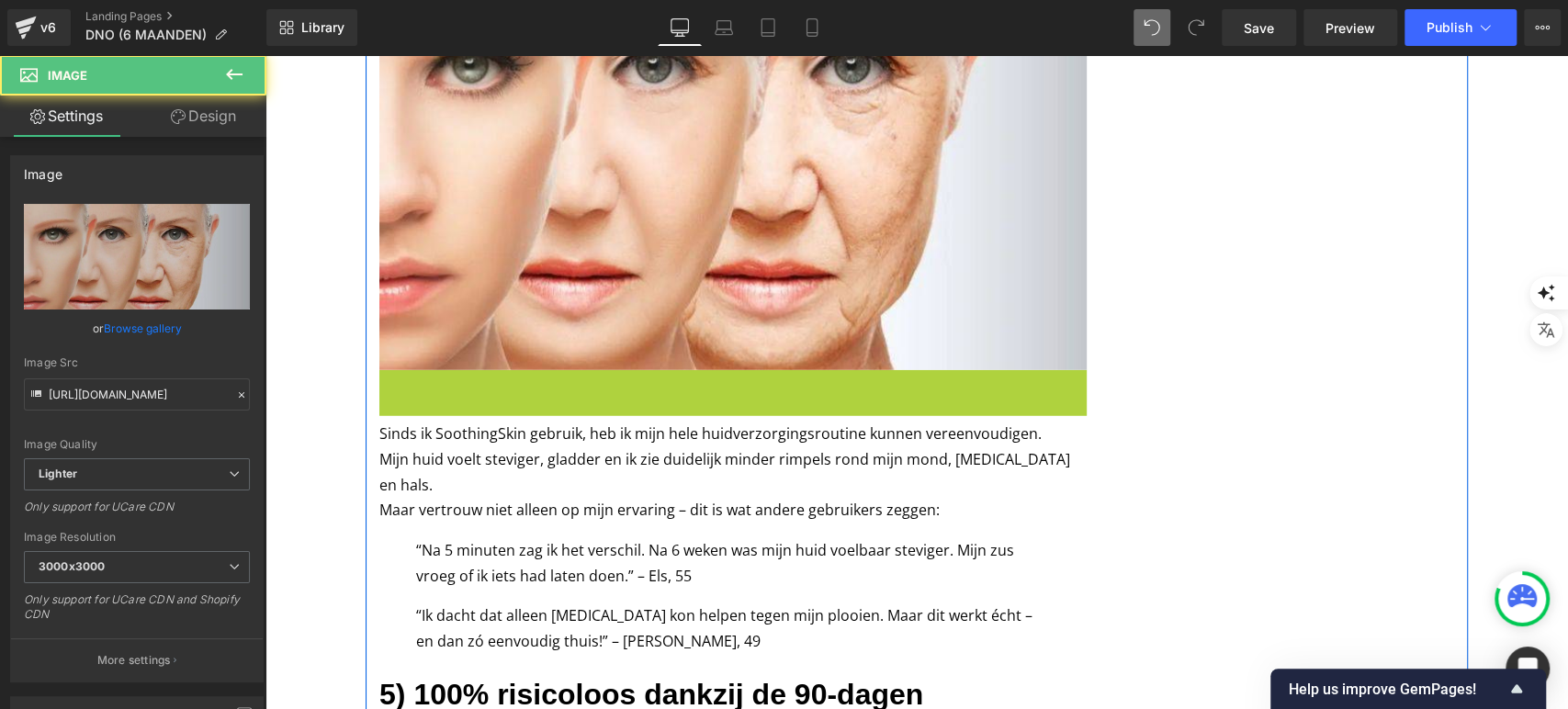
click at [571, 603] on p "“Ik dacht dat alleen [MEDICAL_DATA] kon helpen tegen mijn plooien. Maar dit wer…" at bounding box center [733, 629] width 634 height 50
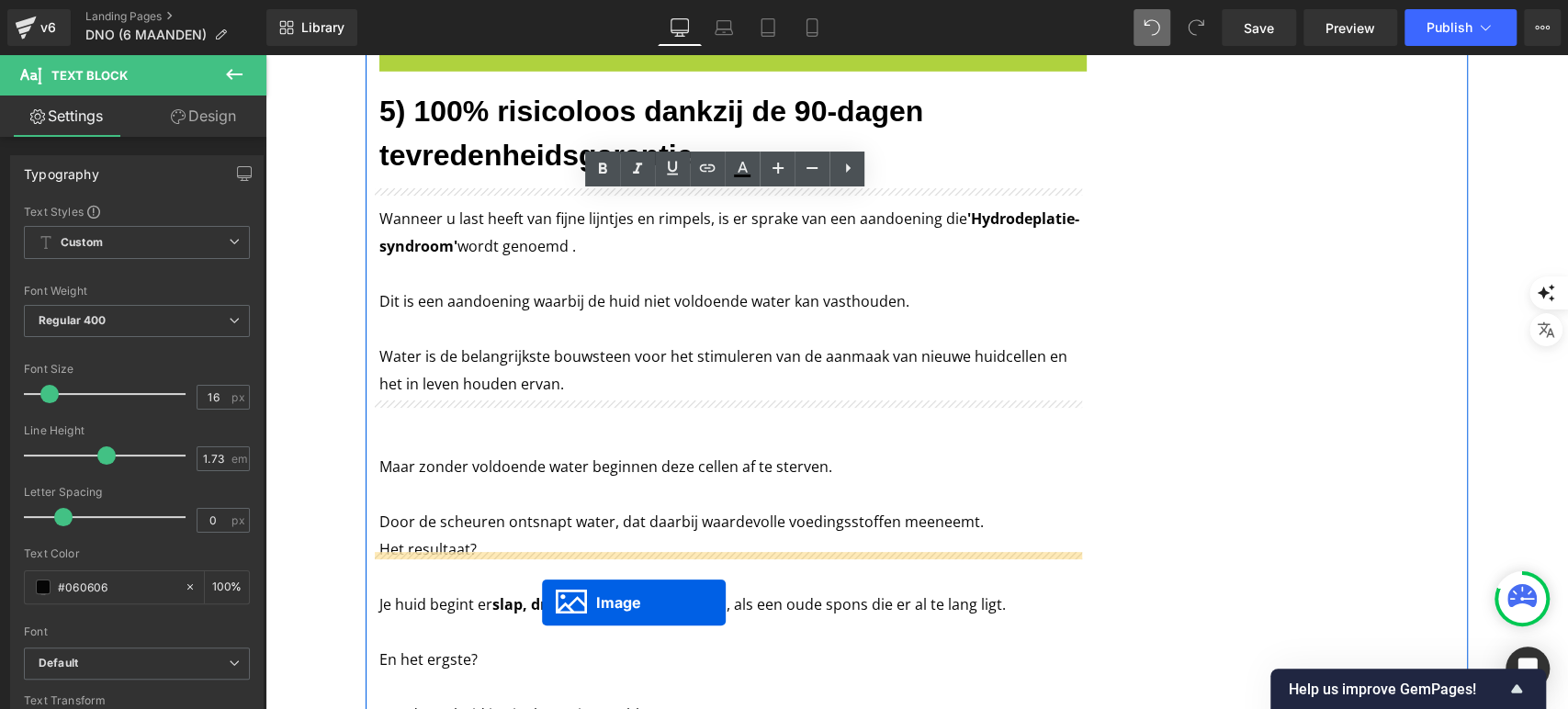
scroll to position [3435, 0]
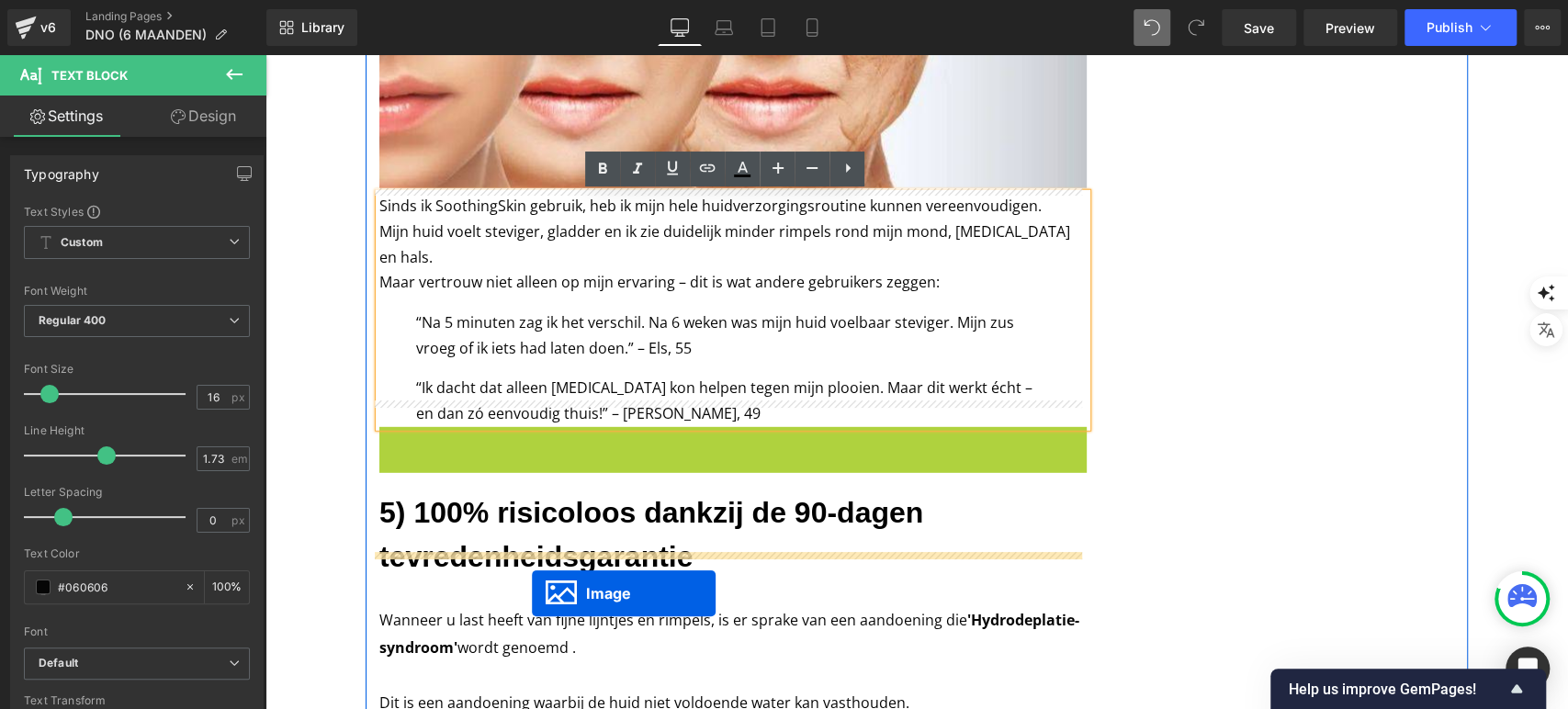
drag, startPoint x: 692, startPoint y: 228, endPoint x: 532, endPoint y: 593, distance: 398.5
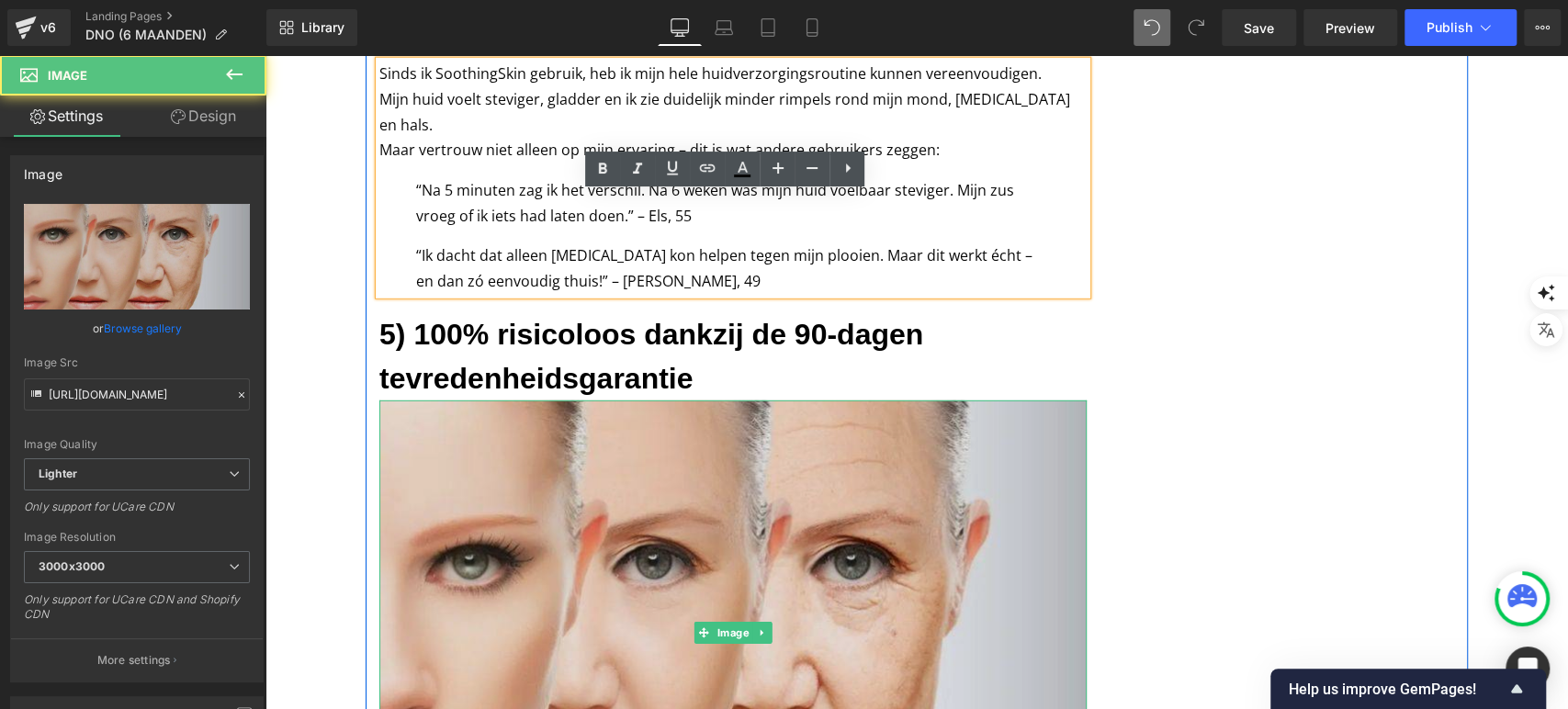
scroll to position [3567, 0]
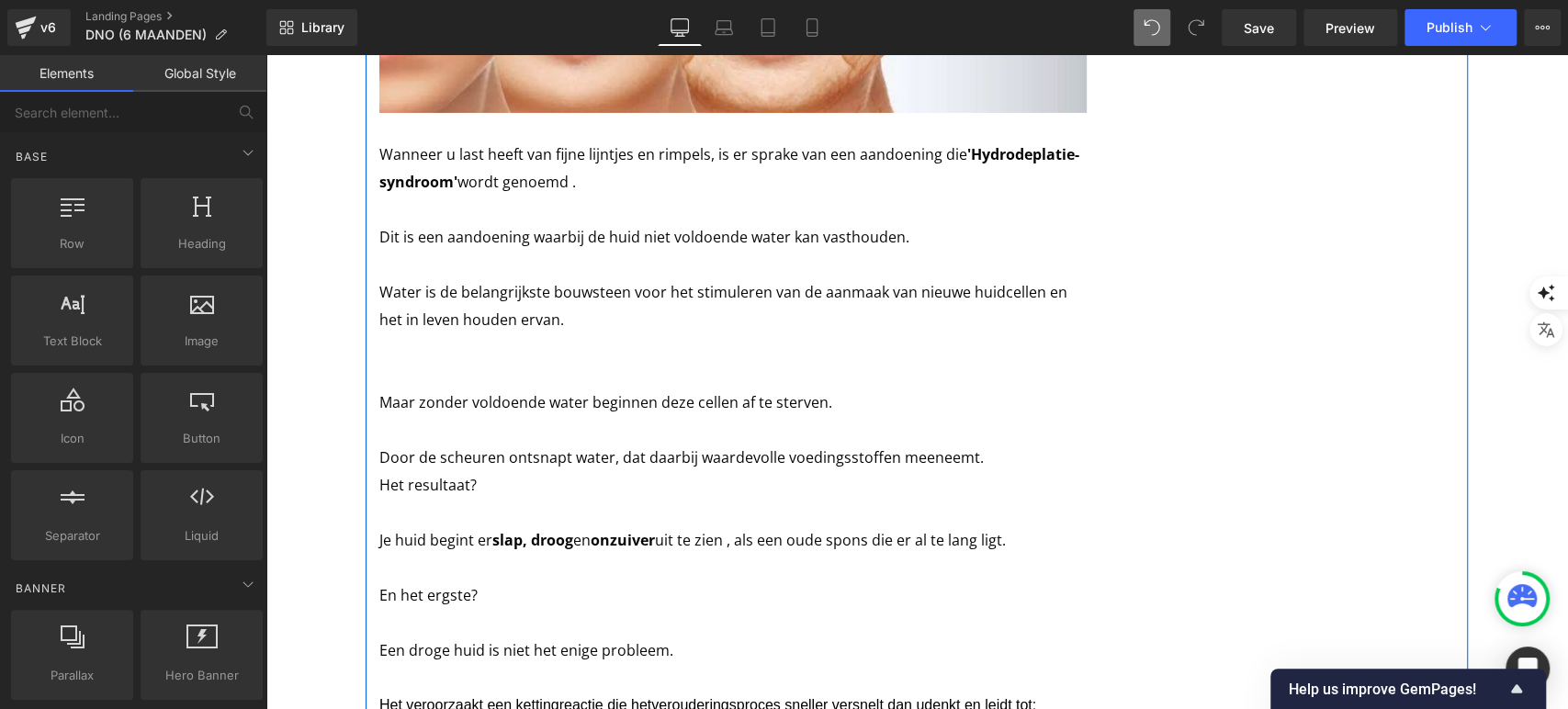
scroll to position [4327, 0]
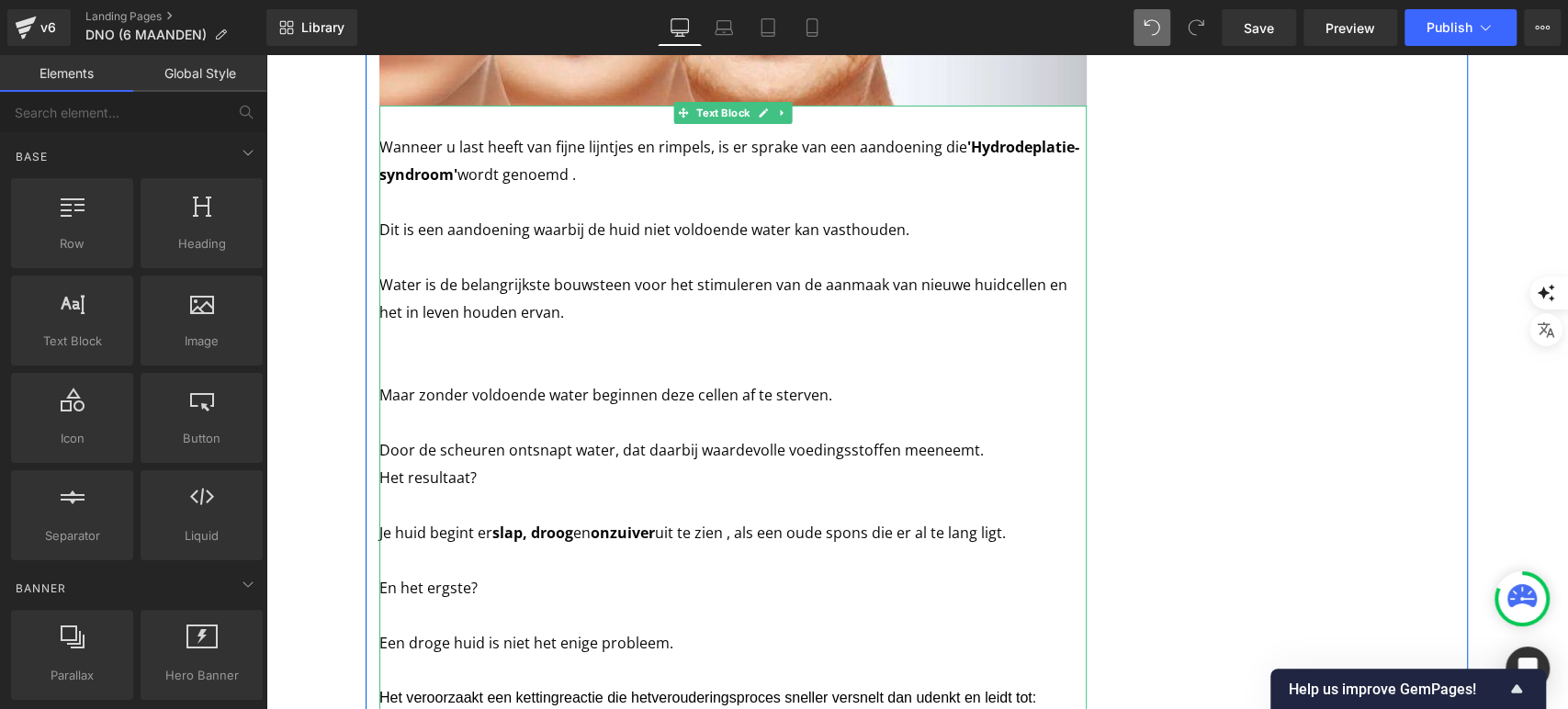
click at [381, 106] on p at bounding box center [734, 119] width 707 height 27
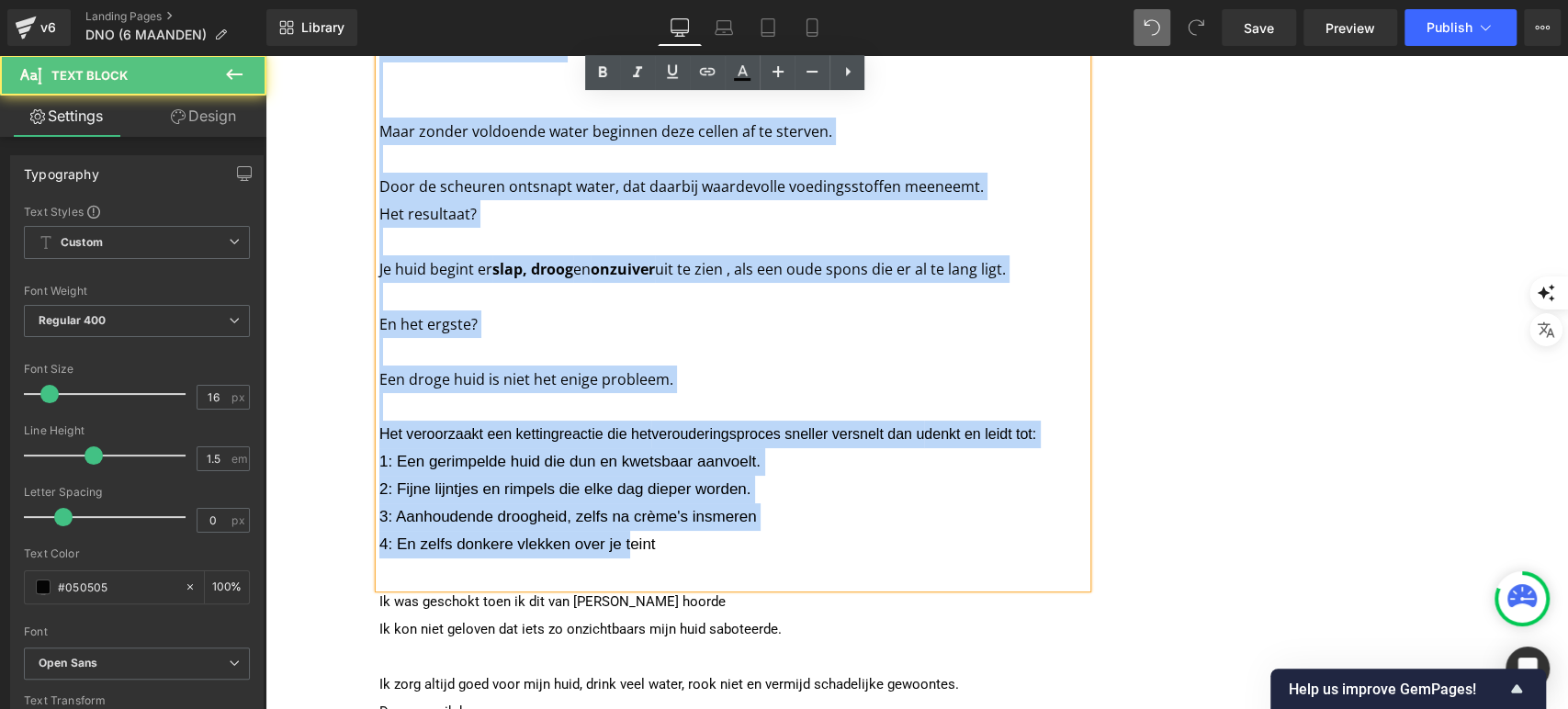
scroll to position [4865, 0]
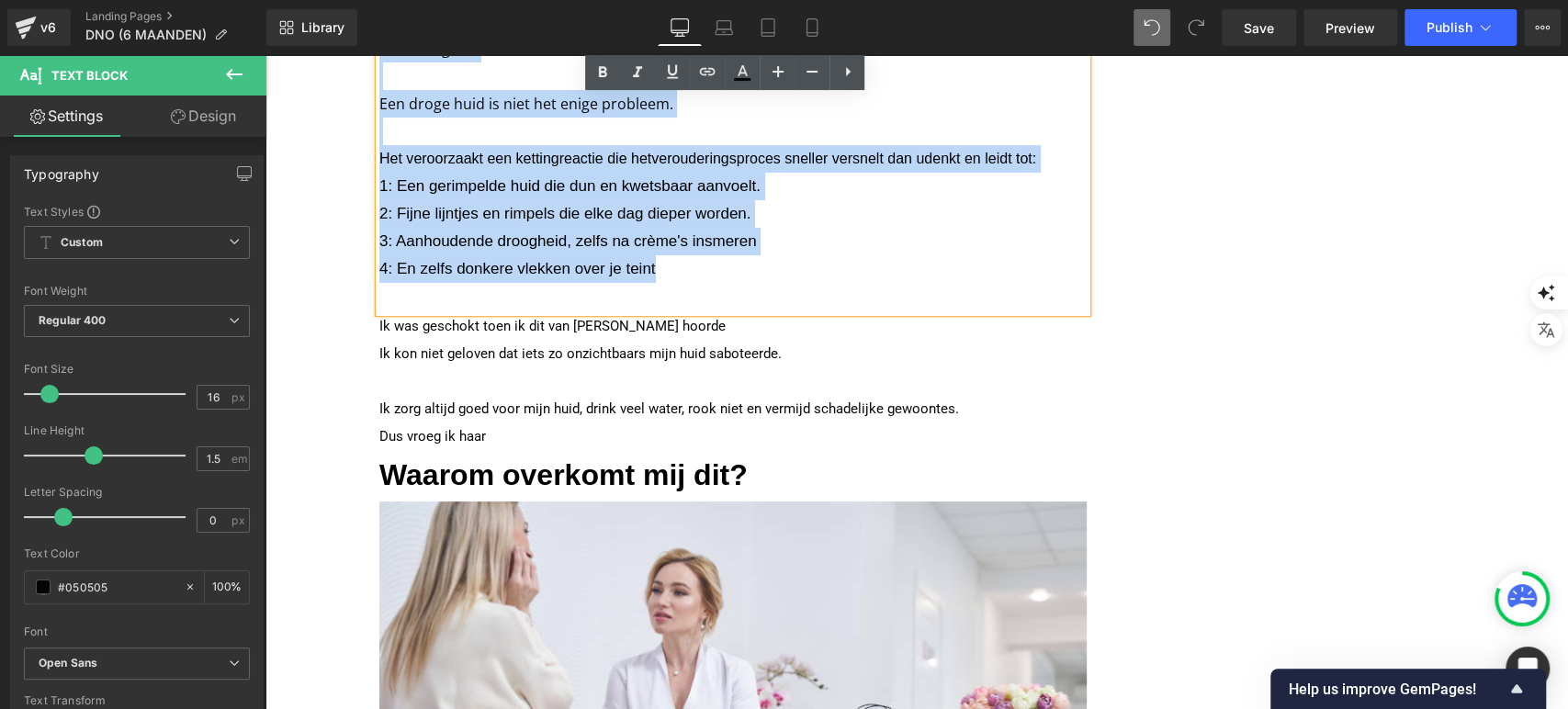
drag, startPoint x: 377, startPoint y: 115, endPoint x: 715, endPoint y: 256, distance: 366.2
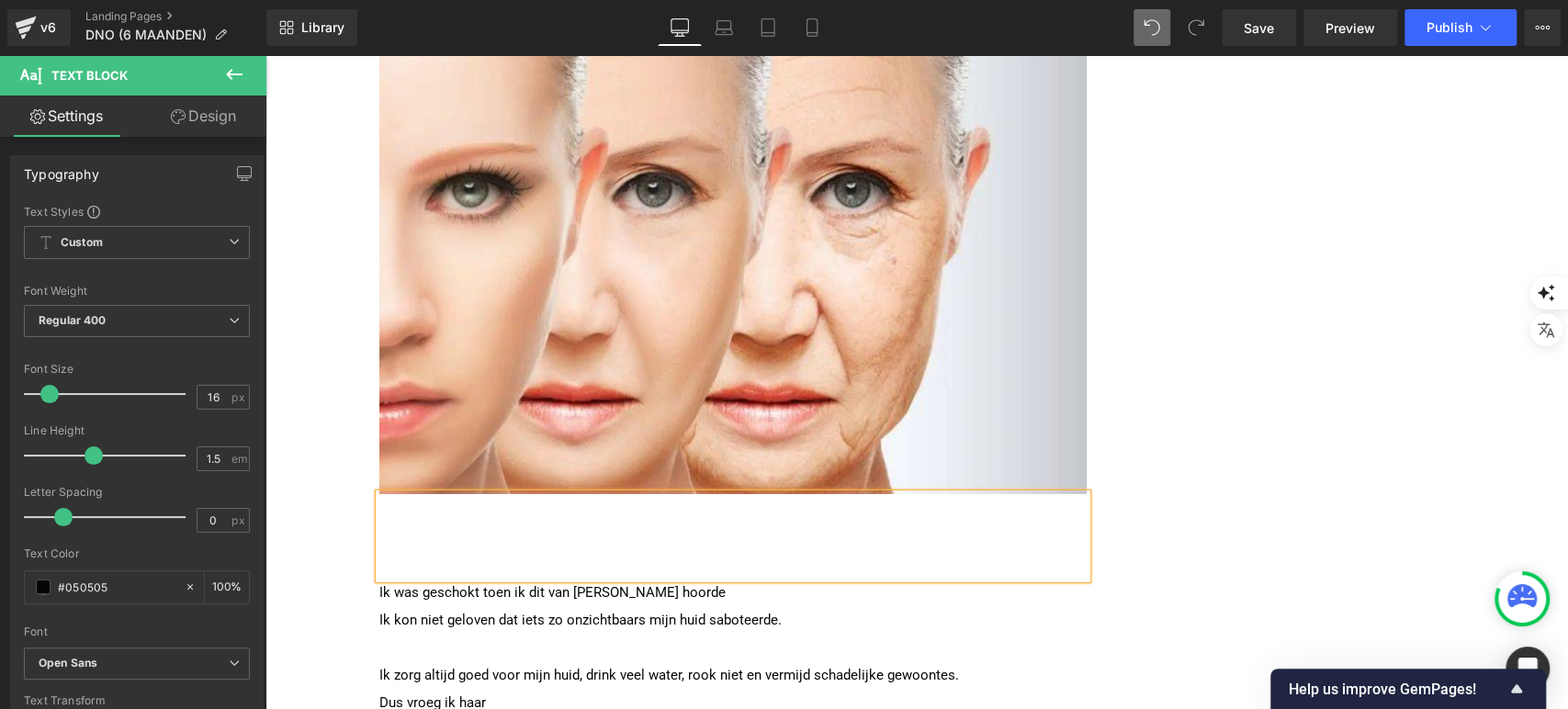
scroll to position [3933, 0]
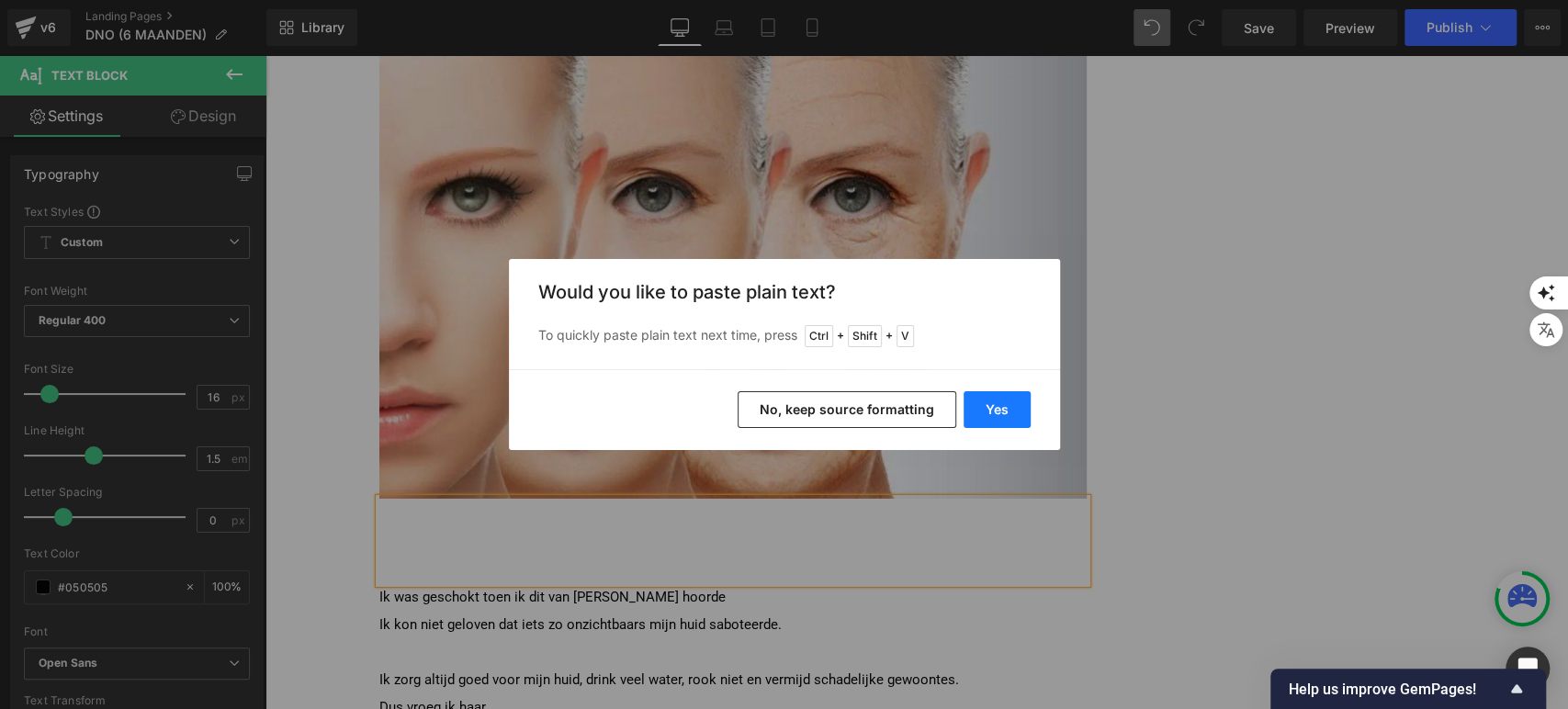
click at [1007, 416] on button "Yes" at bounding box center [996, 410] width 67 height 37
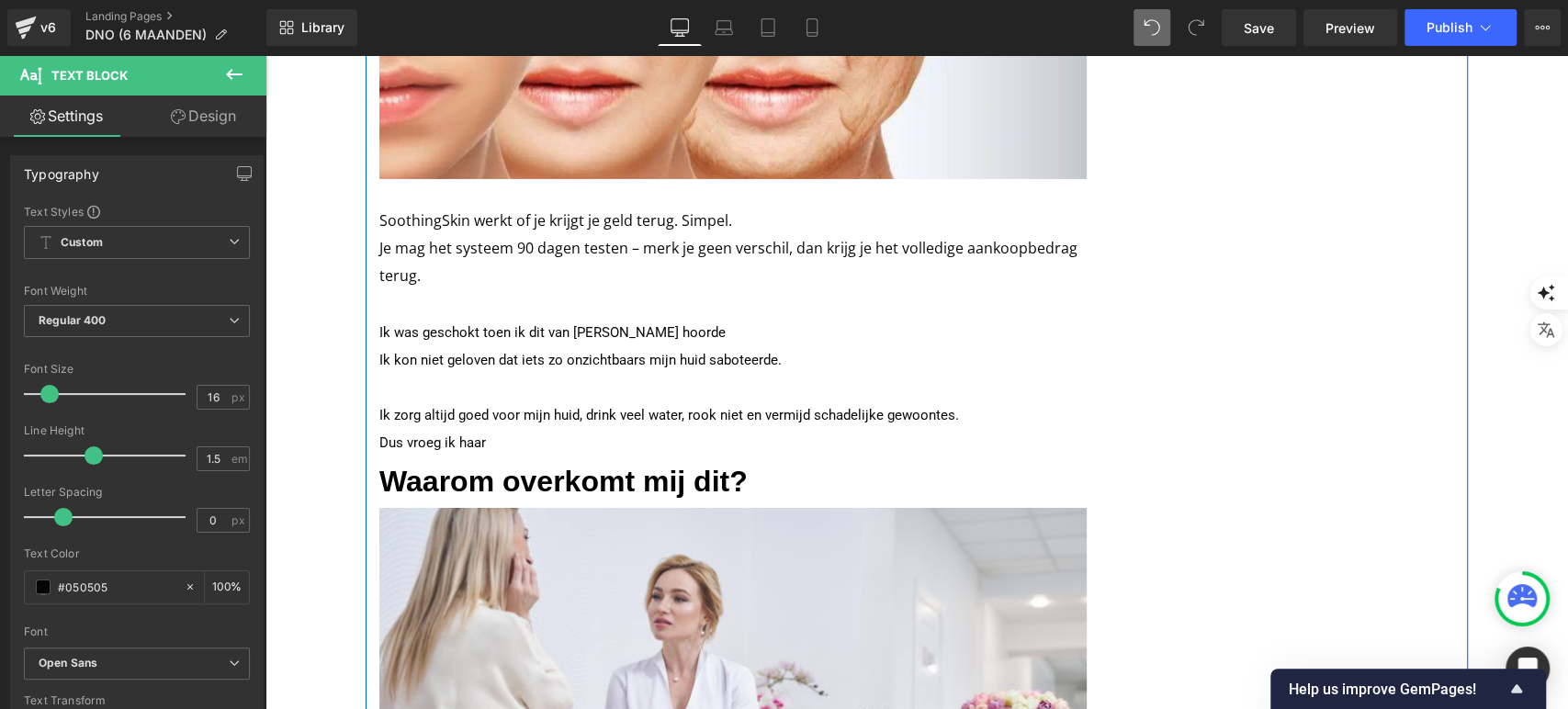
scroll to position [4253, 0]
click at [485, 465] on span "Waarom overkomt mij dit?" at bounding box center [564, 481] width 368 height 33
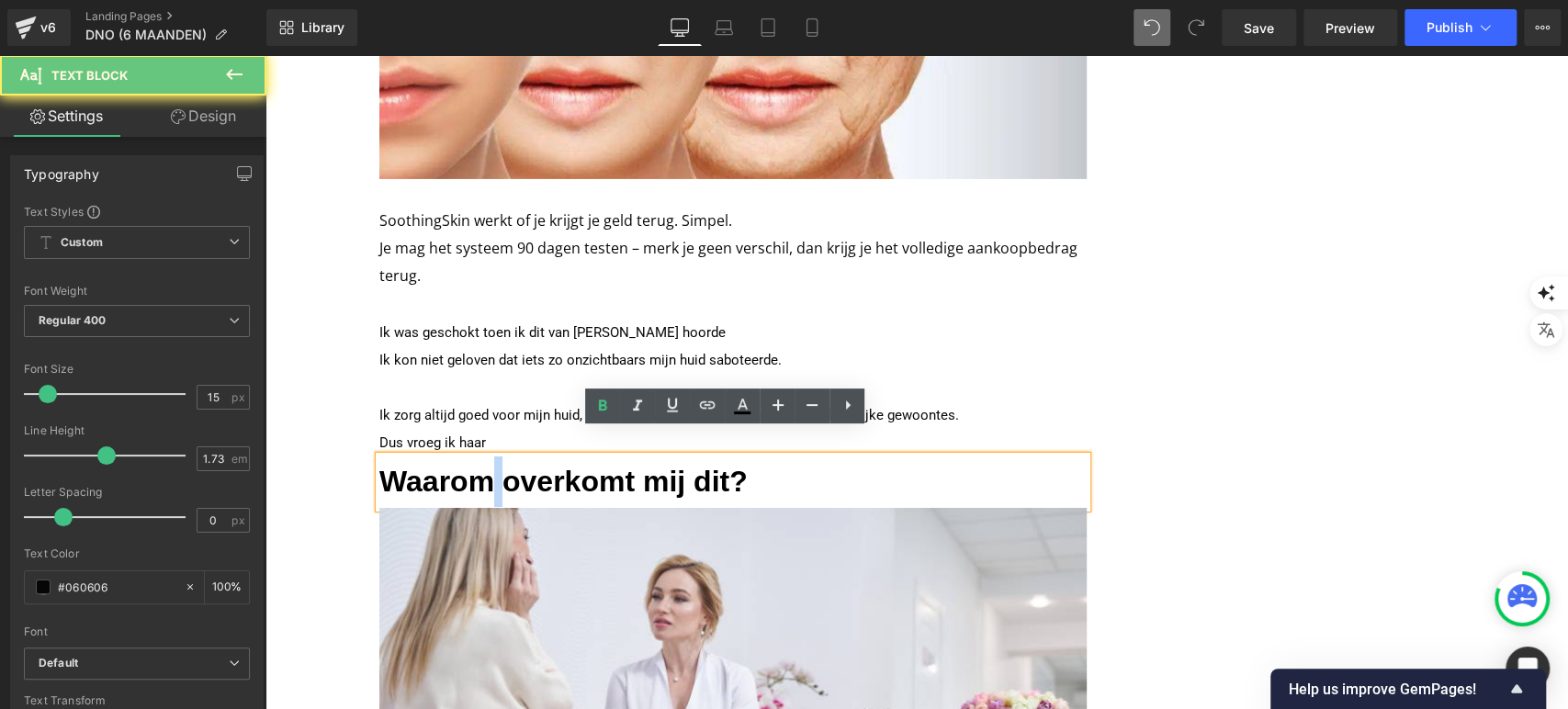
click at [485, 465] on span "Waarom overkomt mij dit?" at bounding box center [564, 481] width 368 height 33
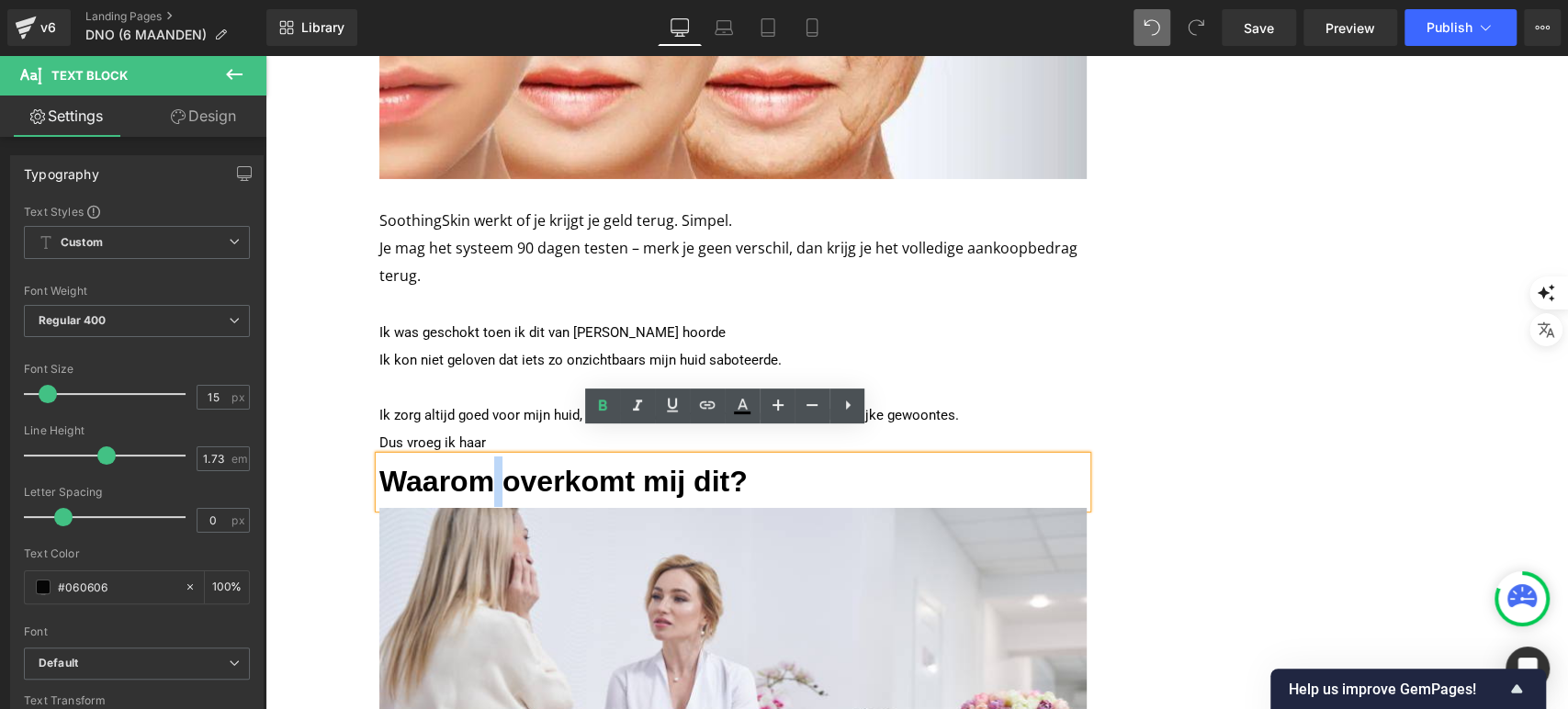
click at [485, 465] on span "Waarom overkomt mij dit?" at bounding box center [564, 481] width 368 height 33
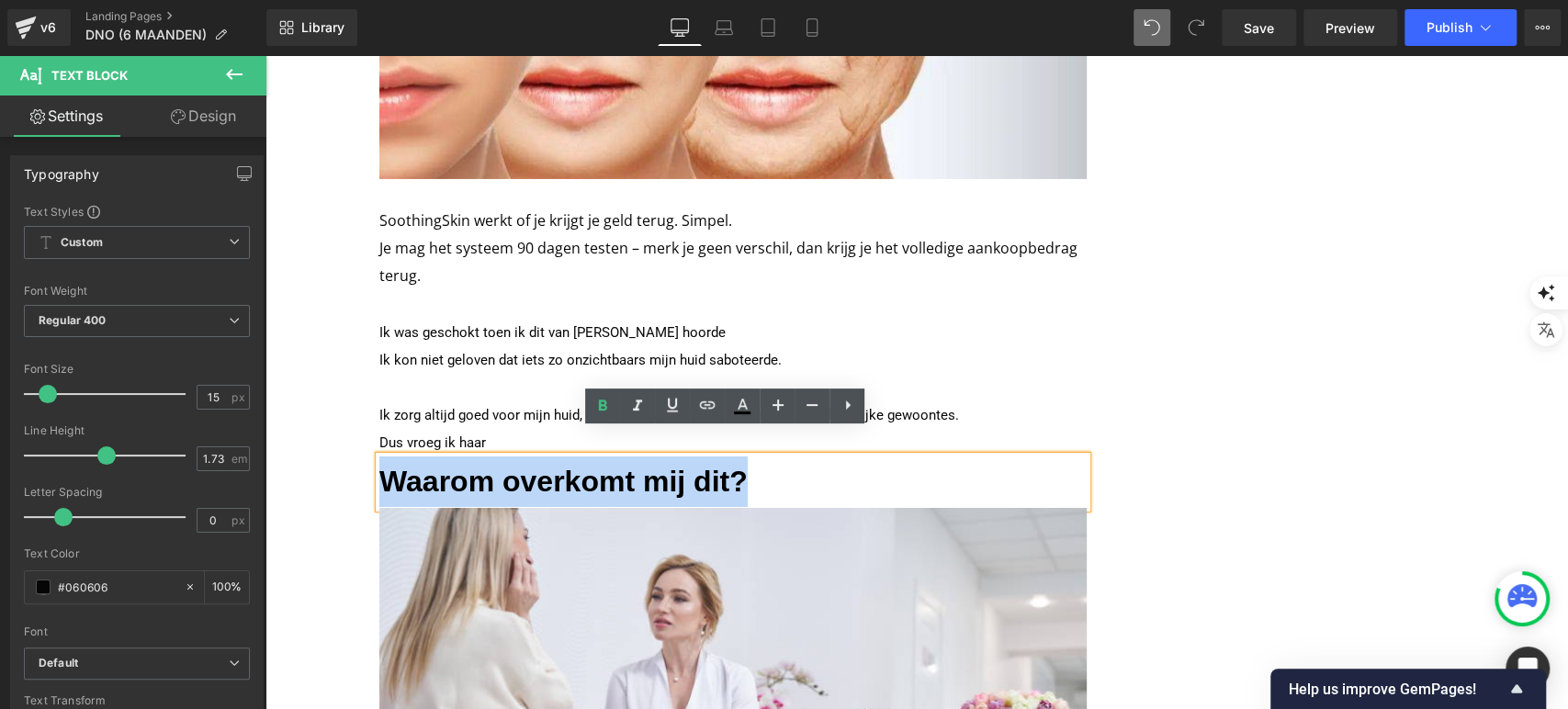
click at [485, 465] on span "Waarom overkomt mij dit?" at bounding box center [564, 481] width 368 height 33
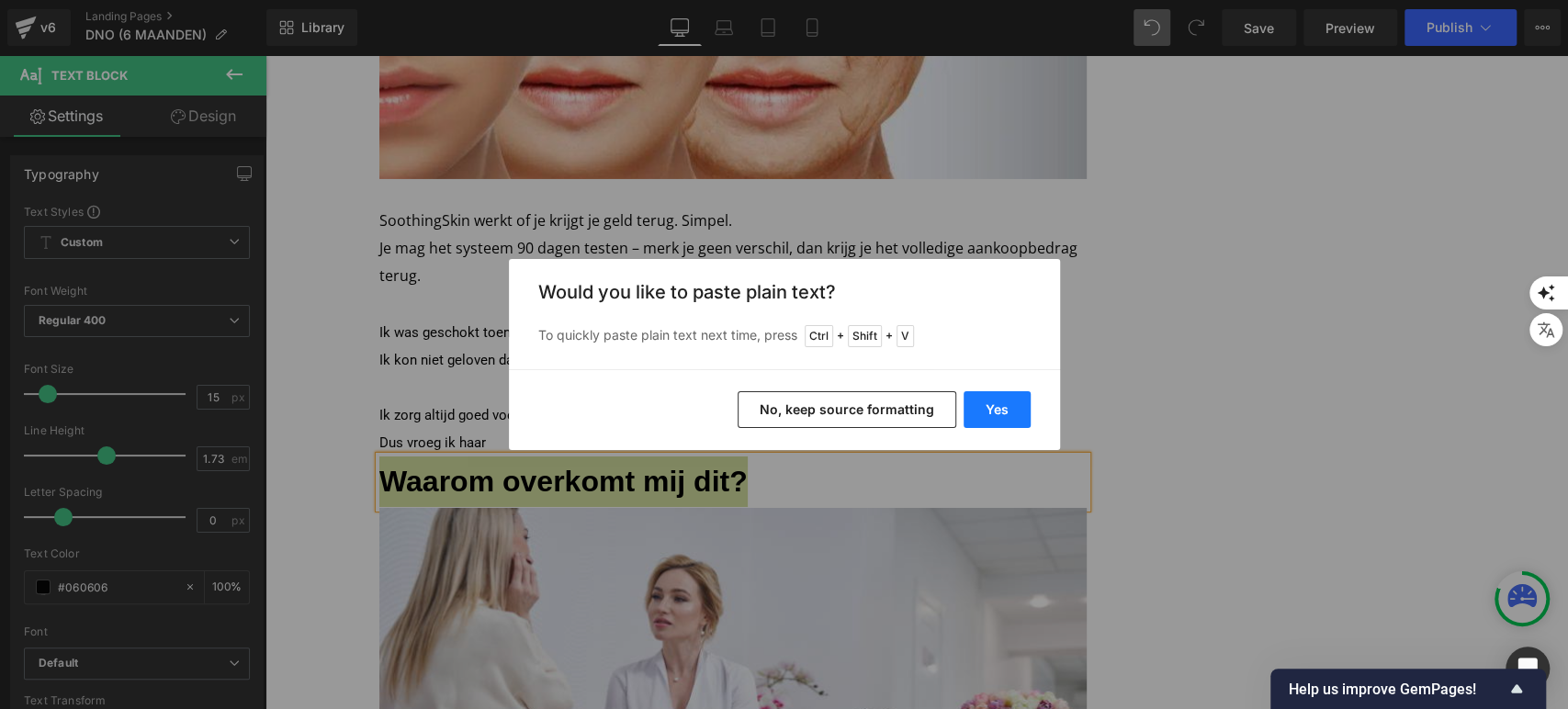
click at [988, 404] on button "Yes" at bounding box center [996, 410] width 67 height 37
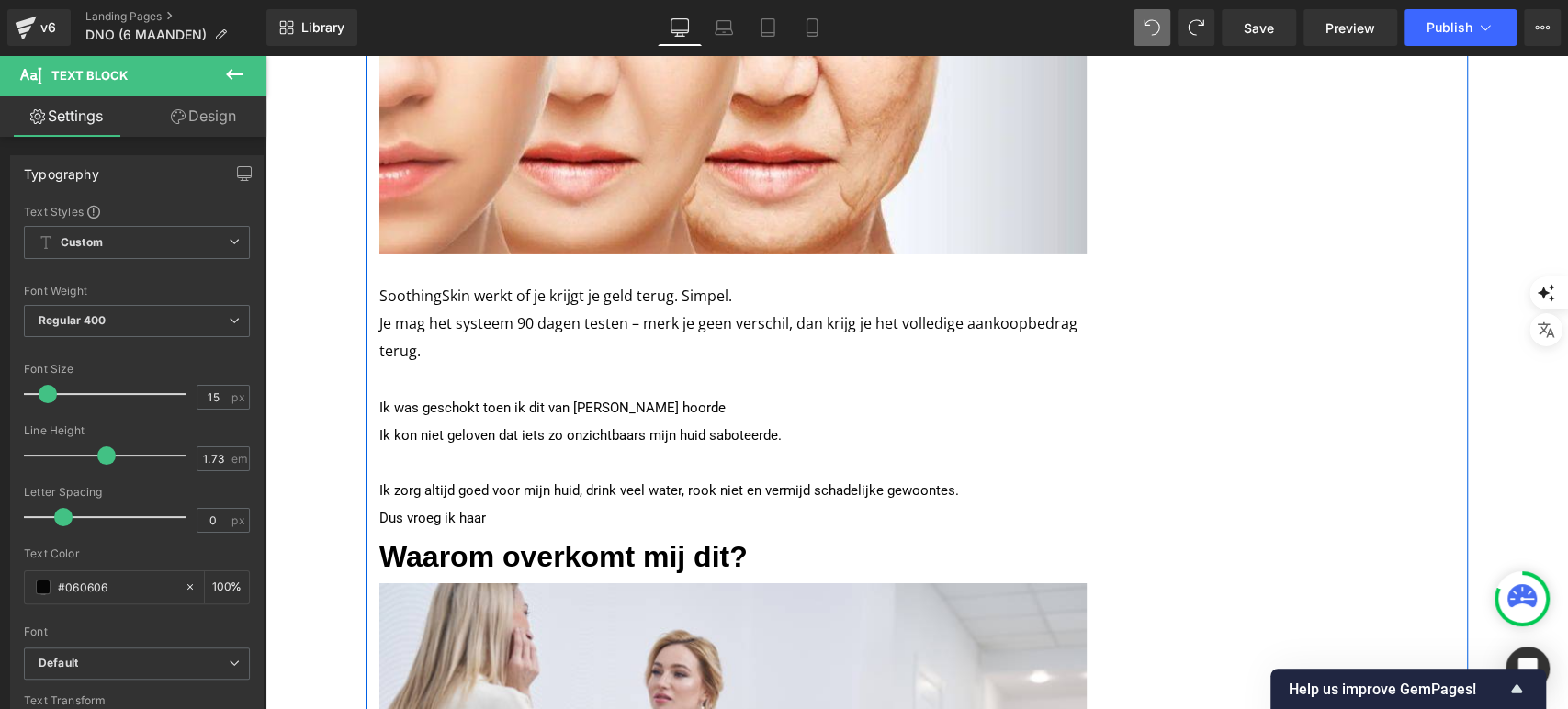
scroll to position [4184, 0]
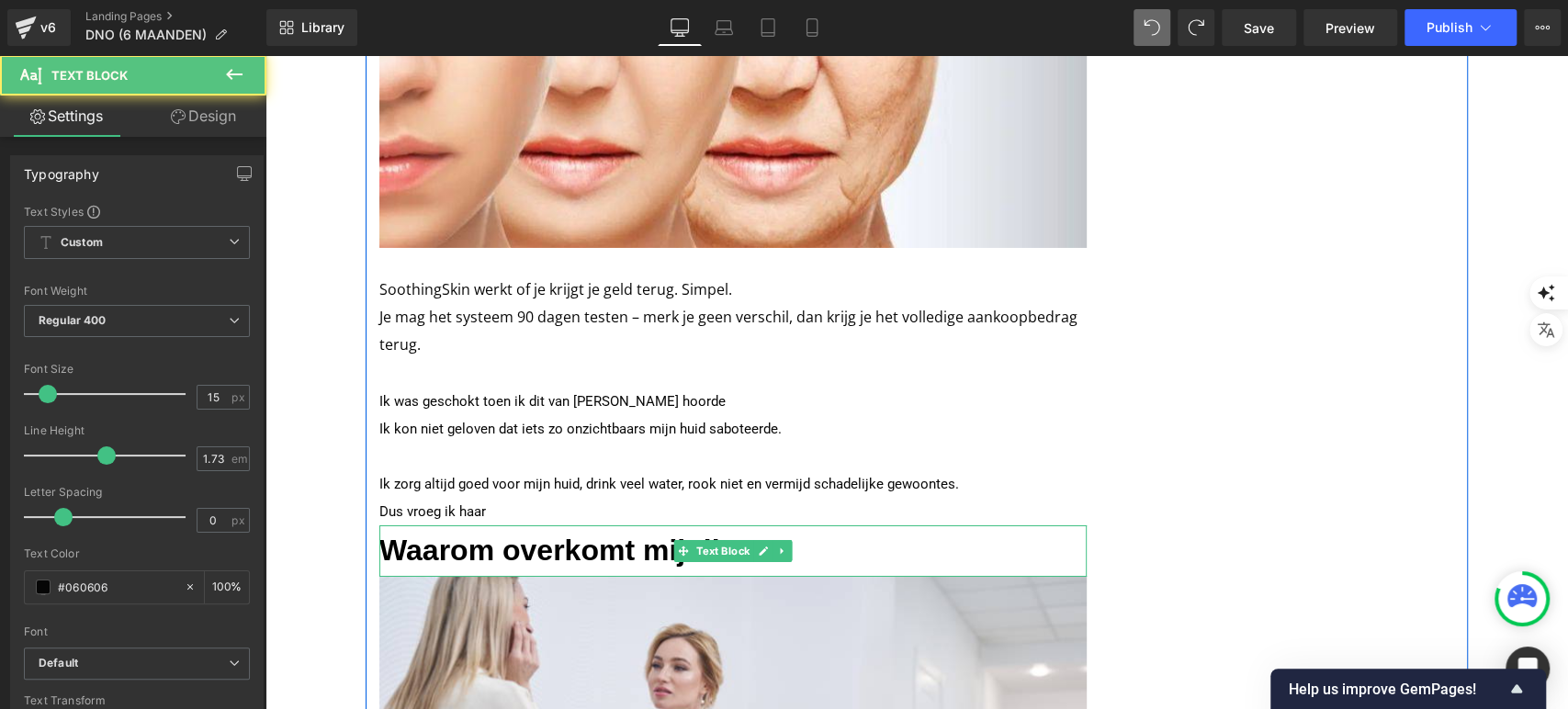
click at [580, 534] on span "Waarom overkomt mij dit?" at bounding box center [564, 550] width 368 height 33
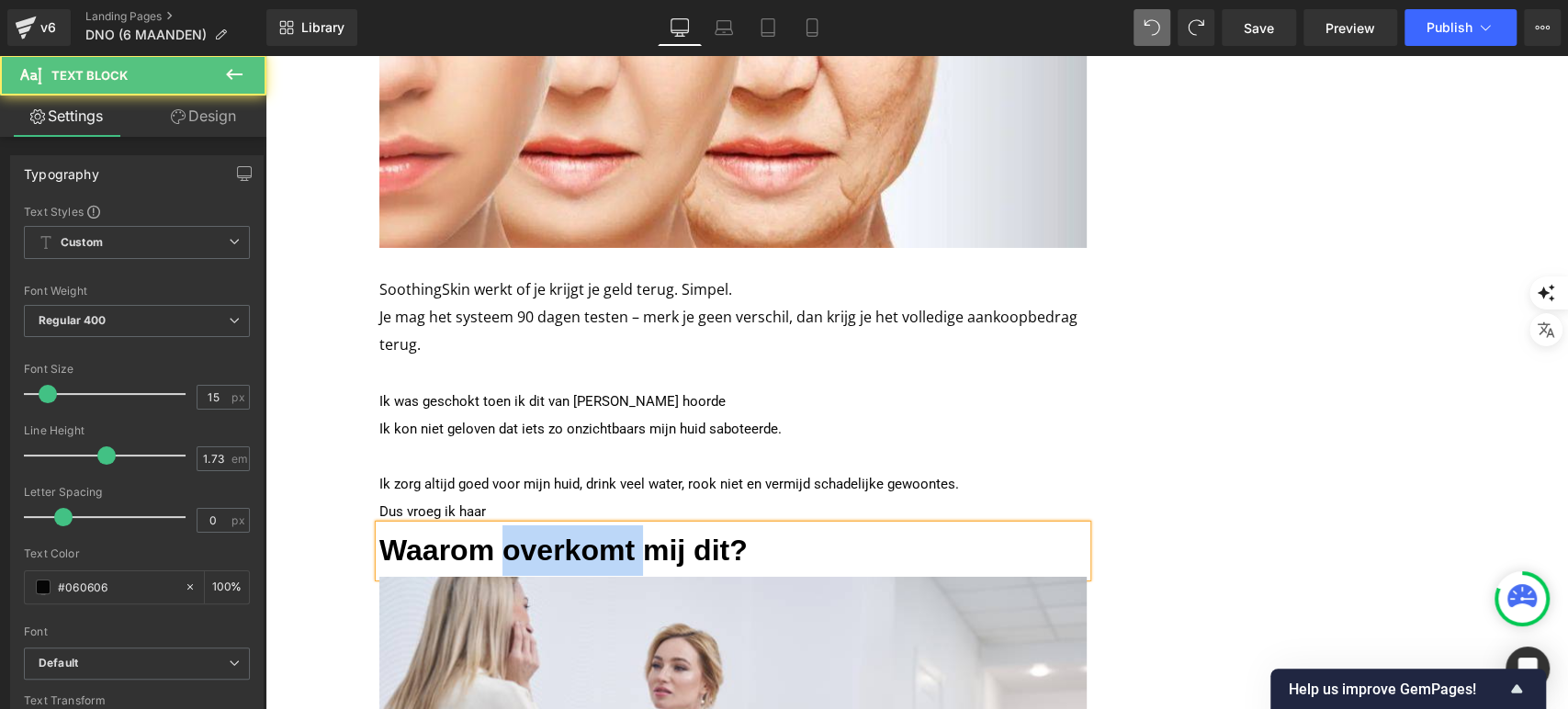
click at [580, 534] on span "Waarom overkomt mij dit?" at bounding box center [564, 550] width 368 height 33
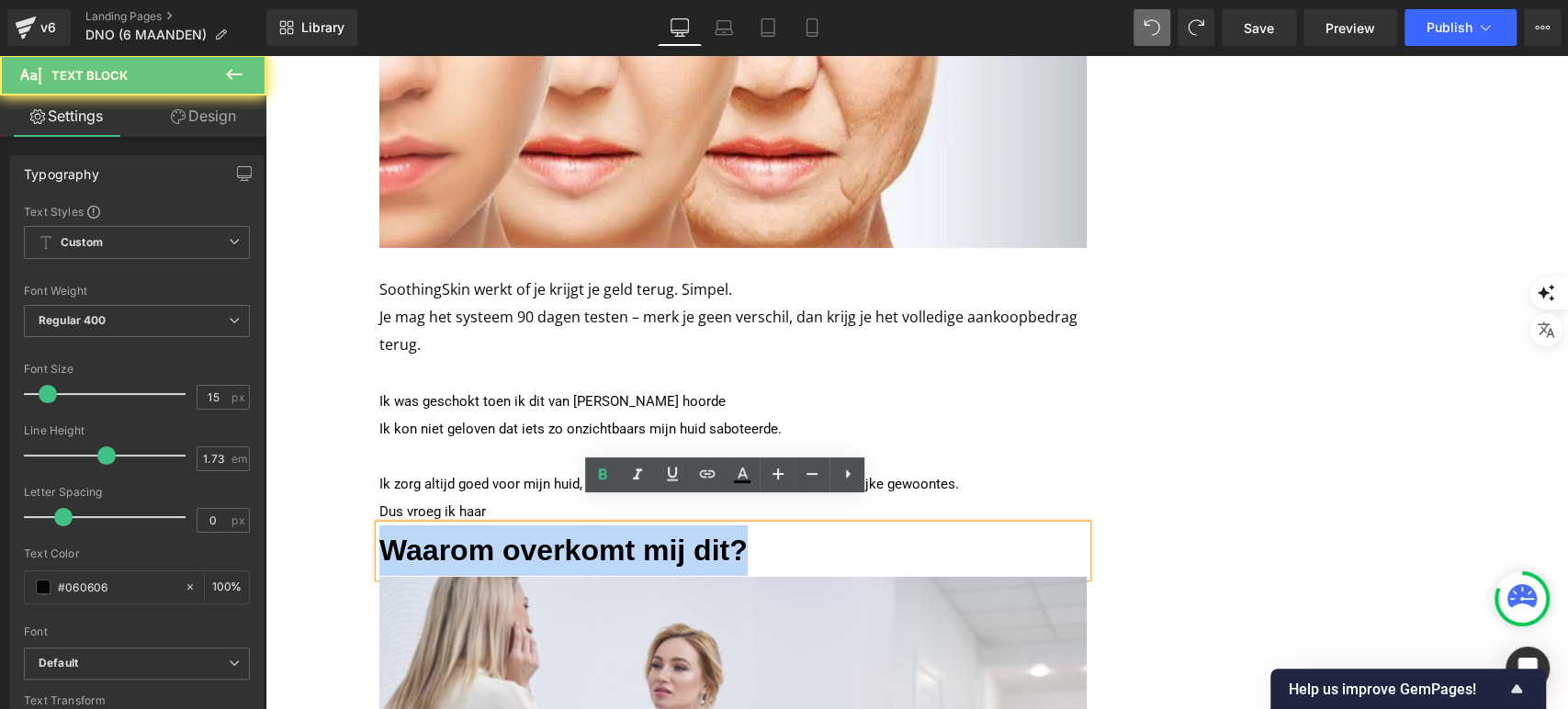
click at [580, 534] on span "Waarom overkomt mij dit?" at bounding box center [564, 550] width 368 height 33
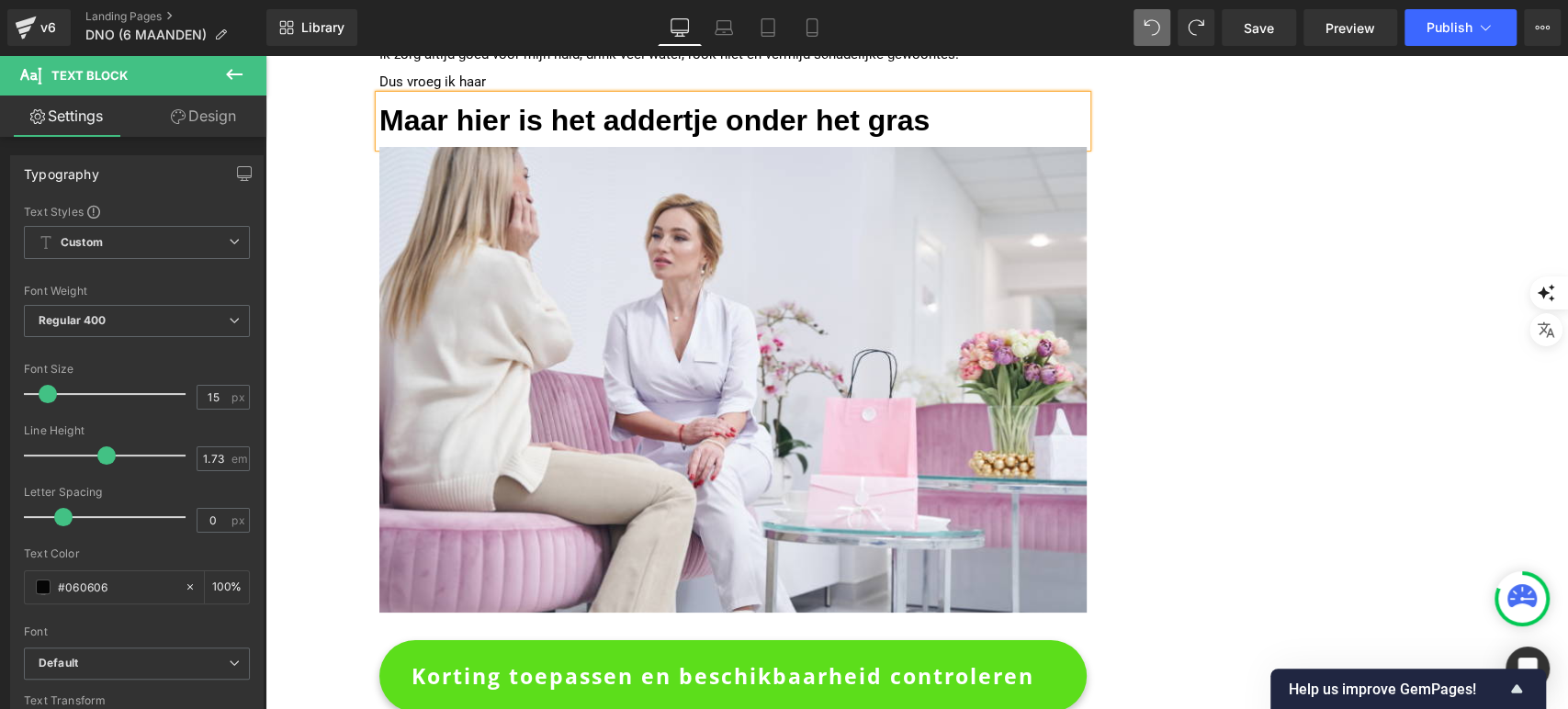
scroll to position [4341, 0]
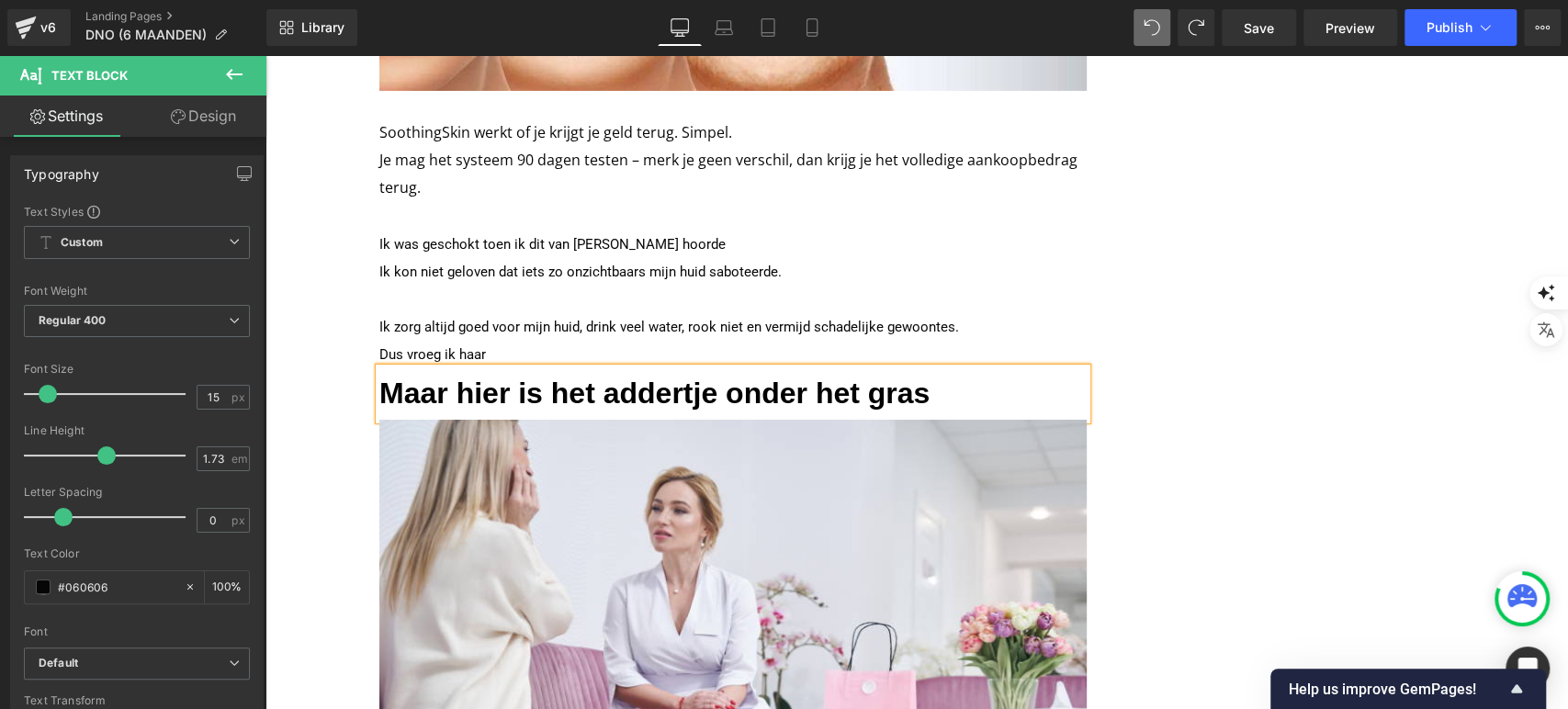
click at [546, 263] on font "Ik kon niet geloven dat iets zo onzichtbaars mijn huid saboteerde." at bounding box center [580, 271] width 402 height 16
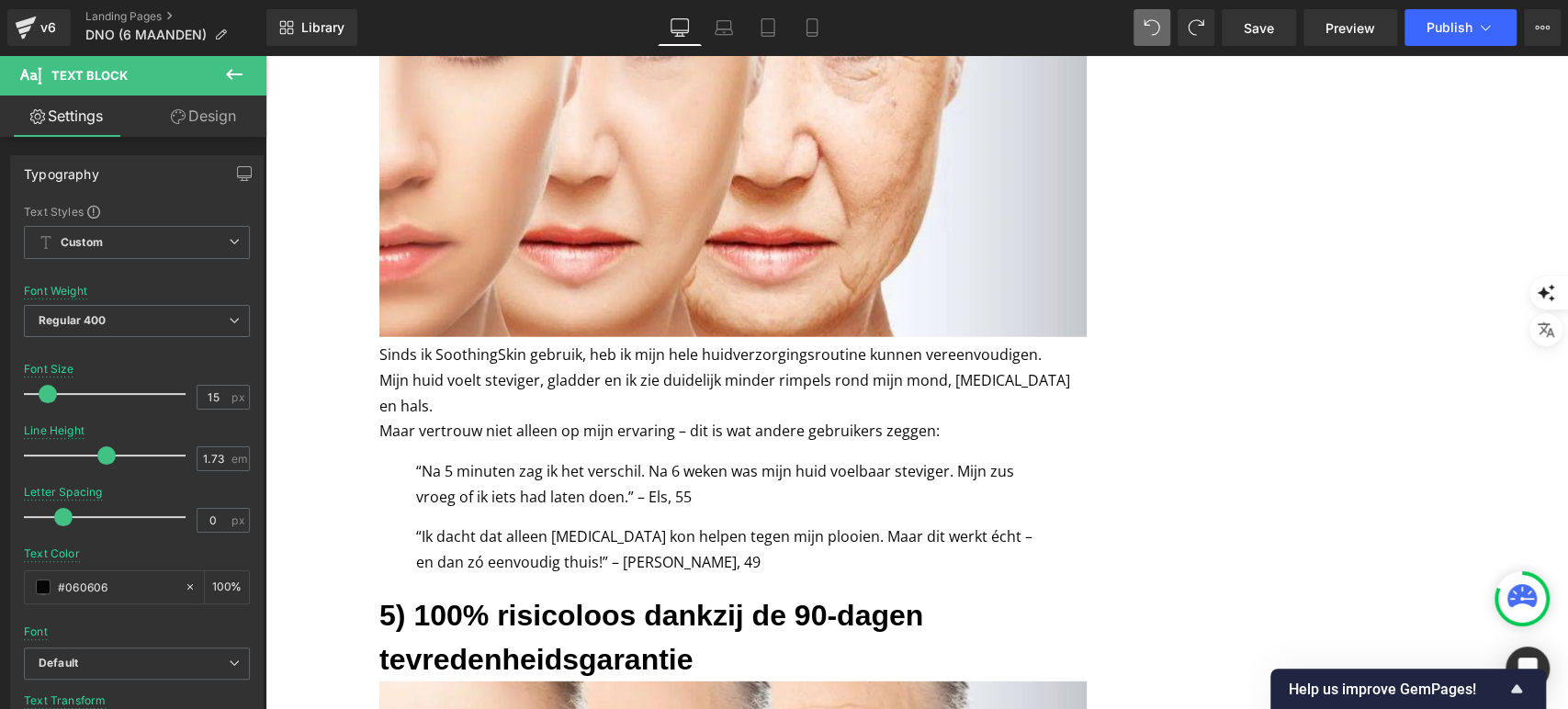
scroll to position [3434, 0]
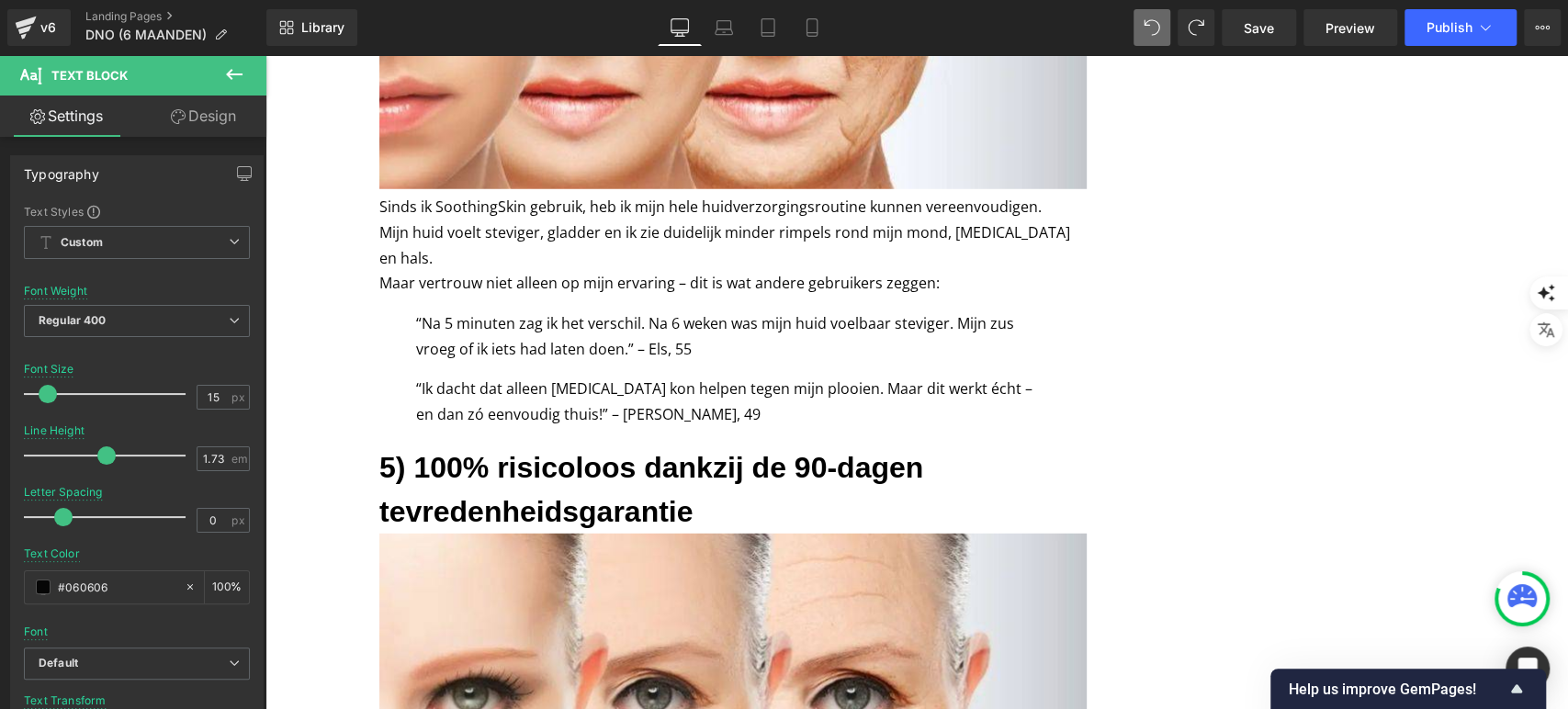
click at [531, 271] on p "Maar vertrouw niet alleen op mijn ervaring – dit is wat andere gebruikers zegge…" at bounding box center [734, 284] width 707 height 26
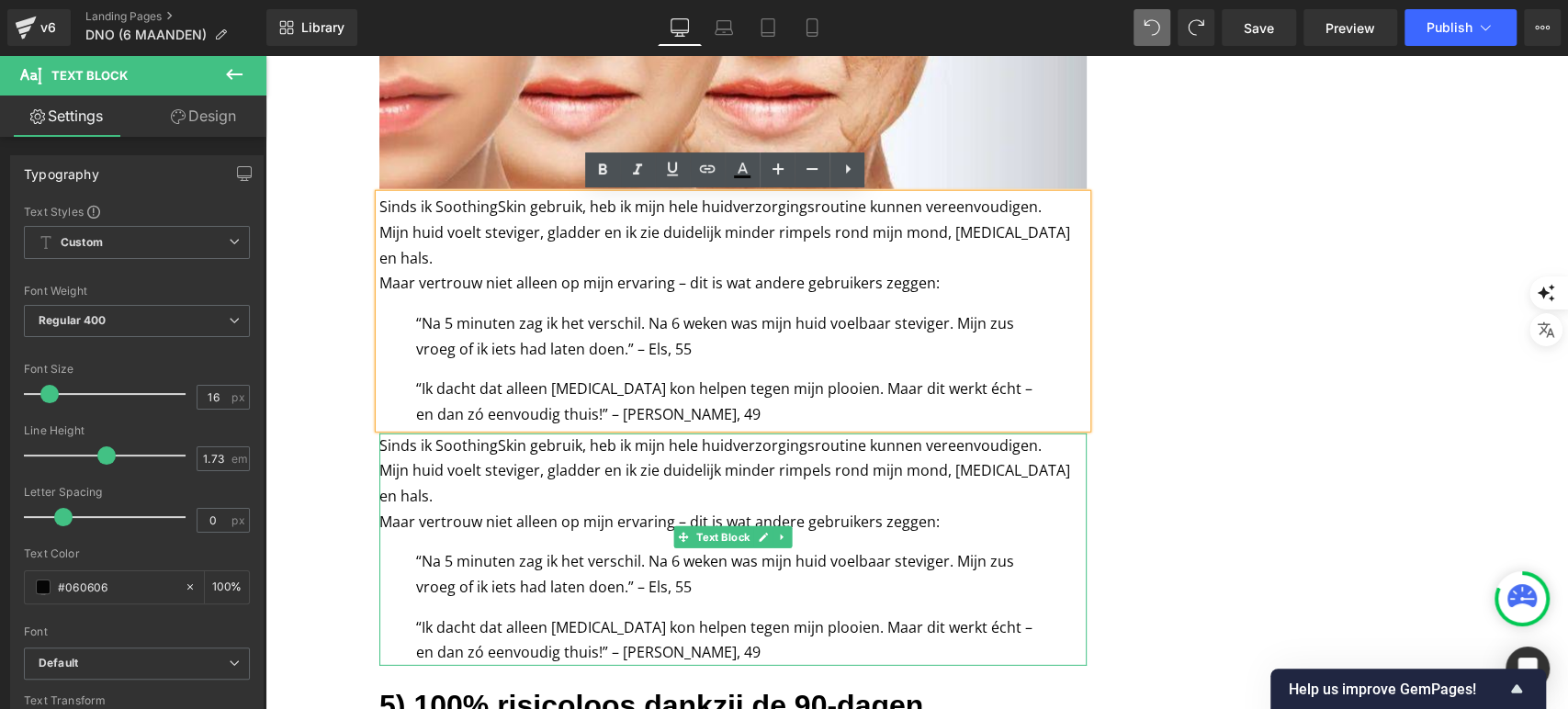
click at [655, 509] on p "Maar vertrouw niet alleen op mijn ervaring – dit is wat andere gebruikers zegge…" at bounding box center [734, 522] width 707 height 26
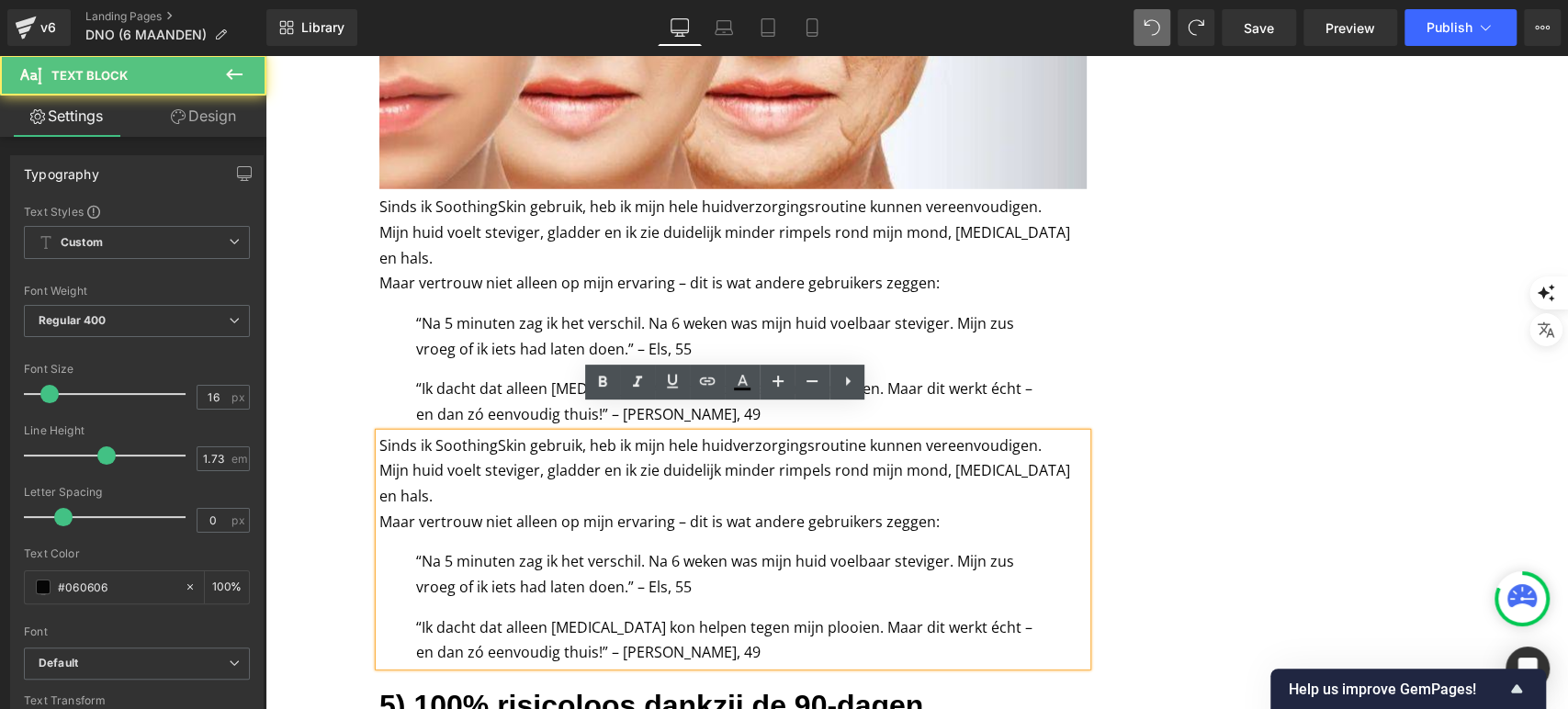
scroll to position [3533, 0]
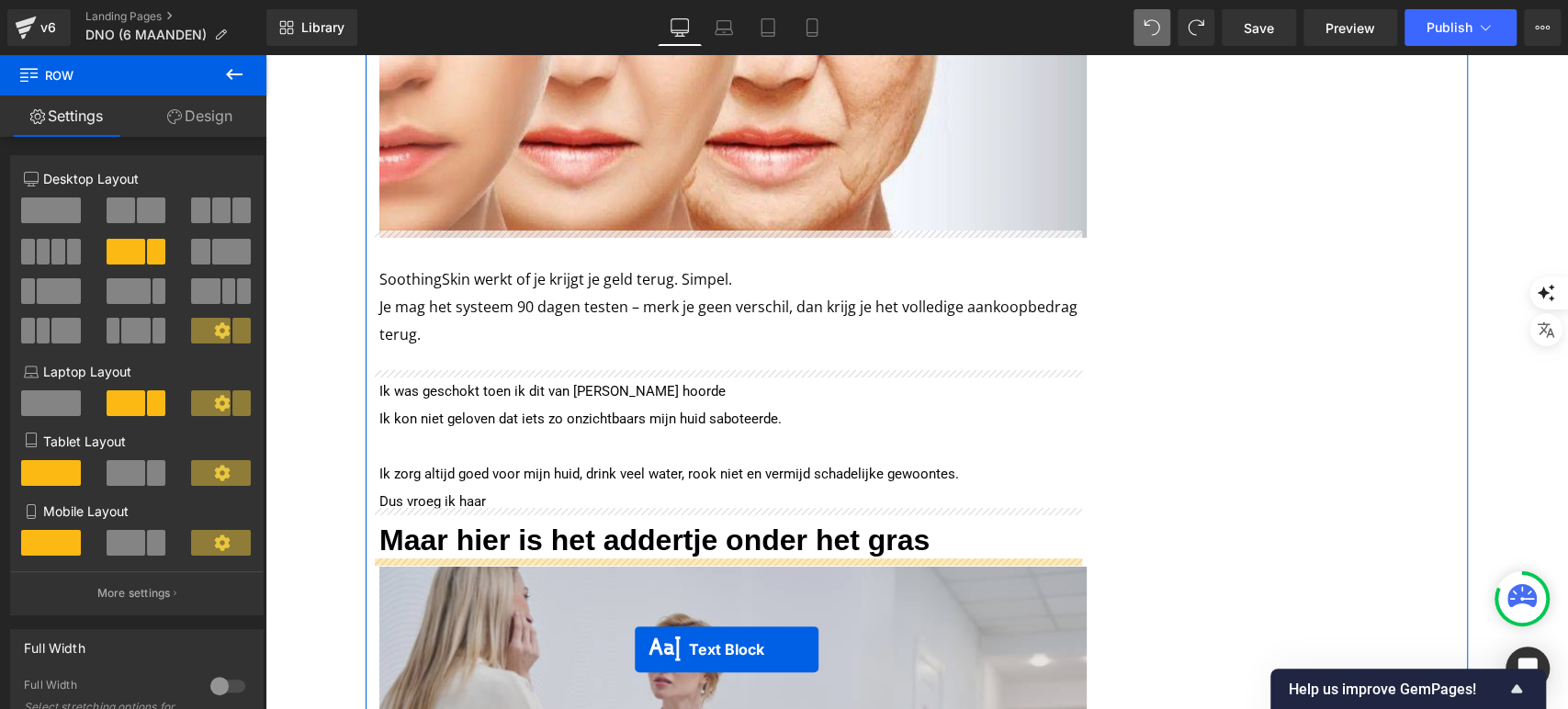
scroll to position [4320, 0]
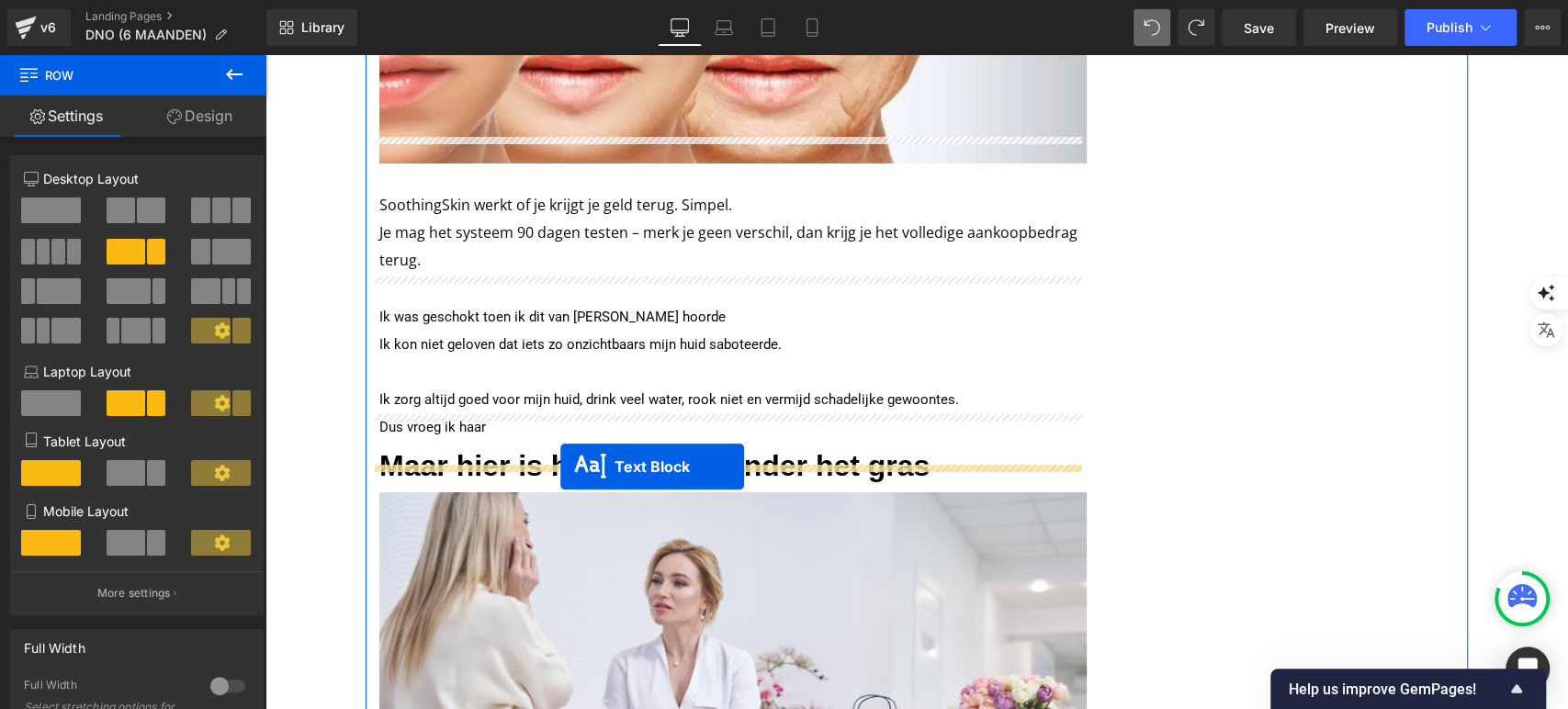
drag, startPoint x: 677, startPoint y: 410, endPoint x: 555, endPoint y: 462, distance: 132.6
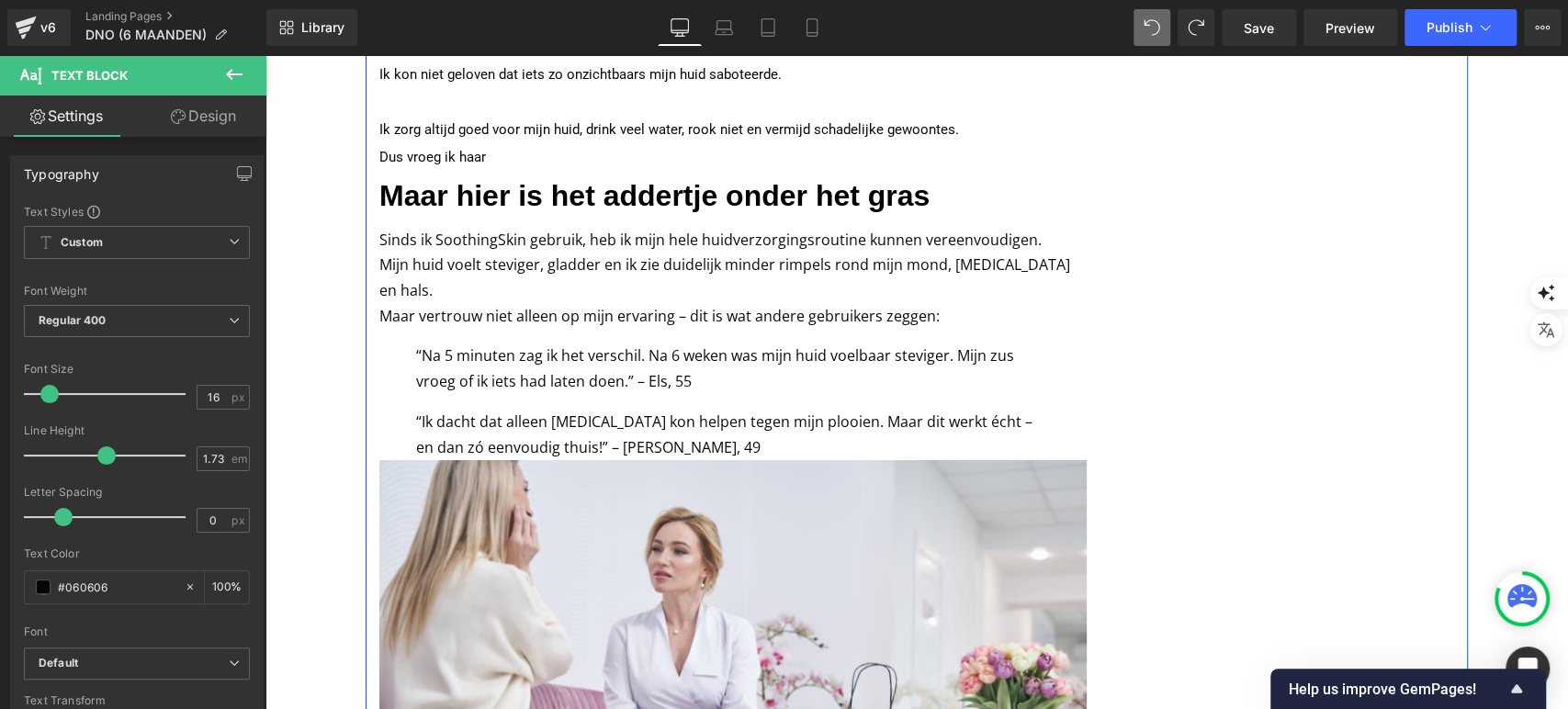
scroll to position [4540, 0]
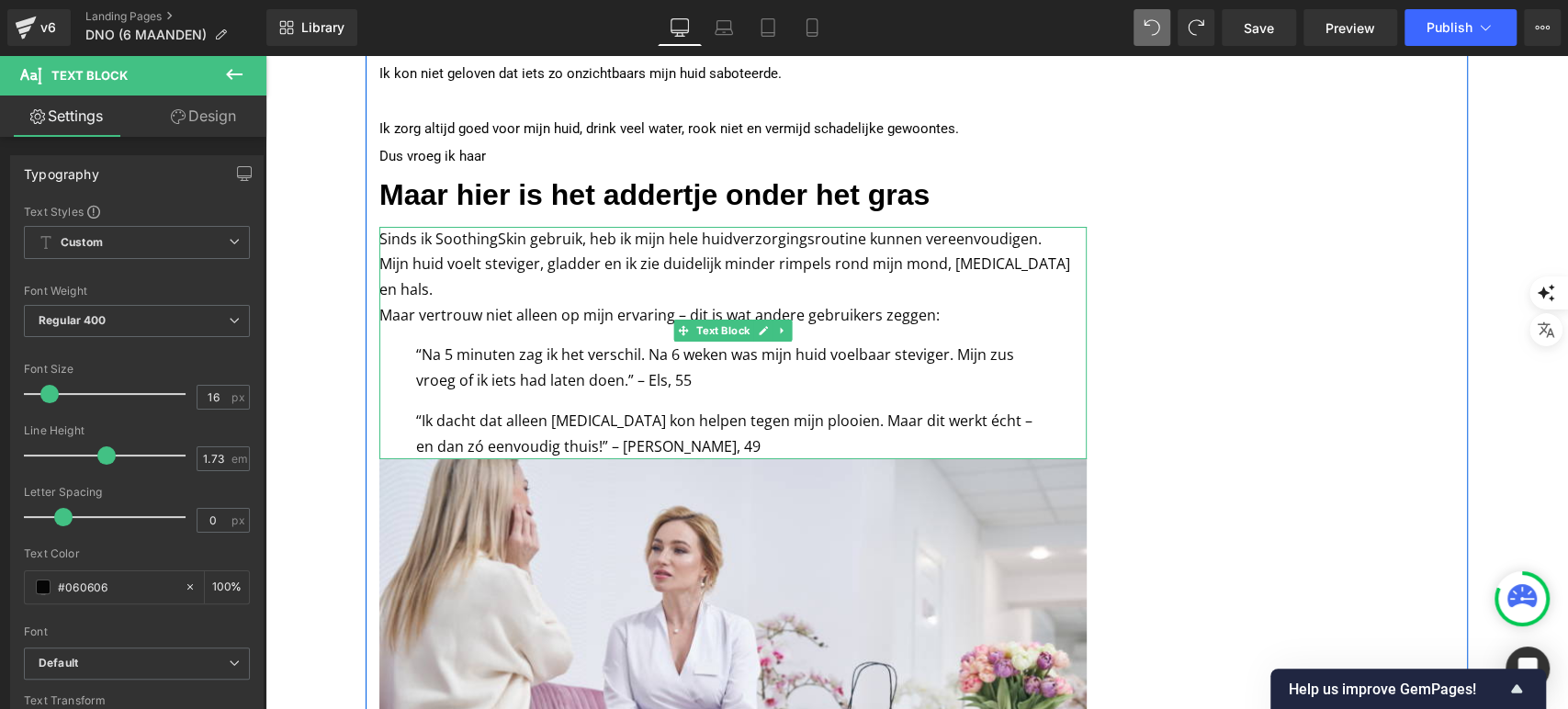
click at [671, 409] on p "“Ik dacht dat alleen [MEDICAL_DATA] kon helpen tegen mijn plooien. Maar dit wer…" at bounding box center [733, 434] width 634 height 50
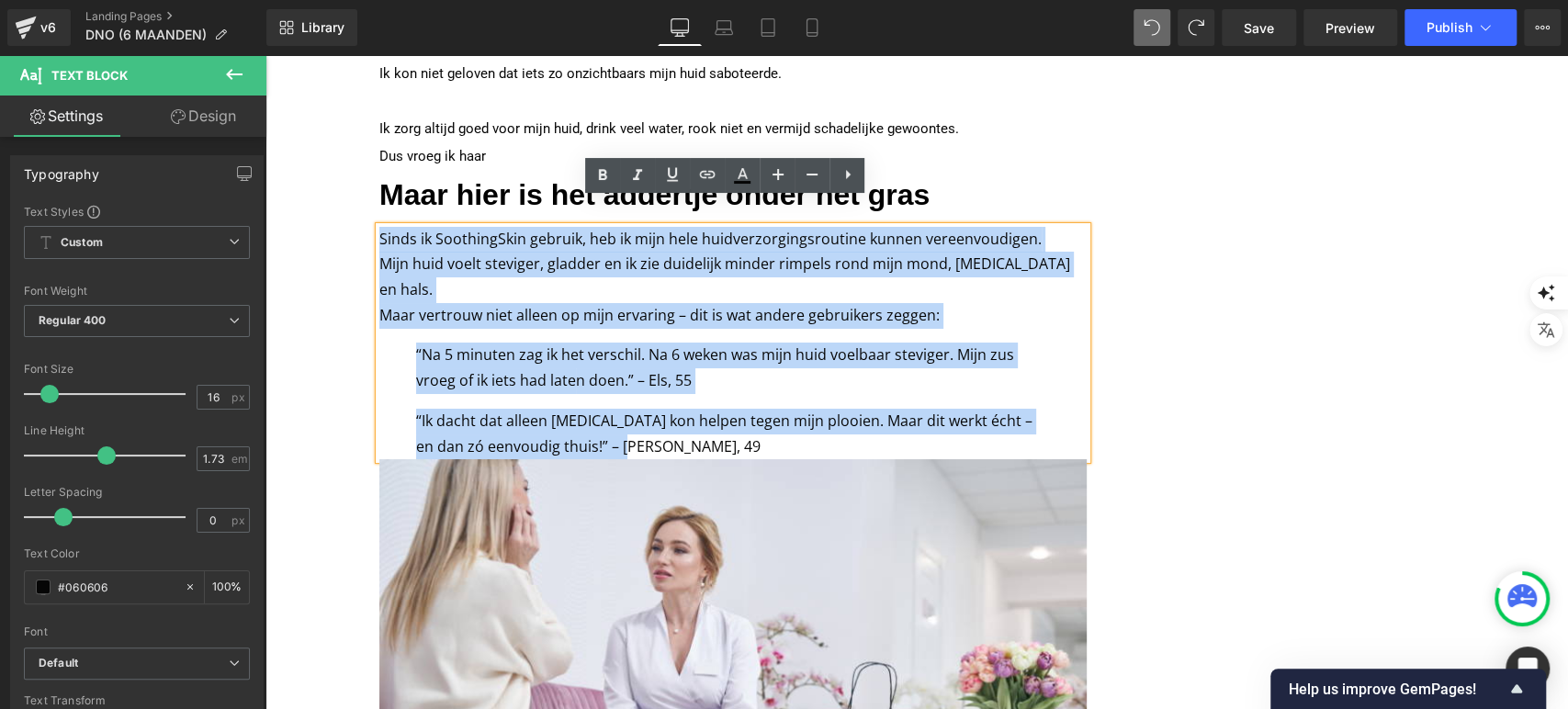
drag, startPoint x: 627, startPoint y: 393, endPoint x: 370, endPoint y: 226, distance: 306.5
click at [380, 227] on div "Sinds ik SoothingSkin gebruik, heb ik mijn hele huidverzorgingsroutine kunnen v…" at bounding box center [734, 343] width 707 height 233
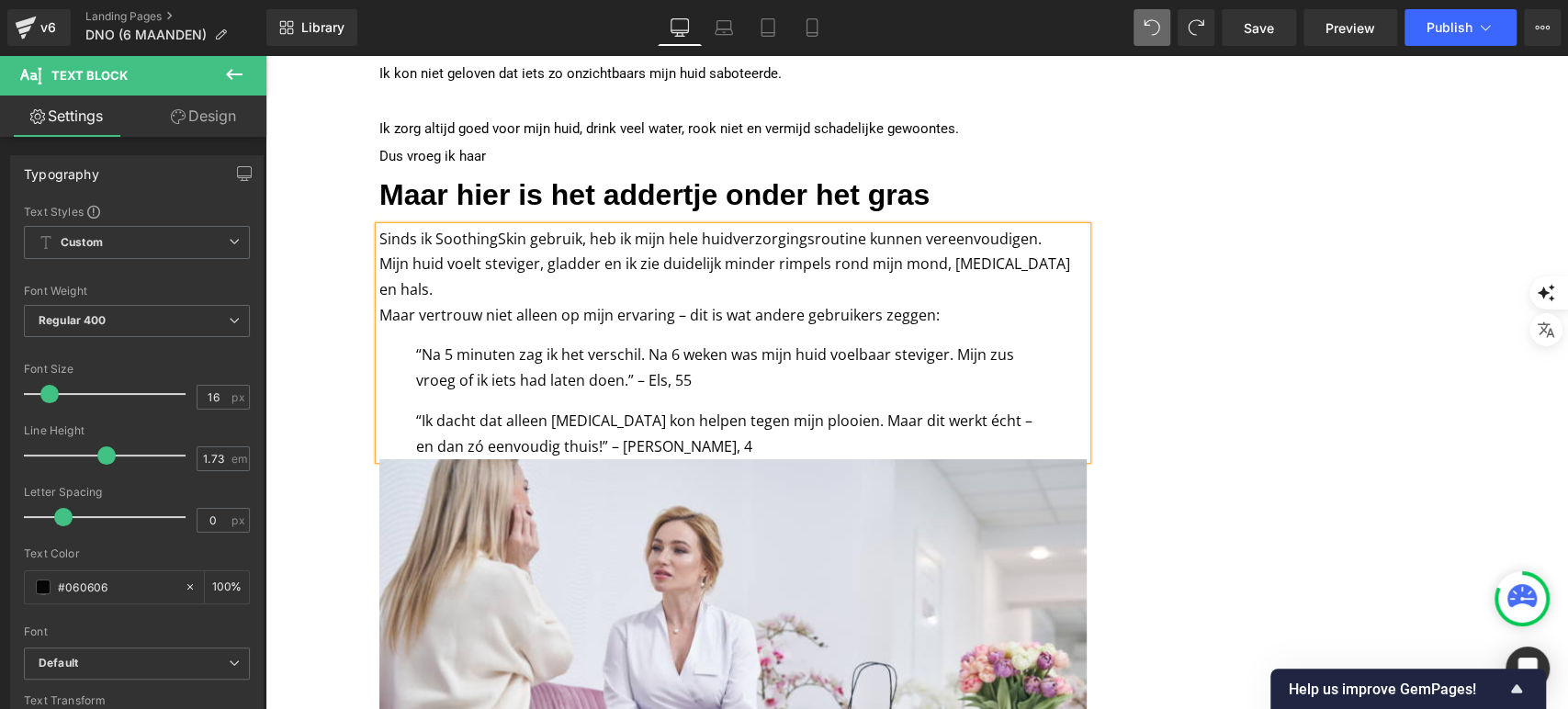
click at [647, 409] on p "“Ik dacht dat alleen botox kon helpen tegen mijn plooien. Maar dit werkt écht –…" at bounding box center [733, 434] width 634 height 50
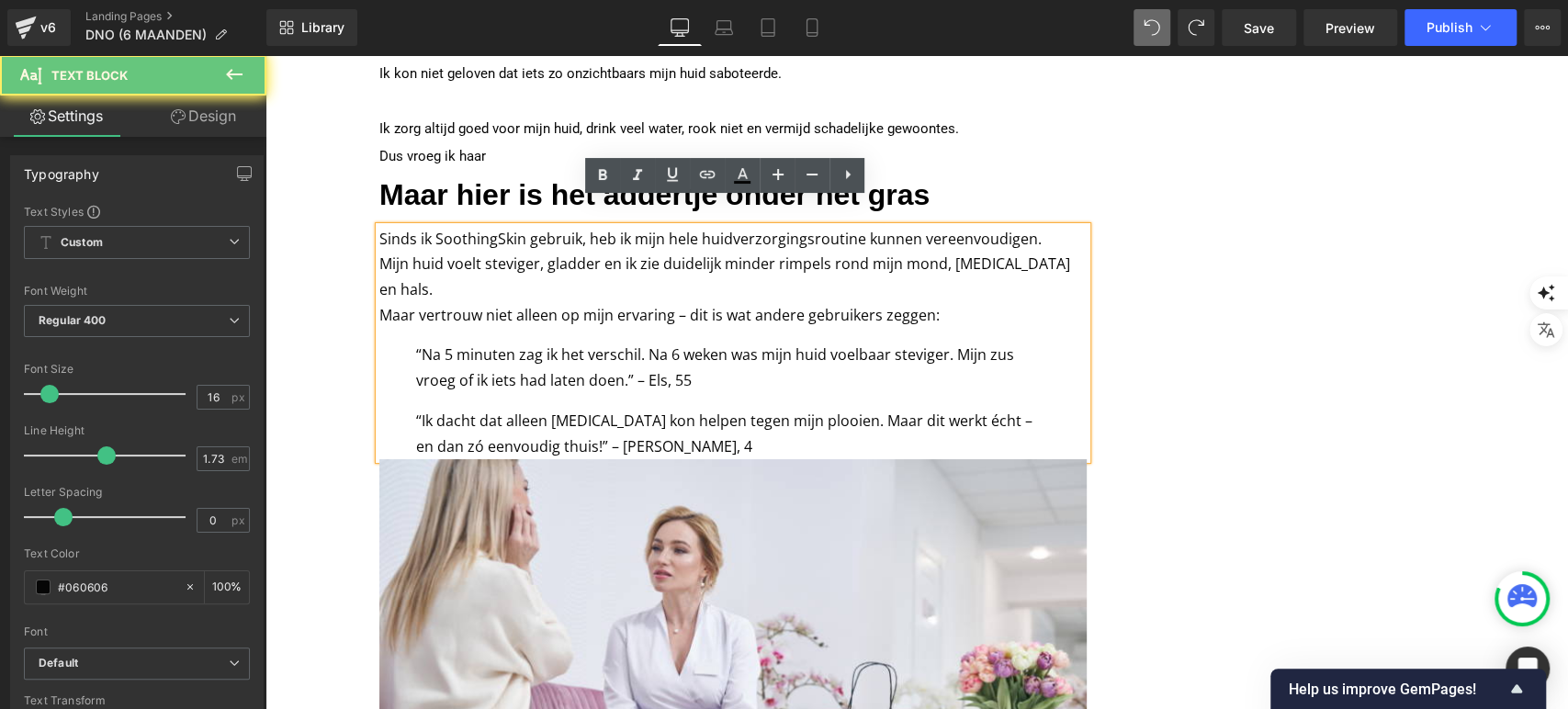
click at [647, 409] on p "“Ik dacht dat alleen botox kon helpen tegen mijn plooien. Maar dit werkt écht –…" at bounding box center [733, 434] width 634 height 50
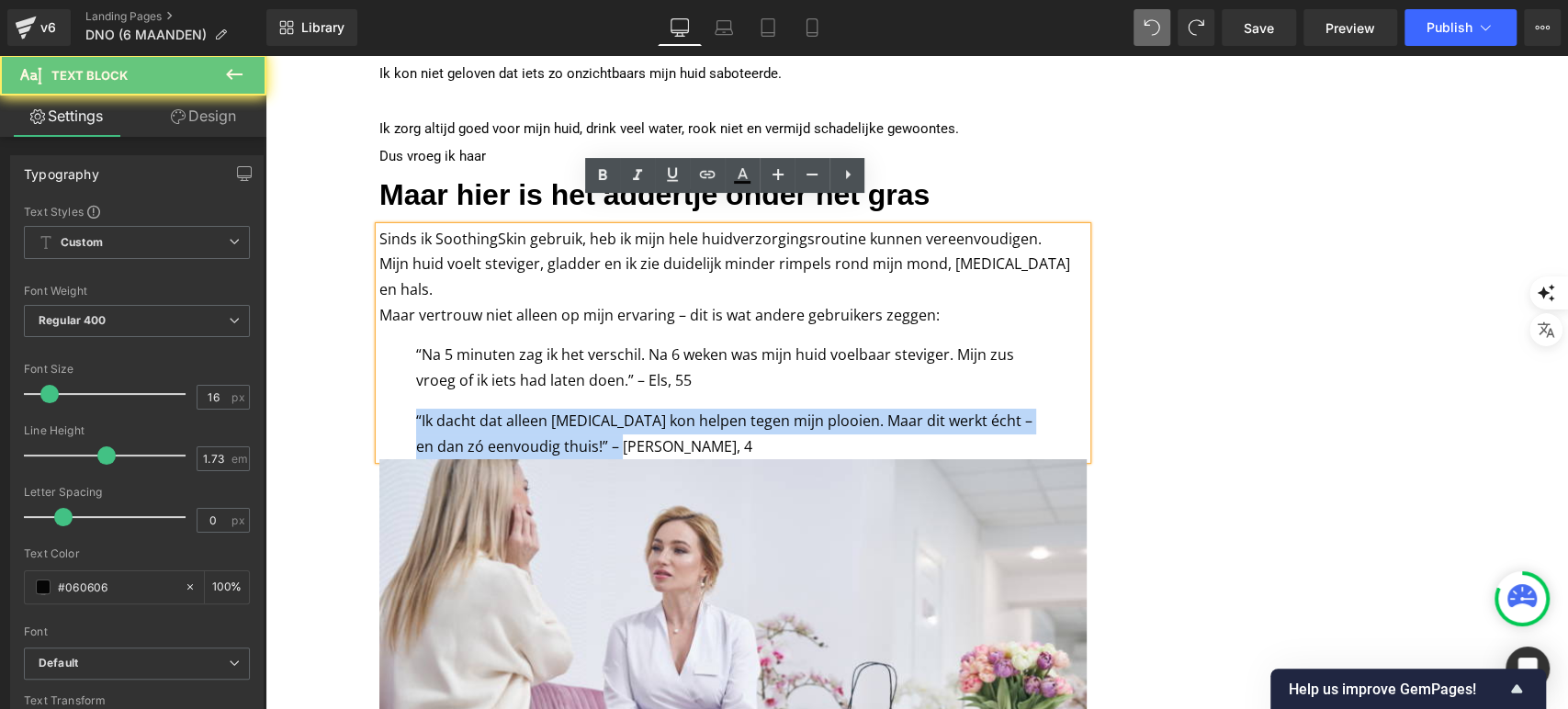
click at [647, 409] on p "“Ik dacht dat alleen botox kon helpen tegen mijn plooien. Maar dit werkt écht –…" at bounding box center [733, 434] width 634 height 50
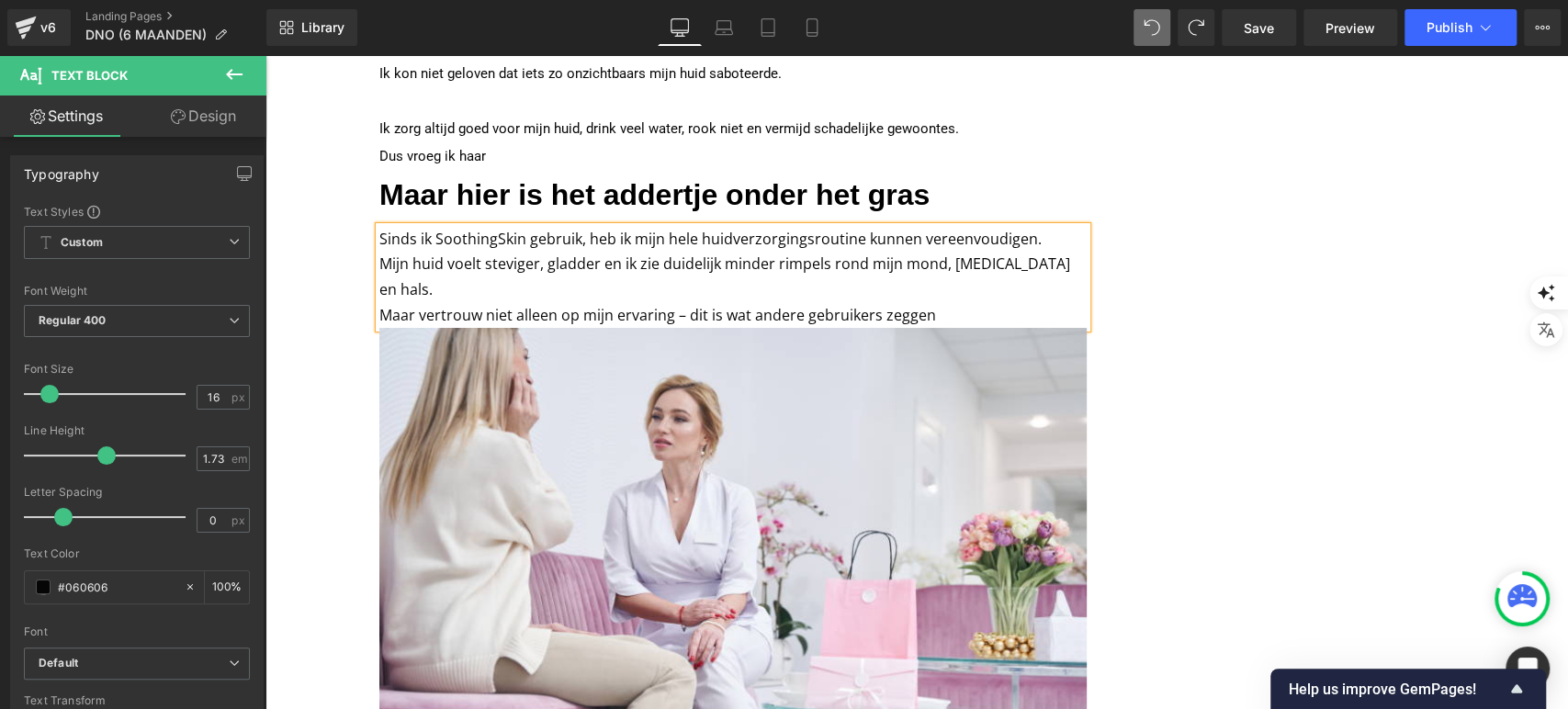
click at [724, 227] on p "Sinds ik SoothingSkin gebruik, heb ik mijn hele huidverzorgingsroutine kunnen v…" at bounding box center [734, 264] width 707 height 77
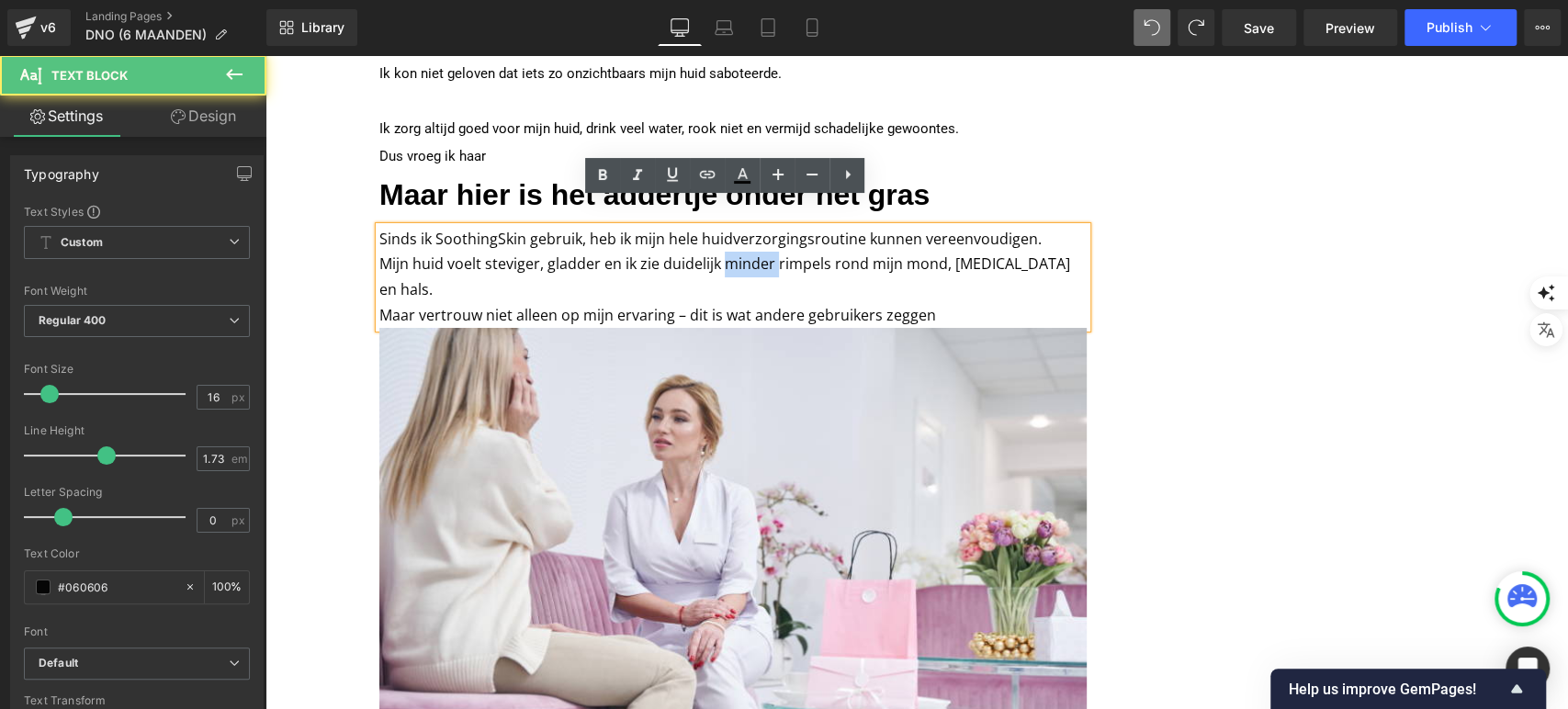
click at [724, 227] on p "Sinds ik SoothingSkin gebruik, heb ik mijn hele huidverzorgingsroutine kunnen v…" at bounding box center [734, 264] width 707 height 77
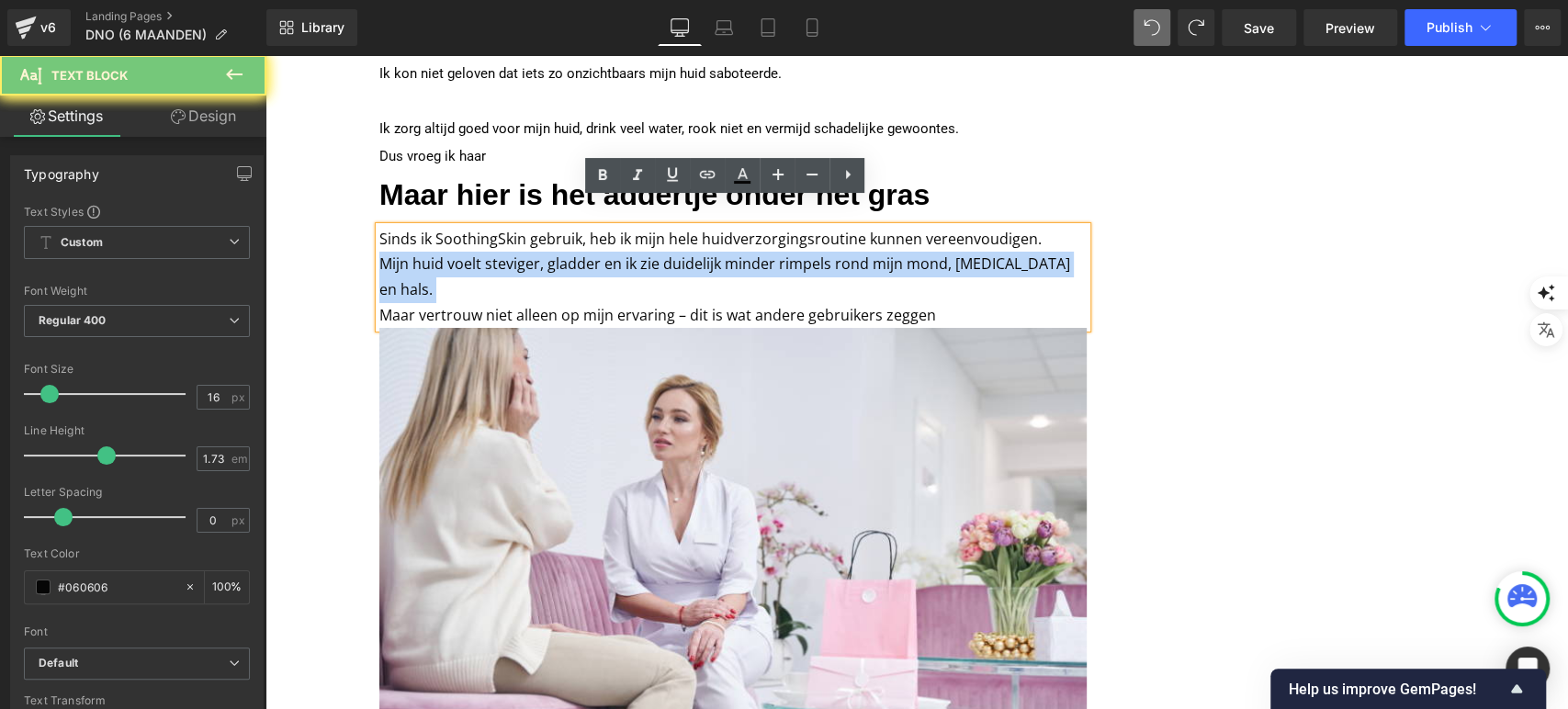
click at [724, 227] on p "Sinds ik SoothingSkin gebruik, heb ik mijn hele huidverzorgingsroutine kunnen v…" at bounding box center [734, 264] width 707 height 77
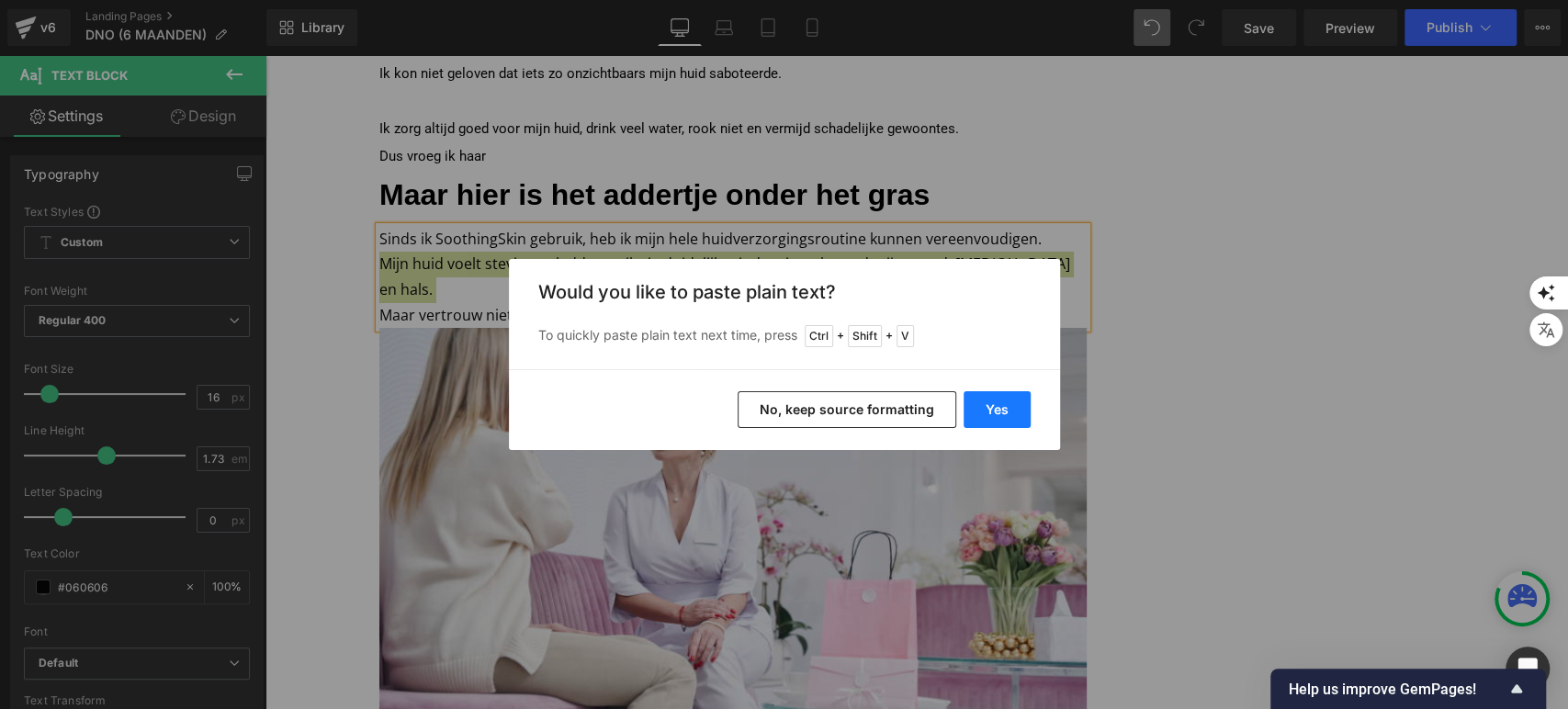
click at [996, 402] on button "Yes" at bounding box center [996, 410] width 67 height 37
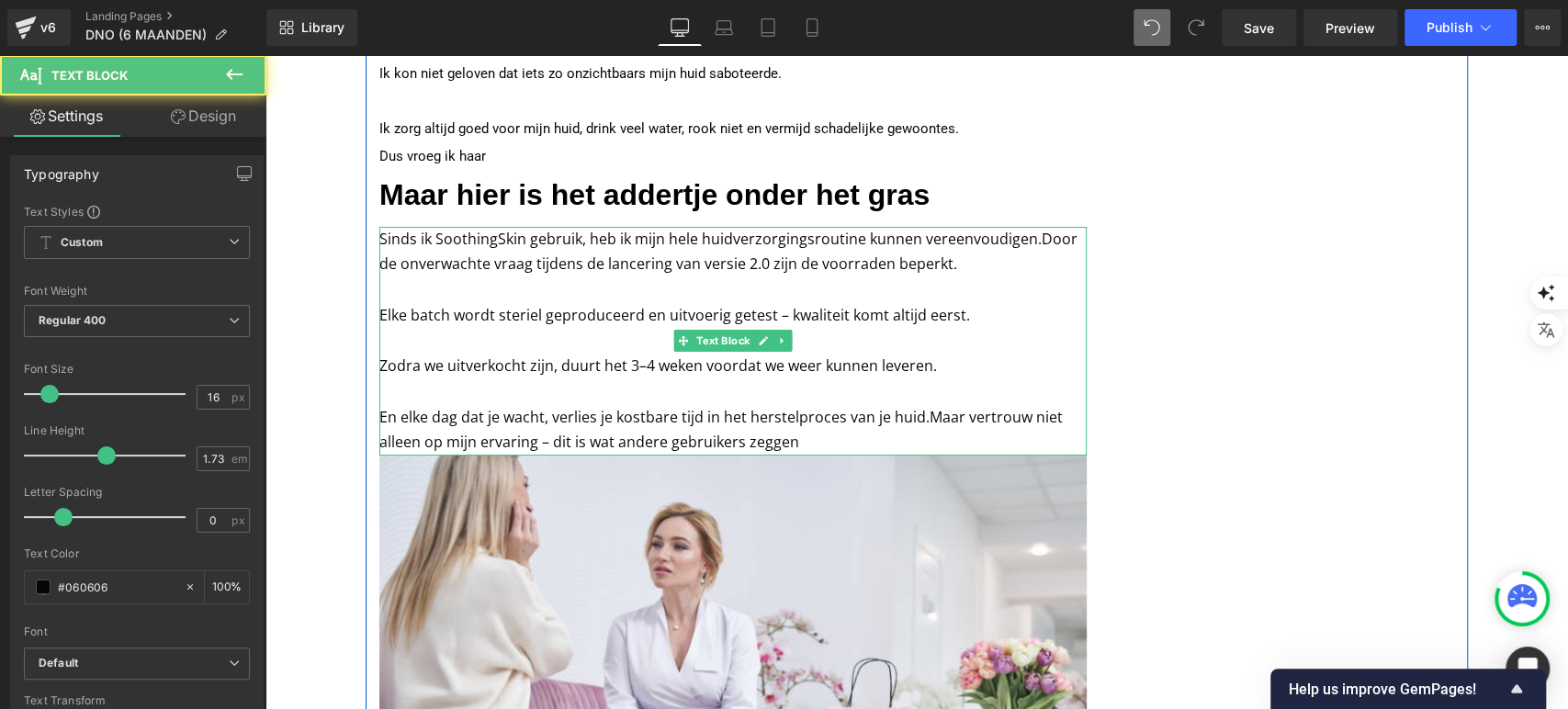
click at [736, 227] on p "Sinds ik SoothingSkin gebruik, heb ik mijn hele huidverzorgingsroutine kunnen v…" at bounding box center [734, 252] width 707 height 50
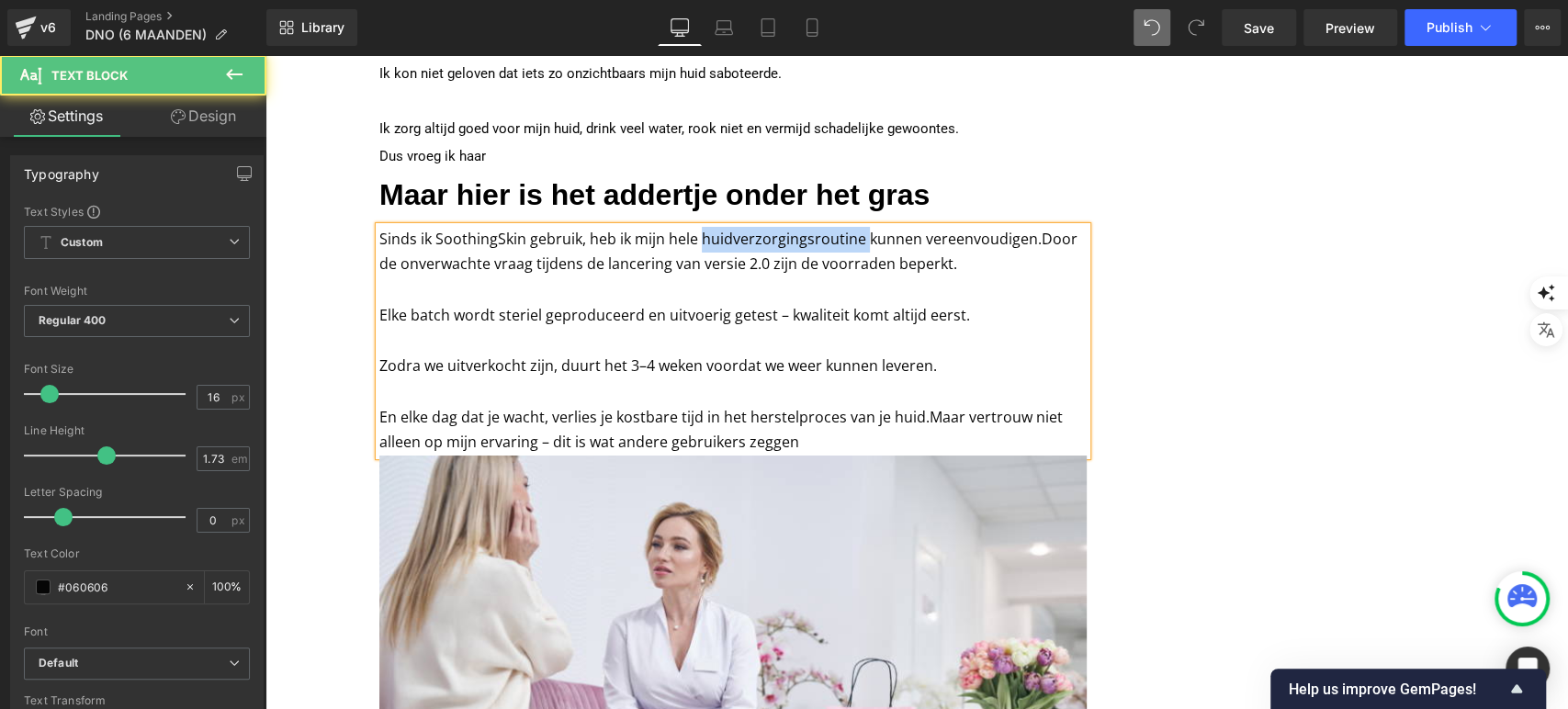
click at [736, 227] on p "Sinds ik SoothingSkin gebruik, heb ik mijn hele huidverzorgingsroutine kunnen v…" at bounding box center [734, 252] width 707 height 50
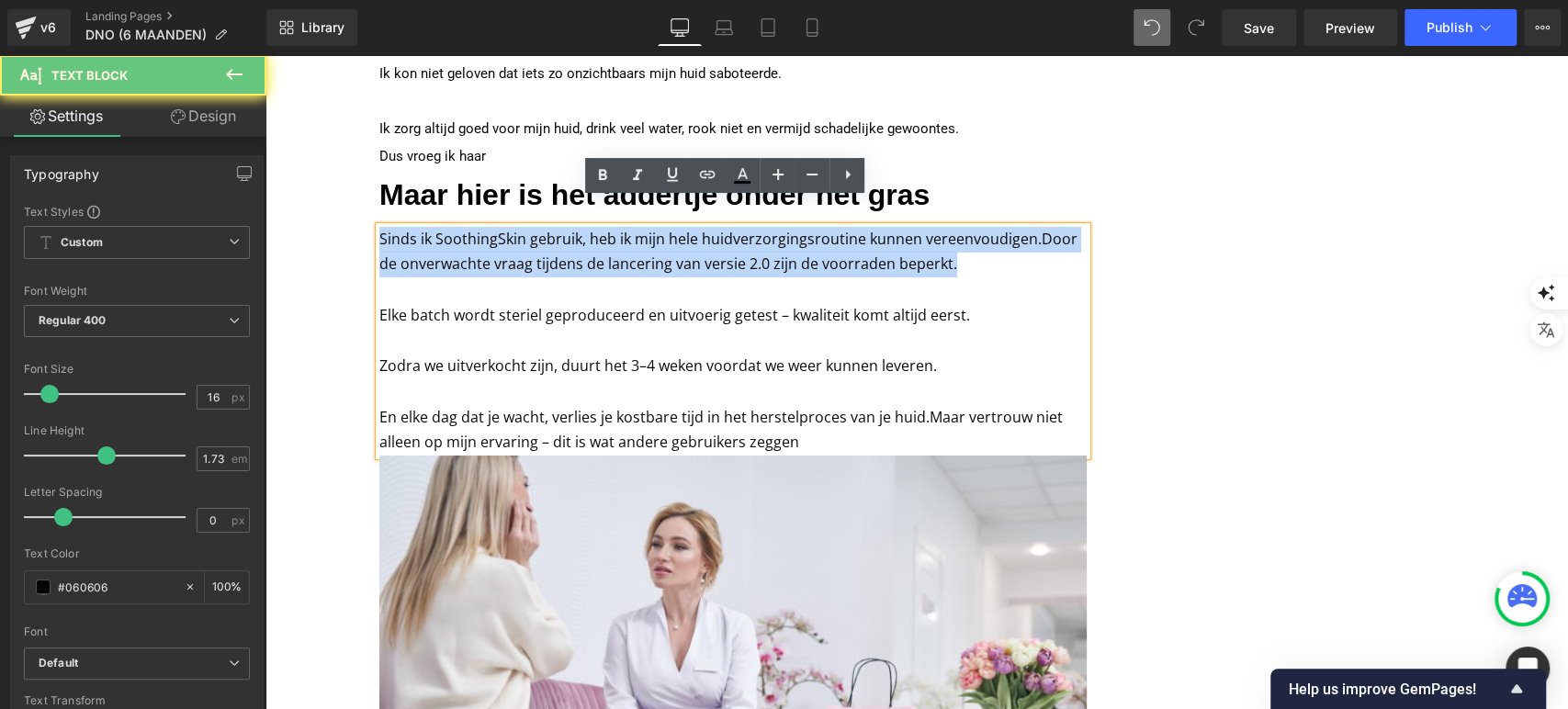
click at [736, 227] on p "Sinds ik SoothingSkin gebruik, heb ik mijn hele huidverzorgingsroutine kunnen v…" at bounding box center [734, 252] width 707 height 50
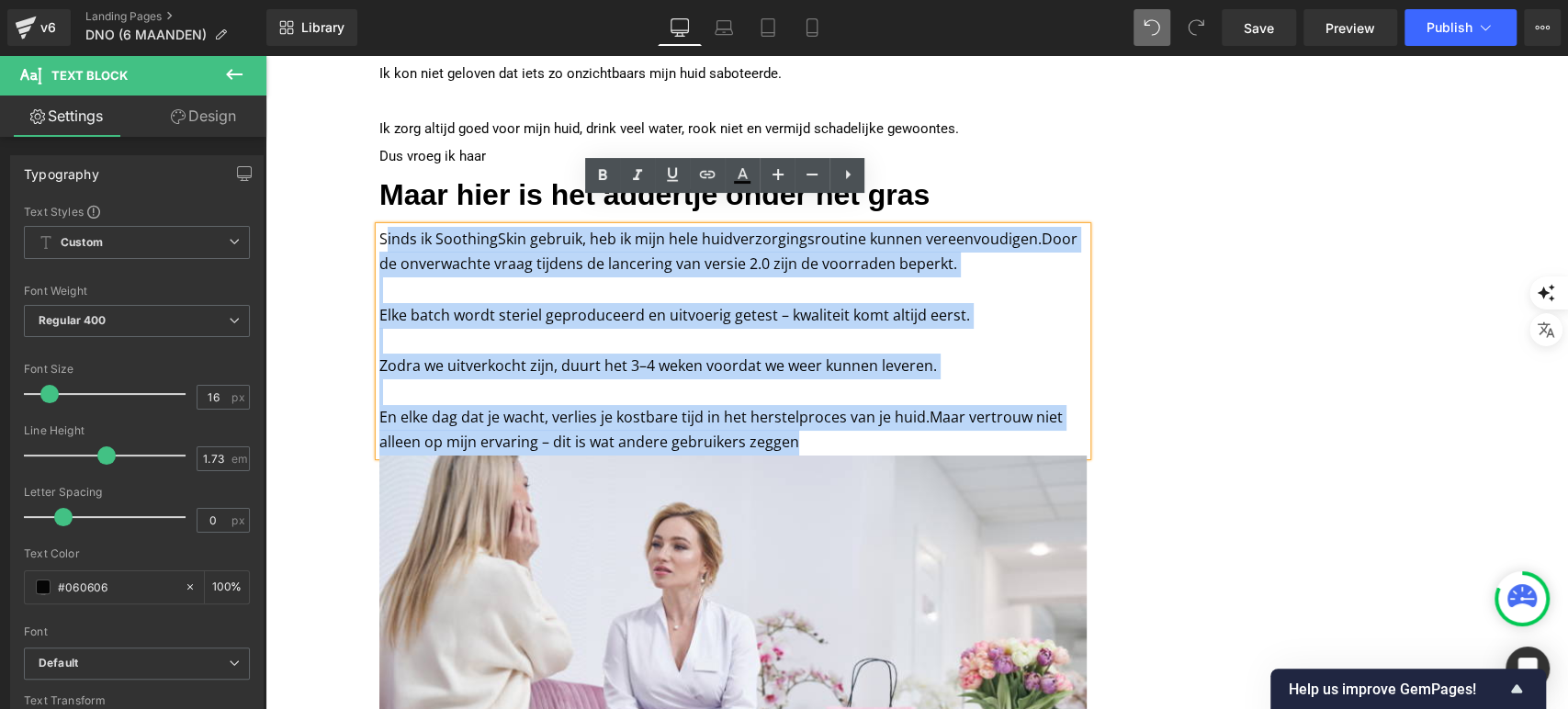
drag, startPoint x: 899, startPoint y: 410, endPoint x: 380, endPoint y: 211, distance: 555.8
click at [380, 227] on div "Sinds ik SoothingSkin gebruik, heb ik mijn hele huidverzorgingsroutine kunnen v…" at bounding box center [734, 341] width 707 height 229
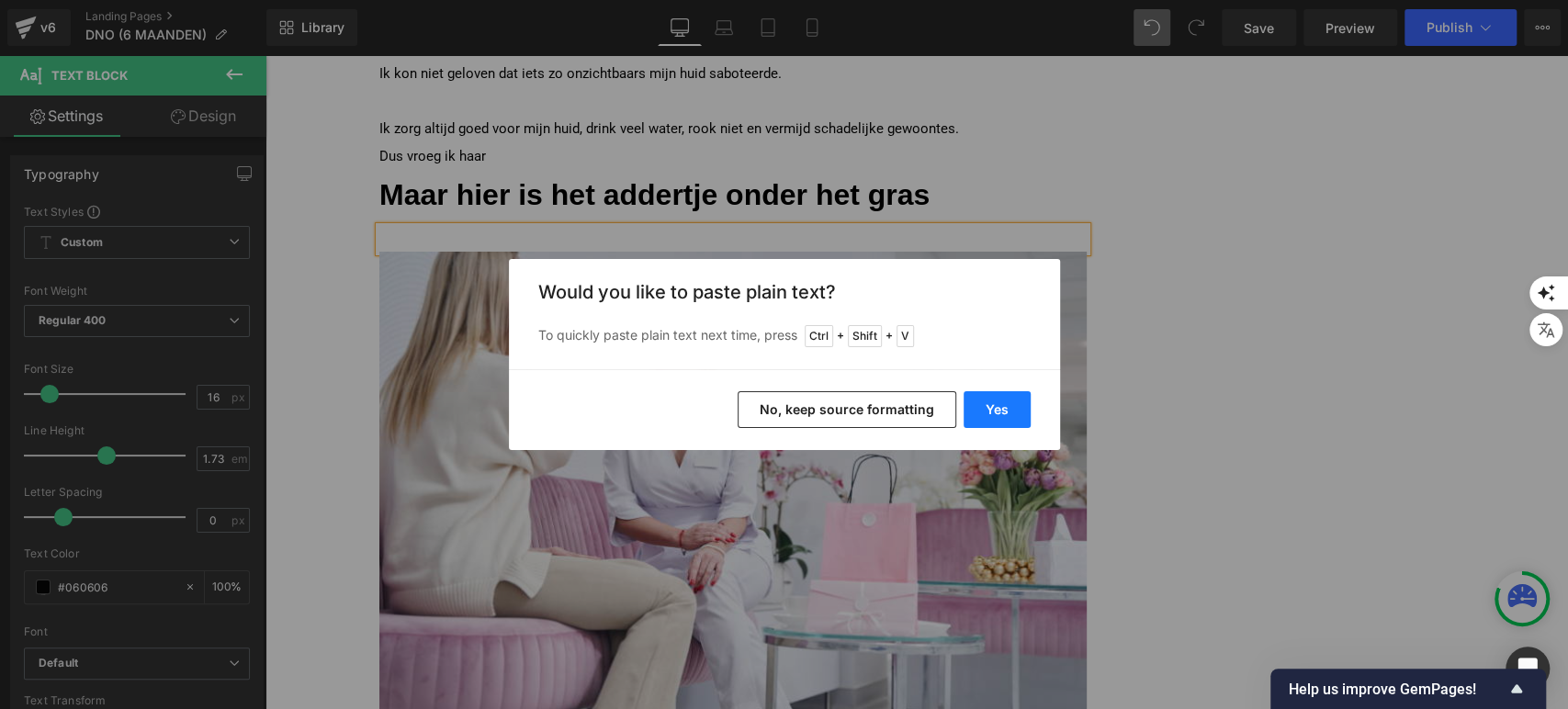
click at [997, 395] on button "Yes" at bounding box center [996, 410] width 67 height 37
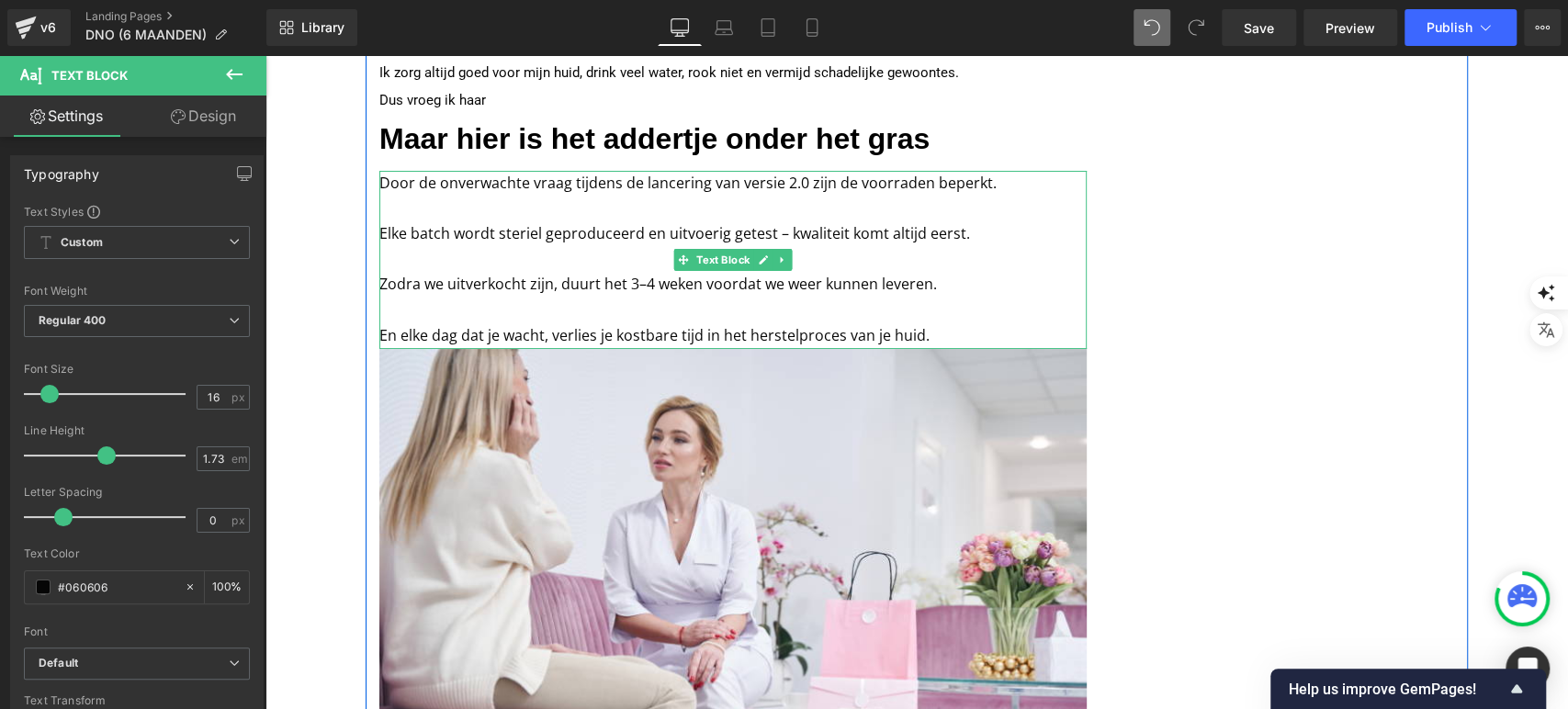
scroll to position [4578, 0]
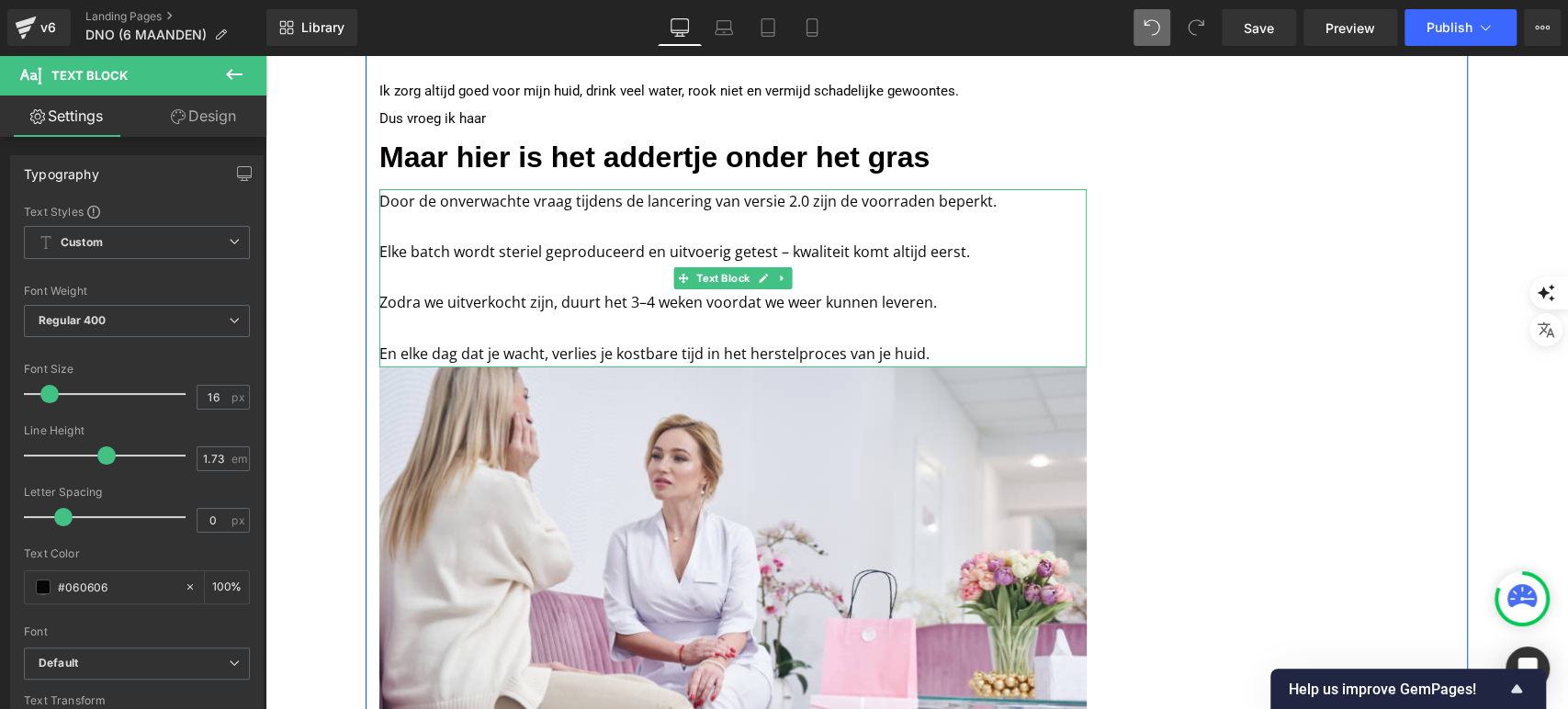
click at [797, 189] on p "Door de onverwachte vraag tijdens de lancering van versie 2.0 zijn de voorraden…" at bounding box center [734, 201] width 707 height 26
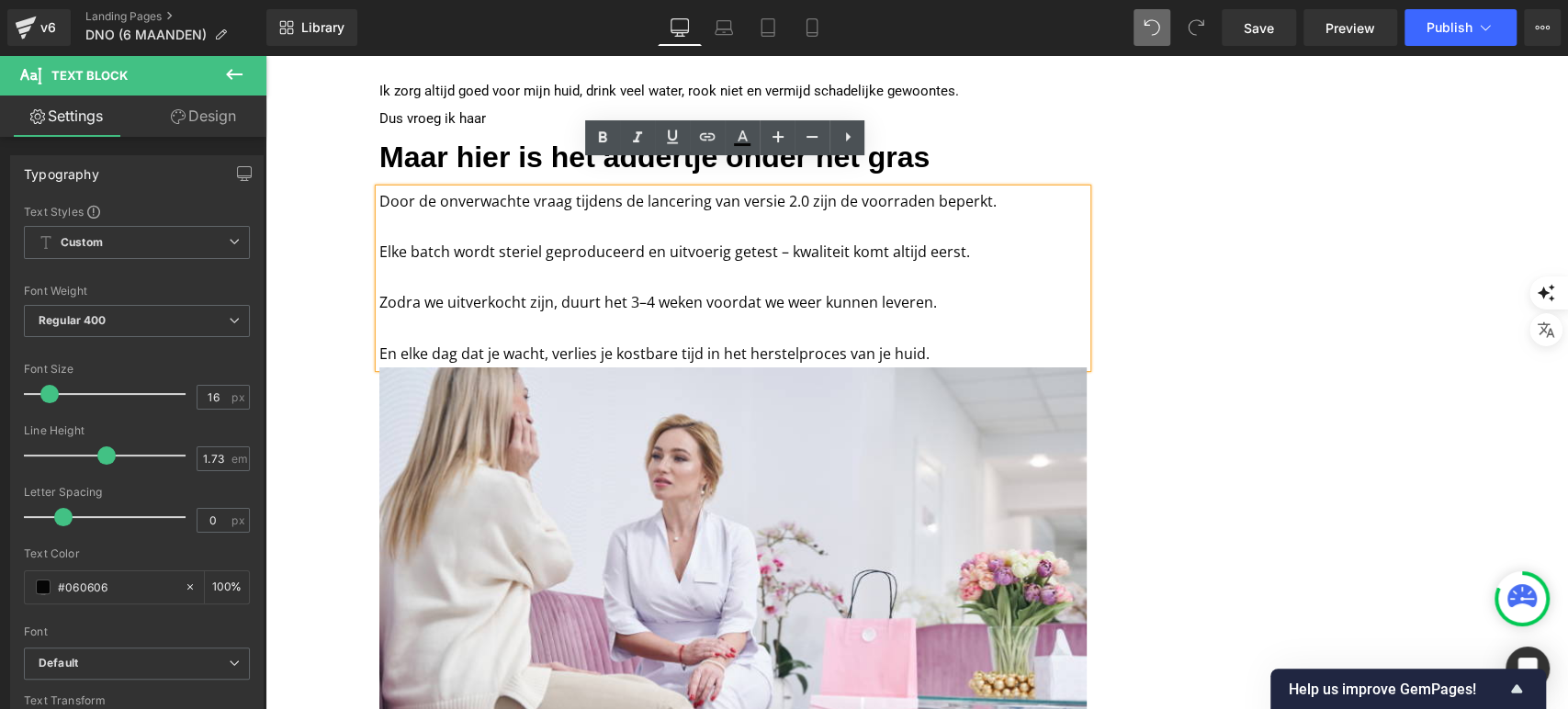
click at [549, 239] on p "Elke batch wordt steriel geproduceerd en uitvoerig getest – kwaliteit komt alti…" at bounding box center [734, 252] width 707 height 26
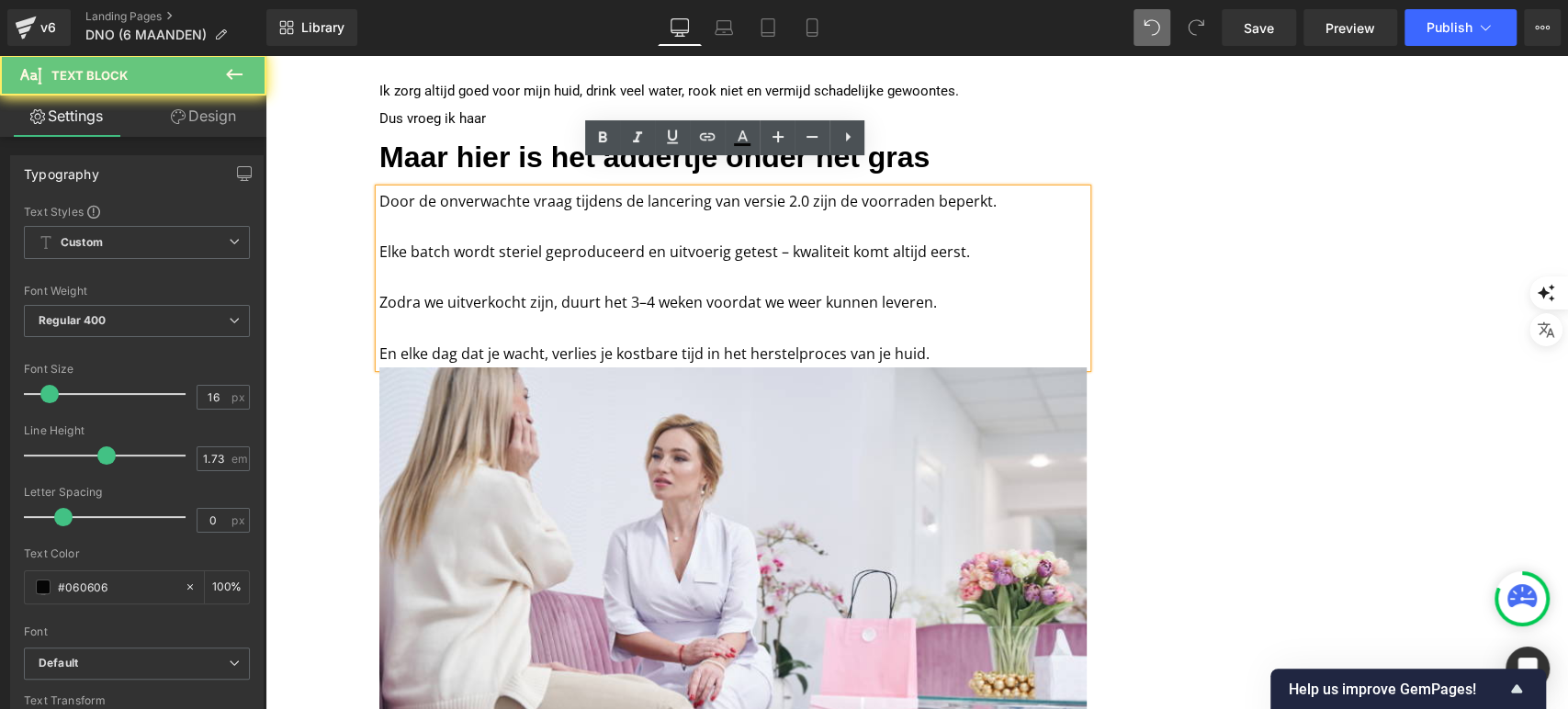
click at [640, 342] on p "En elke dag dat je wacht, verlies je kostbare tijd in het herstelproces van je …" at bounding box center [734, 354] width 707 height 26
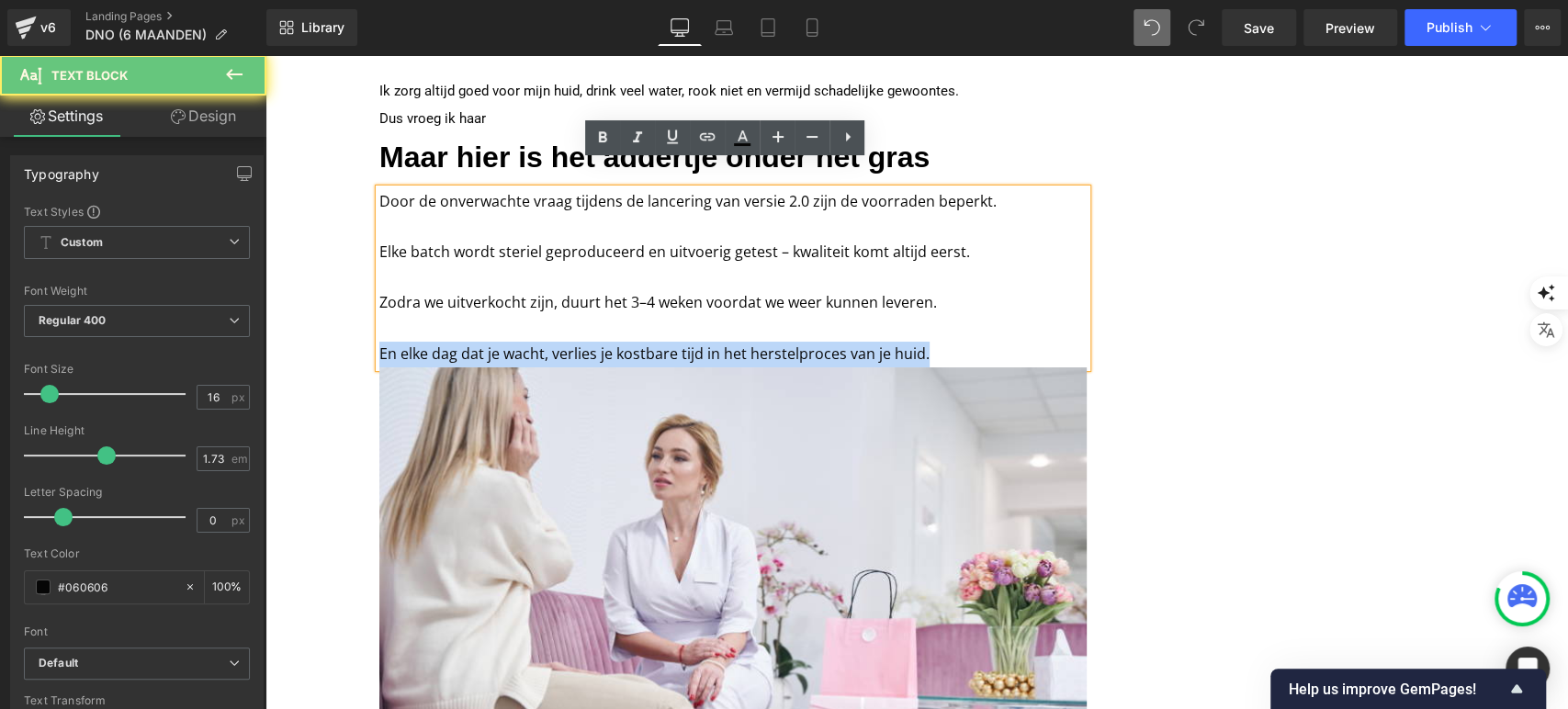
click at [640, 342] on p "En elke dag dat je wacht, verlies je kostbare tijd in het herstelproces van je …" at bounding box center [734, 354] width 707 height 26
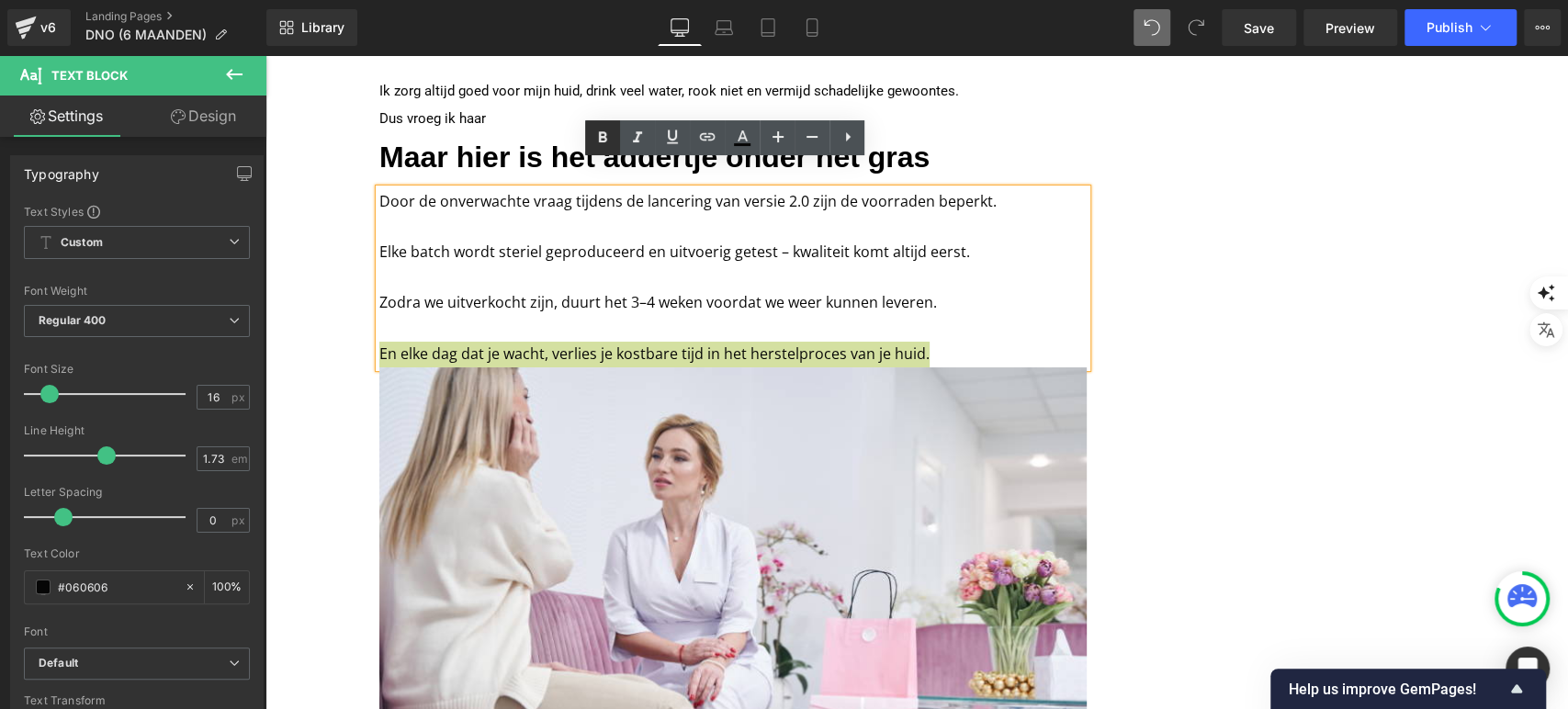
click at [603, 147] on icon at bounding box center [603, 138] width 22 height 22
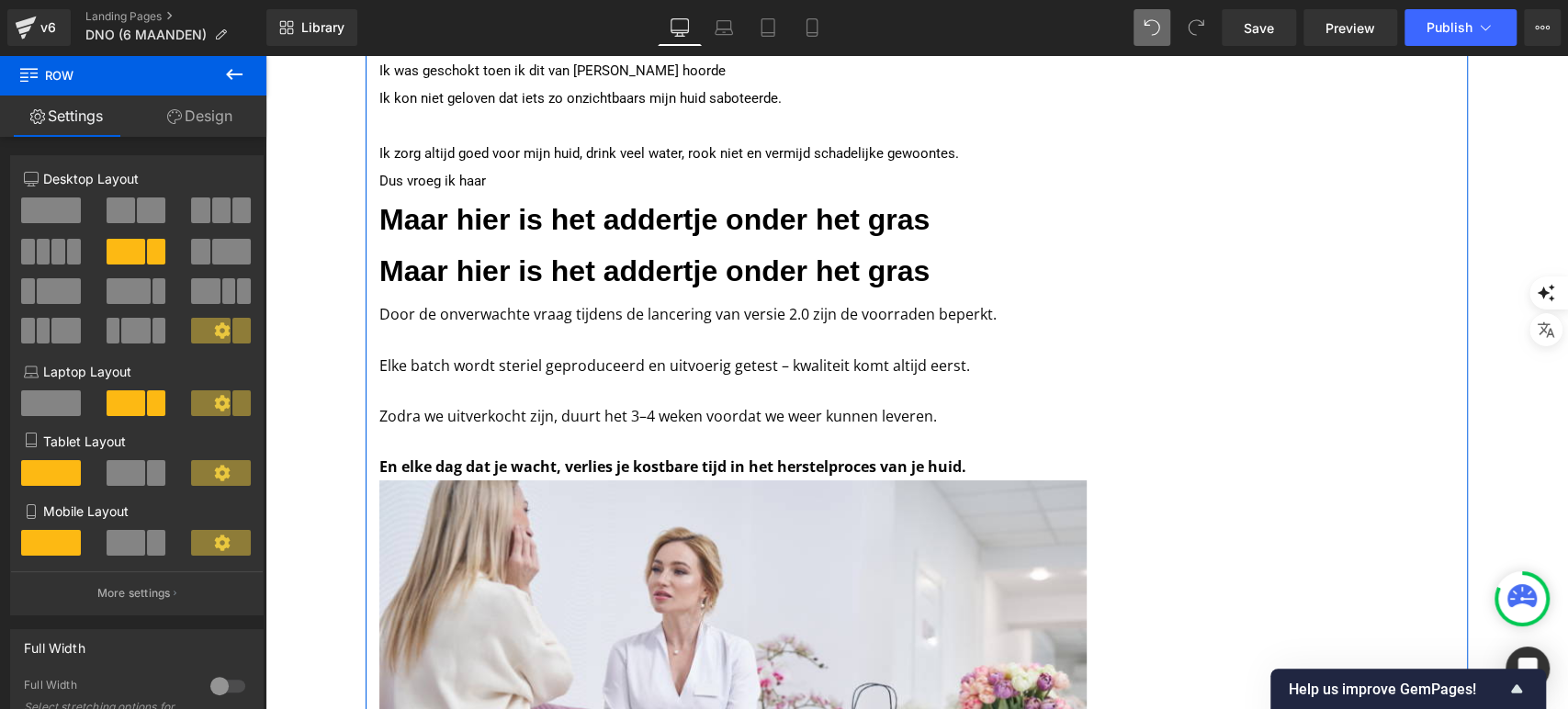
scroll to position [4523, 0]
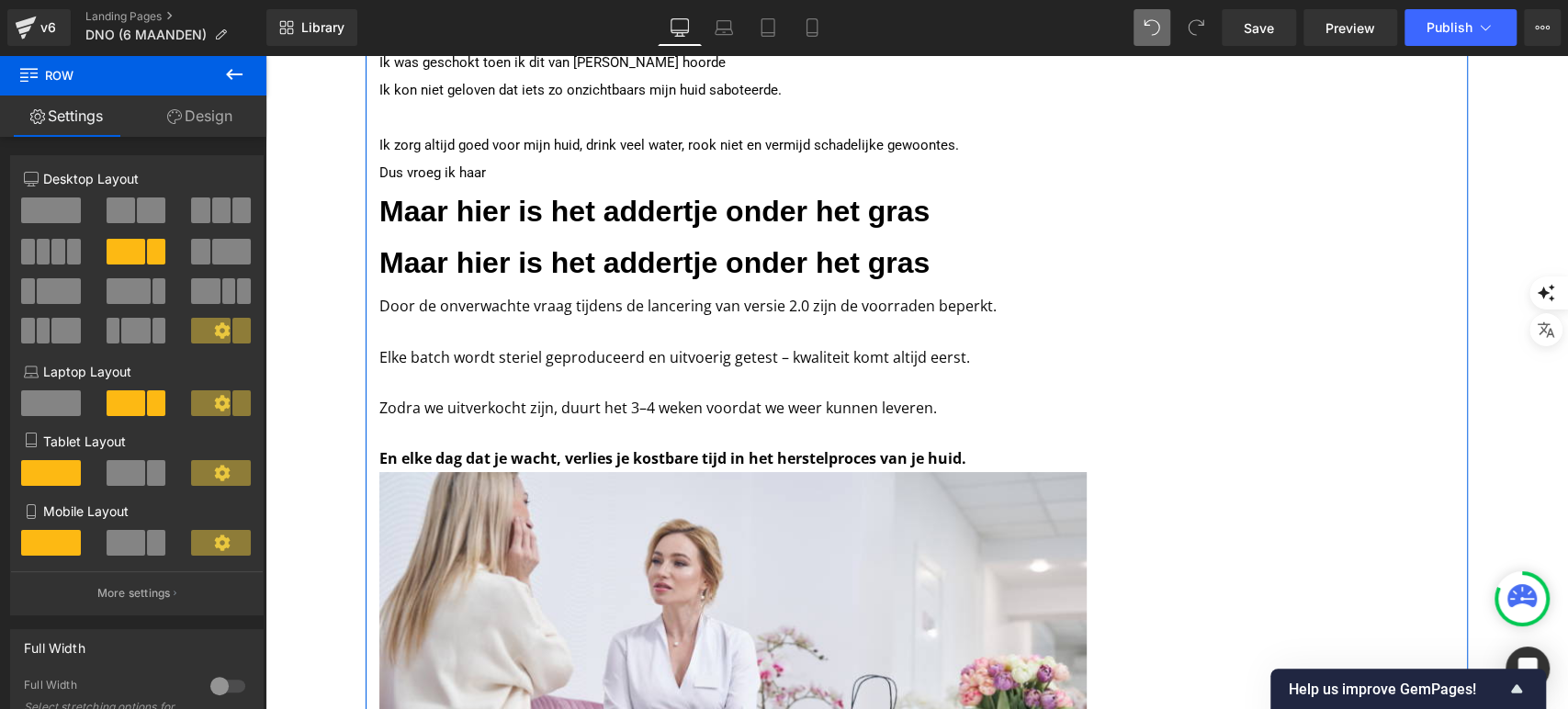
click at [592, 246] on span "Maar hier is het addertje onder het gras" at bounding box center [655, 262] width 550 height 33
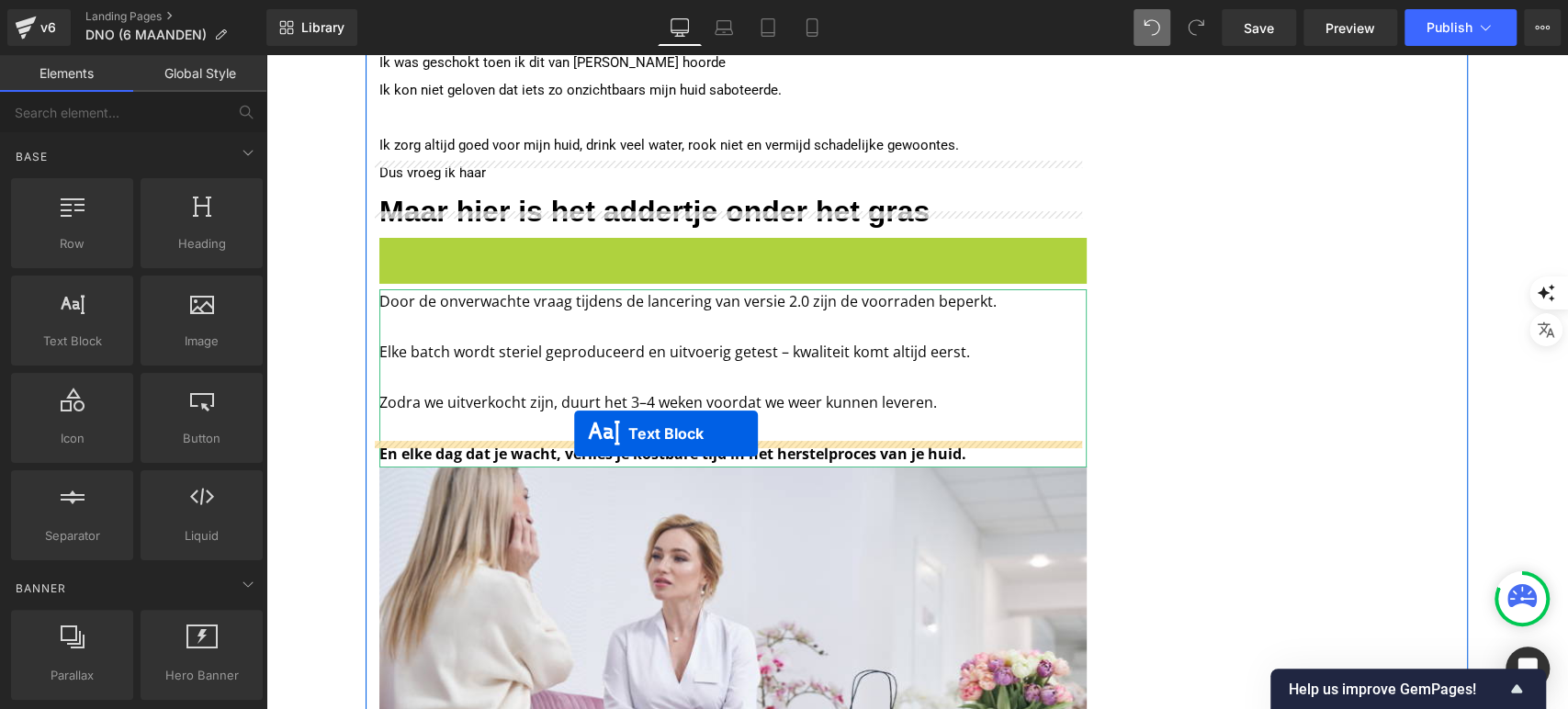
drag, startPoint x: 669, startPoint y: 239, endPoint x: 569, endPoint y: 439, distance: 223.6
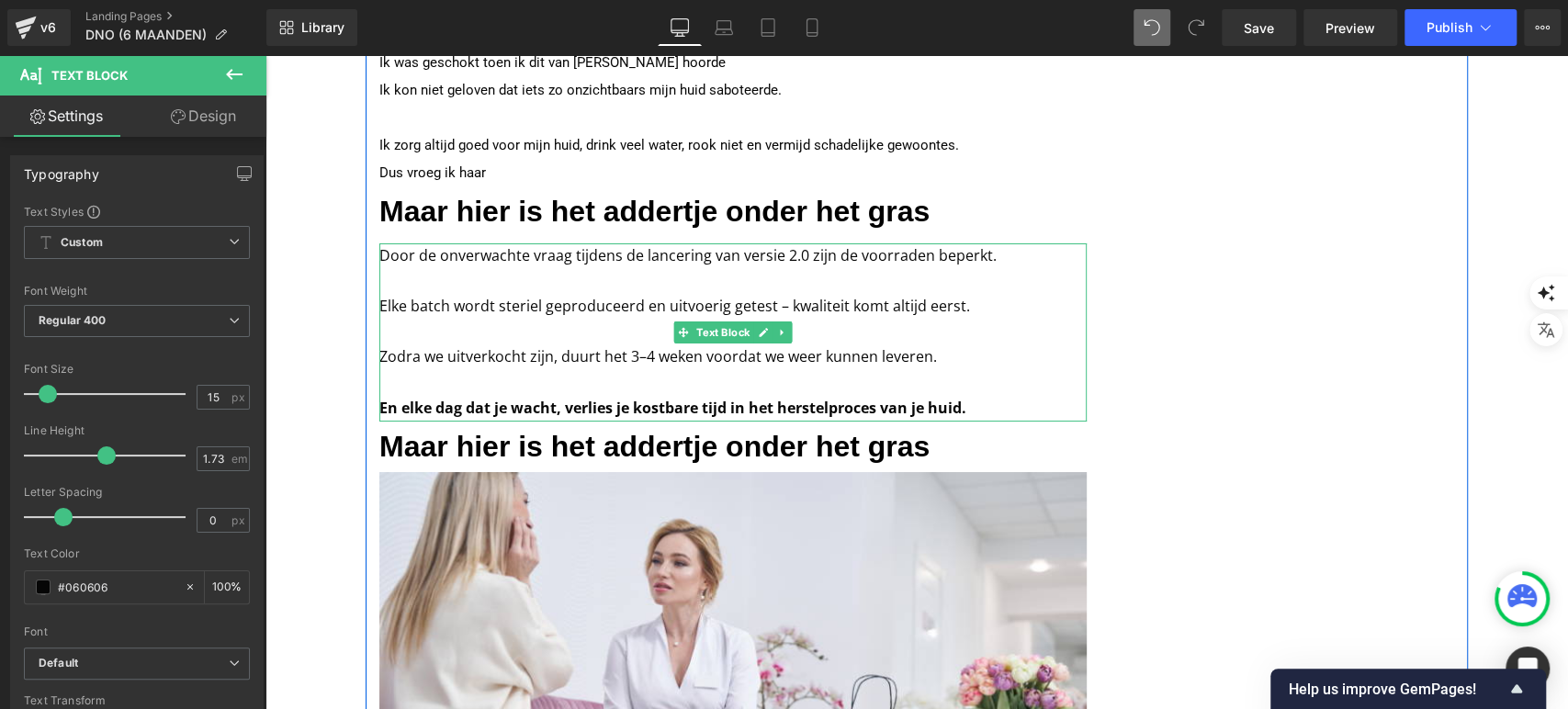
click at [573, 397] on strong "En elke dag dat je wacht, verlies je kostbare tijd in het herstelproces van je …" at bounding box center [674, 407] width 587 height 20
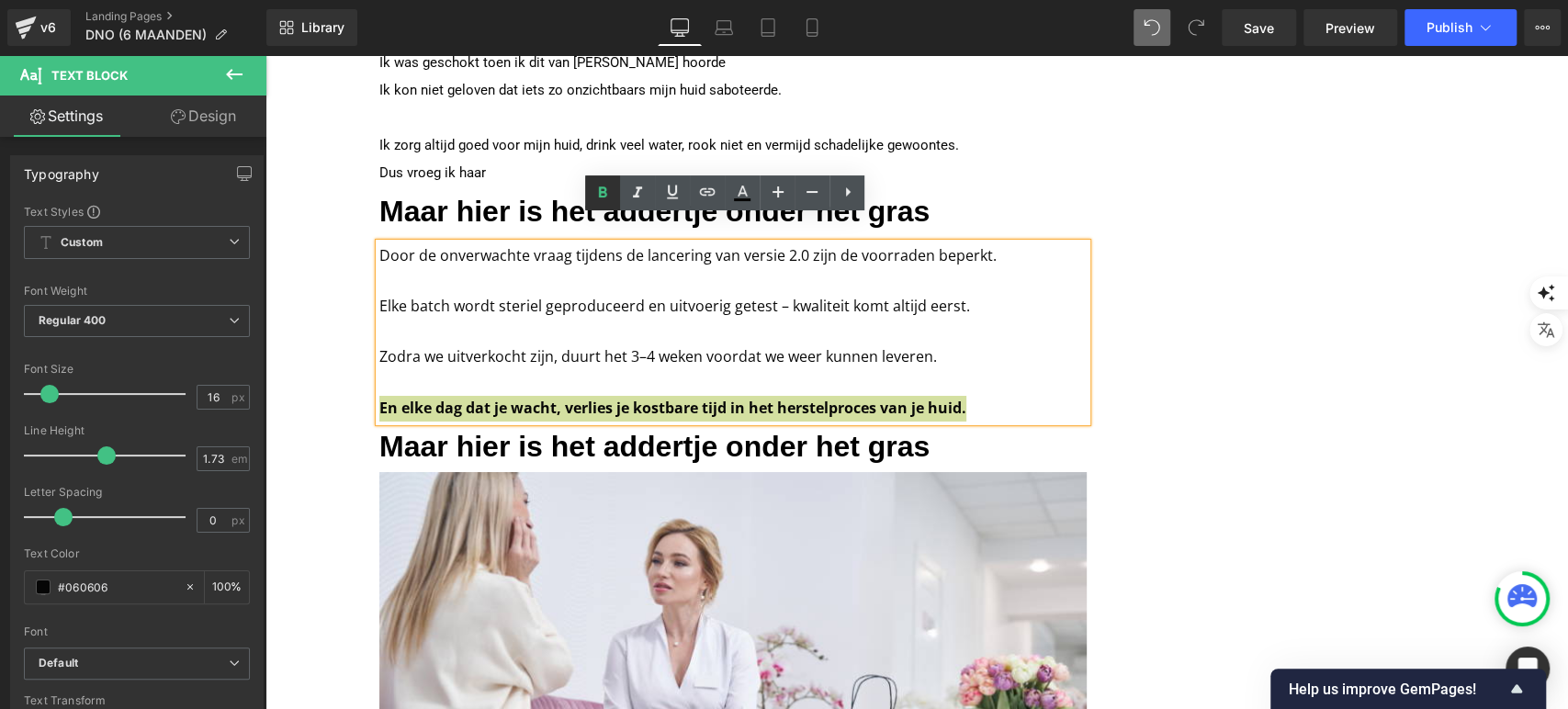
click at [603, 186] on icon at bounding box center [603, 191] width 9 height 11
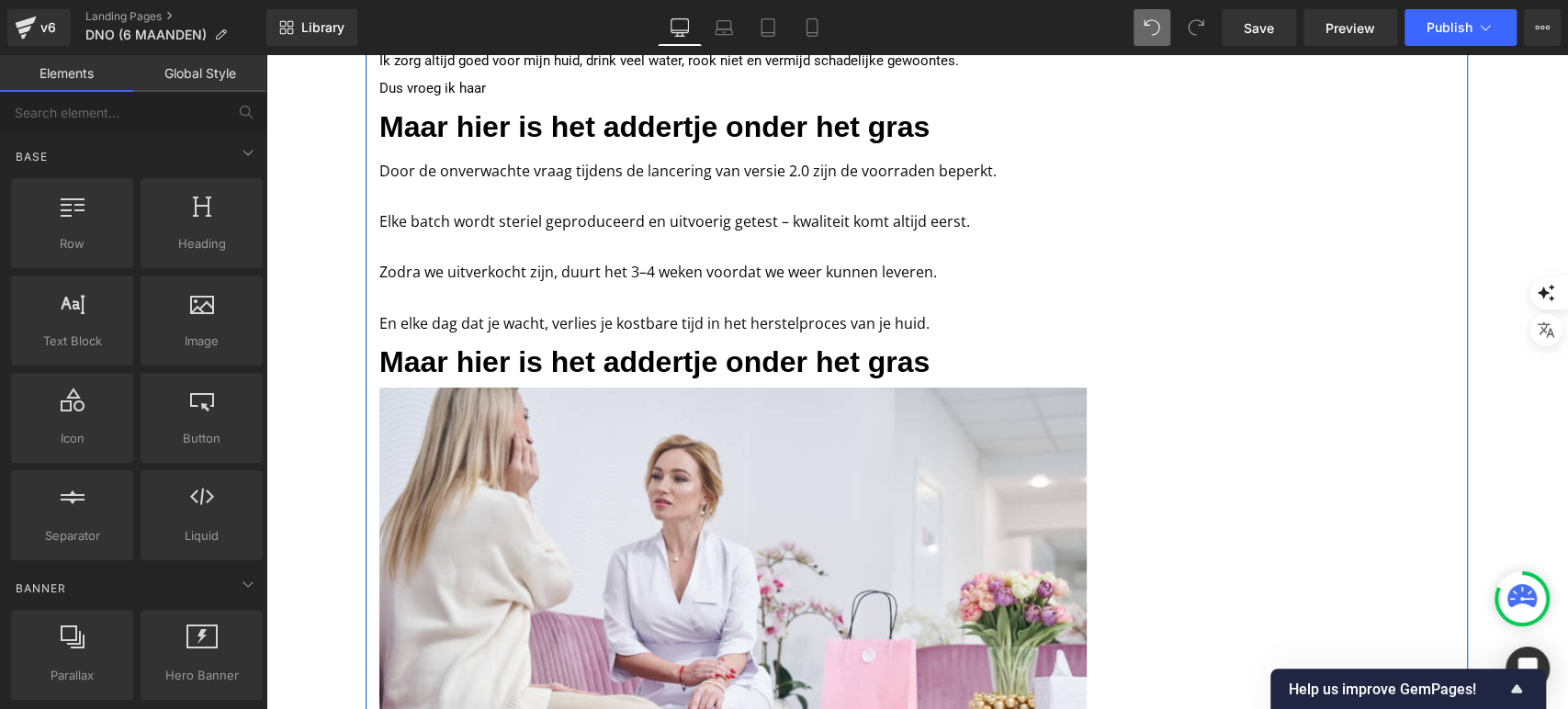
scroll to position [4609, 0]
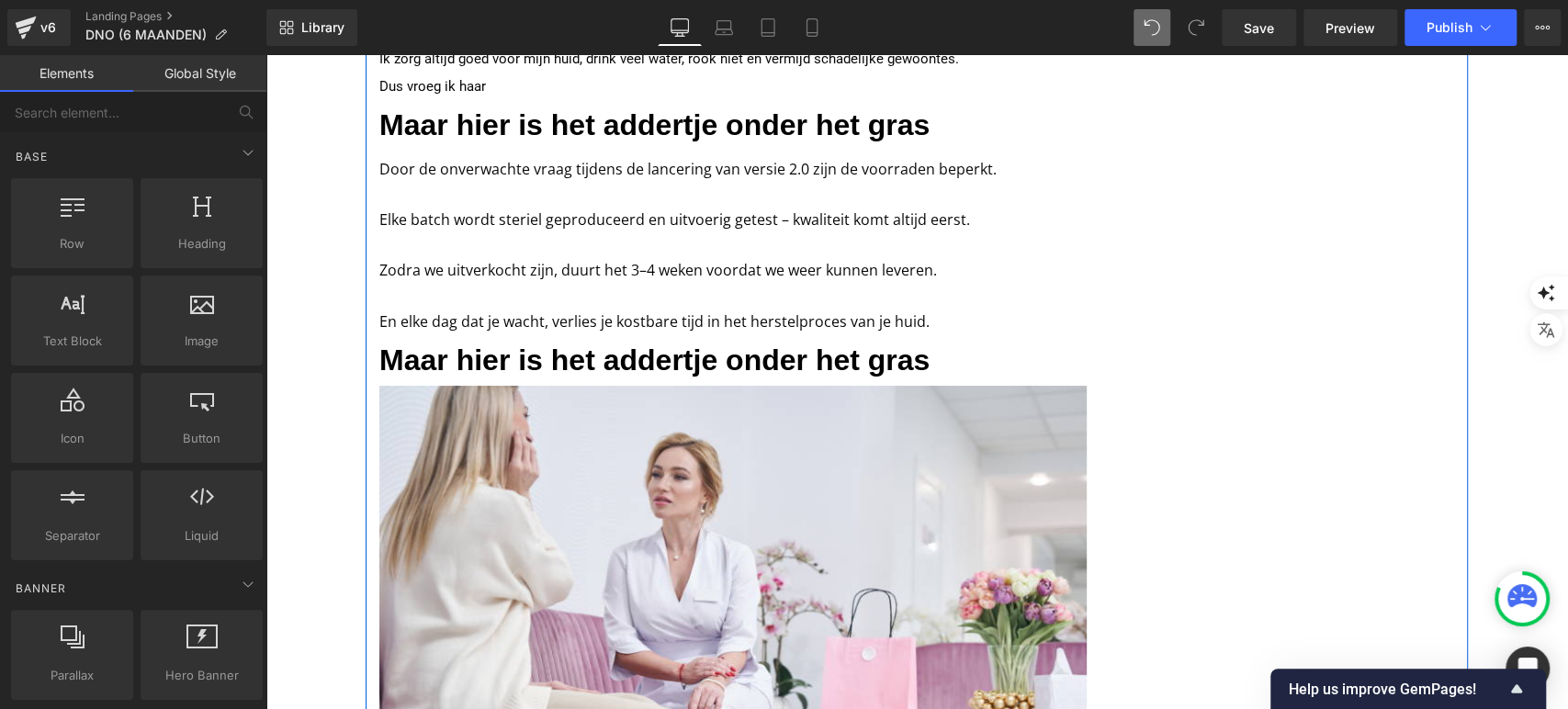
click at [898, 344] on span "Maar hier is het addertje onder het gras" at bounding box center [655, 360] width 550 height 33
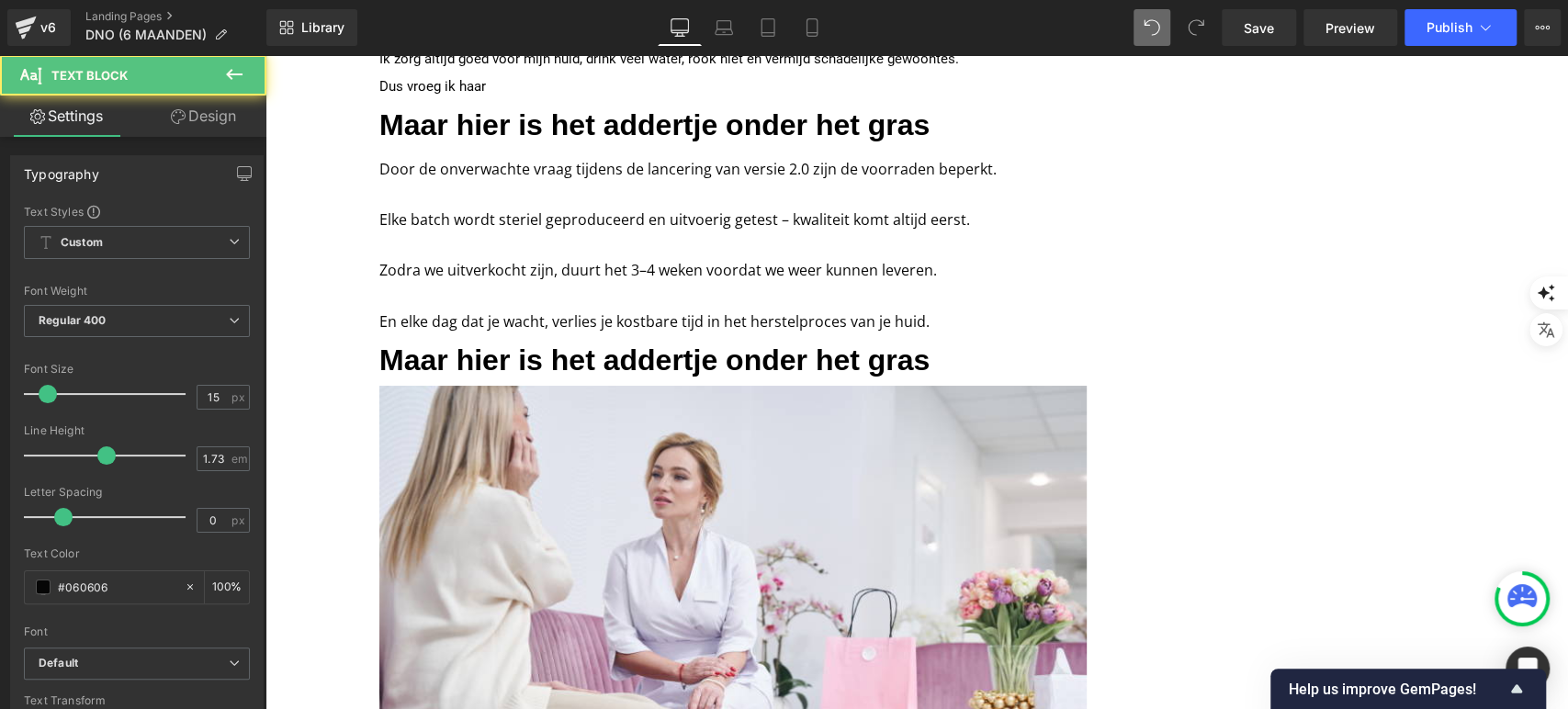
click at [182, 109] on icon at bounding box center [177, 116] width 15 height 15
click at [0, 0] on div "Spacing" at bounding box center [0, 0] width 0 height 0
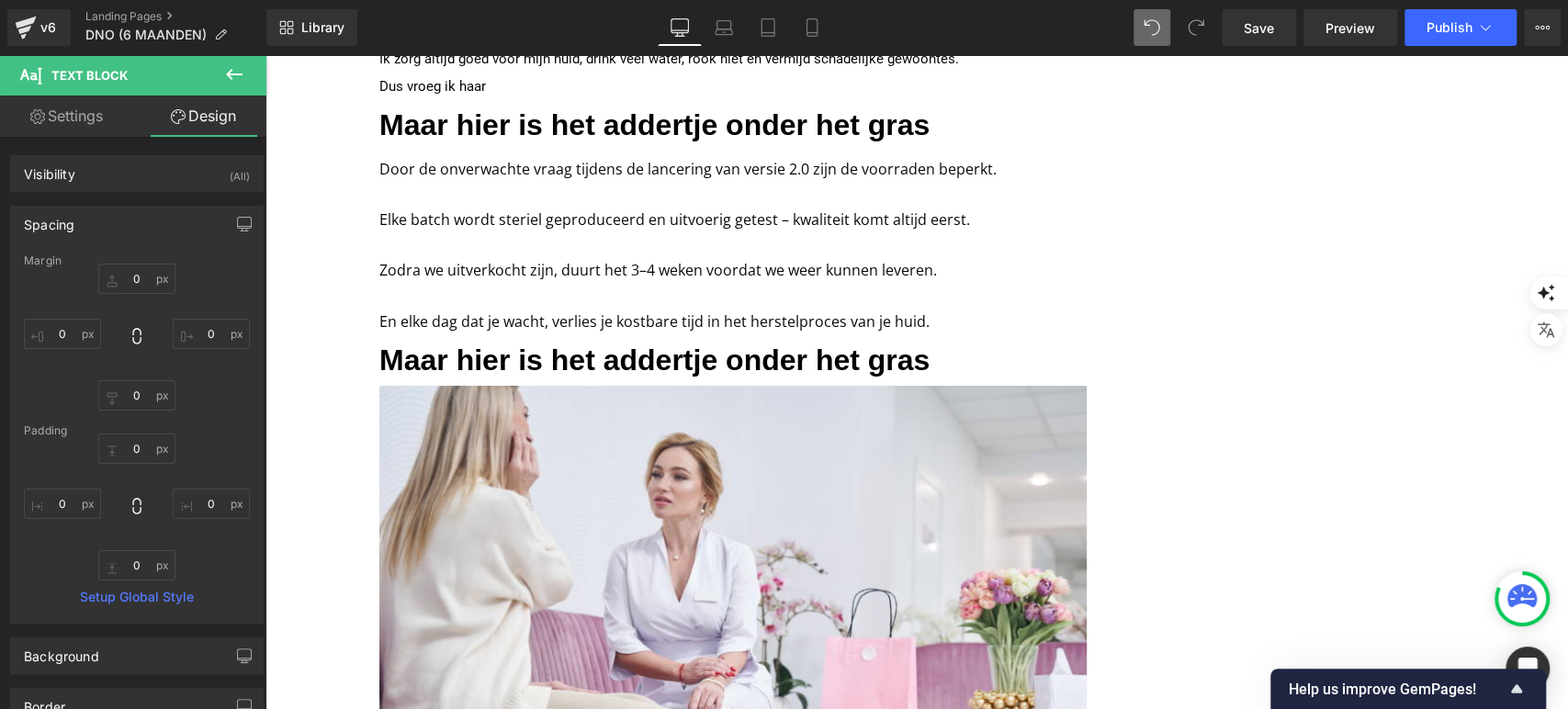
type input "0"
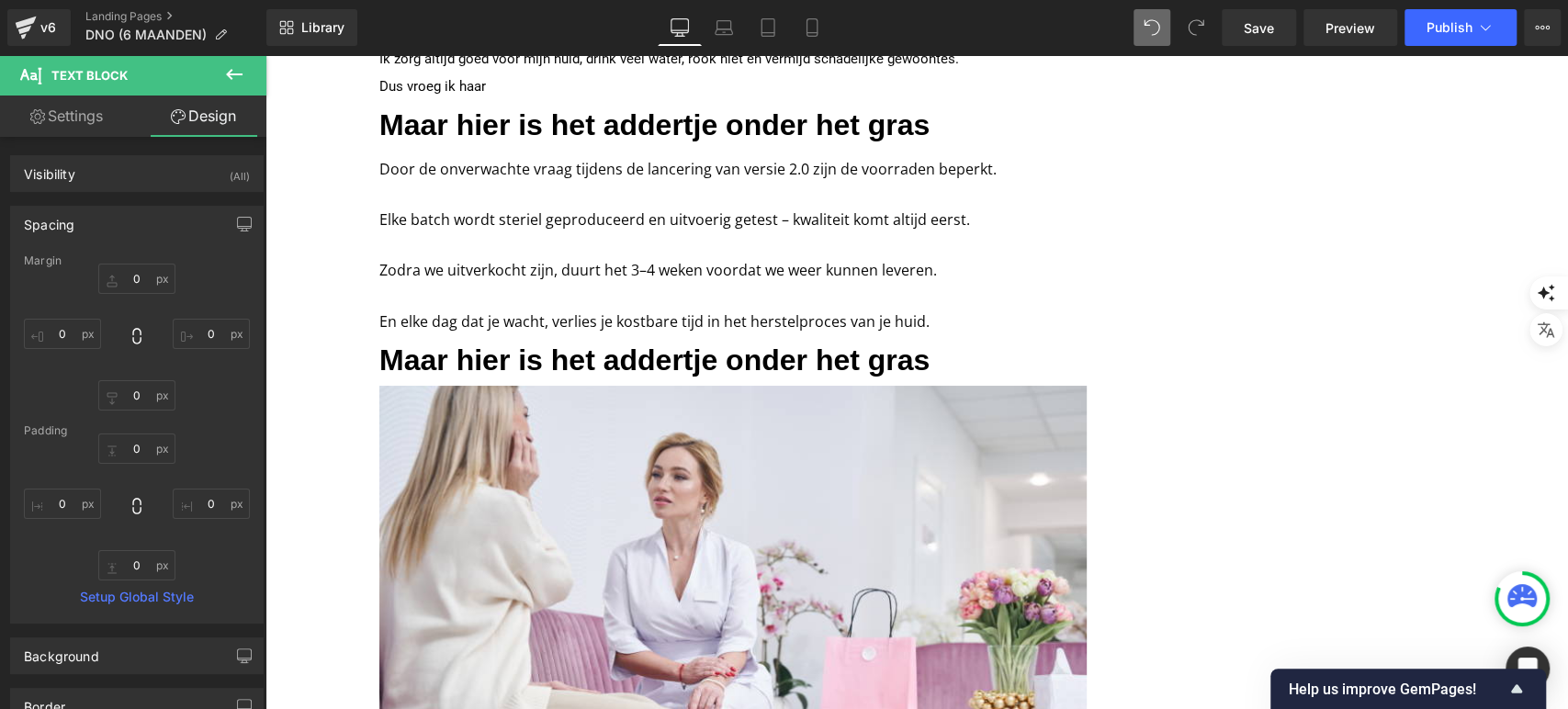
type input "0"
click at [147, 276] on input "0" at bounding box center [137, 278] width 78 height 30
type input "6"
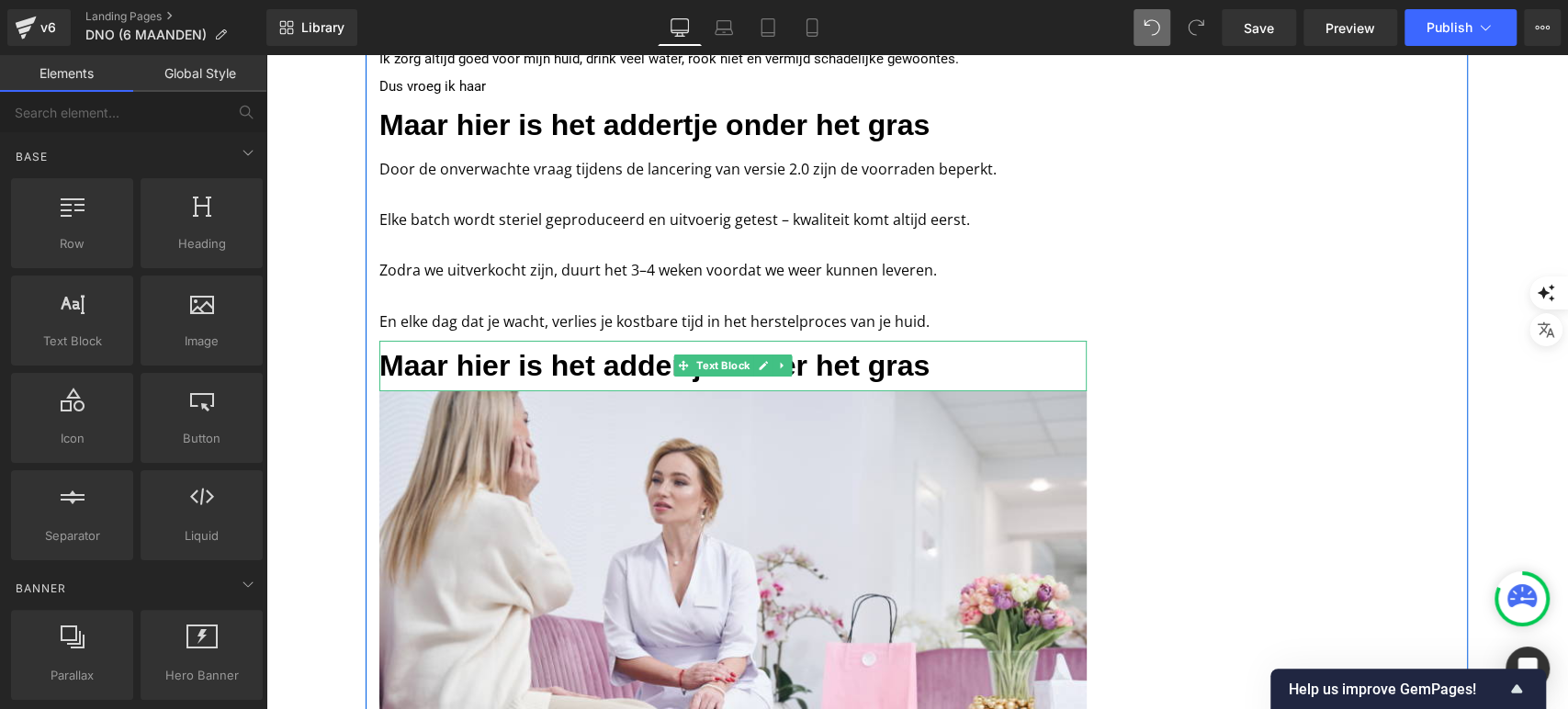
click at [560, 349] on span "Maar hier is het addertje onder het gras" at bounding box center [655, 365] width 550 height 33
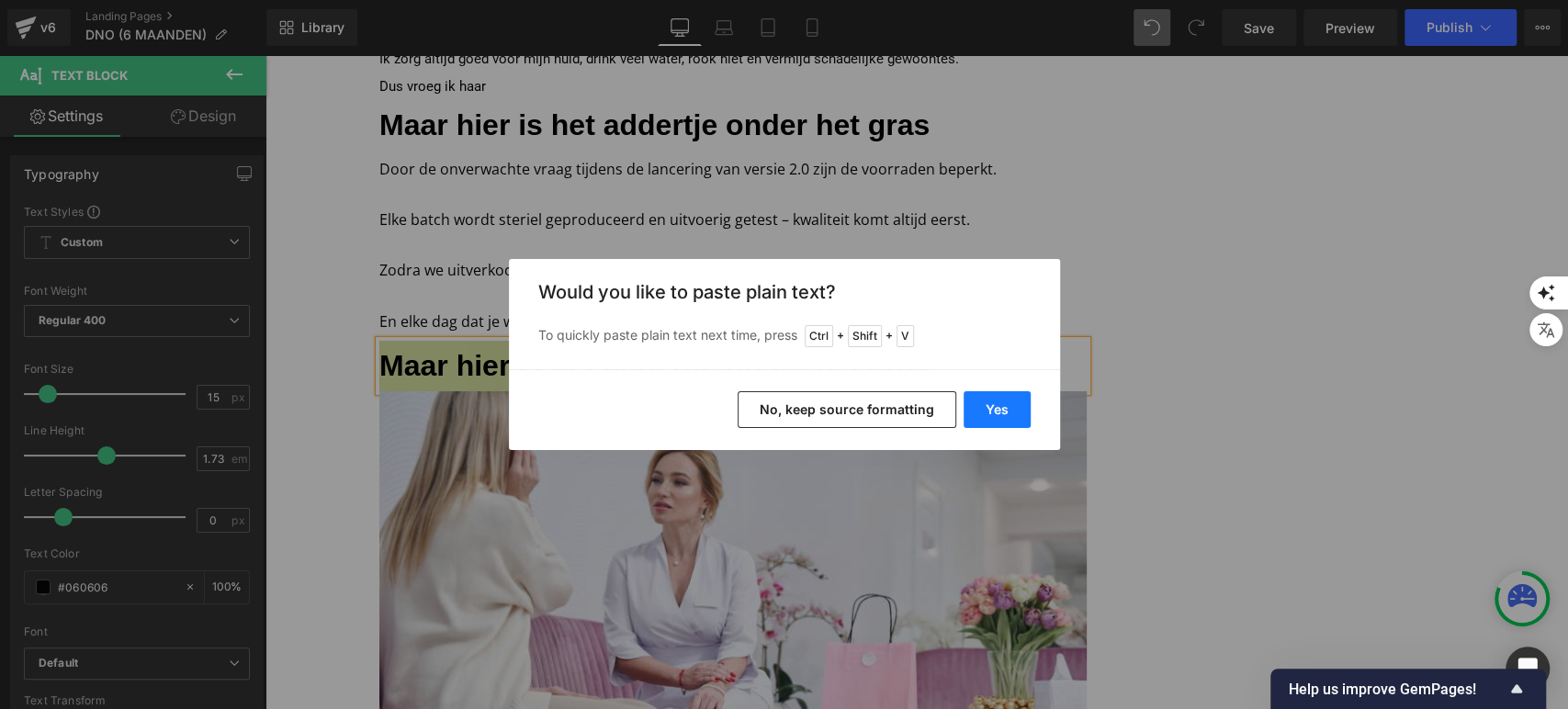
click at [978, 418] on button "Yes" at bounding box center [996, 410] width 67 height 37
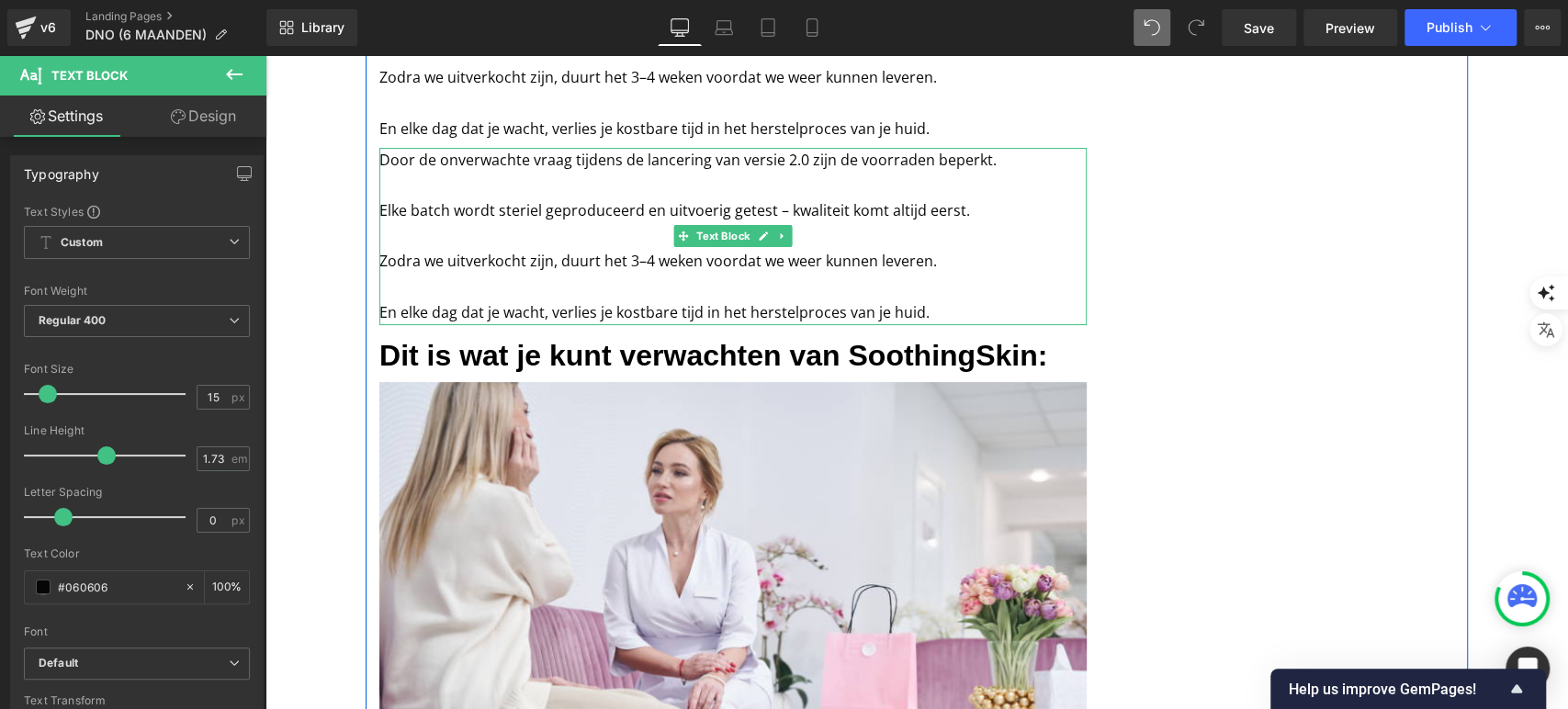
scroll to position [4805, 0]
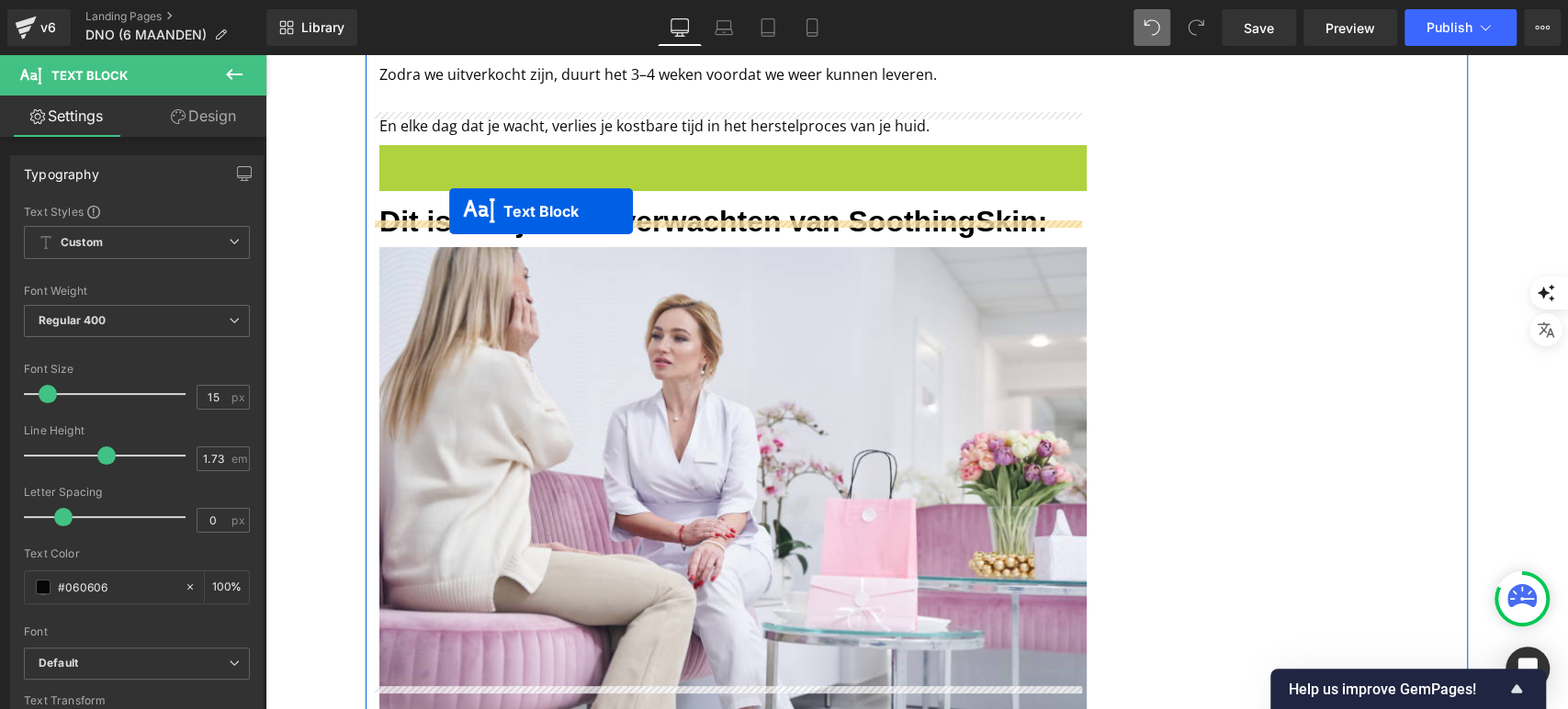
drag, startPoint x: 680, startPoint y: 209, endPoint x: 450, endPoint y: 210, distance: 230.0
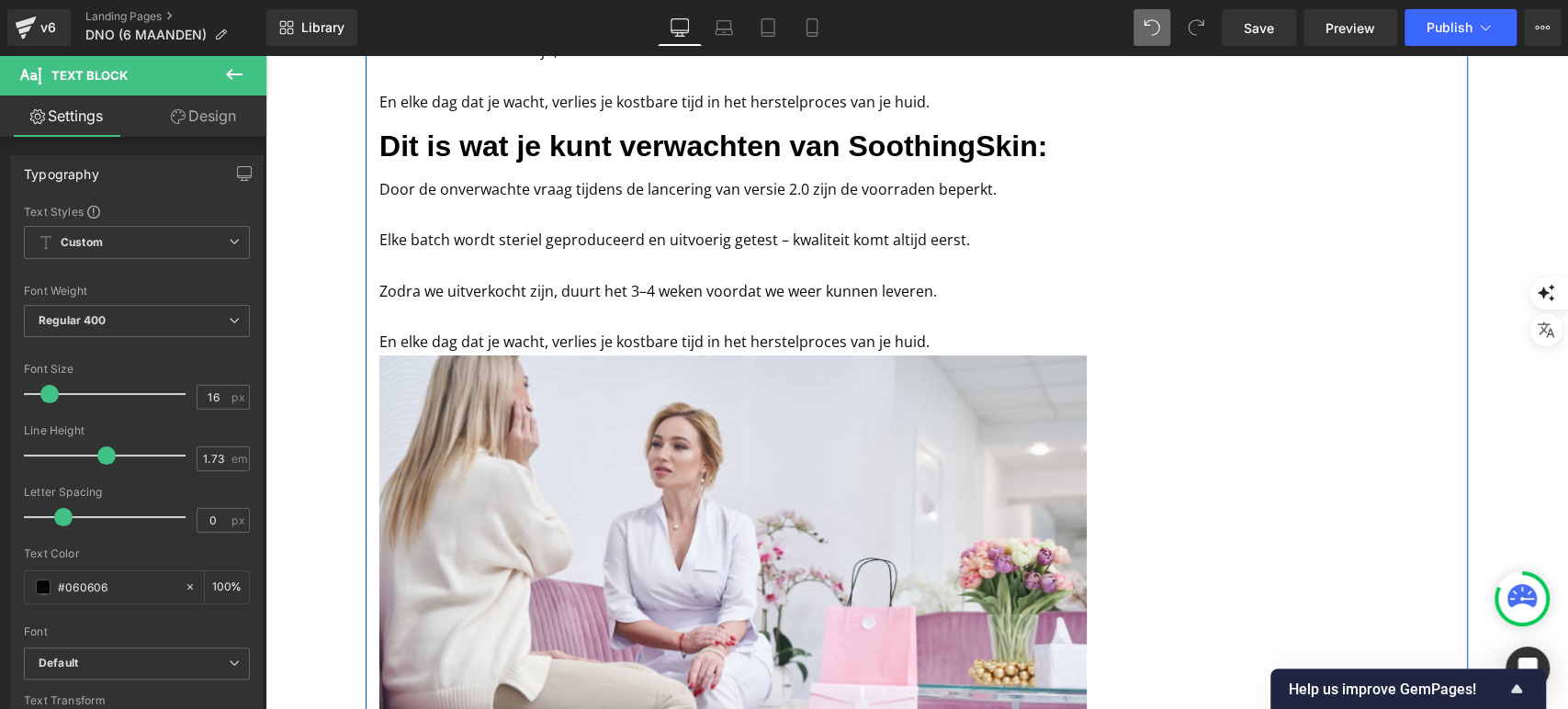
scroll to position [4830, 0]
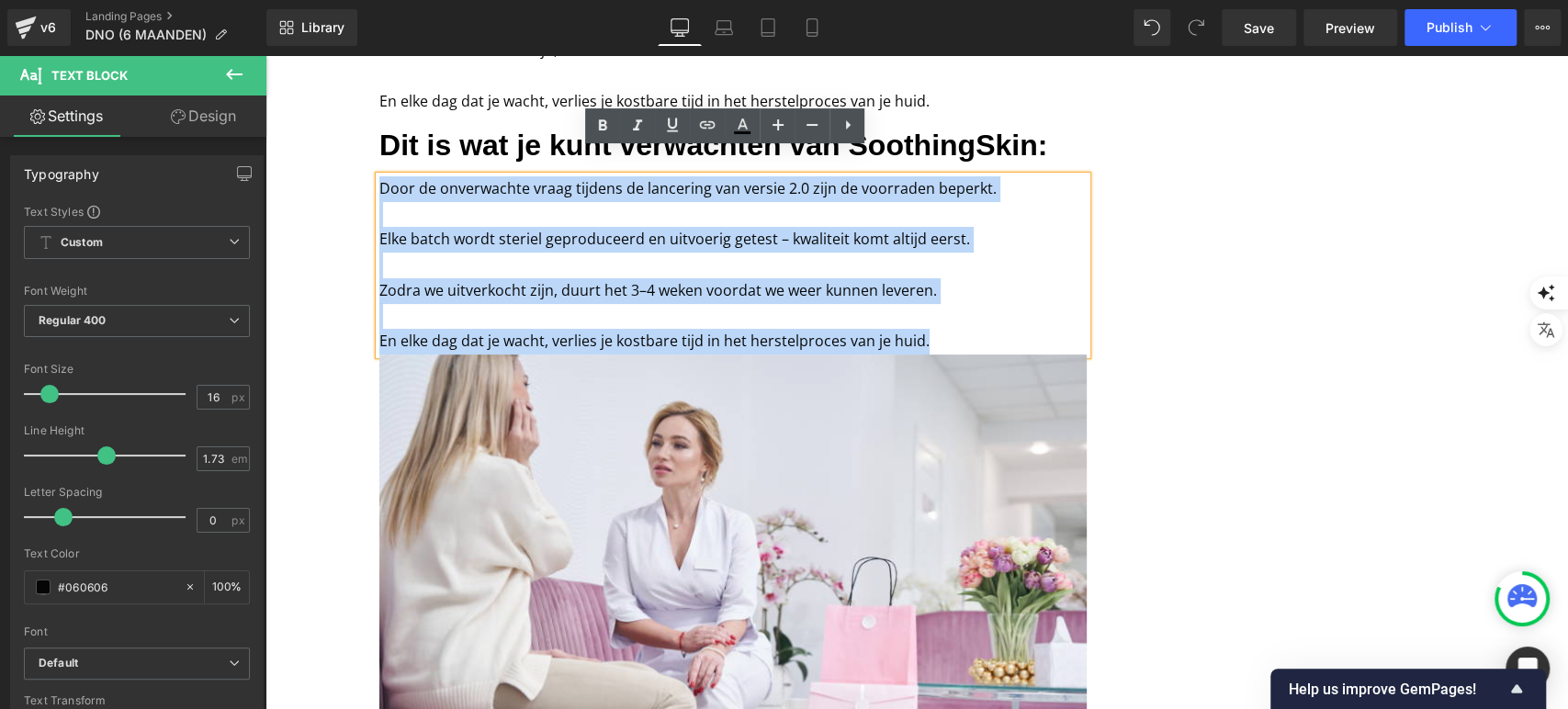
click at [380, 176] on div "Door de onverwachte vraag tijdens de lancering van versie 2.0 zijn de voorraden…" at bounding box center [734, 265] width 707 height 178
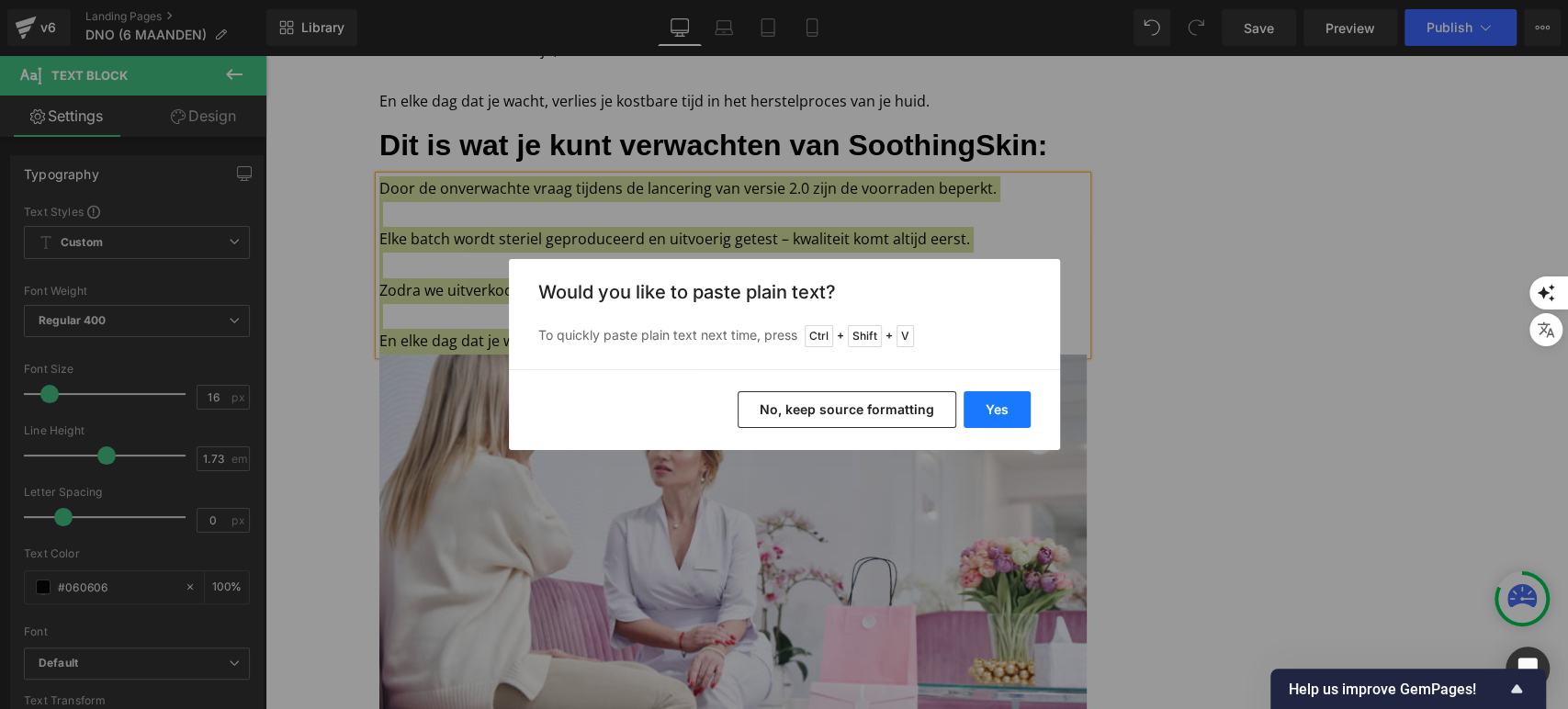
click at [1004, 409] on button "Yes" at bounding box center [996, 410] width 67 height 37
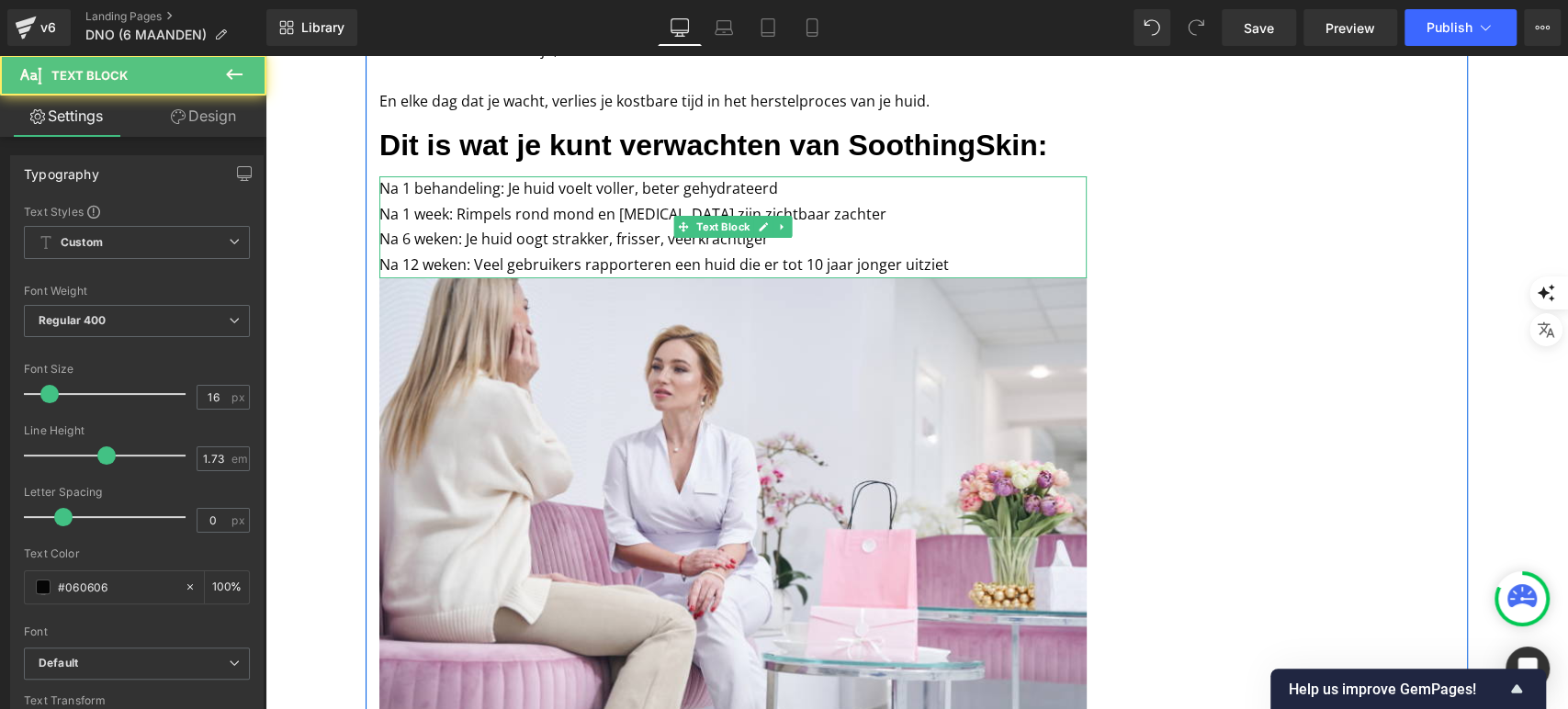
click at [798, 176] on p "Na 1 behandeling: Je huid voelt voller, beter gehydrateerd" at bounding box center [734, 189] width 707 height 26
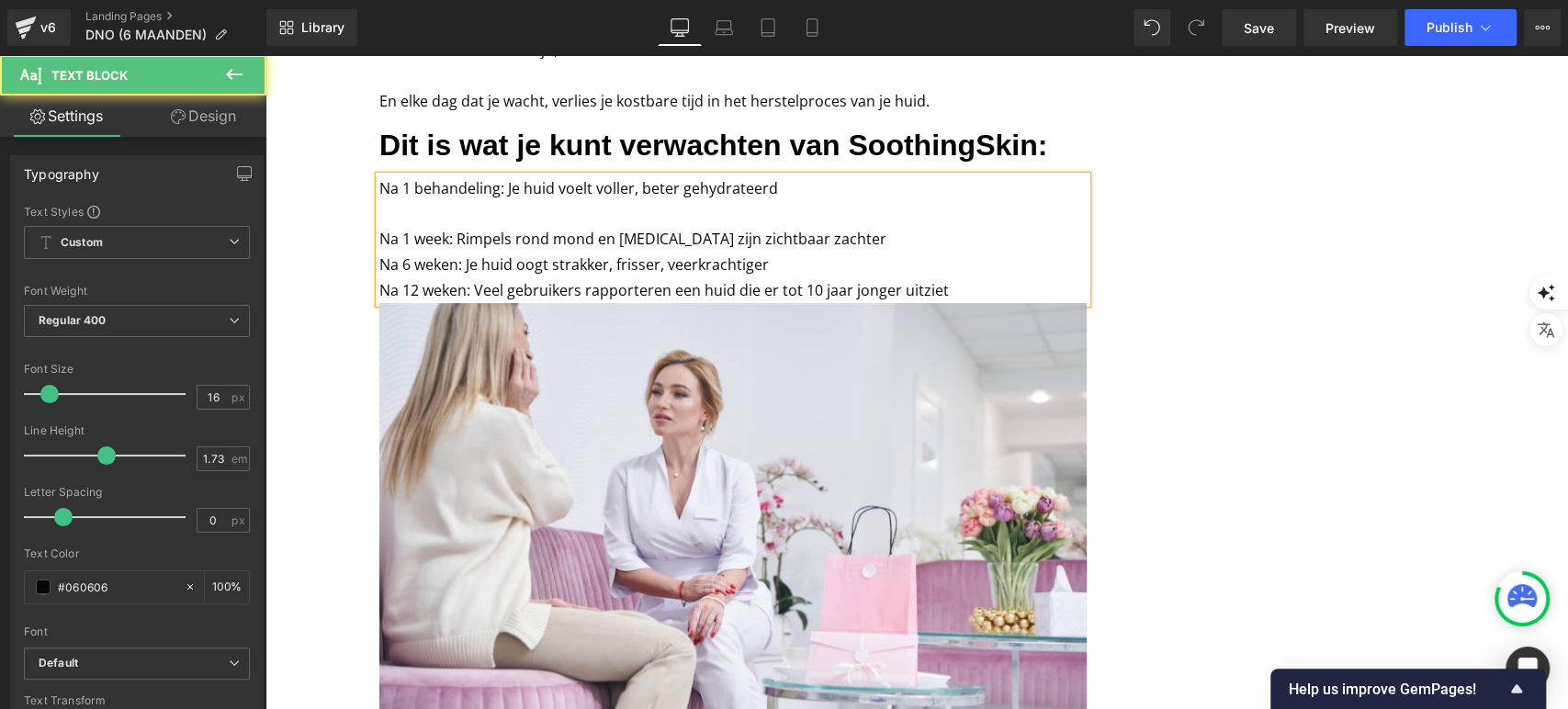
click at [826, 227] on p "Na 1 week: Rimpels rond mond en [MEDICAL_DATA] zijn zichtbaar zachter" at bounding box center [734, 239] width 707 height 26
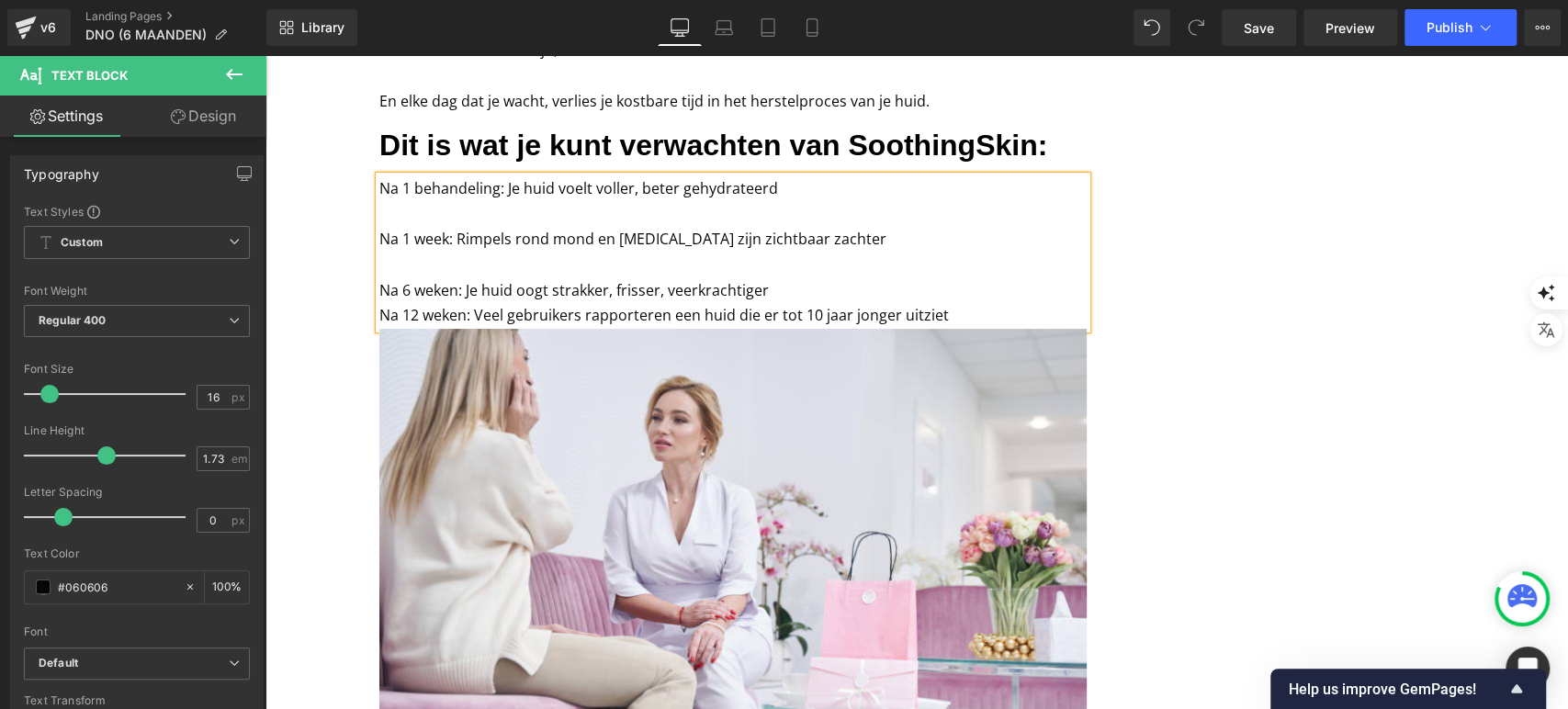
click at [794, 278] on p "Na 6 weken: Je huid oogt strakker, frisser, veerkrachtiger" at bounding box center [734, 291] width 707 height 26
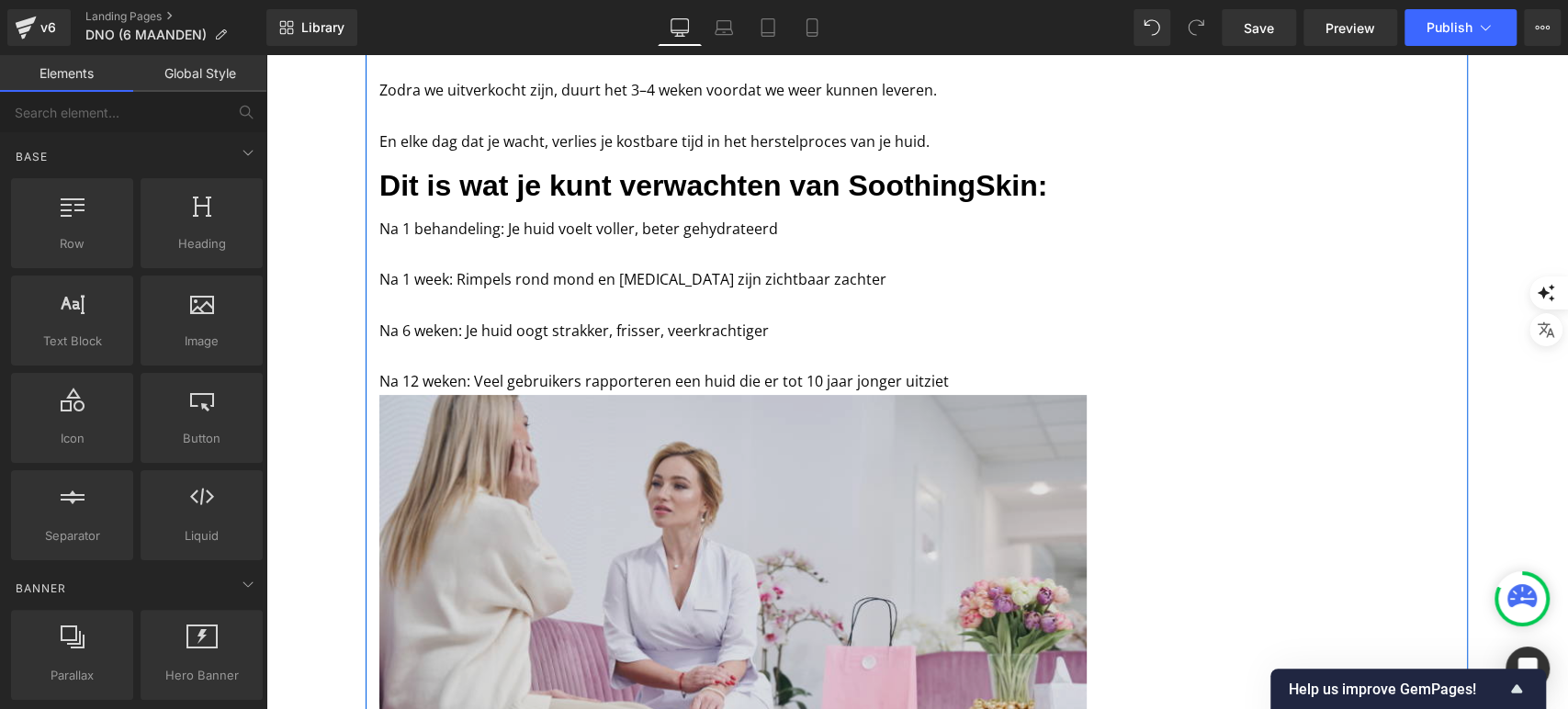
scroll to position [4724, 0]
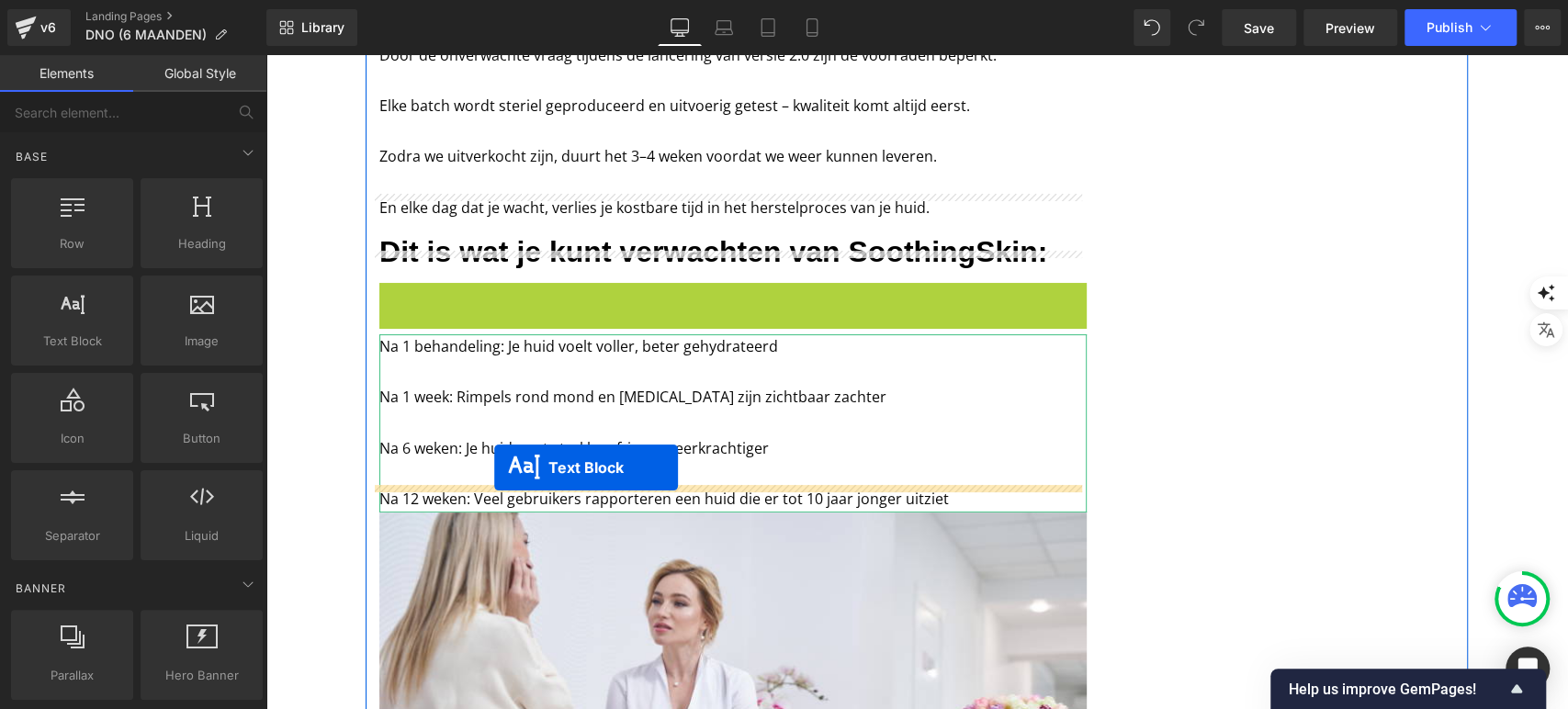
drag, startPoint x: 672, startPoint y: 278, endPoint x: 492, endPoint y: 468, distance: 261.7
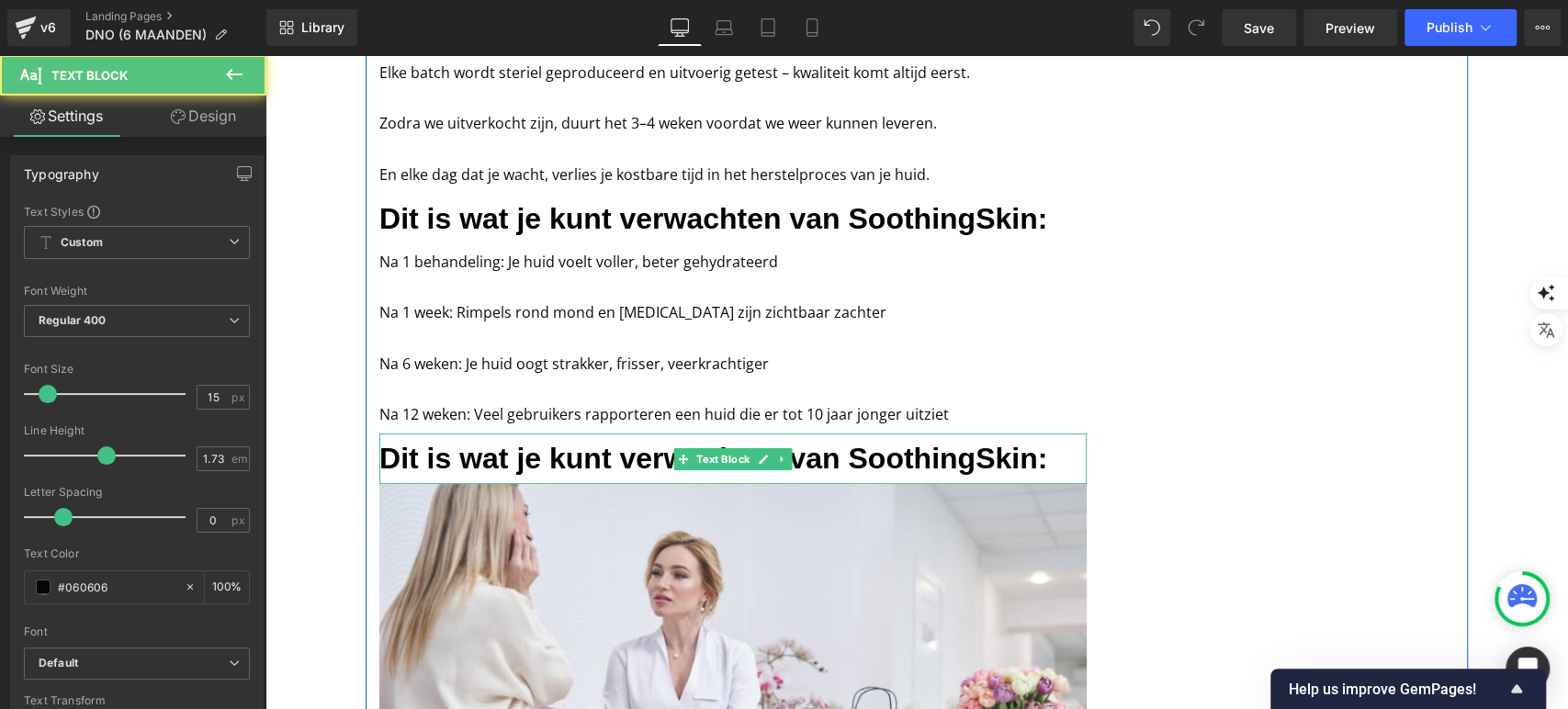
scroll to position [4760, 0]
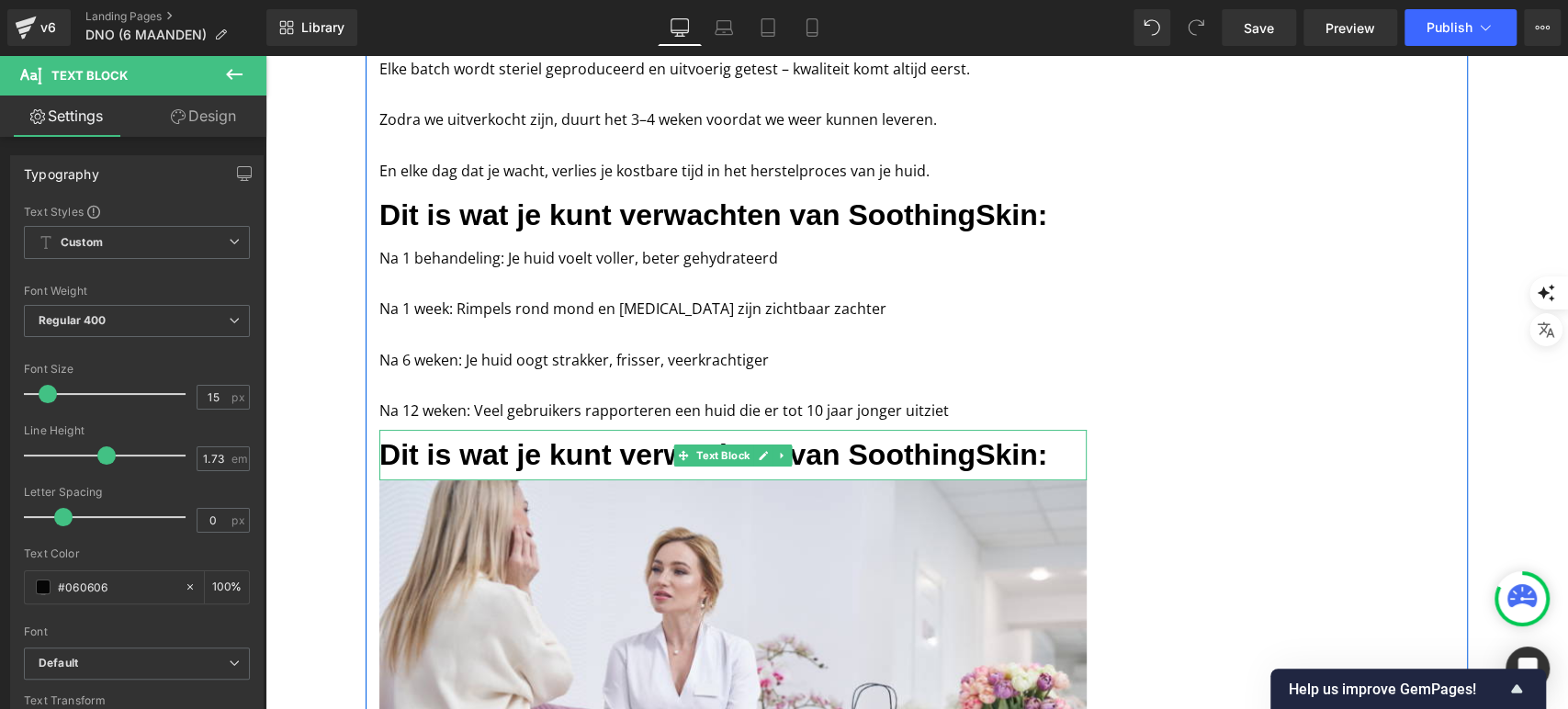
click at [590, 438] on b "Dit is wat je kunt verwachten van SoothingSkin:" at bounding box center [713, 454] width 668 height 33
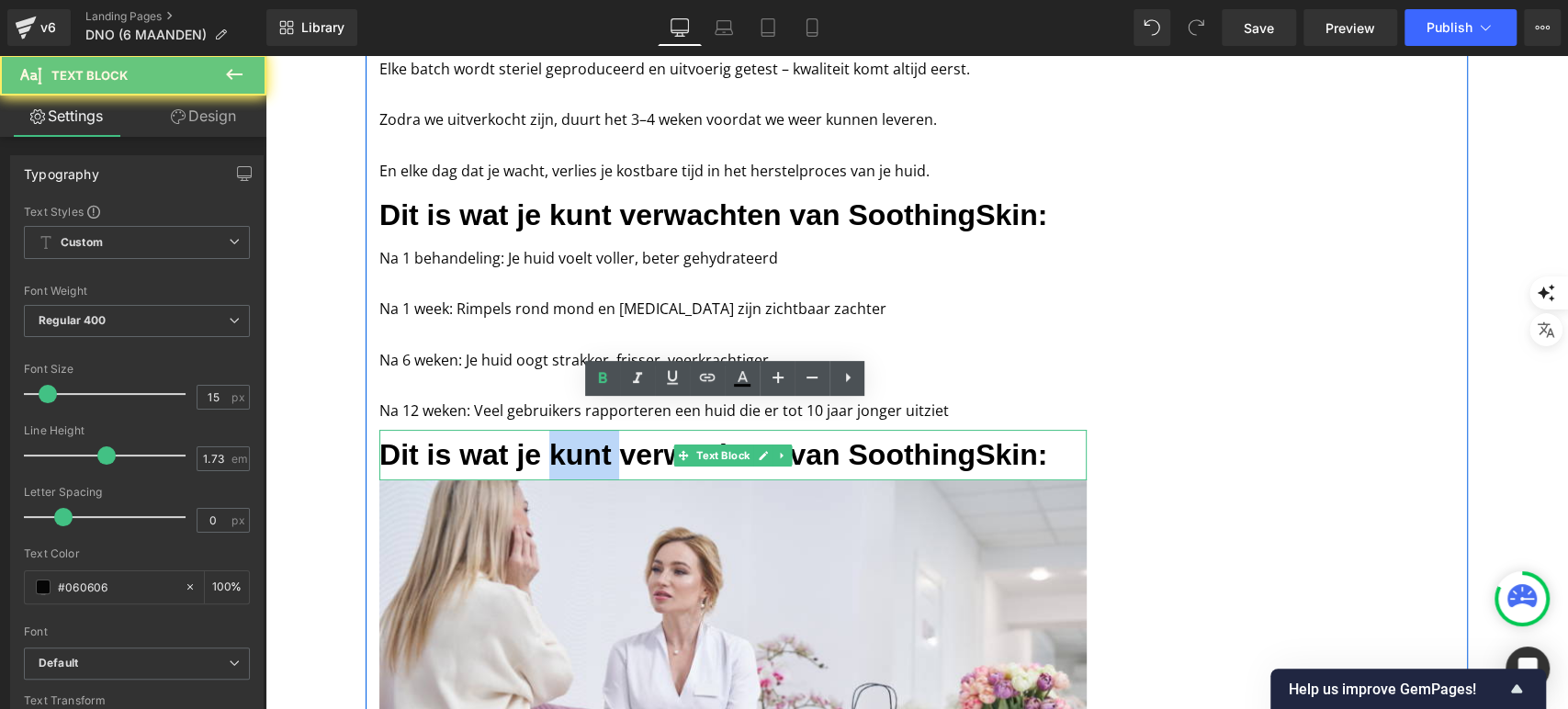
click at [590, 438] on b "Dit is wat je kunt verwachten van SoothingSkin:" at bounding box center [713, 454] width 668 height 33
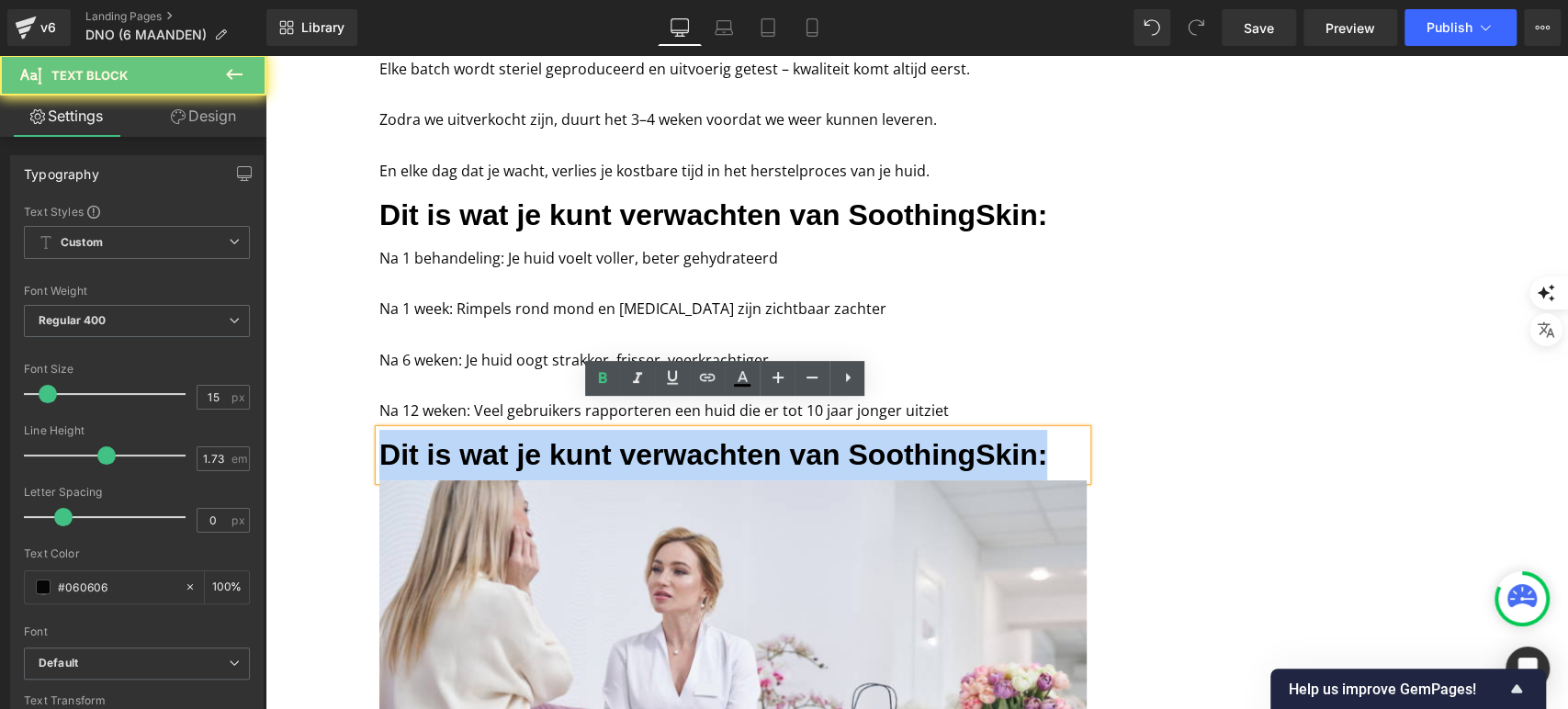
click at [590, 438] on b "Dit is wat je kunt verwachten van SoothingSkin:" at bounding box center [713, 454] width 668 height 33
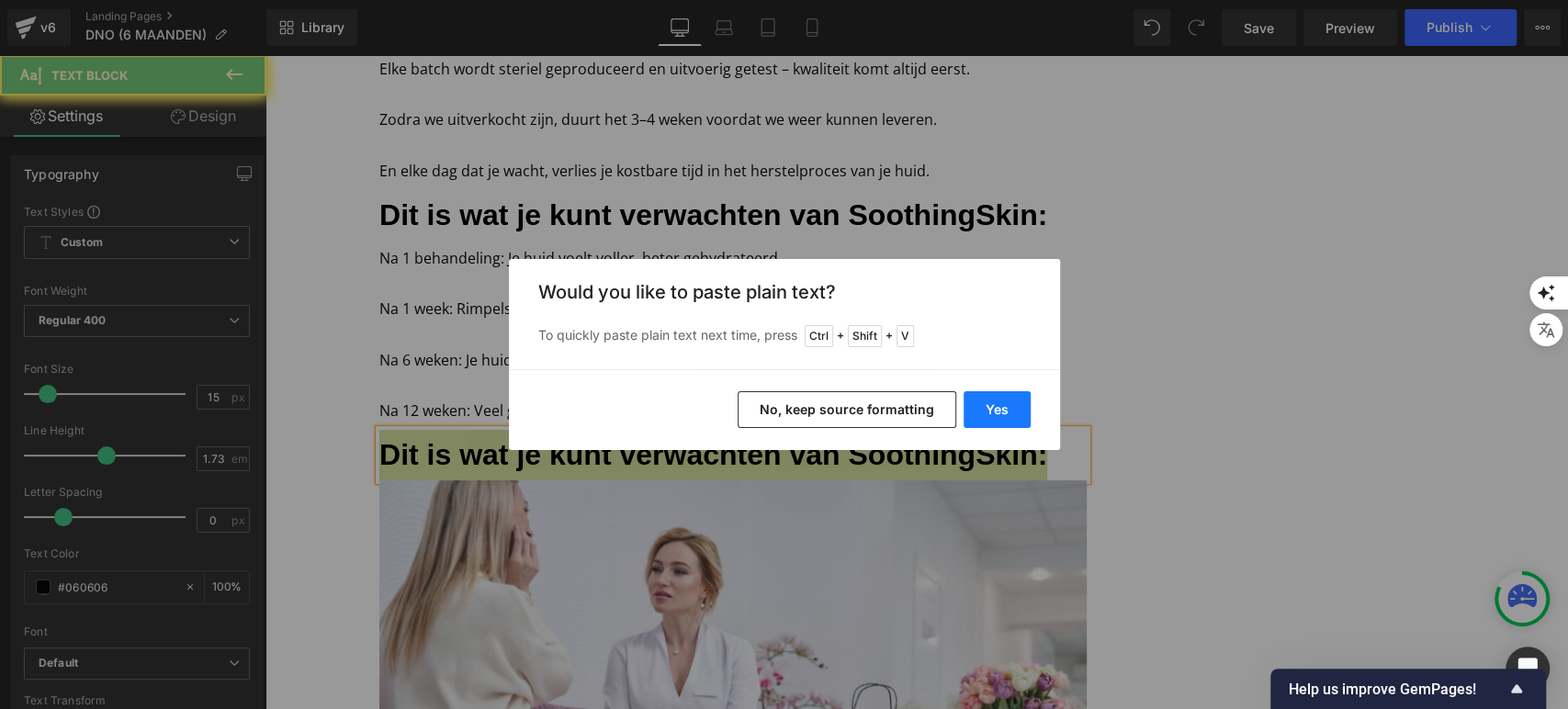
click at [1007, 403] on button "Yes" at bounding box center [996, 410] width 67 height 37
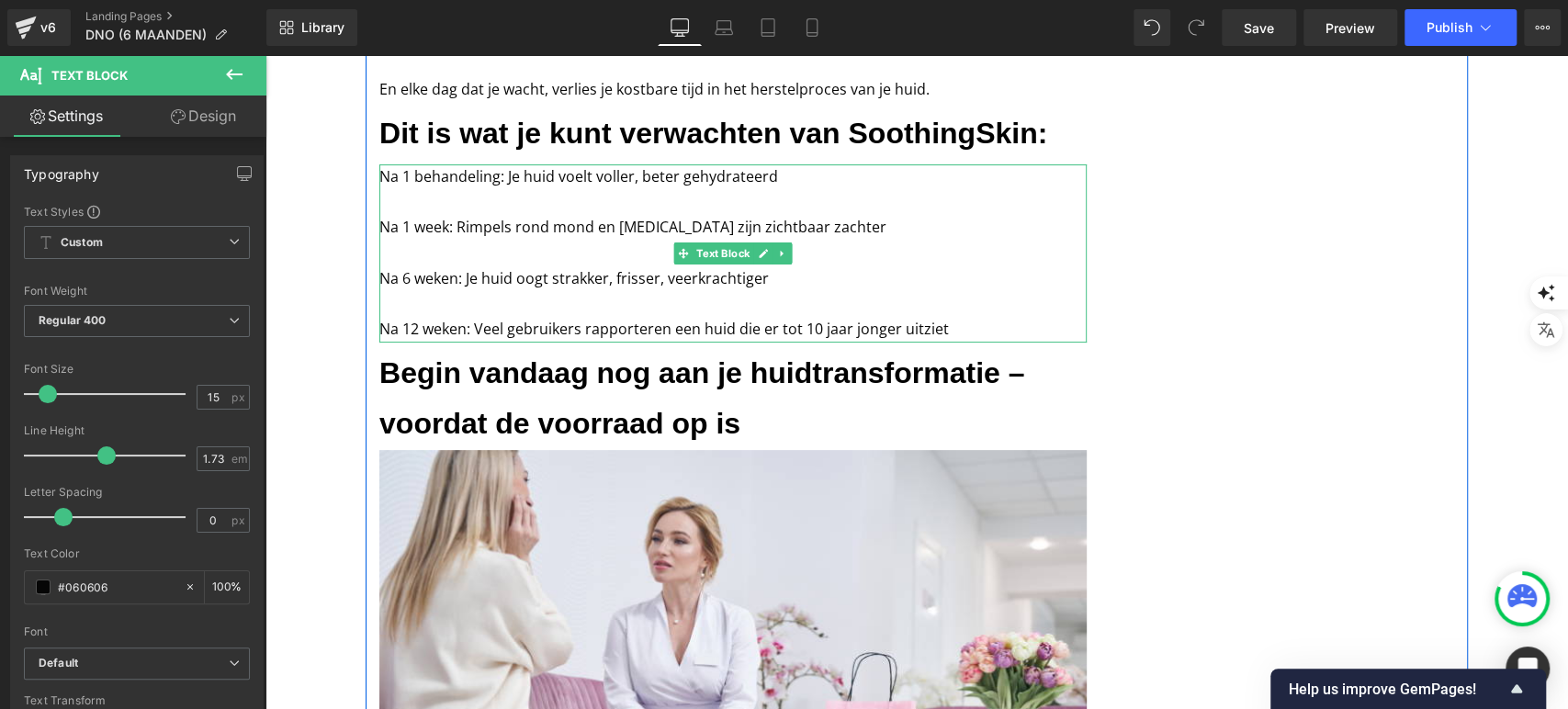
scroll to position [4869, 0]
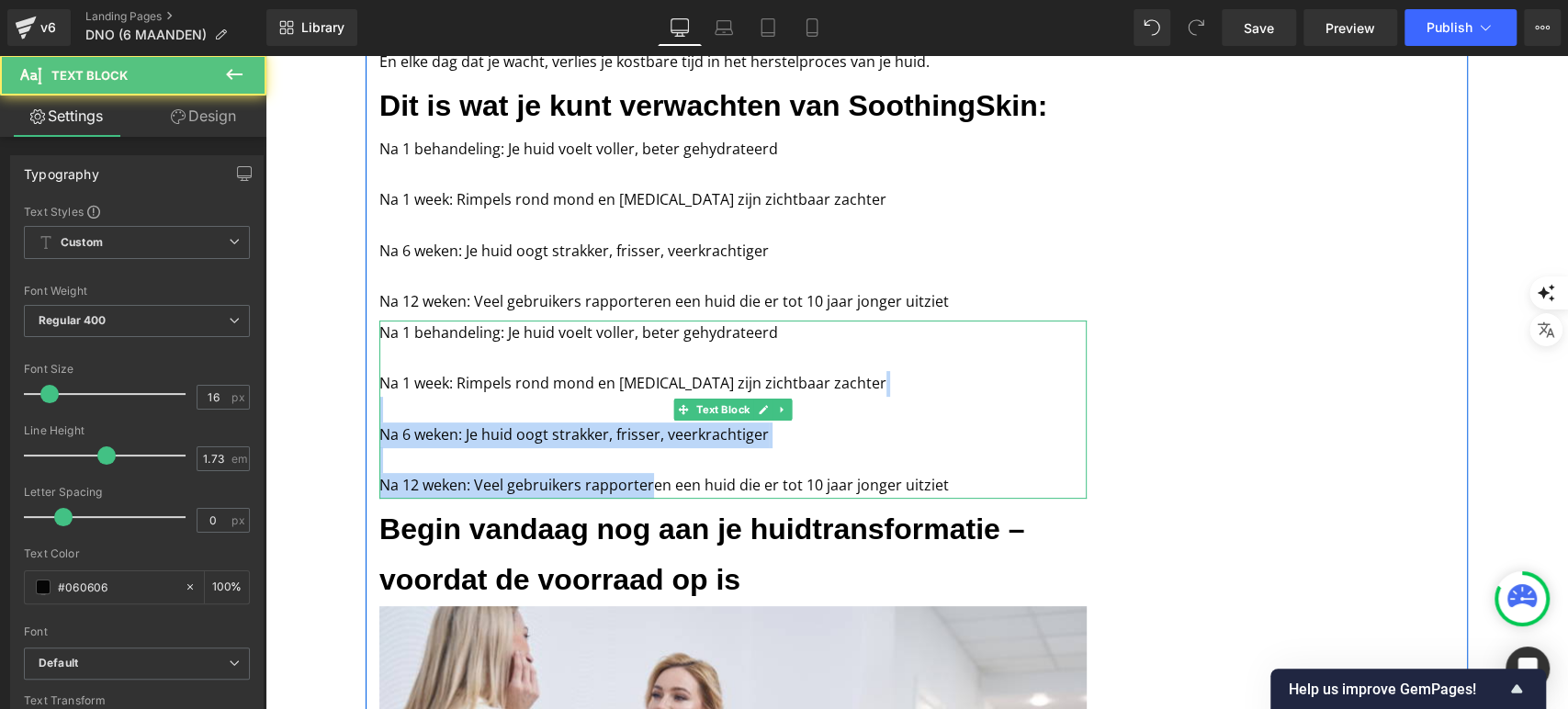
drag, startPoint x: 652, startPoint y: 424, endPoint x: 643, endPoint y: 463, distance: 40.0
click at [643, 463] on div "Na 1 behandeling: Je huid voelt voller, beter gehydrateerd Na 1 week: Rimpels r…" at bounding box center [734, 410] width 707 height 178
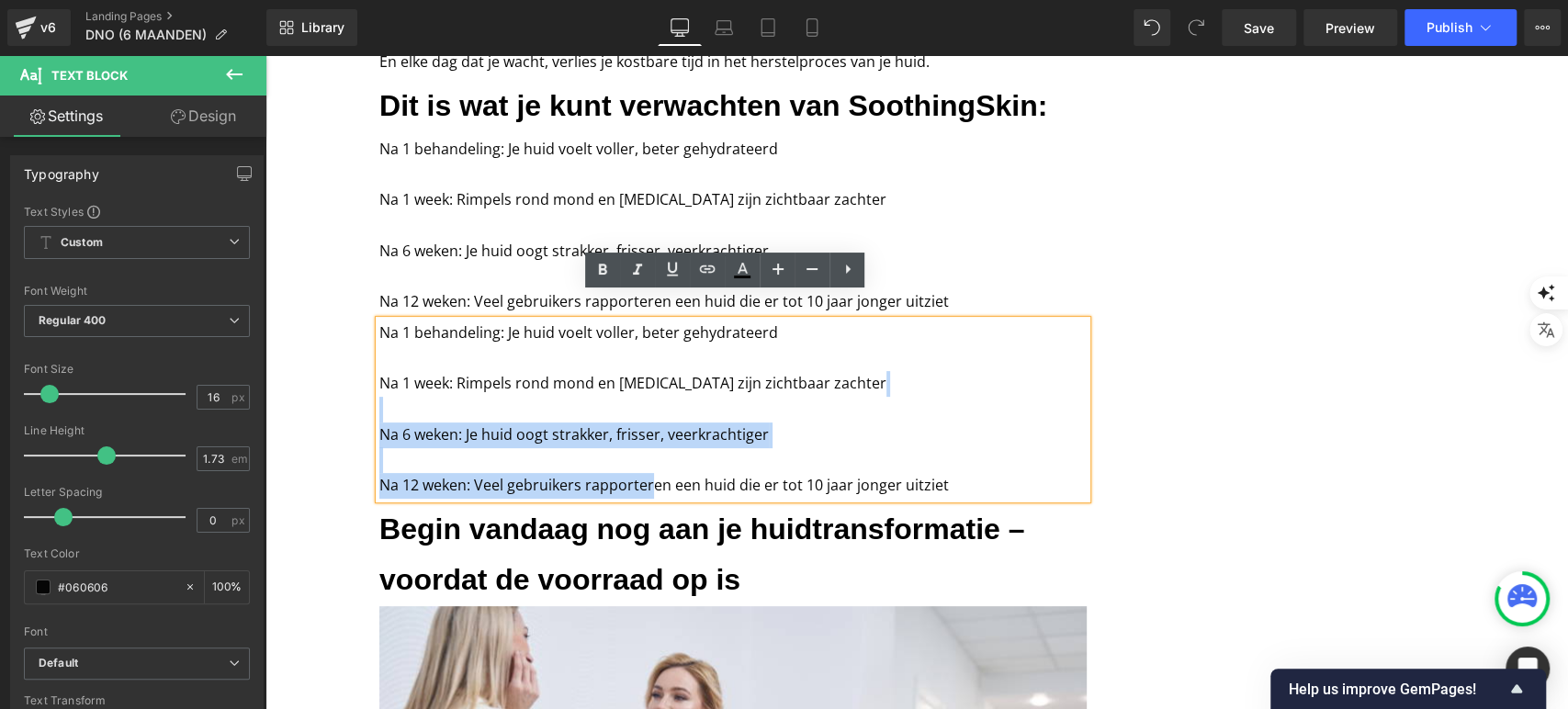
click at [789, 427] on p "Na 6 weken: Je huid oogt strakker, frisser, veerkrachtiger" at bounding box center [734, 447] width 707 height 50
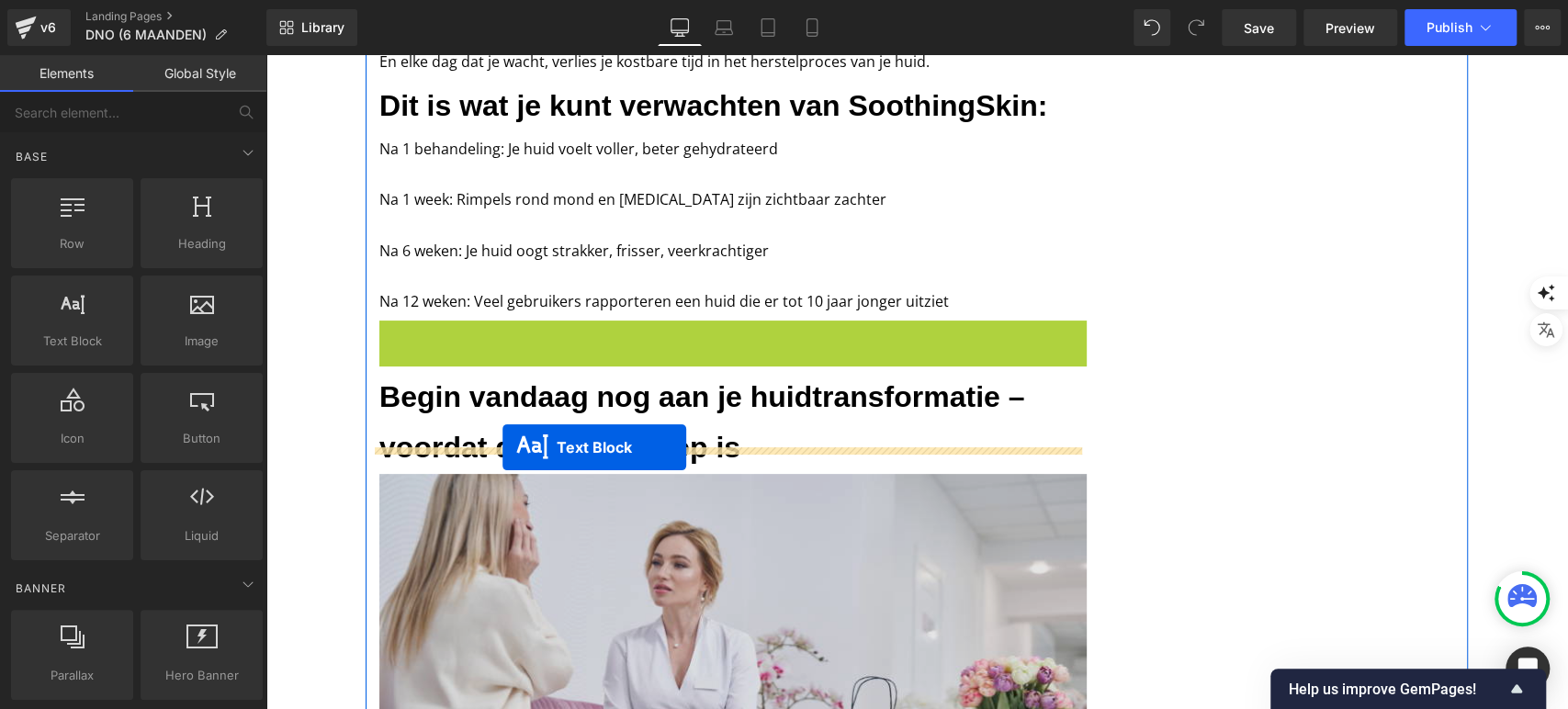
drag, startPoint x: 679, startPoint y: 377, endPoint x: 503, endPoint y: 447, distance: 189.4
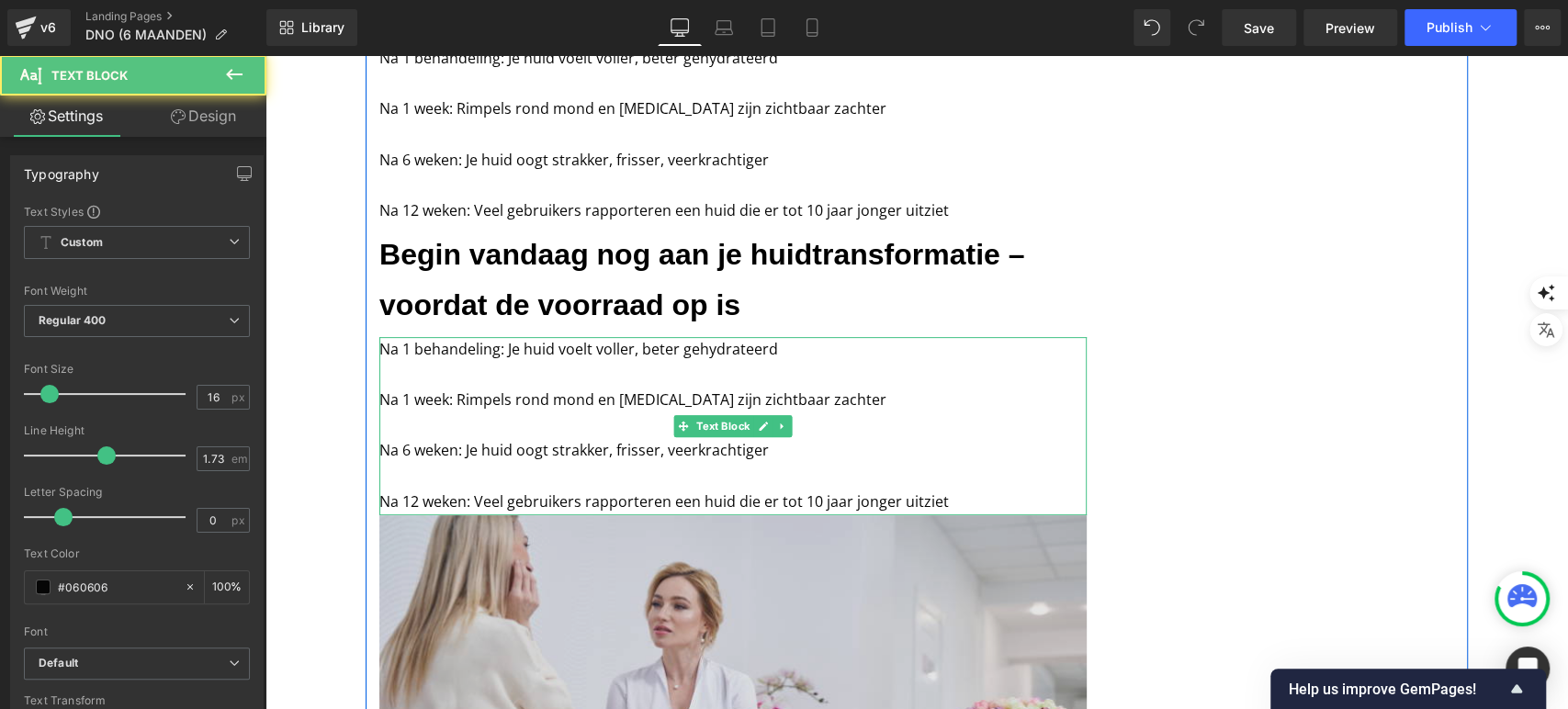
scroll to position [4961, 0]
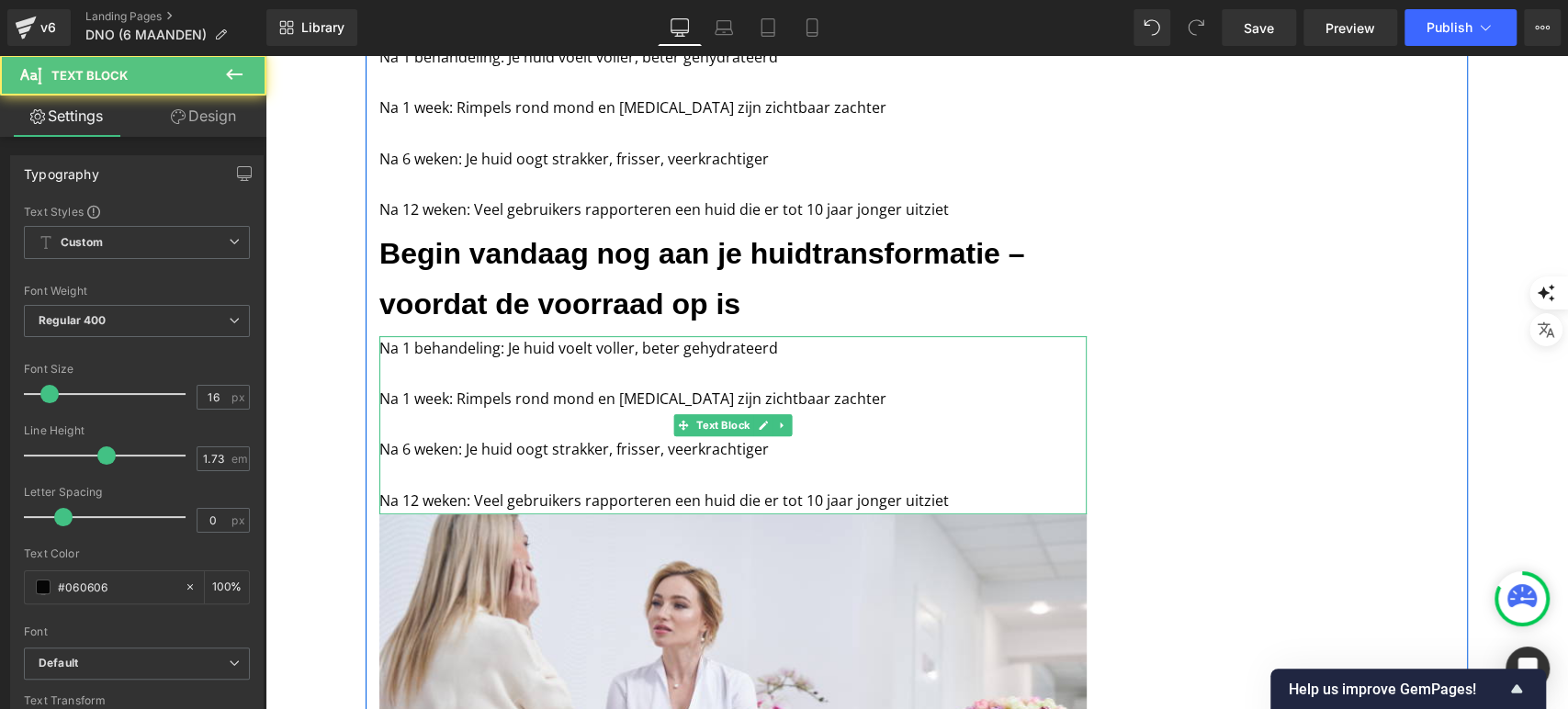
click at [955, 488] on p "Na 12 weken: Veel gebruikers rapporteren een huid die er tot 10 jaar jonger uit…" at bounding box center [734, 501] width 707 height 26
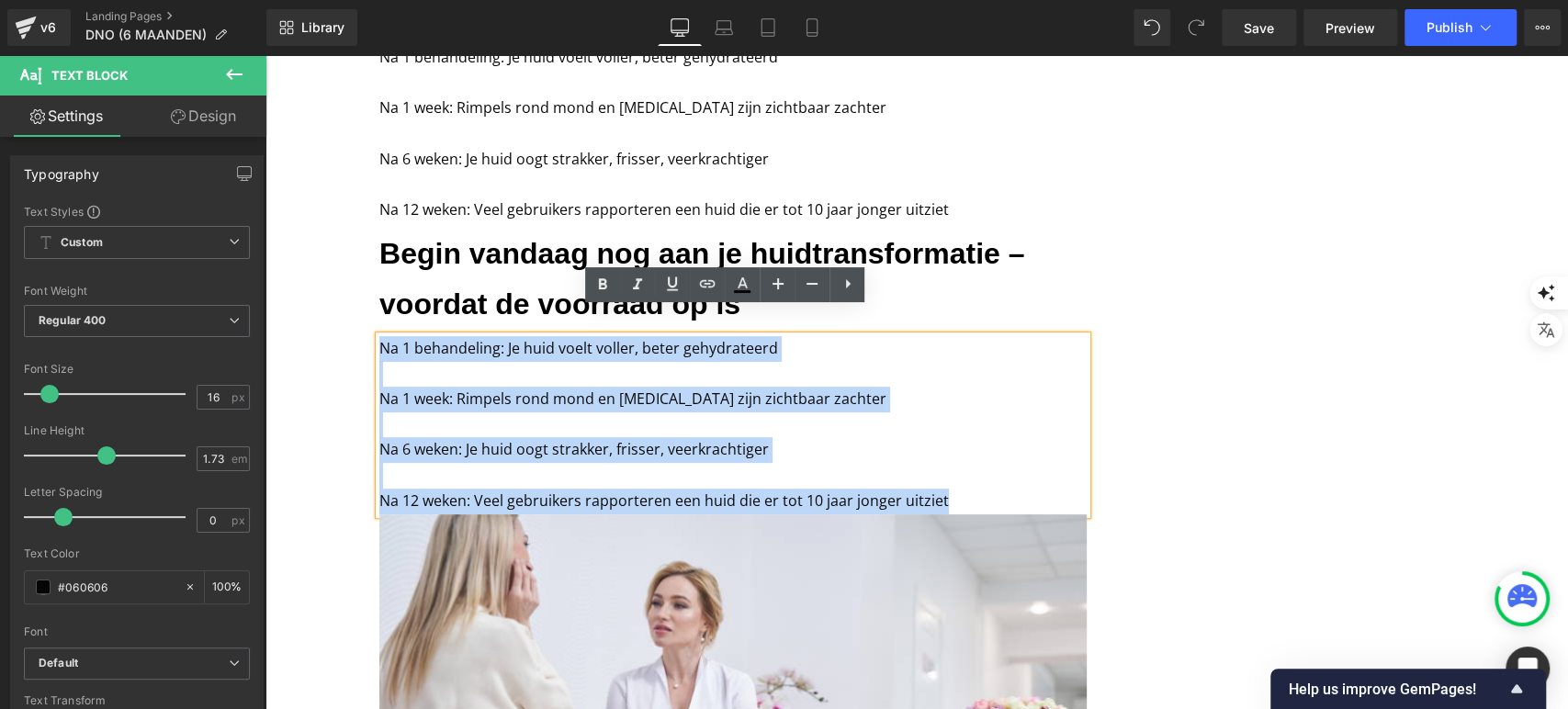
drag, startPoint x: 955, startPoint y: 477, endPoint x: 371, endPoint y: 320, distance: 604.7
click at [380, 336] on div "Na 1 behandeling: Je huid voelt voller, beter gehydrateerd Na 1 week: Rimpels r…" at bounding box center [734, 425] width 707 height 178
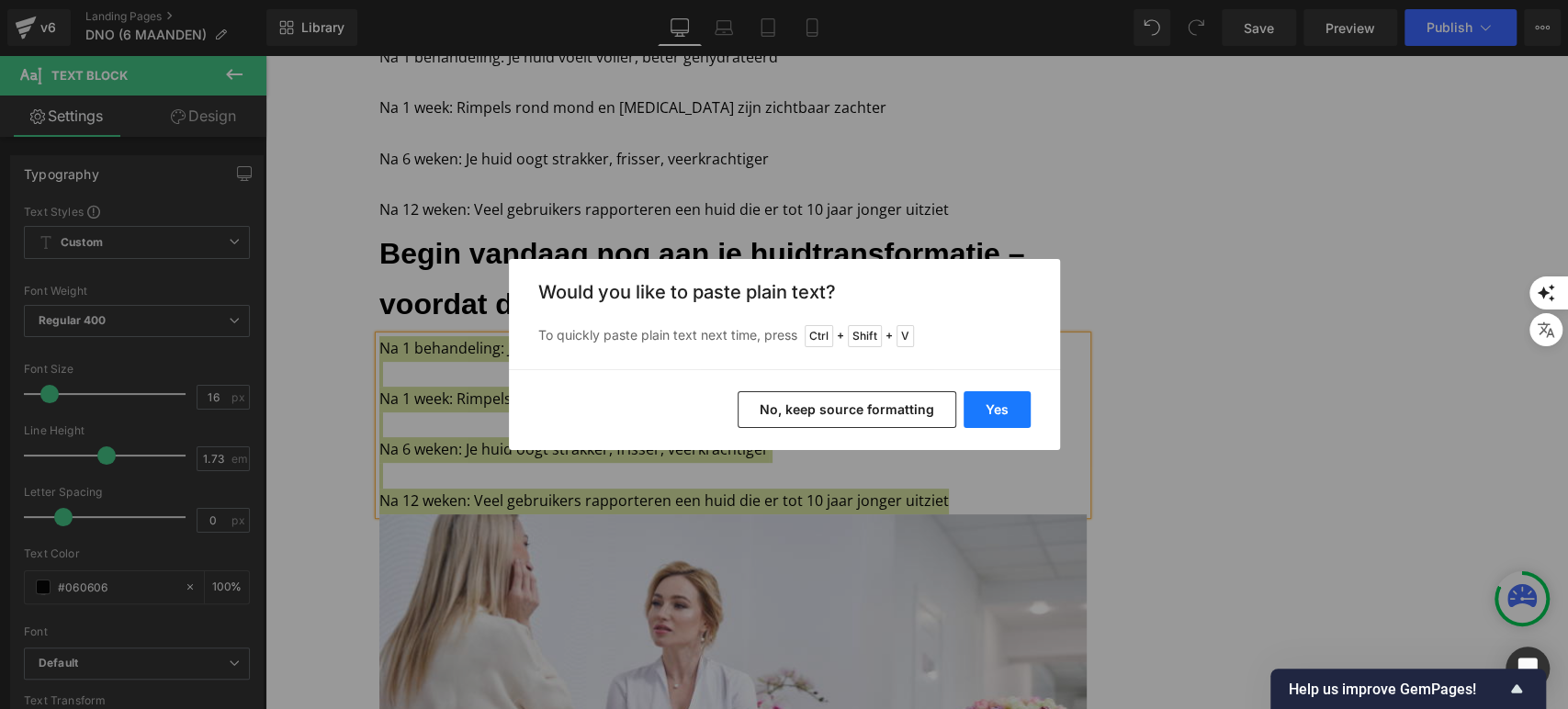
click at [1027, 411] on button "Yes" at bounding box center [996, 410] width 67 height 37
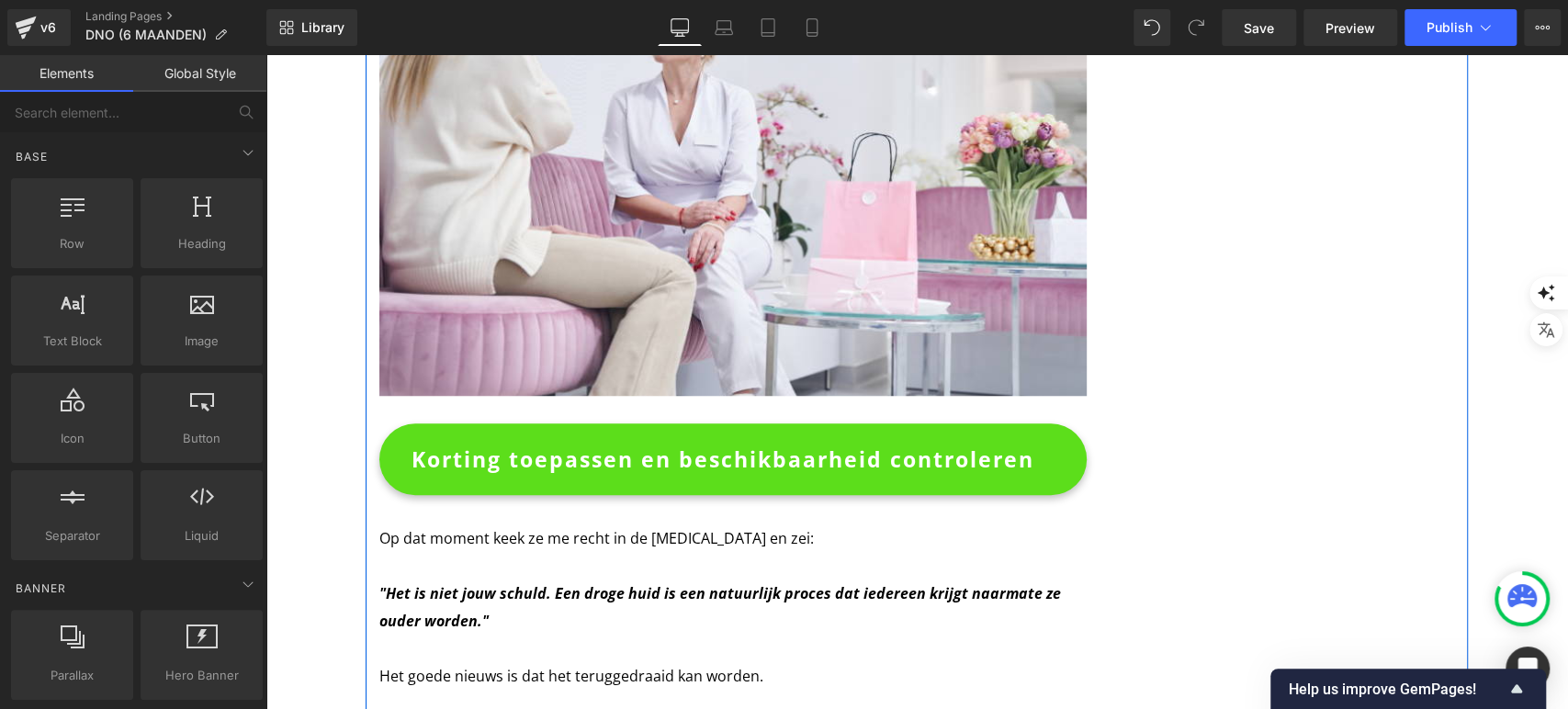
scroll to position [5555, 0]
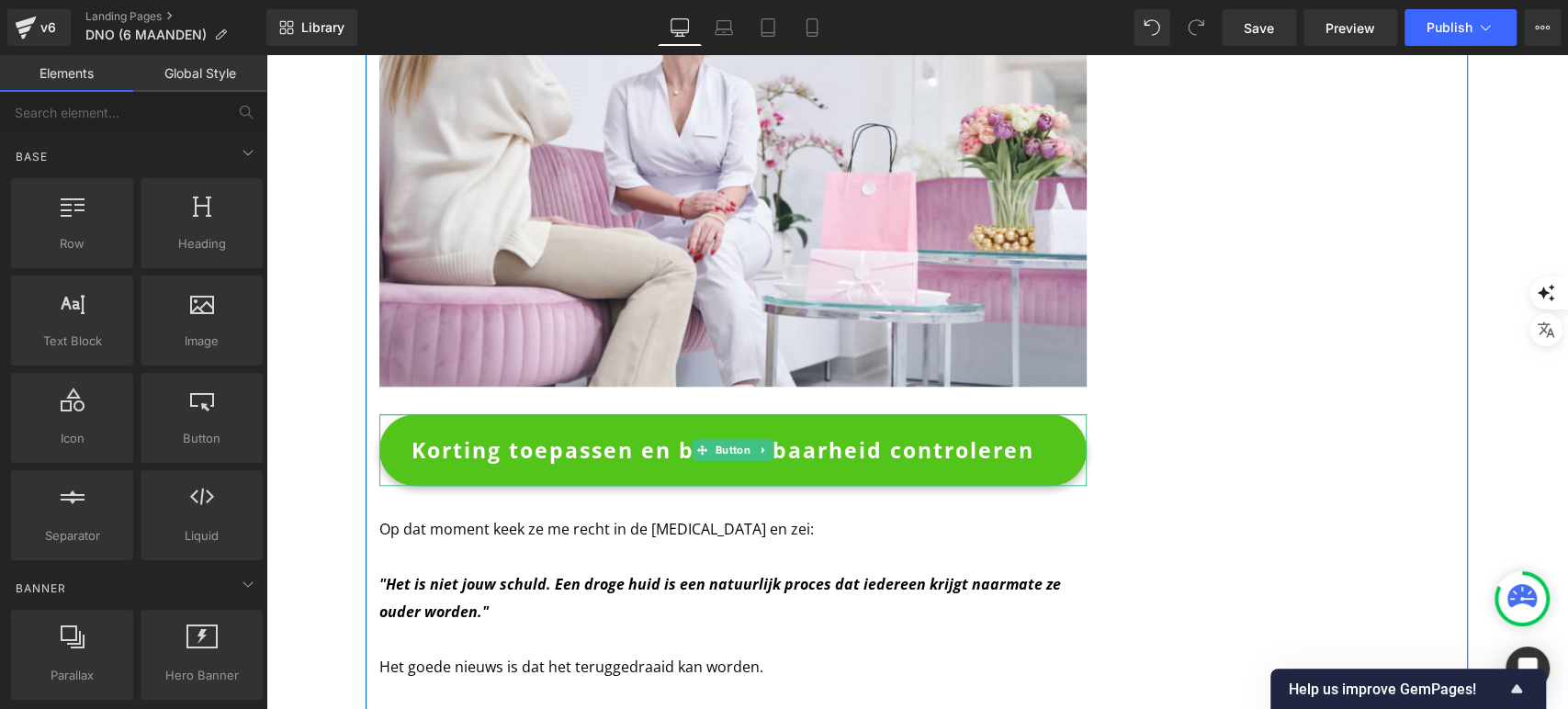
click at [527, 426] on span "Korting toepassen en beschikbaarheid controleren" at bounding box center [723, 449] width 623 height 47
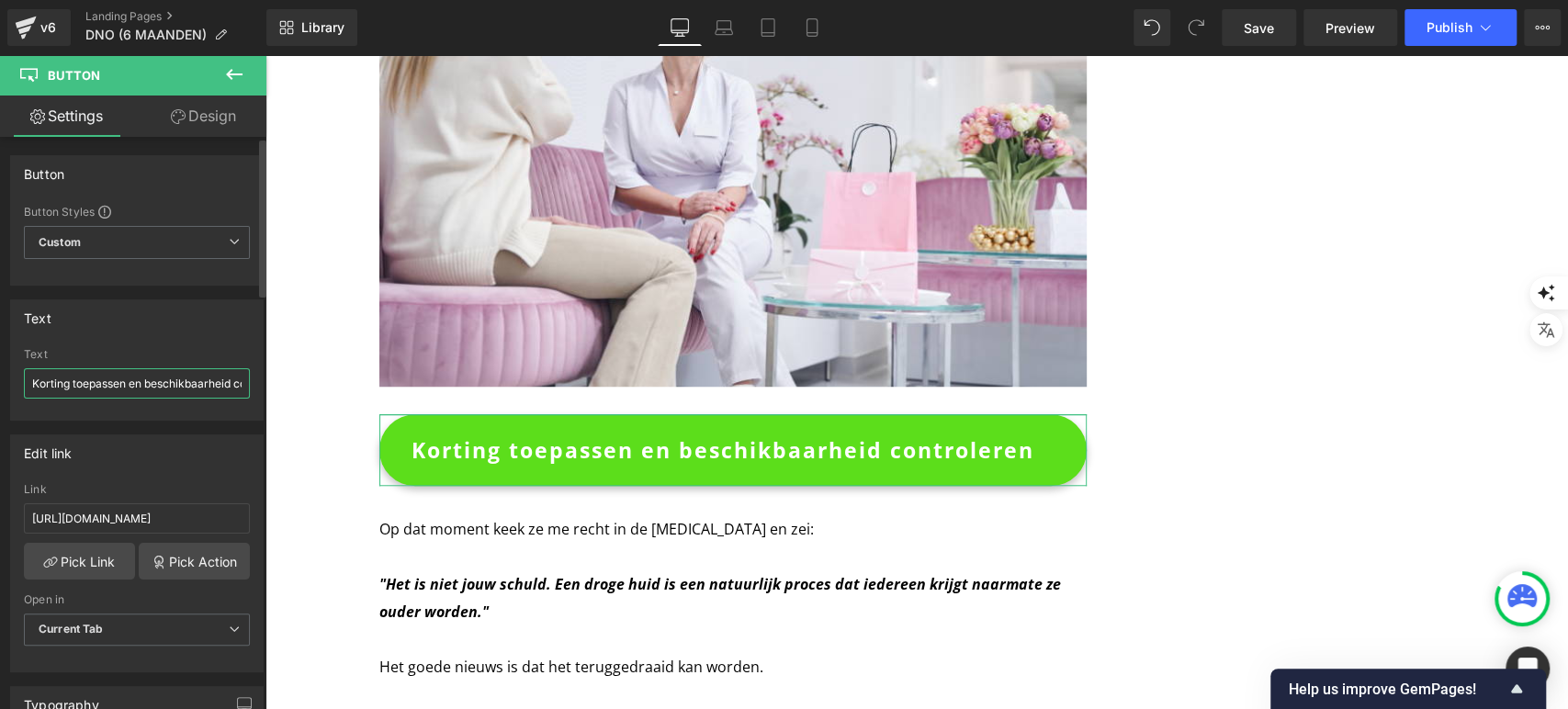
click at [191, 384] on input "Korting toepassen en beschikbaarheid controleren" at bounding box center [137, 383] width 226 height 30
type input "[CONTROLEER BESCHIKBAARHEID & CLAIM KORTING]"
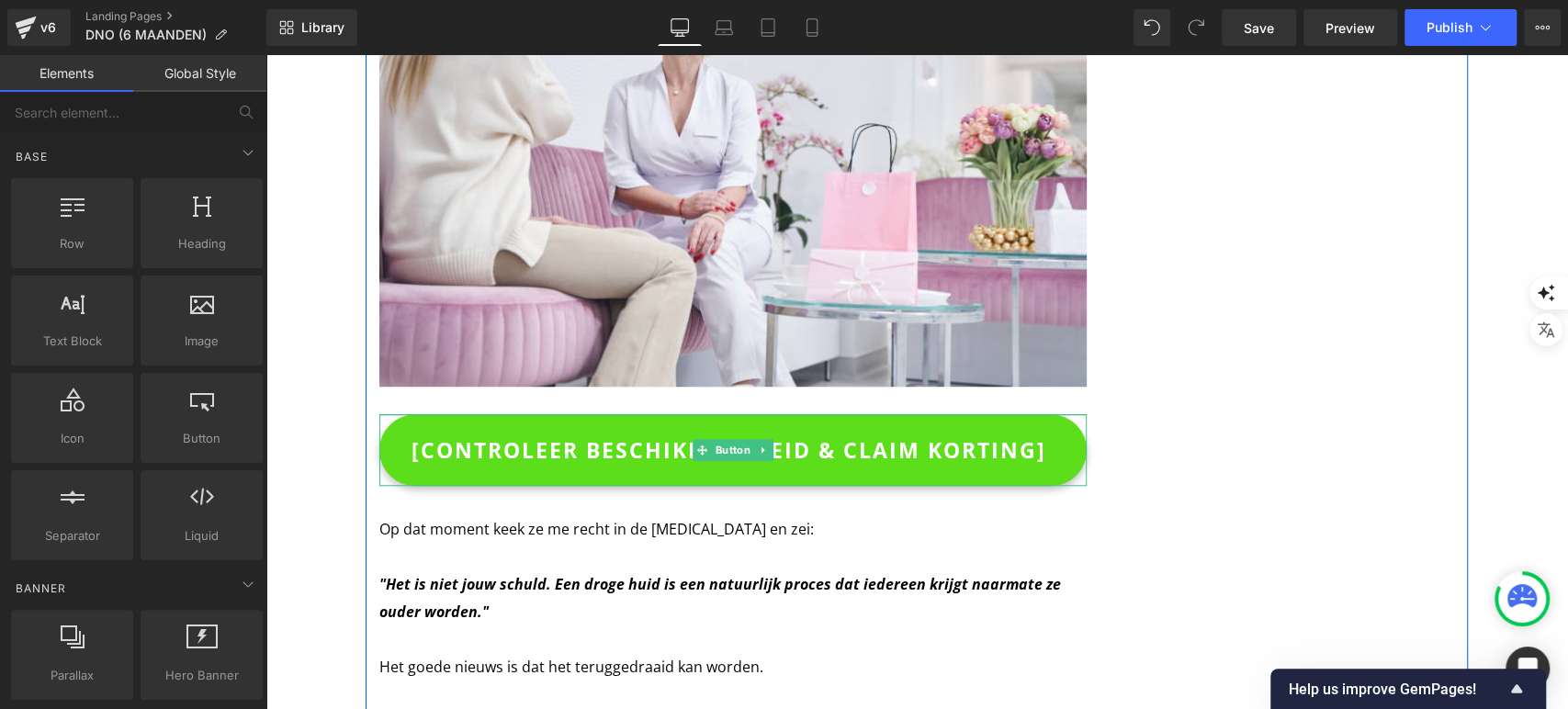
click at [427, 426] on span "[CONTROLEER BESCHIKBAARHEID & CLAIM KORTING]" at bounding box center [729, 449] width 635 height 47
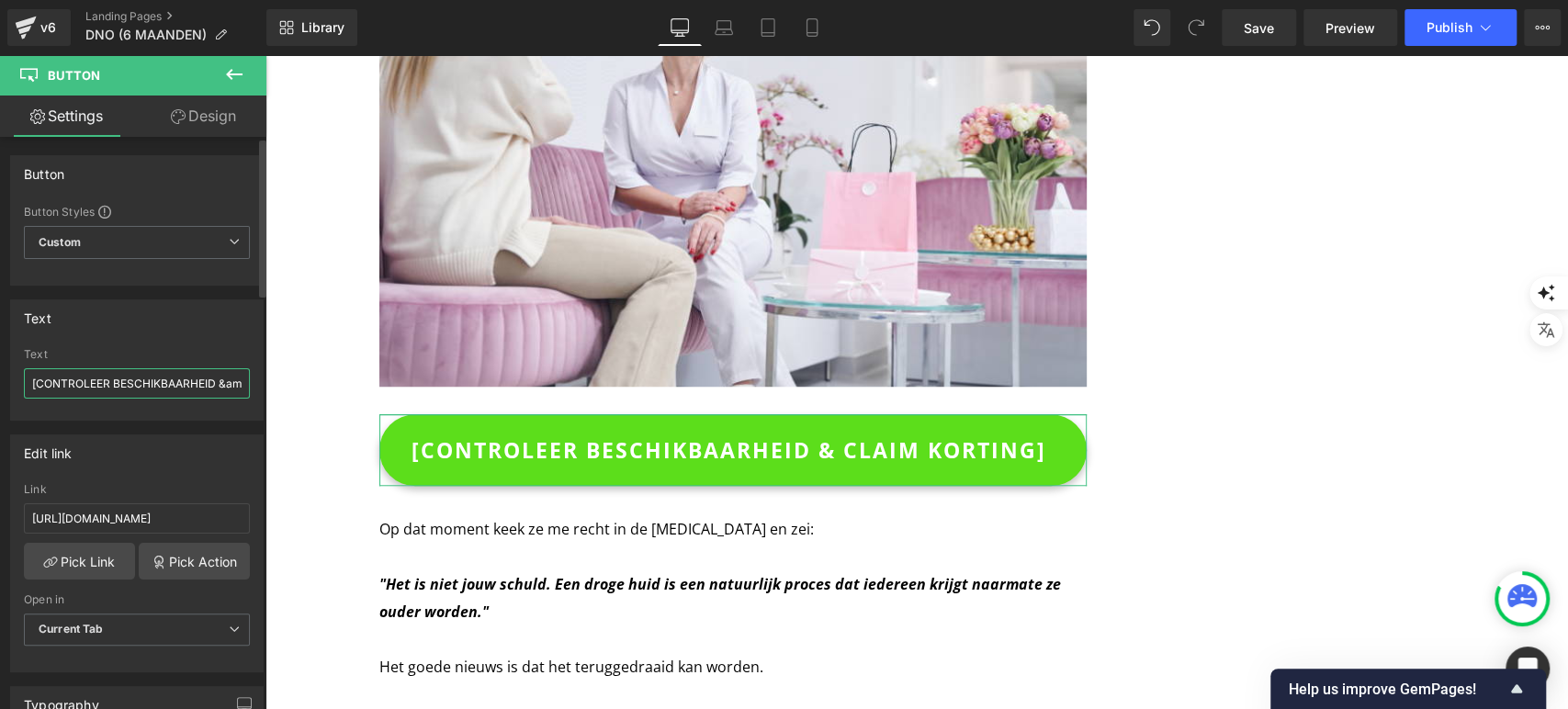
click at [35, 380] on input "[CONTROLEER BESCHIKBAARHEID &amp; CLAIM KORTING]" at bounding box center [137, 383] width 226 height 30
click at [224, 372] on input "CONTROLEER BESCHIKBAARHEID &amp; CLAIM KORTING]" at bounding box center [137, 383] width 226 height 30
click at [230, 379] on input "CONTROLEER BESCHIKBAARHEID &amp; CLAIM KORTING]" at bounding box center [137, 383] width 226 height 30
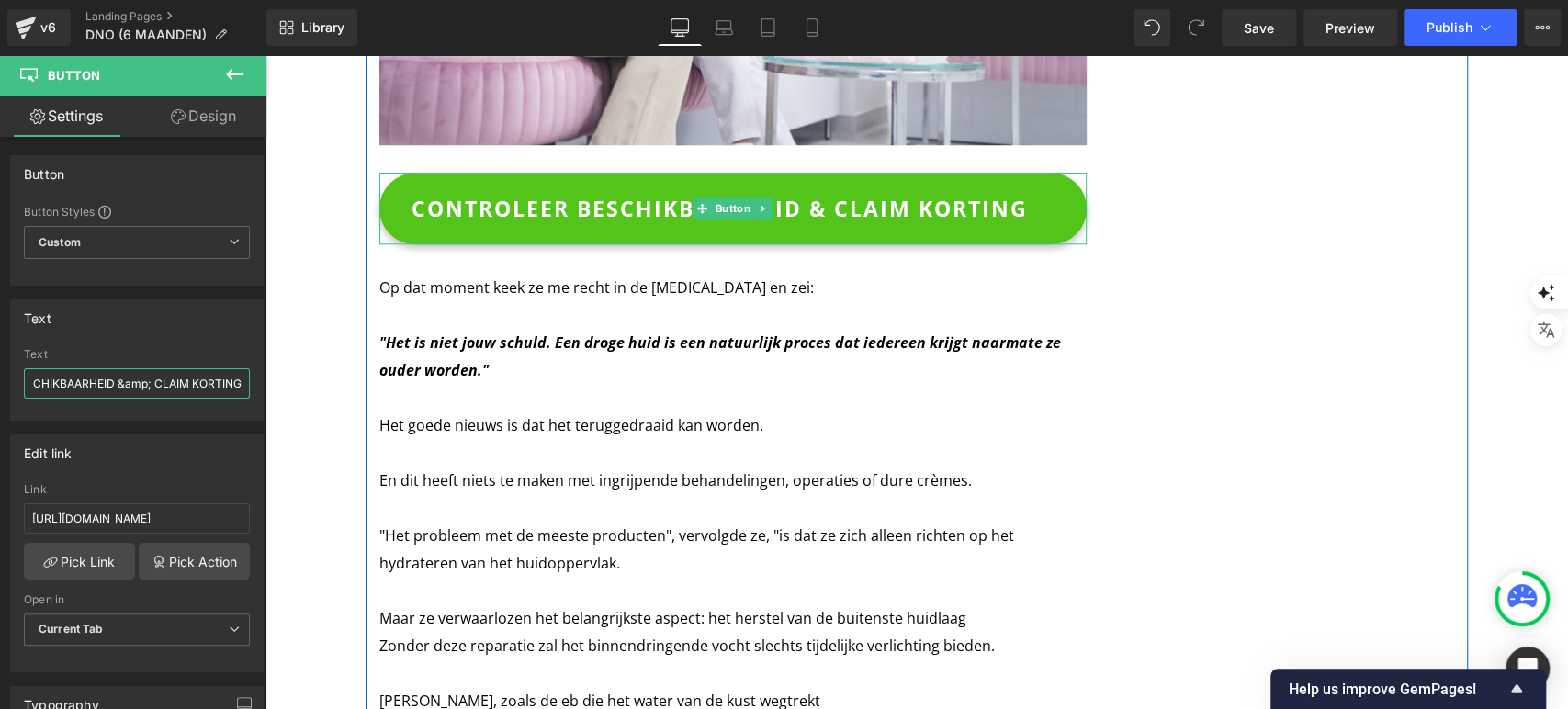
scroll to position [5821, 0]
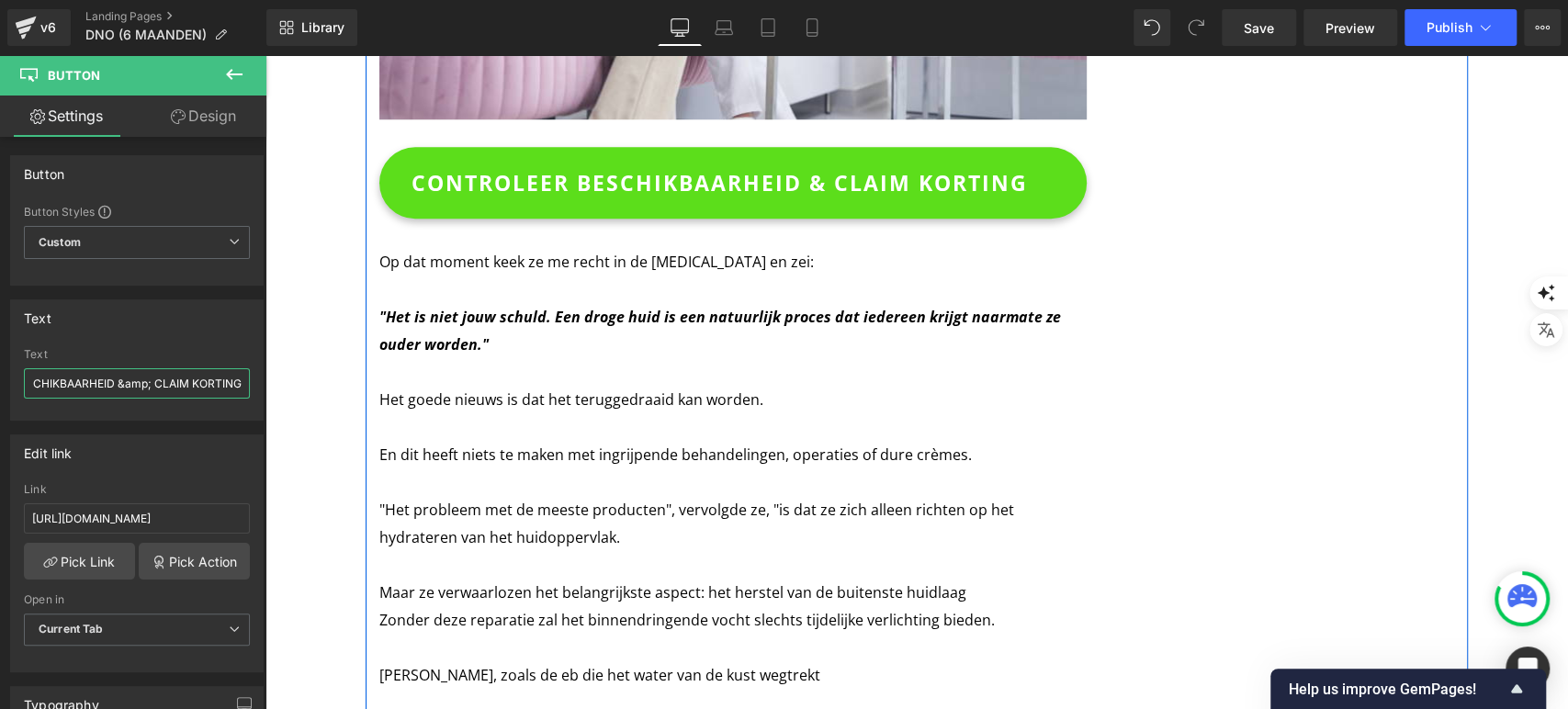
type input "CONTROLEER BESCHIKBAARHEID &amp; CLAIM KORTING"
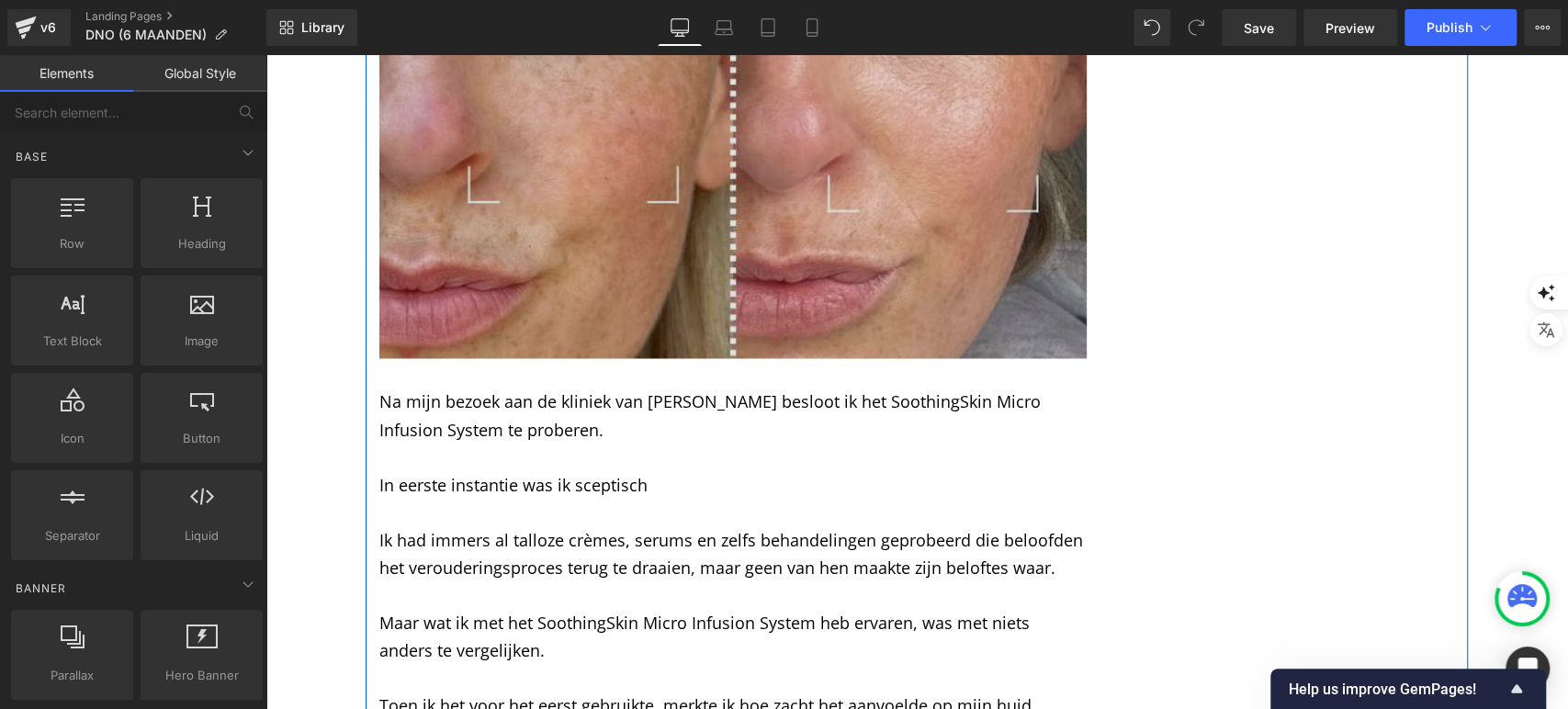
scroll to position [6685, 0]
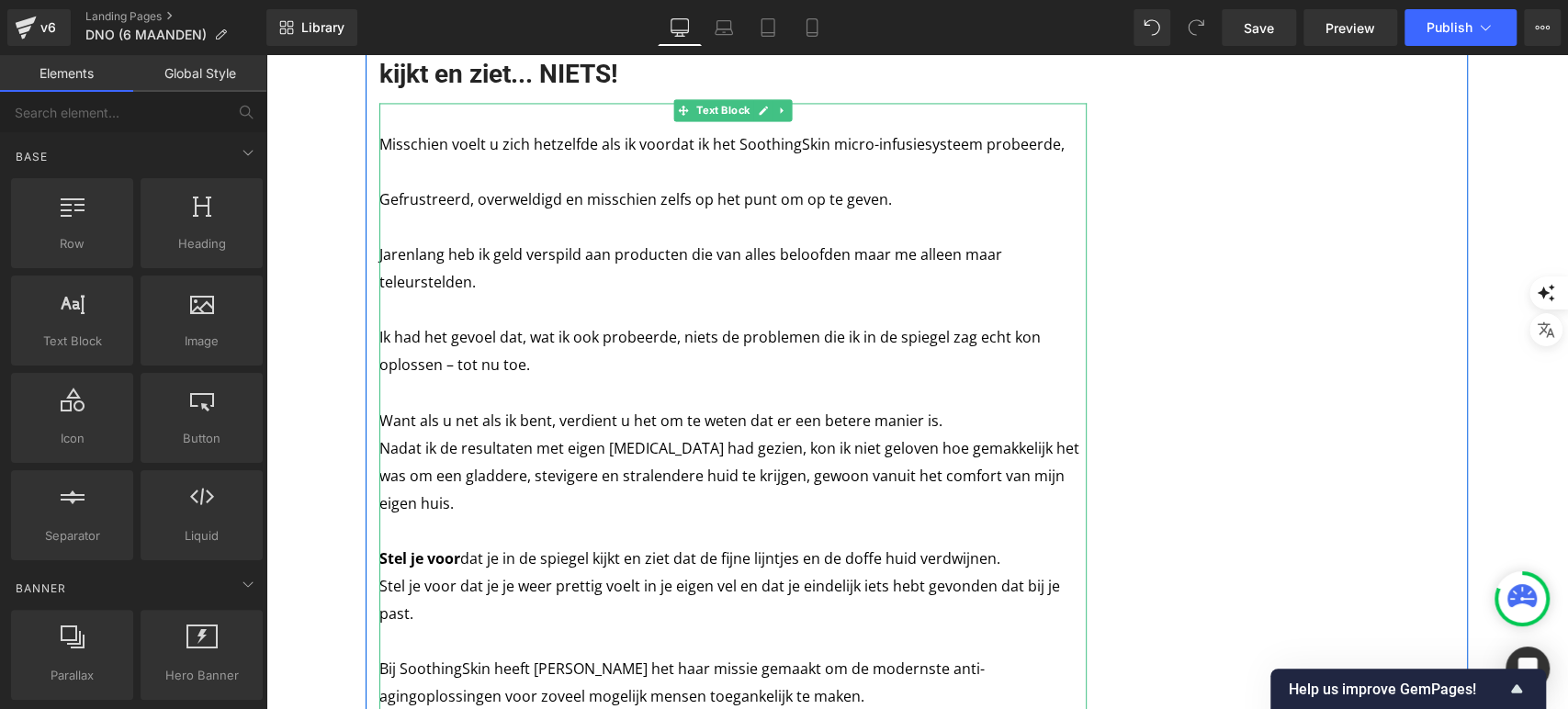
click at [607, 571] on p "Stel je voor dat je je weer prettig voelt in je eigen vel en dat je eindelijk i…" at bounding box center [734, 599] width 707 height 55
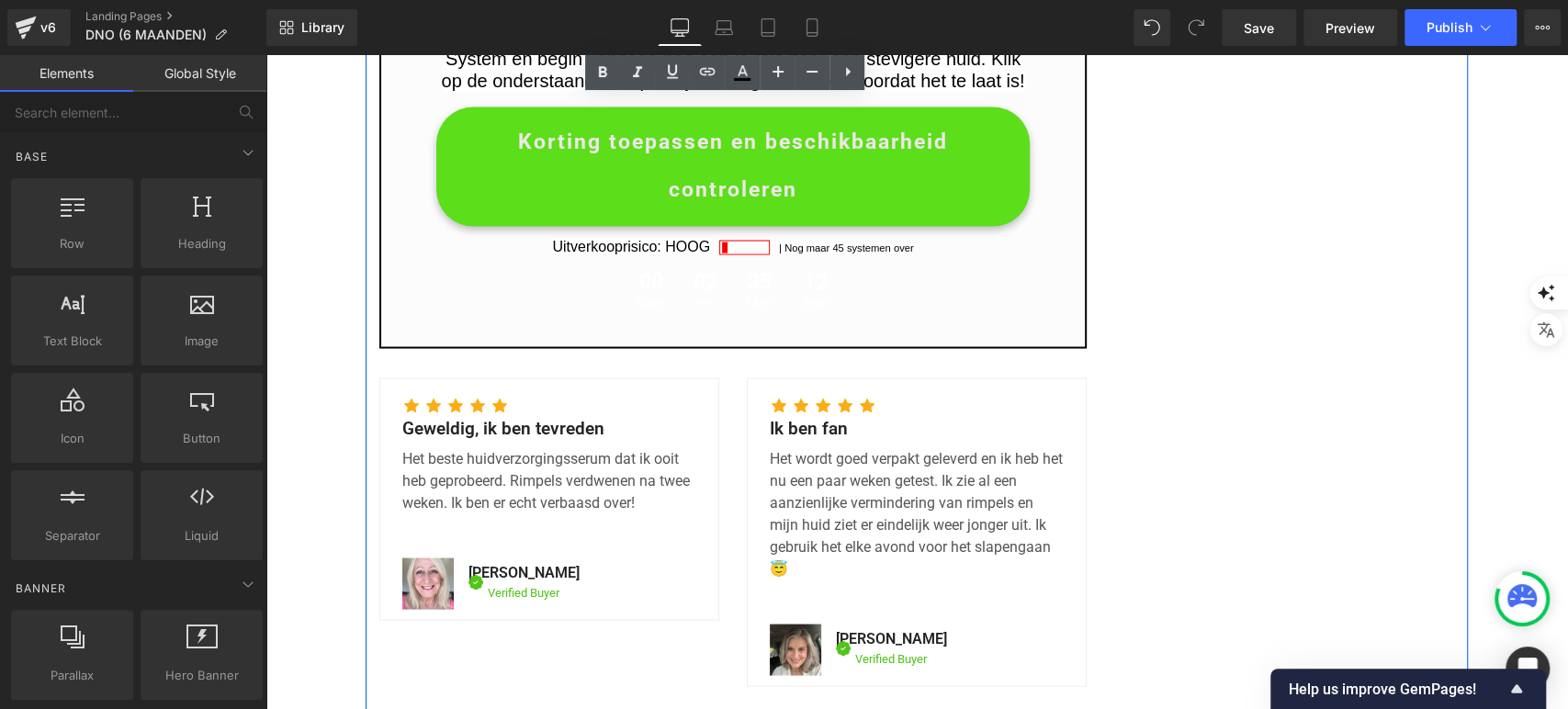
scroll to position [6897, 0]
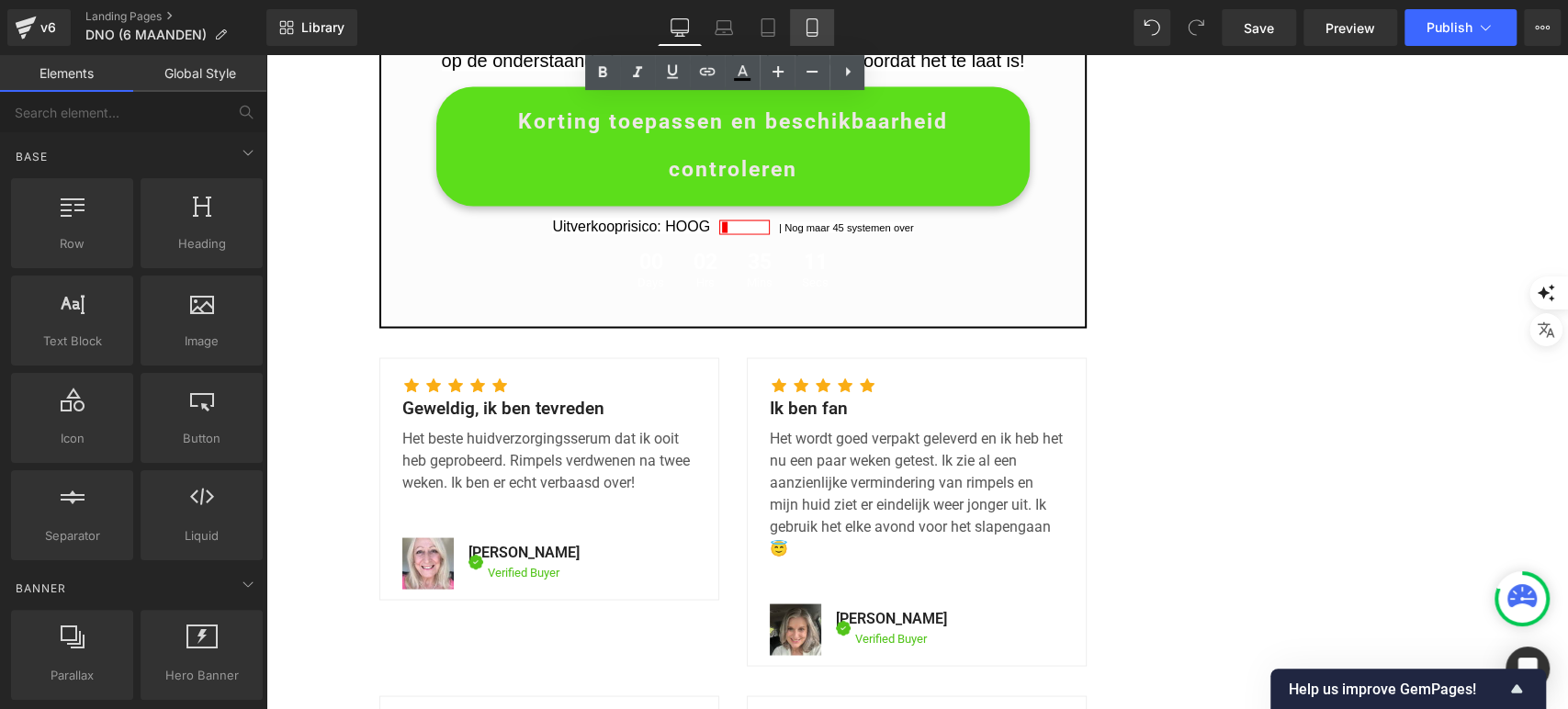
click at [817, 30] on icon at bounding box center [811, 28] width 10 height 17
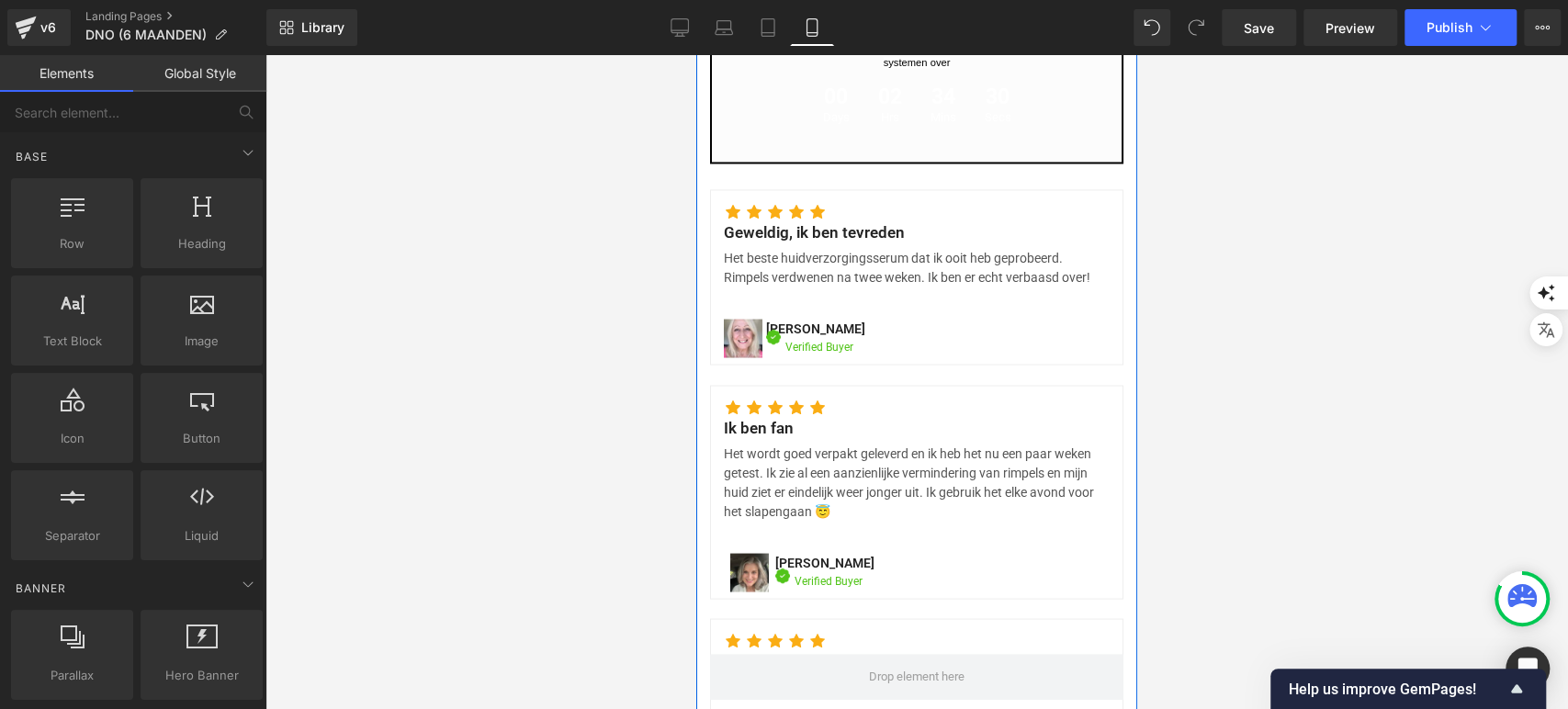
scroll to position [6952, 0]
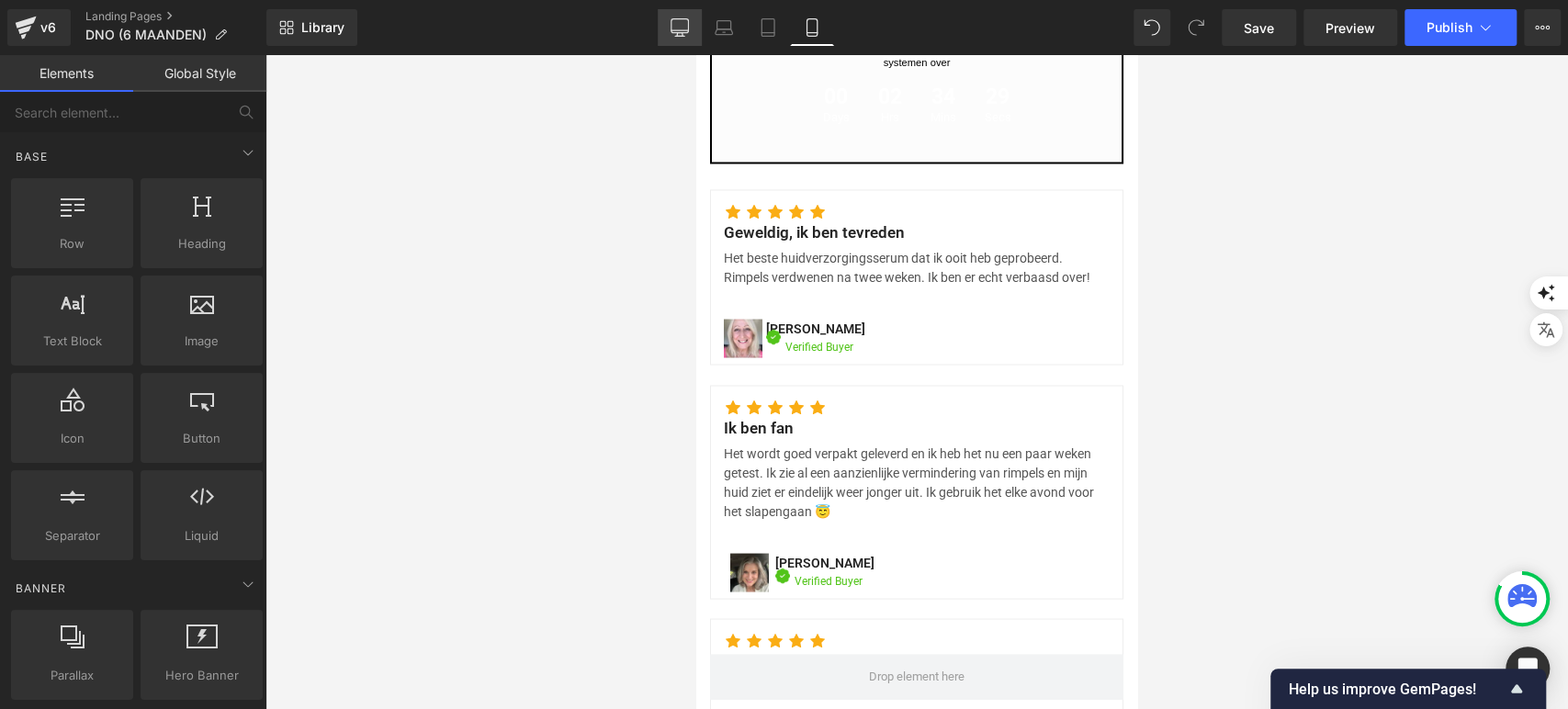
click at [677, 42] on link "Desktop" at bounding box center [680, 27] width 45 height 37
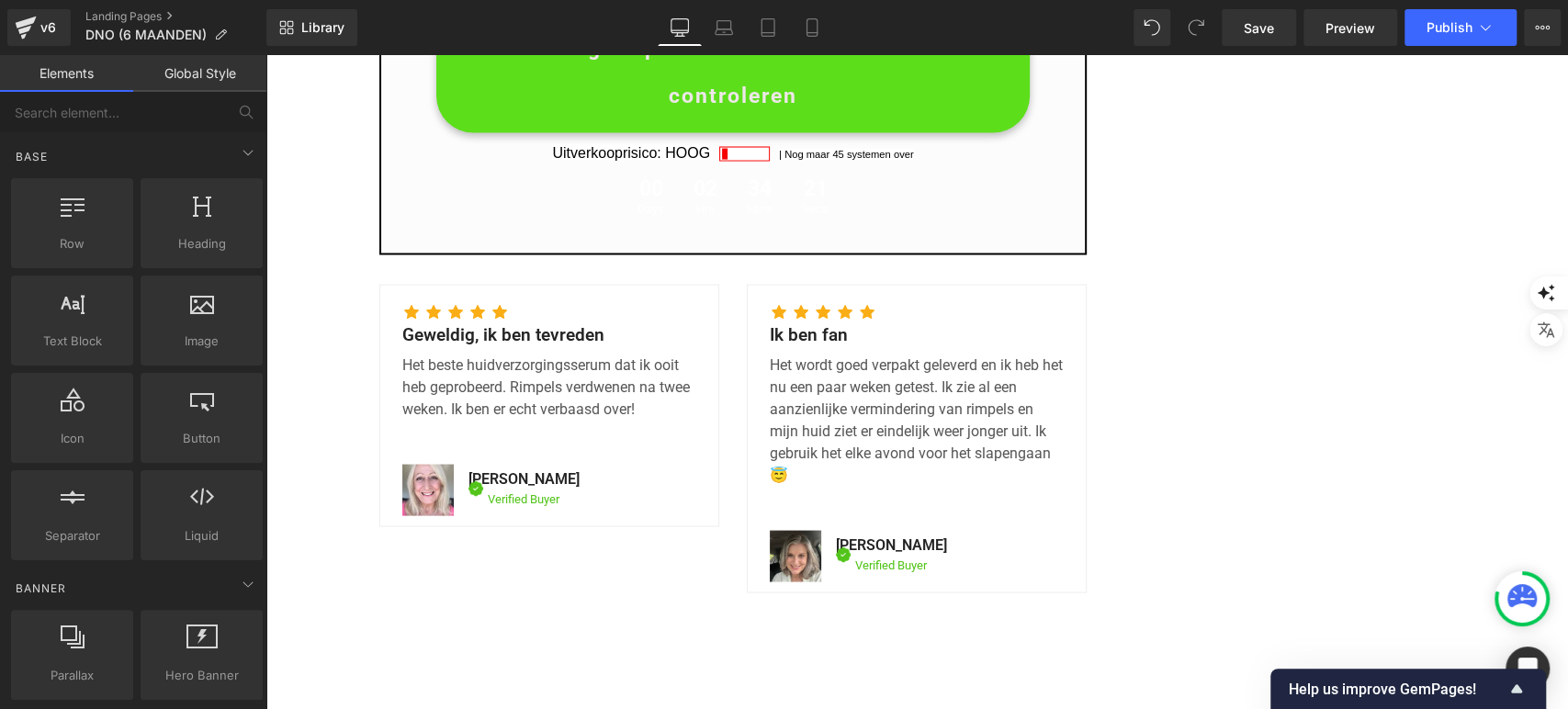
scroll to position [6971, 0]
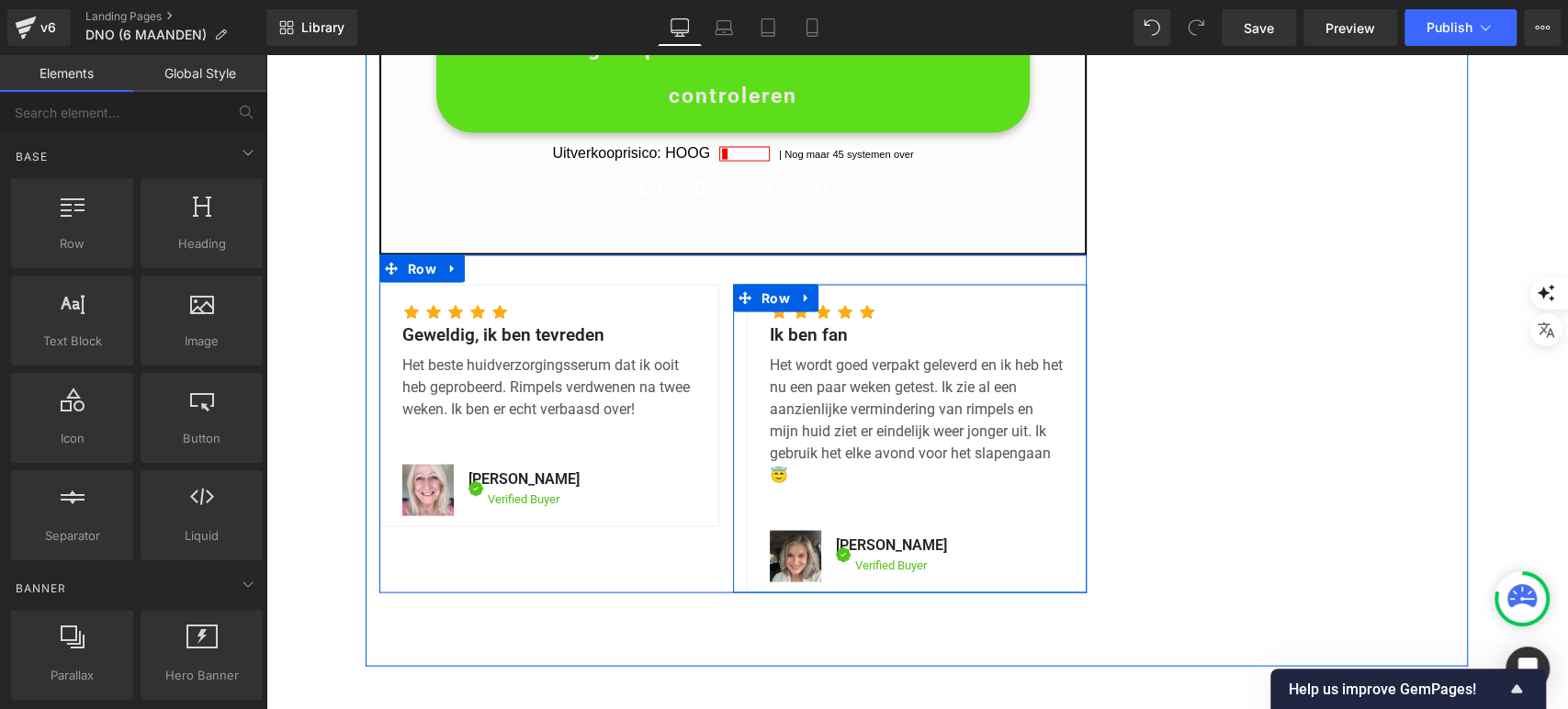
click at [734, 334] on div "Icon Icon Icon Icon Icon Icon List Hoz Ik ben fan Text Block Het wordt goed ver…" at bounding box center [910, 438] width 354 height 309
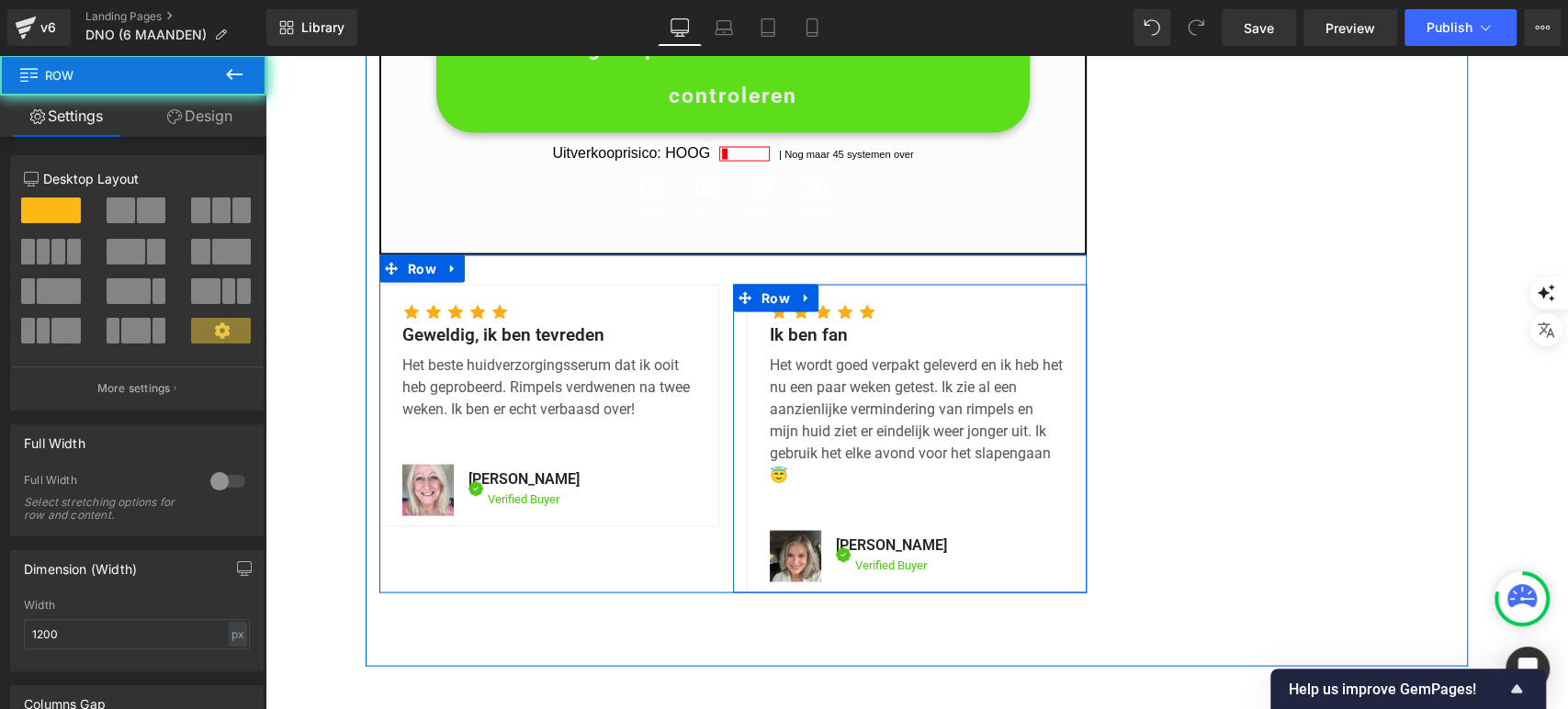
click at [734, 334] on div "Icon Icon Icon Icon Icon Icon List Hoz Ik ben fan Text Block Het wordt goed ver…" at bounding box center [910, 438] width 354 height 309
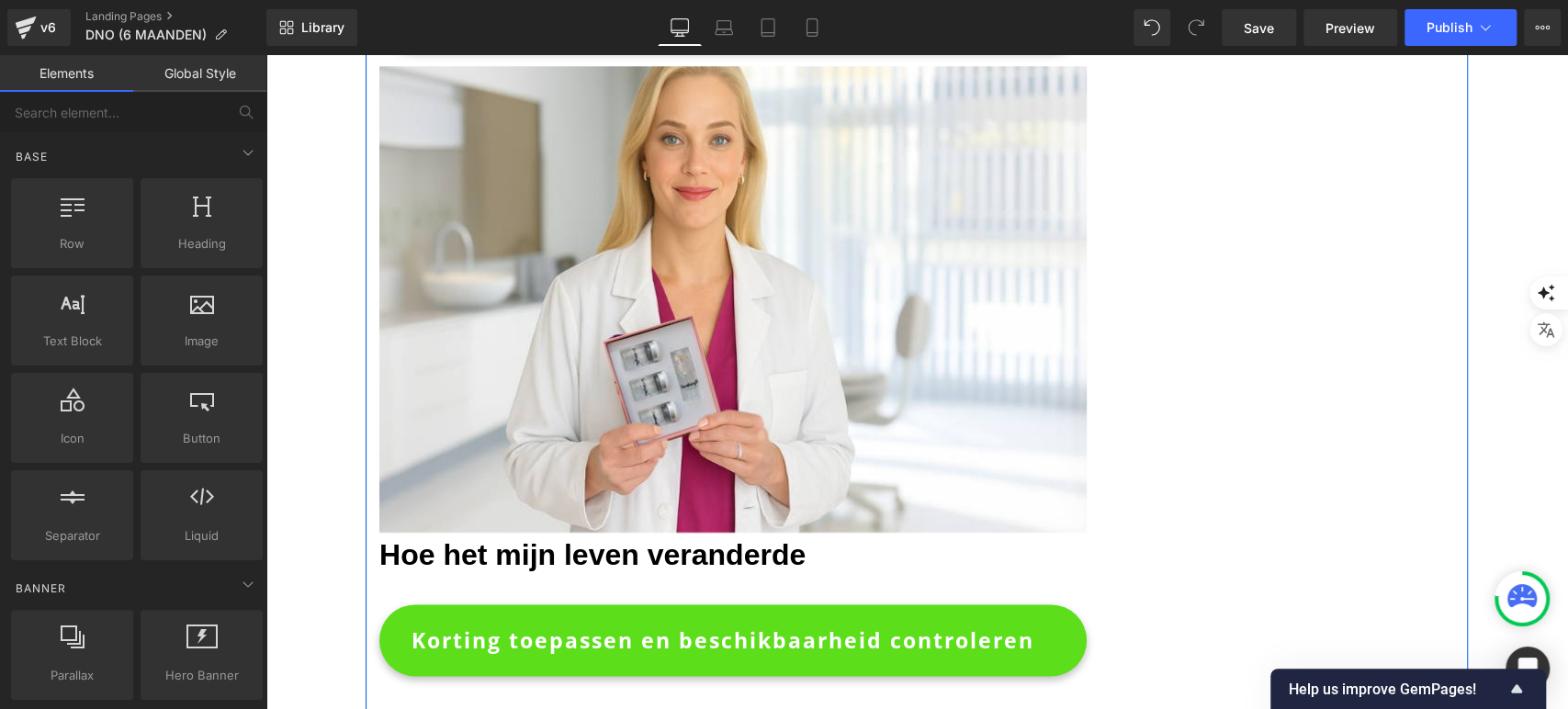
scroll to position [5973, 0]
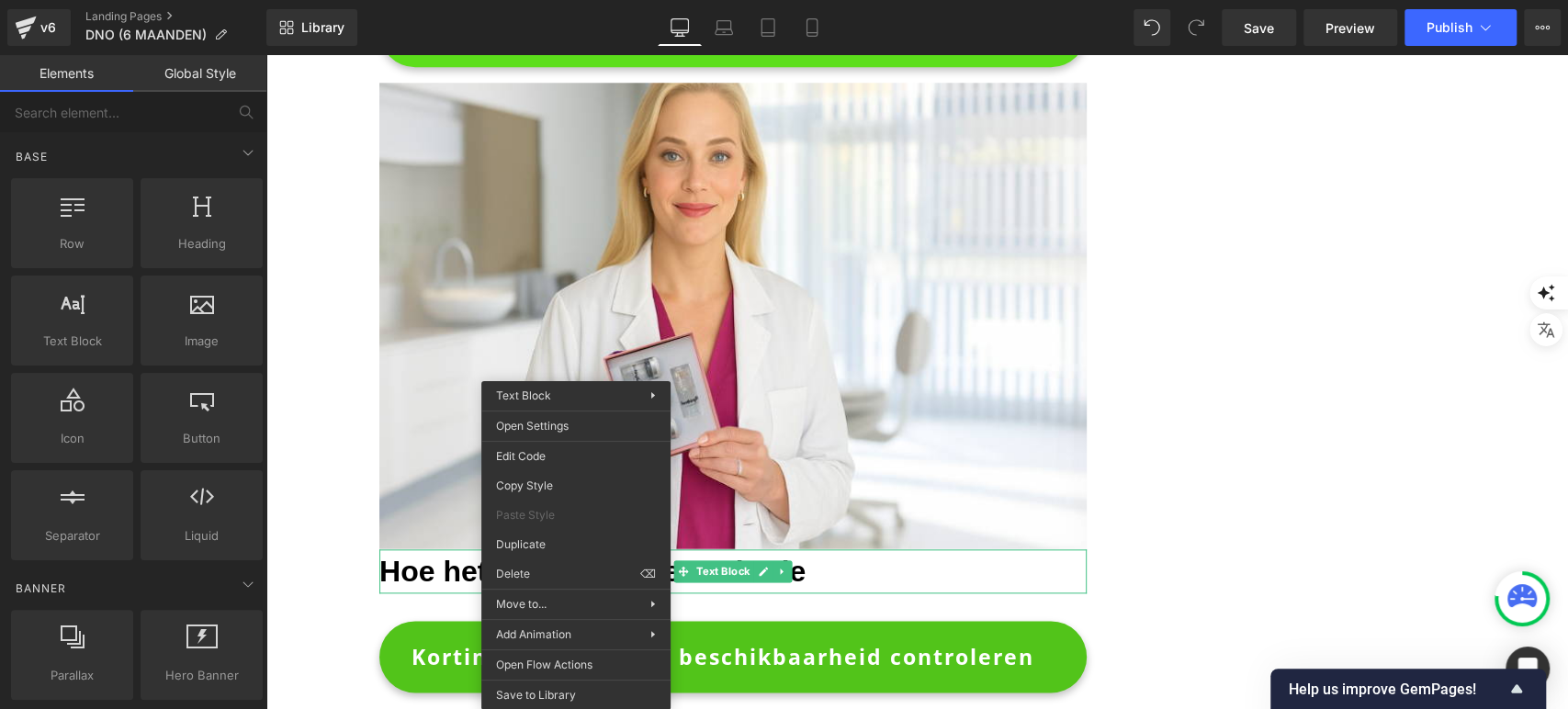
drag, startPoint x: 842, startPoint y: 631, endPoint x: 577, endPoint y: 575, distance: 270.9
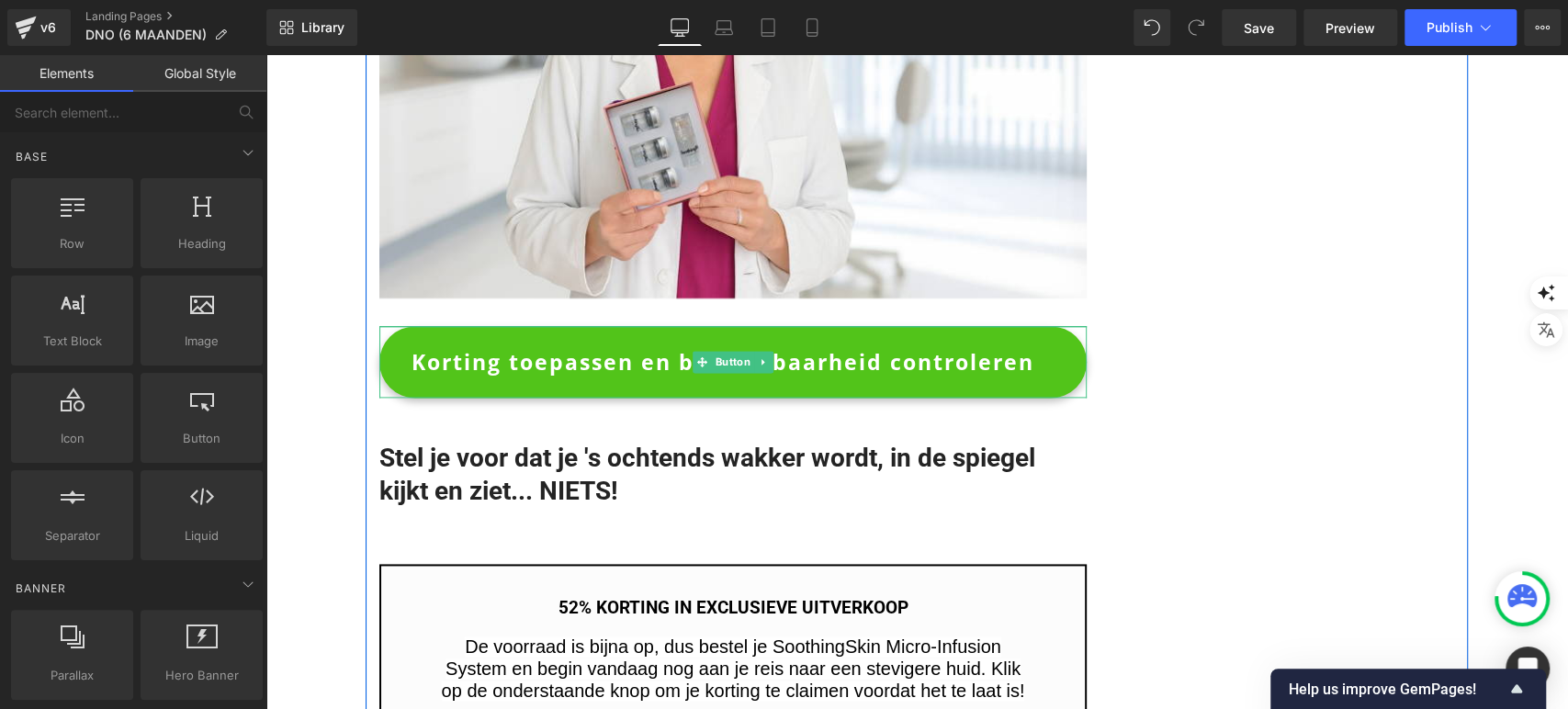
scroll to position [6261, 0]
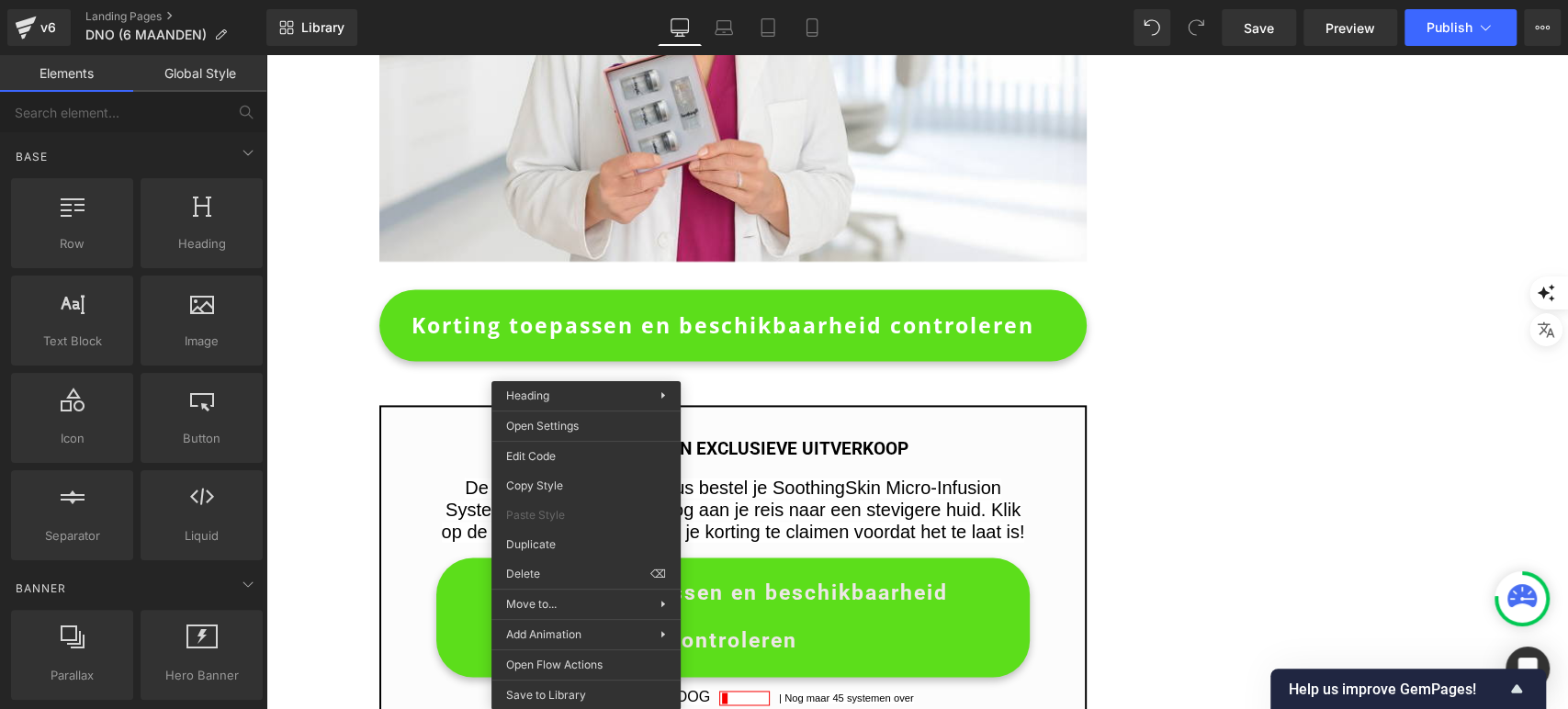
drag, startPoint x: 843, startPoint y: 626, endPoint x: 578, endPoint y: 570, distance: 270.9
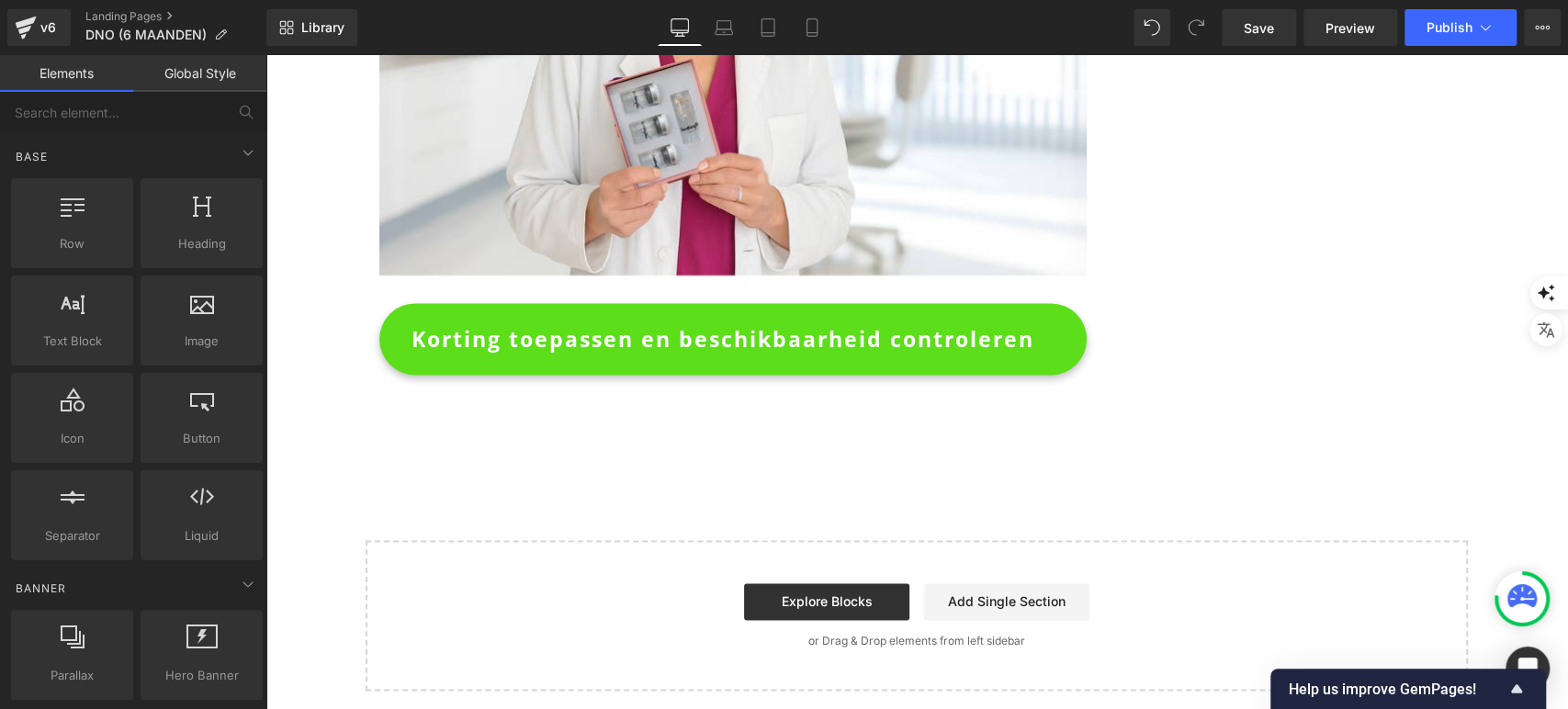
scroll to position [6219, 0]
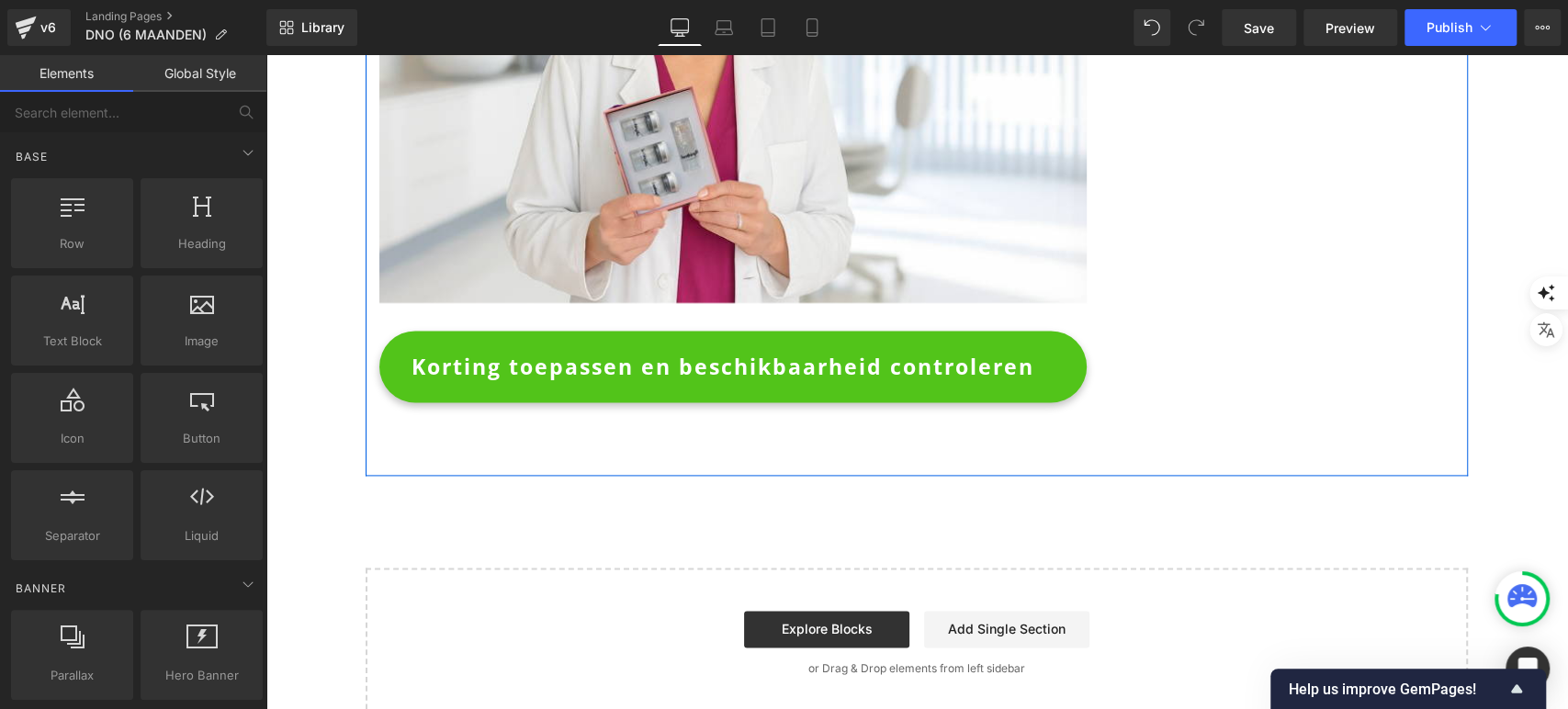
click at [545, 343] on span "Korting toepassen en beschikbaarheid controleren" at bounding box center [723, 366] width 623 height 47
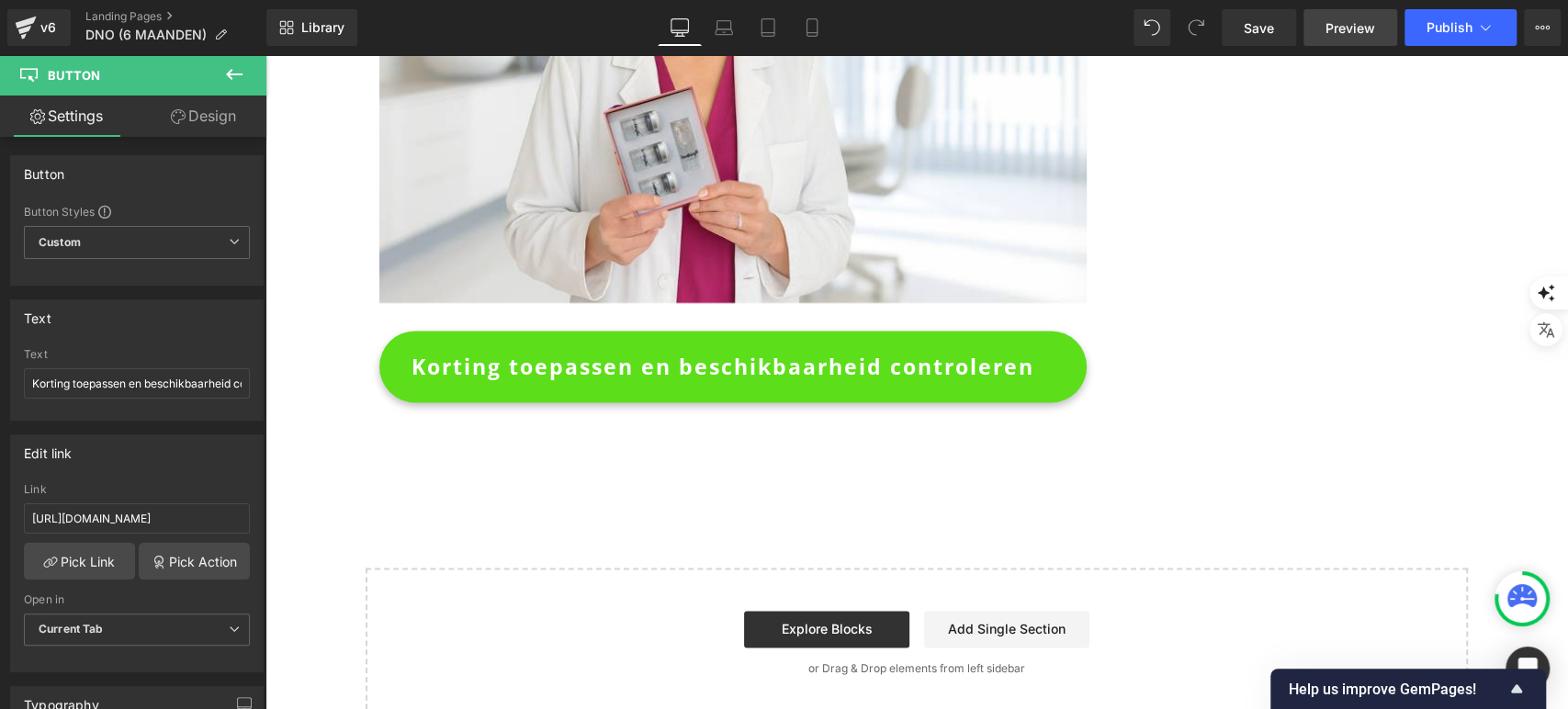
click at [1360, 22] on span "Preview" at bounding box center [1350, 28] width 49 height 19
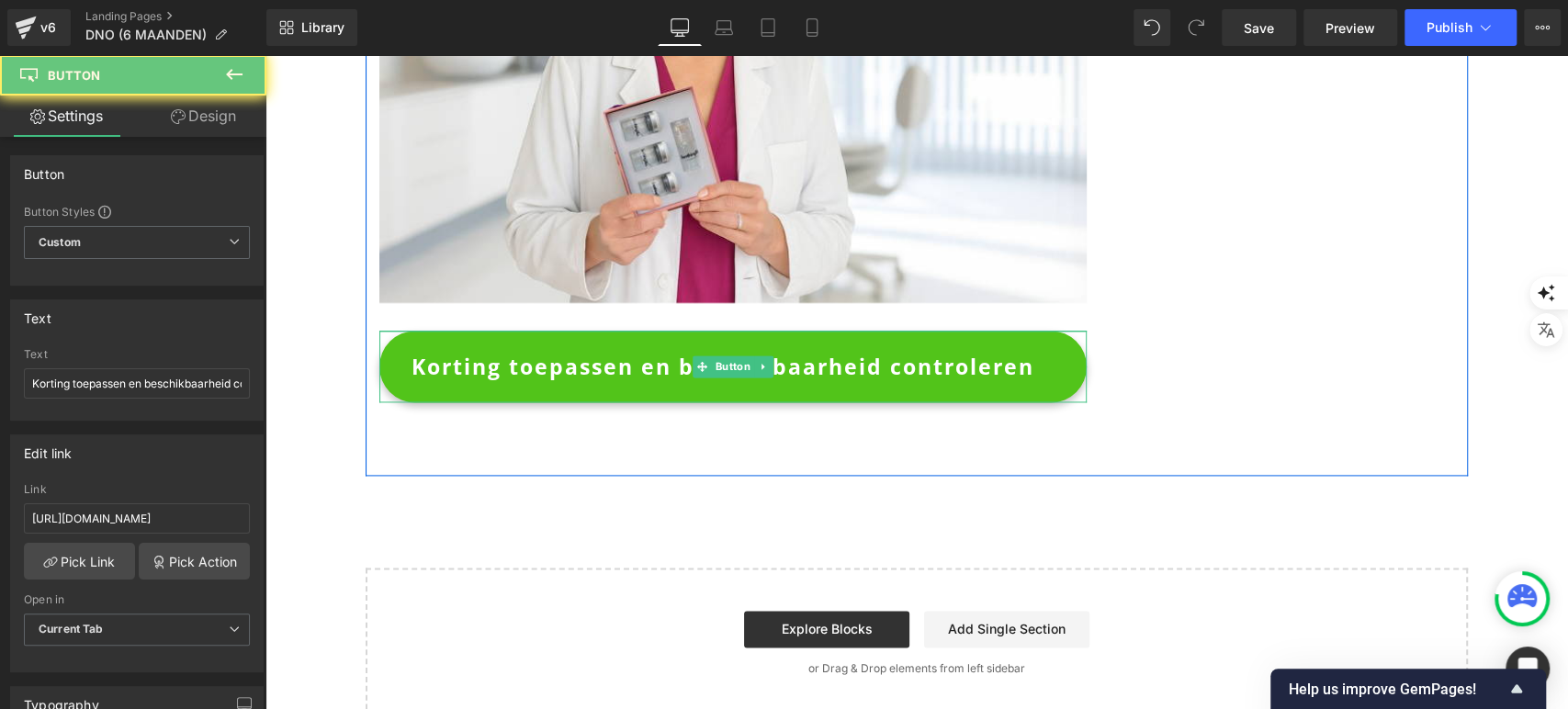
click at [452, 343] on span "Korting toepassen en beschikbaarheid controleren" at bounding box center [723, 366] width 623 height 47
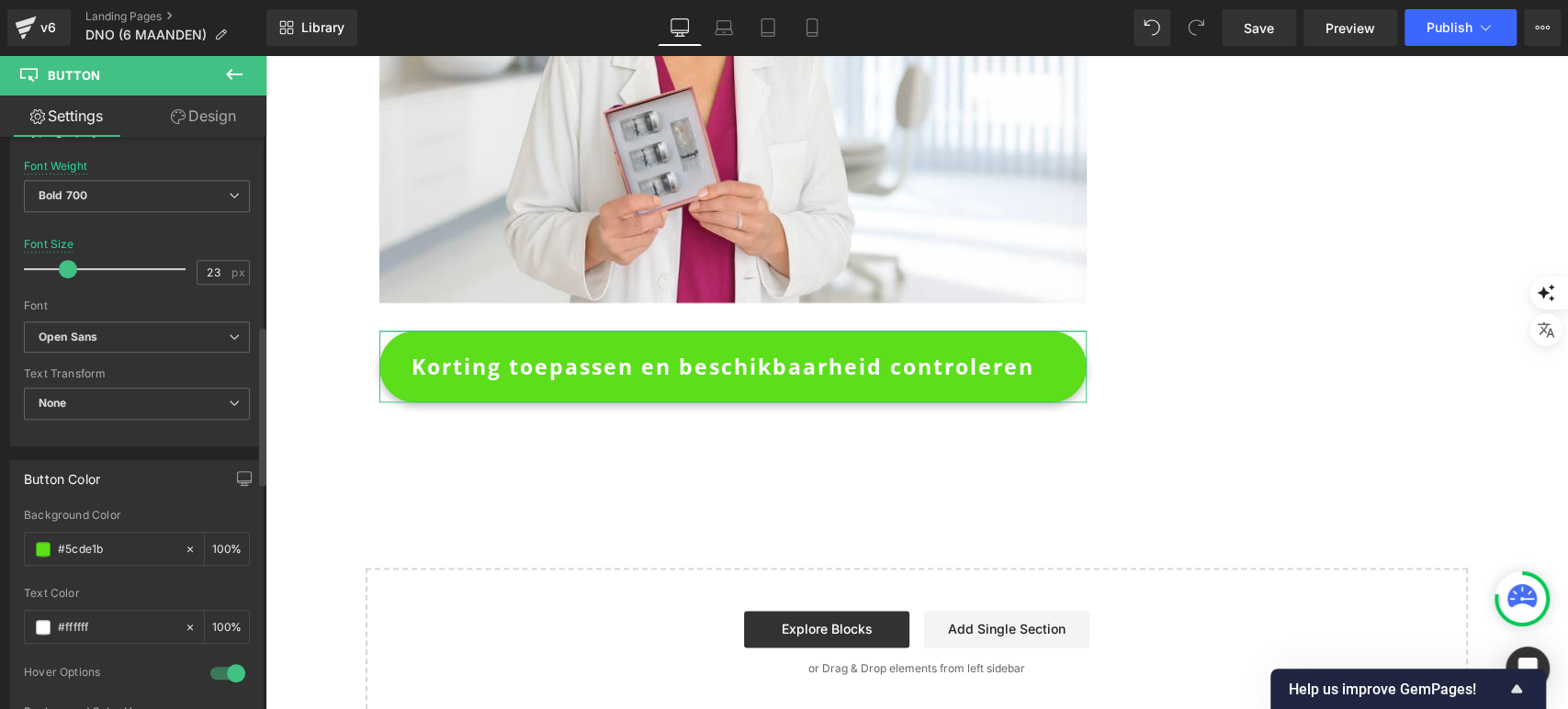
scroll to position [678, 0]
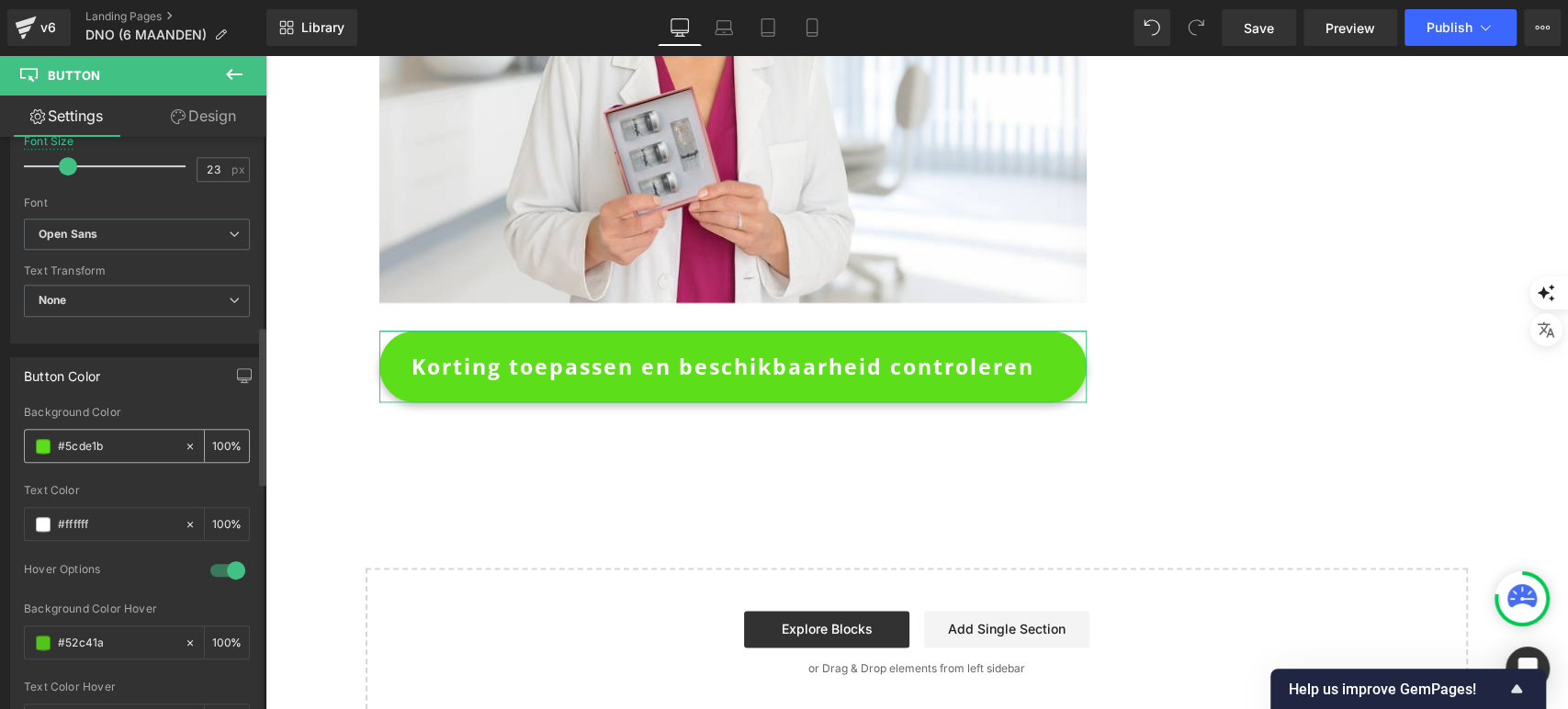
click at [37, 441] on span at bounding box center [43, 446] width 15 height 15
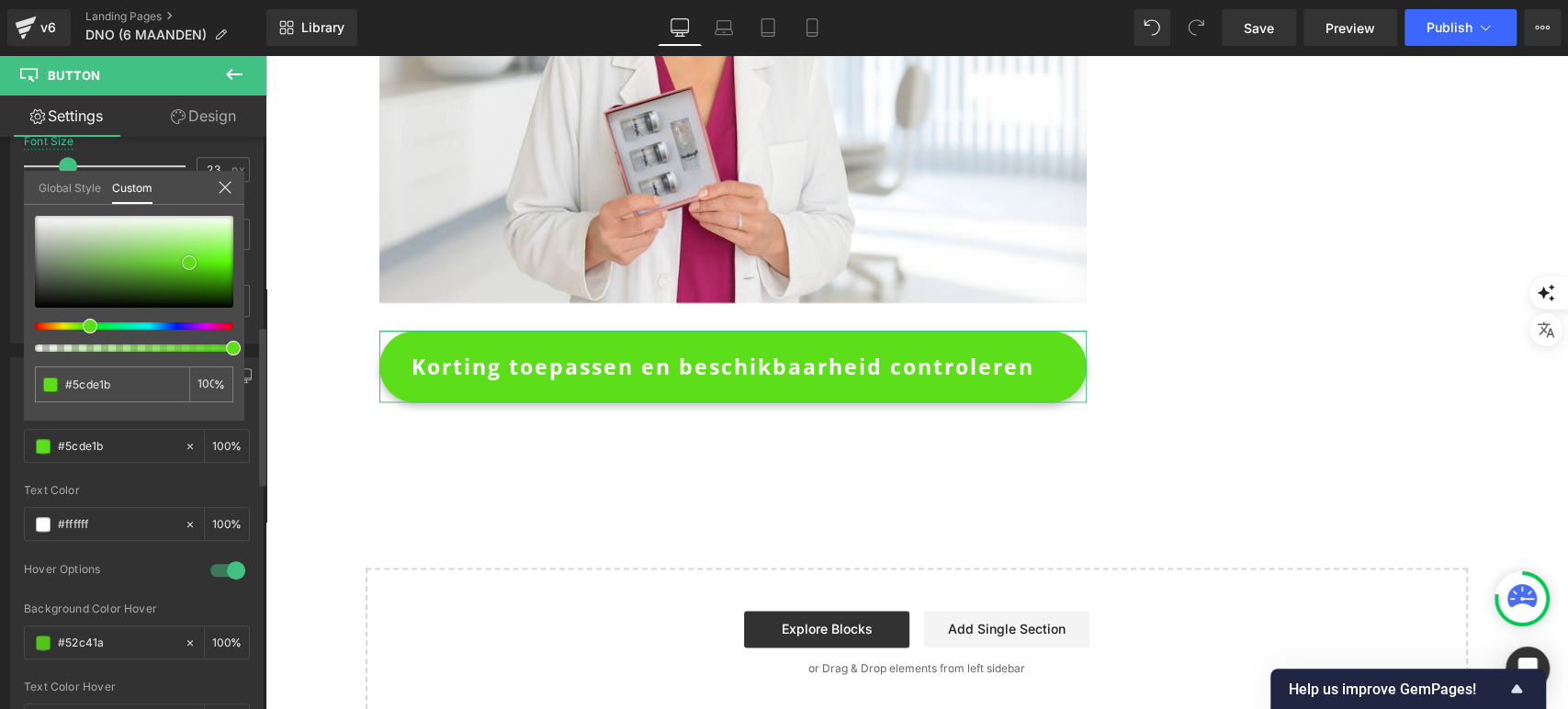
type input "#6f7b69"
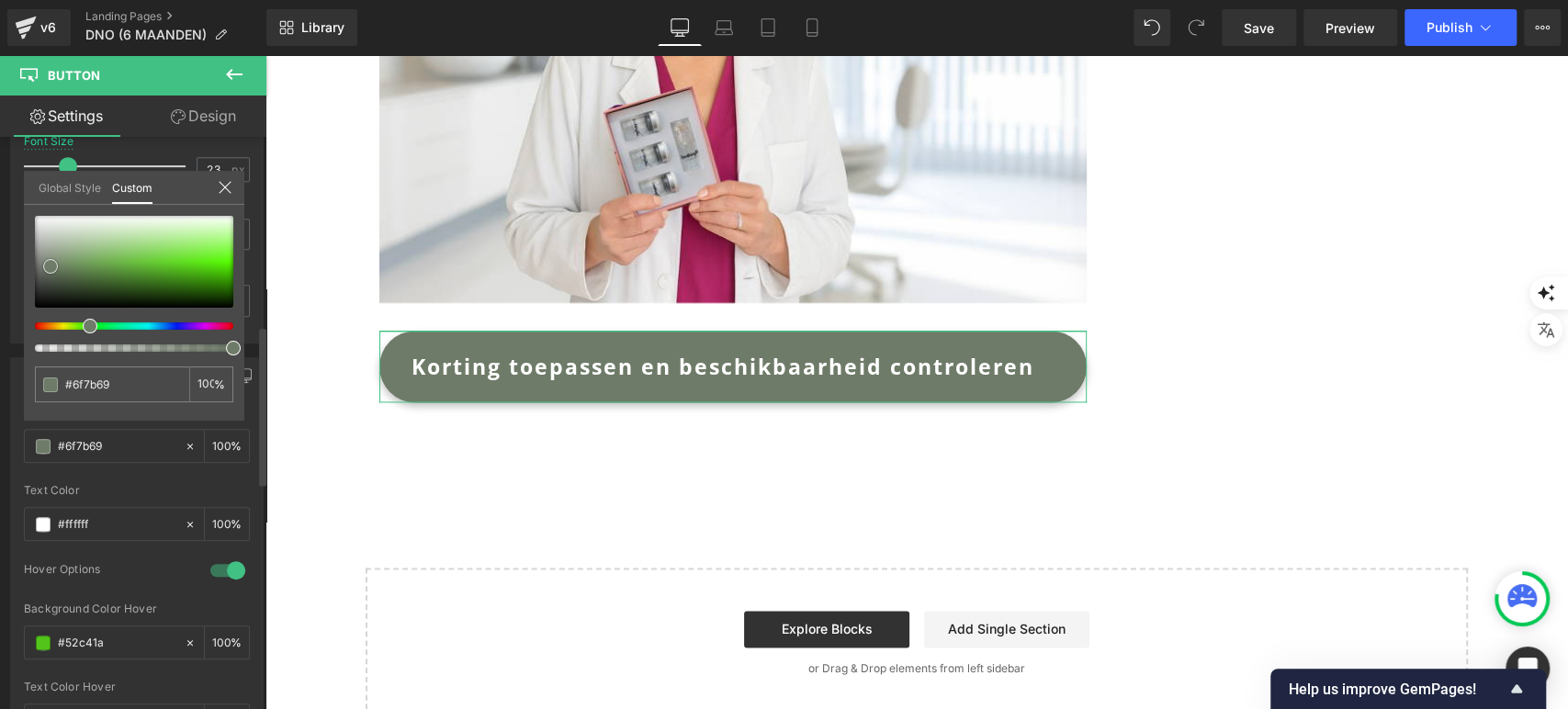
type input "#4b5048"
type input "#000000"
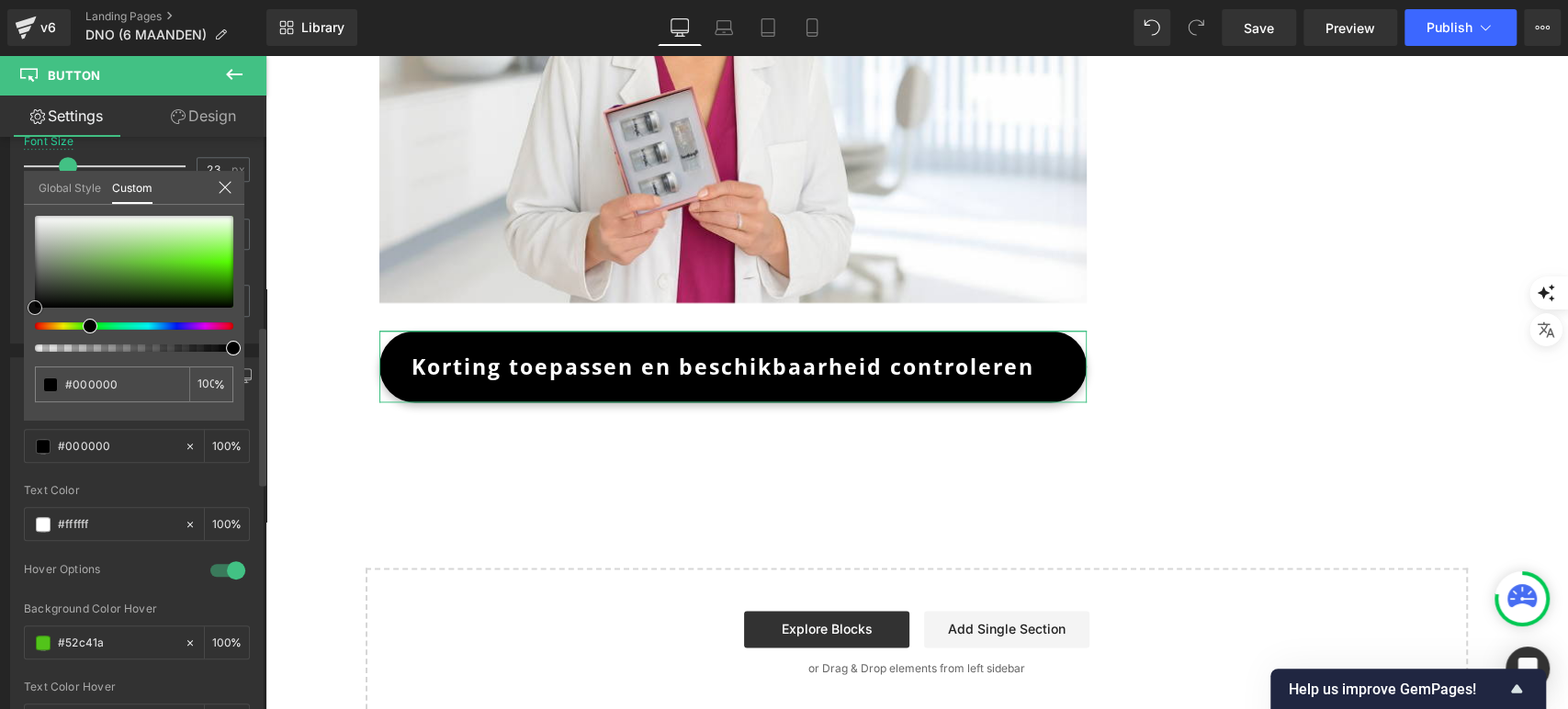
drag, startPoint x: 50, startPoint y: 266, endPoint x: 3, endPoint y: 328, distance: 77.8
click at [3, 344] on div "Button Color rgba(0, 0, 0, 1) Background Color #000000 100 % rgba(255, 255, 255…" at bounding box center [137, 551] width 274 height 416
type input "#070707"
type input "#000000"
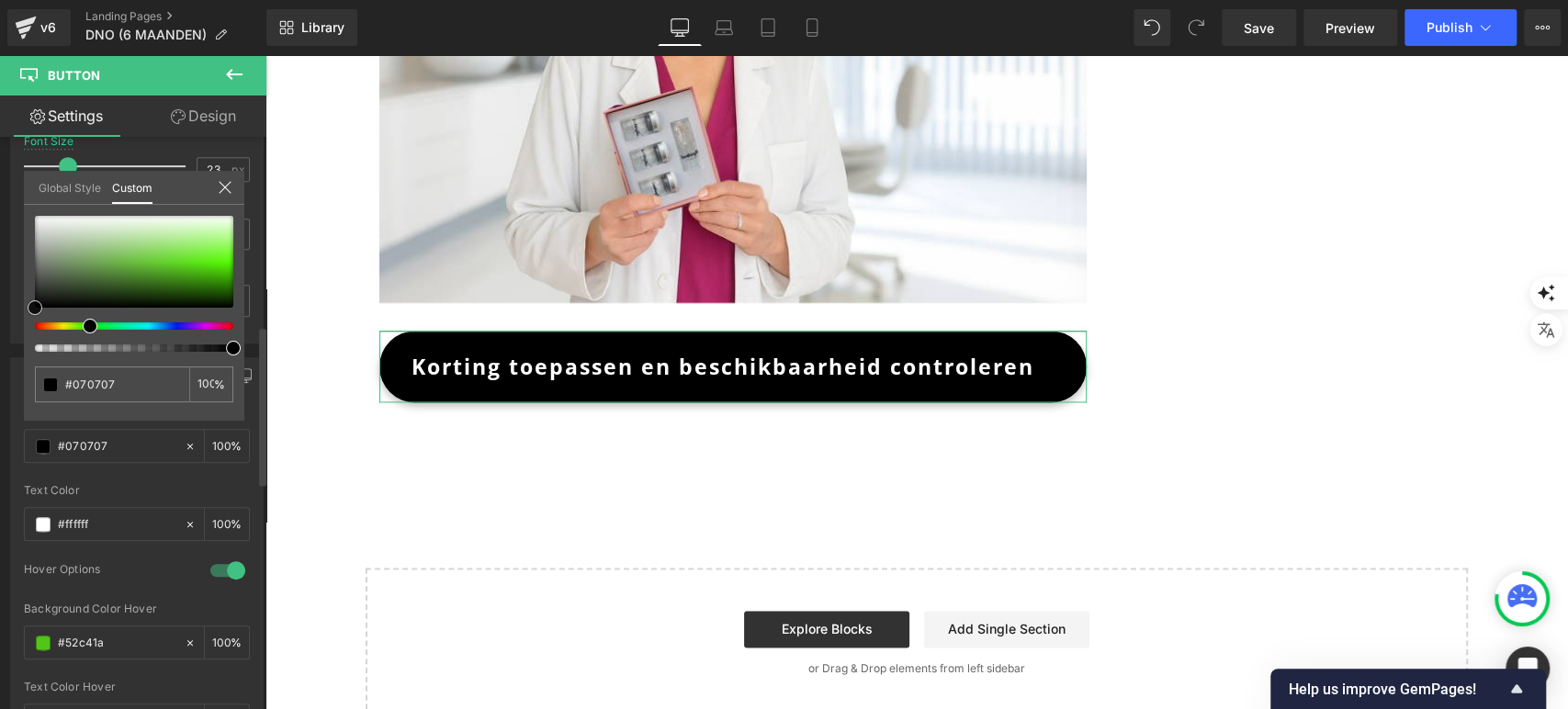
type input "#000000"
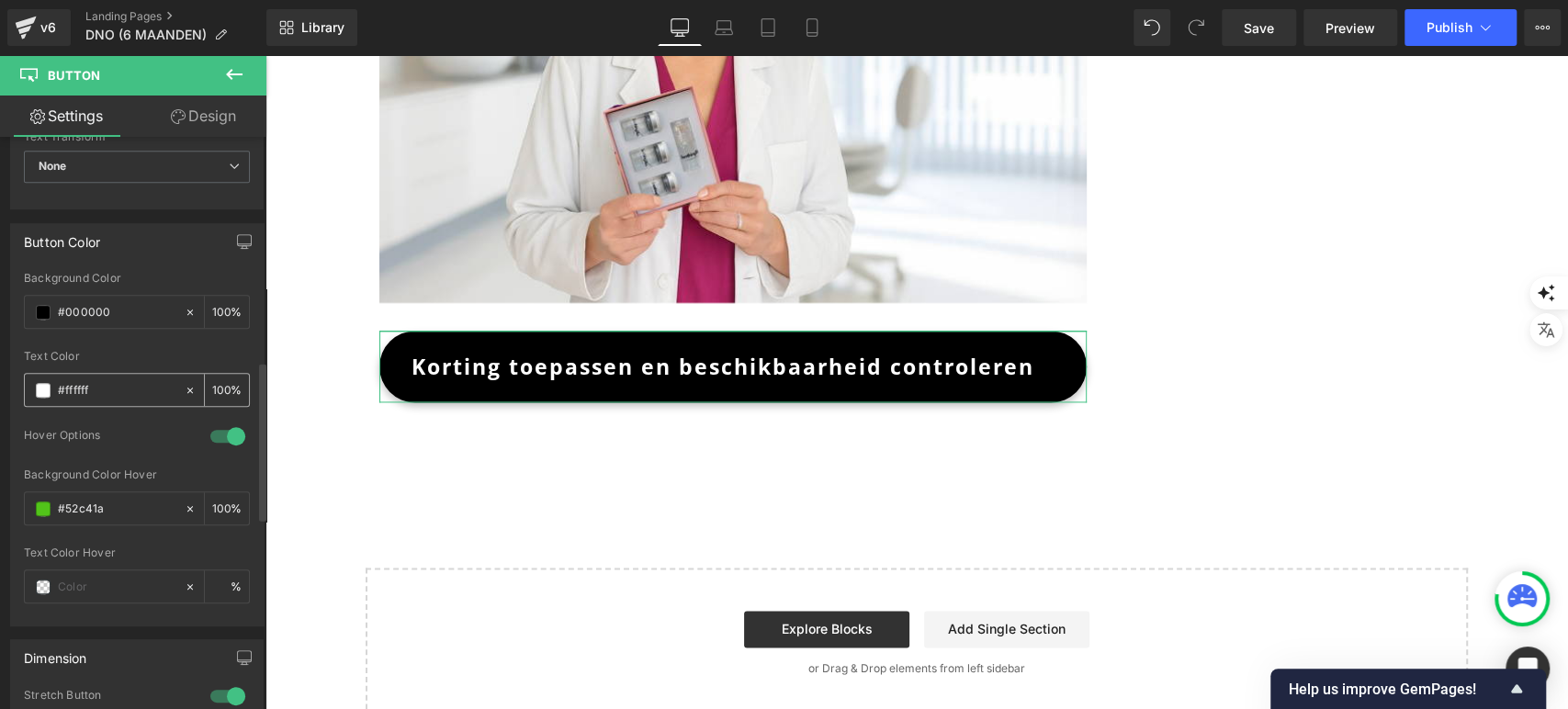
scroll to position [813, 0]
click at [39, 501] on span at bounding box center [43, 508] width 15 height 15
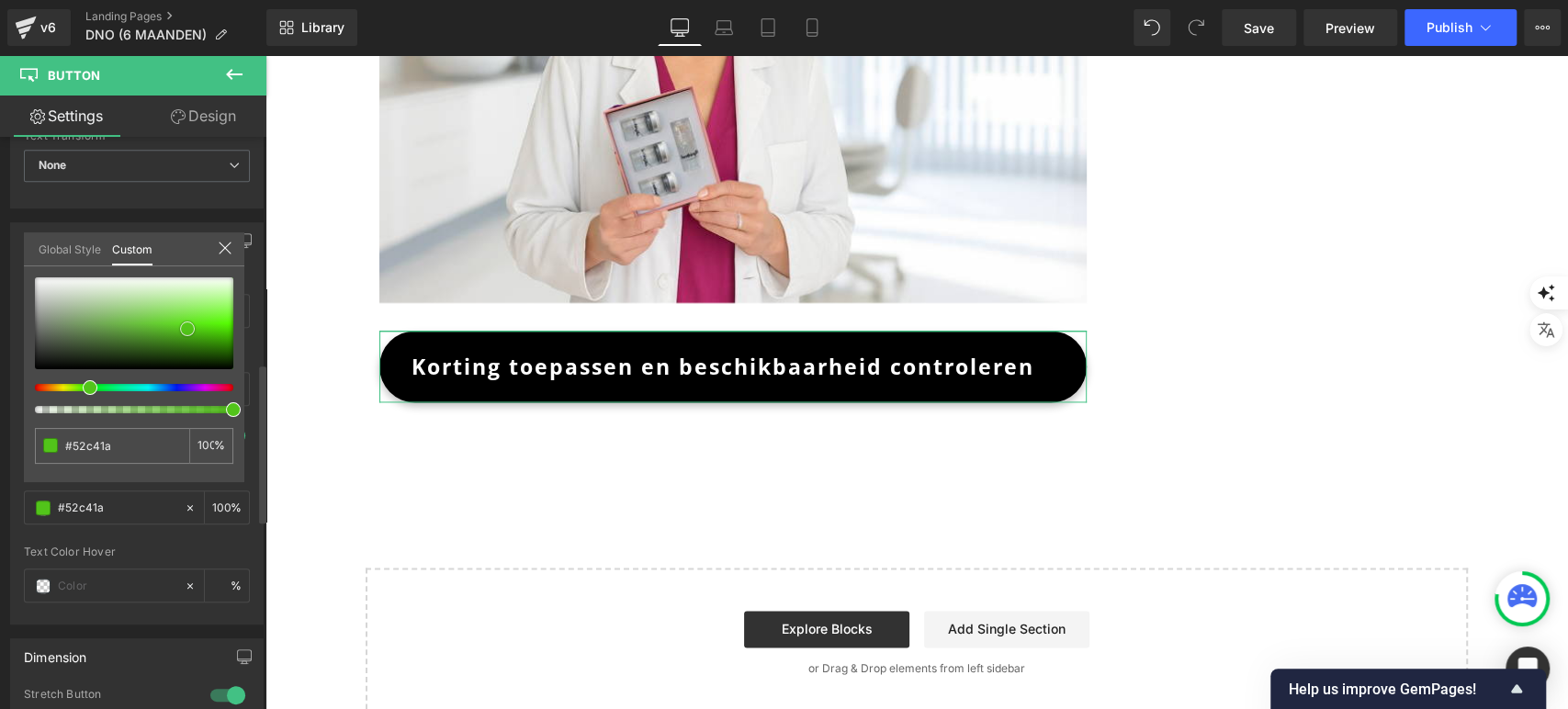
type input "#646a61"
drag, startPoint x: 15, startPoint y: 358, endPoint x: 9, endPoint y: 377, distance: 19.9
click at [9, 377] on div "Button Color rgba(0, 0, 0, 1) Background Color #000000 100 % rgba(255, 255, 255…" at bounding box center [137, 416] width 274 height 416
type input "#353535"
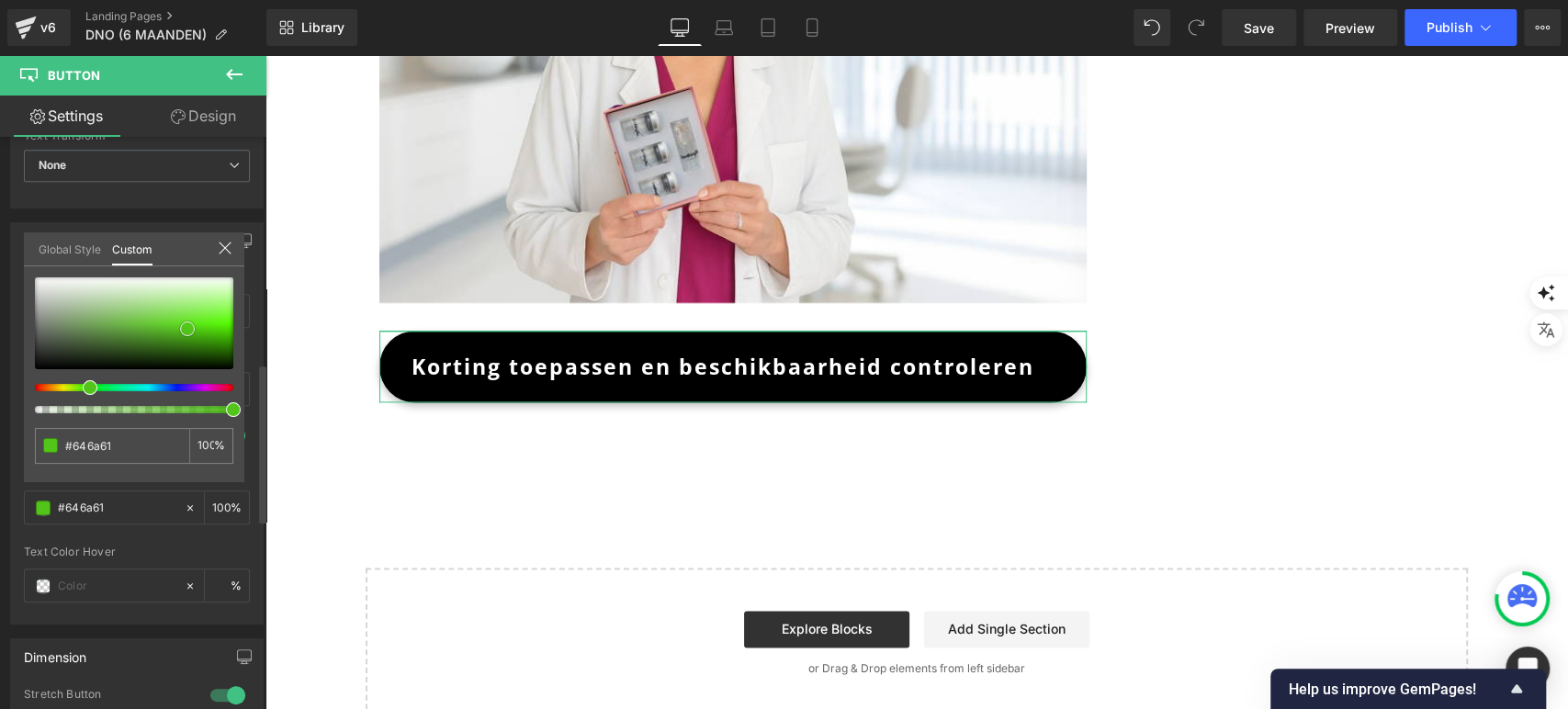
type input "#353535"
type input "#000000"
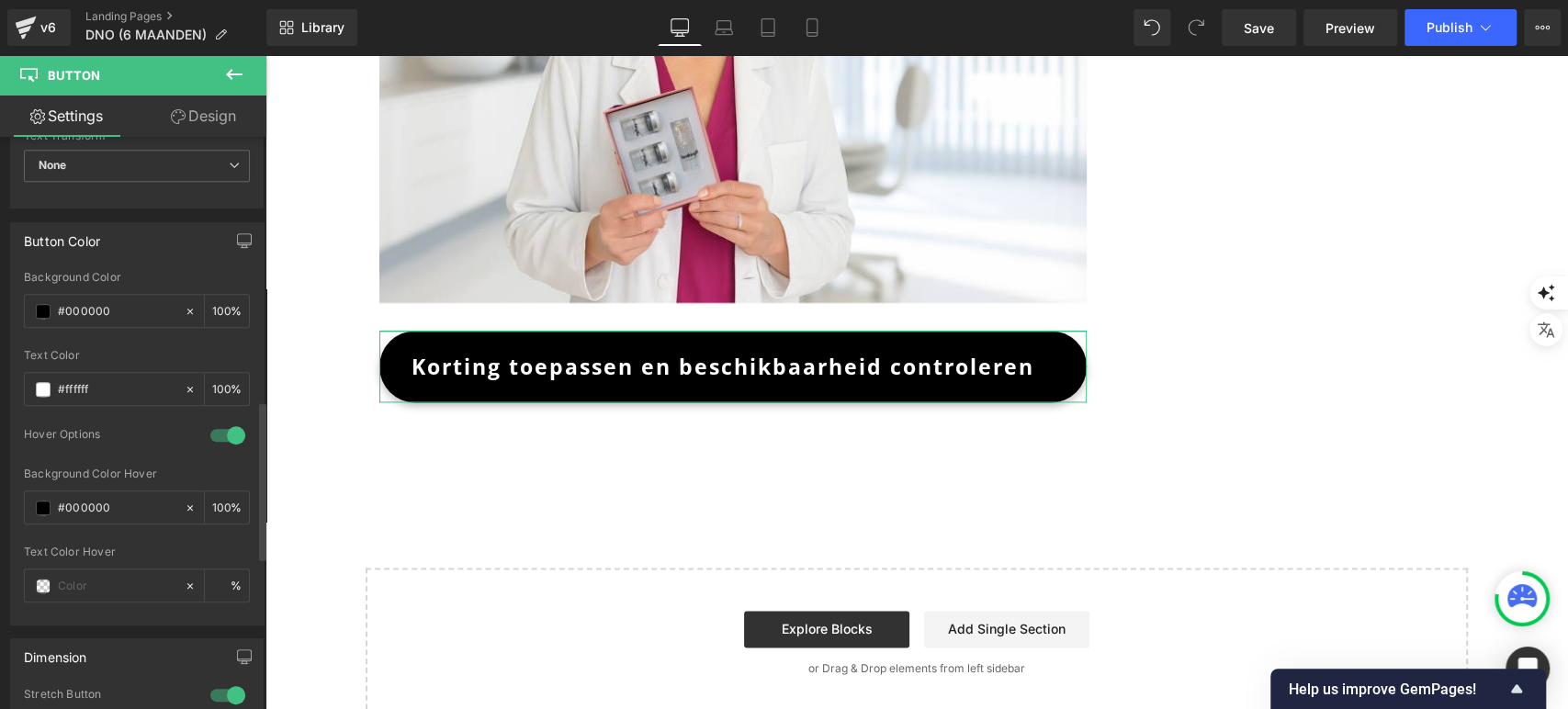
scroll to position [958, 0]
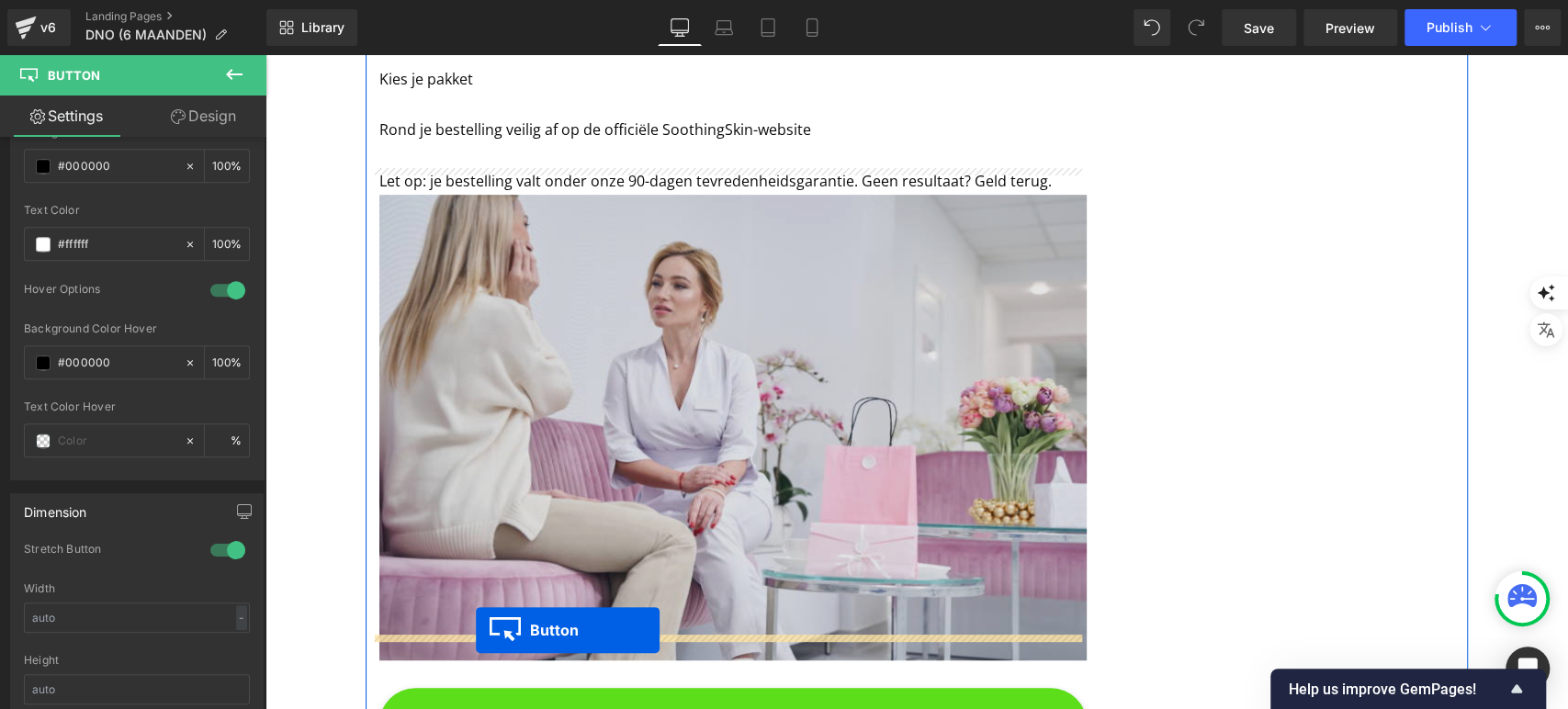
scroll to position [5375, 0]
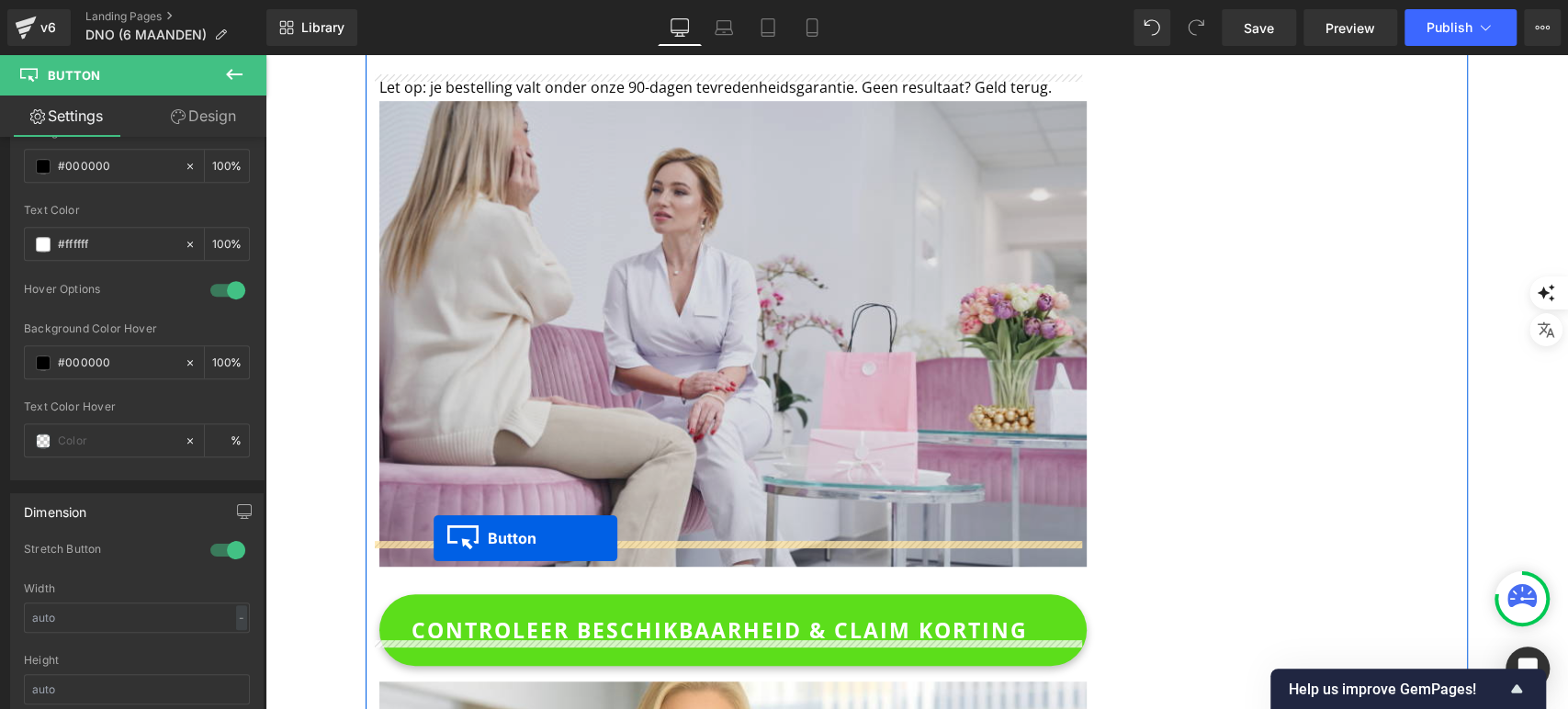
drag, startPoint x: 689, startPoint y: 555, endPoint x: 433, endPoint y: 537, distance: 256.6
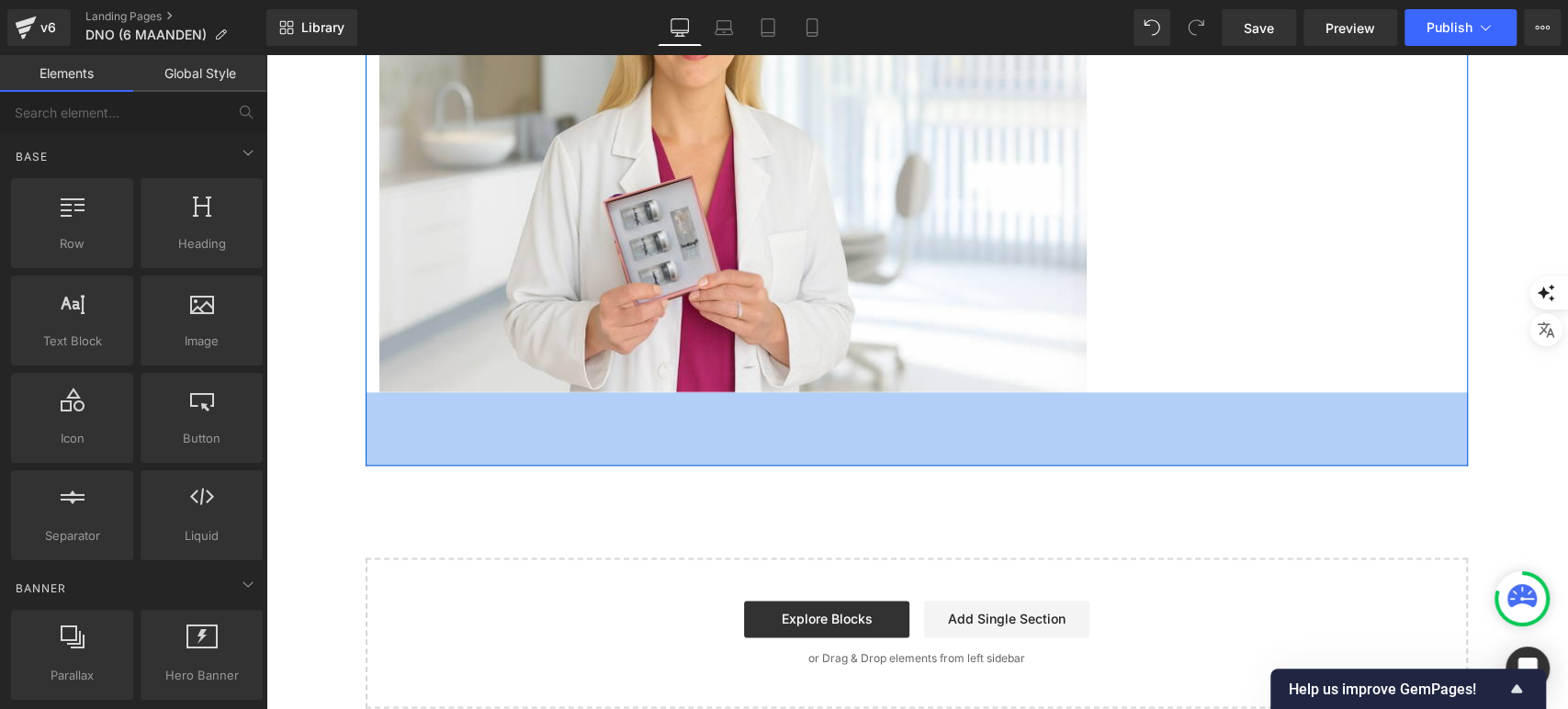
scroll to position [6097, 0]
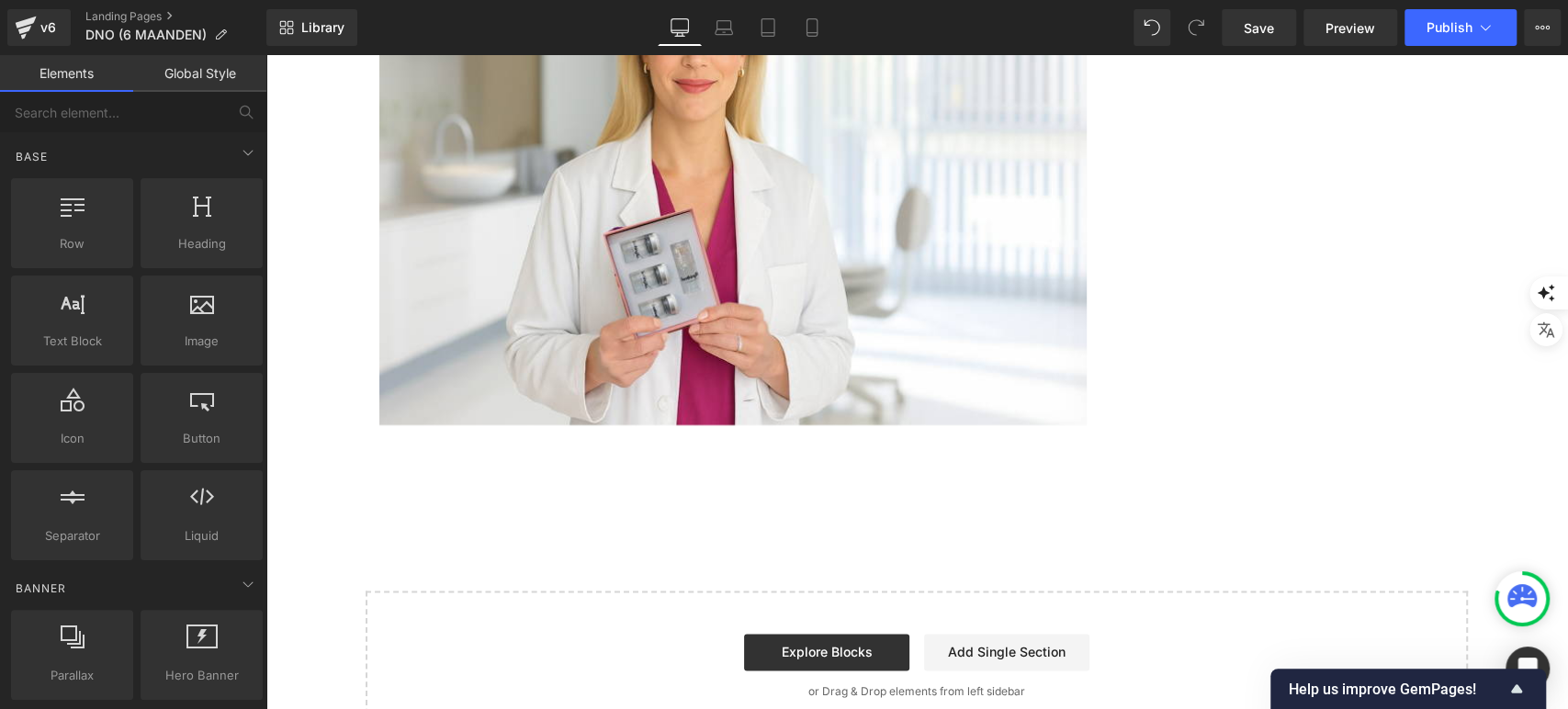
click at [607, 633] on div "Explore Blocks Add Single Section" at bounding box center [917, 652] width 1044 height 37
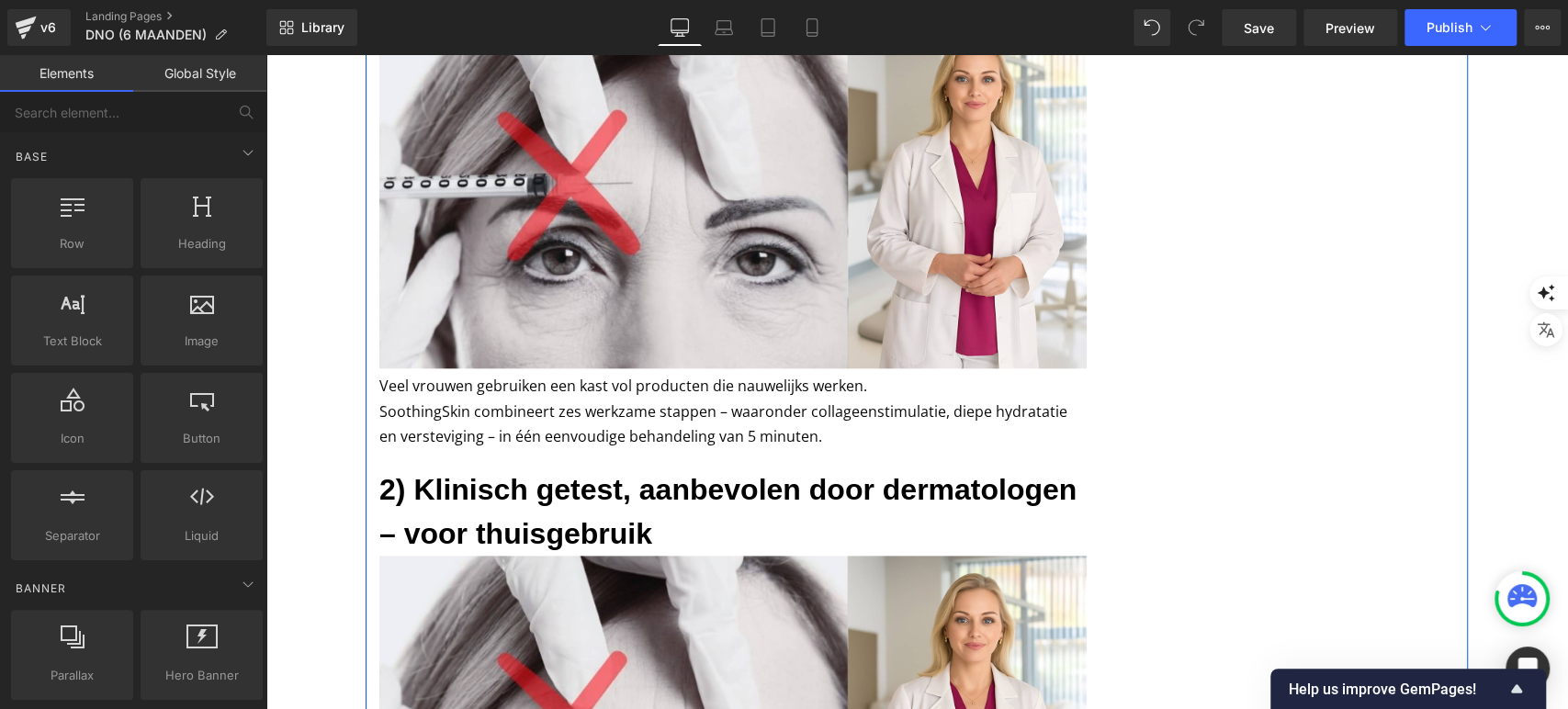
scroll to position [1377, 0]
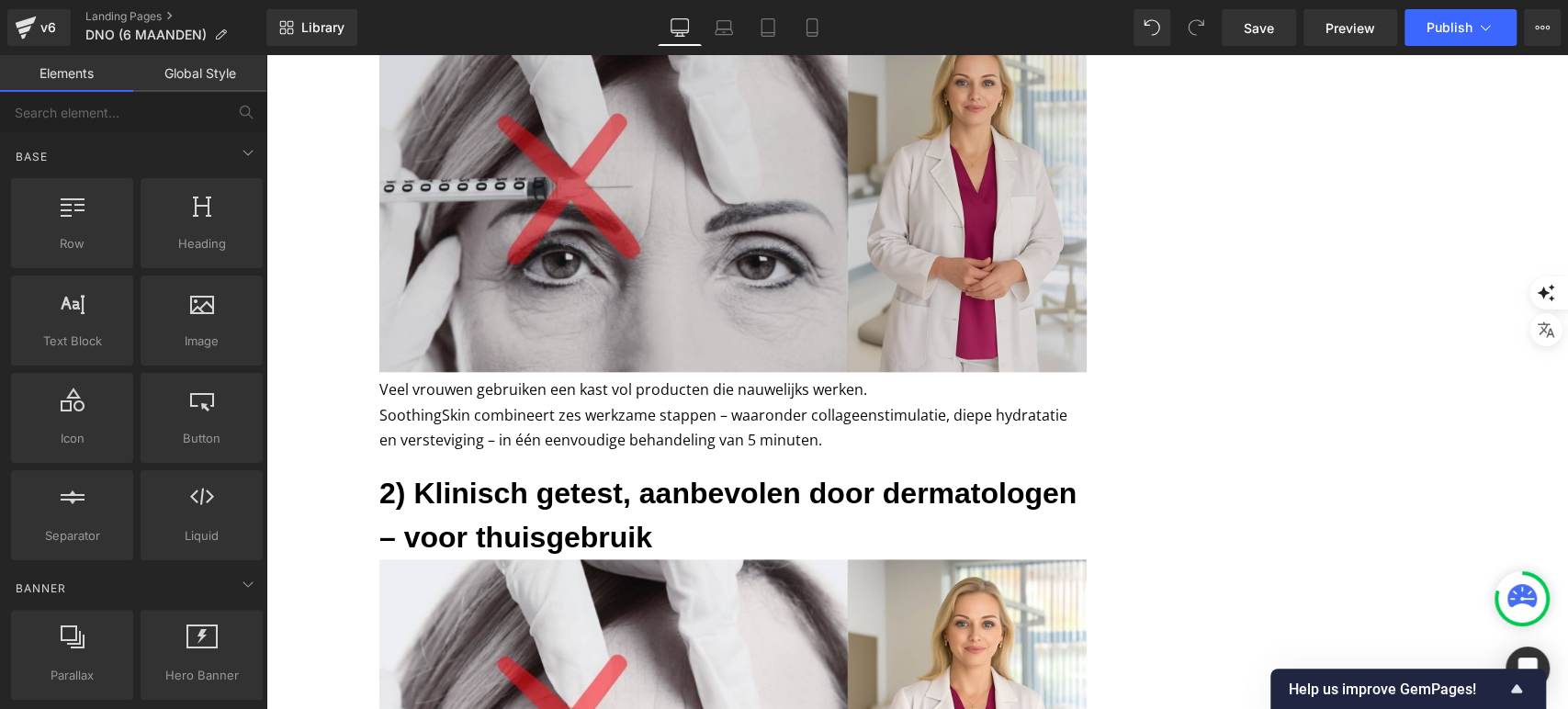
click at [540, 101] on img at bounding box center [734, 195] width 707 height 354
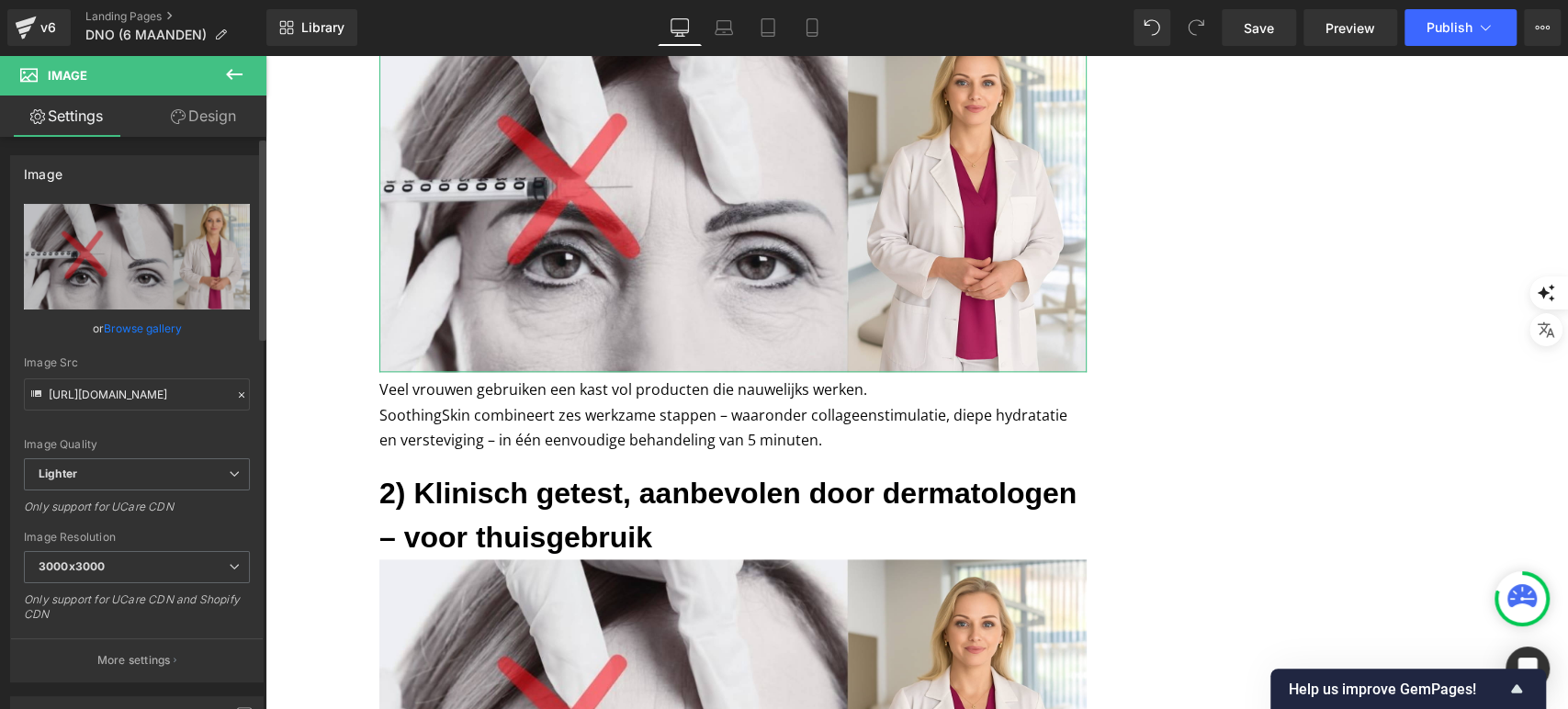
click at [162, 324] on link "Browse gallery" at bounding box center [142, 327] width 78 height 32
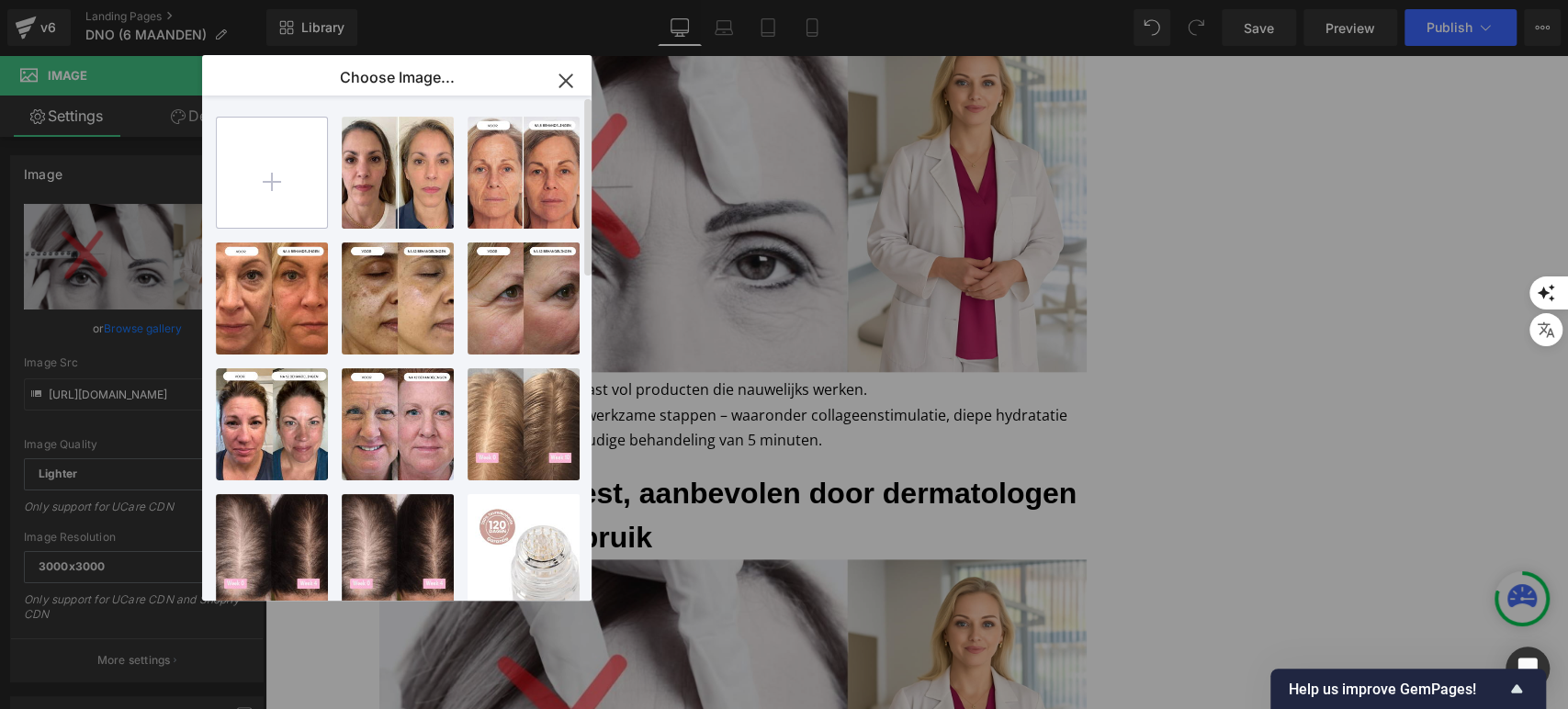
click at [287, 170] on input "file" at bounding box center [272, 172] width 110 height 110
click at [281, 176] on input "file" at bounding box center [272, 172] width 110 height 110
type input "C:\fakepath\Dit waren precies de woorden van [PERSON_NAME], Wat een opluchting!…"
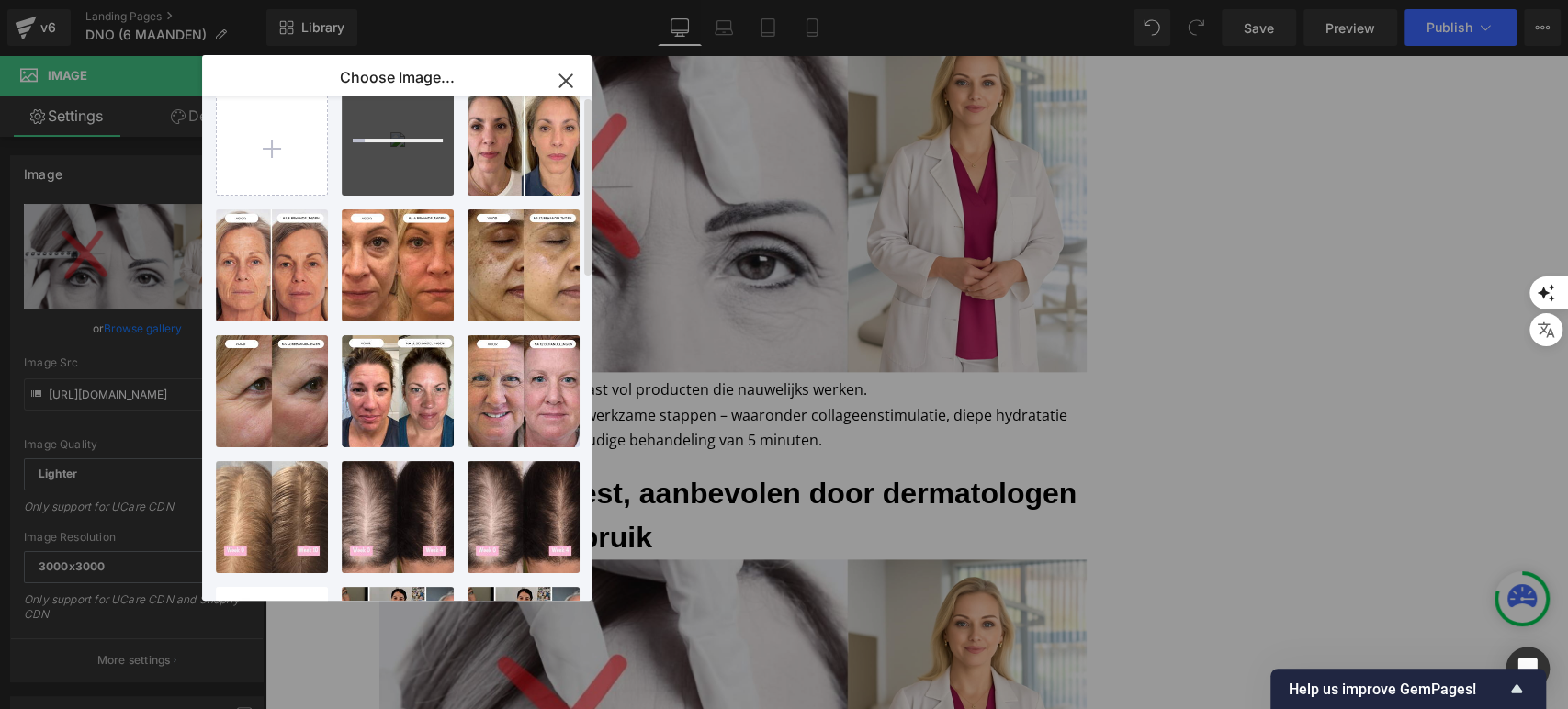
scroll to position [0, 0]
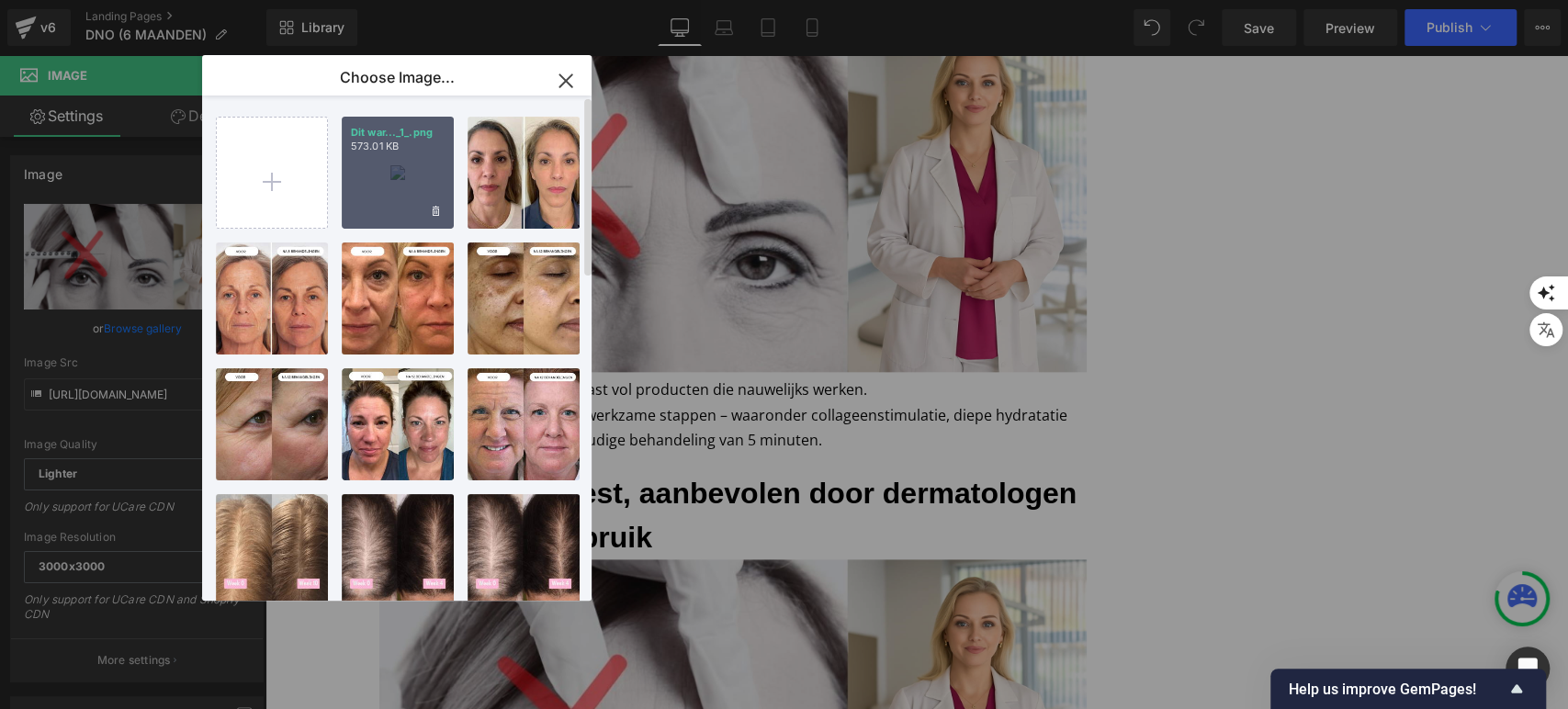
click at [434, 182] on div "Dit war..._1_.png 573.01 KB" at bounding box center [398, 172] width 112 height 112
type input "[URL][DOMAIN_NAME]"
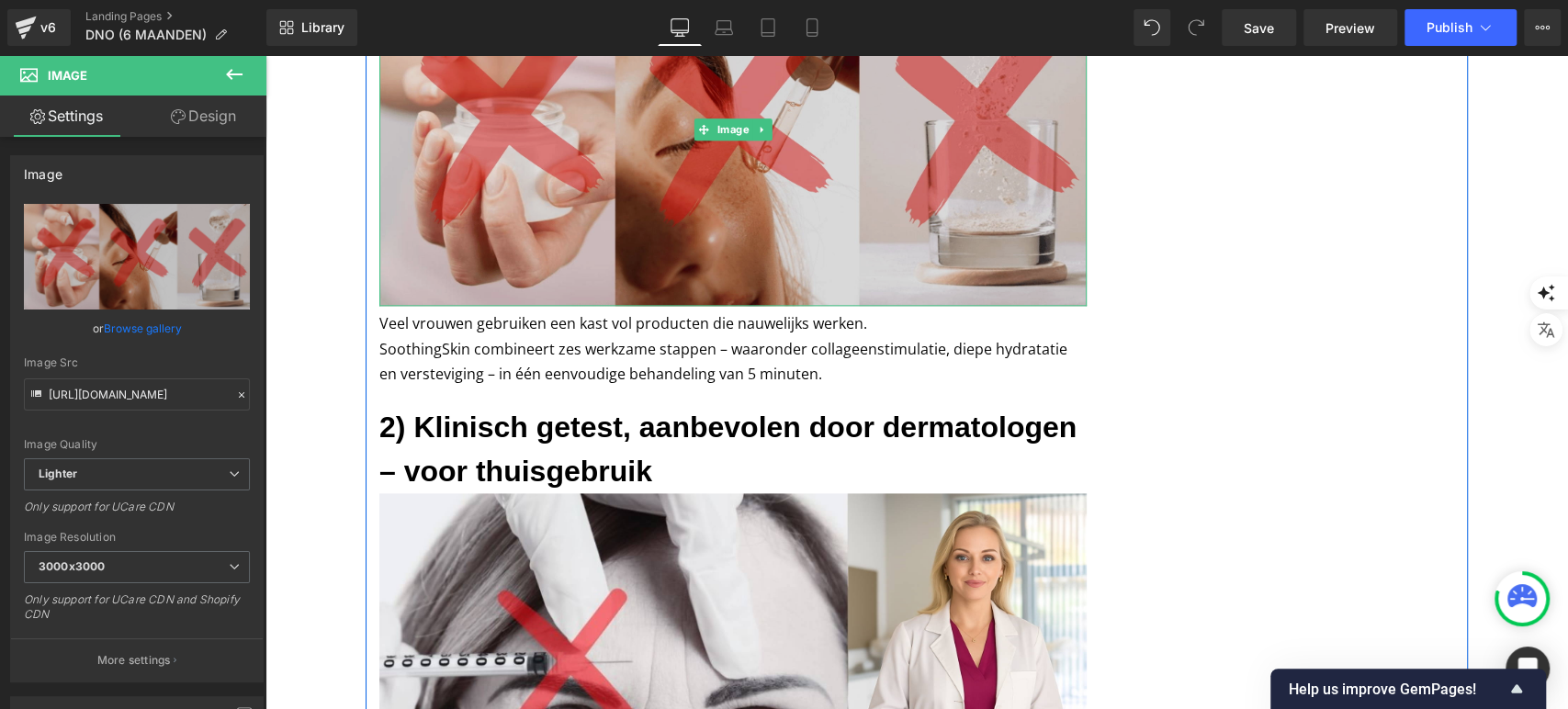
scroll to position [1245, 0]
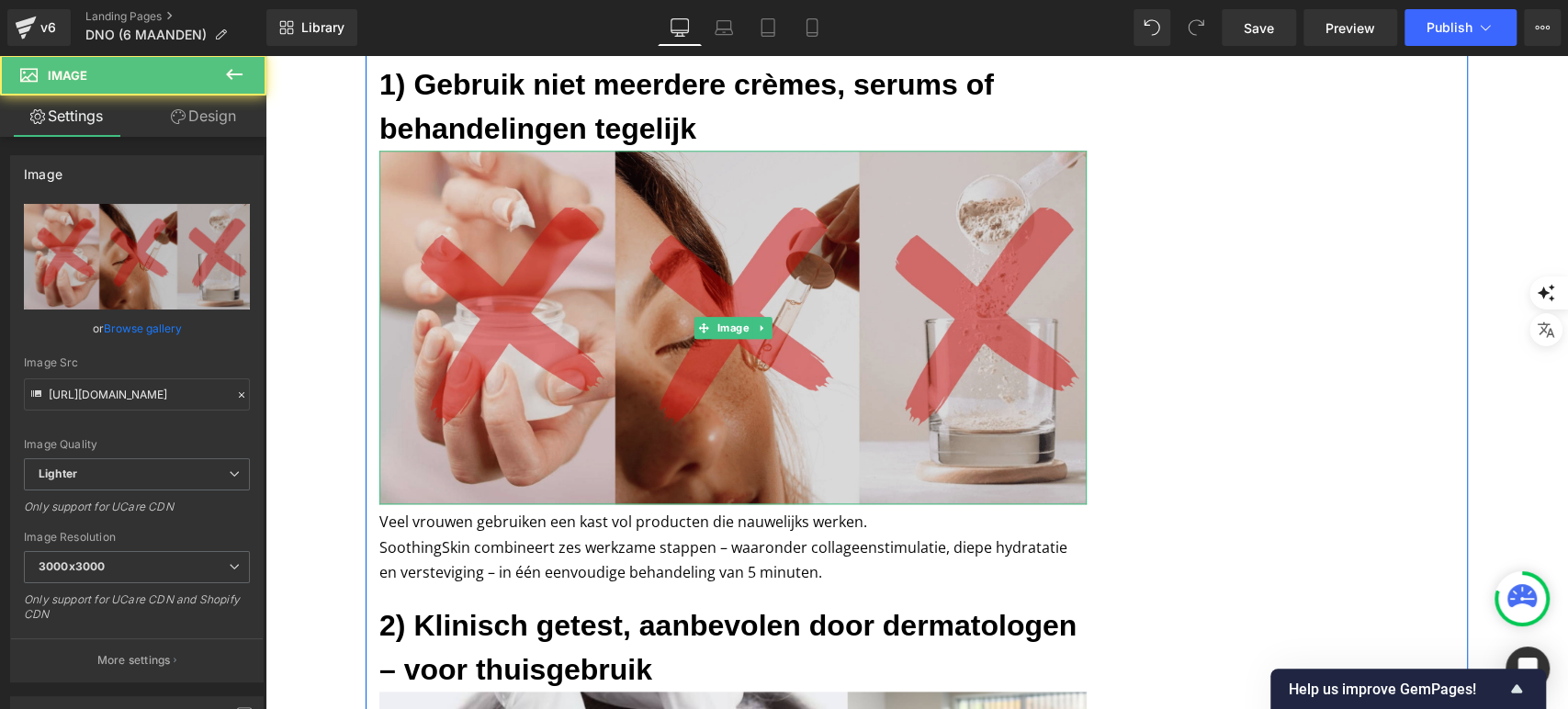
click at [610, 278] on img at bounding box center [734, 326] width 707 height 354
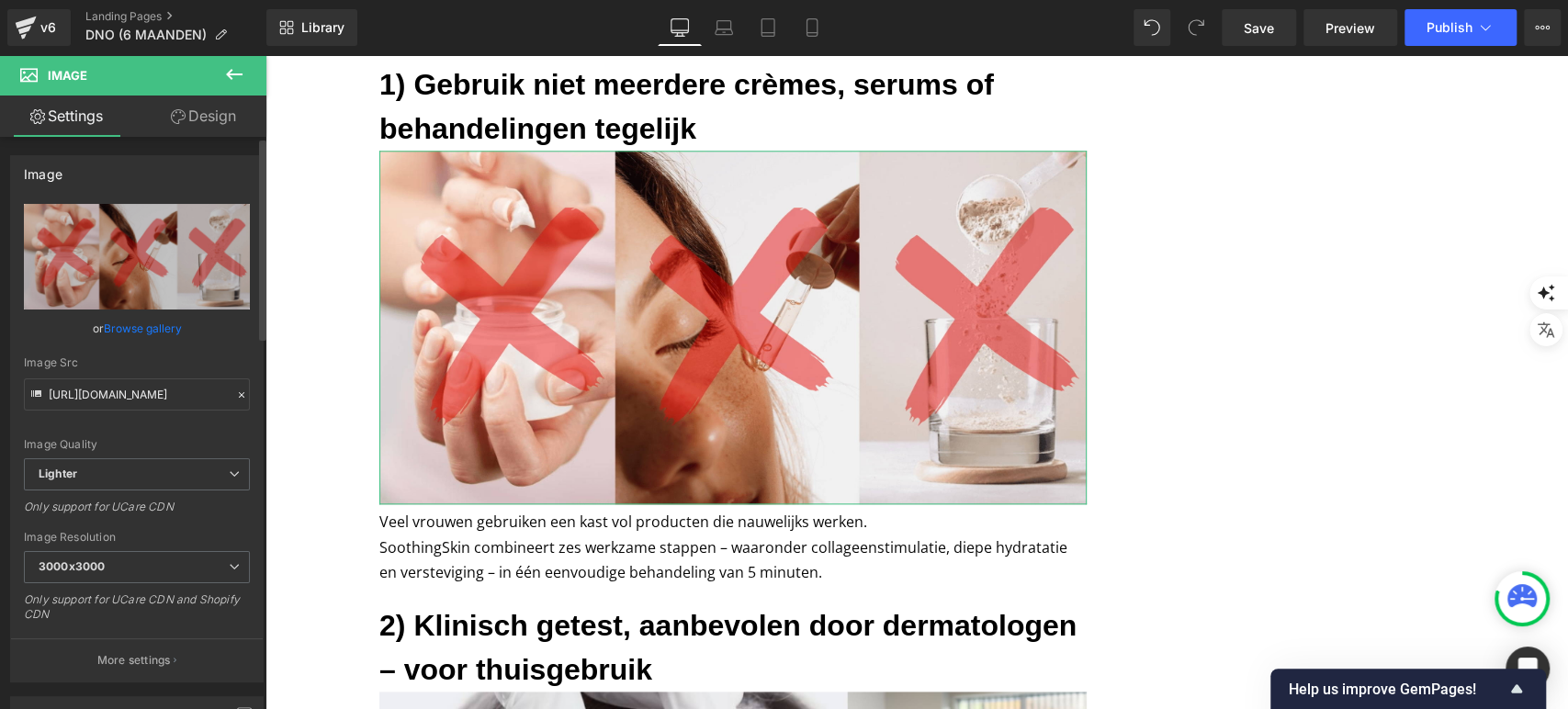
click at [150, 315] on link "Browse gallery" at bounding box center [142, 327] width 78 height 32
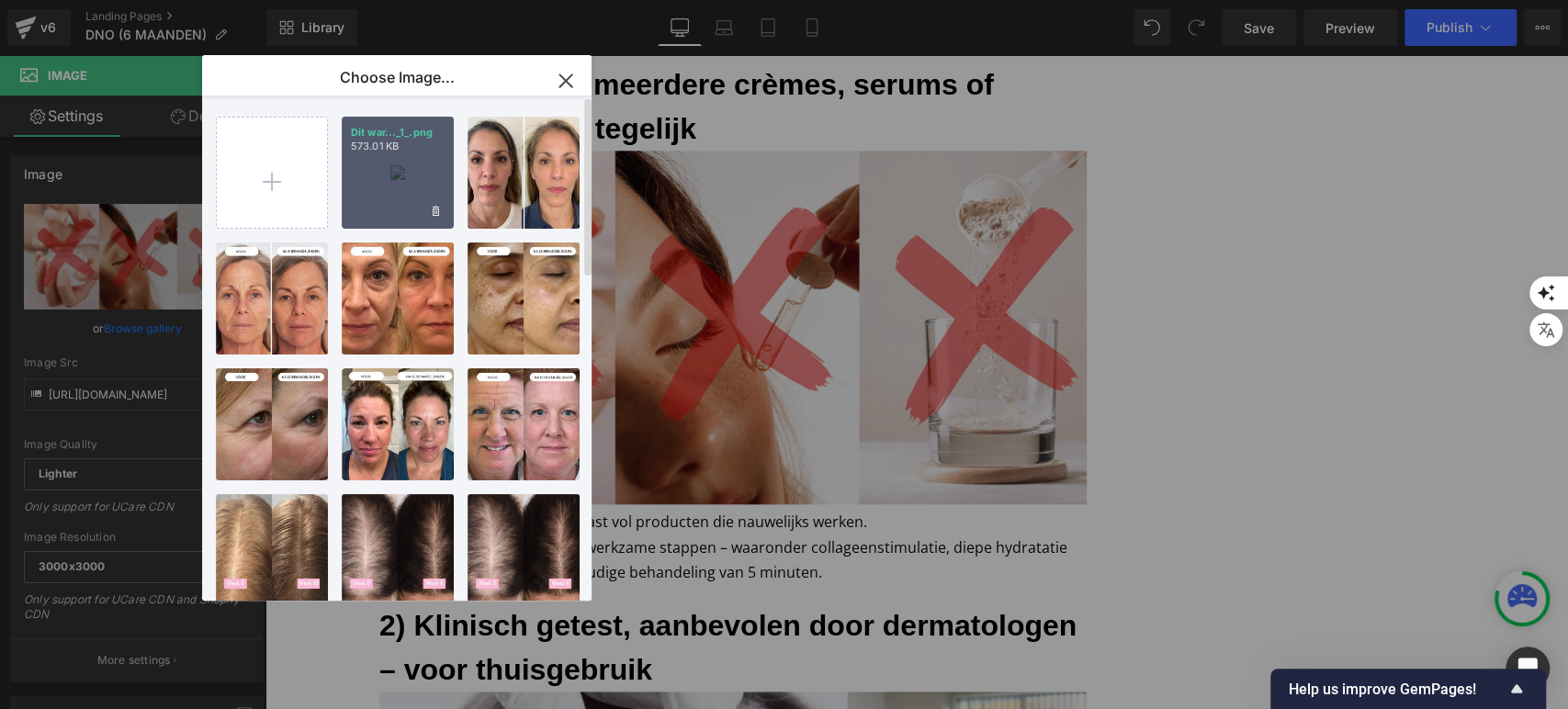
click at [386, 194] on div "Dit war..._1_.png 573.01 KB" at bounding box center [398, 172] width 112 height 112
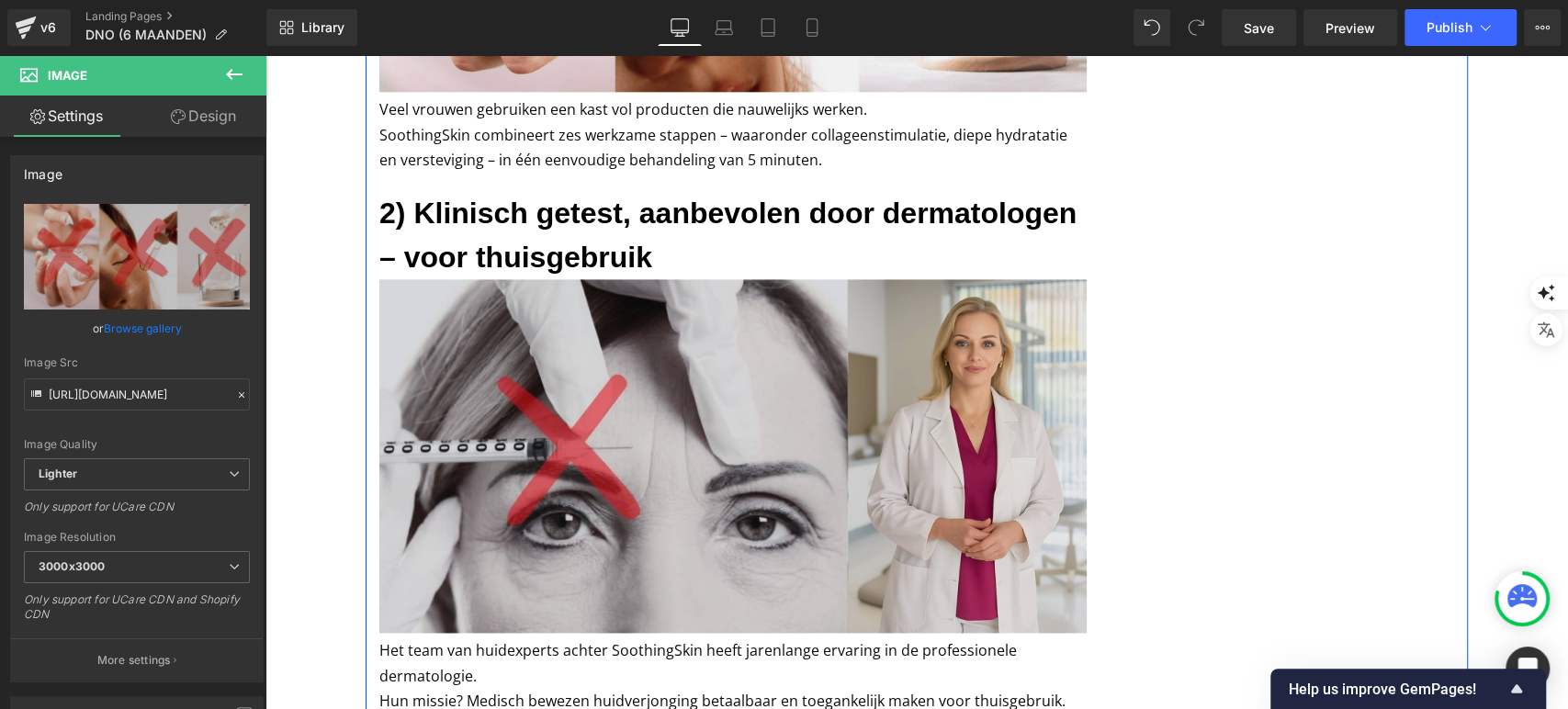
click at [519, 377] on img at bounding box center [734, 455] width 707 height 354
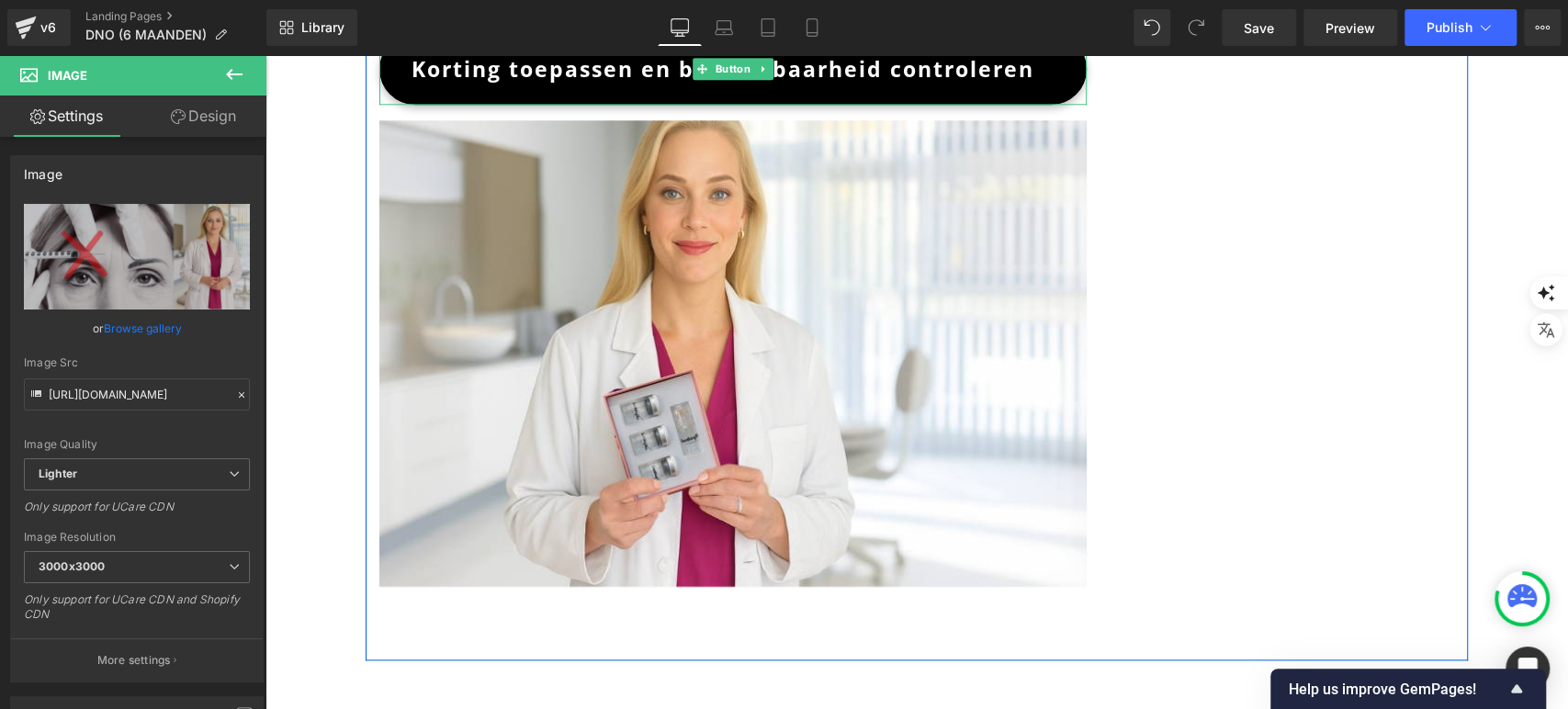
scroll to position [5941, 0]
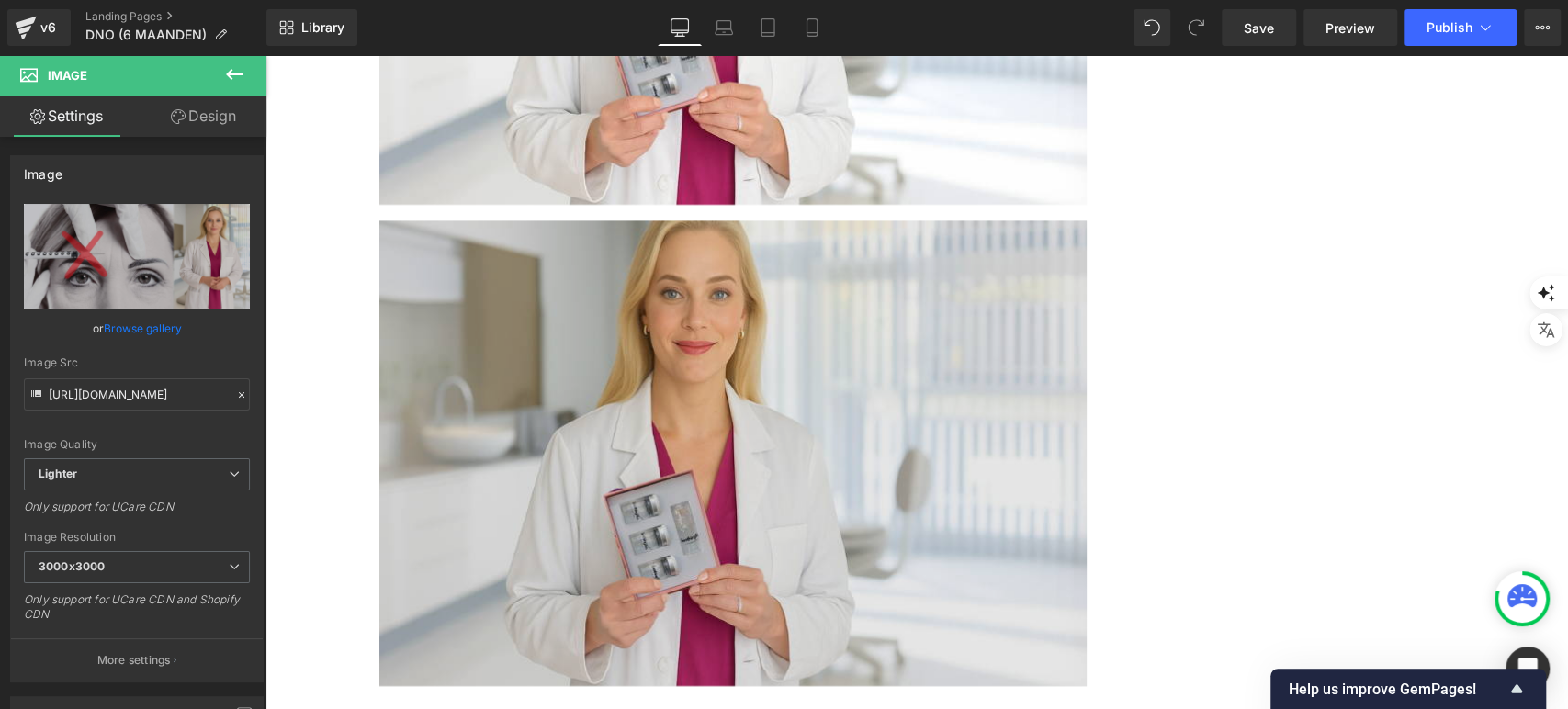
click at [674, 410] on img at bounding box center [734, 454] width 707 height 467
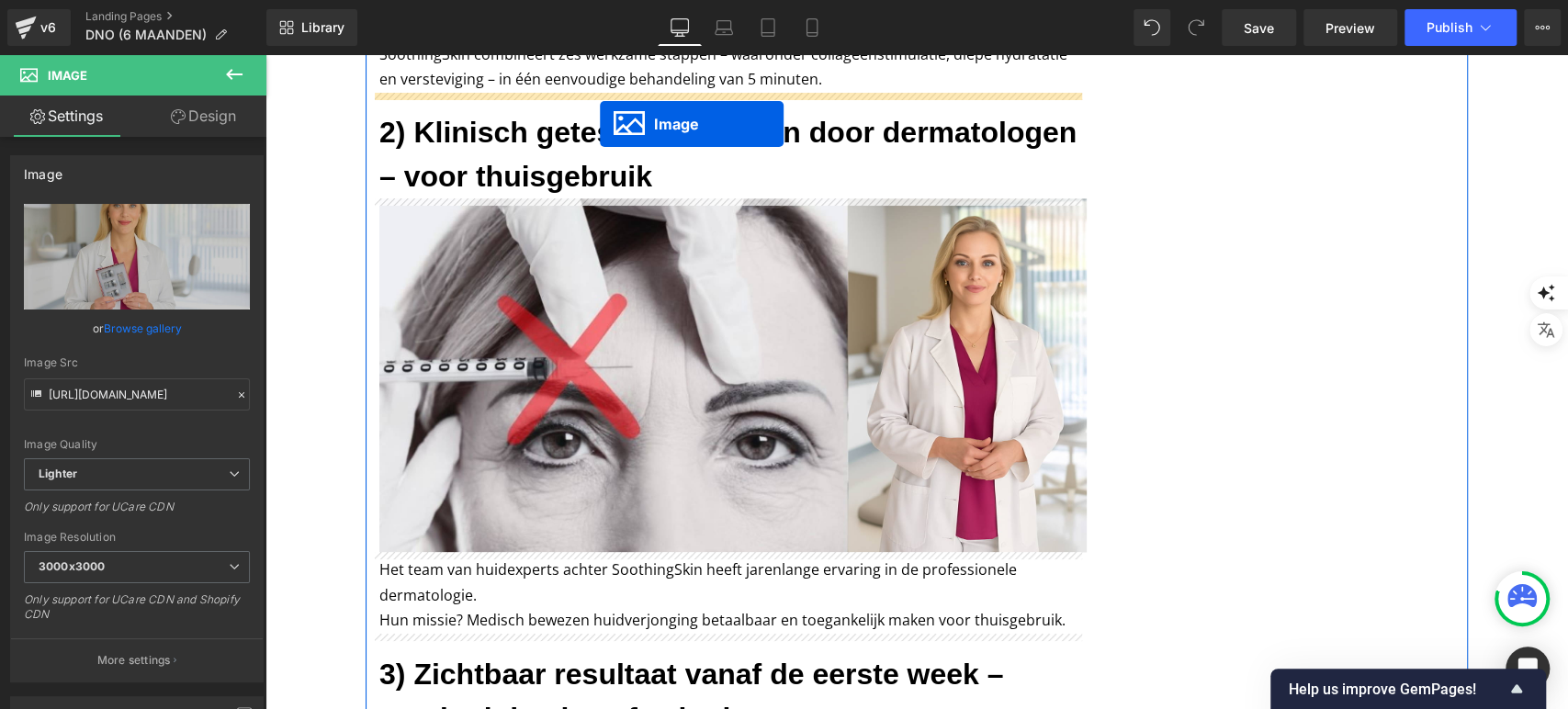
scroll to position [1631, 0]
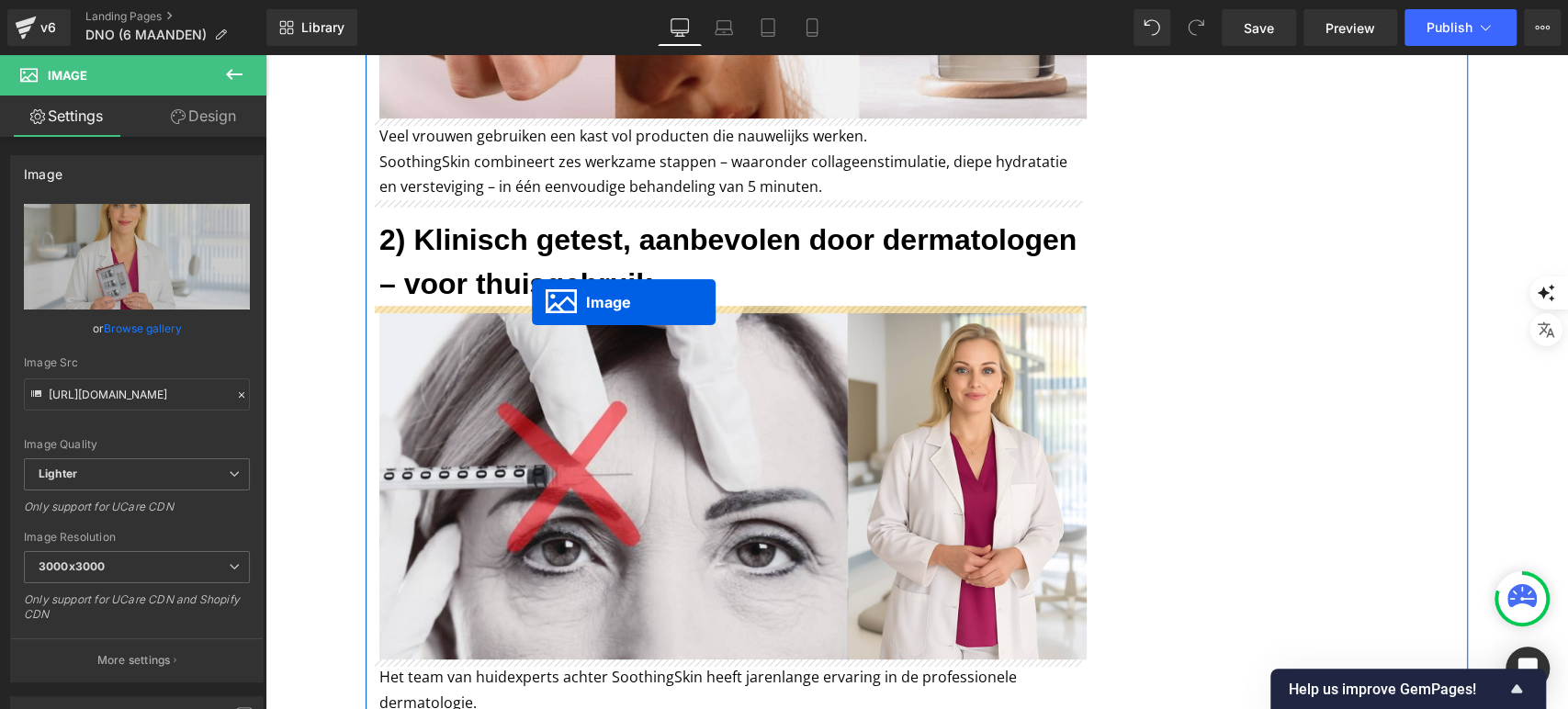
drag, startPoint x: 693, startPoint y: 362, endPoint x: 532, endPoint y: 302, distance: 171.8
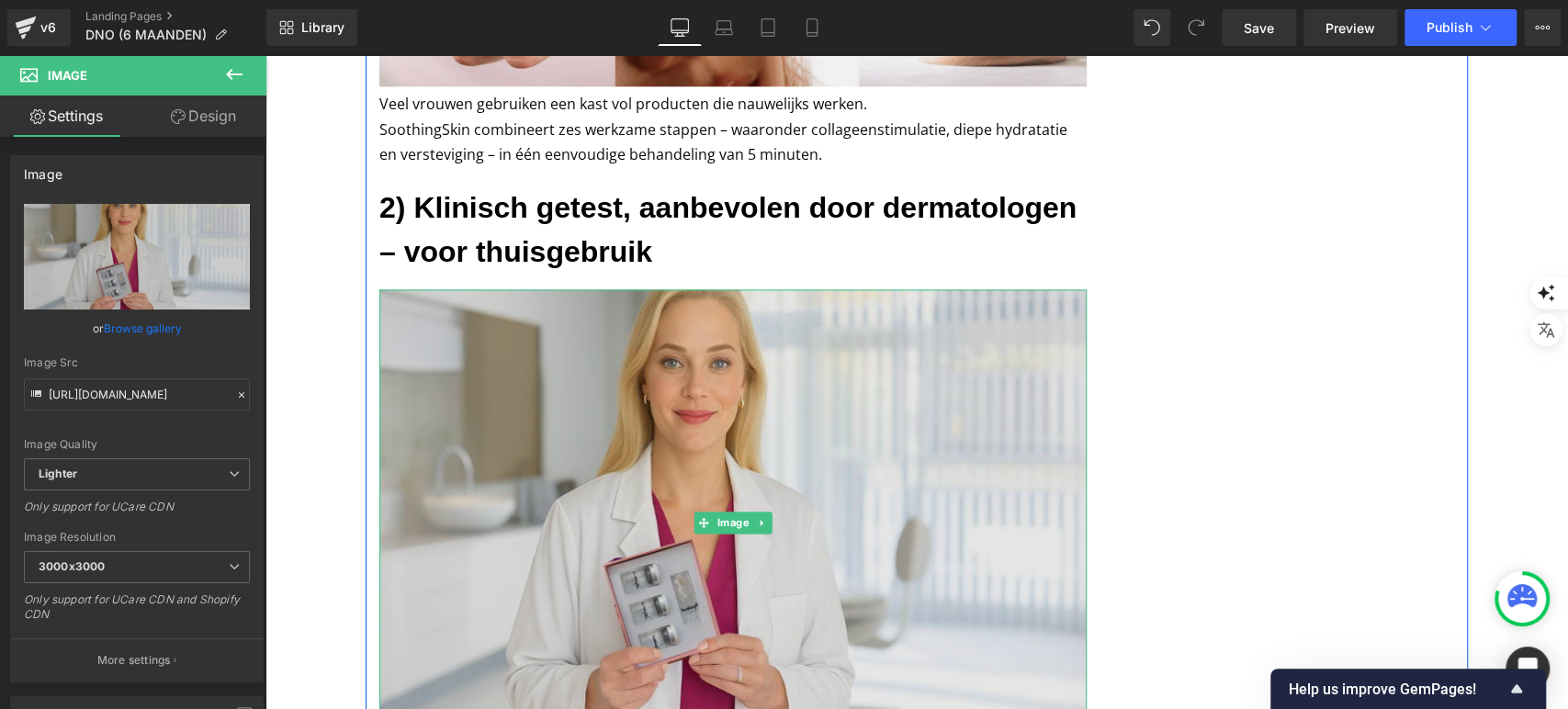
scroll to position [1665, 0]
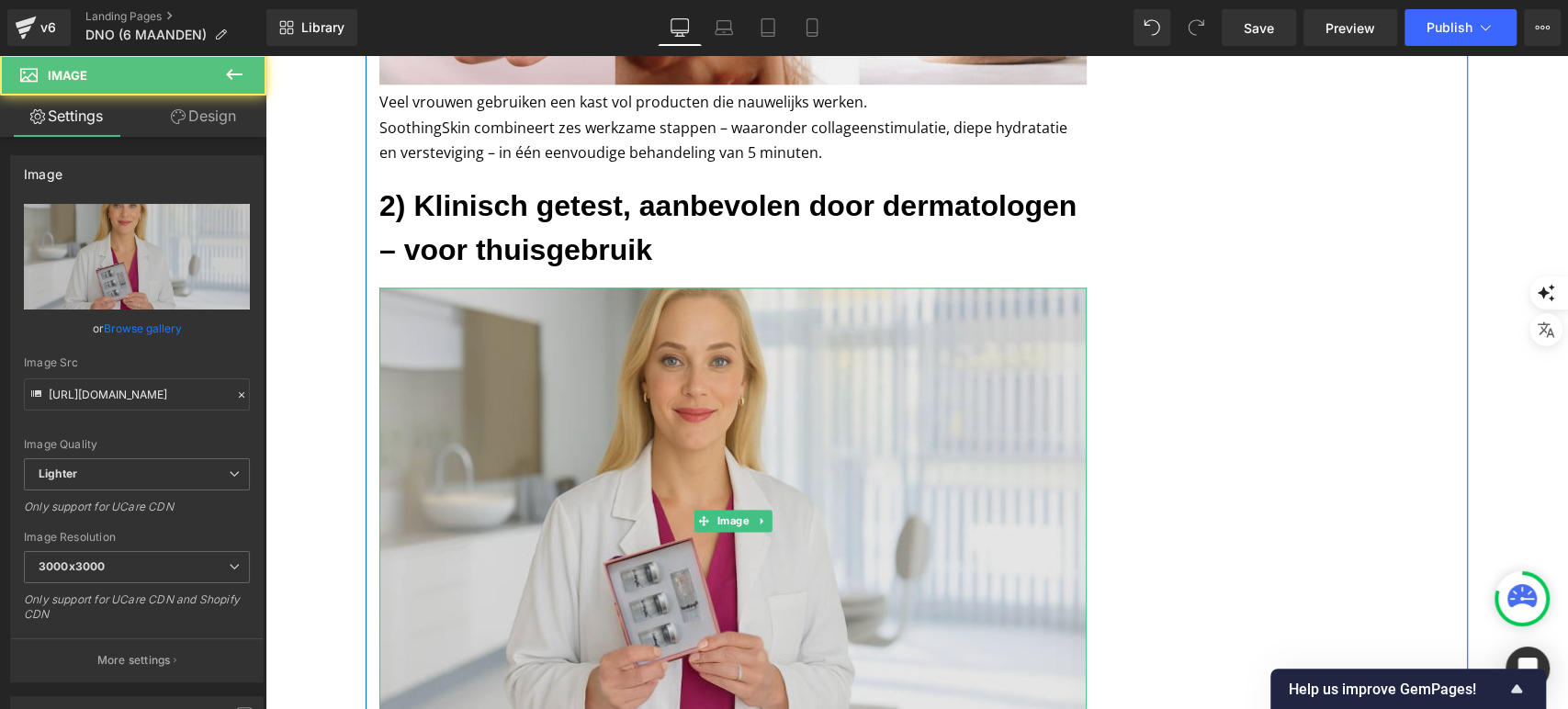
click at [499, 292] on img at bounding box center [734, 521] width 707 height 467
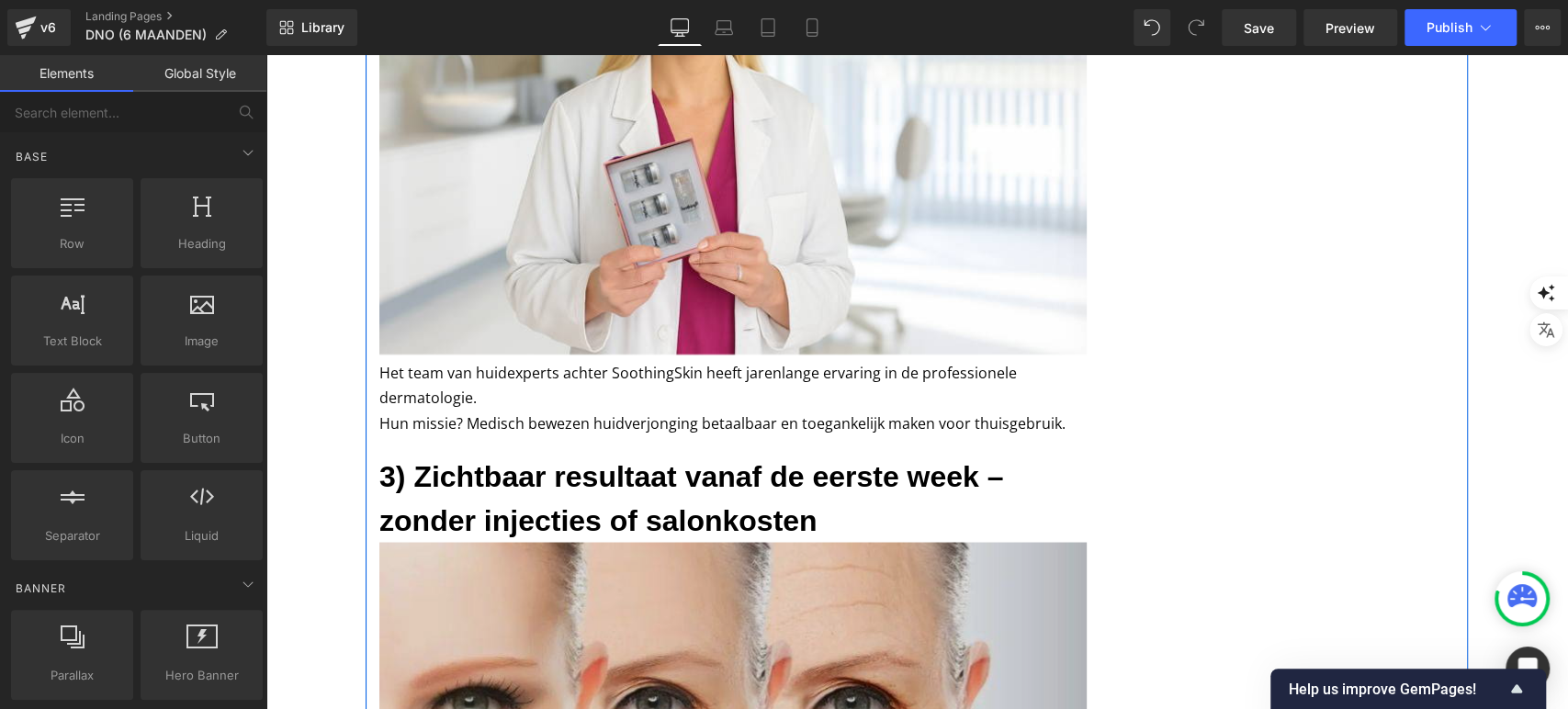
scroll to position [2064, 0]
